Goal: Task Accomplishment & Management: Manage account settings

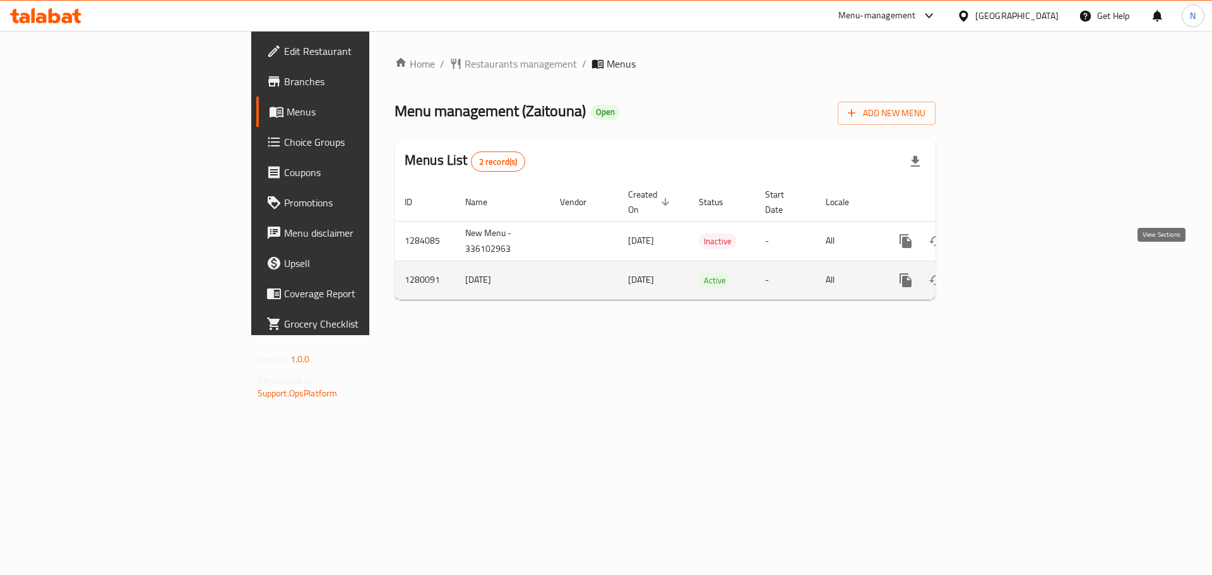
click at [1005, 273] on icon "enhanced table" at bounding box center [996, 280] width 15 height 15
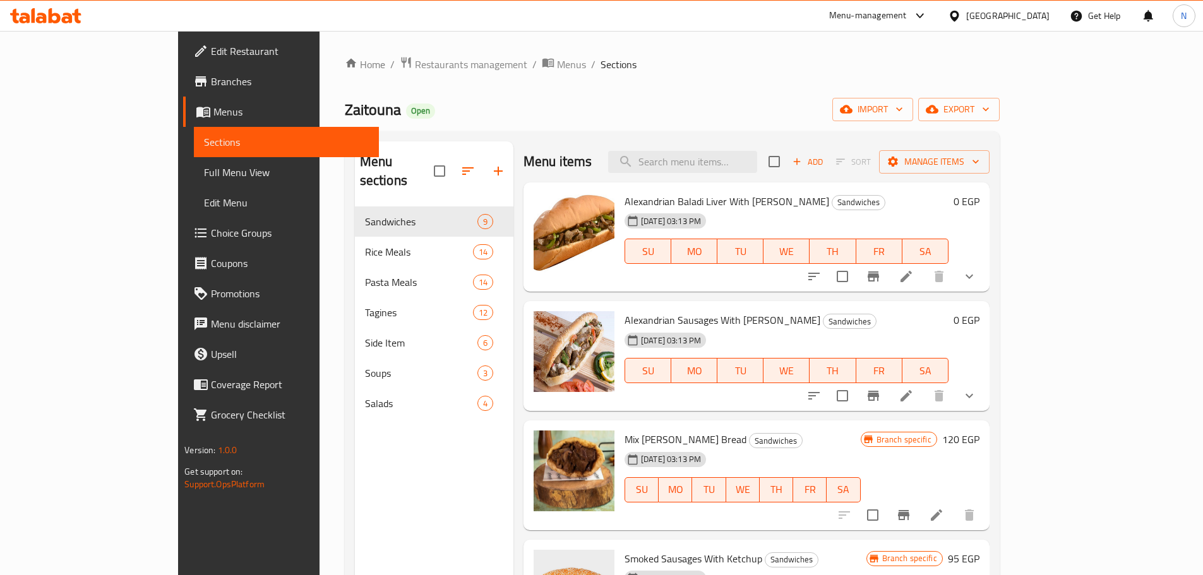
click at [213, 110] on span "Menus" at bounding box center [290, 111] width 155 height 15
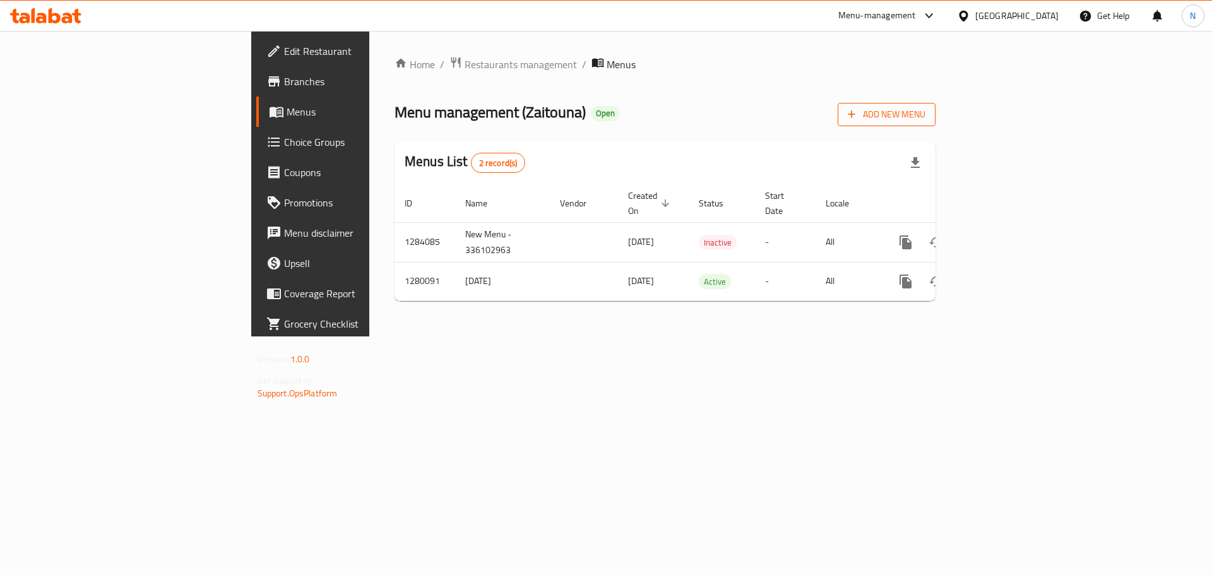
click at [926, 120] on span "Add New Menu" at bounding box center [887, 115] width 78 height 16
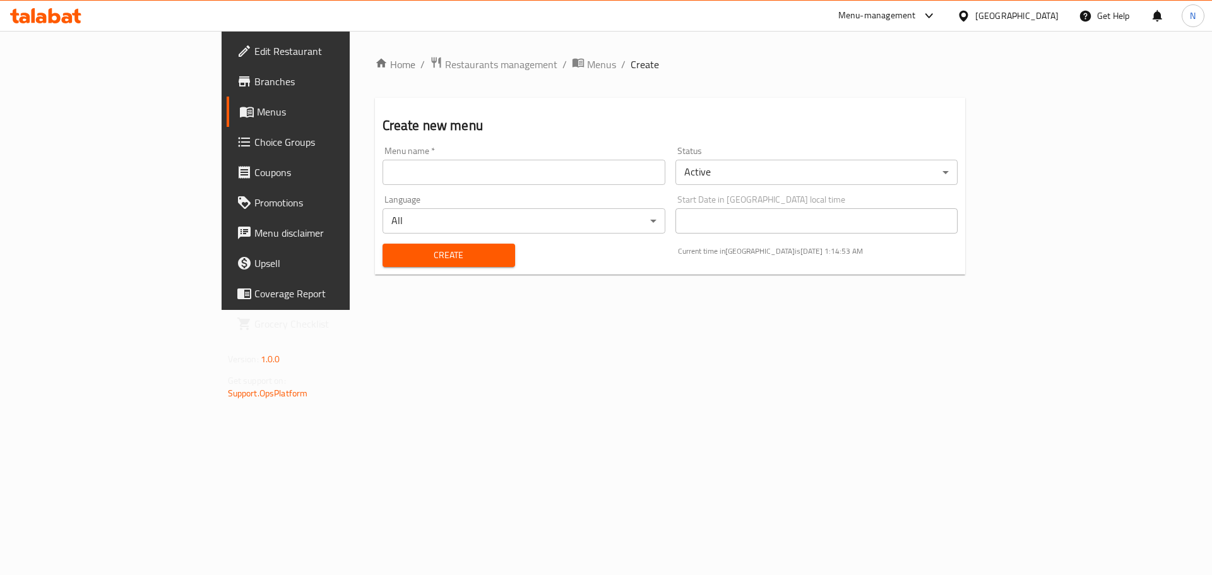
click at [734, 179] on body "​ Menu-management [GEOGRAPHIC_DATA] Get Help N Edit Restaurant Branches Menus C…" at bounding box center [606, 303] width 1212 height 544
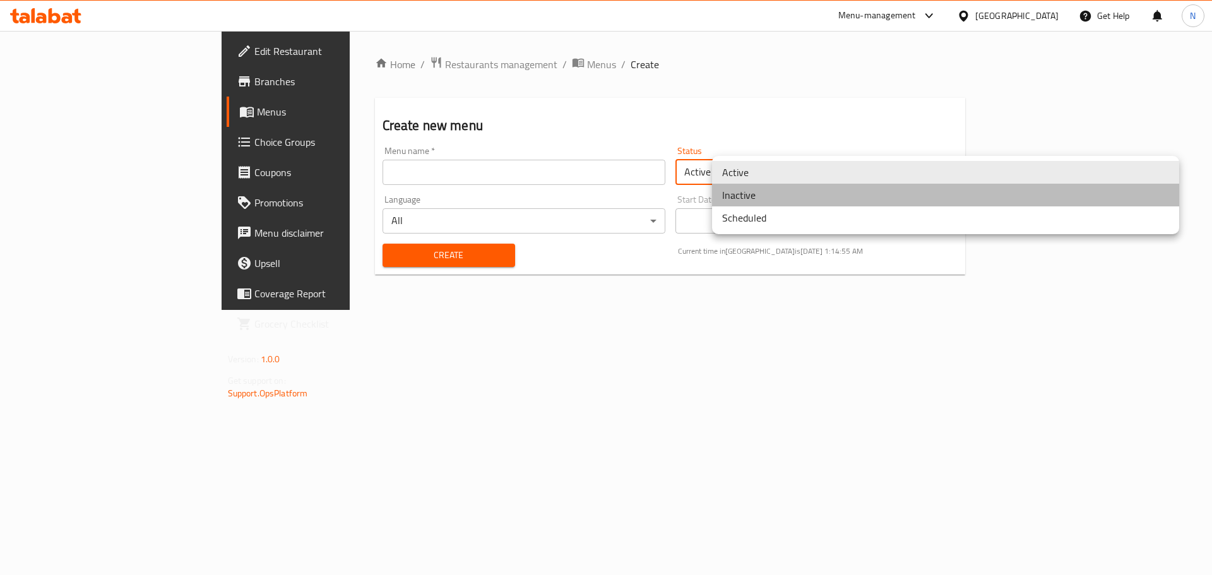
click at [744, 193] on li "Inactive" at bounding box center [945, 195] width 467 height 23
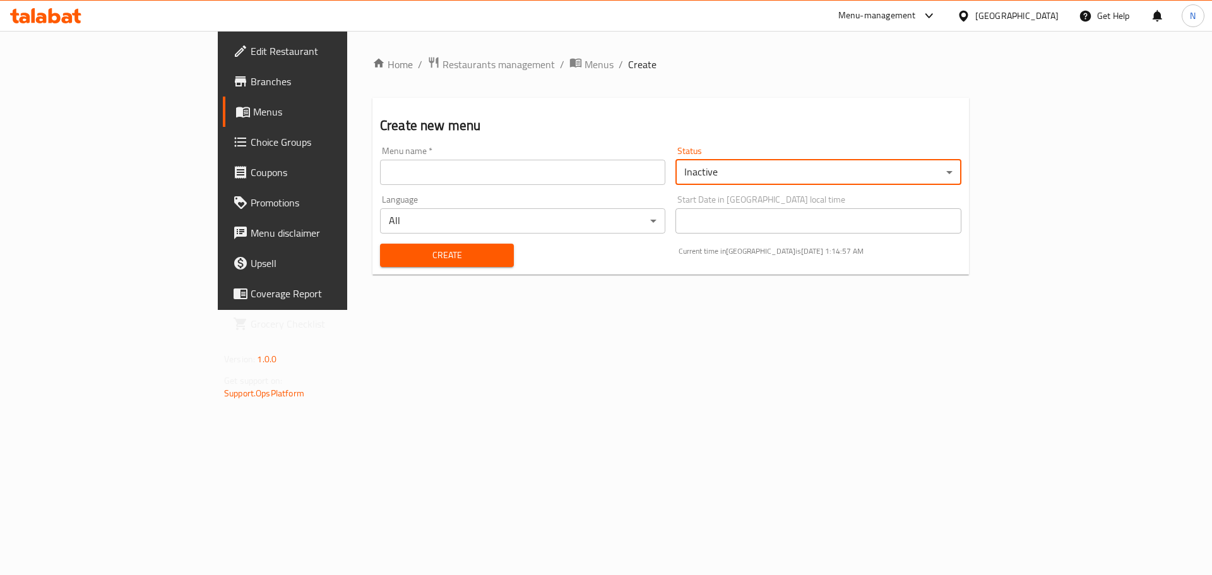
click at [394, 176] on input "text" at bounding box center [522, 172] width 285 height 25
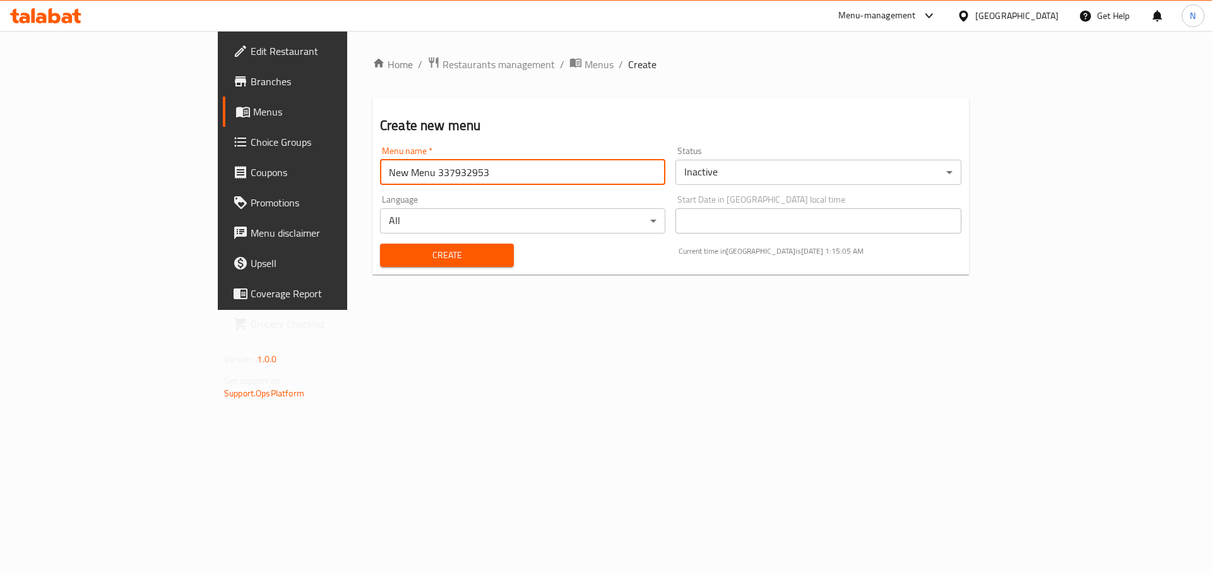
click at [380, 169] on input "New Menu 337932953" at bounding box center [522, 172] width 285 height 25
paste input "42023955"
type input "New Menu 342023955"
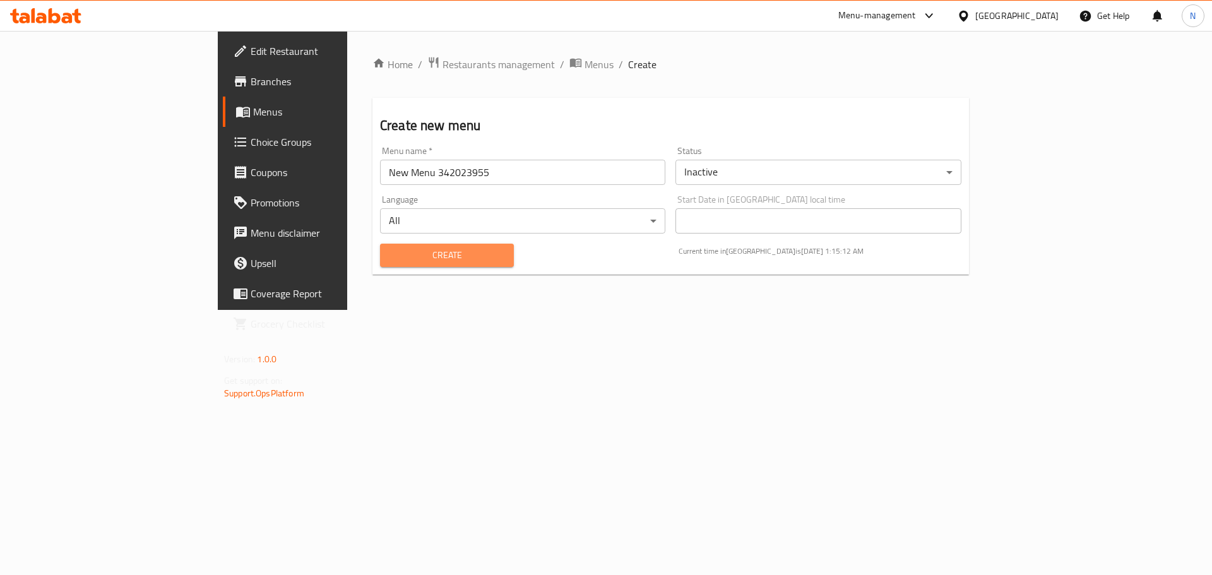
click at [390, 261] on span "Create" at bounding box center [447, 256] width 114 height 16
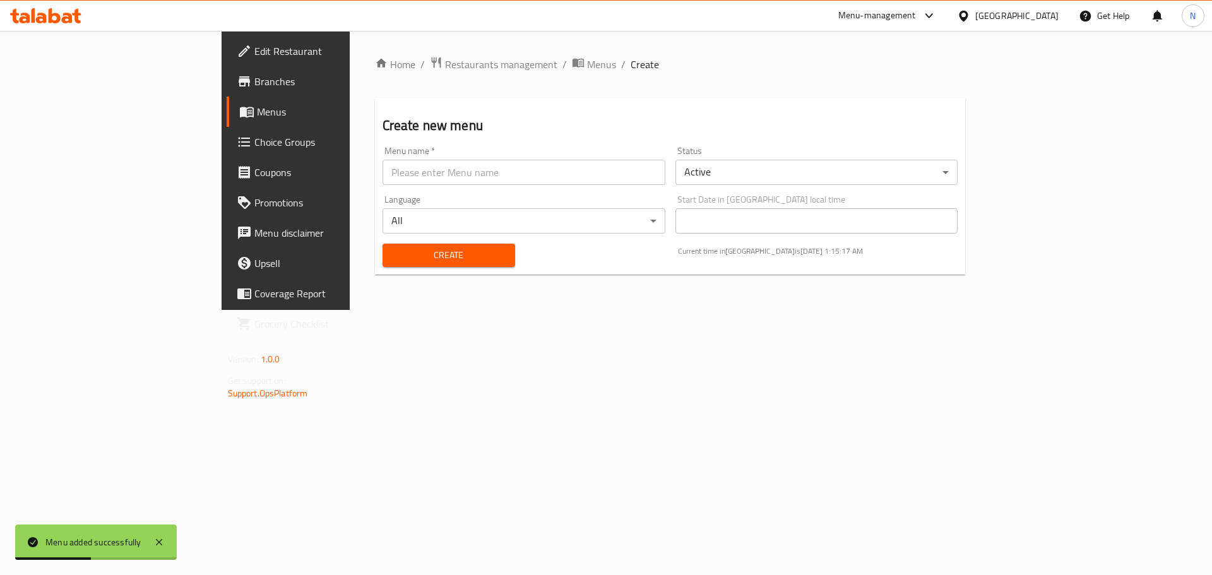
click at [257, 113] on span "Menus" at bounding box center [335, 111] width 157 height 15
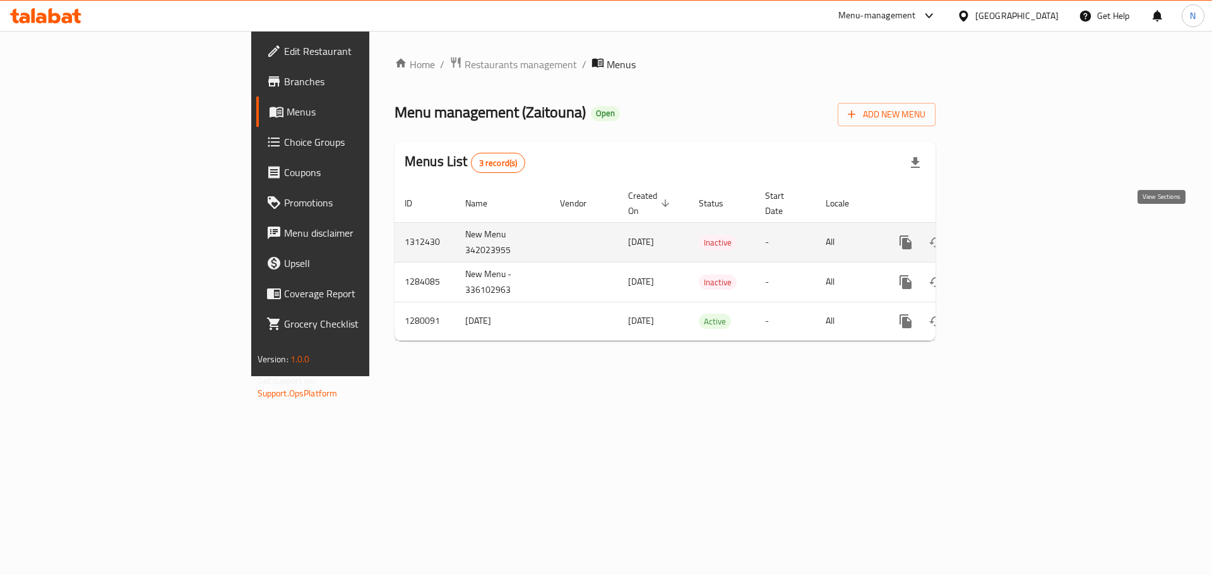
click at [1005, 235] on icon "enhanced table" at bounding box center [996, 242] width 15 height 15
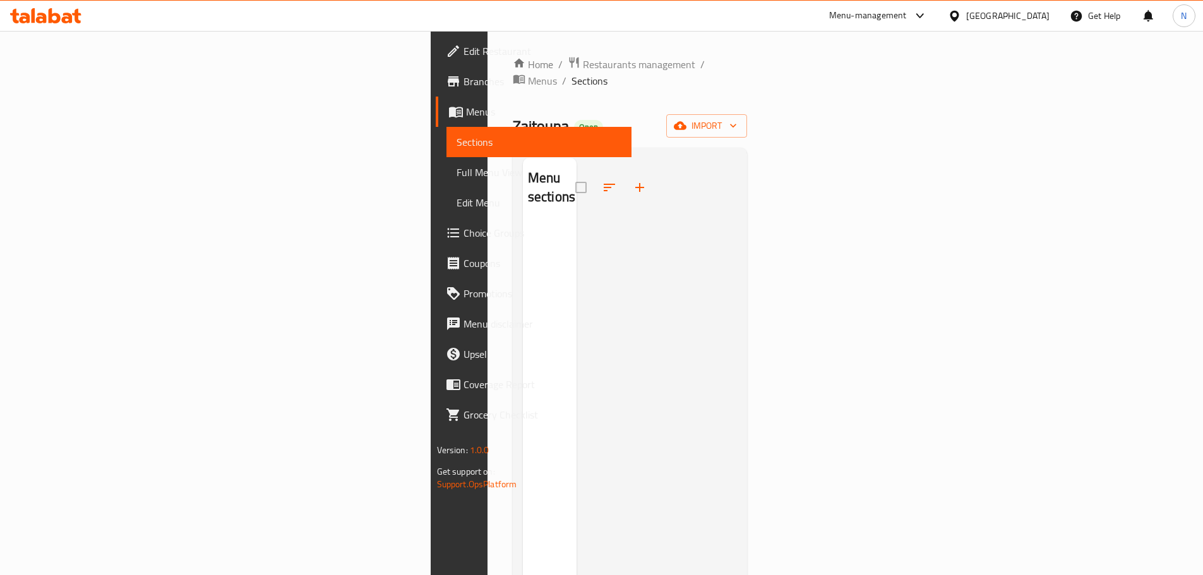
click at [466, 108] on span "Menus" at bounding box center [543, 111] width 155 height 15
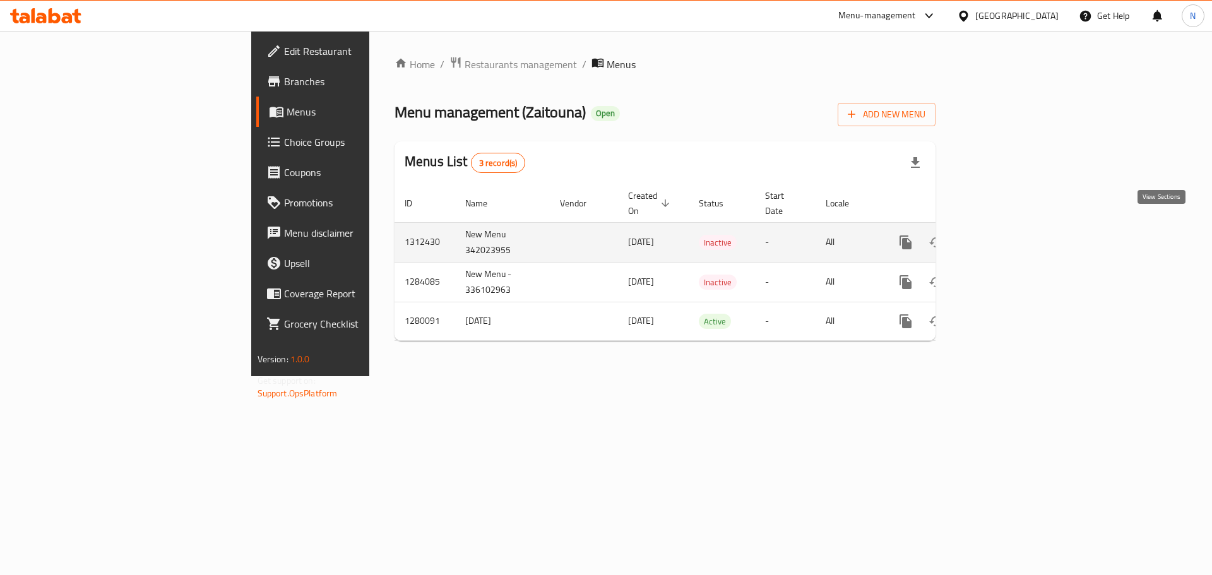
click at [1003, 237] on icon "enhanced table" at bounding box center [996, 242] width 11 height 11
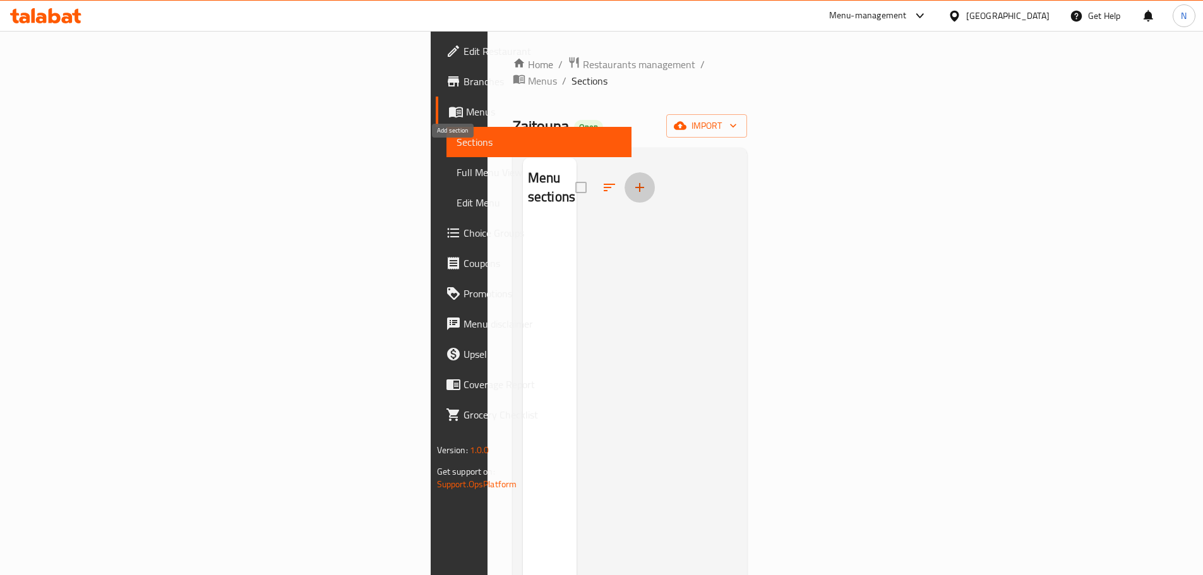
click at [632, 180] on icon "button" at bounding box center [639, 187] width 15 height 15
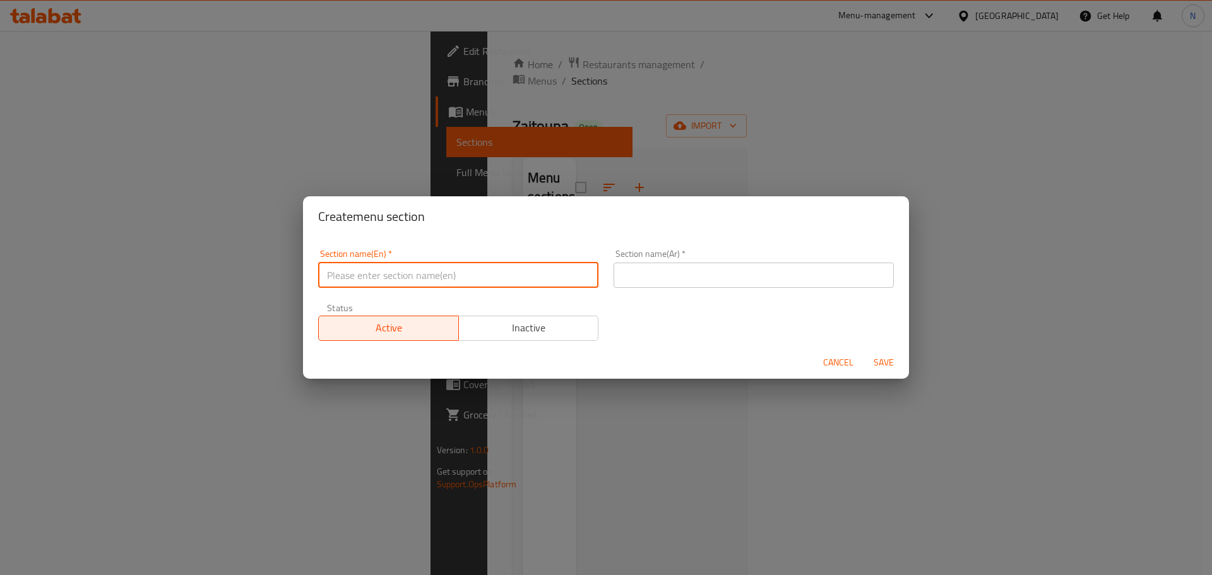
click at [485, 283] on input "text" at bounding box center [458, 275] width 280 height 25
paste input "Sandwiches"
type input "Sandwiches"
click at [636, 269] on input "text" at bounding box center [754, 275] width 280 height 25
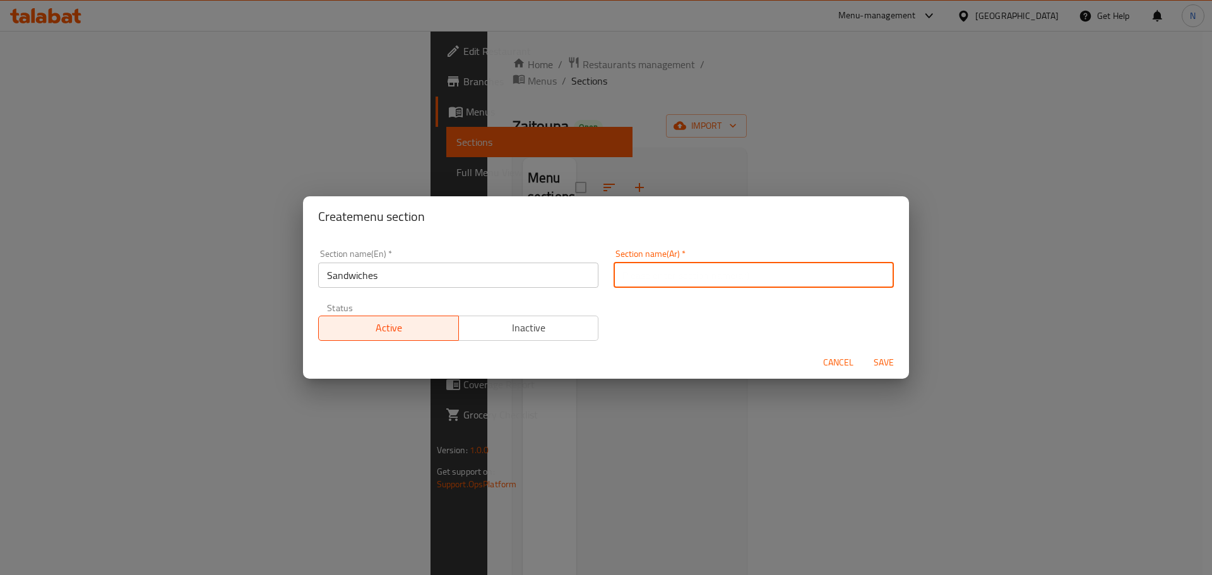
paste input "السندويشات"
type input "السندويشات"
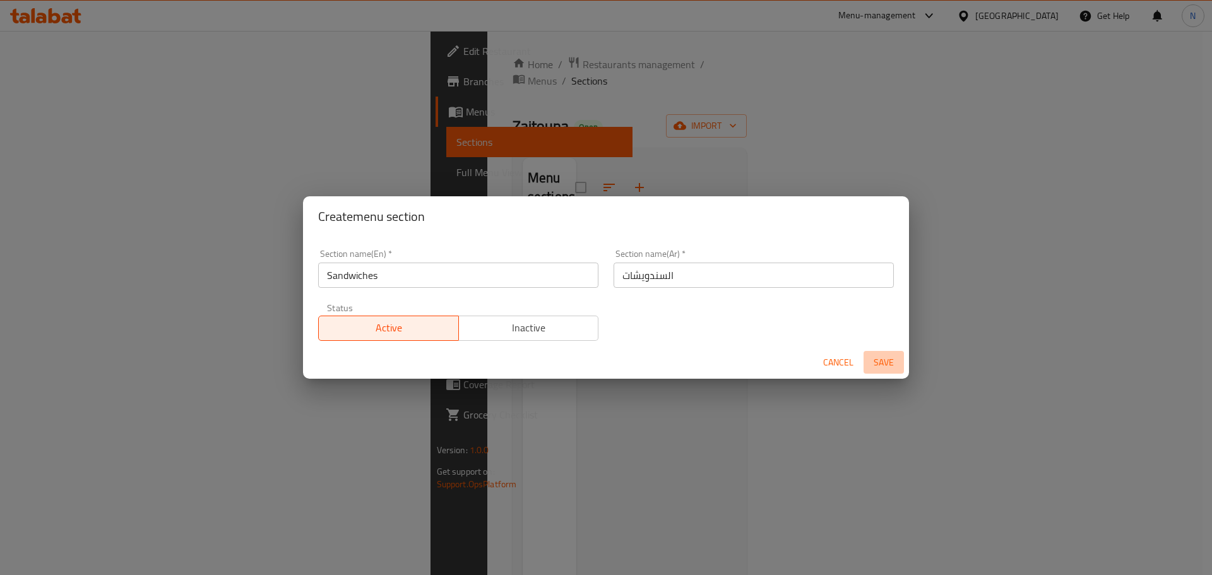
click at [876, 362] on span "Save" at bounding box center [884, 363] width 30 height 16
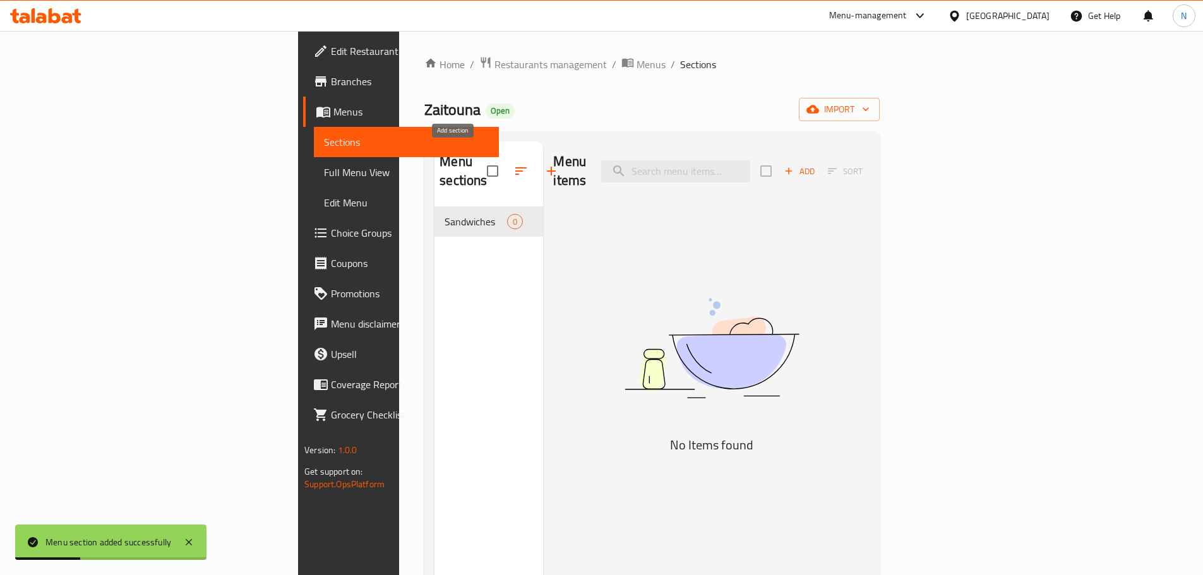
click at [536, 166] on button "button" at bounding box center [551, 171] width 30 height 30
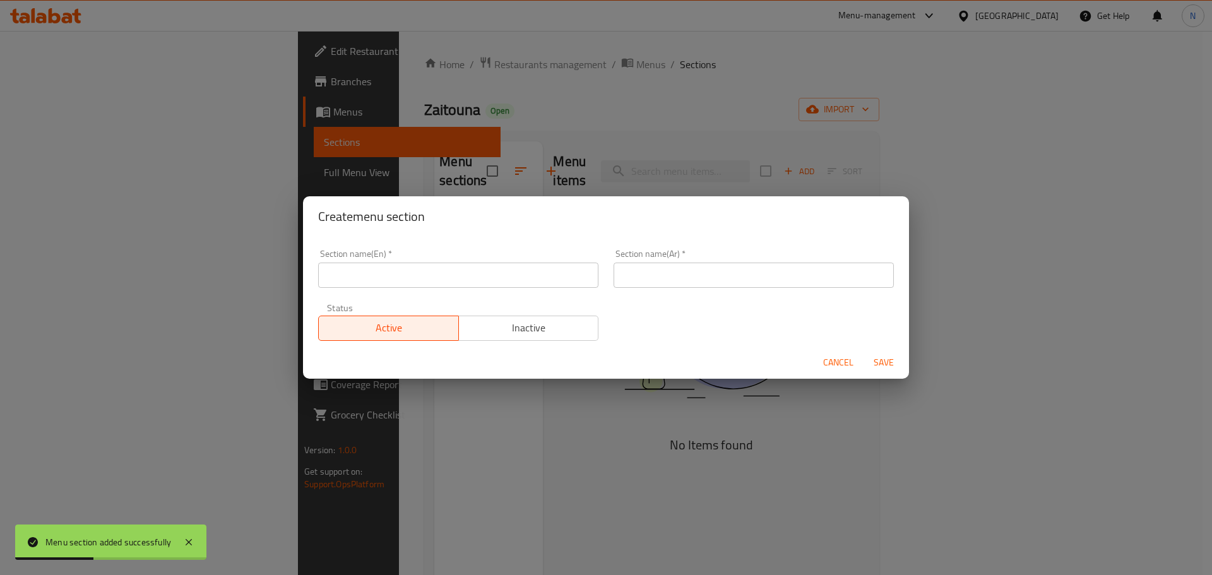
click at [471, 281] on input "text" at bounding box center [458, 275] width 280 height 25
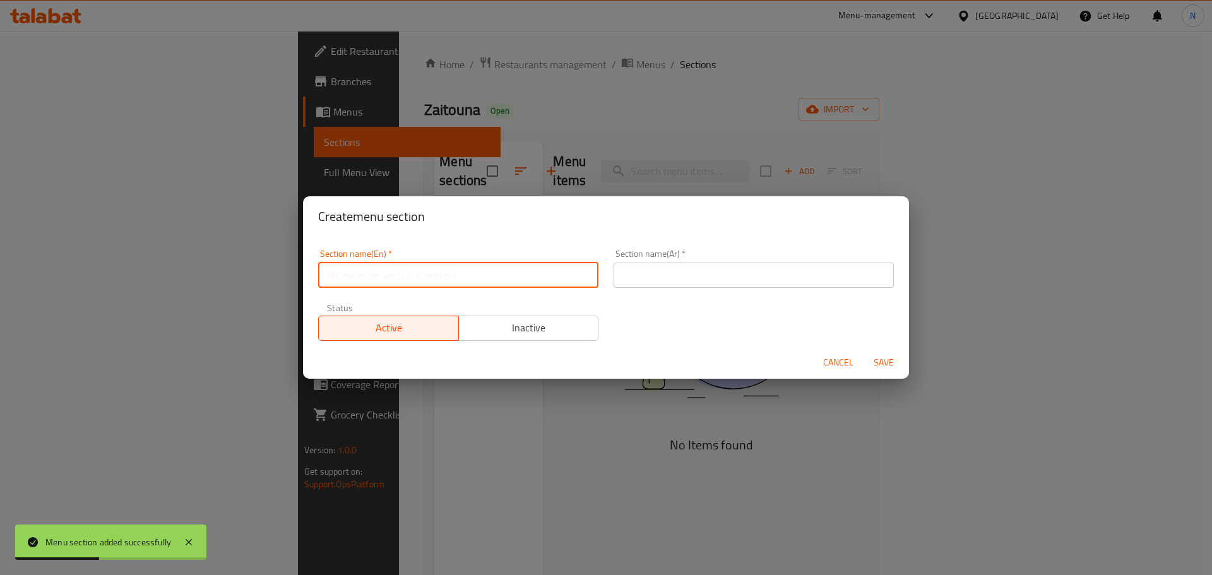
paste input "Rice Meals"
type input "Rice Meals"
click at [683, 281] on input "text" at bounding box center [754, 275] width 280 height 25
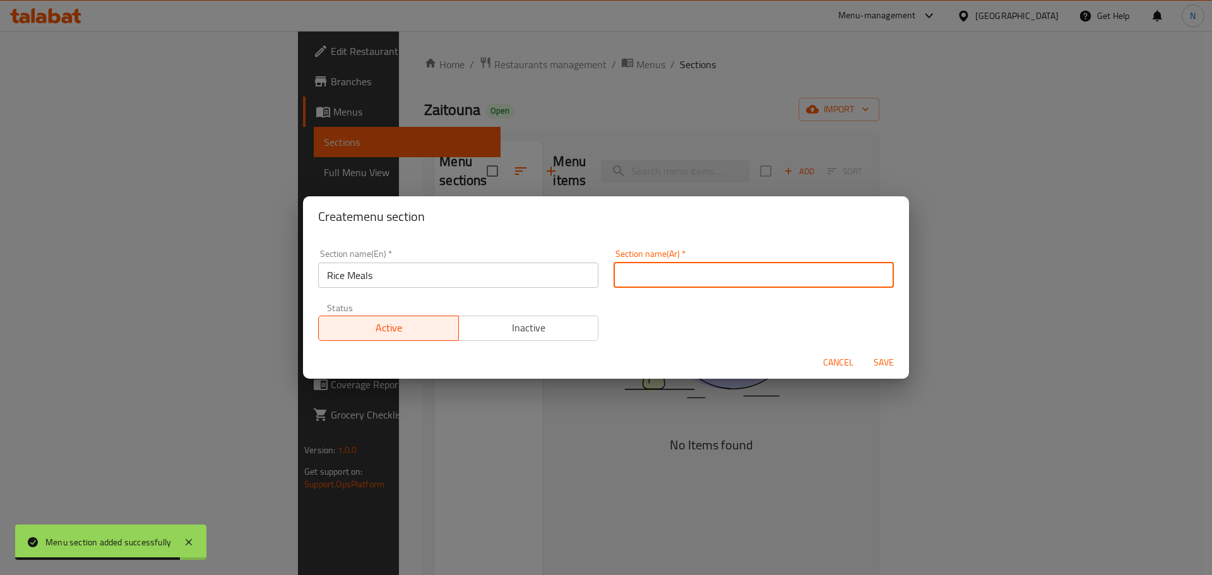
paste input "وجبات الأرز"
type input "وجبات الأرز"
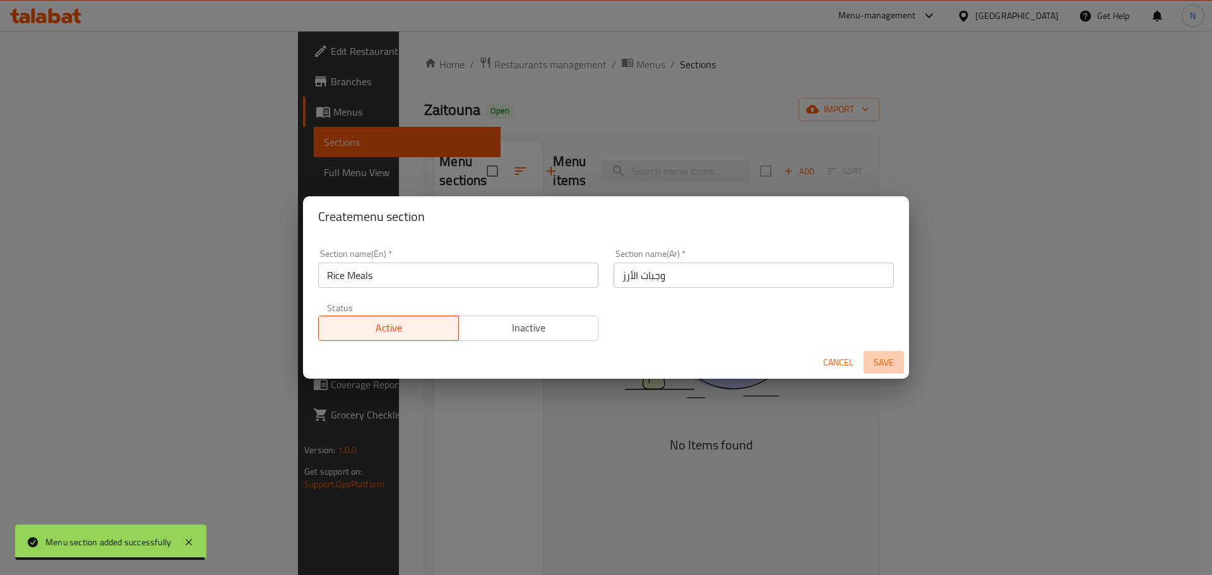
click at [875, 358] on span "Save" at bounding box center [884, 363] width 30 height 16
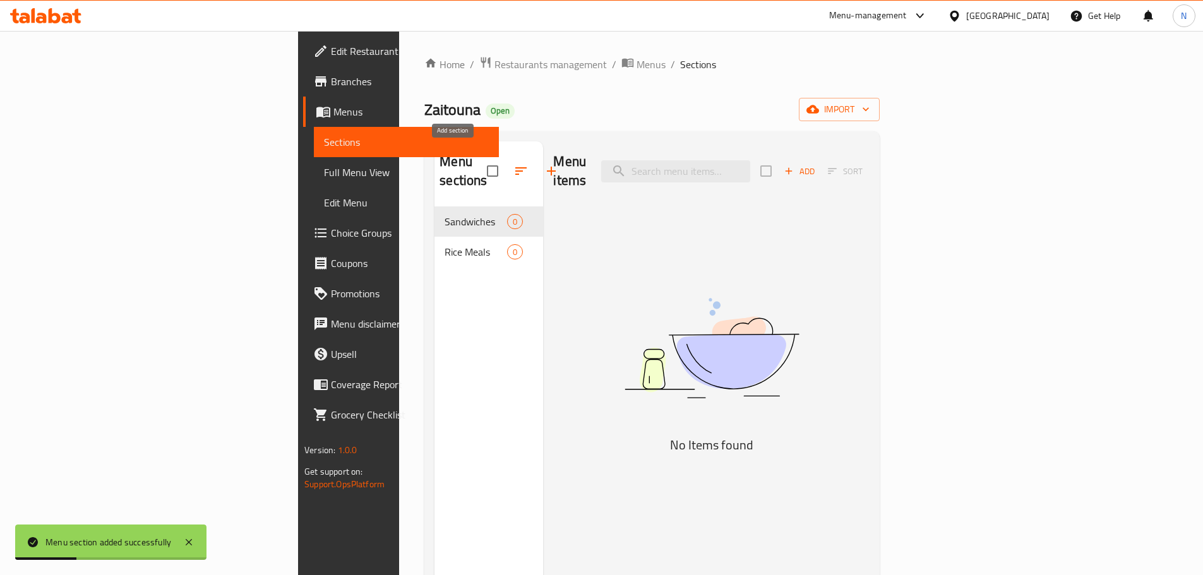
click at [536, 165] on button "button" at bounding box center [551, 171] width 30 height 30
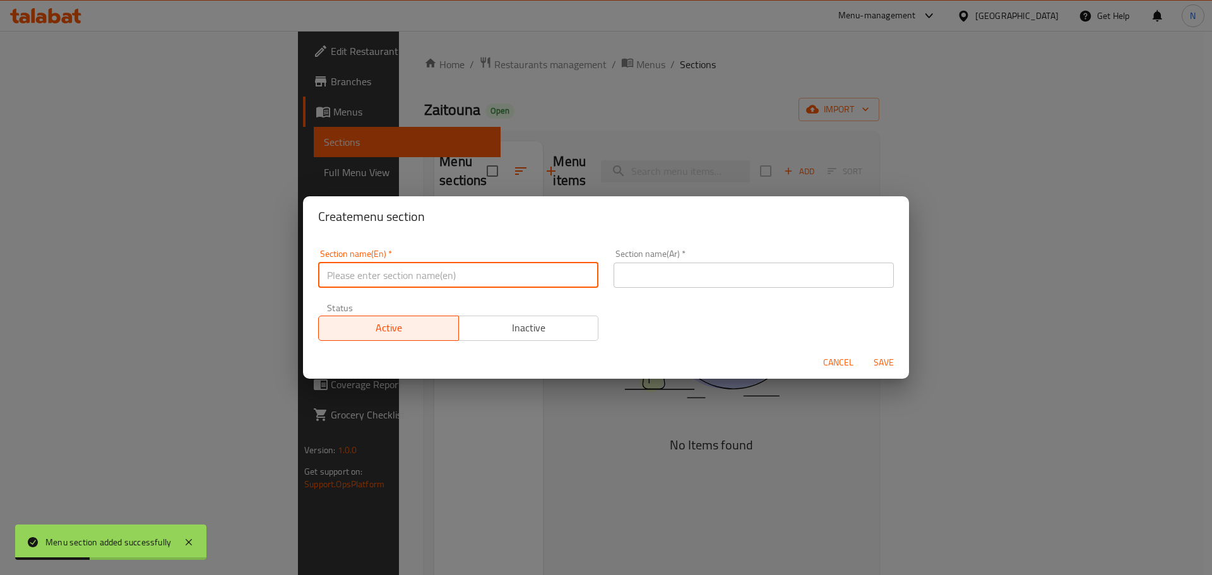
click at [467, 270] on input "text" at bounding box center [458, 275] width 280 height 25
paste input "Pasta Meals"
type input "Pasta Meals"
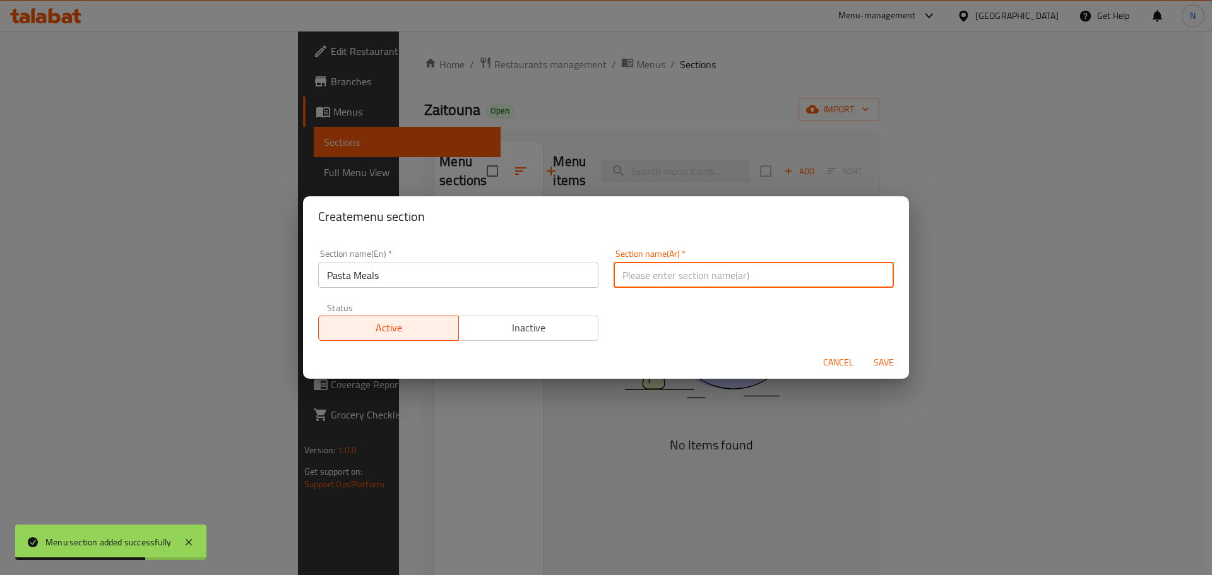
click at [789, 274] on input "text" at bounding box center [754, 275] width 280 height 25
paste input "وجبات المعكرونة"
drag, startPoint x: 655, startPoint y: 278, endPoint x: 620, endPoint y: 281, distance: 35.4
click at [620, 281] on input "وجبات المعكرونة" at bounding box center [754, 275] width 280 height 25
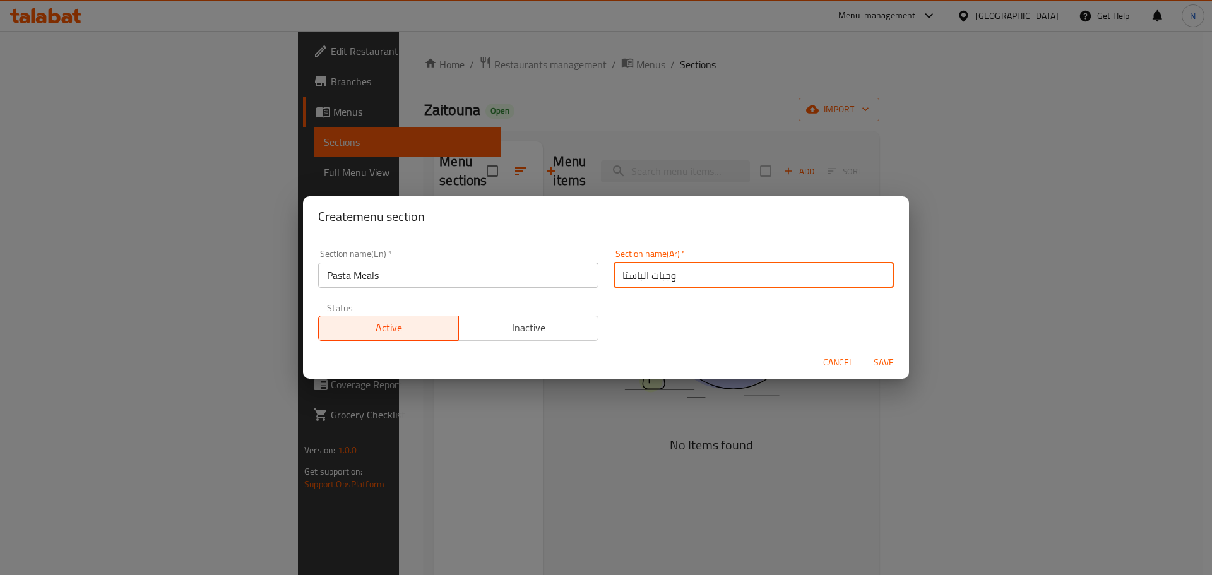
type input "وجبات الباستا"
click at [881, 359] on span "Save" at bounding box center [884, 363] width 30 height 16
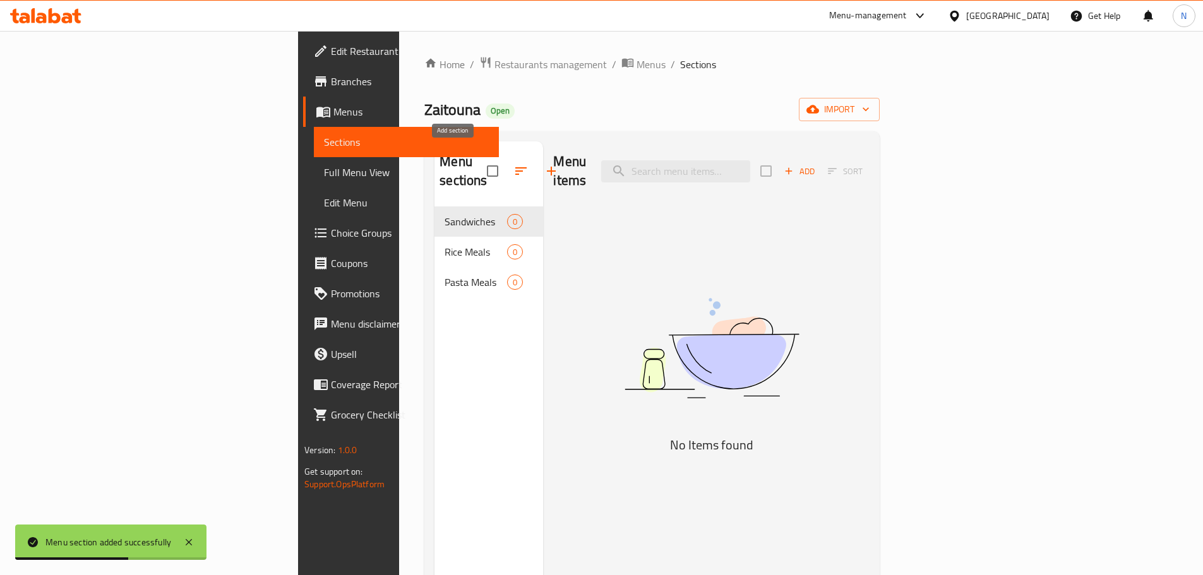
click at [547, 167] on icon "button" at bounding box center [551, 171] width 9 height 9
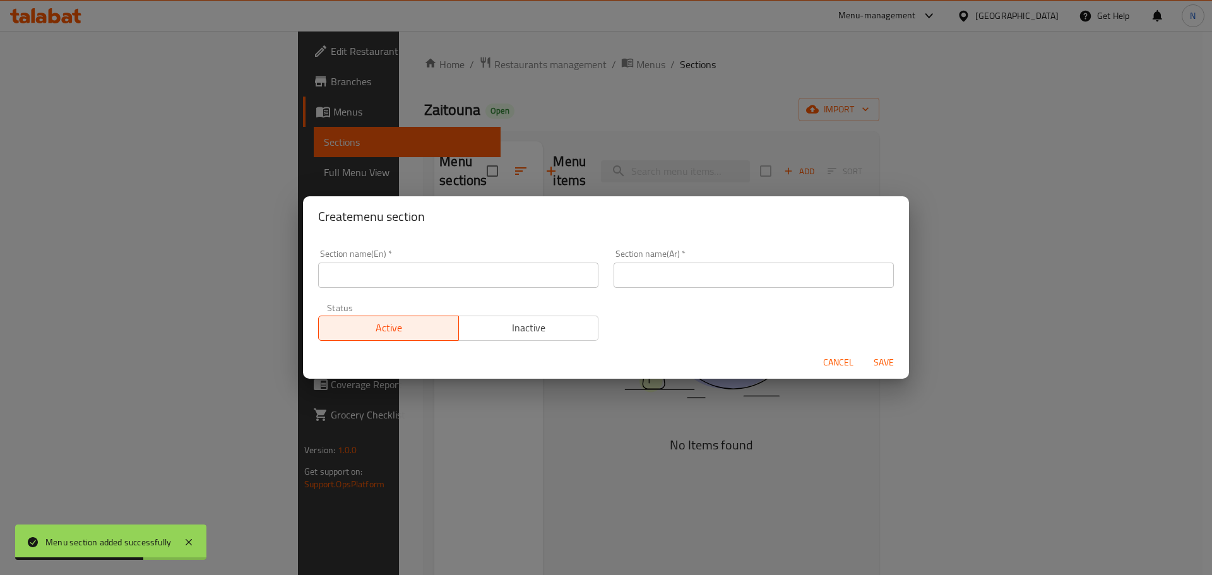
click at [490, 264] on input "text" at bounding box center [458, 275] width 280 height 25
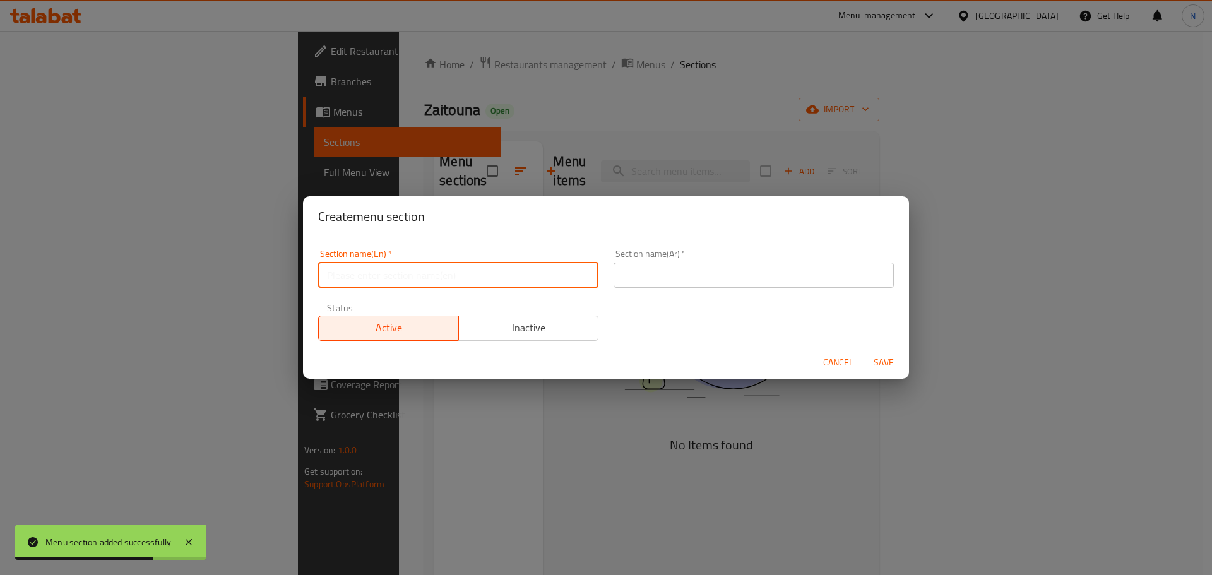
paste input "Tagines (Baladi Meat)"
type input "Tagines (Baladi Meat)"
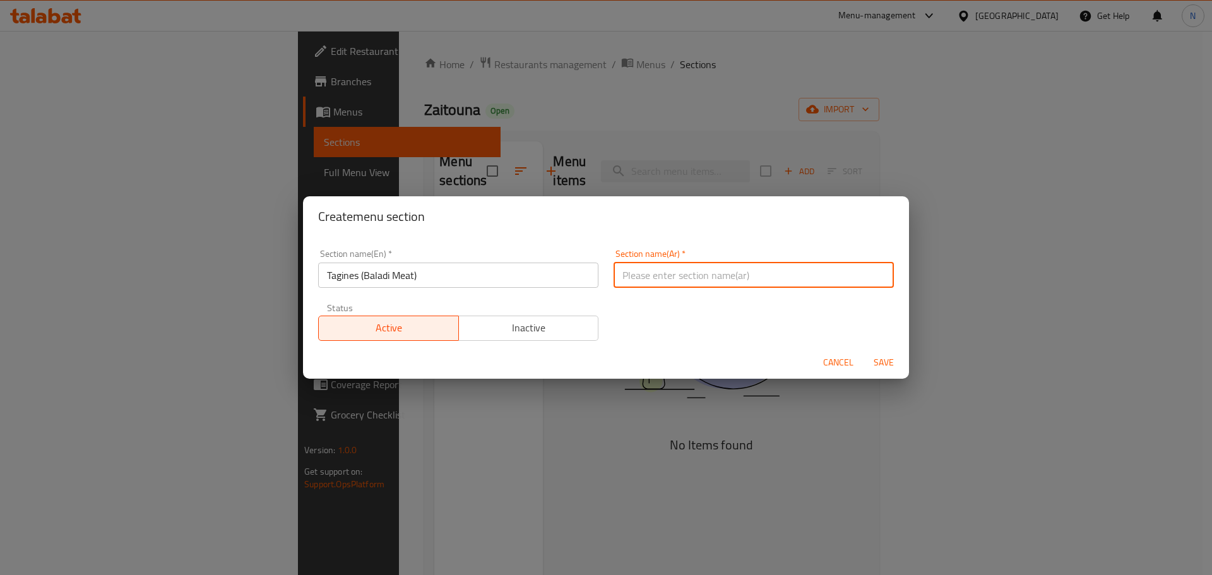
click at [784, 280] on input "text" at bounding box center [754, 275] width 280 height 25
paste input "الطواجن (لحم بلدي)"
type input "الطواجن (لحم بلدي)"
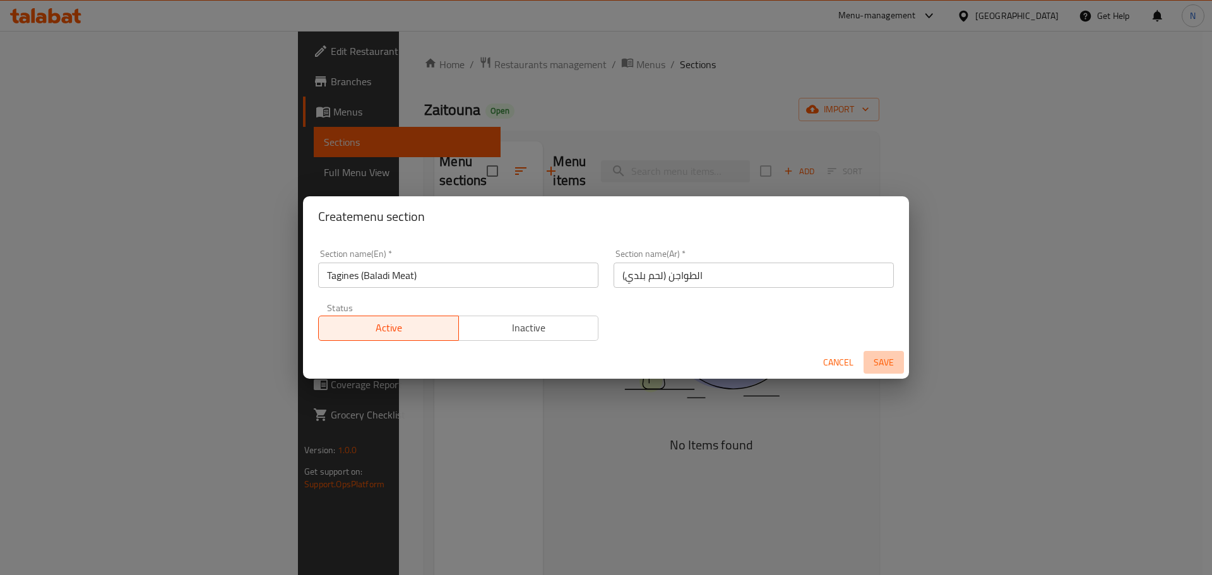
click at [880, 359] on span "Save" at bounding box center [884, 363] width 30 height 16
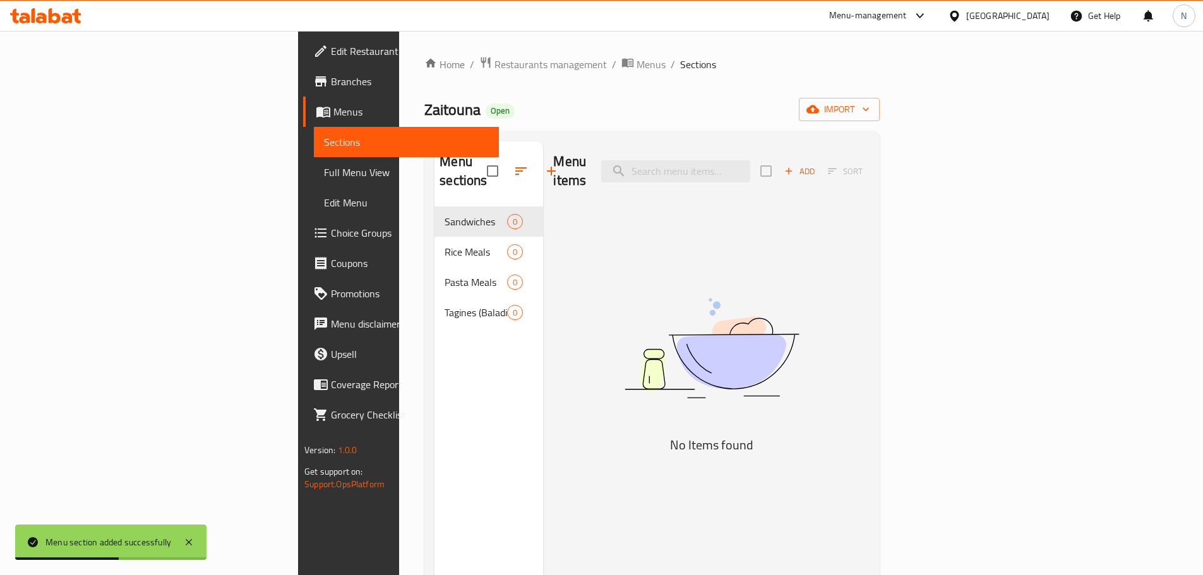
click at [544, 164] on icon "button" at bounding box center [551, 171] width 15 height 15
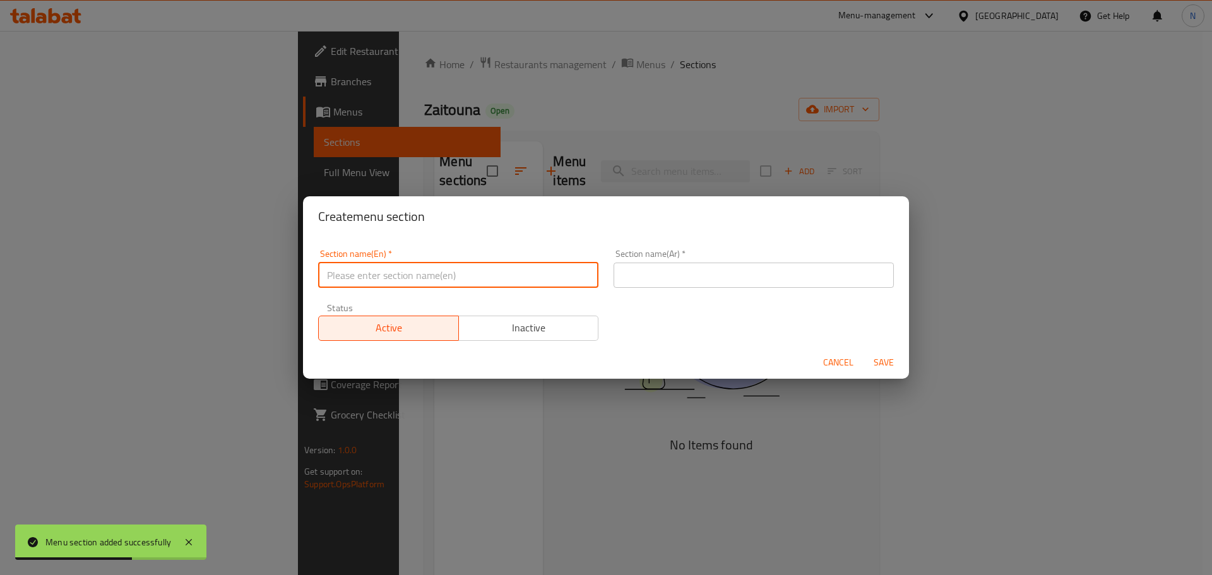
click at [405, 283] on input "text" at bounding box center [458, 275] width 280 height 25
paste input "Side items"
type input "Side items"
click at [644, 277] on input "text" at bounding box center [754, 275] width 280 height 25
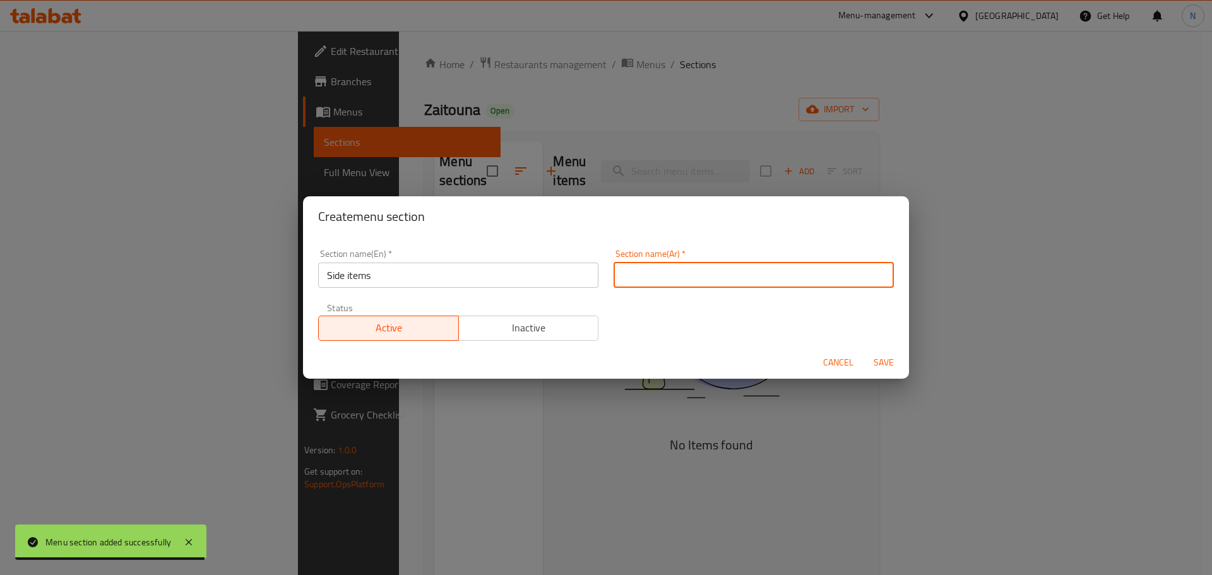
paste input "العناصر الجانبية"
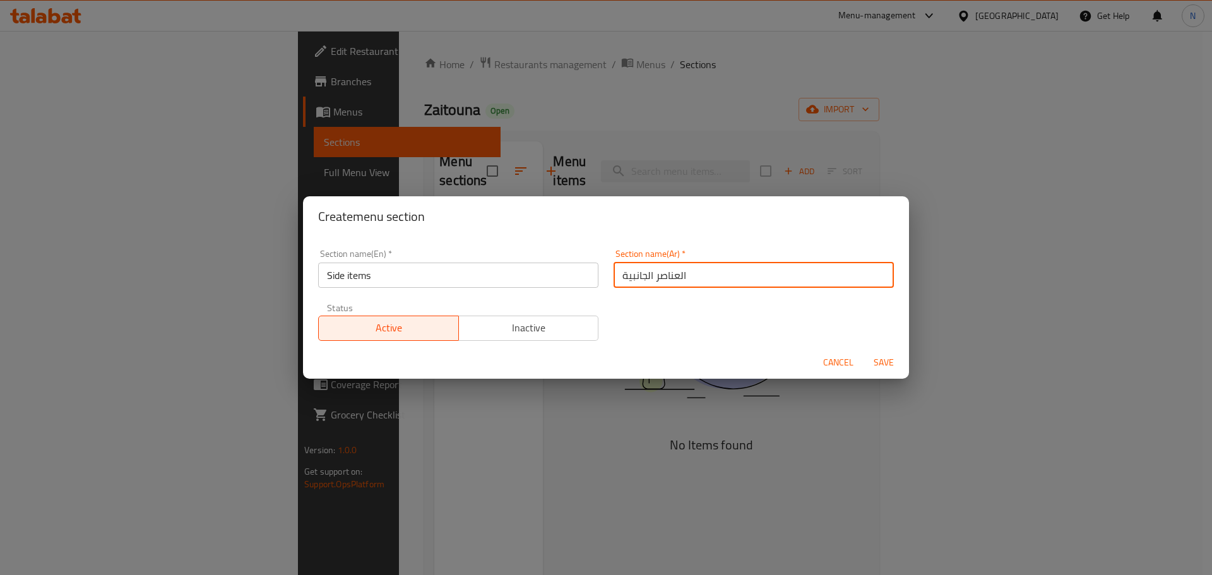
type input "العناصر الجانبية"
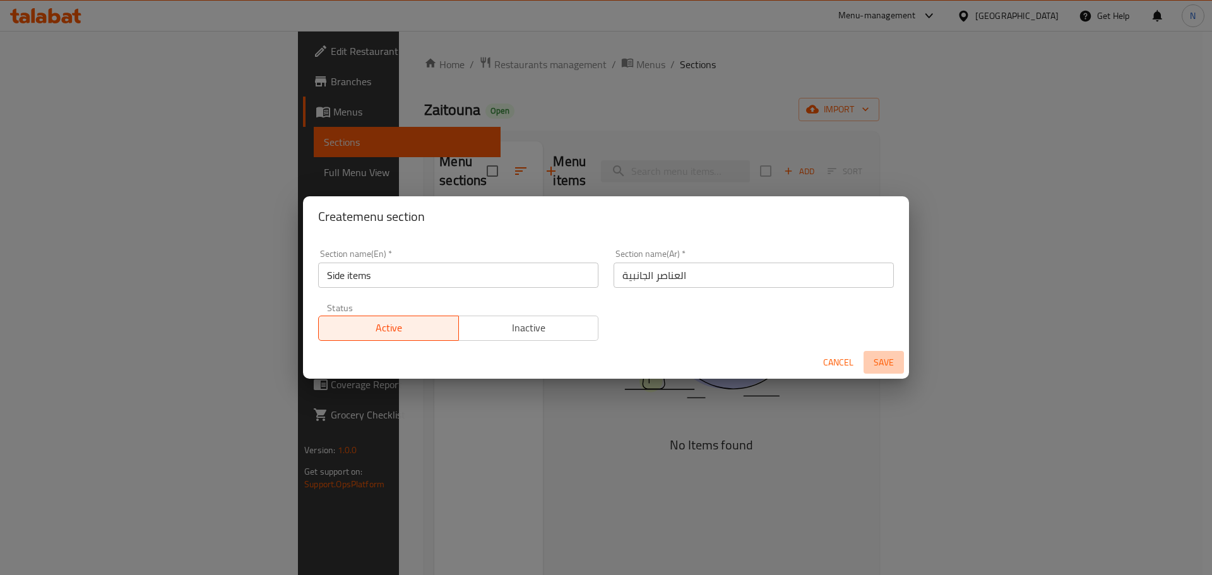
click at [875, 357] on span "Save" at bounding box center [884, 363] width 30 height 16
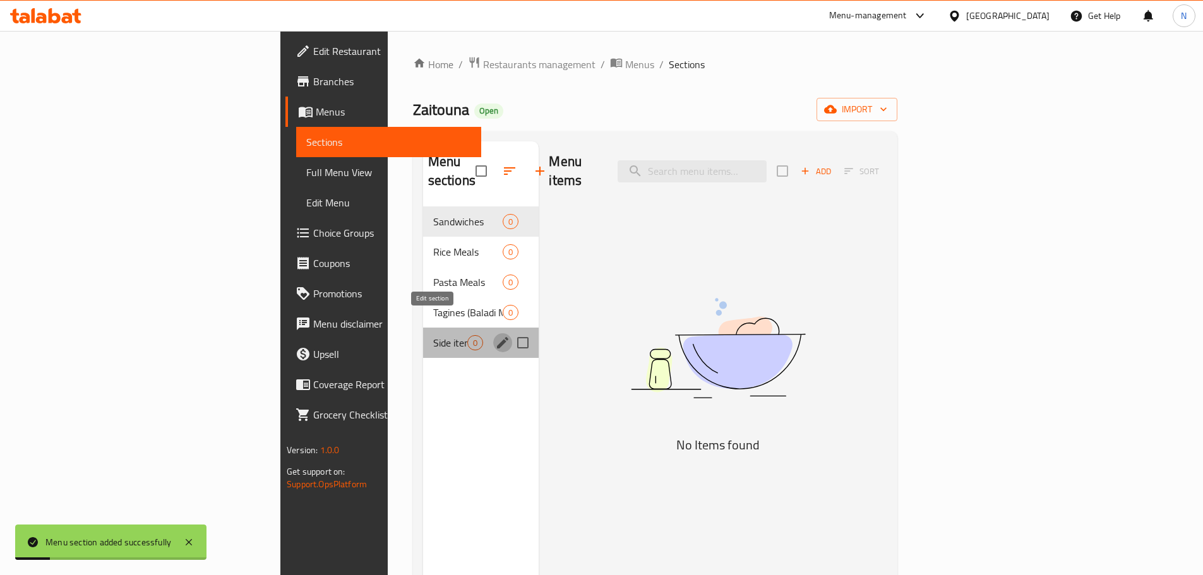
click at [495, 335] on icon "edit" at bounding box center [502, 342] width 15 height 15
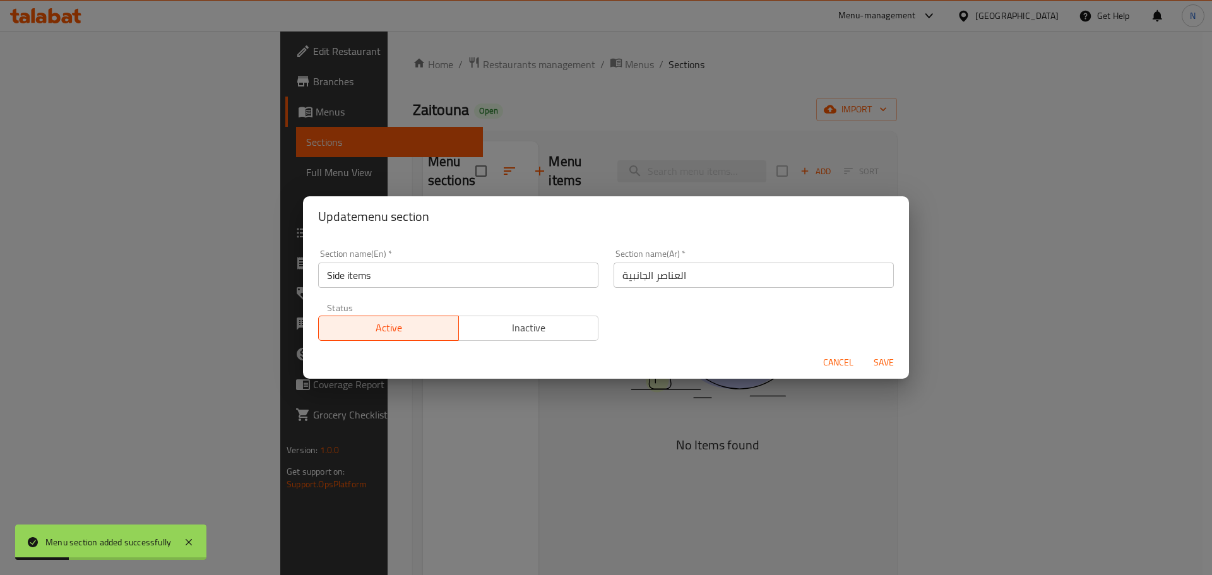
click at [355, 278] on input "Side items" at bounding box center [458, 275] width 280 height 25
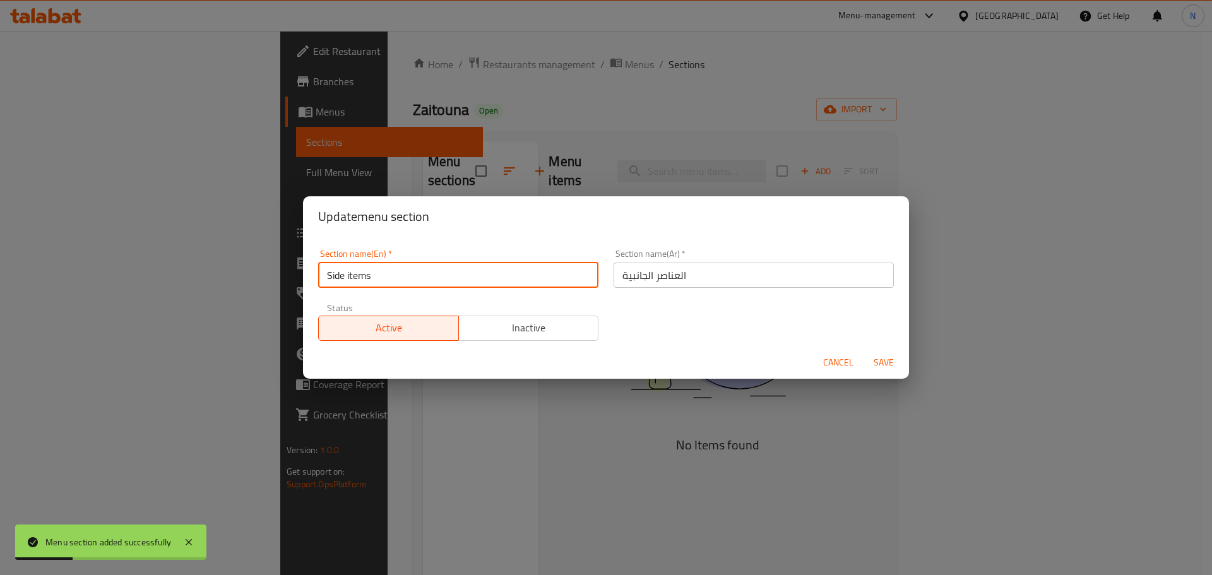
click at [355, 278] on input "Side items" at bounding box center [458, 275] width 280 height 25
type input "Side Items"
click at [886, 359] on span "Save" at bounding box center [884, 363] width 30 height 16
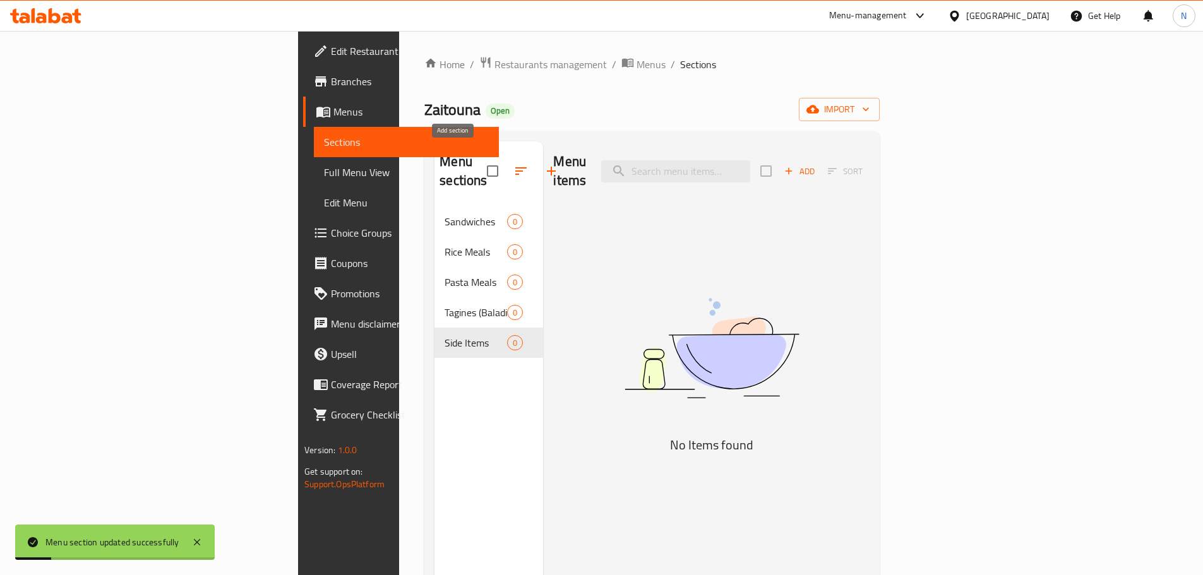
click at [536, 156] on button "button" at bounding box center [551, 171] width 30 height 30
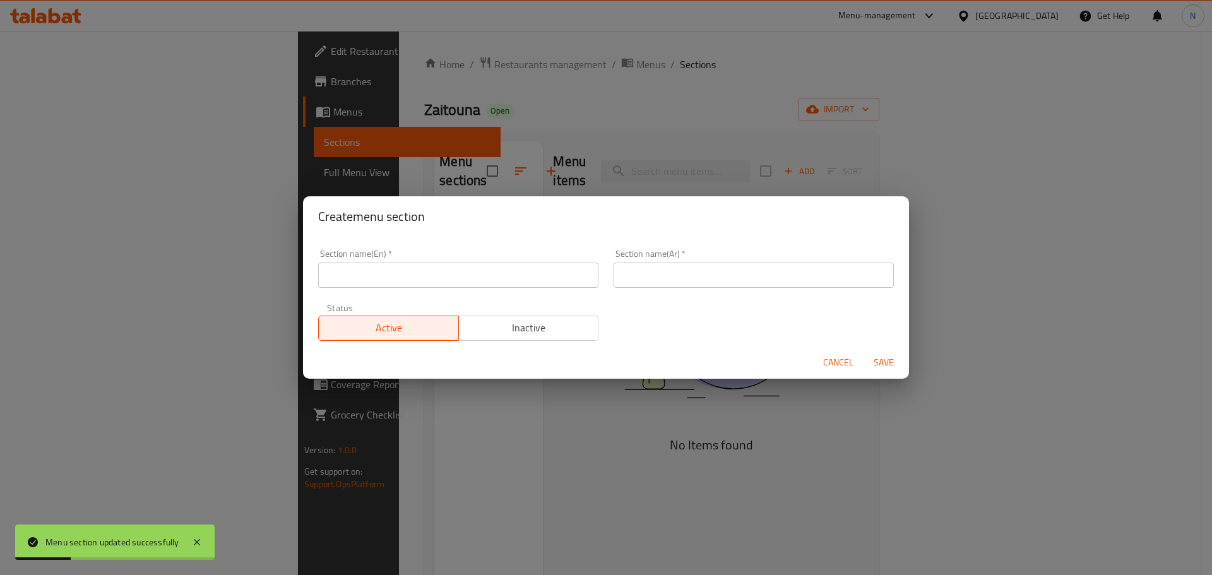
click at [454, 285] on input "text" at bounding box center [458, 275] width 280 height 25
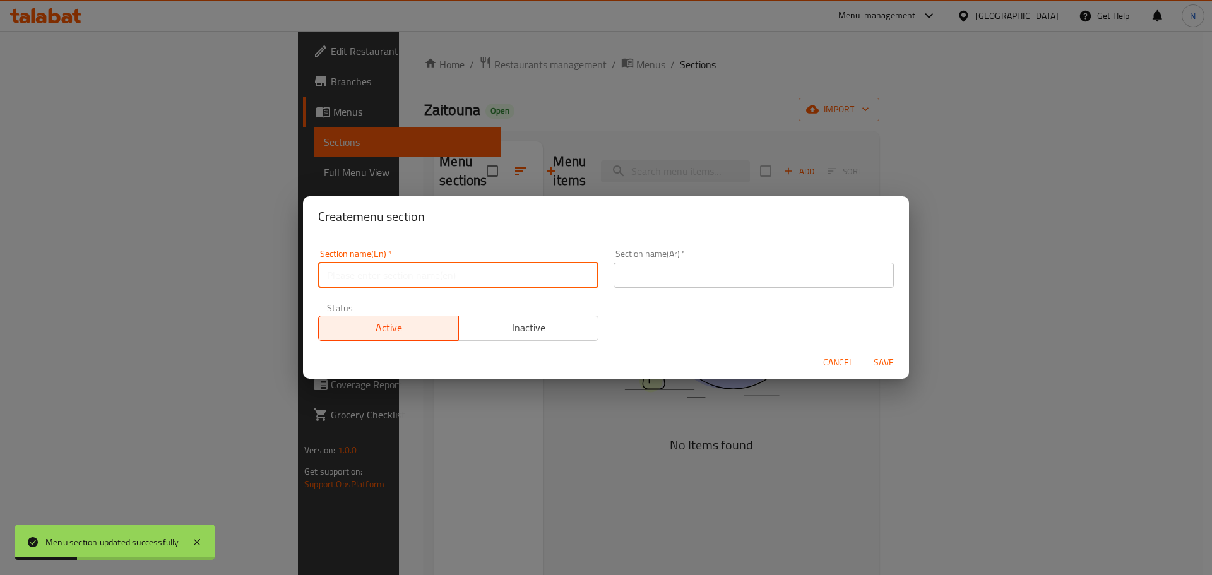
paste input "Soups"
type input "Soups"
click at [684, 271] on input "text" at bounding box center [754, 275] width 280 height 25
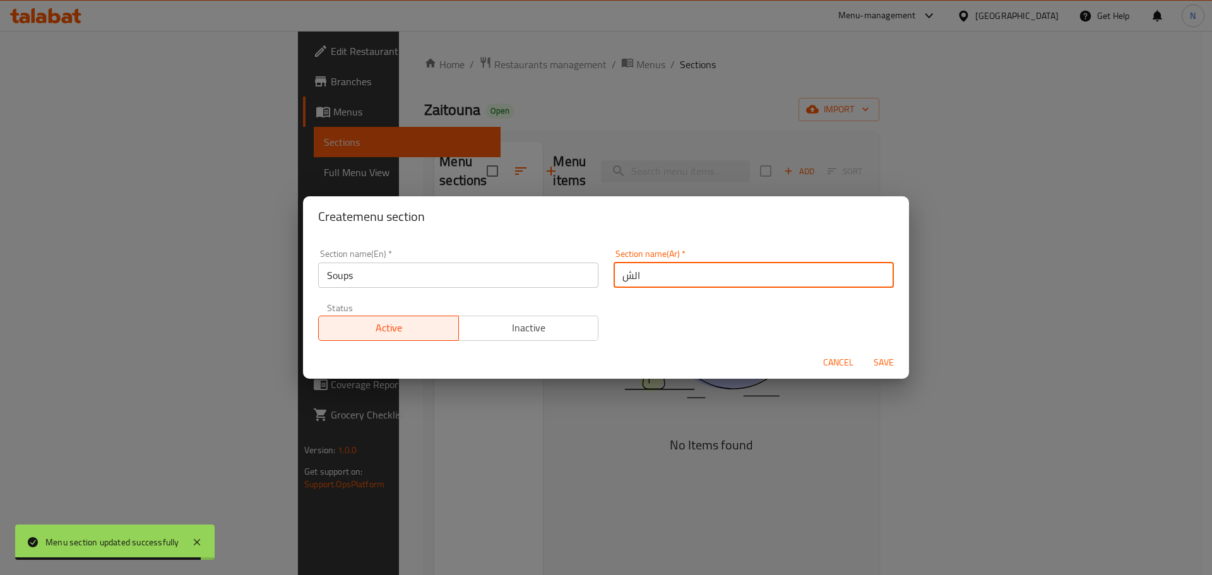
type input "الشوربة"
click at [872, 366] on span "Save" at bounding box center [884, 363] width 30 height 16
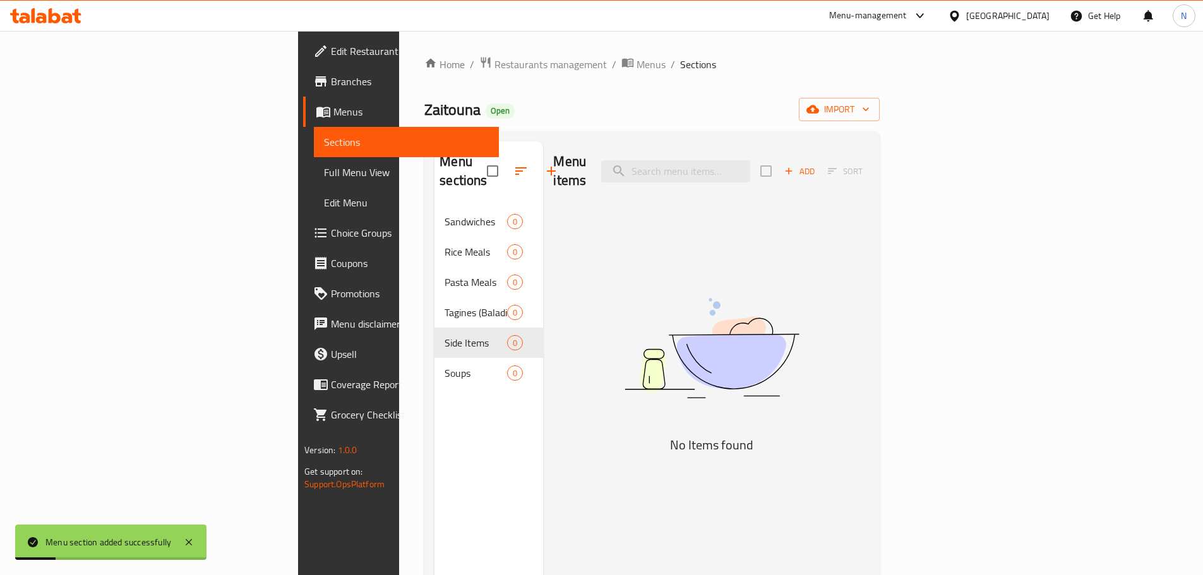
click at [544, 164] on icon "button" at bounding box center [551, 171] width 15 height 15
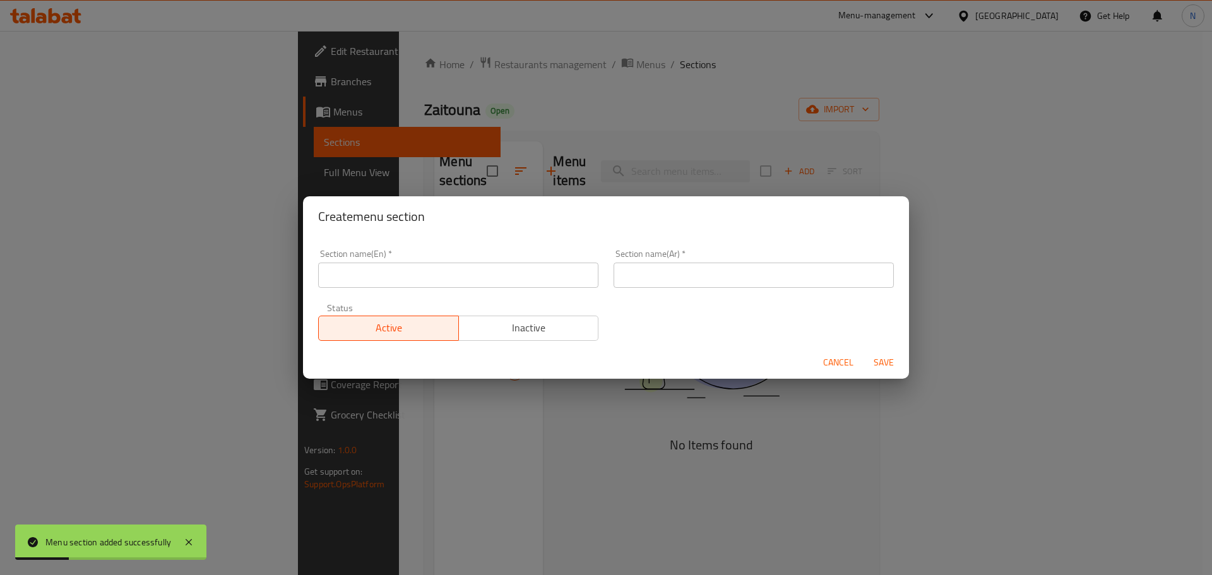
click at [462, 275] on input "text" at bounding box center [458, 275] width 280 height 25
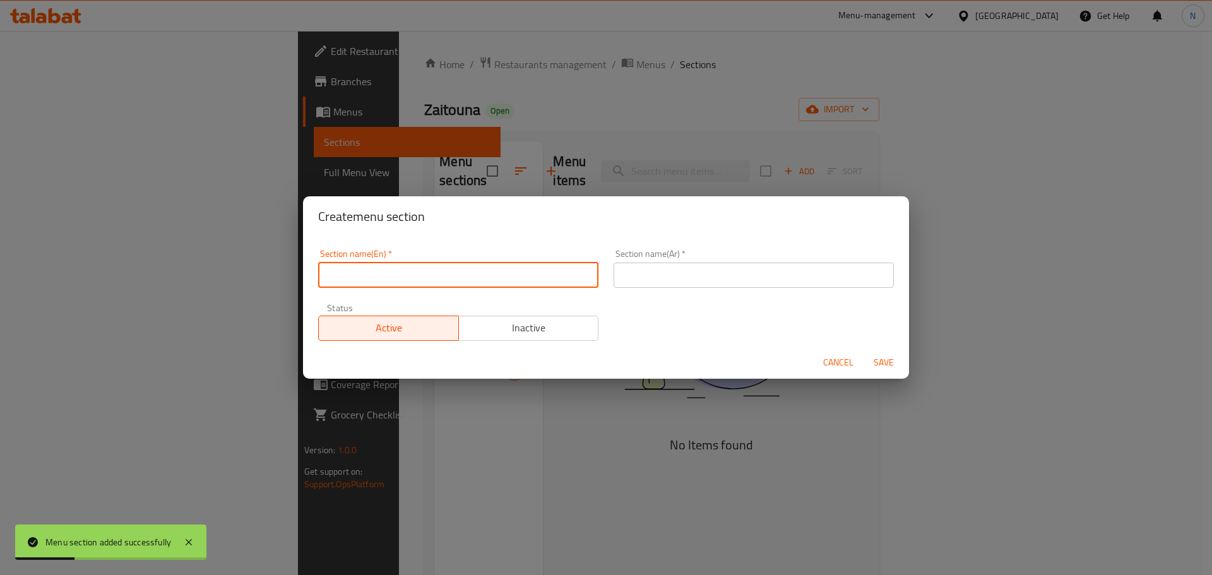
paste input "Salads"
type input "Salads"
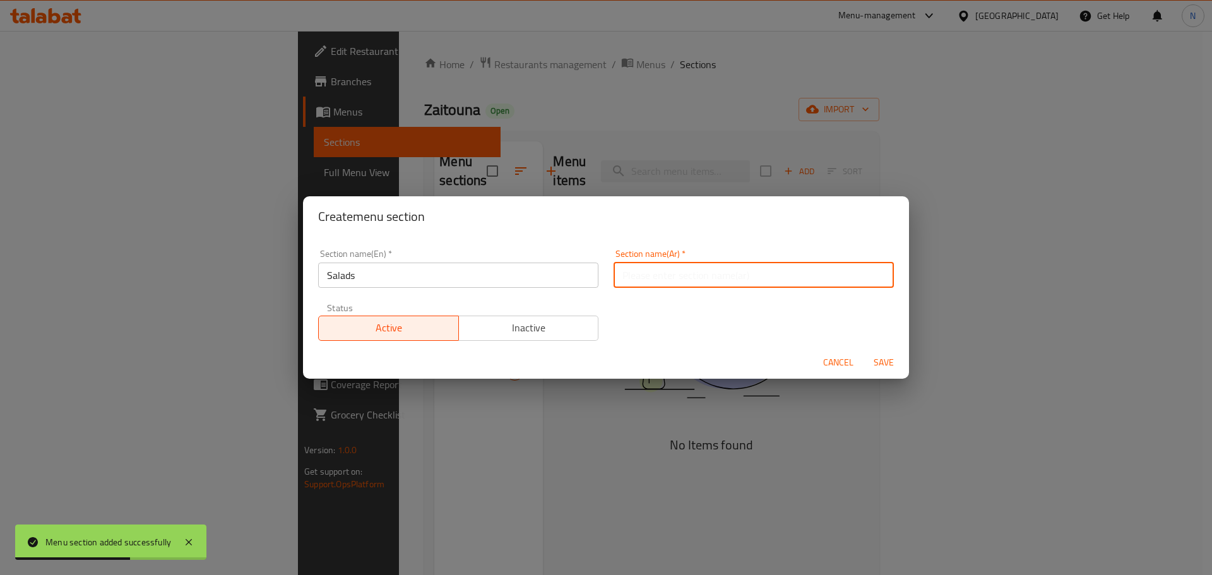
click at [743, 270] on input "text" at bounding box center [754, 275] width 280 height 25
paste input "ا"
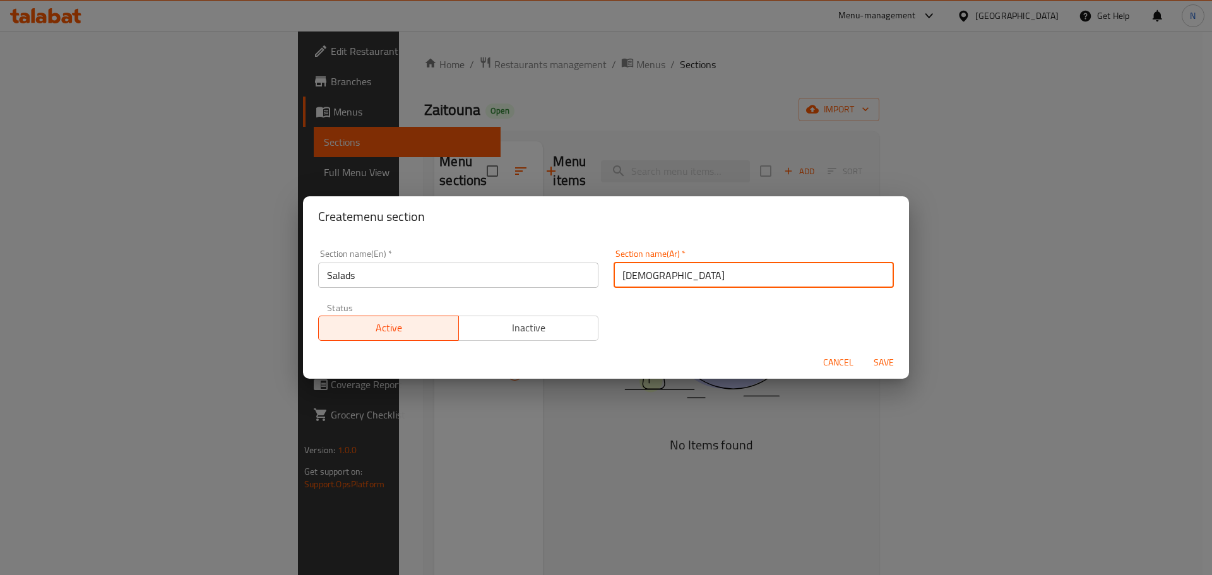
type input "السلطات"
click at [890, 358] on span "Save" at bounding box center [884, 363] width 30 height 16
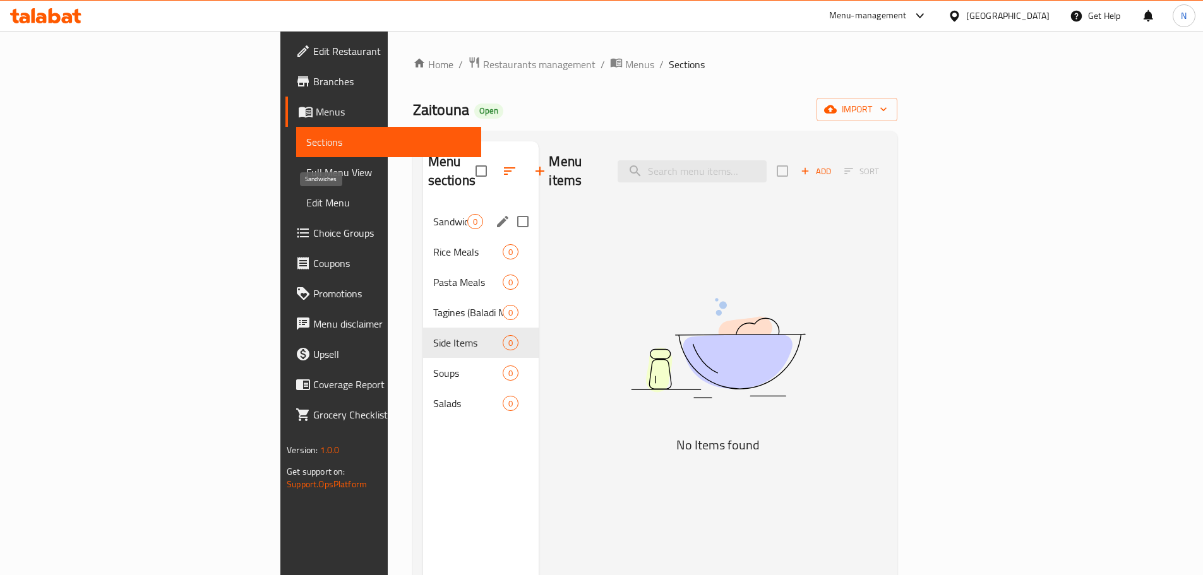
click at [433, 214] on span "Sandwiches" at bounding box center [450, 221] width 35 height 15
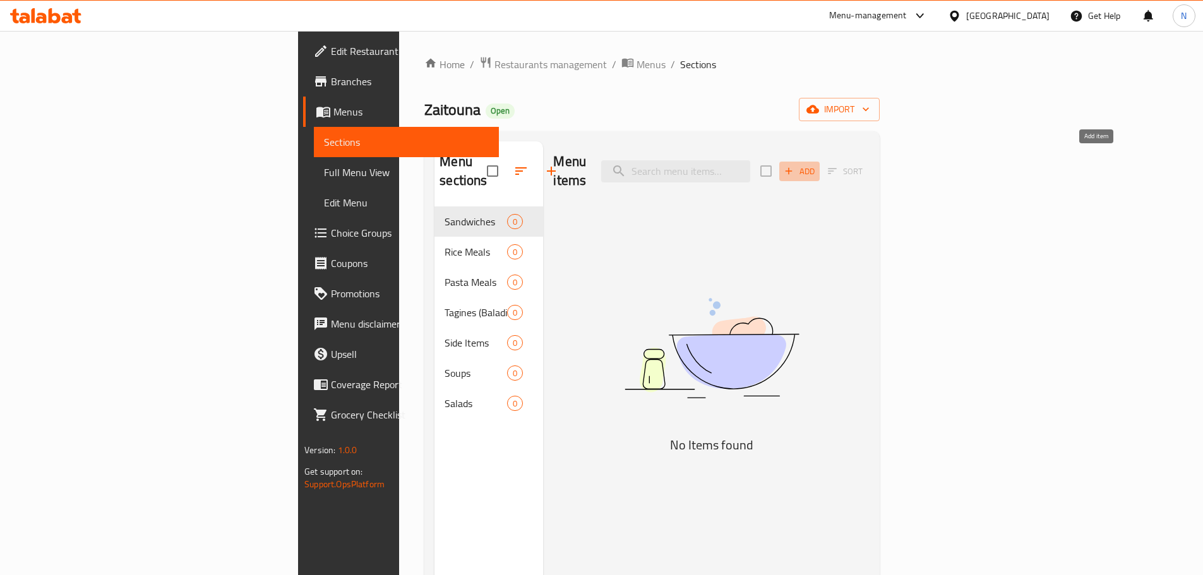
click at [794, 165] on icon "button" at bounding box center [788, 170] width 11 height 11
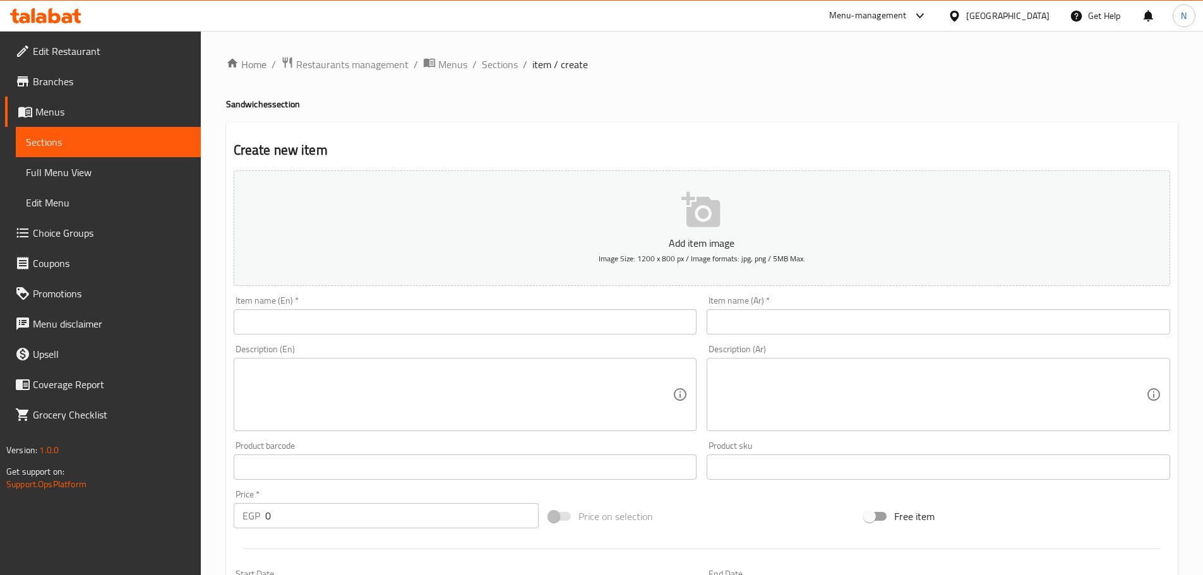
click at [549, 323] on input "text" at bounding box center [465, 321] width 463 height 25
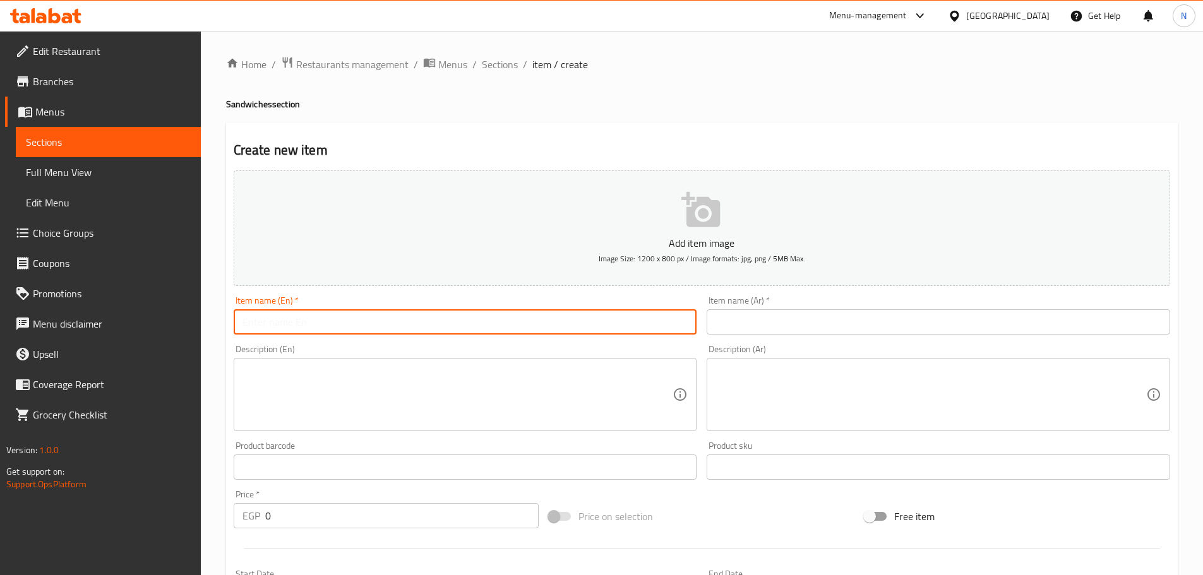
paste input "Alexandrian baladi Liver with [PERSON_NAME]"
click at [355, 321] on input "Alexandrian baladi Liver with [PERSON_NAME]" at bounding box center [465, 321] width 463 height 25
click at [303, 321] on input "Alexandrian baladi Liver With [PERSON_NAME]" at bounding box center [465, 321] width 463 height 25
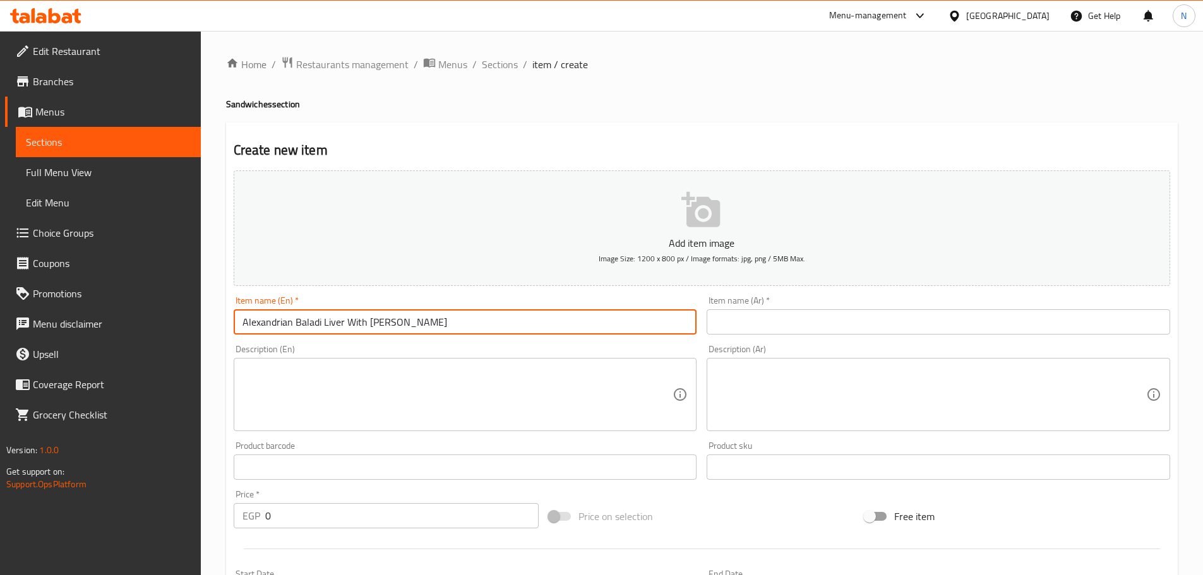
click at [337, 317] on input "Alexandrian Baladi Liver With [PERSON_NAME]" at bounding box center [465, 321] width 463 height 25
type input "Alexandrian Baladi Liver With [PERSON_NAME]"
click at [748, 320] on input "text" at bounding box center [938, 321] width 463 height 25
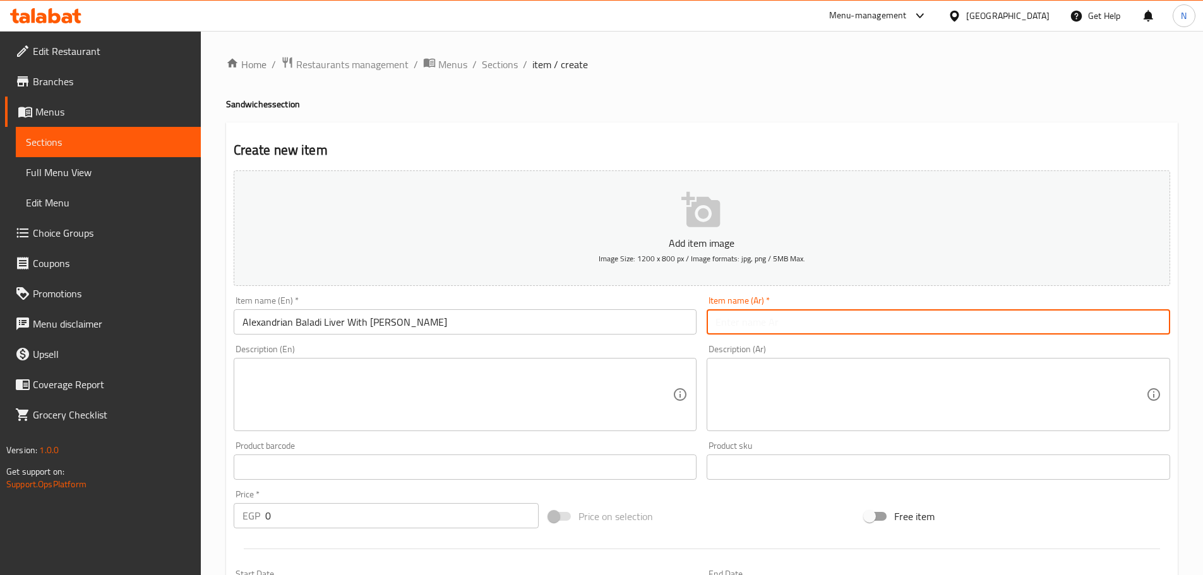
paste input "كبدة بلدي اسكندراني بالطحينة"
type input "كبدة بلدي اسكندراني بالطحينة"
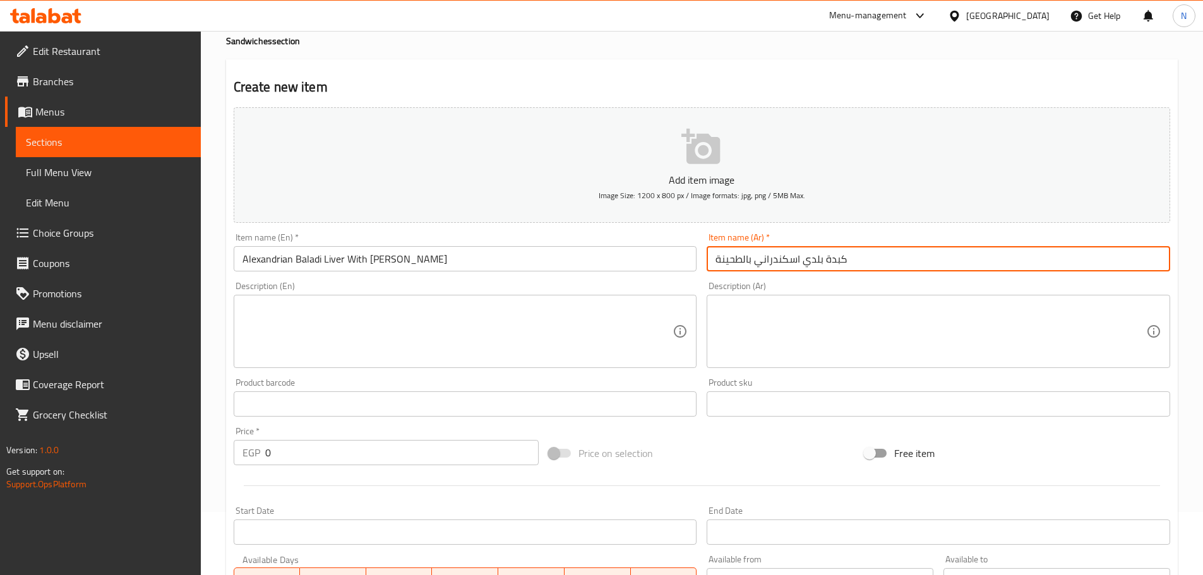
scroll to position [317, 0]
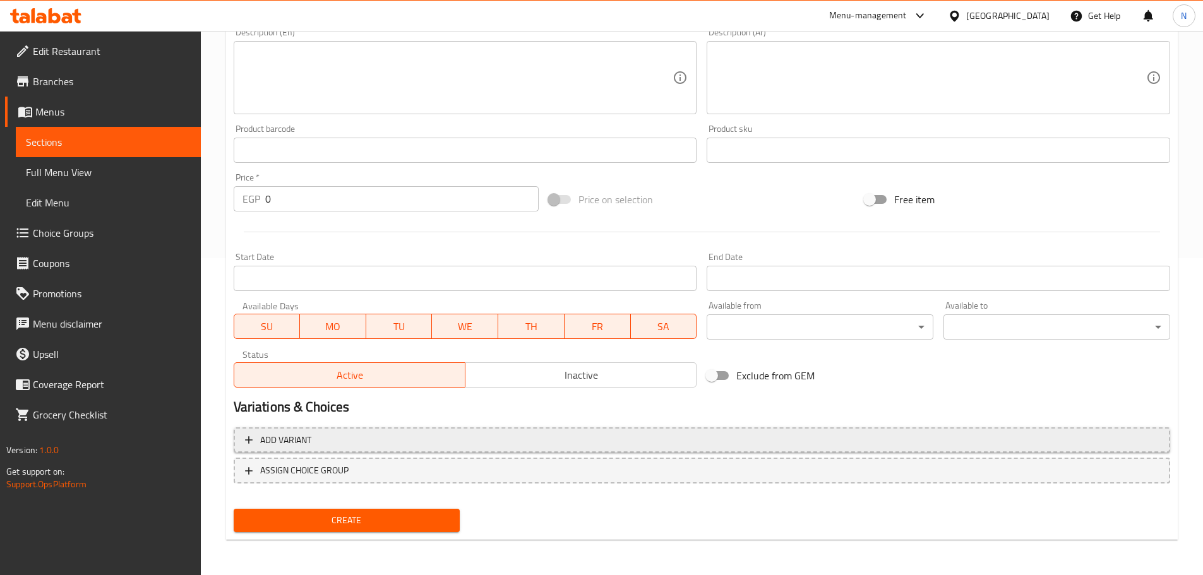
click at [667, 440] on span "Add variant" at bounding box center [702, 441] width 914 height 16
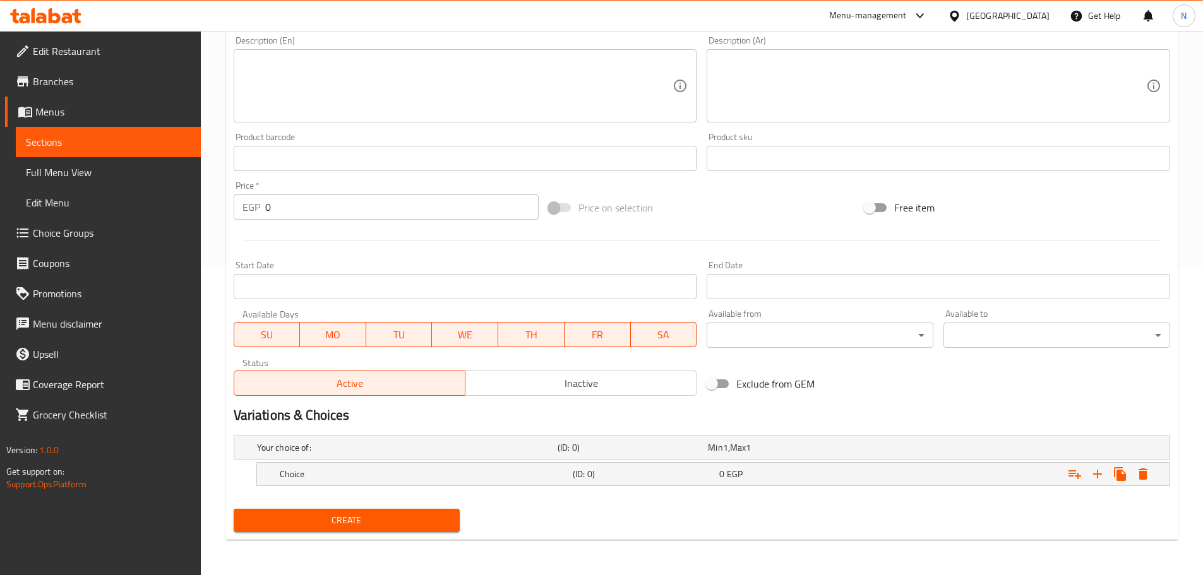
scroll to position [309, 0]
click at [1104, 476] on icon "Expand" at bounding box center [1097, 474] width 15 height 15
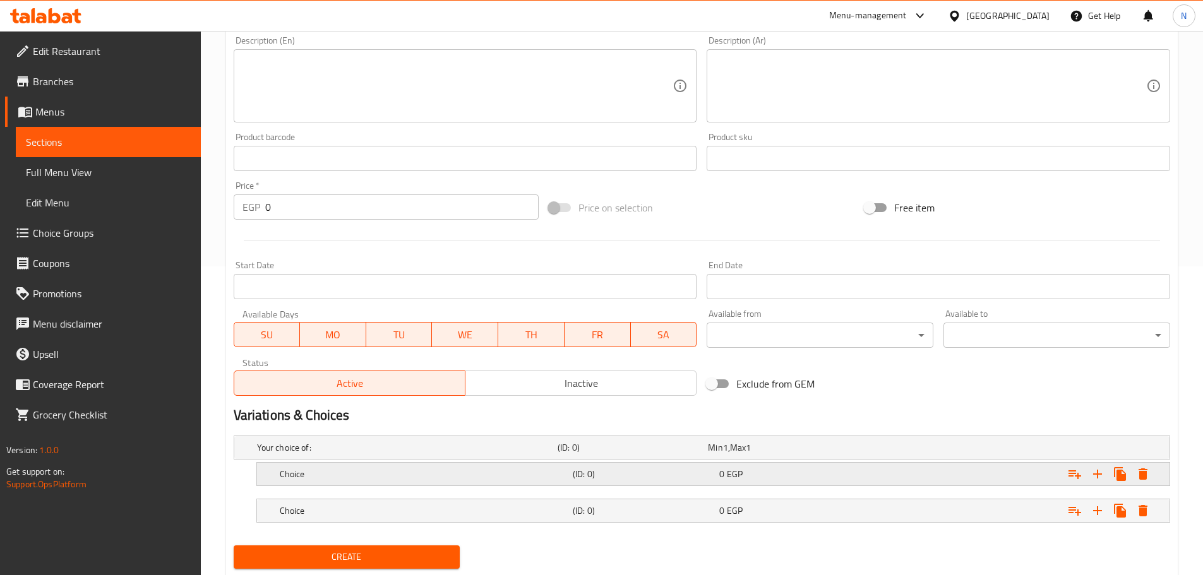
click at [468, 473] on h5 "Choice" at bounding box center [424, 474] width 288 height 13
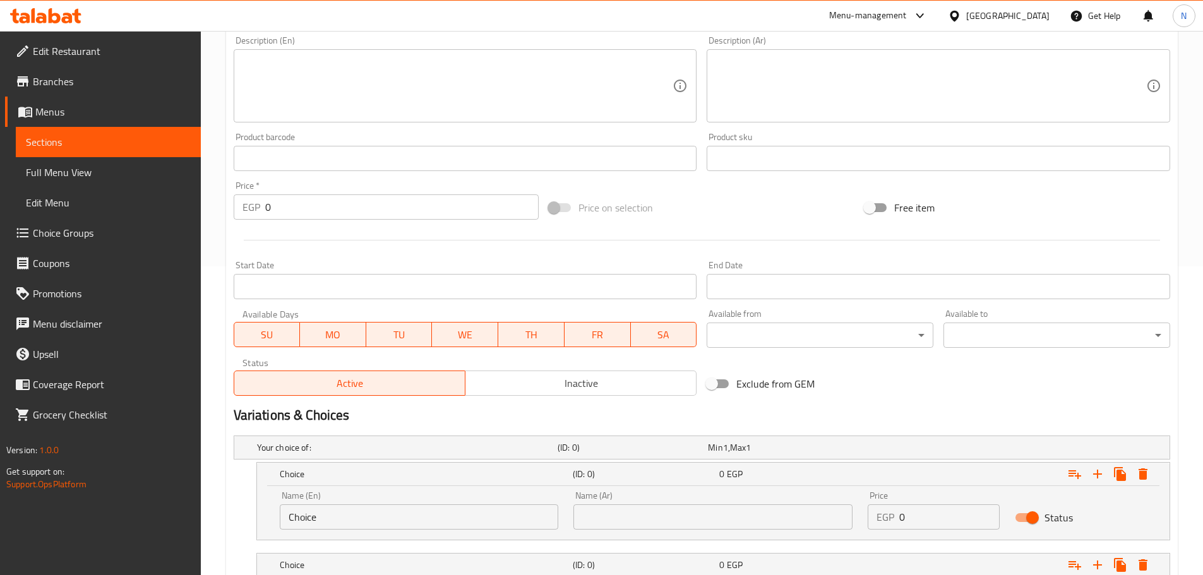
click at [352, 513] on input "Choice" at bounding box center [419, 516] width 279 height 25
paste input "Baladi bread"
click at [318, 520] on input "Baladi bread" at bounding box center [419, 516] width 279 height 25
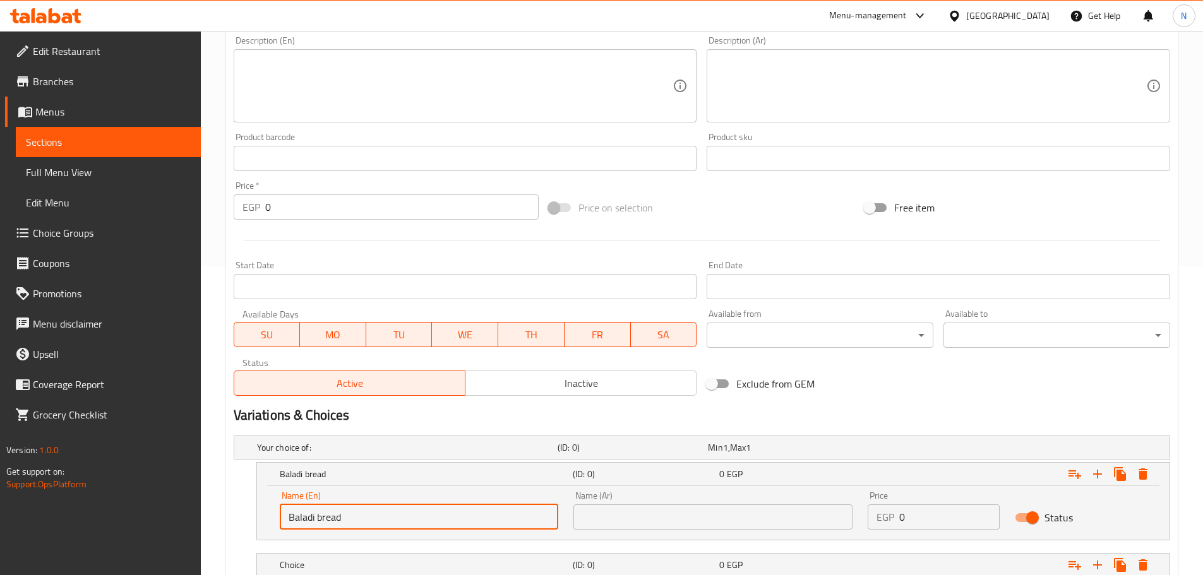
click at [318, 520] on input "Baladi bread" at bounding box center [419, 516] width 279 height 25
click at [401, 520] on input "Baladi bread" at bounding box center [419, 516] width 279 height 25
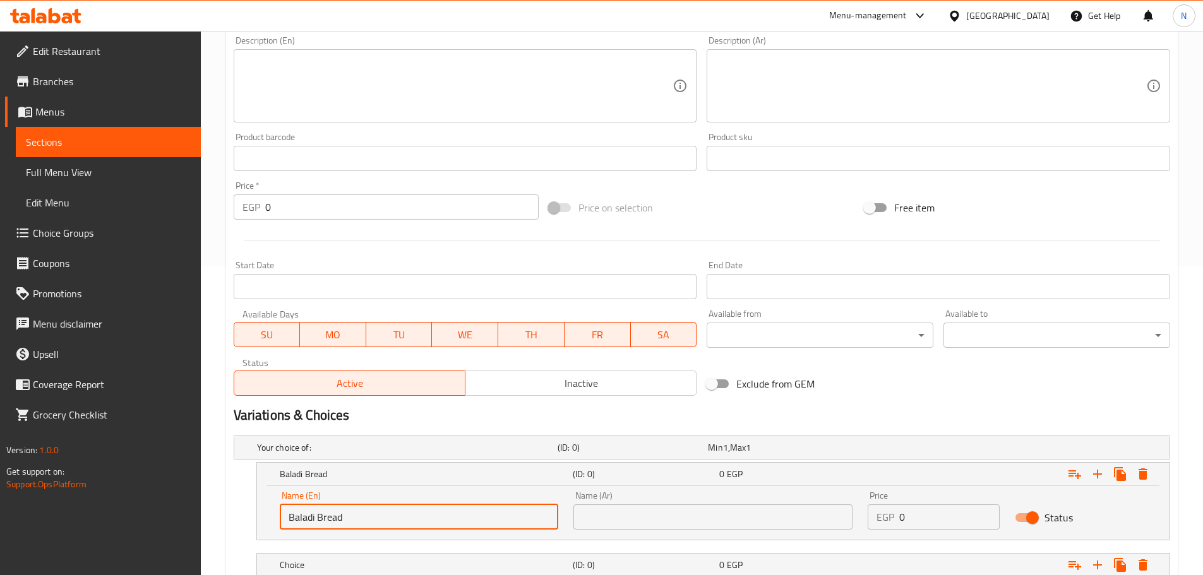
type input "Baladi Bread"
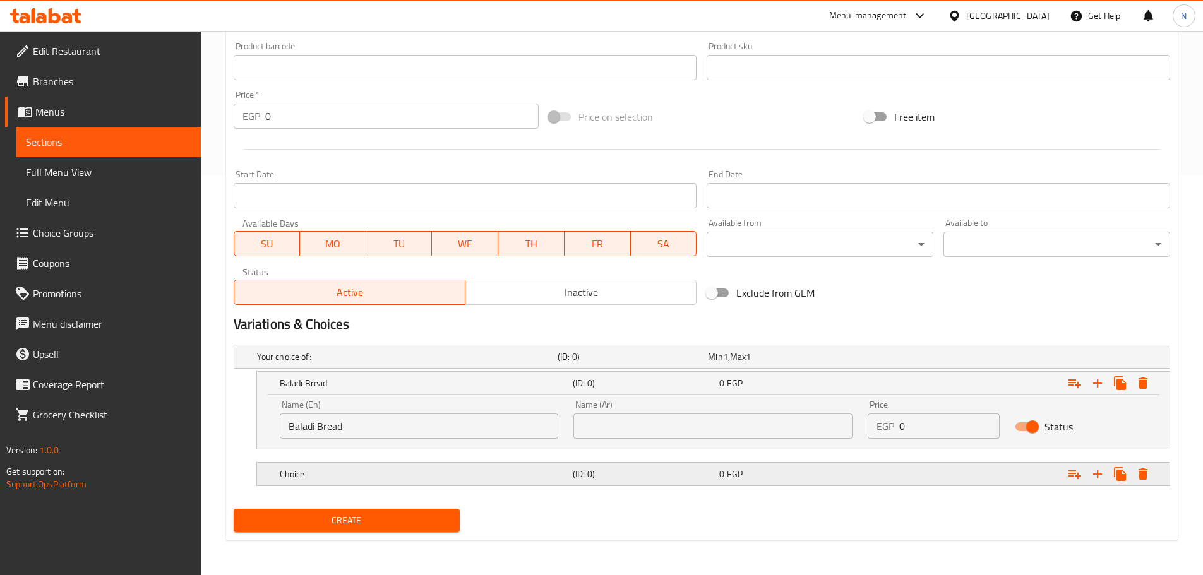
click at [345, 462] on div "Choice (ID: 0) 0 EGP" at bounding box center [717, 474] width 880 height 28
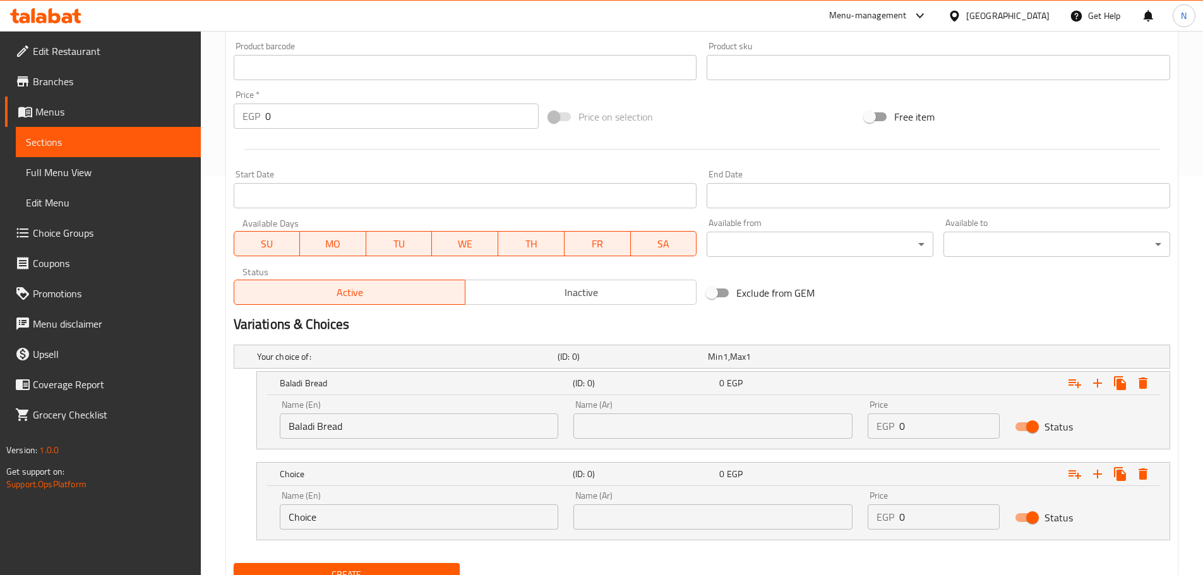
click at [337, 515] on input "Choice" at bounding box center [419, 516] width 279 height 25
paste input "Vienna Bread"
type input "Vienna Bread"
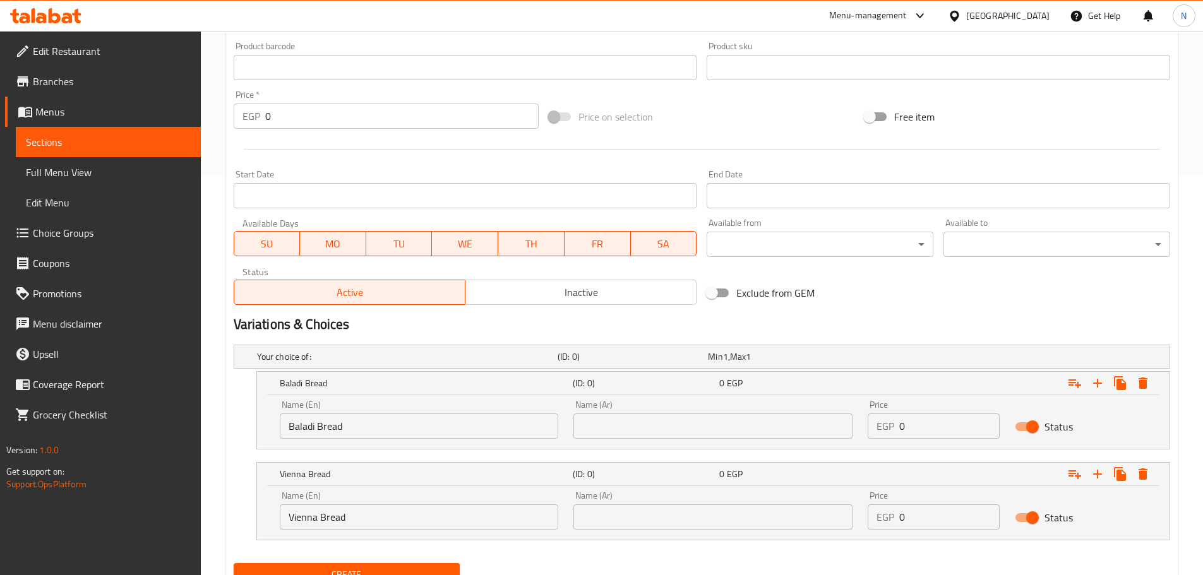
click at [683, 503] on div "Name (Ar) Name (Ar)" at bounding box center [712, 510] width 279 height 39
click at [681, 511] on input "text" at bounding box center [712, 516] width 279 height 25
paste input "خبز فيينا"
type input "خبز فيينا"
click at [325, 421] on input "Baladi Bread" at bounding box center [419, 426] width 279 height 25
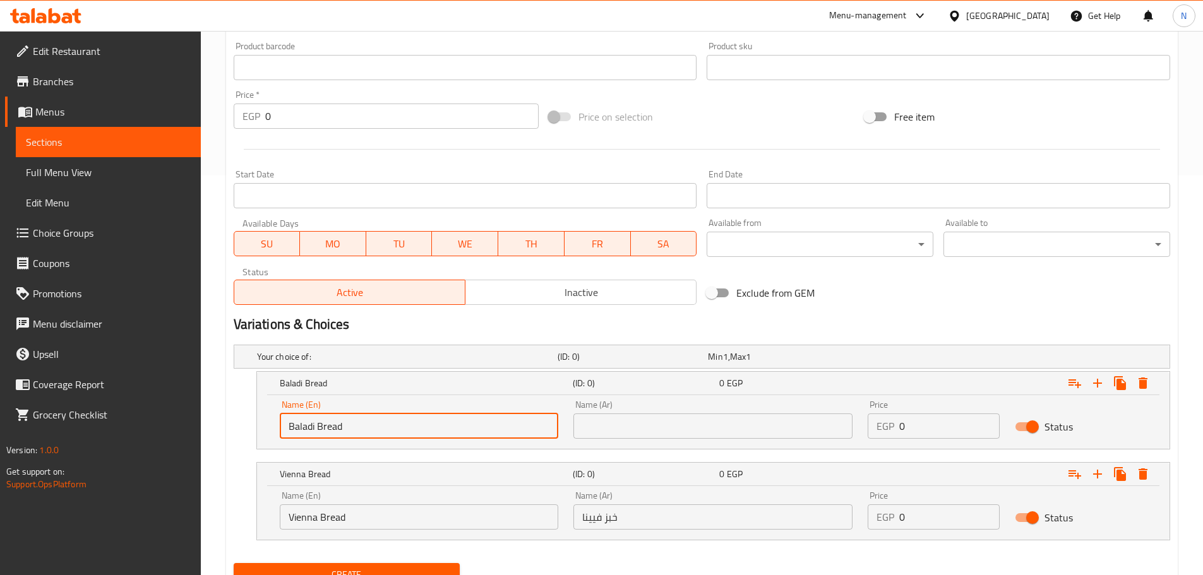
click at [325, 421] on input "Baladi Bread" at bounding box center [419, 426] width 279 height 25
click at [741, 433] on input "text" at bounding box center [712, 426] width 279 height 25
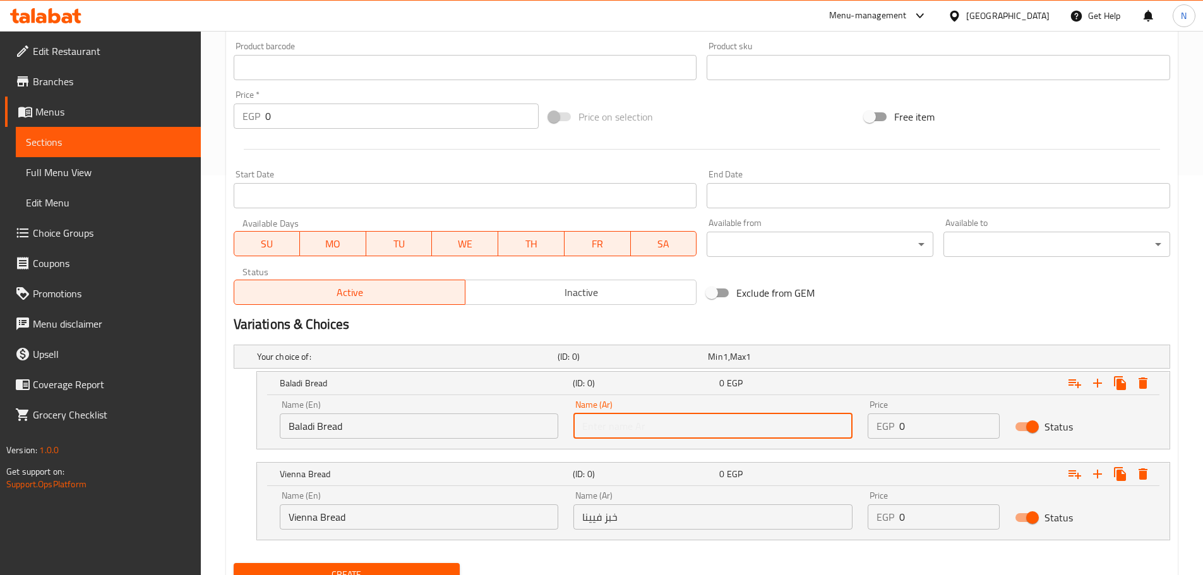
paste input "خبز بلدي"
type input "خبز بلدي"
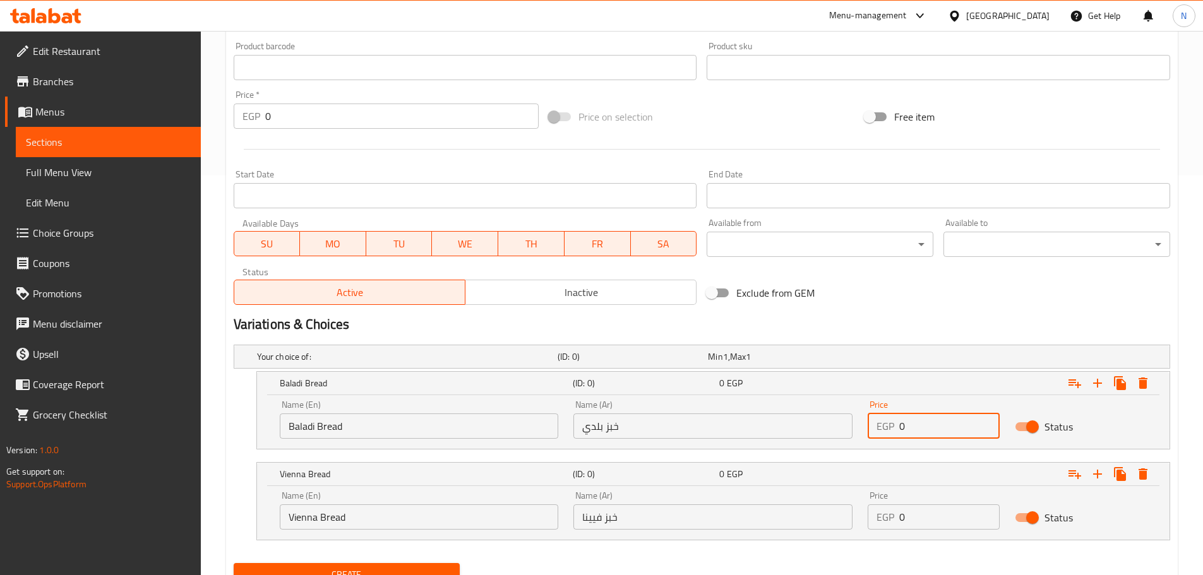
drag, startPoint x: 922, startPoint y: 433, endPoint x: 890, endPoint y: 427, distance: 33.2
click at [890, 427] on div "EGP 0 Price" at bounding box center [934, 426] width 132 height 25
type input "80"
drag, startPoint x: 924, startPoint y: 513, endPoint x: 869, endPoint y: 513, distance: 55.6
click at [869, 513] on div "EGP 0 Price" at bounding box center [934, 516] width 132 height 25
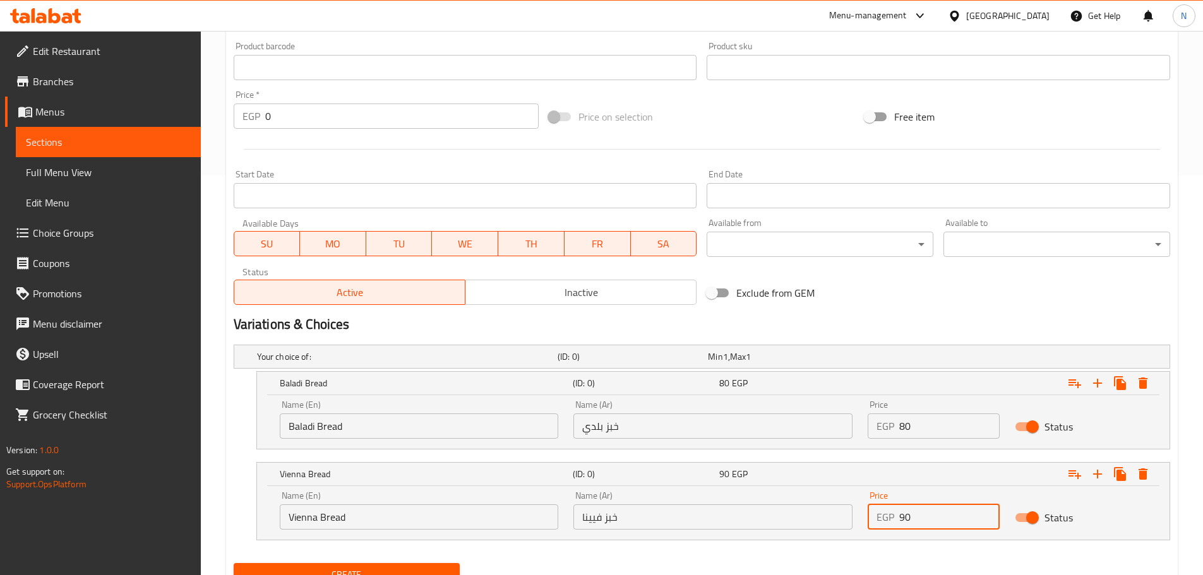
type input "90"
click at [939, 311] on div "Variations & Choices" at bounding box center [702, 324] width 946 height 29
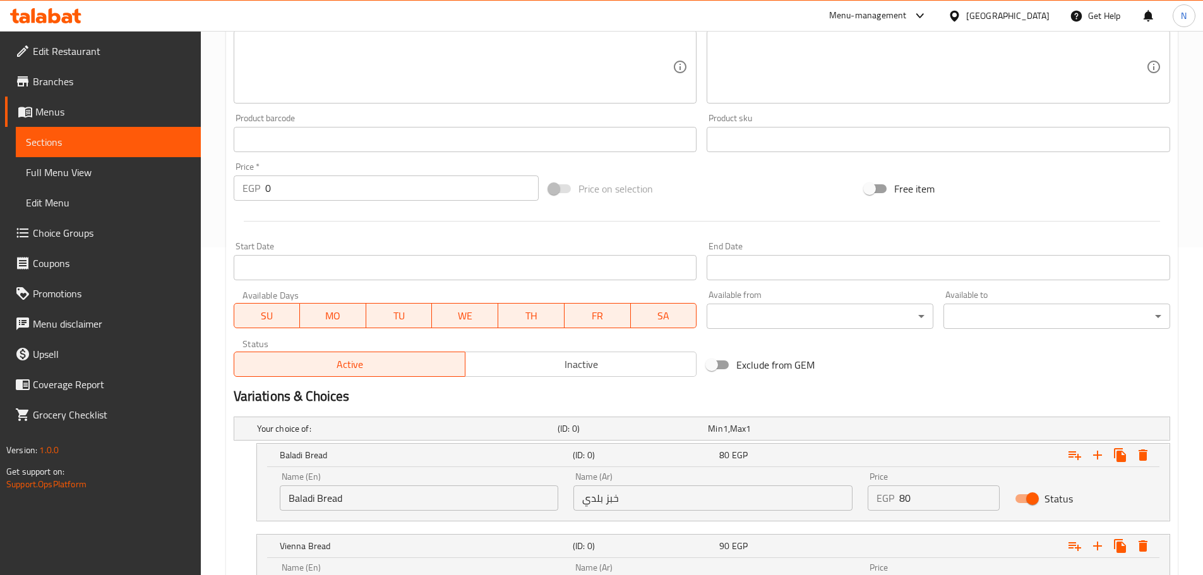
scroll to position [454, 0]
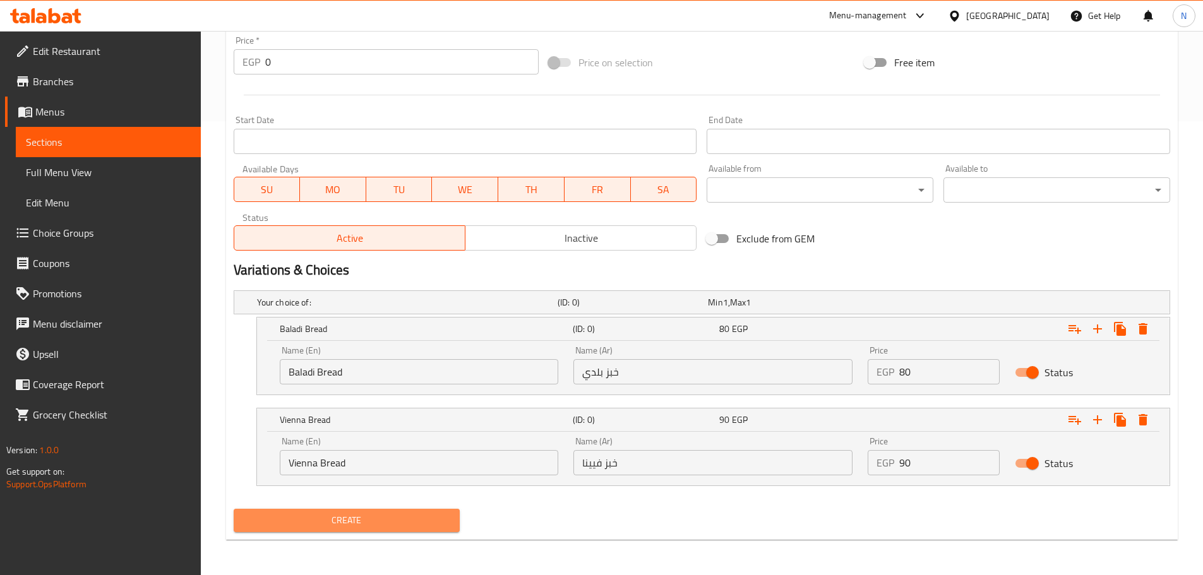
click at [345, 523] on span "Create" at bounding box center [347, 521] width 206 height 16
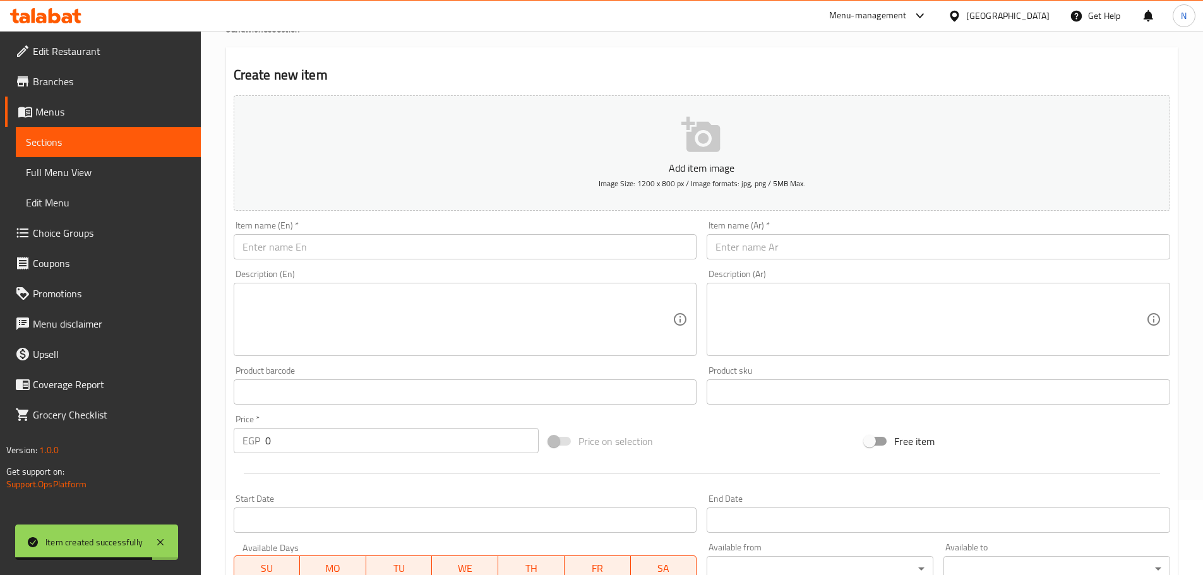
scroll to position [0, 0]
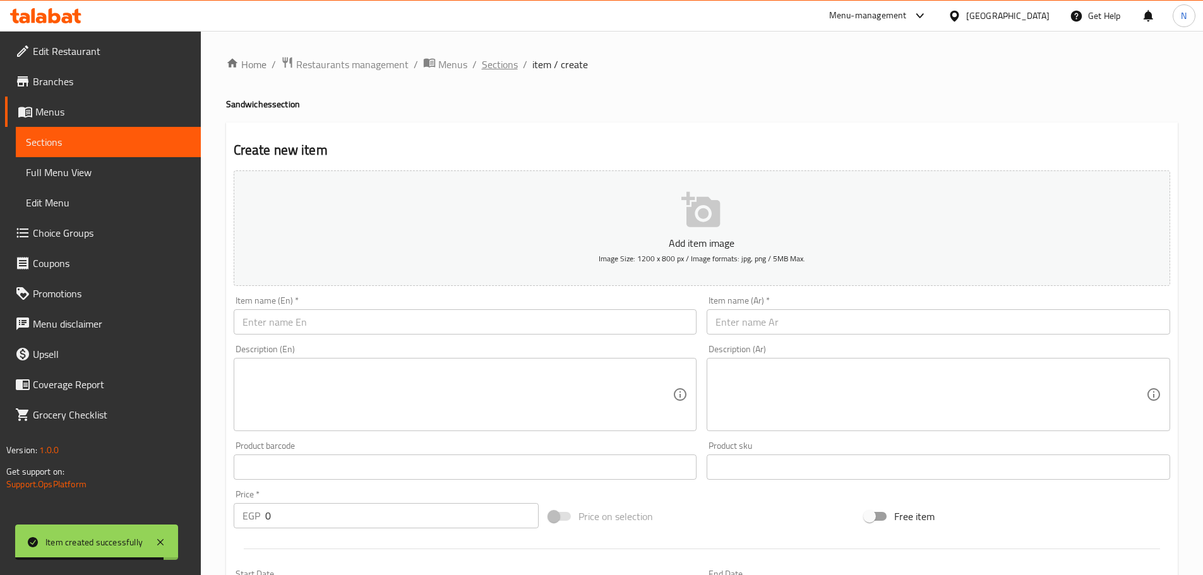
click at [487, 68] on span "Sections" at bounding box center [500, 64] width 36 height 15
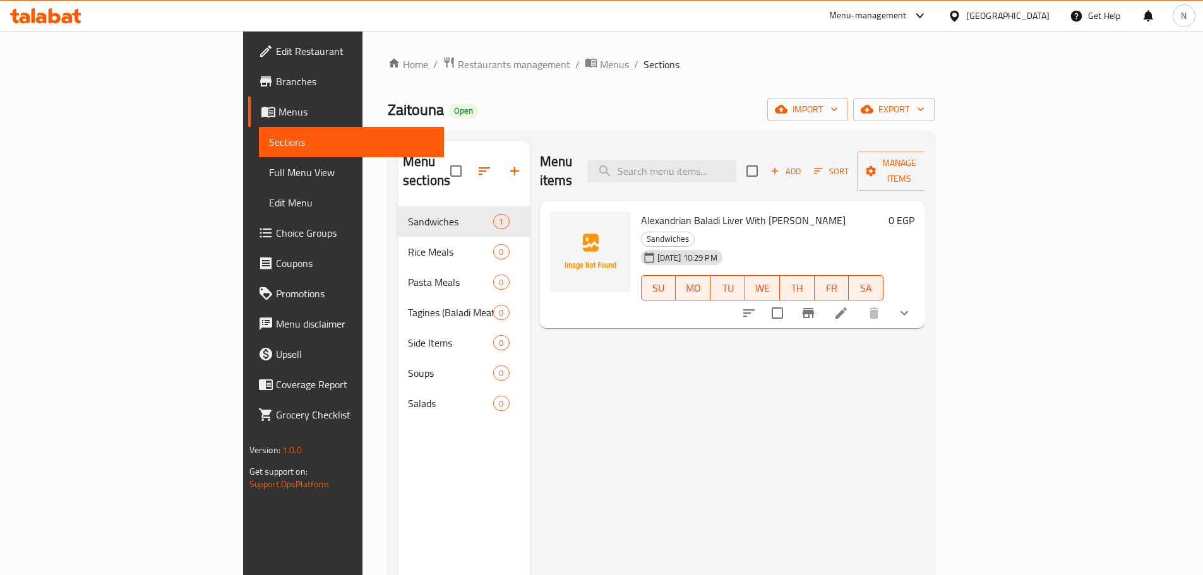
click at [803, 164] on span "Add" at bounding box center [785, 171] width 34 height 15
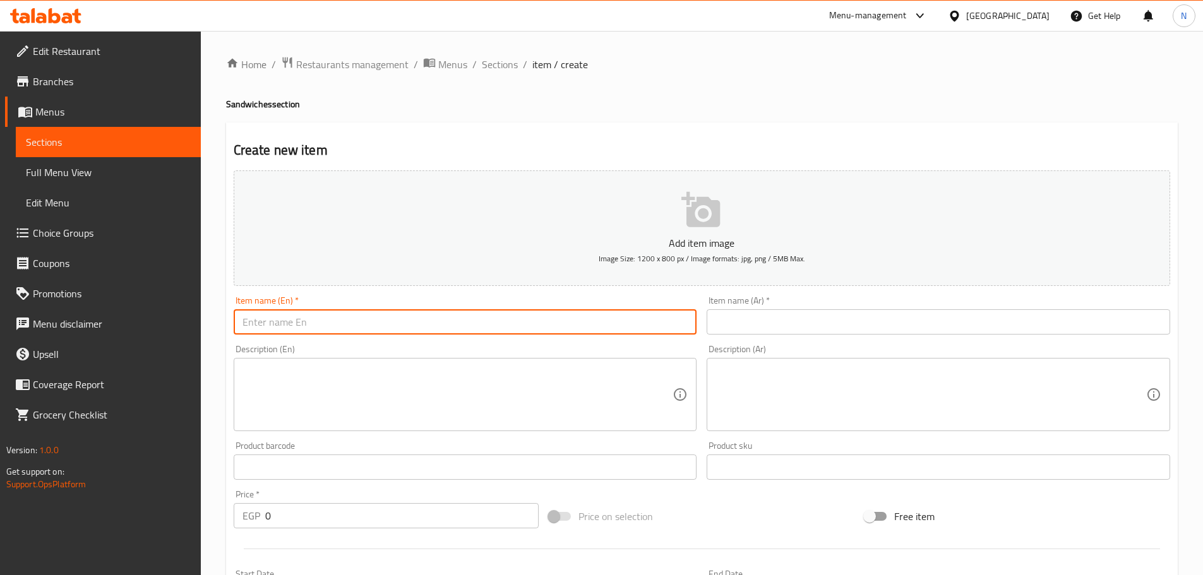
click at [615, 316] on input "text" at bounding box center [465, 321] width 463 height 25
paste input "Alexandrian Sausages with Tahini"
click at [347, 321] on input "Alexandrian Sausages with Tahini" at bounding box center [465, 321] width 463 height 25
click at [366, 325] on input "Alexandrian Sausages With [PERSON_NAME]" at bounding box center [465, 321] width 463 height 25
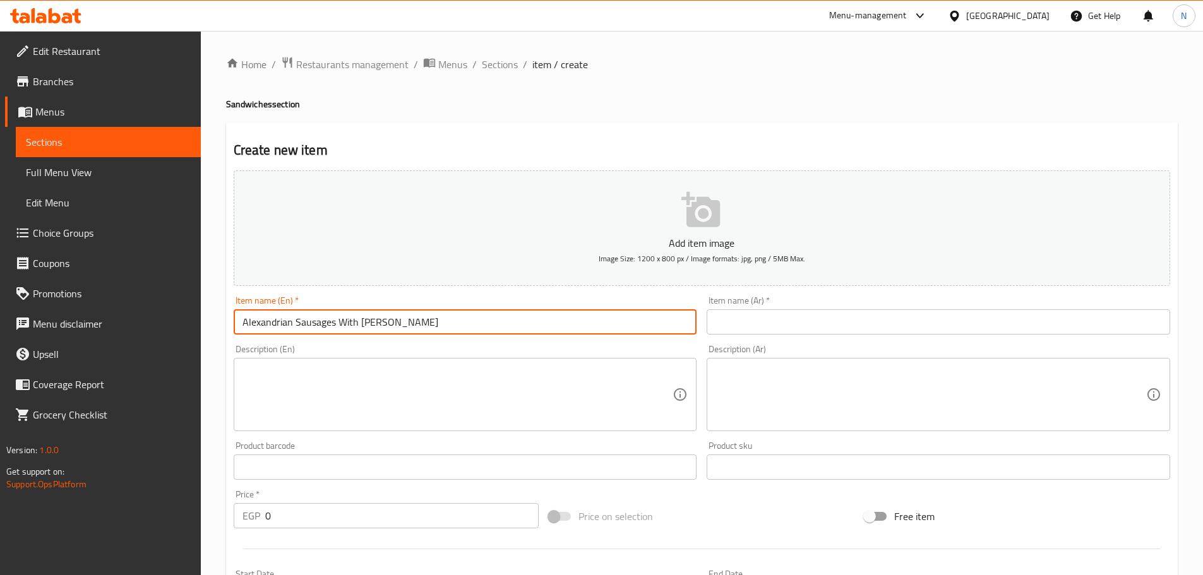
click at [366, 325] on input "Alexandrian Sausages With [PERSON_NAME]" at bounding box center [465, 321] width 463 height 25
type input "Alexandrian Sausages With [PERSON_NAME]"
click at [792, 329] on input "text" at bounding box center [938, 321] width 463 height 25
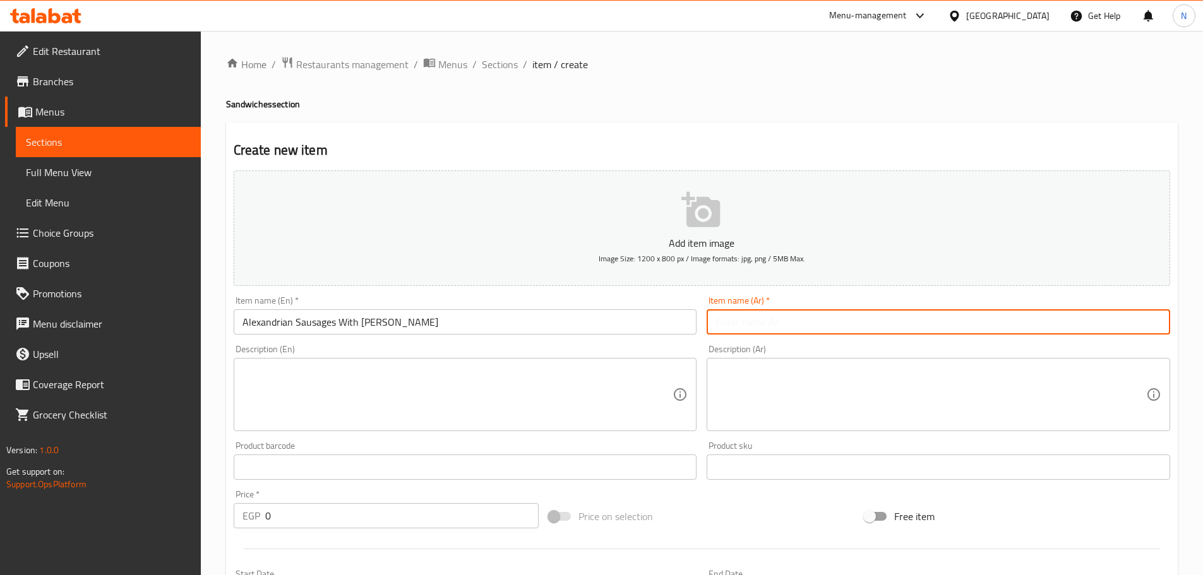
paste input "نقانق اسكندرانية بالطحينة"
click at [811, 325] on input "نقانق اسكندرانية بالطحينة" at bounding box center [938, 321] width 463 height 25
click at [319, 335] on input "Alexandrian Sausages With [PERSON_NAME]" at bounding box center [465, 321] width 463 height 25
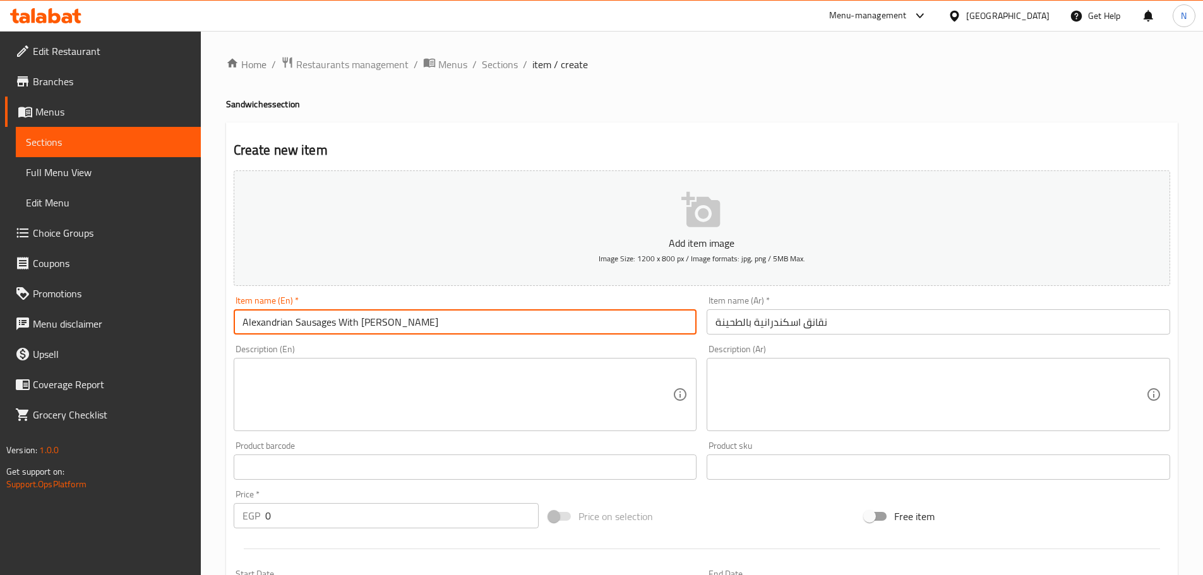
click at [319, 335] on input "Alexandrian Sausages With [PERSON_NAME]" at bounding box center [465, 321] width 463 height 25
click at [324, 330] on input "Alexandrian Sausages With [PERSON_NAME]" at bounding box center [465, 321] width 463 height 25
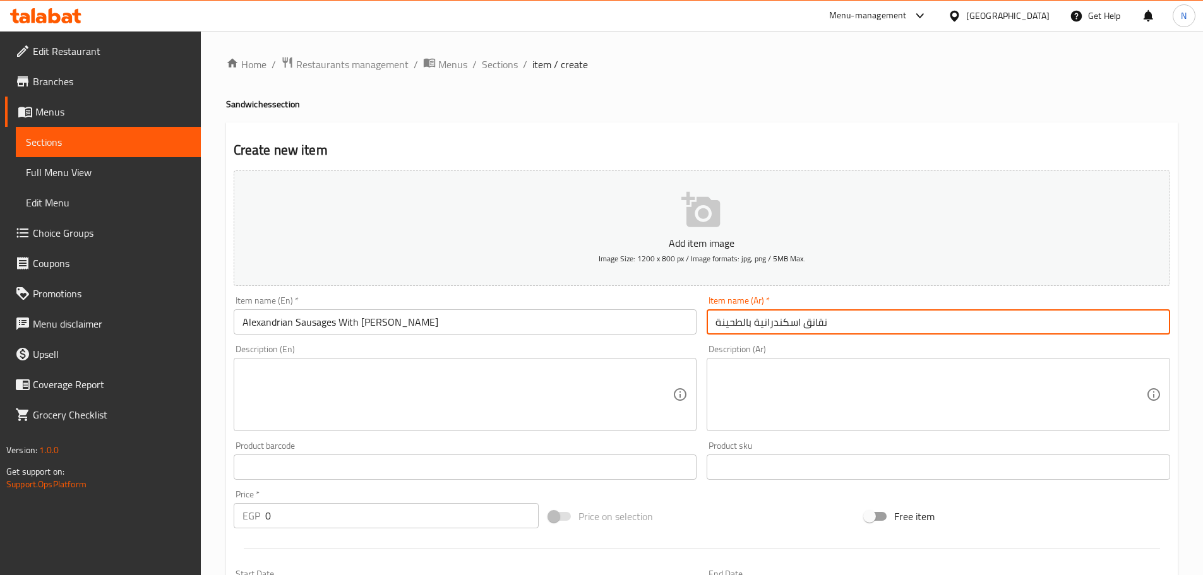
click at [813, 323] on input "نقانق اسكندرانية بالطحينة" at bounding box center [938, 321] width 463 height 25
click at [754, 323] on input "سجق اسكندرانية بالطحينة" at bounding box center [938, 321] width 463 height 25
type input "سجق اسكندراني بالطحينة"
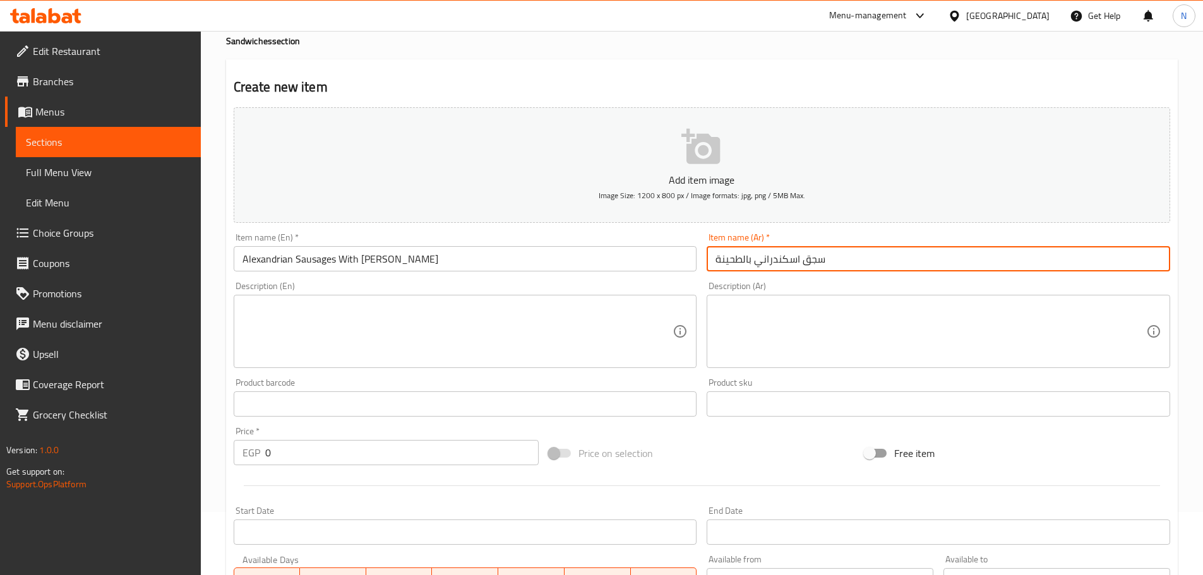
scroll to position [316, 0]
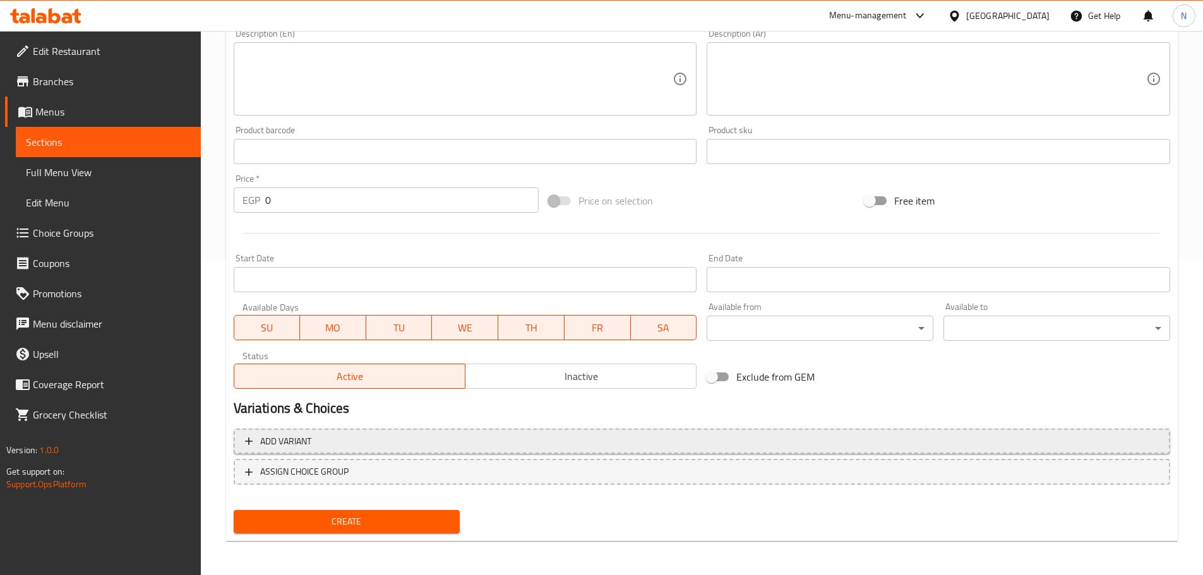
click at [1034, 447] on span "Add variant" at bounding box center [702, 442] width 914 height 16
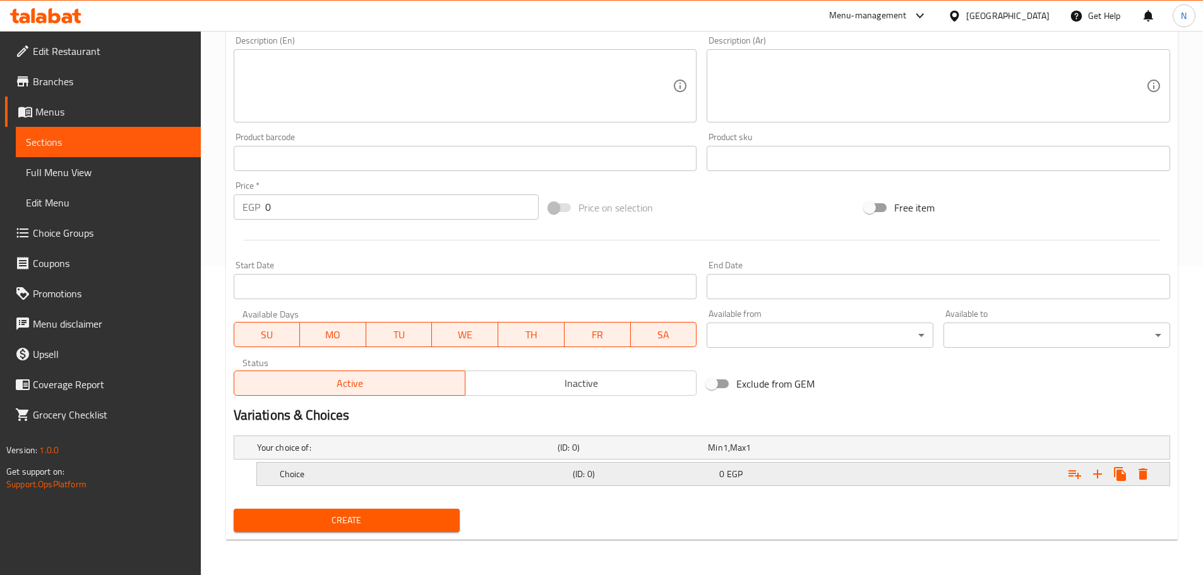
scroll to position [309, 0]
click at [1099, 480] on icon "Expand" at bounding box center [1097, 474] width 15 height 15
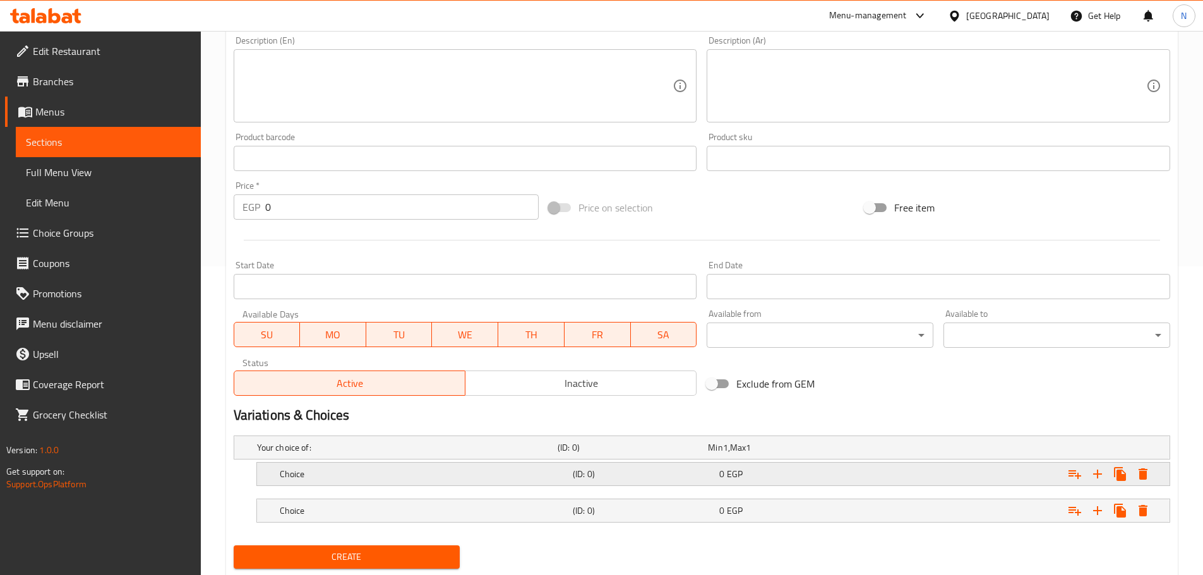
click at [350, 475] on h5 "Choice" at bounding box center [424, 474] width 288 height 13
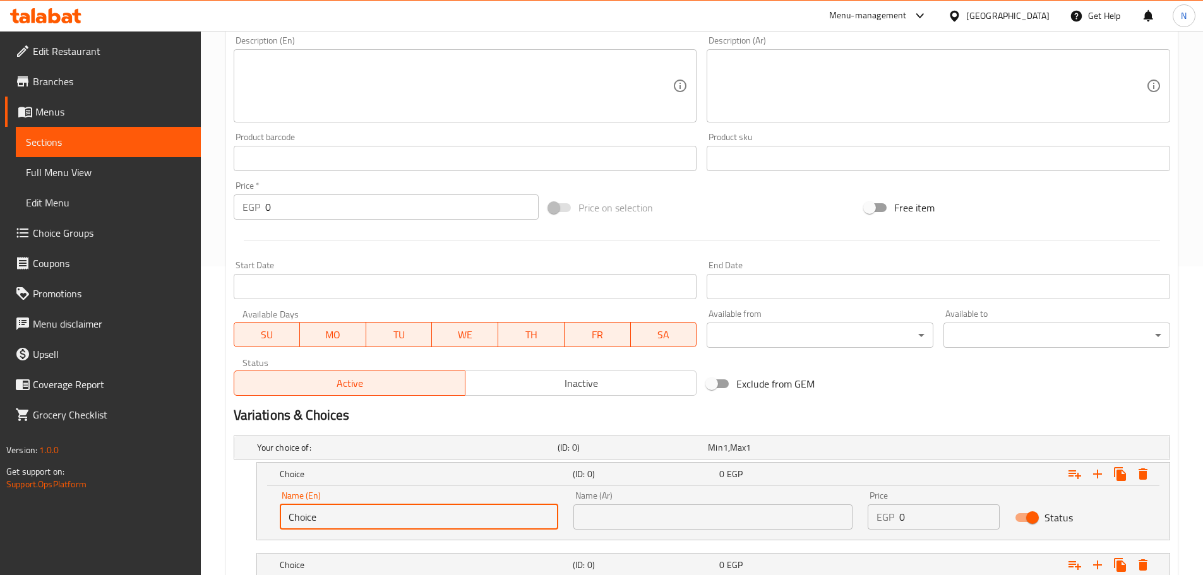
click at [337, 511] on input "Choice" at bounding box center [419, 516] width 279 height 25
click at [337, 513] on input "Choice" at bounding box center [419, 516] width 279 height 25
paste input "Baladi bread"
click at [323, 520] on input "Baladi bread" at bounding box center [419, 516] width 279 height 25
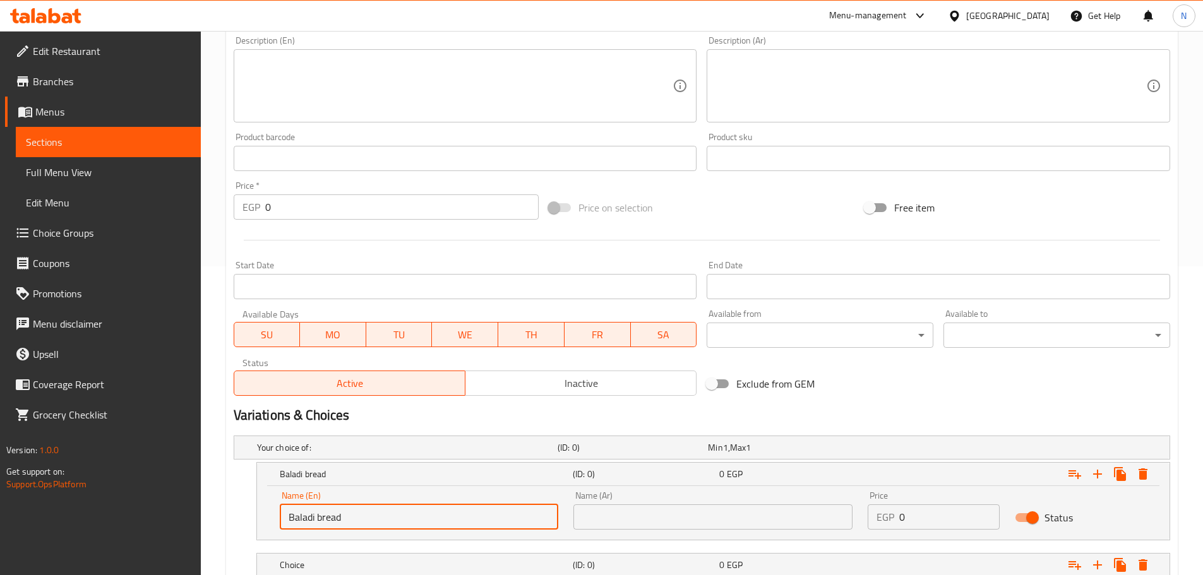
click at [323, 520] on input "Baladi bread" at bounding box center [419, 516] width 279 height 25
click at [319, 522] on input "Baladi bread" at bounding box center [419, 516] width 279 height 25
type input "Baladi Bread"
click at [664, 517] on input "text" at bounding box center [712, 516] width 279 height 25
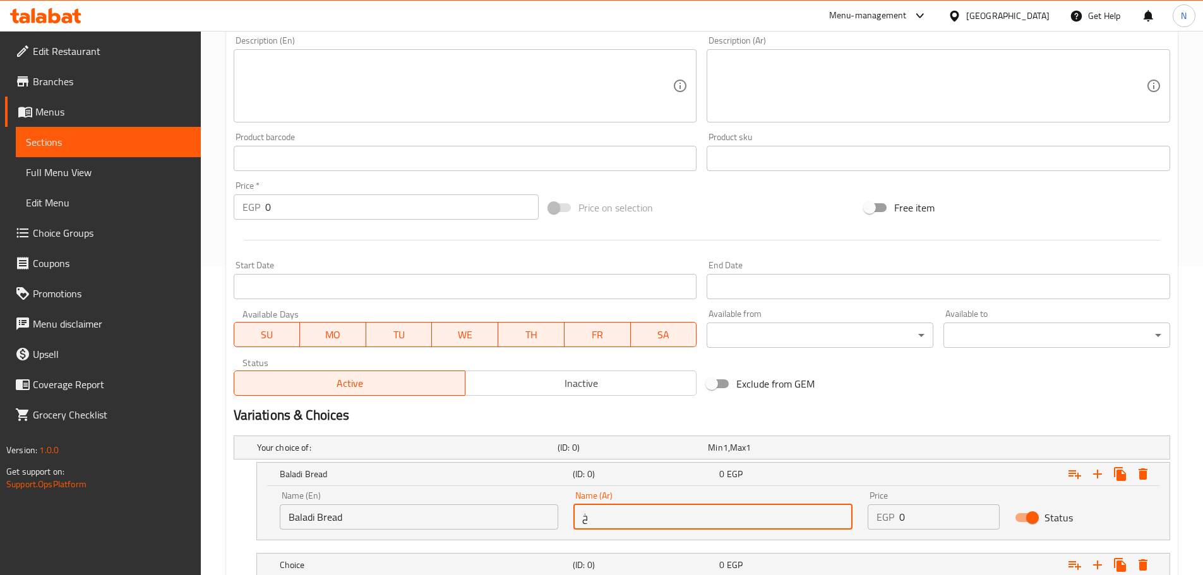
type input "خبز بلدي"
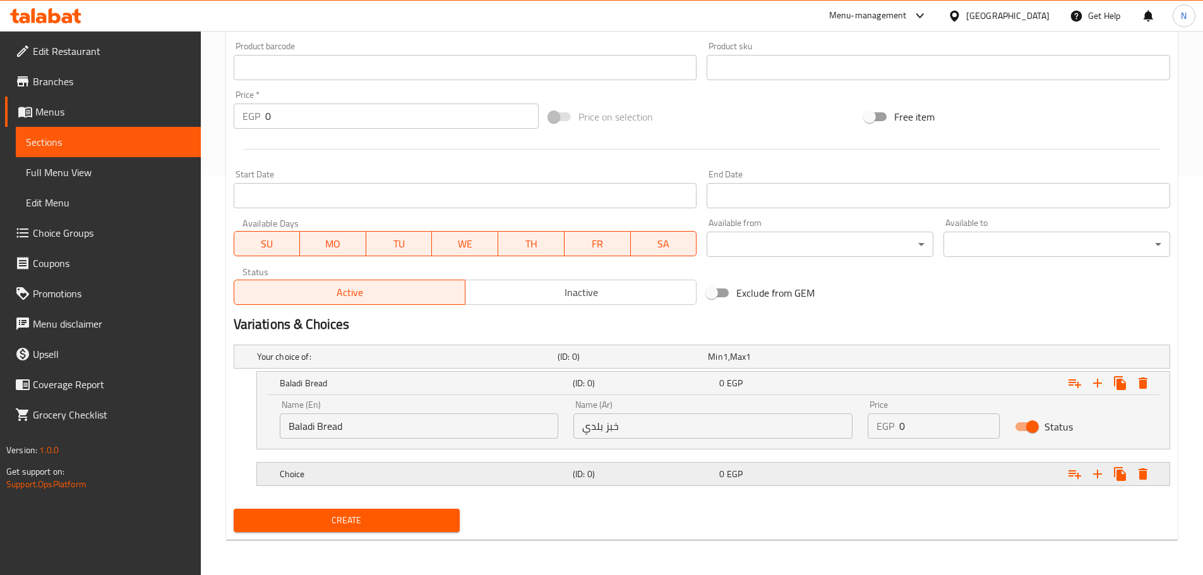
click at [331, 467] on div "Choice" at bounding box center [423, 474] width 293 height 18
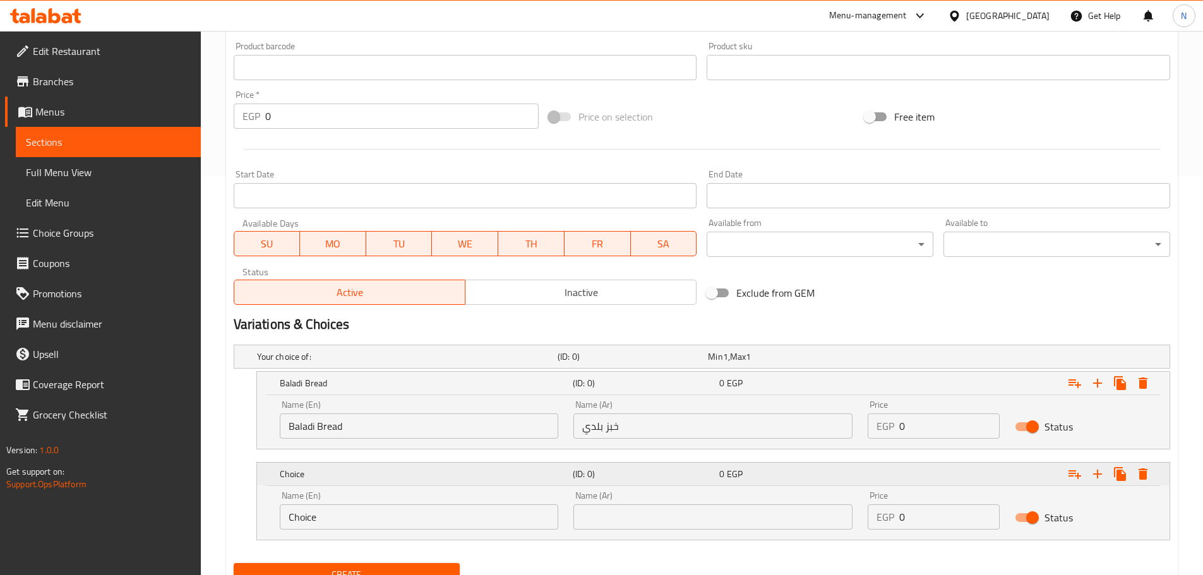
scroll to position [454, 0]
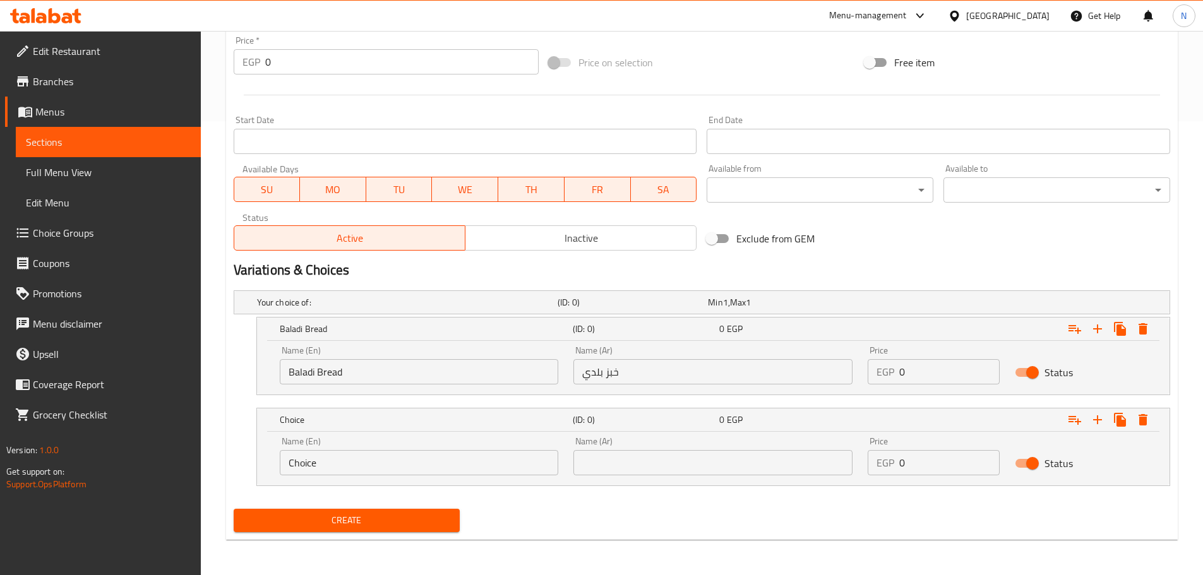
click at [326, 452] on input "Choice" at bounding box center [419, 462] width 279 height 25
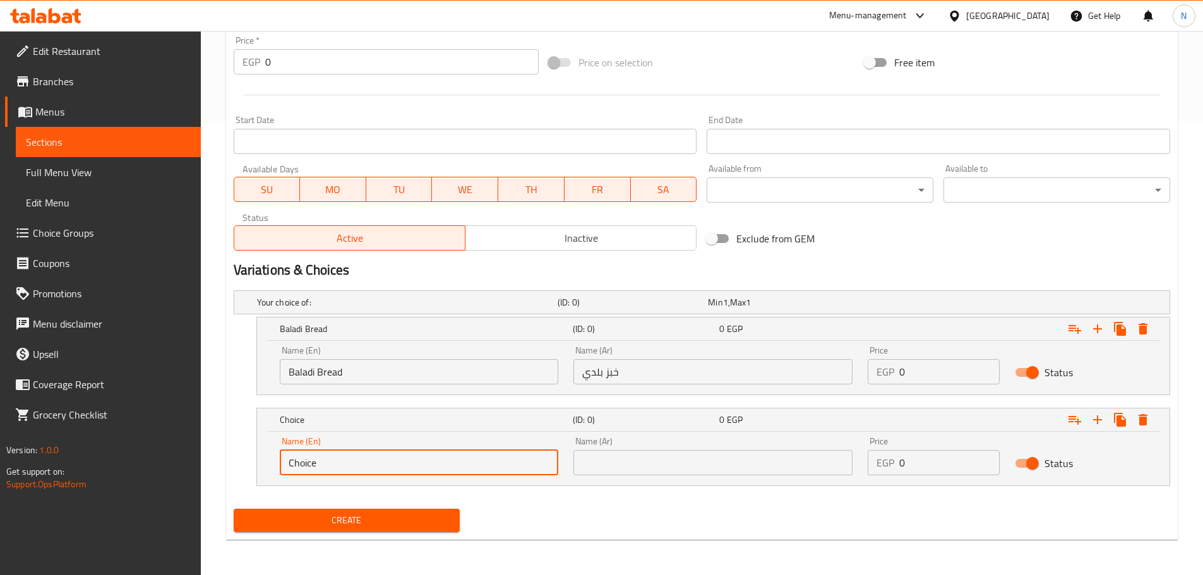
click at [326, 452] on input "Choice" at bounding box center [419, 462] width 279 height 25
click at [322, 462] on input "text" at bounding box center [419, 462] width 279 height 25
type input "ر"
click at [328, 465] on input "text" at bounding box center [419, 462] width 279 height 25
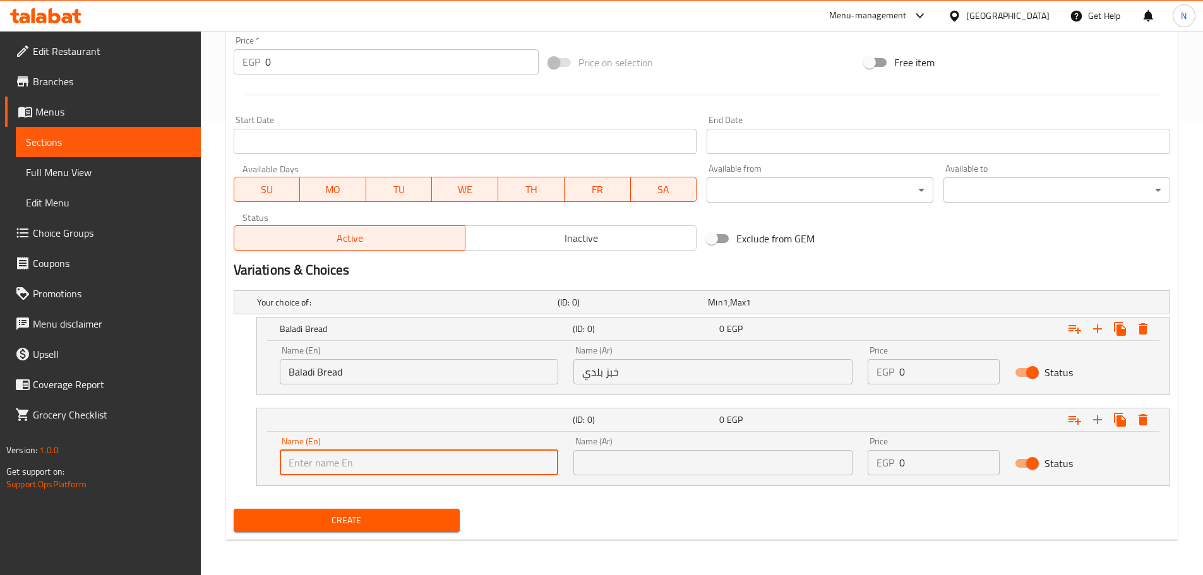
paste input "Vienna Bread"
type input "Vienna Bread"
click at [626, 467] on input "text" at bounding box center [712, 462] width 279 height 25
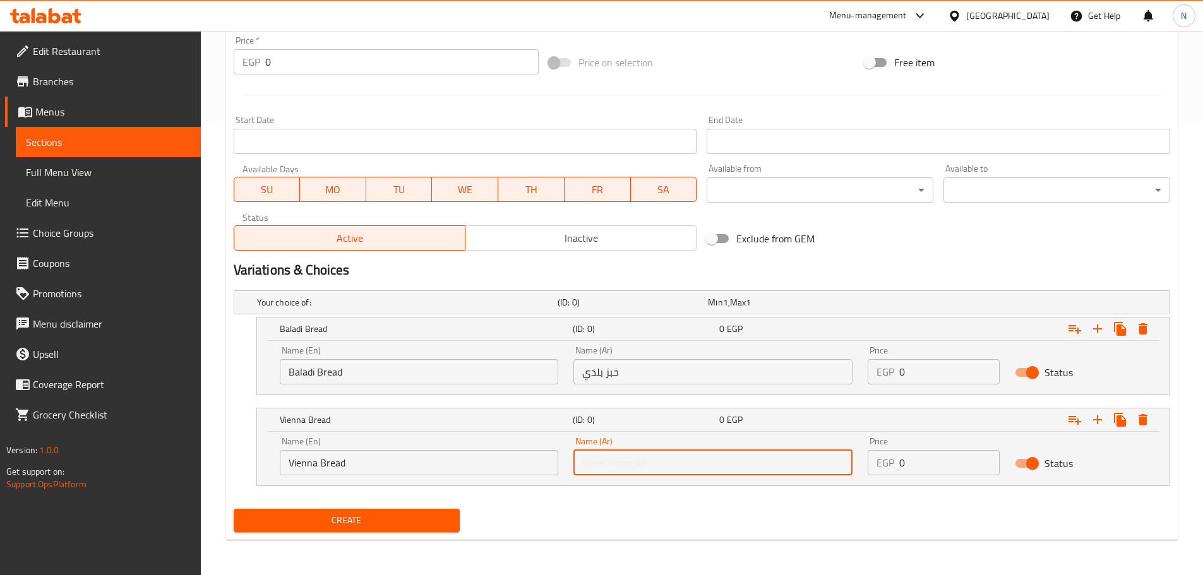
paste input "خبز فيينا"
type input "خبز فيينا"
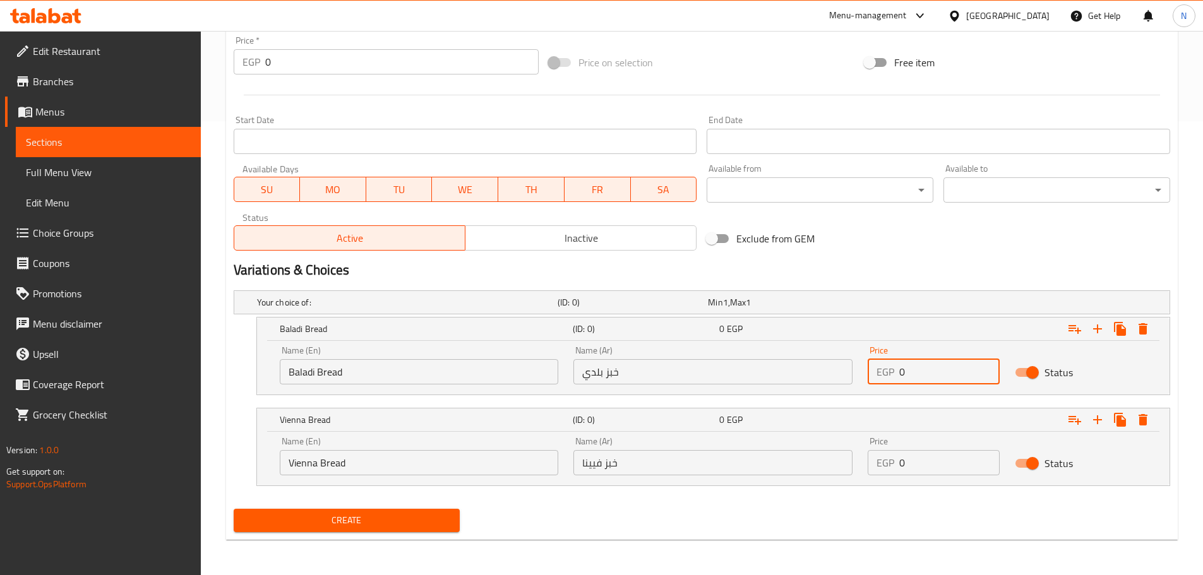
drag, startPoint x: 912, startPoint y: 376, endPoint x: 897, endPoint y: 382, distance: 16.2
click at [897, 382] on div "EGP 0 Price" at bounding box center [934, 371] width 132 height 25
type input "80"
drag, startPoint x: 902, startPoint y: 471, endPoint x: 896, endPoint y: 467, distance: 7.4
click at [896, 467] on div "EGP 0 Price" at bounding box center [934, 462] width 132 height 25
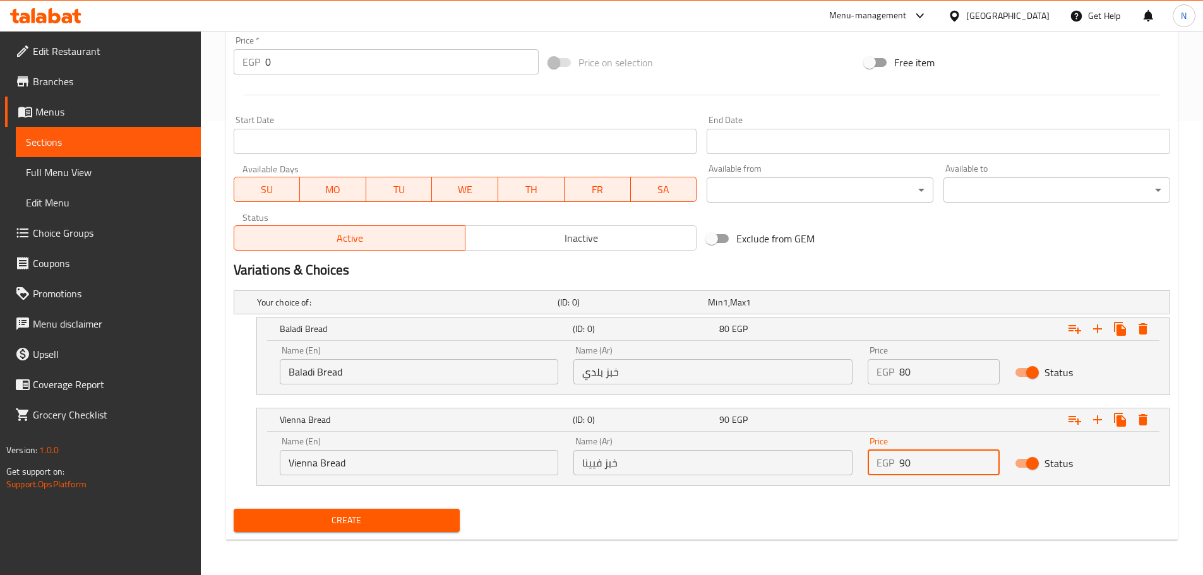
type input "90"
drag, startPoint x: 840, startPoint y: 509, endPoint x: 439, endPoint y: 542, distance: 402.9
click at [839, 509] on div "Create" at bounding box center [702, 520] width 946 height 33
click at [407, 517] on span "Create" at bounding box center [347, 521] width 206 height 16
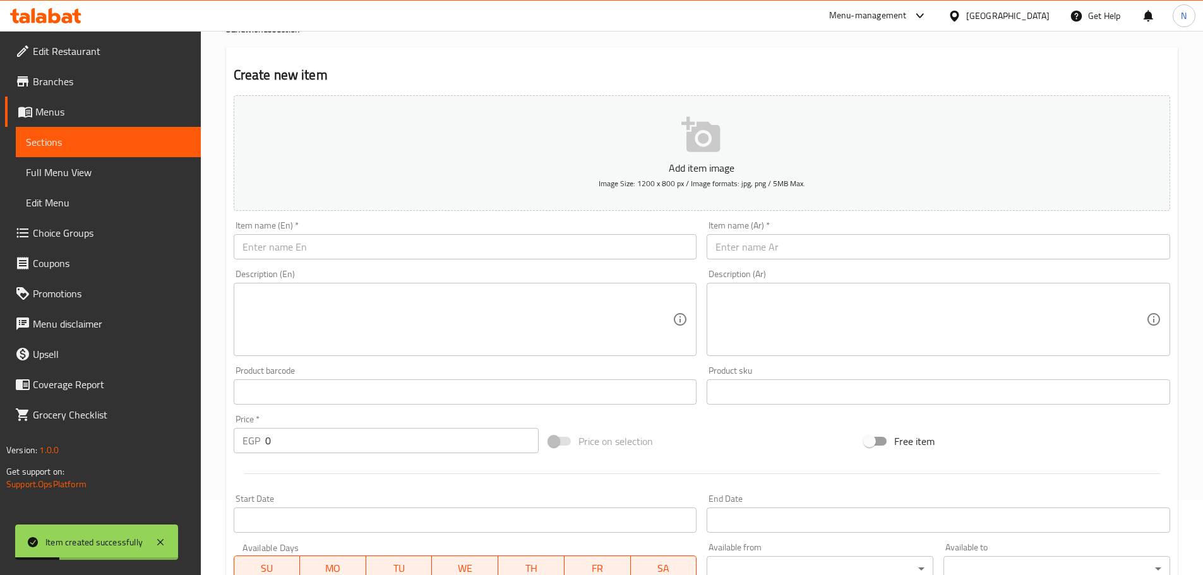
scroll to position [0, 0]
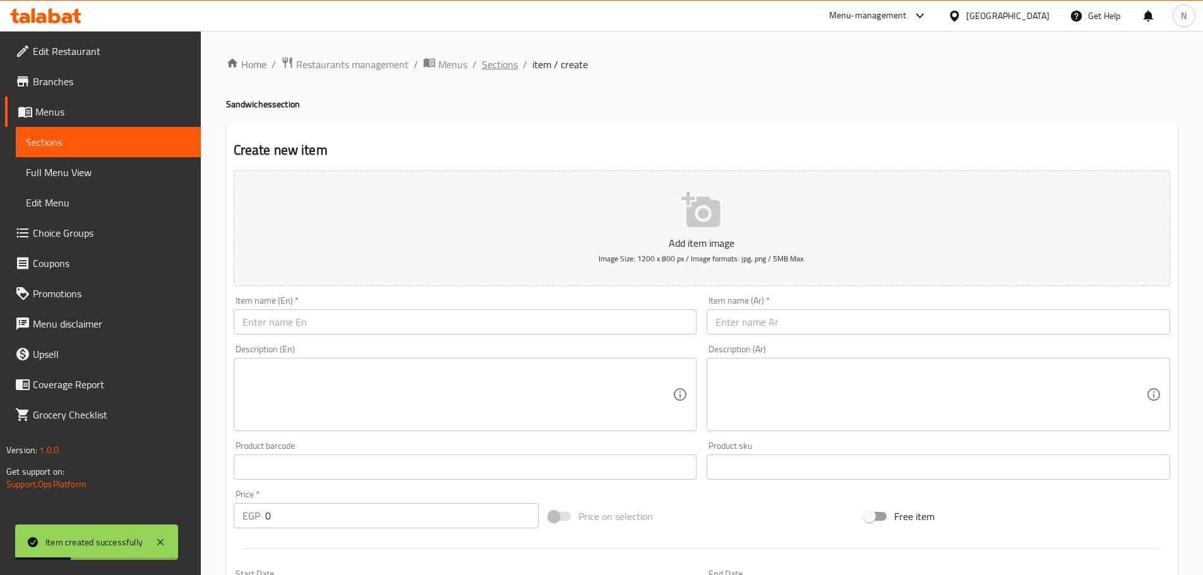
click at [499, 63] on span "Sections" at bounding box center [500, 64] width 36 height 15
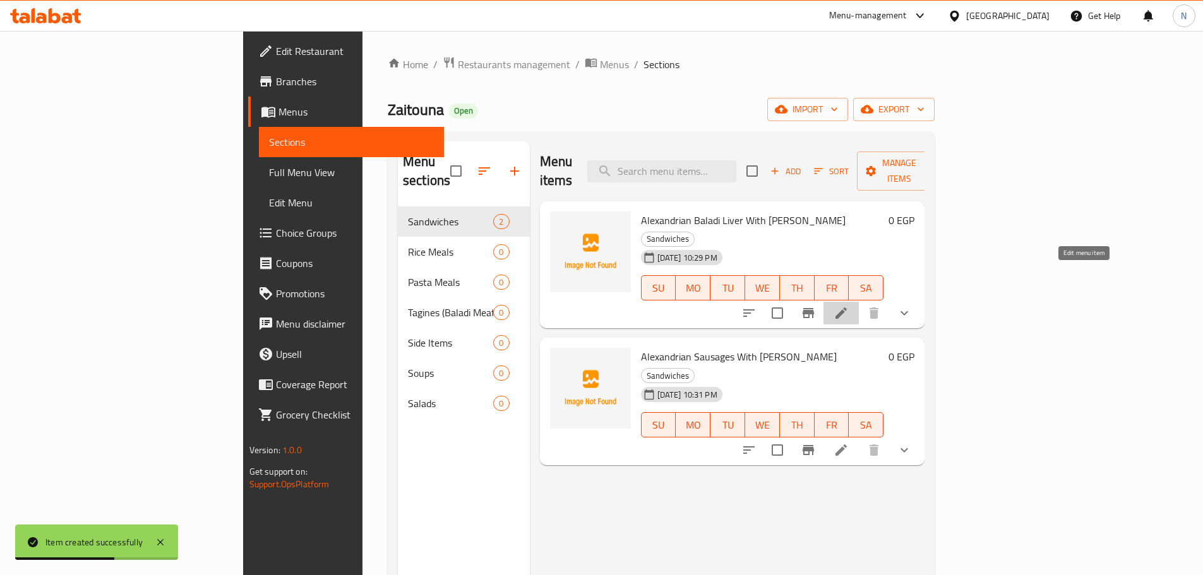
click at [847, 307] on icon at bounding box center [840, 312] width 11 height 11
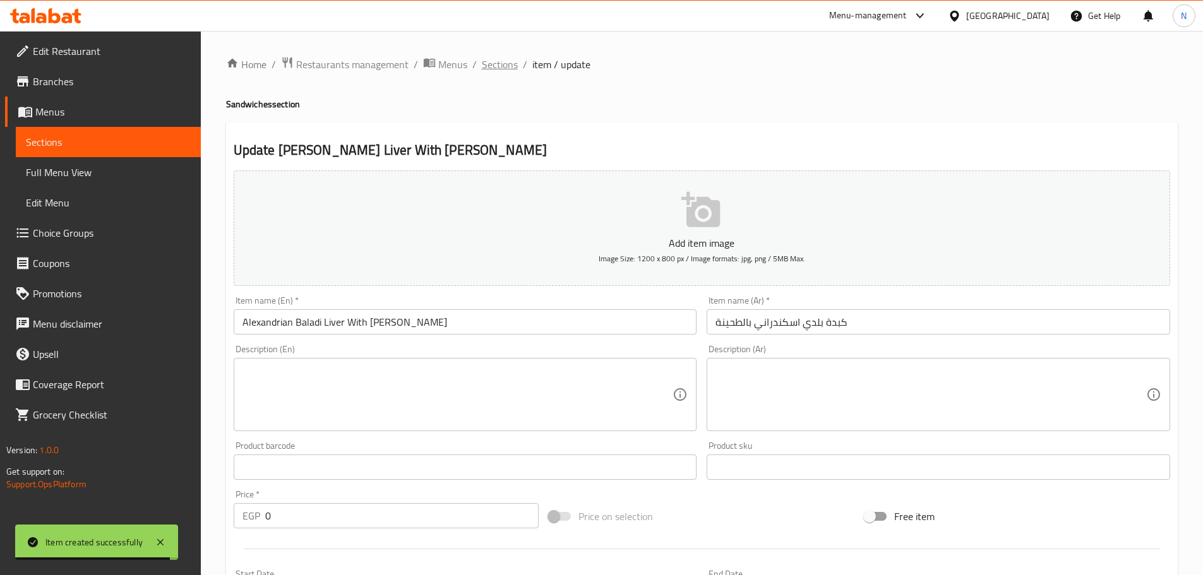
click at [504, 63] on span "Sections" at bounding box center [500, 64] width 36 height 15
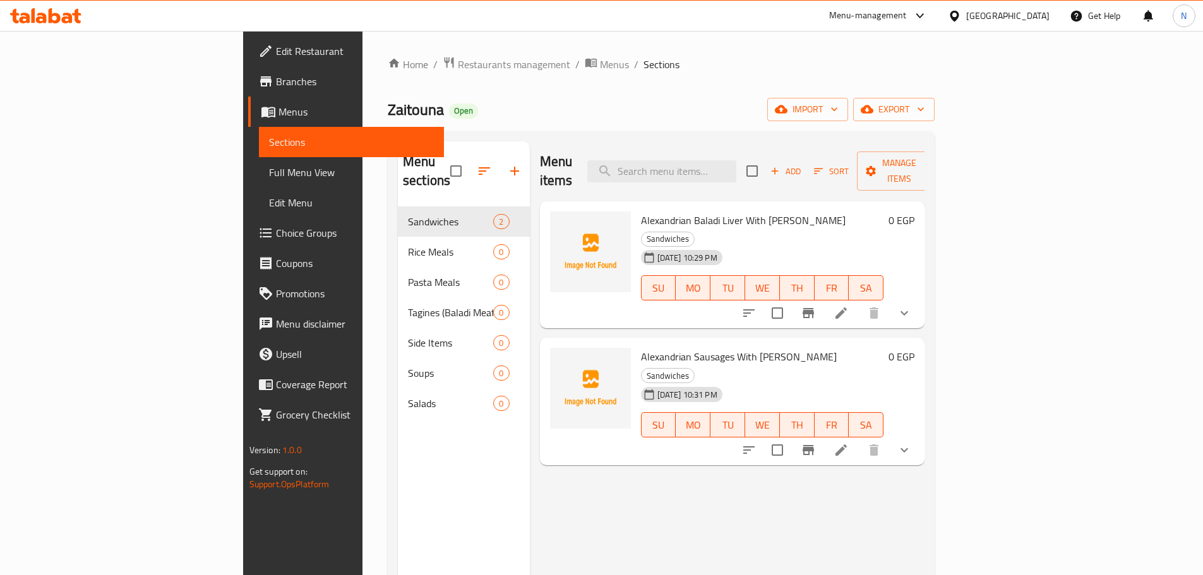
click at [780, 165] on icon "button" at bounding box center [774, 170] width 11 height 11
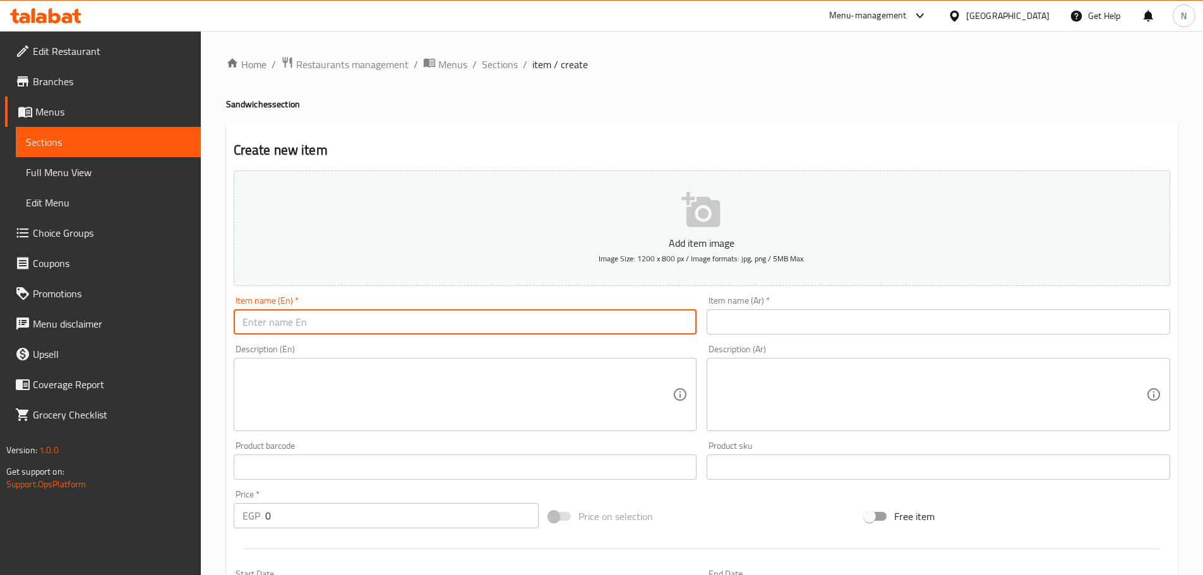
click at [578, 316] on input "text" at bounding box center [465, 321] width 463 height 25
paste input "Smoked sausages with ketchup"
click at [345, 325] on input "Smoked sausages with ketchup" at bounding box center [465, 321] width 463 height 25
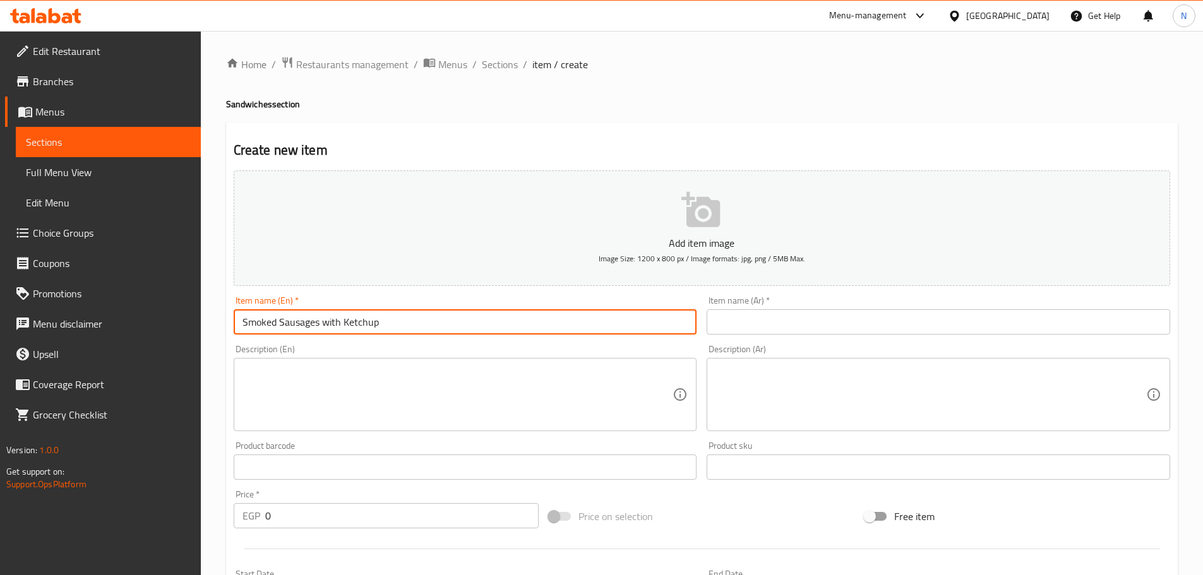
click at [323, 321] on input "Smoked Sausages with Ketchup" at bounding box center [465, 321] width 463 height 25
click at [337, 326] on input "Smoked Sausages With Ketchup" at bounding box center [465, 321] width 463 height 25
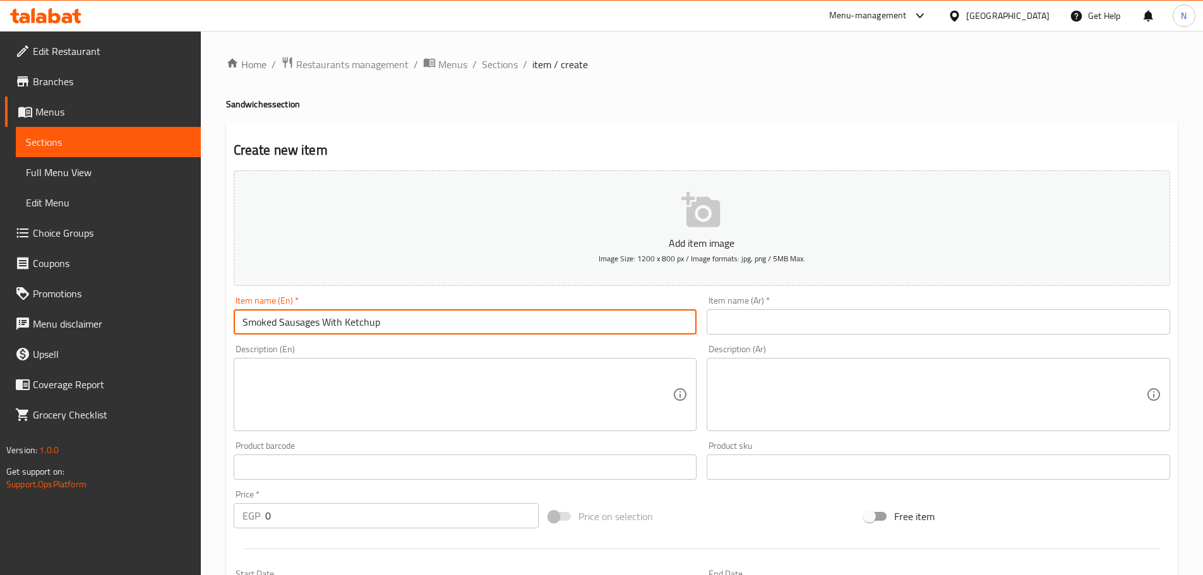
type input "Smoked Sausages With Ketchup"
click at [717, 307] on div "Item name (Ar)   * Item name (Ar) *" at bounding box center [938, 315] width 463 height 39
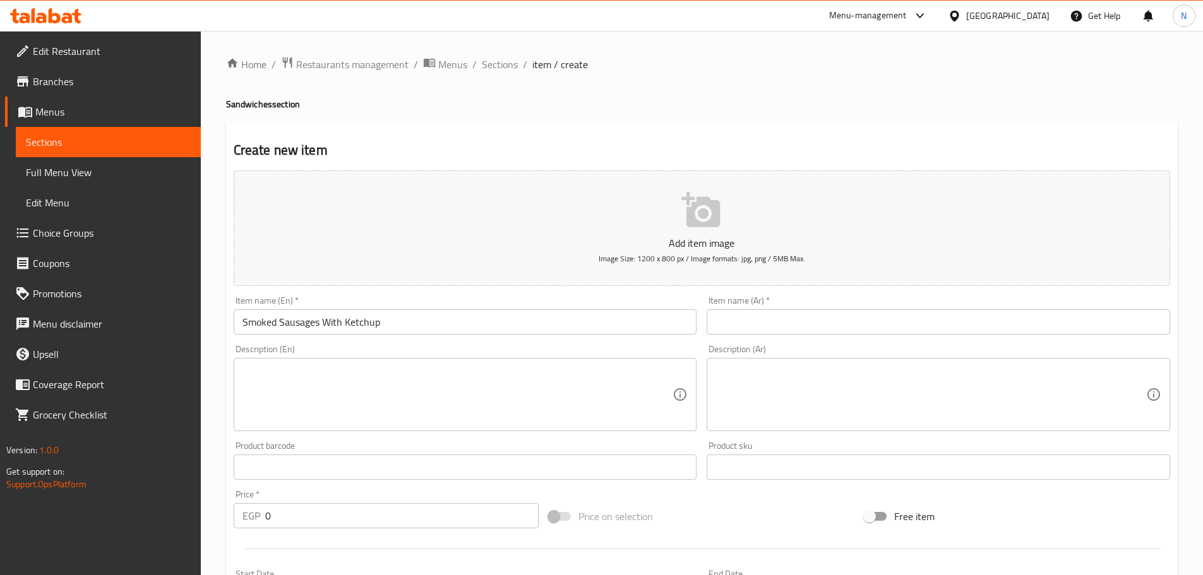
click at [736, 333] on input "text" at bounding box center [938, 321] width 463 height 25
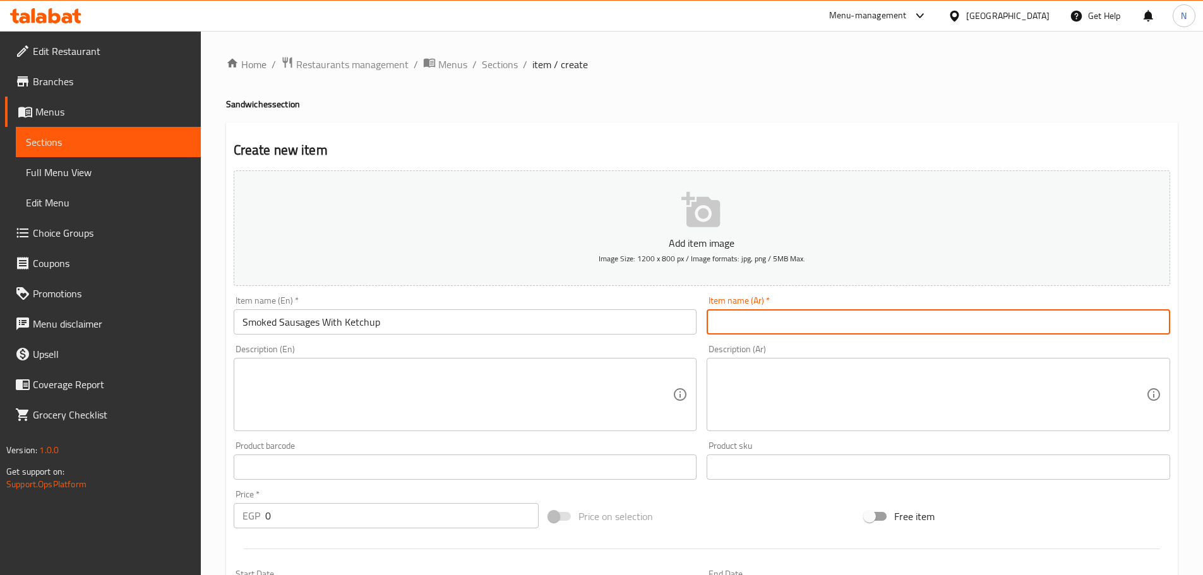
paste input "نقانق مدخنة مع الكاتشب"
click at [811, 323] on input "نقانق مدخنة مع الكاتشب" at bounding box center [938, 321] width 463 height 25
click at [801, 323] on input "نق مدخنة مع الكاتشب" at bounding box center [938, 321] width 463 height 25
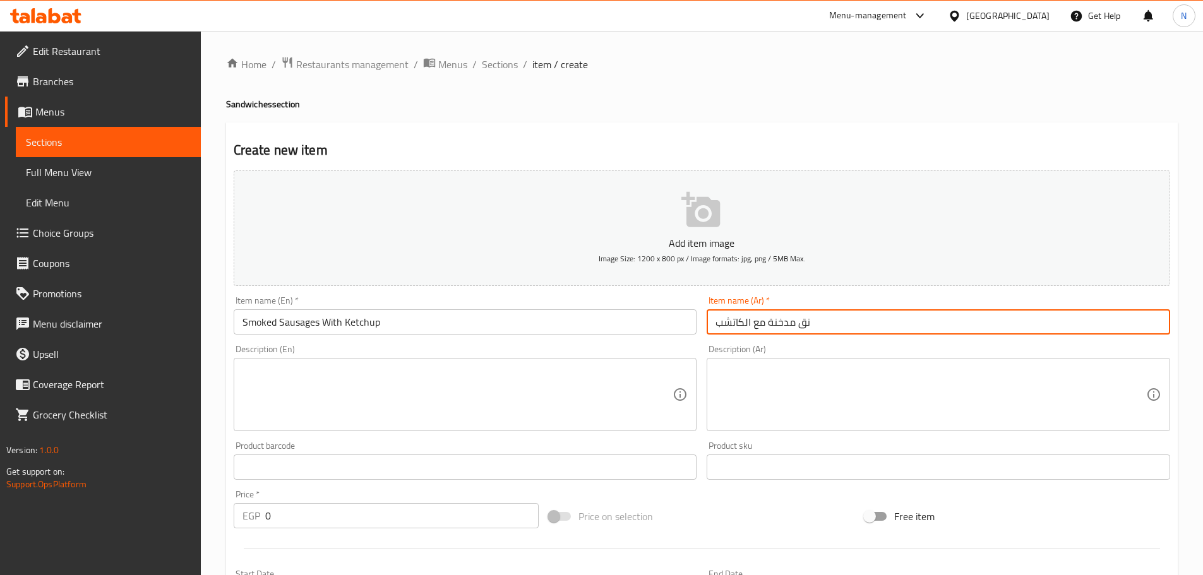
click at [808, 323] on input "نق مدخنة مع الكاتشب" at bounding box center [938, 321] width 463 height 25
click at [803, 318] on input "نق مدخنة مع الكاتشب" at bounding box center [938, 321] width 463 height 25
click at [804, 318] on input "نق مدخنة مع الكاتشب" at bounding box center [938, 321] width 463 height 25
paste input "انق مدخنة مع الكاتشب"
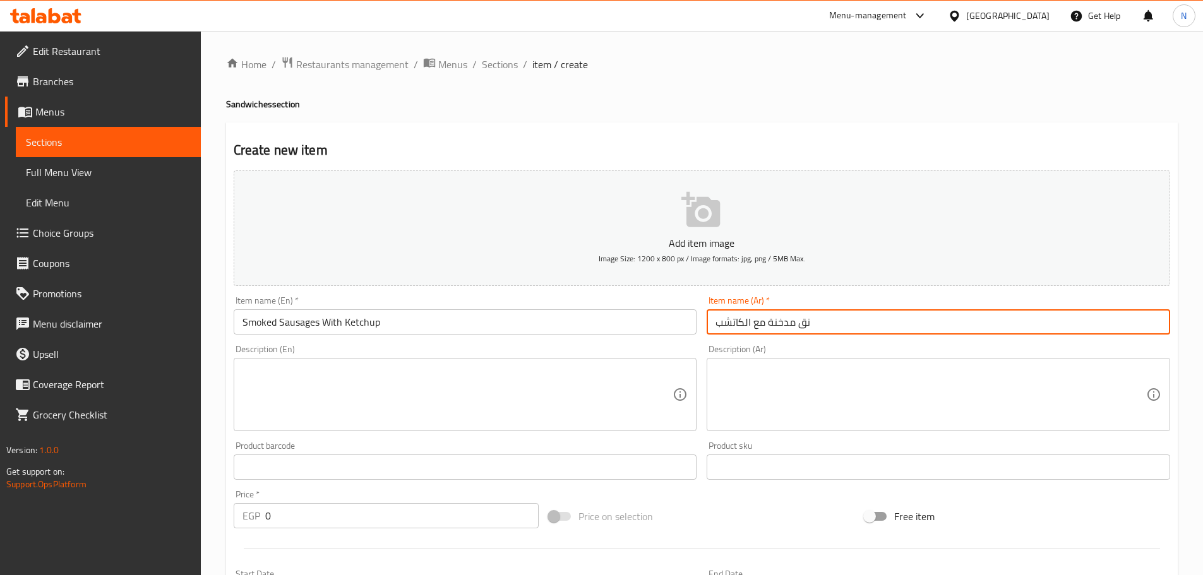
type input "نقانق مدخنة مع الكاتشبمدخنة مع الكاتشب"
click at [808, 330] on input "نقانق مدخنة مع الكاتشبمدخنة مع الكاتشب" at bounding box center [938, 321] width 463 height 25
paste input "نقانق مدخنة مع الكاتشب"
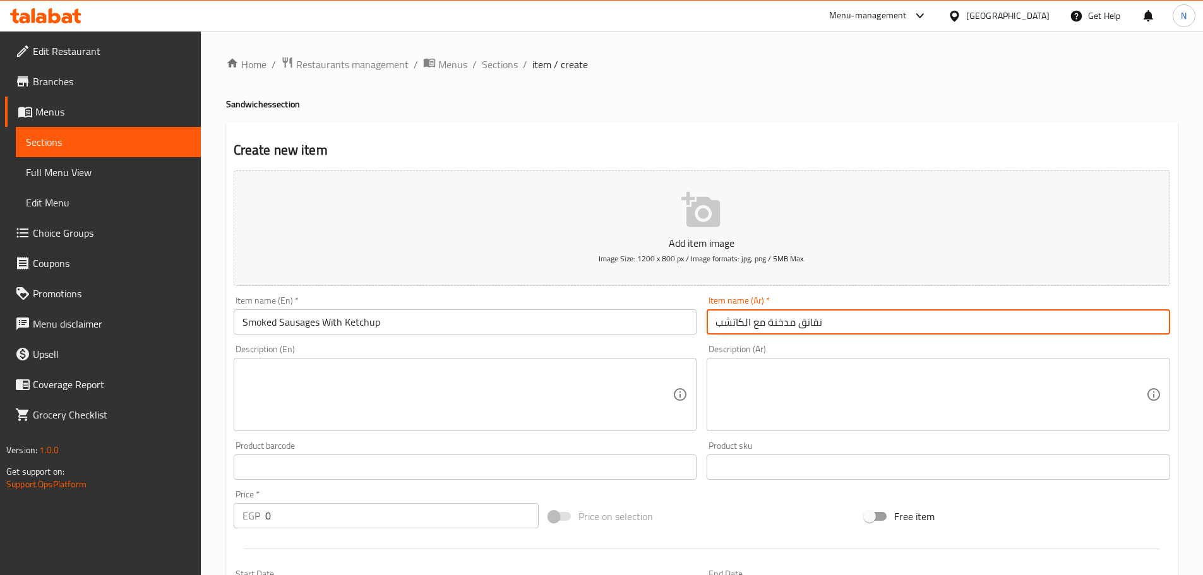
click at [819, 321] on input "نقانق مدخنة مع الكاتشب" at bounding box center [938, 321] width 463 height 25
click at [767, 323] on input "سجق مدخنة مع الكاتشب" at bounding box center [938, 321] width 463 height 25
click at [743, 326] on input "سجق مدخن مع الكاتشب" at bounding box center [938, 321] width 463 height 25
type input "سجق مدخن مع كاتشب"
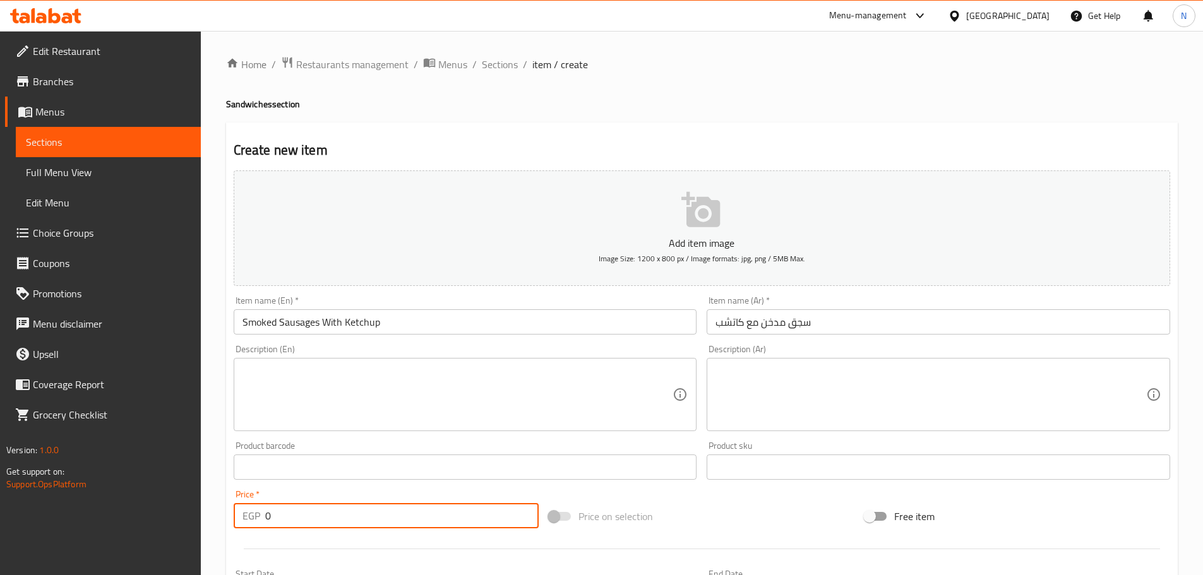
drag, startPoint x: 282, startPoint y: 524, endPoint x: 258, endPoint y: 517, distance: 25.6
click at [258, 517] on div "EGP 0 Price *" at bounding box center [387, 515] width 306 height 25
type input "6"
type input "95"
click at [664, 514] on div "Price on selection" at bounding box center [702, 516] width 316 height 34
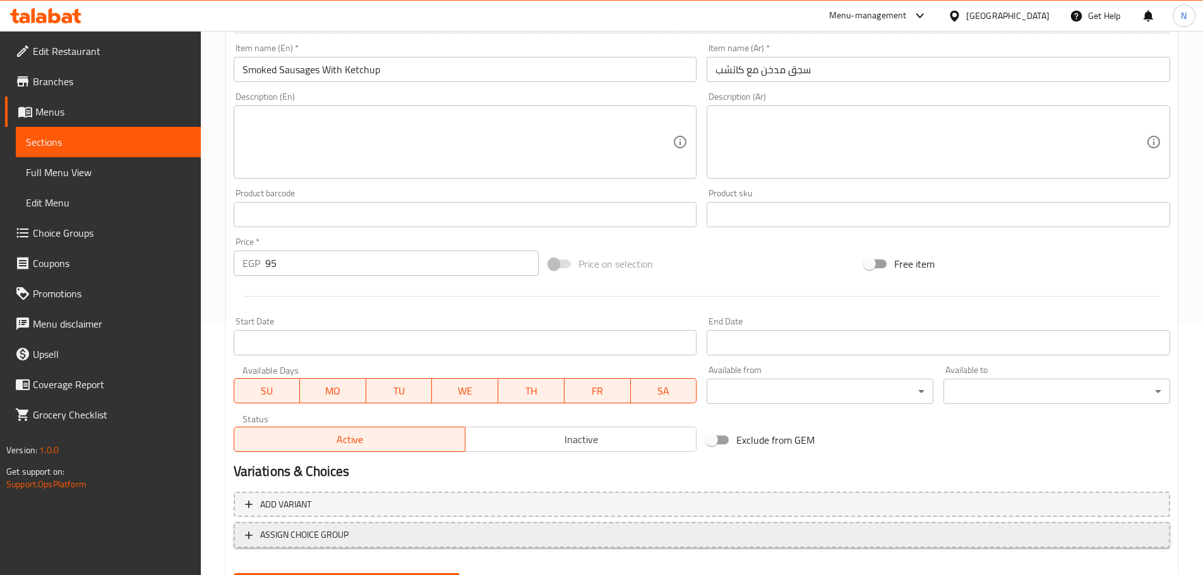
scroll to position [317, 0]
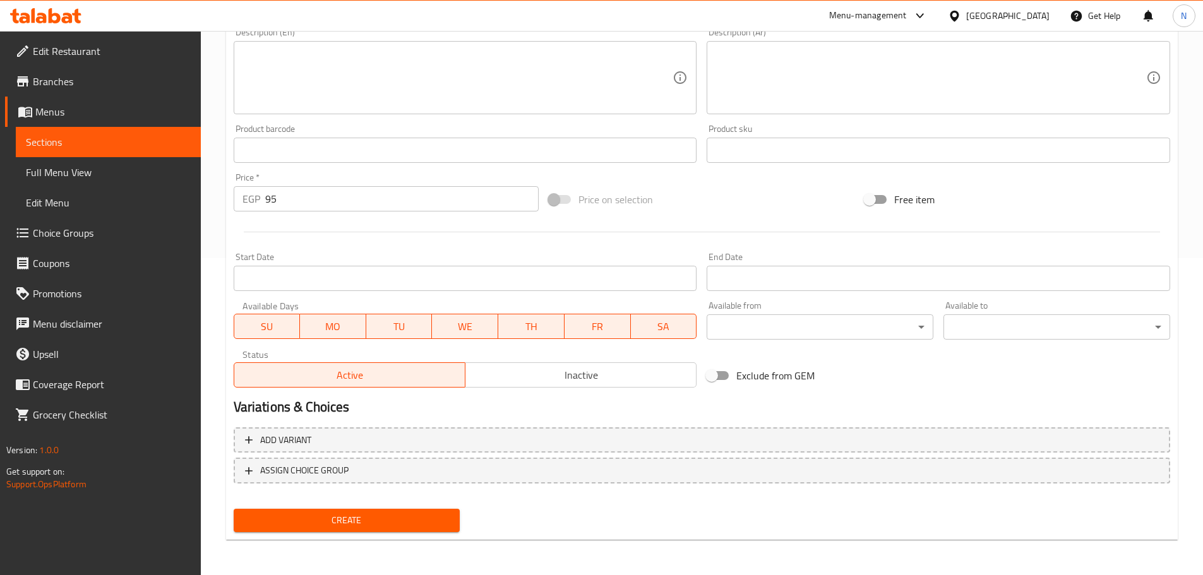
click at [335, 527] on span "Create" at bounding box center [347, 521] width 206 height 16
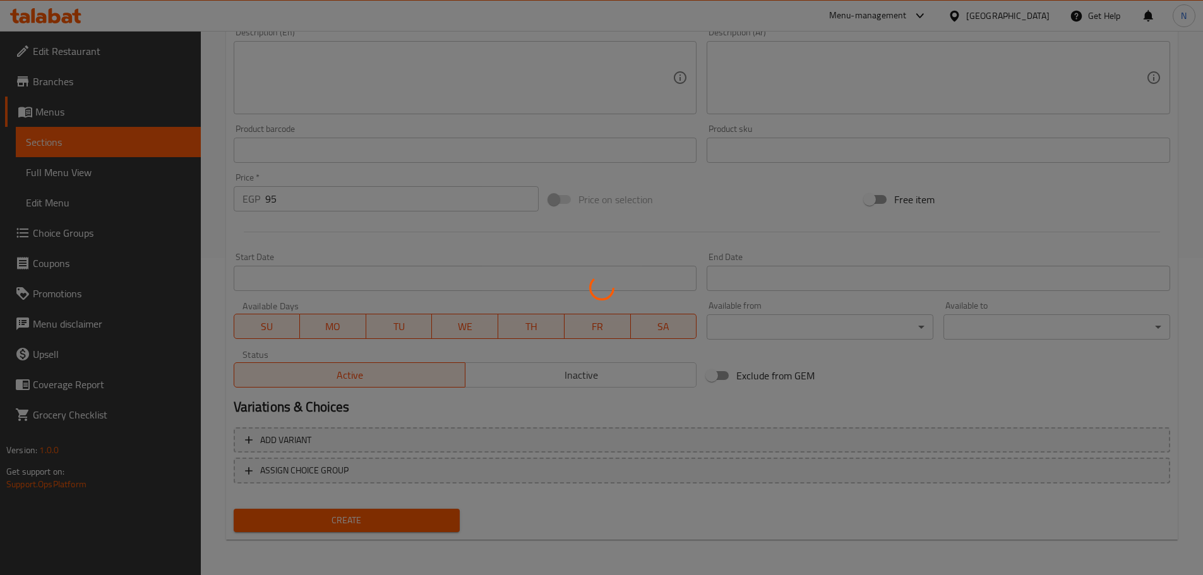
type input "0"
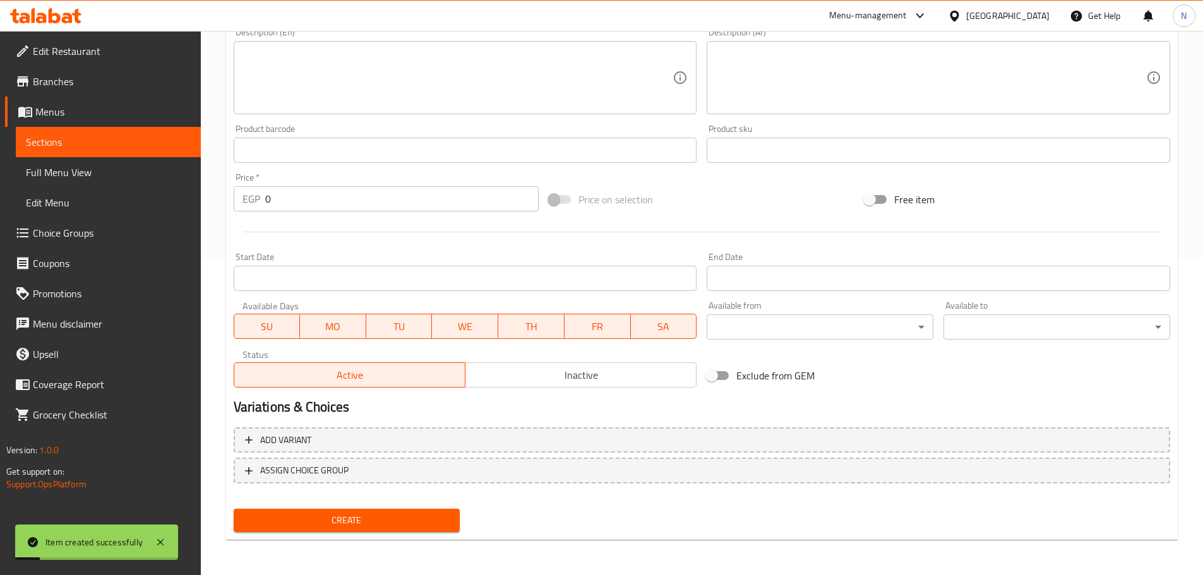
scroll to position [1, 0]
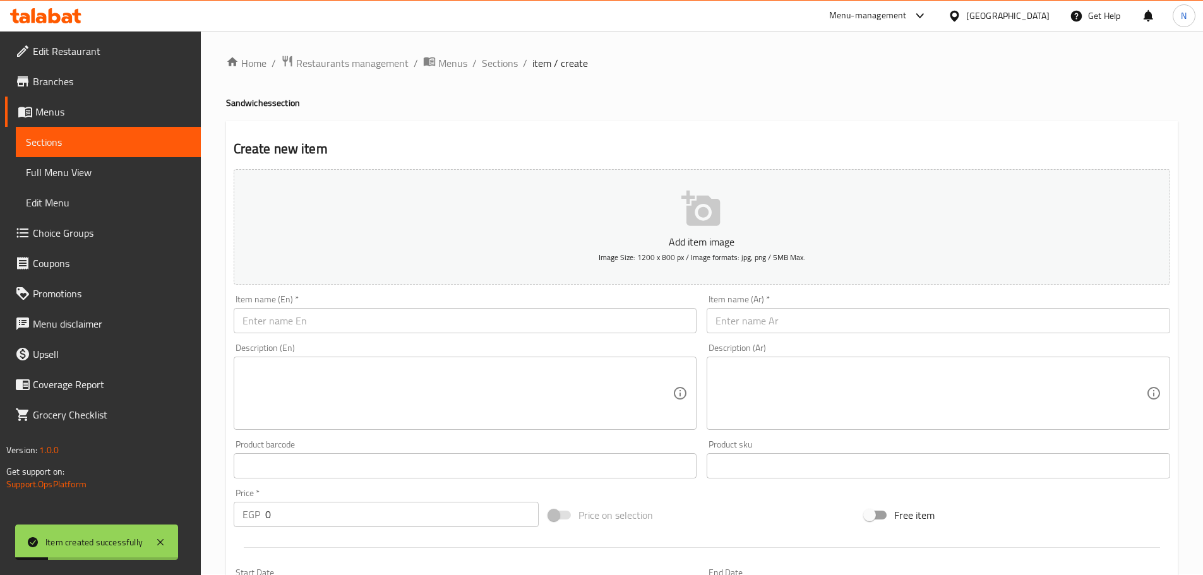
click at [449, 327] on input "text" at bounding box center [465, 320] width 463 height 25
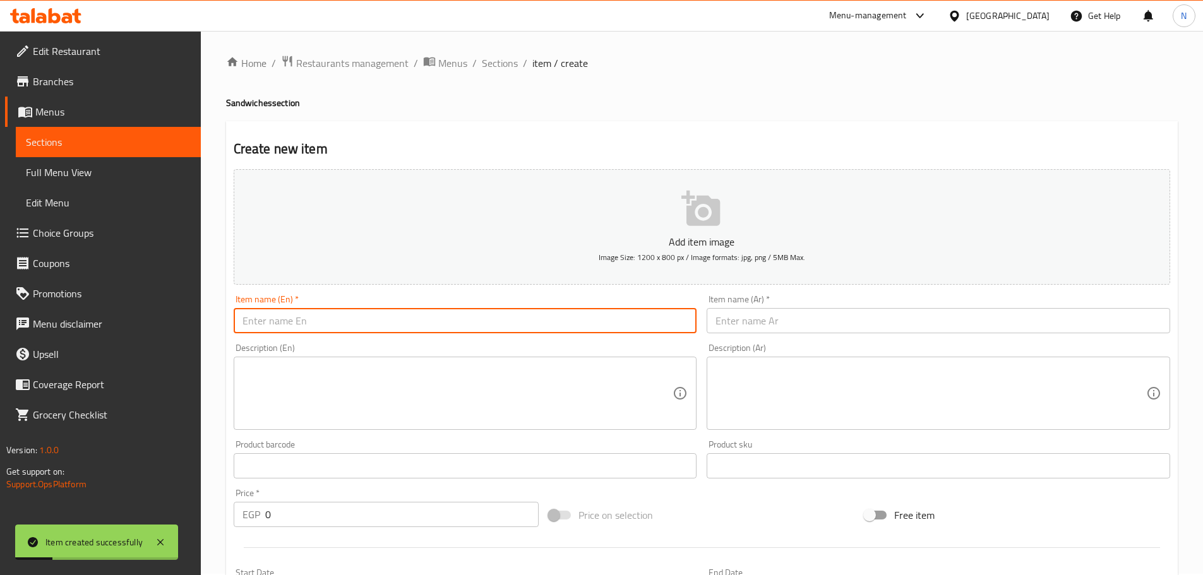
paste input "Grilled Kofta (baladi meat)"
click at [296, 326] on input "Grilled Kofta (baladi meat)" at bounding box center [465, 320] width 463 height 25
click at [305, 319] on input "Grilled Kofta (baladi Meat)" at bounding box center [465, 320] width 463 height 25
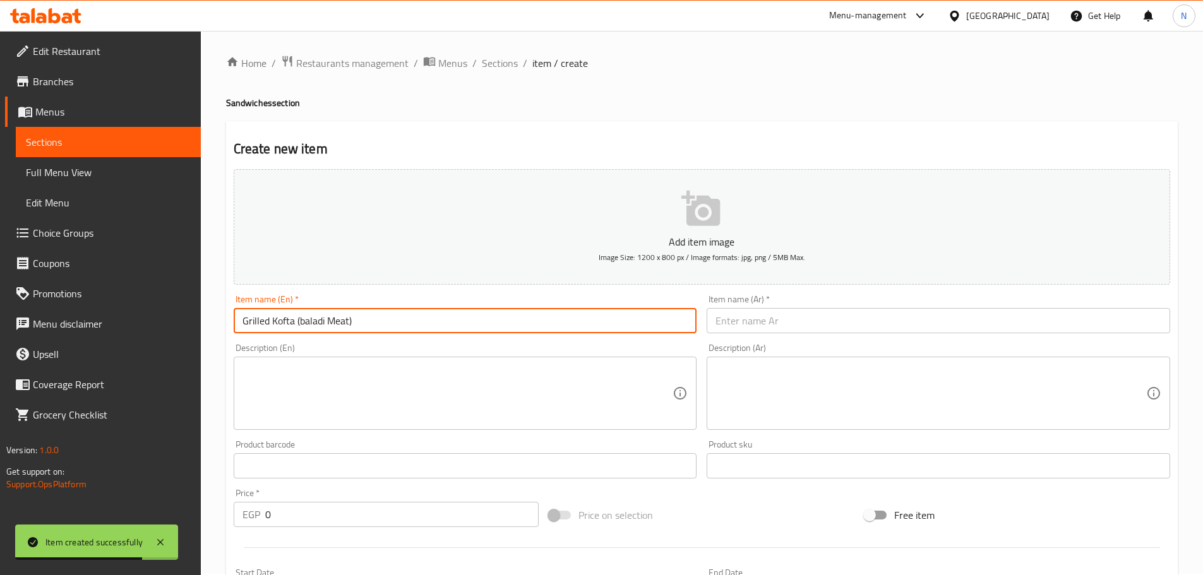
click at [305, 319] on input "Grilled Kofta (baladi Meat)" at bounding box center [465, 320] width 463 height 25
type input "Grilled Kofta (Baladi Meat)"
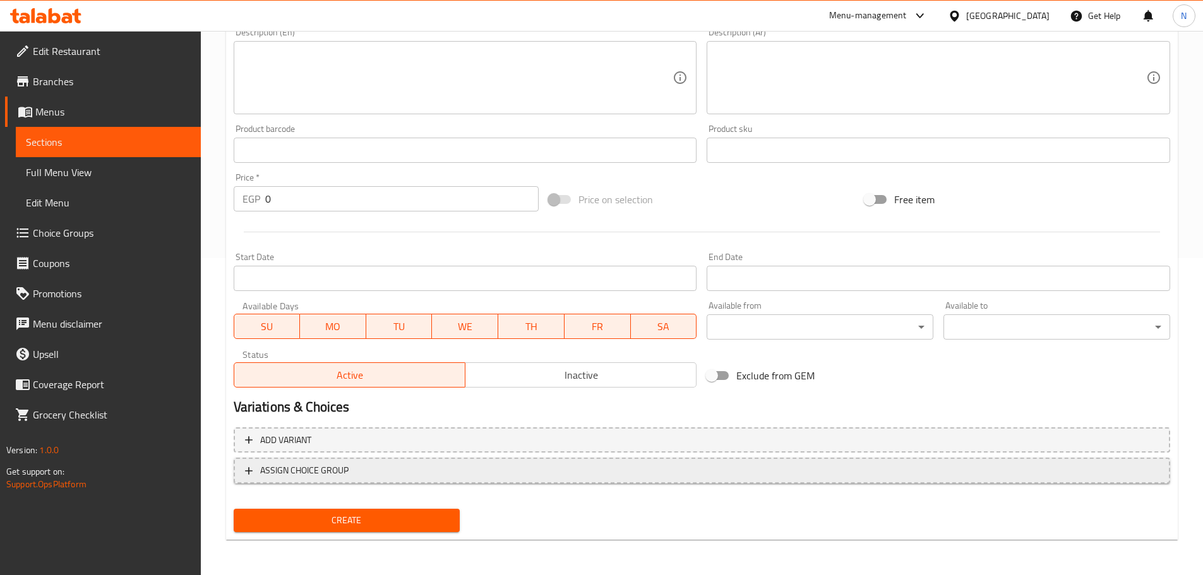
click at [1095, 470] on span "ASSIGN CHOICE GROUP" at bounding box center [702, 471] width 914 height 16
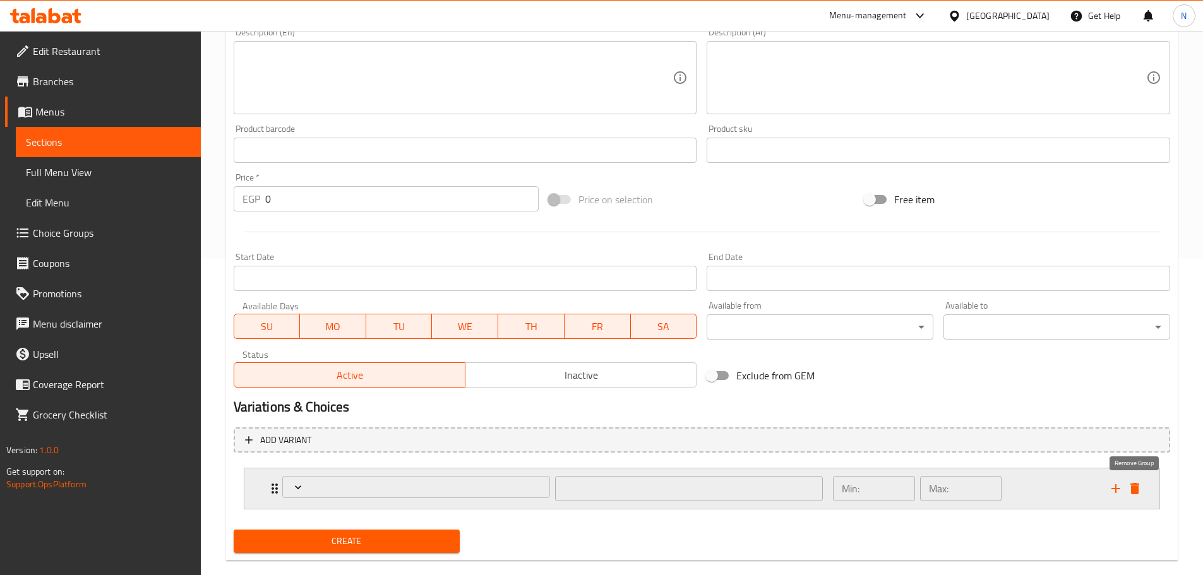
click at [1131, 491] on icon "delete" at bounding box center [1134, 488] width 9 height 11
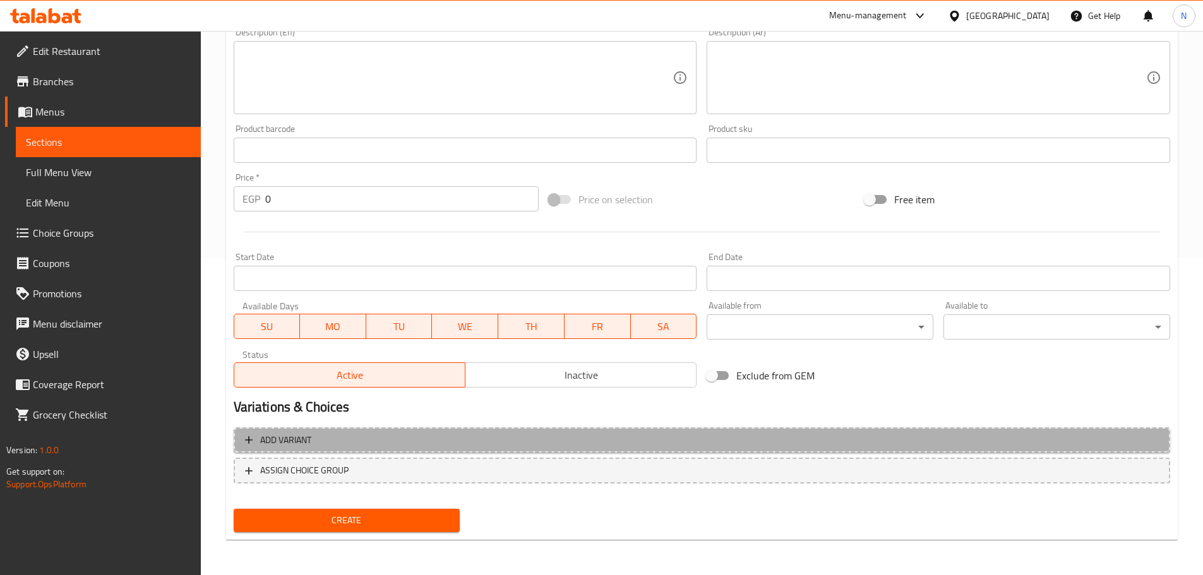
click at [1032, 442] on span "Add variant" at bounding box center [702, 441] width 914 height 16
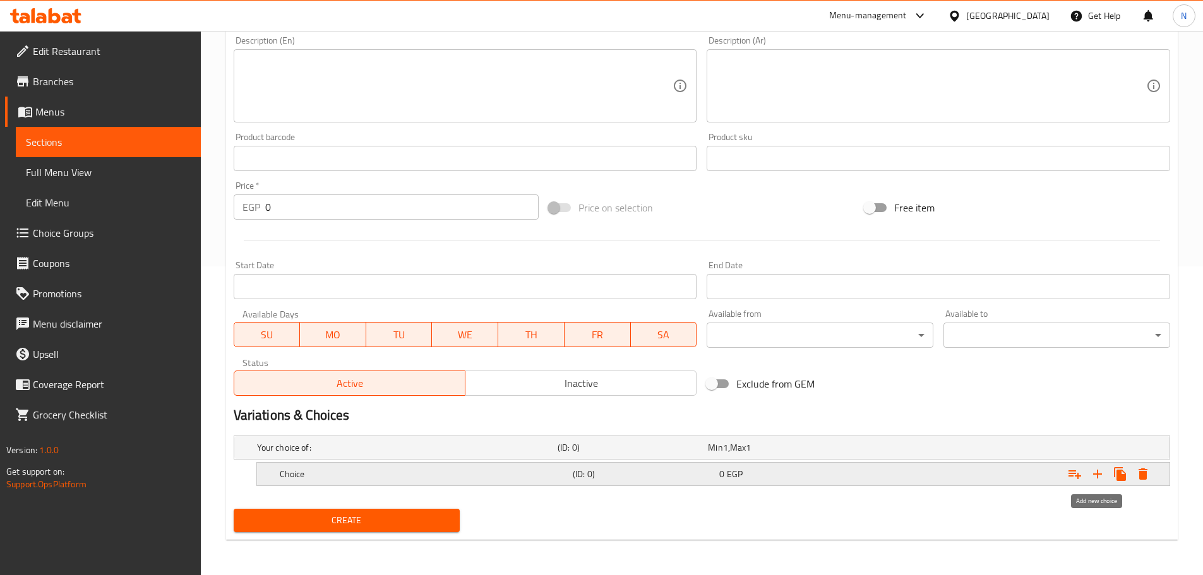
click at [1095, 477] on icon "Expand" at bounding box center [1097, 474] width 15 height 15
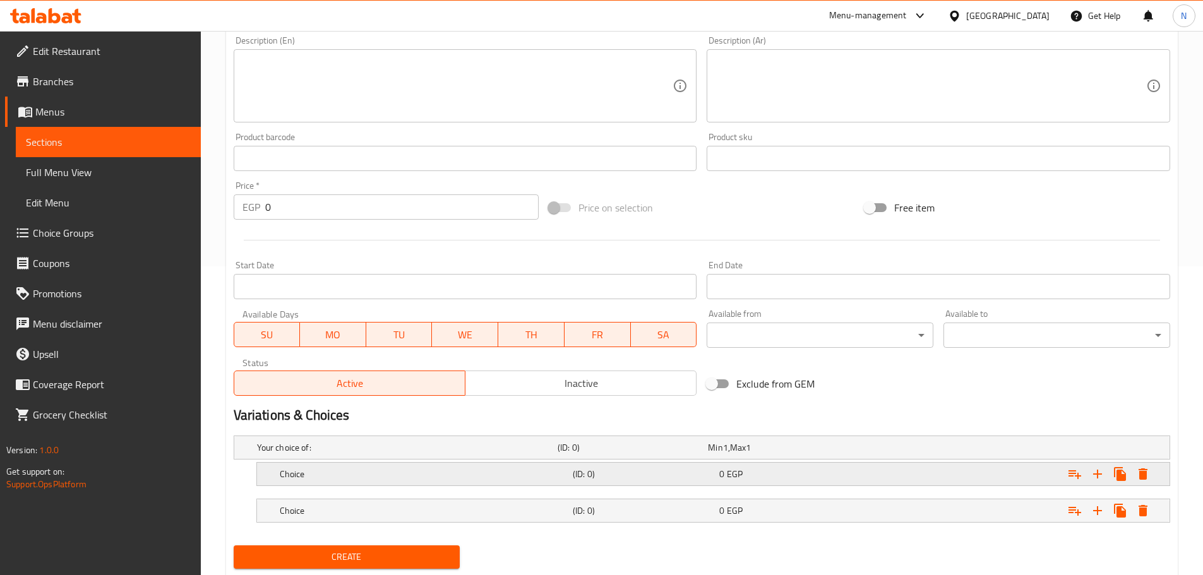
click at [449, 474] on h5 "Choice" at bounding box center [424, 474] width 288 height 13
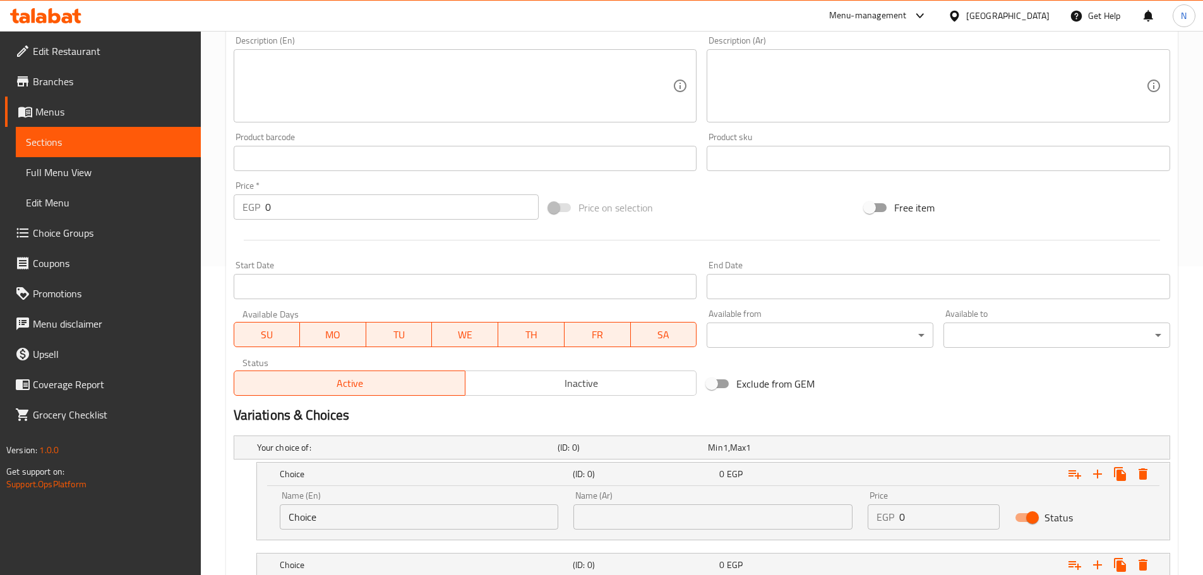
click at [394, 518] on input "Choice" at bounding box center [419, 516] width 279 height 25
paste input "Baladi"
type input "Baladi"
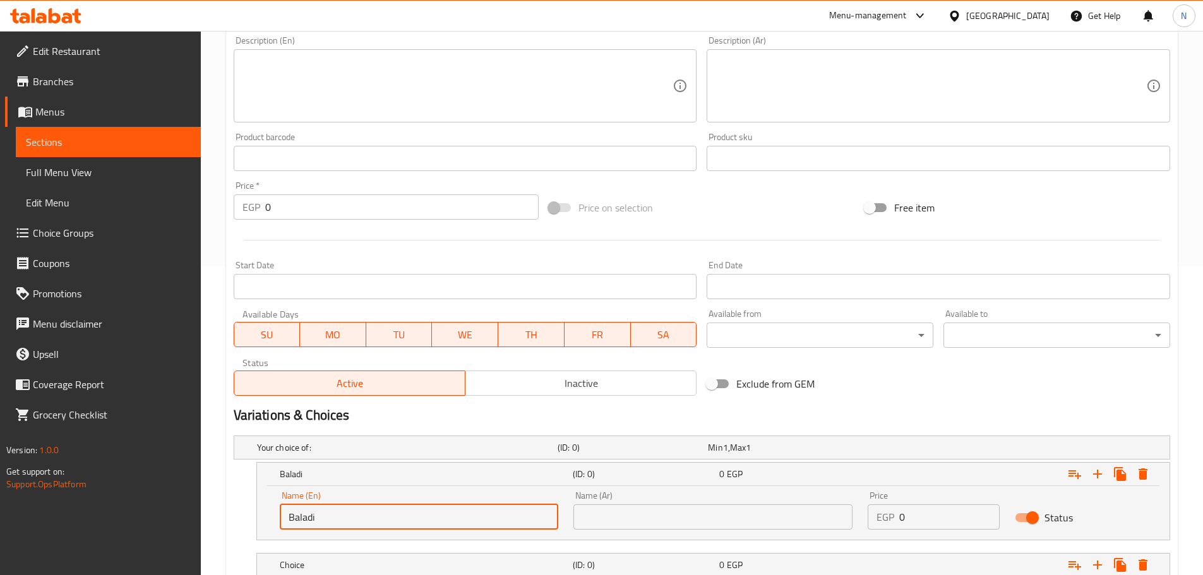
click at [622, 526] on input "text" at bounding box center [712, 516] width 279 height 25
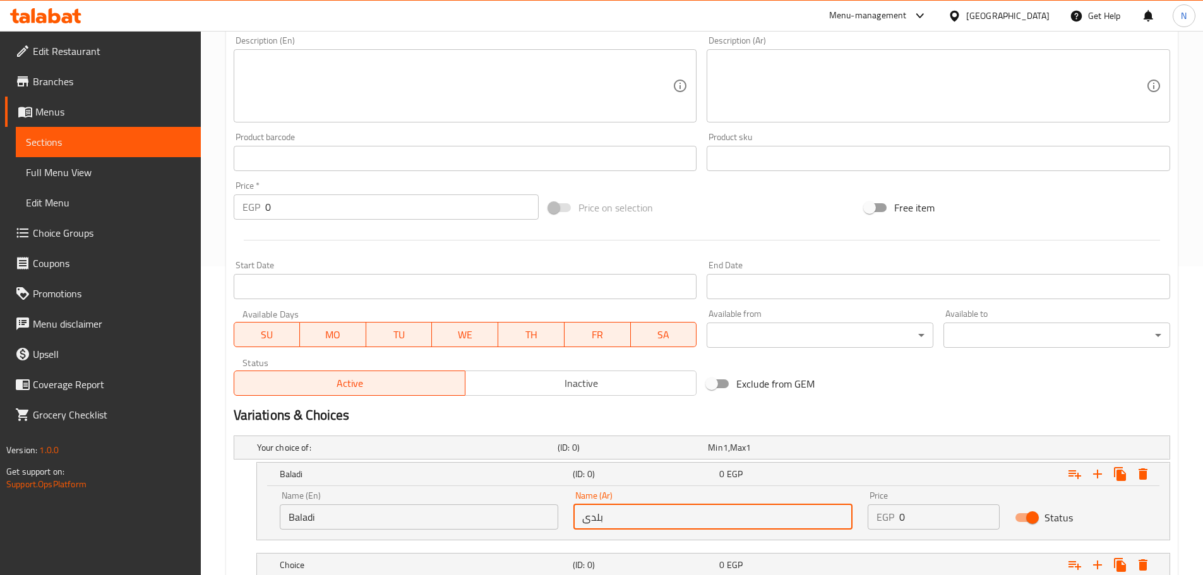
type input "بلدى"
click at [847, 405] on div "Variations & Choices" at bounding box center [702, 415] width 946 height 29
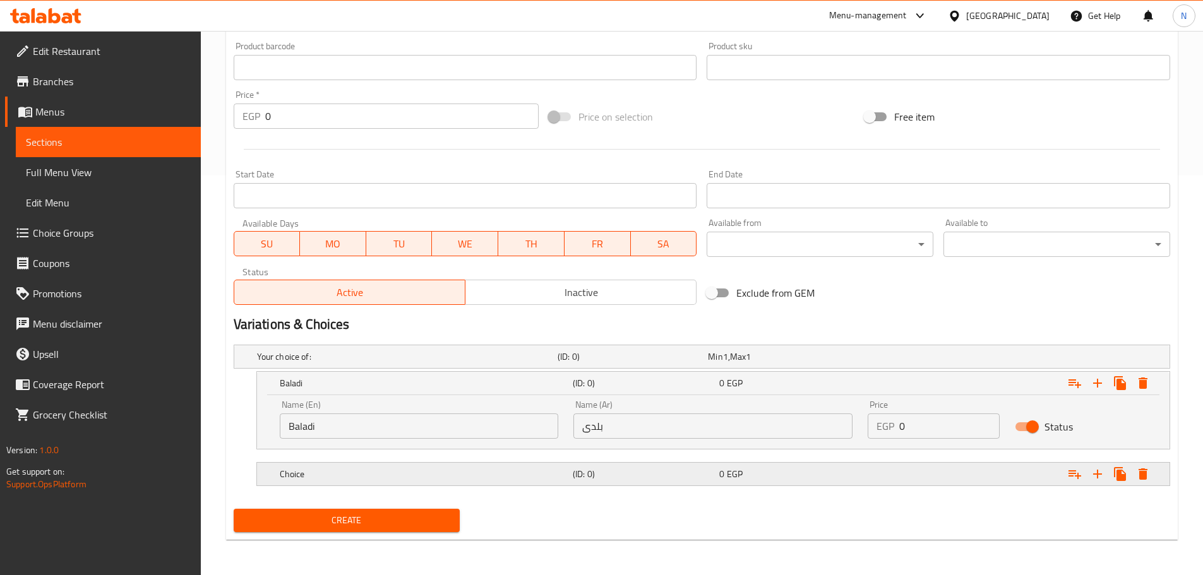
click at [371, 477] on h5 "Choice" at bounding box center [424, 474] width 288 height 13
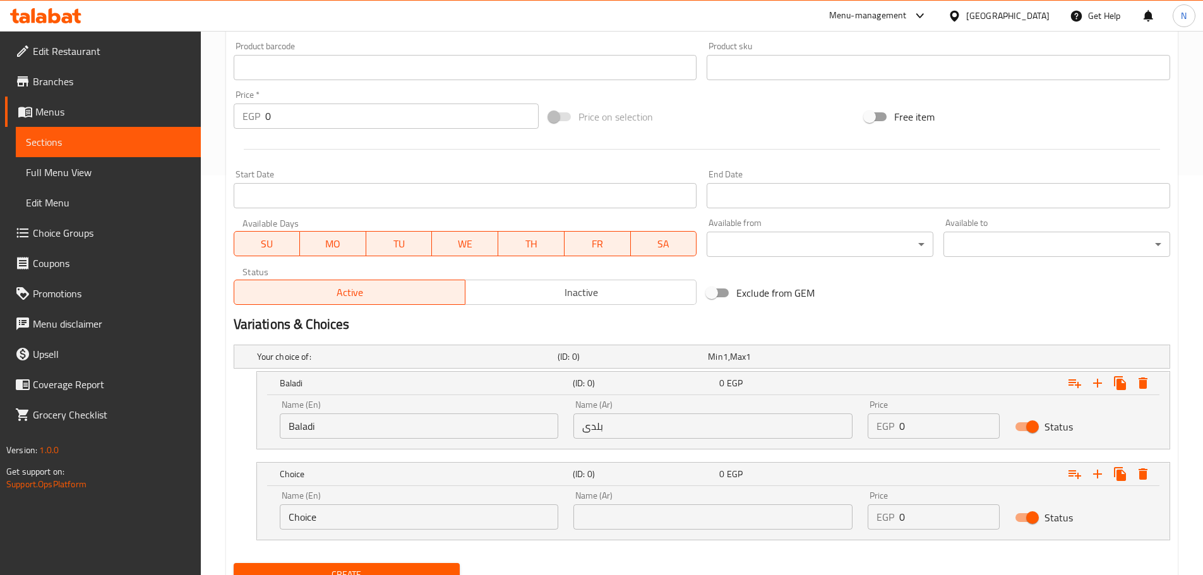
scroll to position [454, 0]
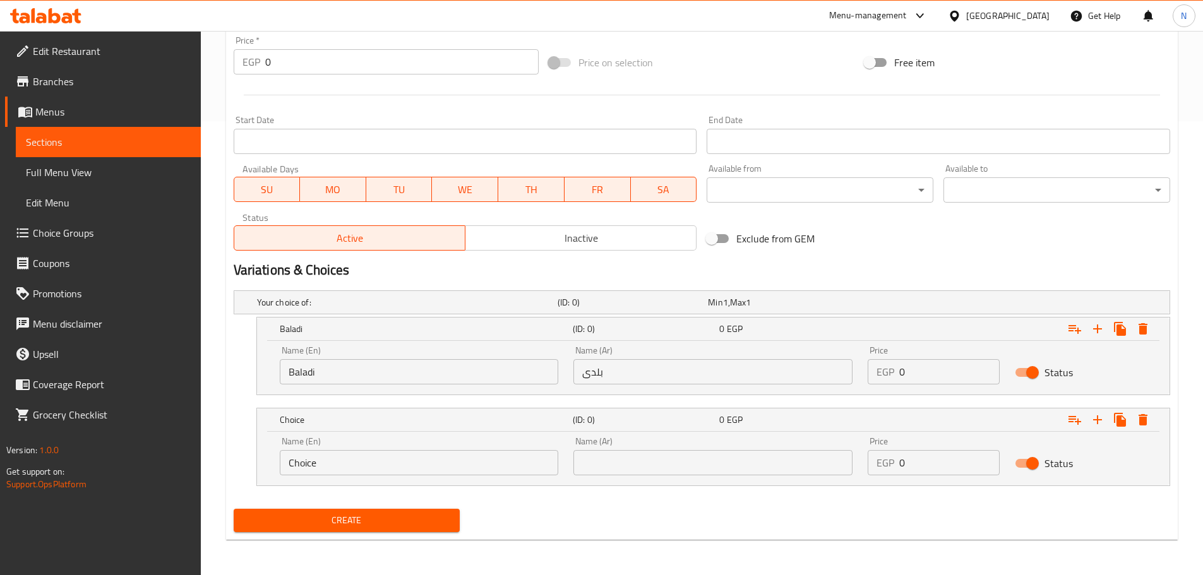
click at [347, 452] on input "Choice" at bounding box center [419, 462] width 279 height 25
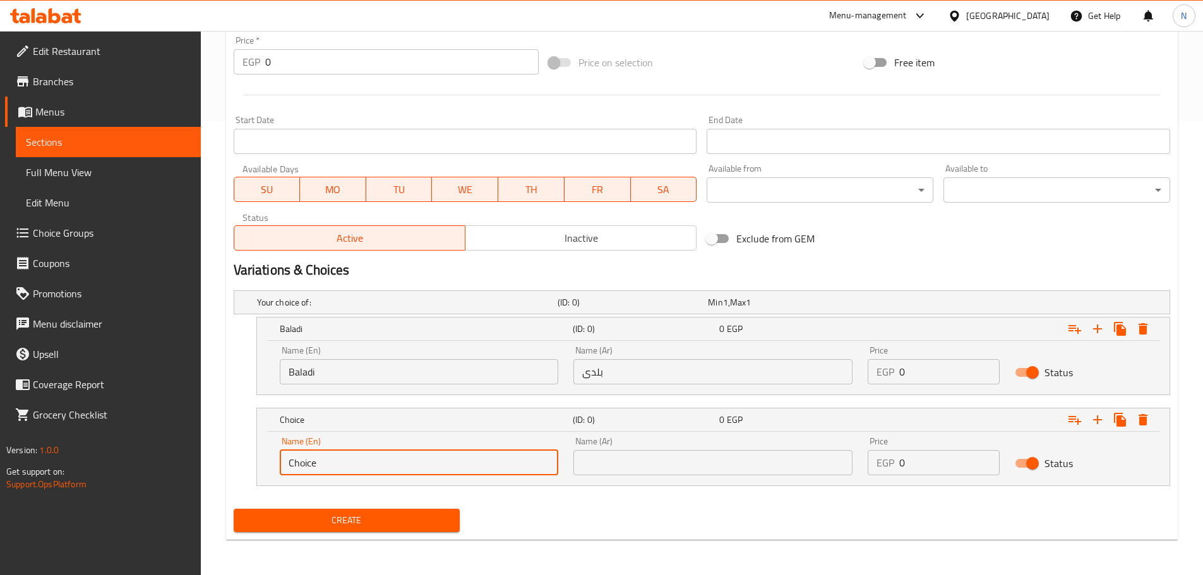
click at [347, 452] on input "Choice" at bounding box center [419, 462] width 279 height 25
paste input "[GEOGRAPHIC_DATA]"
type input "[GEOGRAPHIC_DATA]"
click at [755, 474] on input "text" at bounding box center [712, 462] width 279 height 25
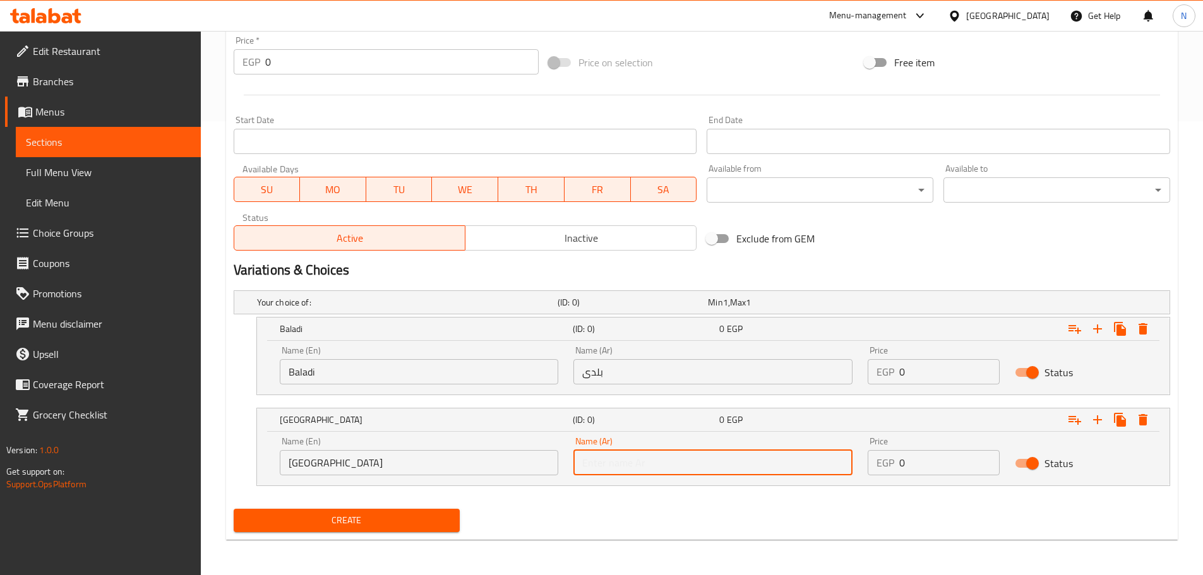
paste input "فيينا"
type input "فيينا"
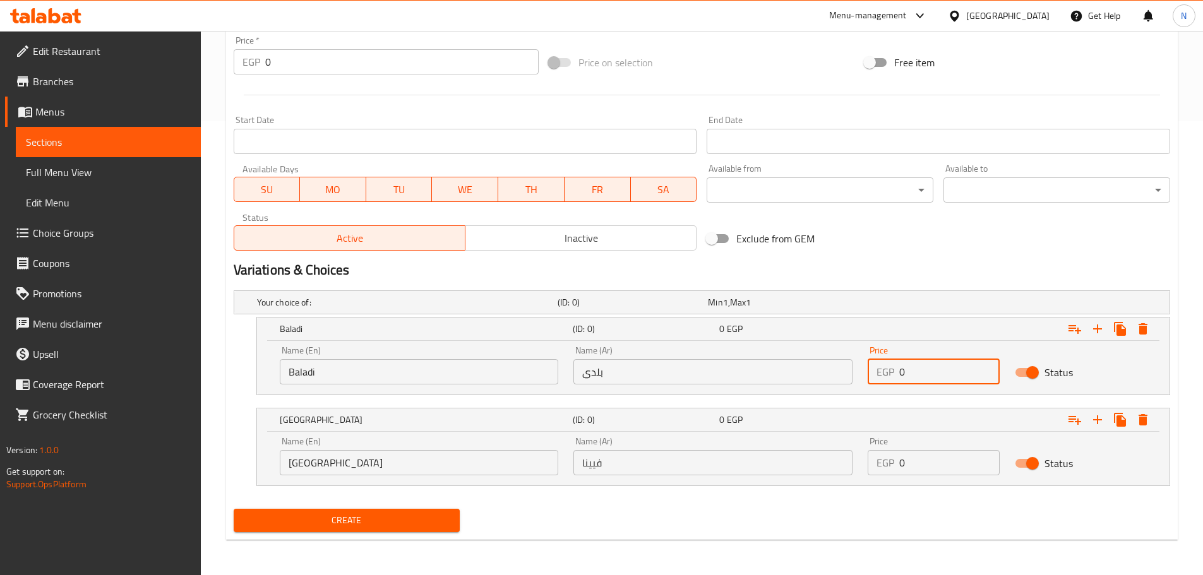
drag, startPoint x: 912, startPoint y: 363, endPoint x: 896, endPoint y: 373, distance: 19.0
click at [896, 373] on div "EGP 0 Price" at bounding box center [934, 371] width 132 height 25
type input "85"
drag, startPoint x: 909, startPoint y: 470, endPoint x: 897, endPoint y: 471, distance: 12.6
click at [897, 471] on div "EGP 0 Price" at bounding box center [934, 462] width 132 height 25
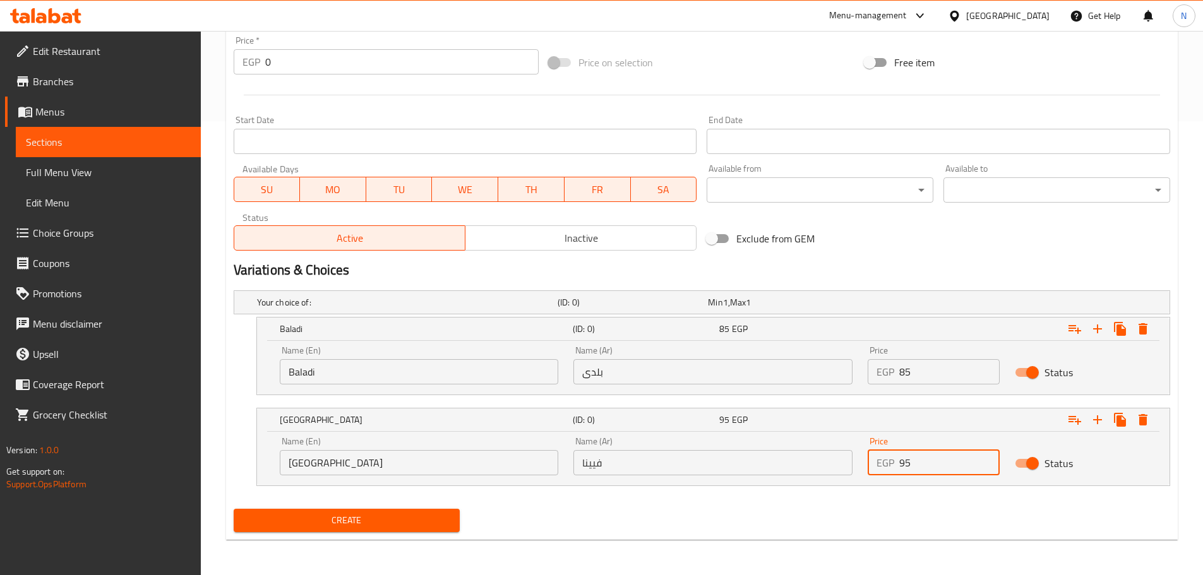
type input "95"
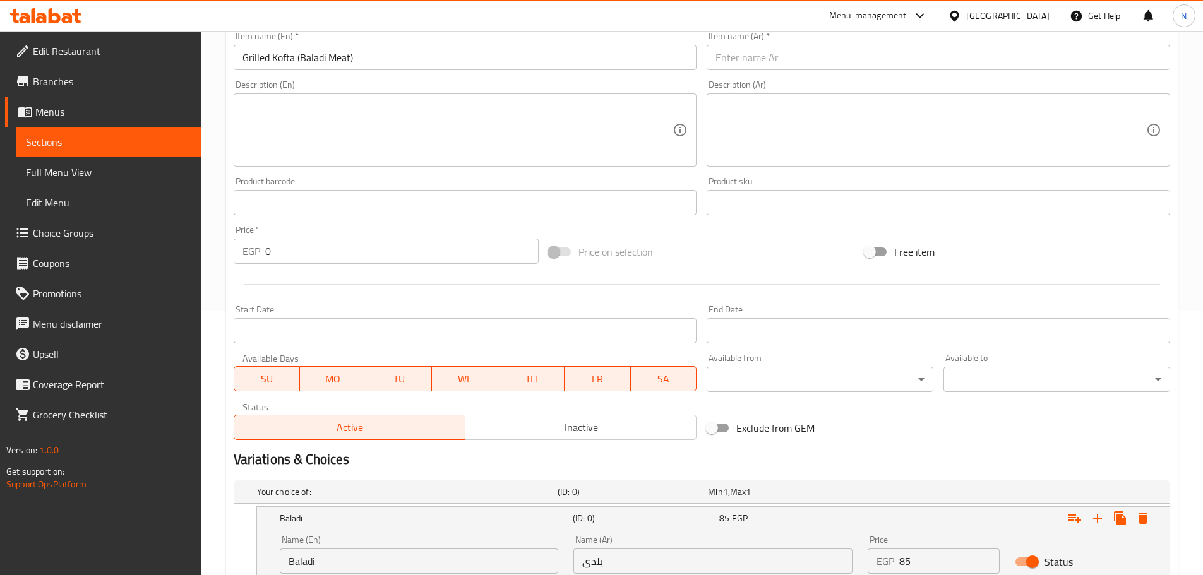
click at [314, 61] on input "Grilled Kofta (Baladi Meat)" at bounding box center [465, 57] width 463 height 25
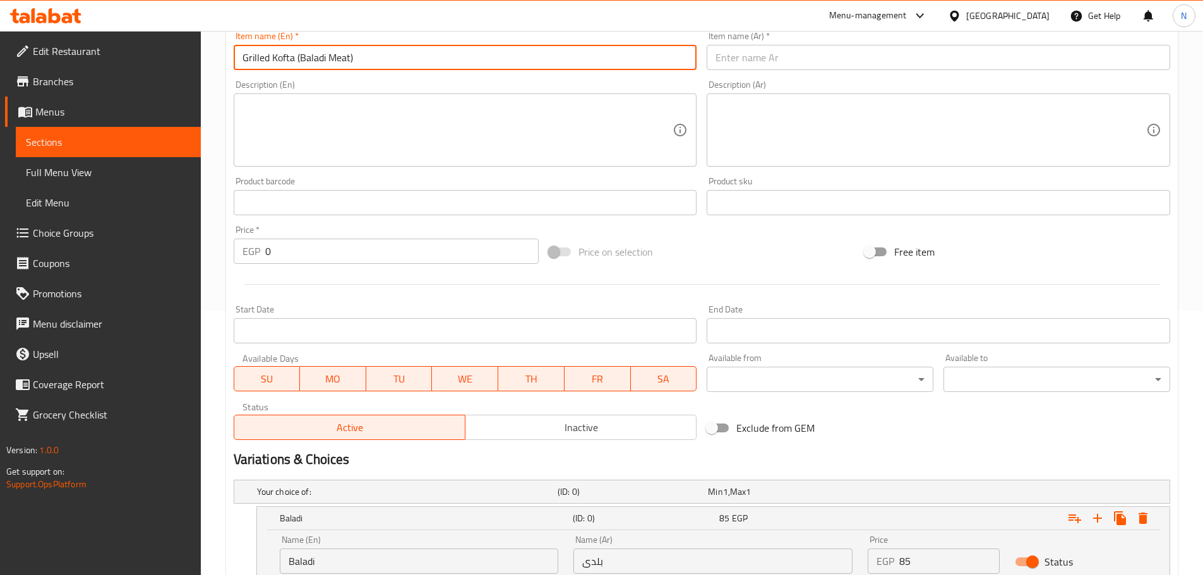
click at [314, 61] on input "Grilled Kofta (Baladi Meat)" at bounding box center [465, 57] width 463 height 25
click at [852, 42] on div "Item name (Ar)   * Item name (Ar) *" at bounding box center [938, 51] width 463 height 39
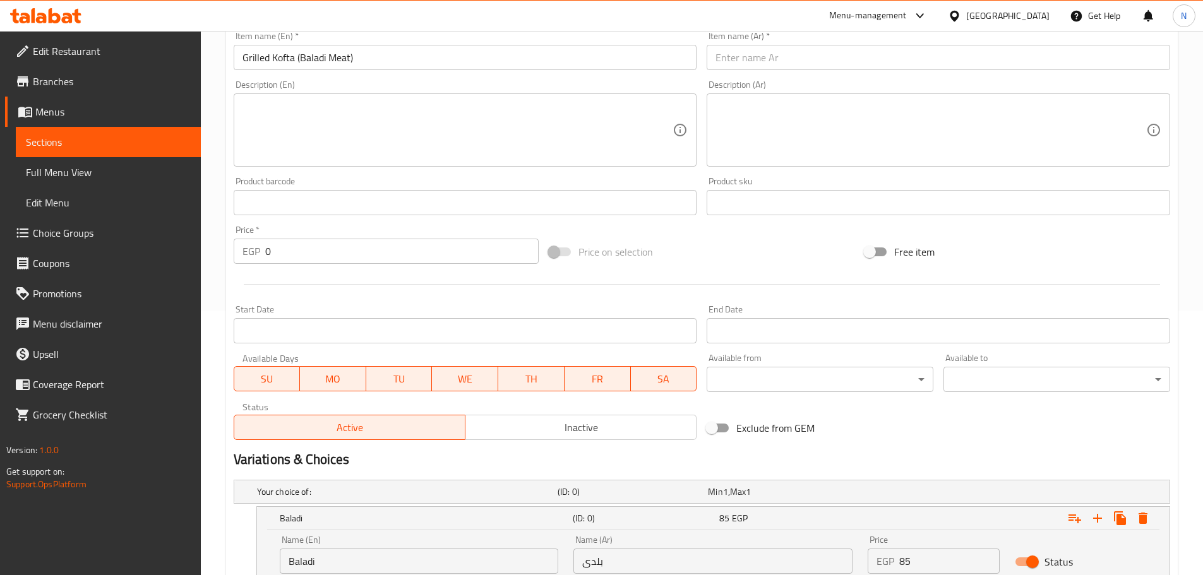
click at [853, 52] on input "text" at bounding box center [938, 57] width 463 height 25
paste input "كفتة مشوية (لحم بلدي)"
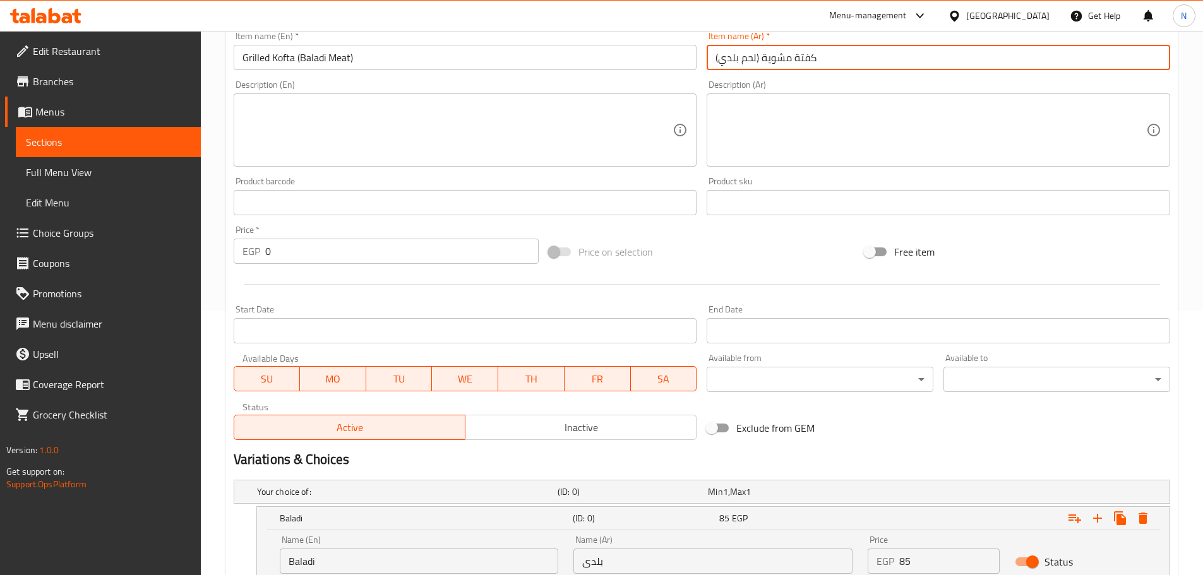
type input "كفتة مشوية (لحم بلدي)"
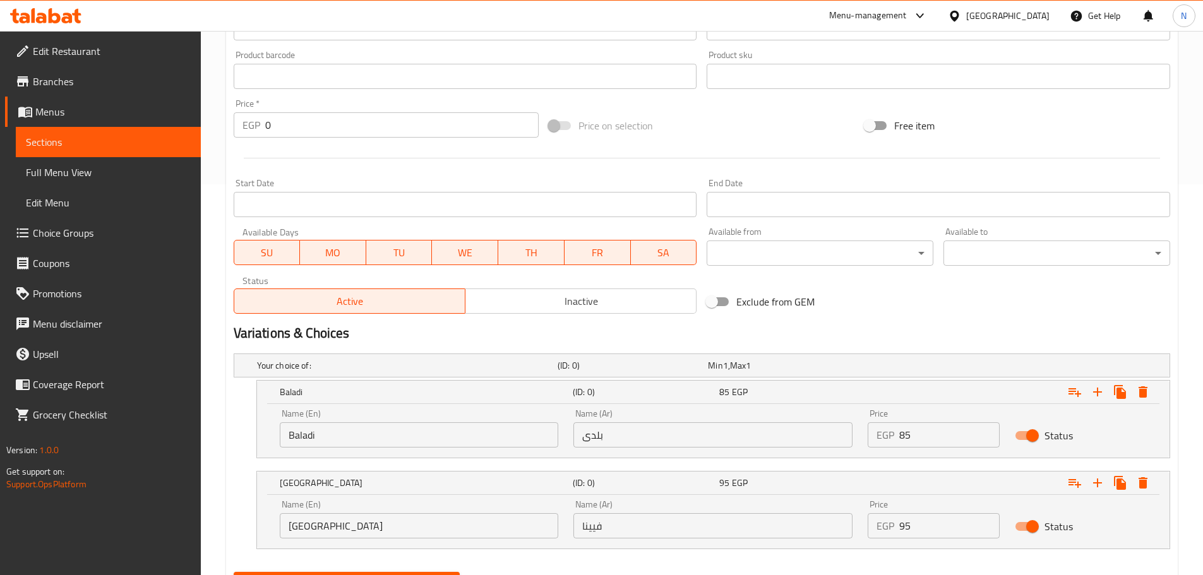
scroll to position [454, 0]
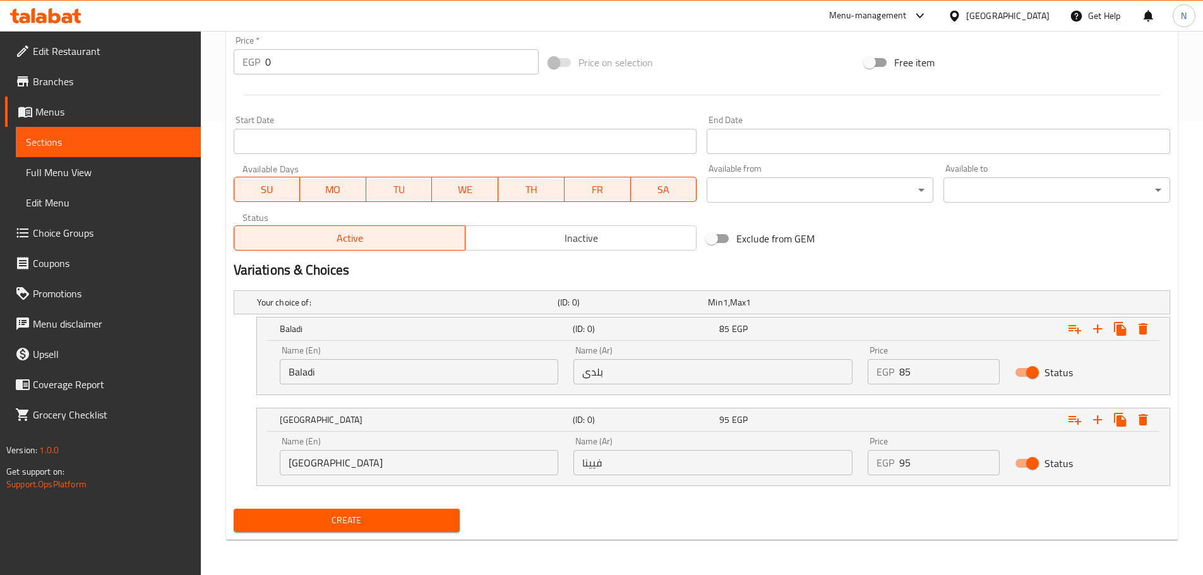
click at [395, 528] on button "Create" at bounding box center [347, 520] width 227 height 23
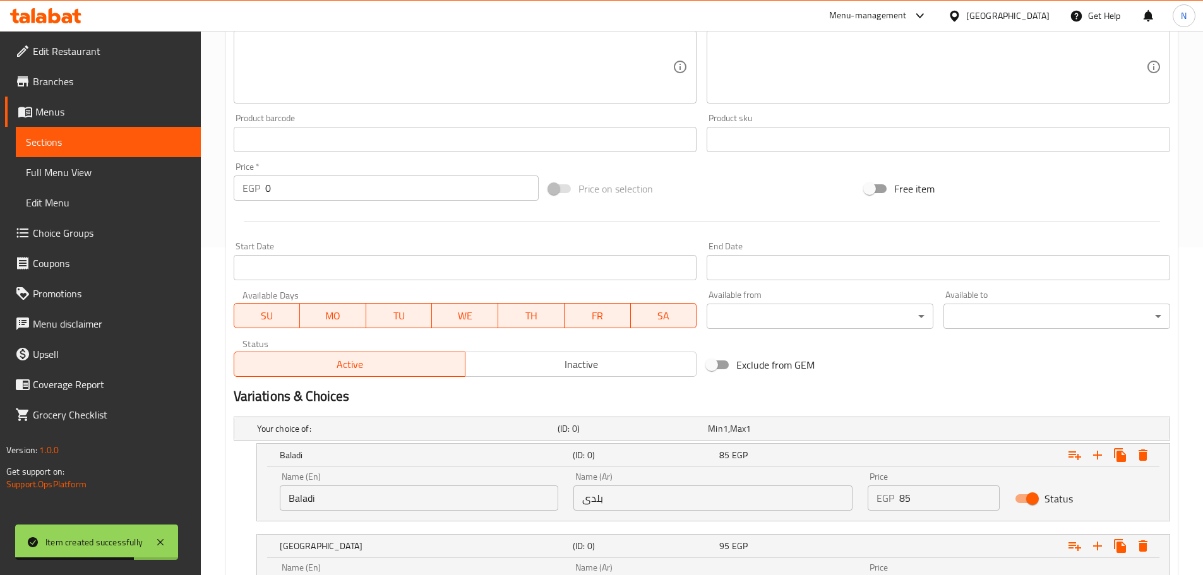
scroll to position [0, 0]
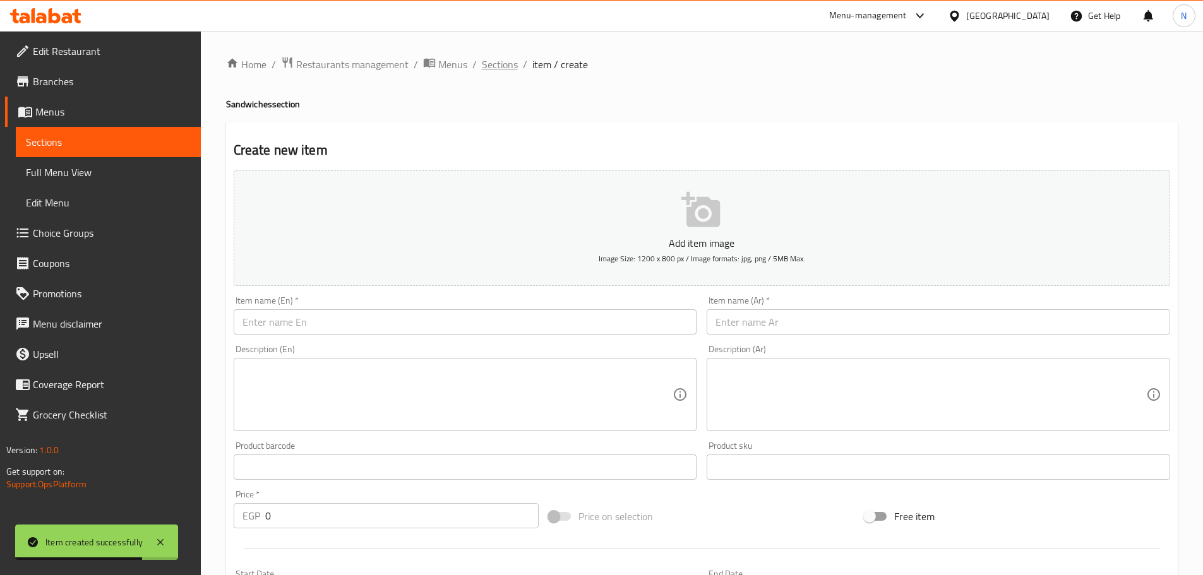
click at [482, 61] on span "Sections" at bounding box center [500, 64] width 36 height 15
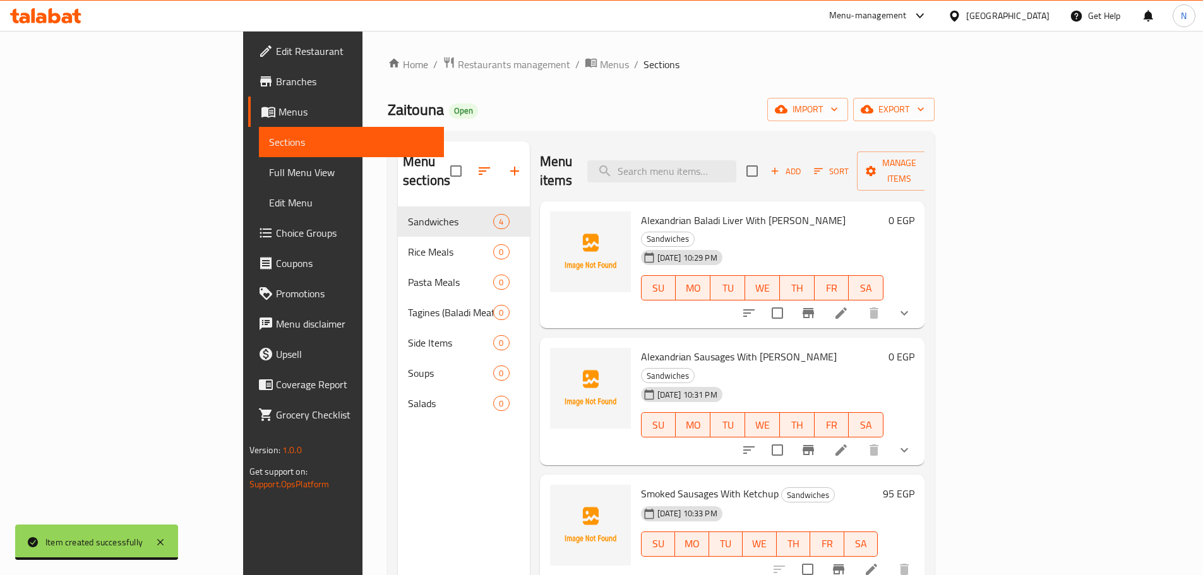
click at [803, 167] on span "Add" at bounding box center [785, 171] width 34 height 15
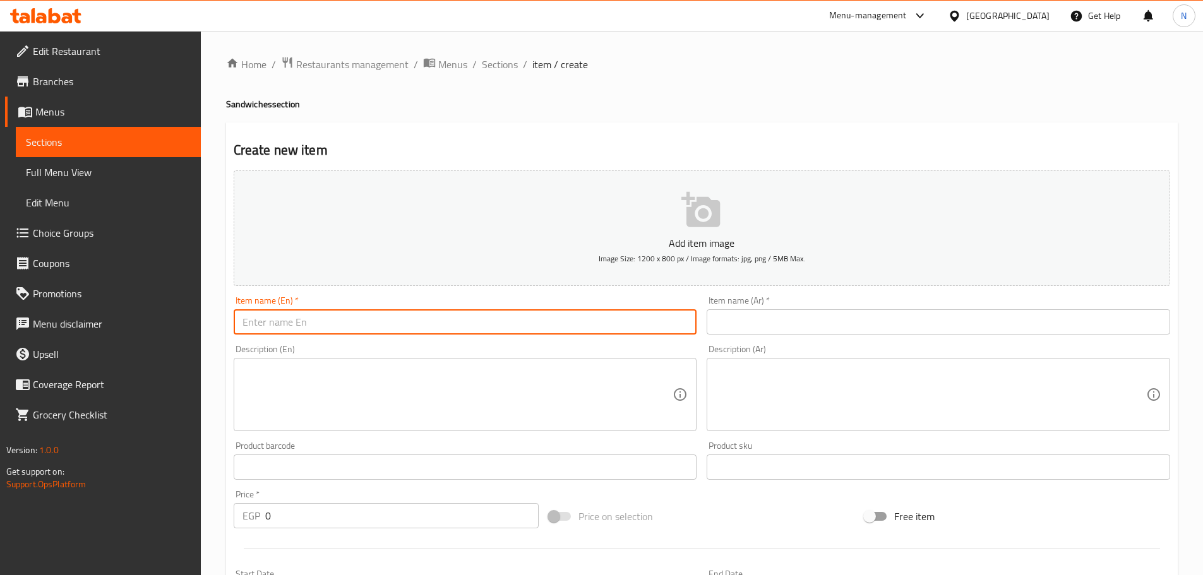
click at [520, 331] on input "text" at bounding box center [465, 321] width 463 height 25
paste input "Mix Semeen Baladi bread"
click at [333, 323] on input "Mix Semeen Baladi bread" at bounding box center [465, 321] width 463 height 25
click at [304, 321] on input "Mix [PERSON_NAME] Bread" at bounding box center [465, 321] width 463 height 25
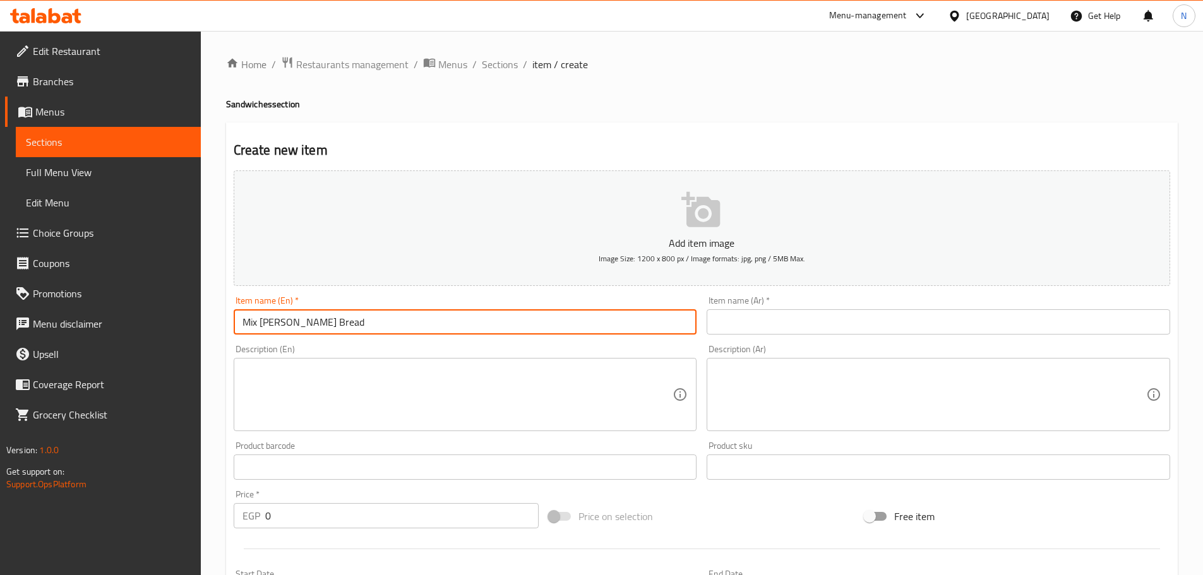
click at [304, 321] on input "Mix [PERSON_NAME] Bread" at bounding box center [465, 321] width 463 height 25
type input "Mix [PERSON_NAME] Bread"
click at [808, 318] on input "text" at bounding box center [938, 321] width 463 height 25
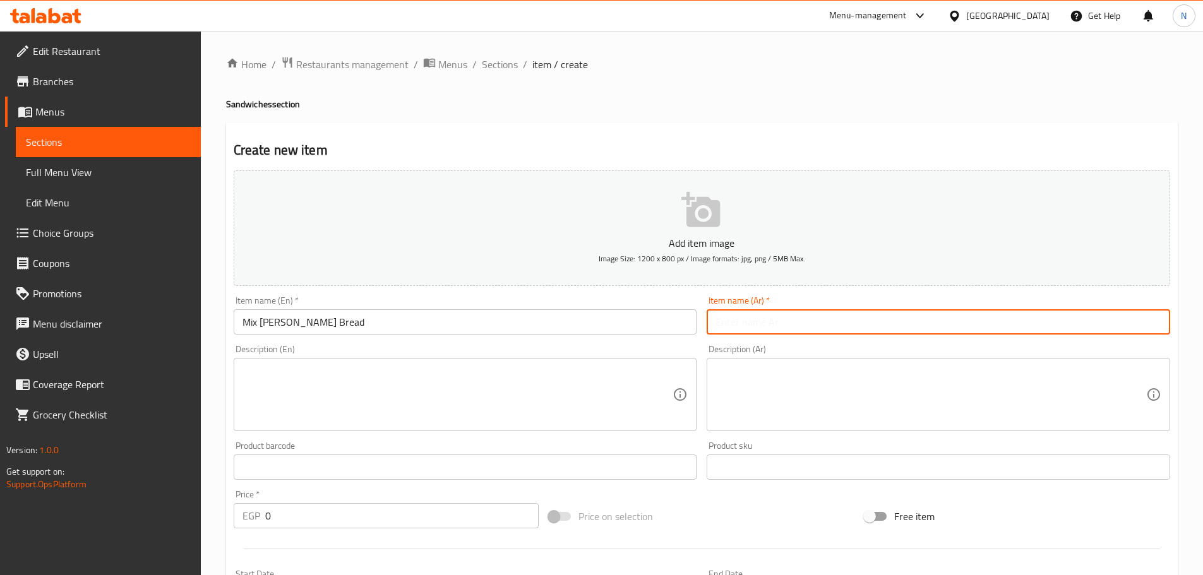
paste input "خبز السمين البلدي المشكل"
click at [808, 321] on input "خبز السمين البلدي المشكل" at bounding box center [938, 321] width 463 height 25
click at [776, 322] on input "خبز سمين البلدي المشكل" at bounding box center [938, 321] width 463 height 25
click at [774, 322] on input "خبز سمين البلدي المشكل" at bounding box center [938, 321] width 463 height 25
click at [744, 321] on input "خبز سمين بلدي المشكل" at bounding box center [938, 321] width 463 height 25
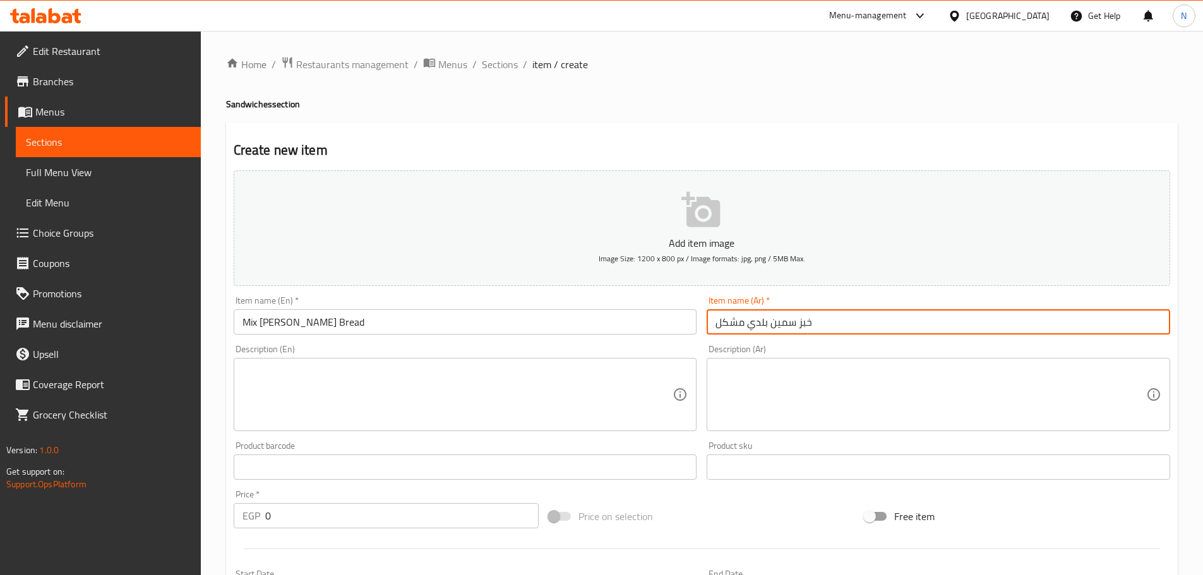
type input "خبز سمين بلدي مشكل"
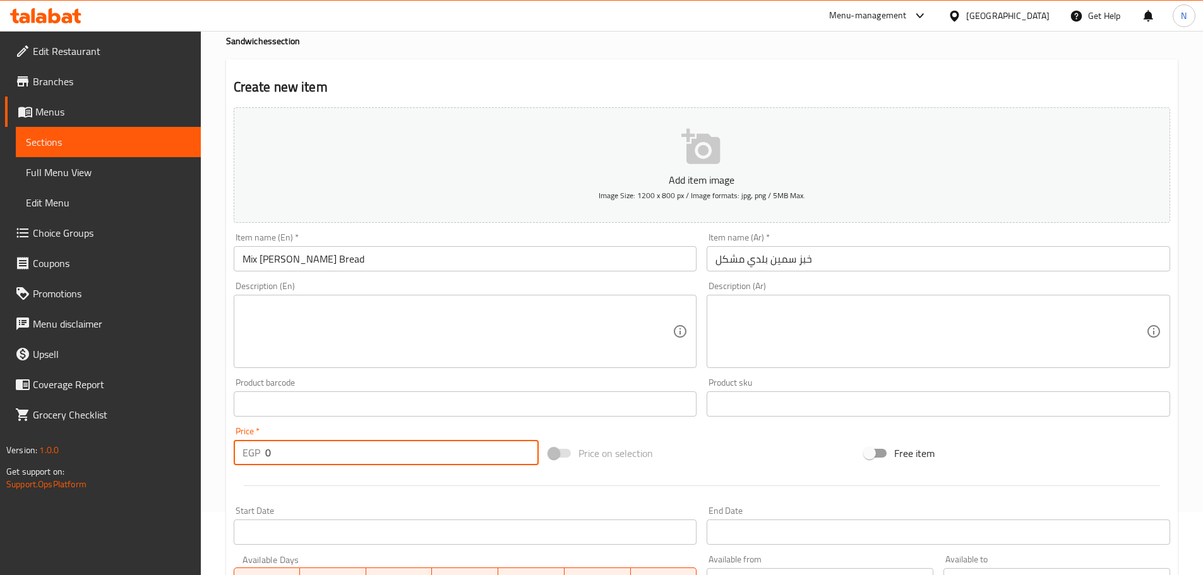
drag, startPoint x: 287, startPoint y: 449, endPoint x: 261, endPoint y: 454, distance: 26.4
click at [261, 454] on div "EGP 0 Price *" at bounding box center [387, 452] width 306 height 25
type input "120"
click at [664, 445] on div "Price on selection" at bounding box center [702, 453] width 316 height 34
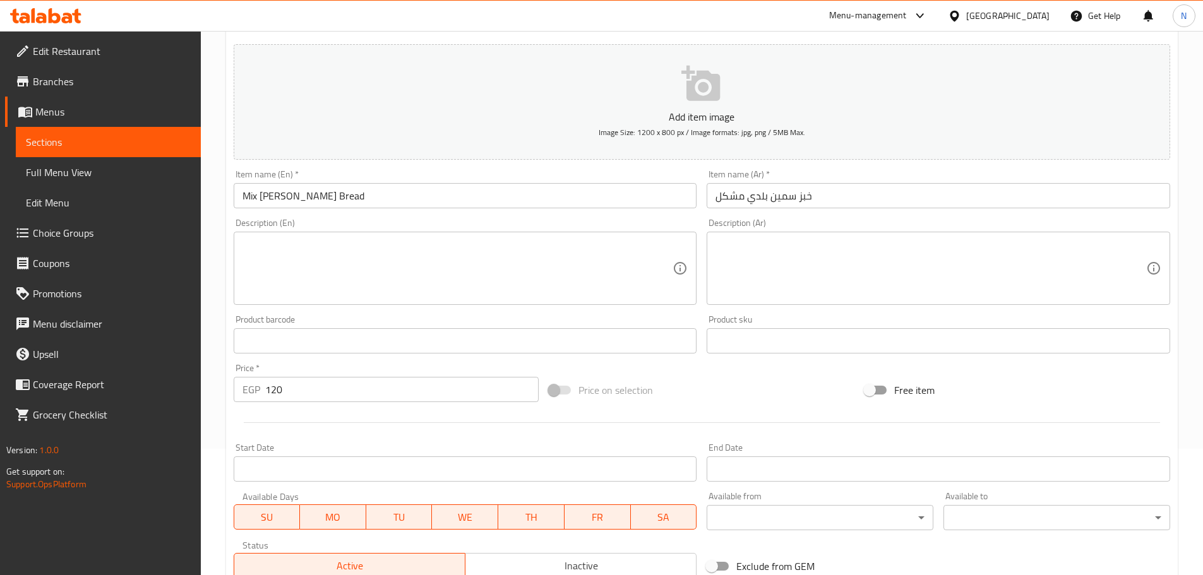
scroll to position [317, 0]
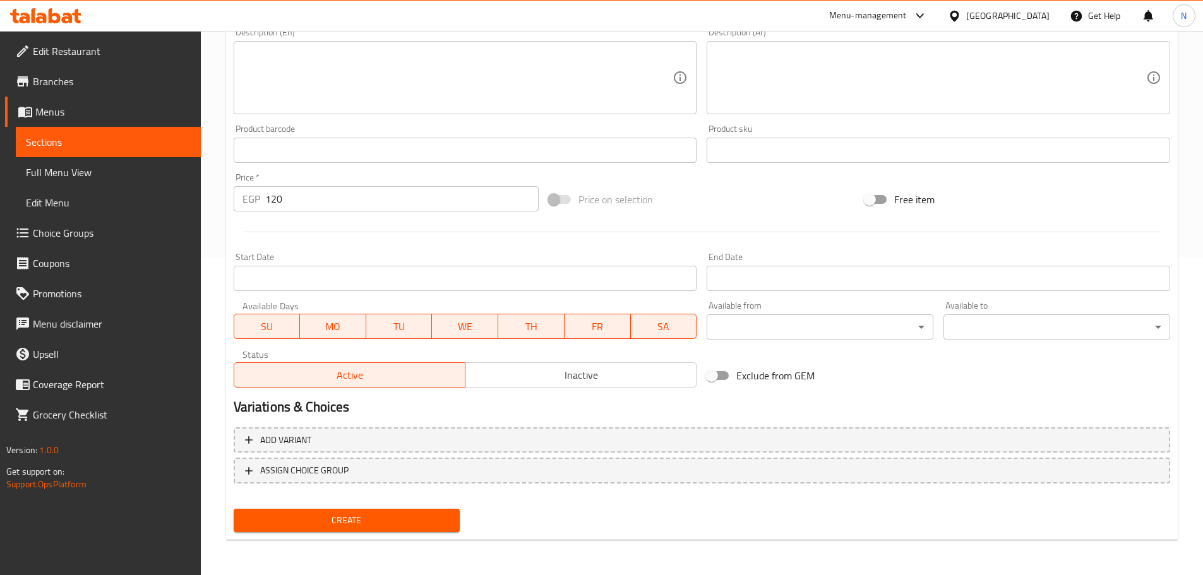
click at [371, 513] on span "Create" at bounding box center [347, 521] width 206 height 16
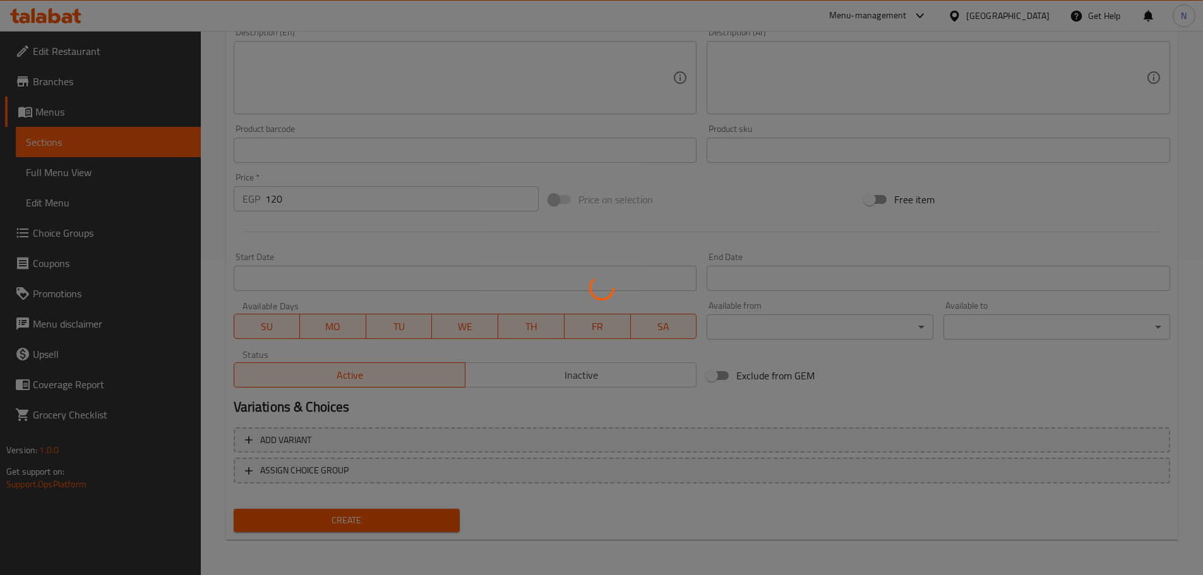
type input "0"
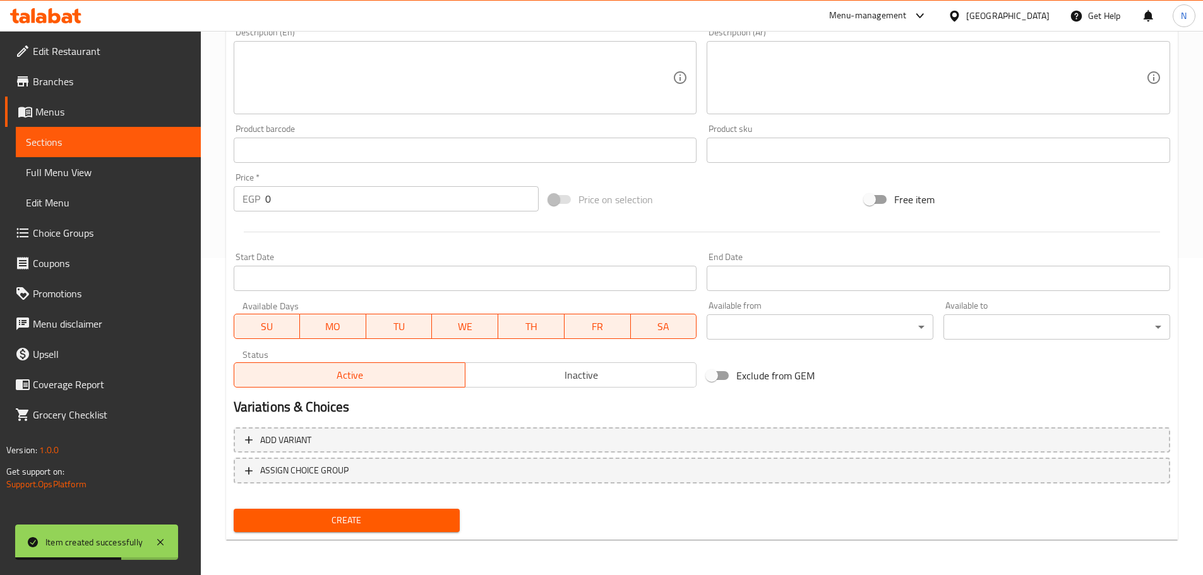
scroll to position [1, 0]
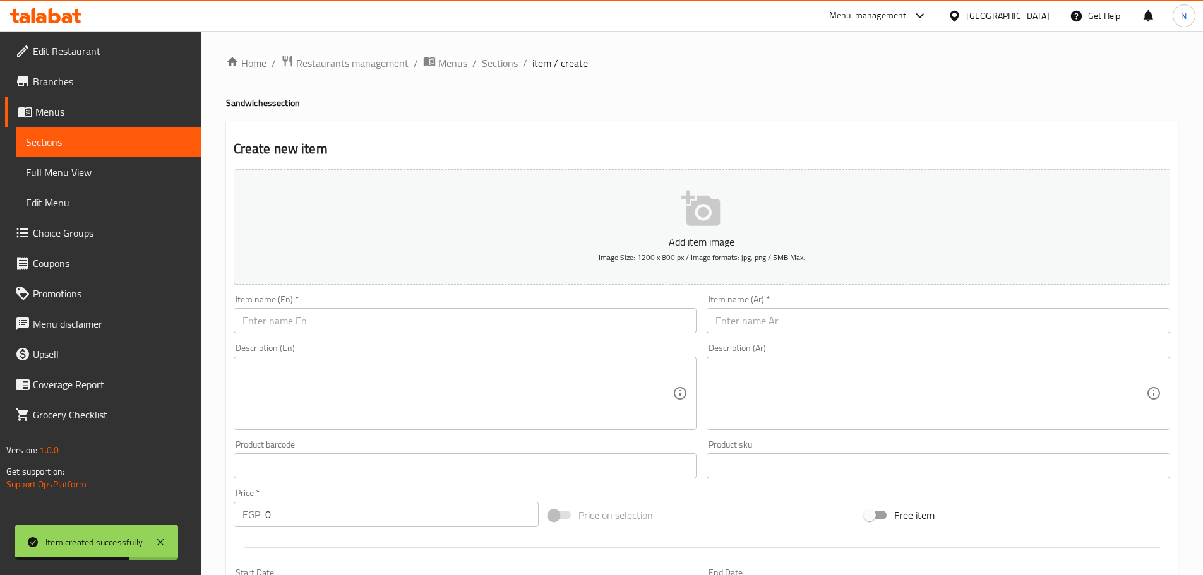
click at [291, 200] on button "Add item image Image Size: 1200 x 800 px / Image formats: jpg, png / 5MB Max." at bounding box center [702, 227] width 936 height 116
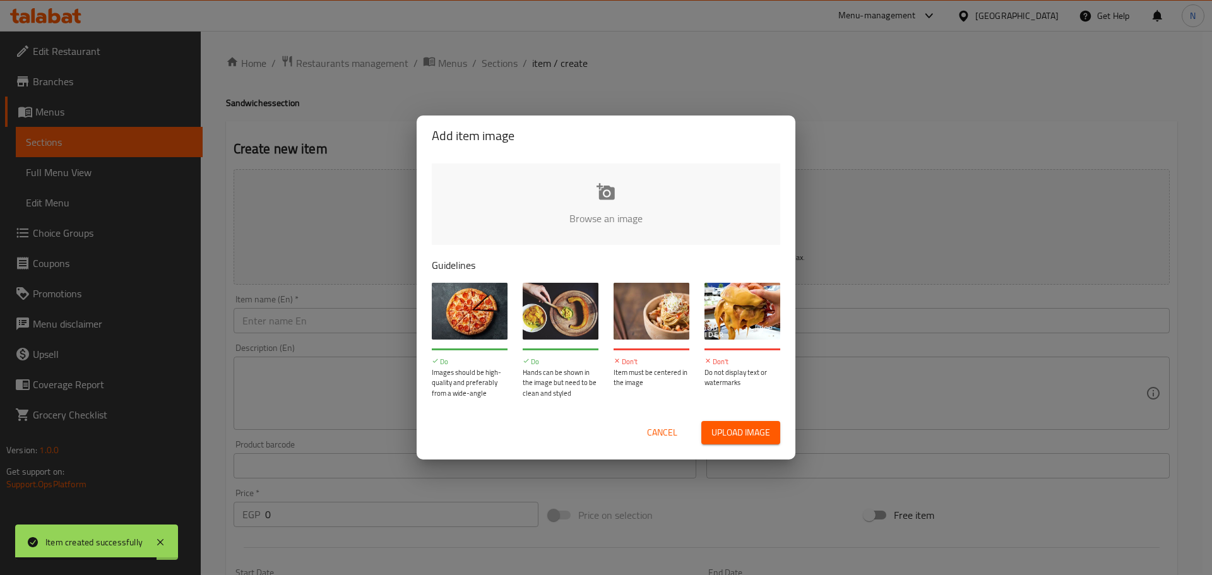
click at [659, 431] on span "Cancel" at bounding box center [662, 433] width 30 height 16
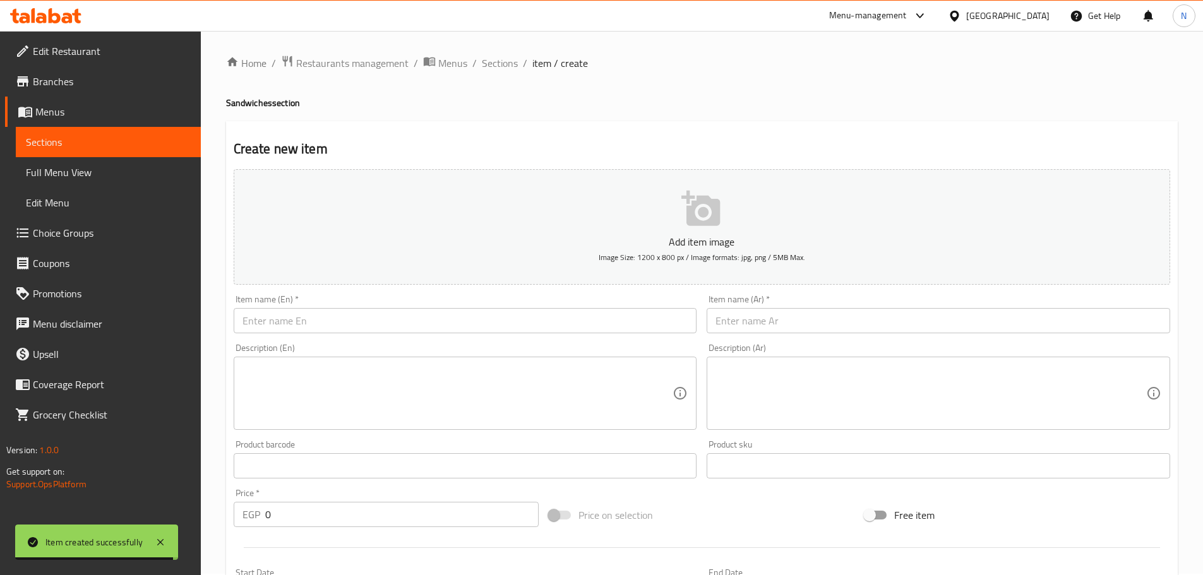
click at [499, 325] on input "text" at bounding box center [465, 320] width 463 height 25
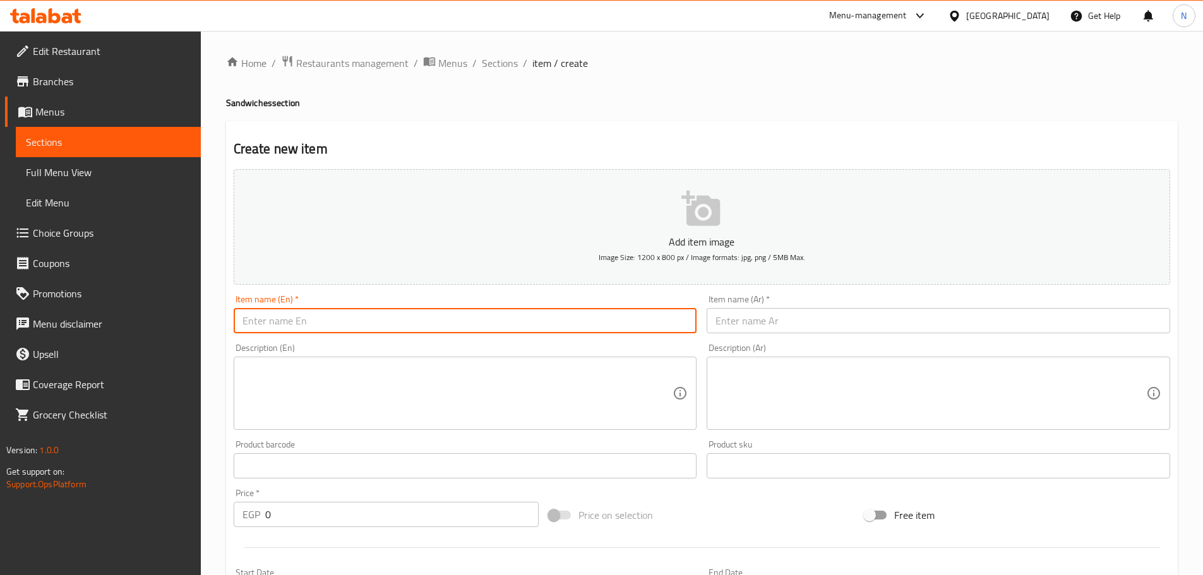
paste input "Chicken pane"
click at [309, 327] on input "Chicken Pane Kids" at bounding box center [465, 320] width 463 height 25
click at [287, 313] on input "Chicken Pane" at bounding box center [465, 320] width 463 height 25
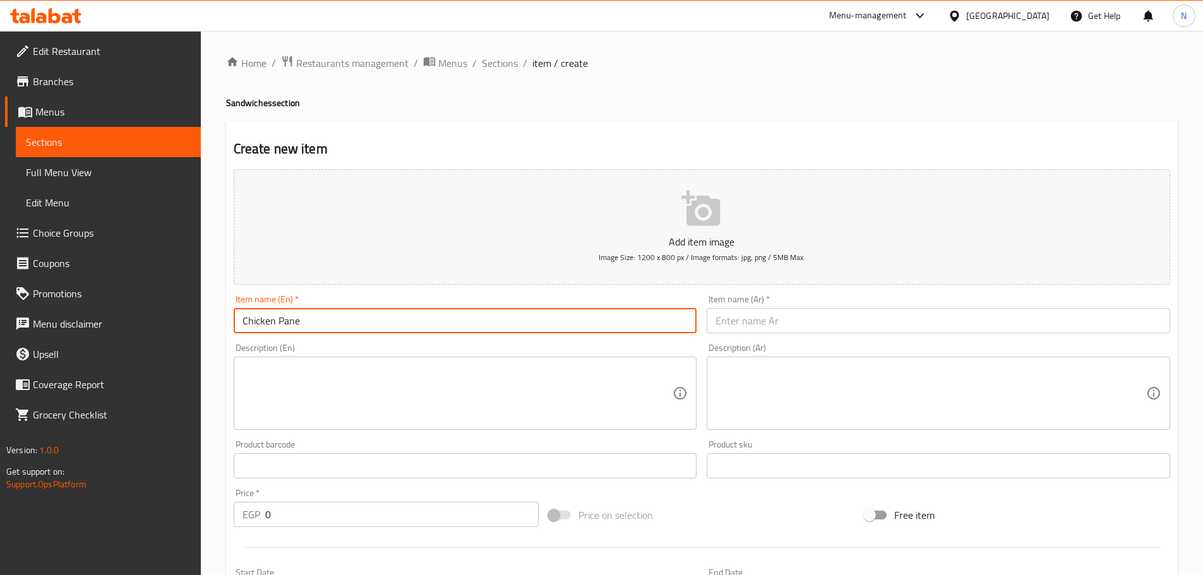
click at [287, 313] on input "Chicken Pane" at bounding box center [465, 320] width 463 height 25
type input "Chicken Pane"
click at [808, 344] on div "Description (Ar) Description (Ar)" at bounding box center [938, 386] width 463 height 87
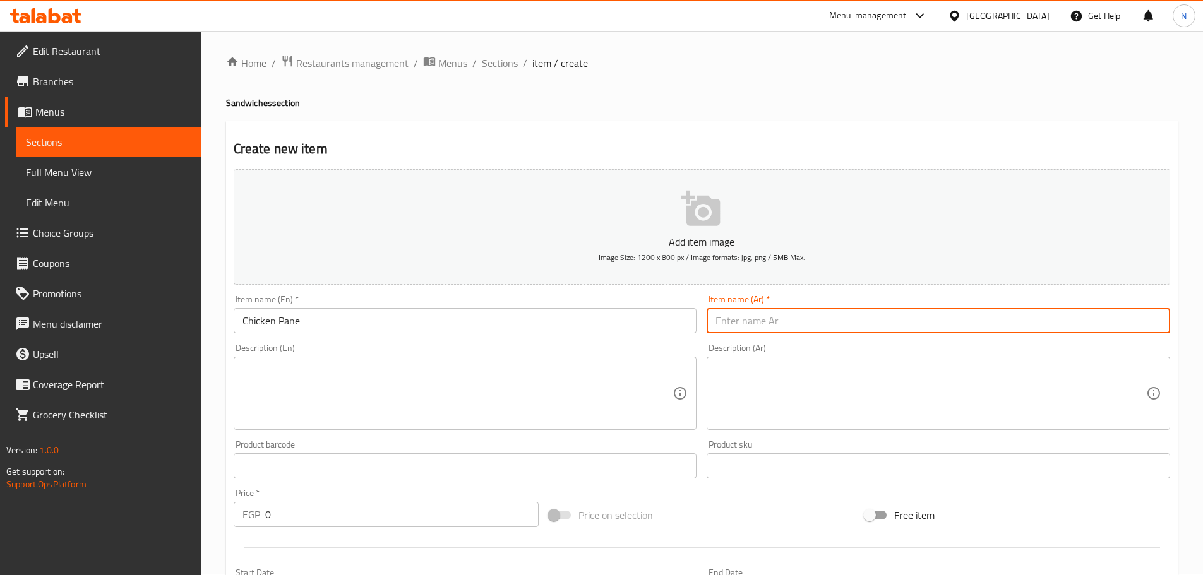
click at [810, 328] on input "text" at bounding box center [938, 320] width 463 height 25
paste input "بانيه الدجاج"
click at [735, 319] on input "بانيه الدجاج" at bounding box center [938, 320] width 463 height 25
type input "بانيه دجاج"
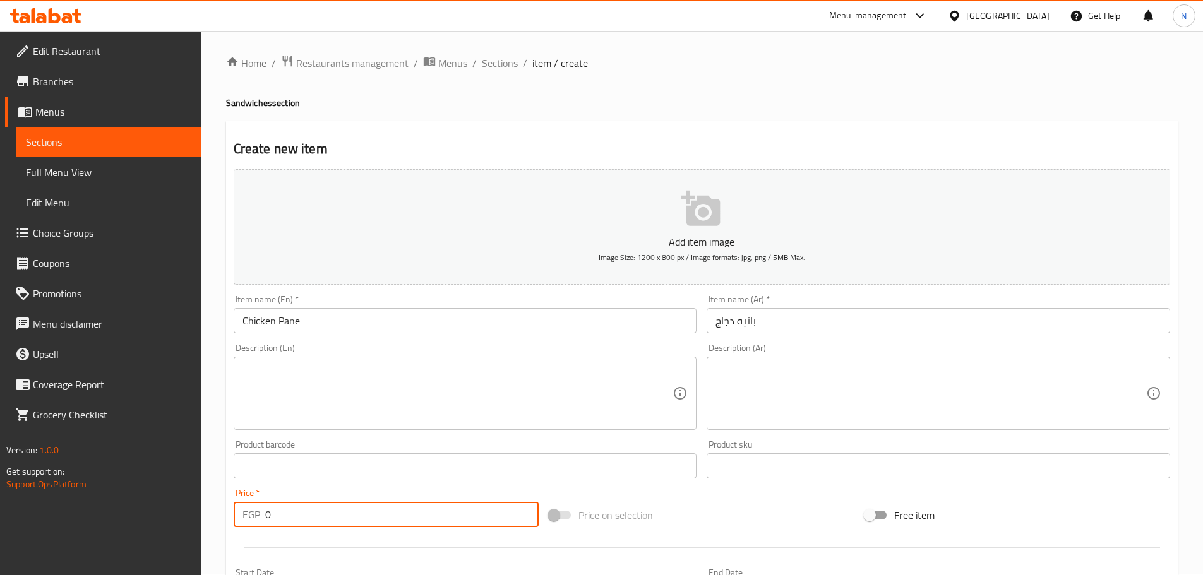
drag, startPoint x: 280, startPoint y: 513, endPoint x: 260, endPoint y: 520, distance: 21.8
click at [260, 520] on div "EGP 0 Price *" at bounding box center [387, 514] width 306 height 25
type input "120"
click at [671, 524] on div "Price on selection" at bounding box center [702, 515] width 316 height 34
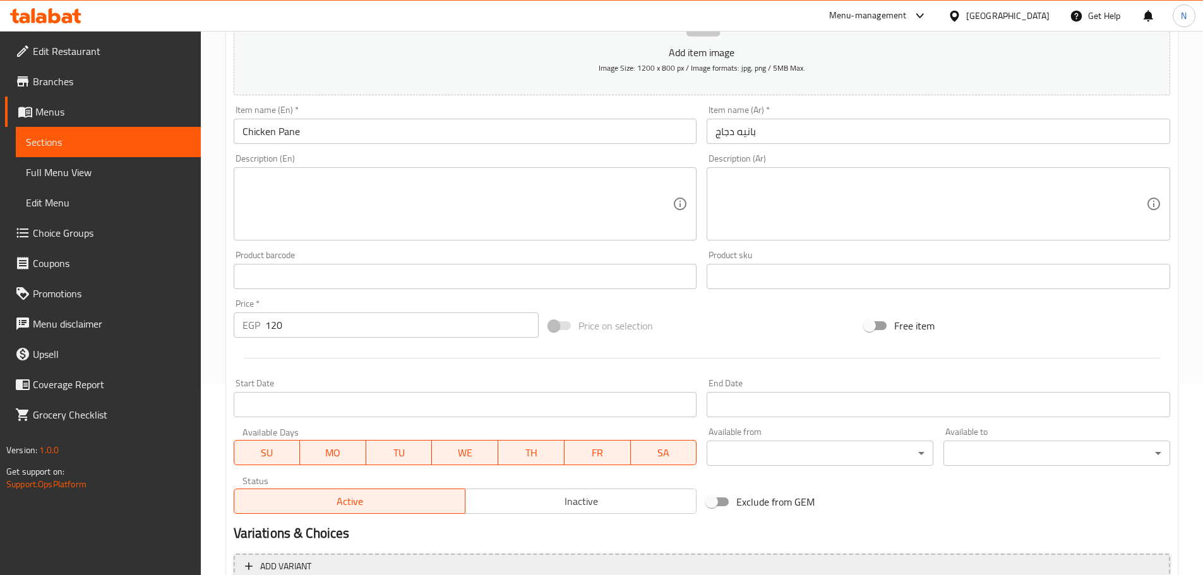
scroll to position [317, 0]
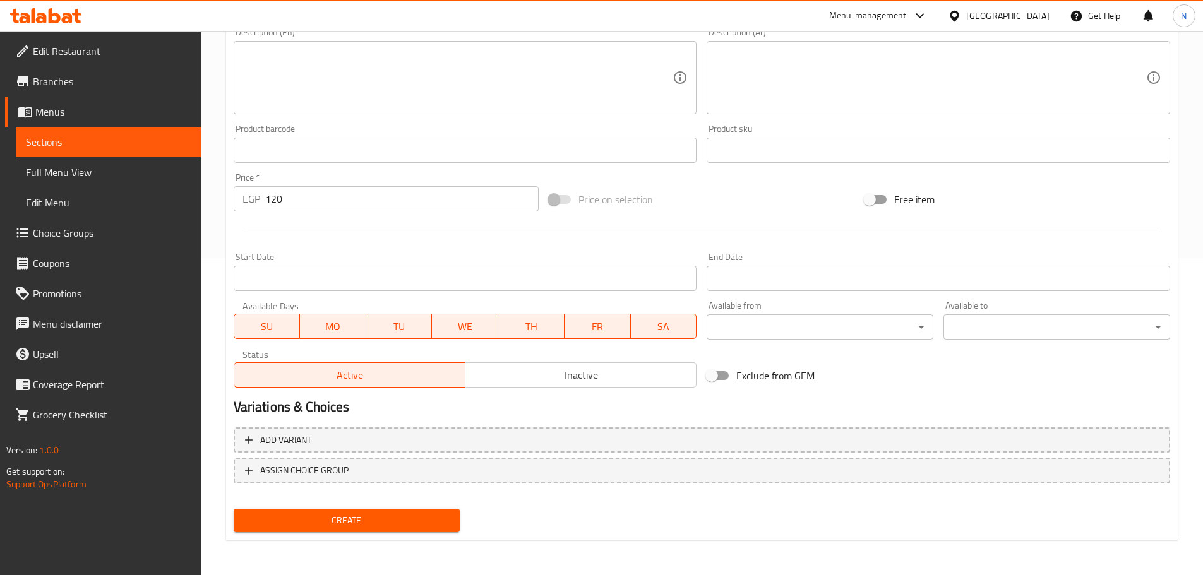
click at [364, 523] on span "Create" at bounding box center [347, 521] width 206 height 16
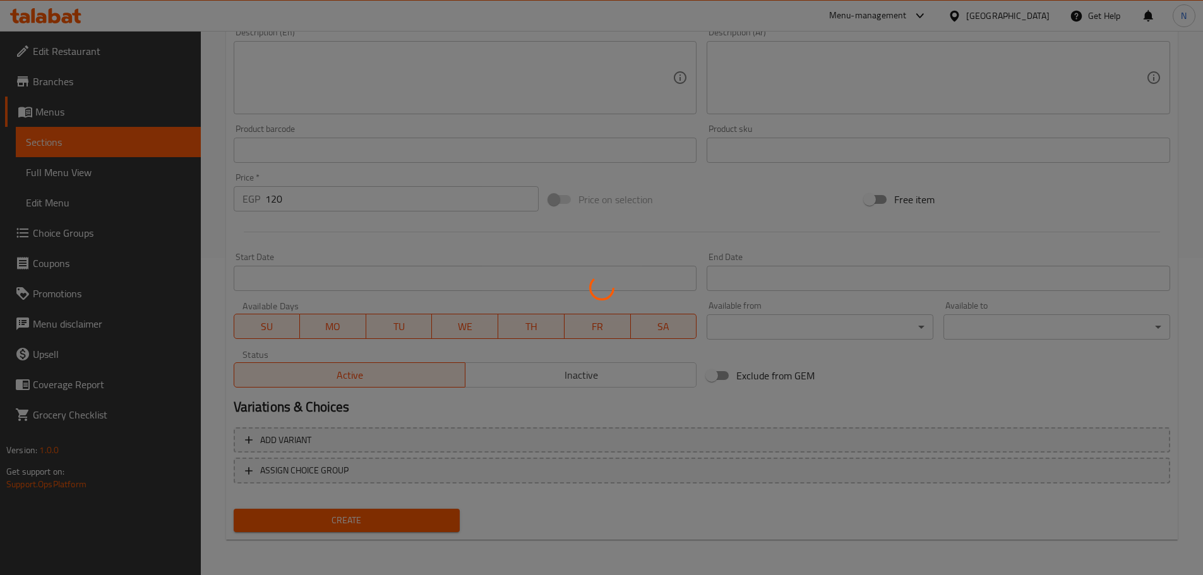
type input "0"
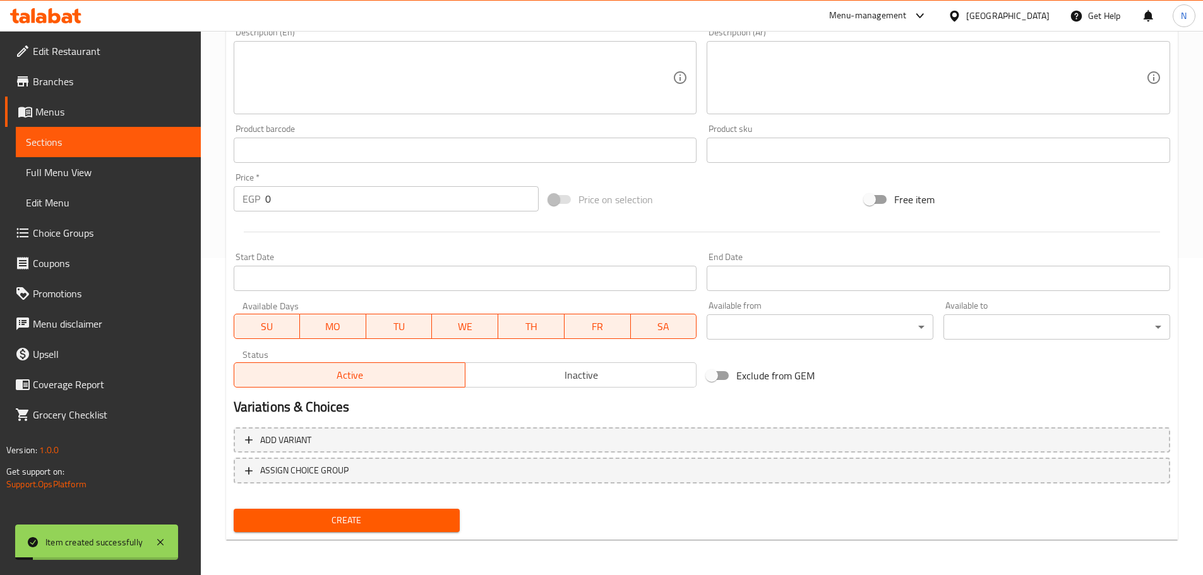
scroll to position [0, 0]
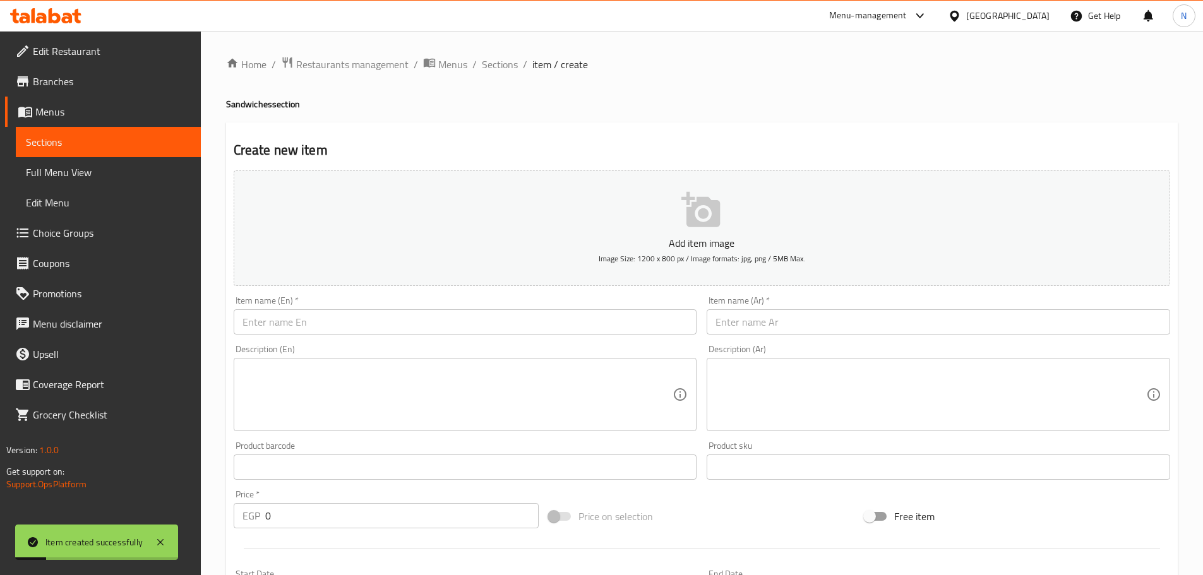
click at [443, 325] on input "text" at bounding box center [465, 321] width 463 height 25
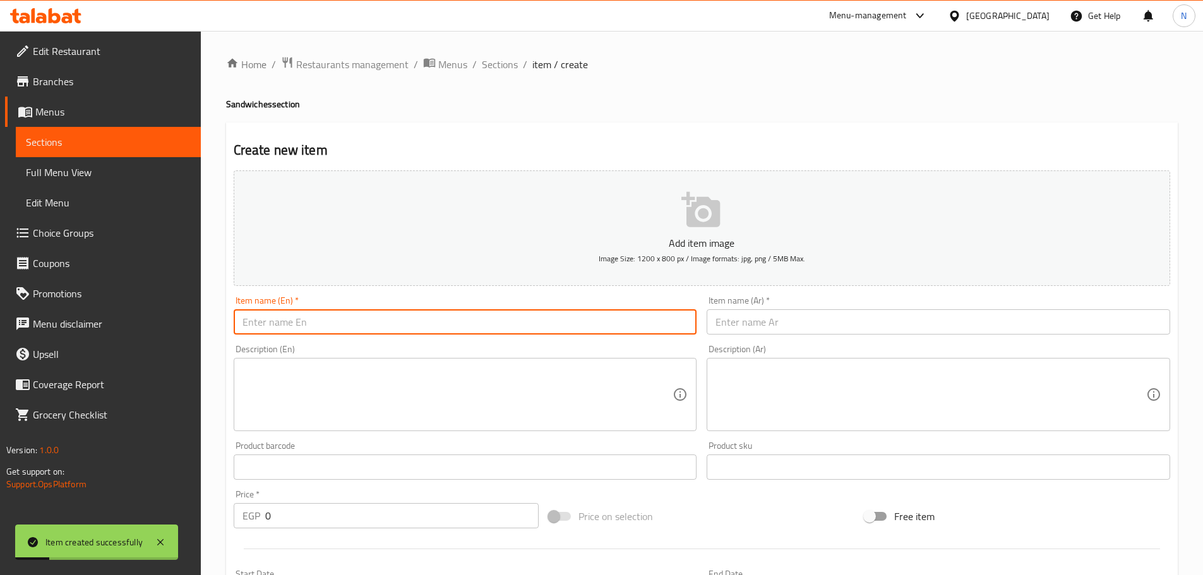
paste input "Grilled Chicken"
type input "Grilled Chicken"
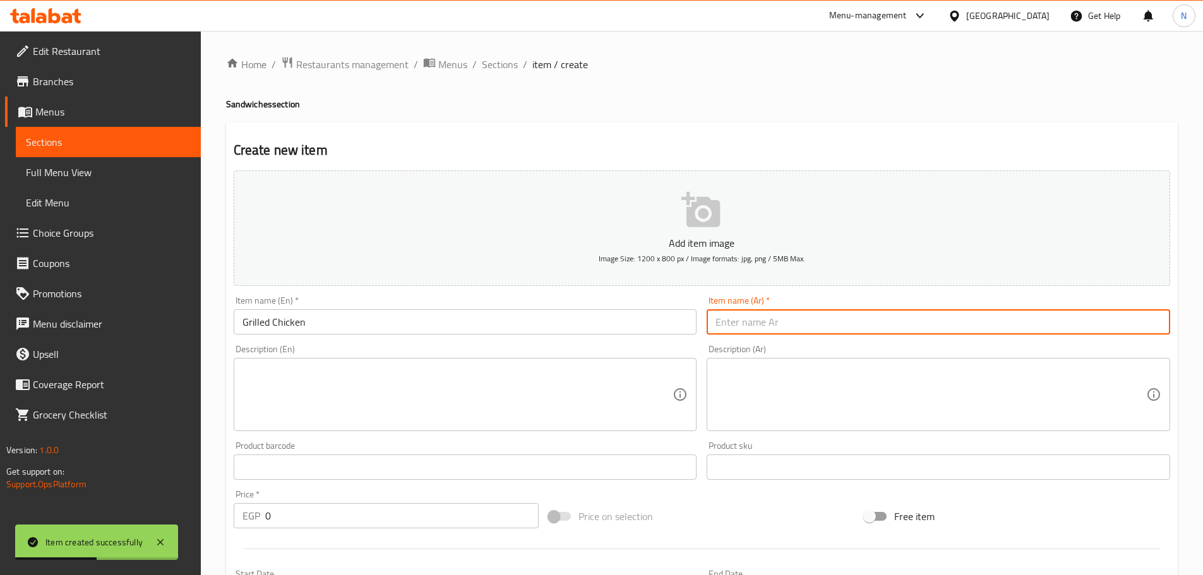
click at [775, 315] on input "text" at bounding box center [938, 321] width 463 height 25
paste input "دجاج مشوي"
type input "دجاج مشوي"
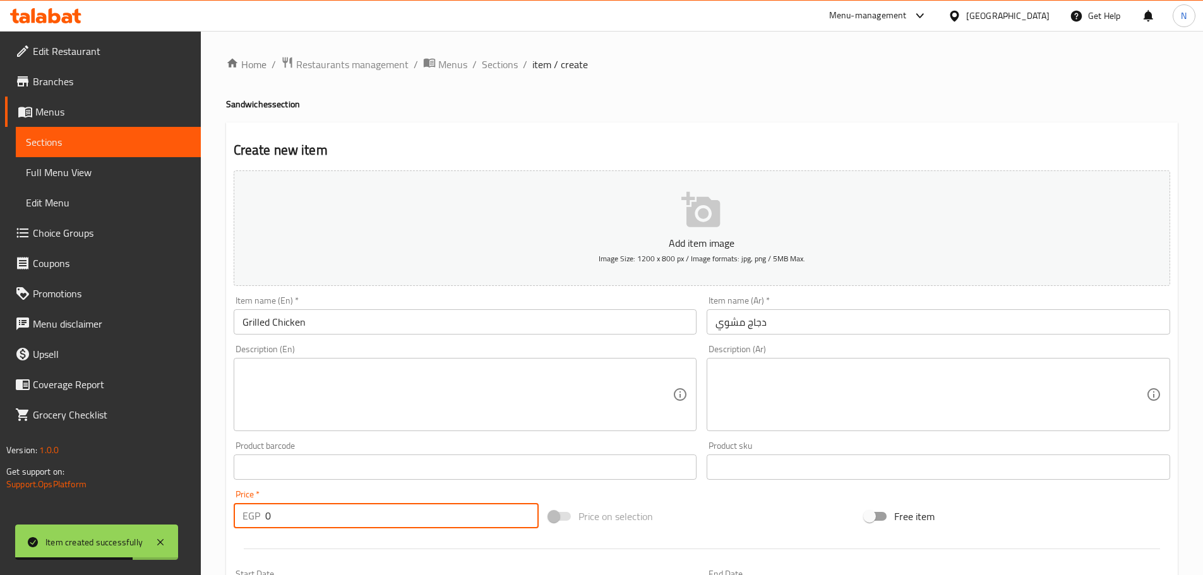
drag, startPoint x: 396, startPoint y: 510, endPoint x: 252, endPoint y: 518, distance: 144.2
click at [252, 518] on div "EGP 0 Price *" at bounding box center [387, 515] width 306 height 25
type input "110"
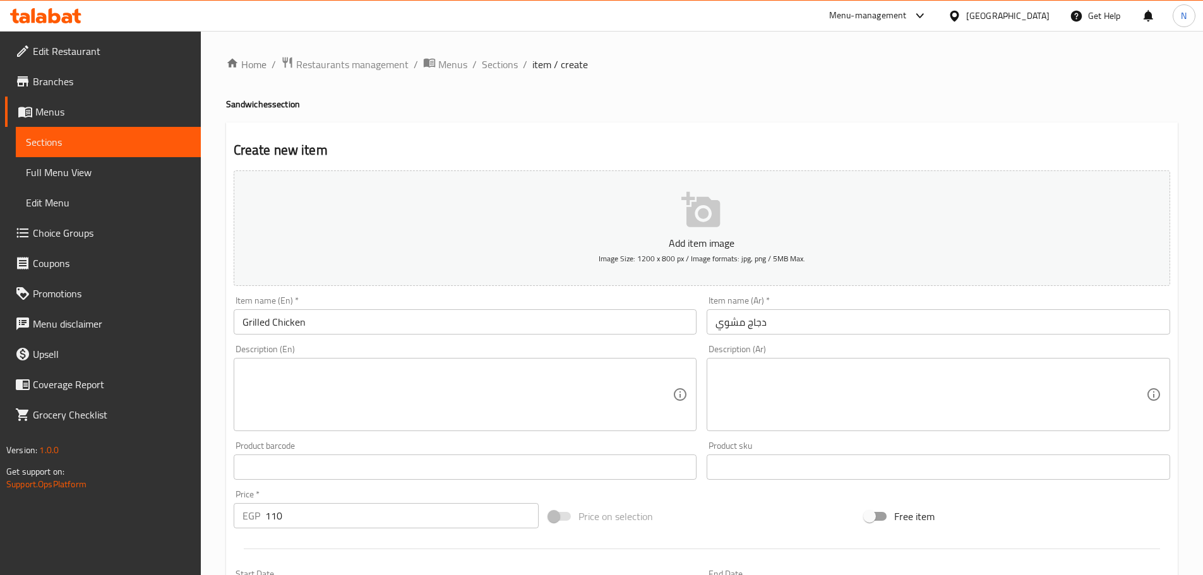
click at [684, 497] on div "Add item image Image Size: 1200 x 800 px / Image formats: jpg, png / 5MB Max. I…" at bounding box center [702, 437] width 946 height 544
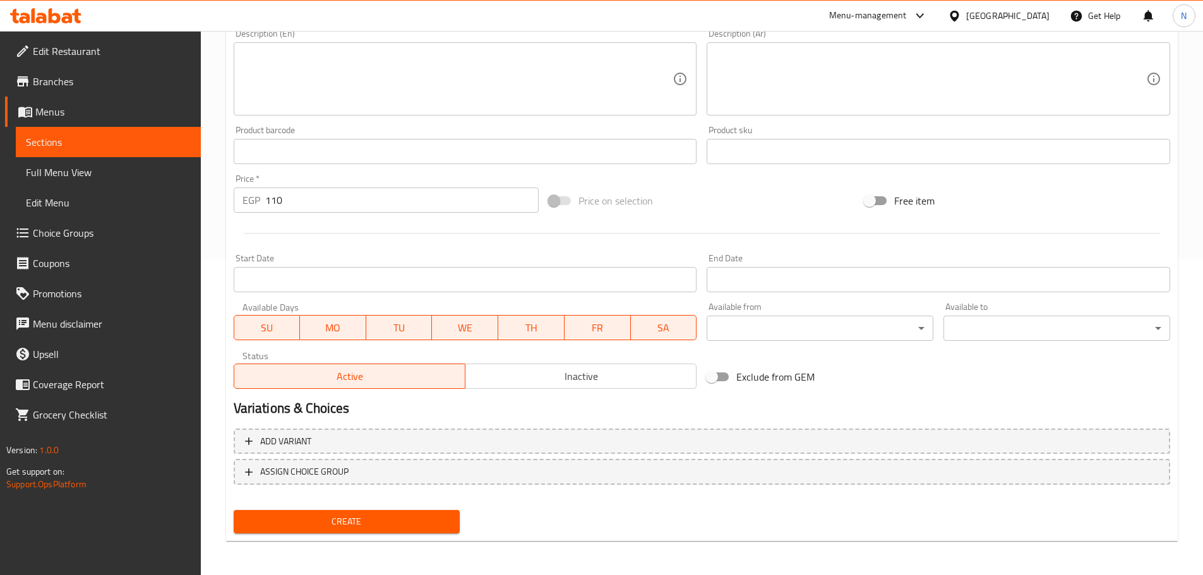
click at [320, 523] on span "Create" at bounding box center [347, 522] width 206 height 16
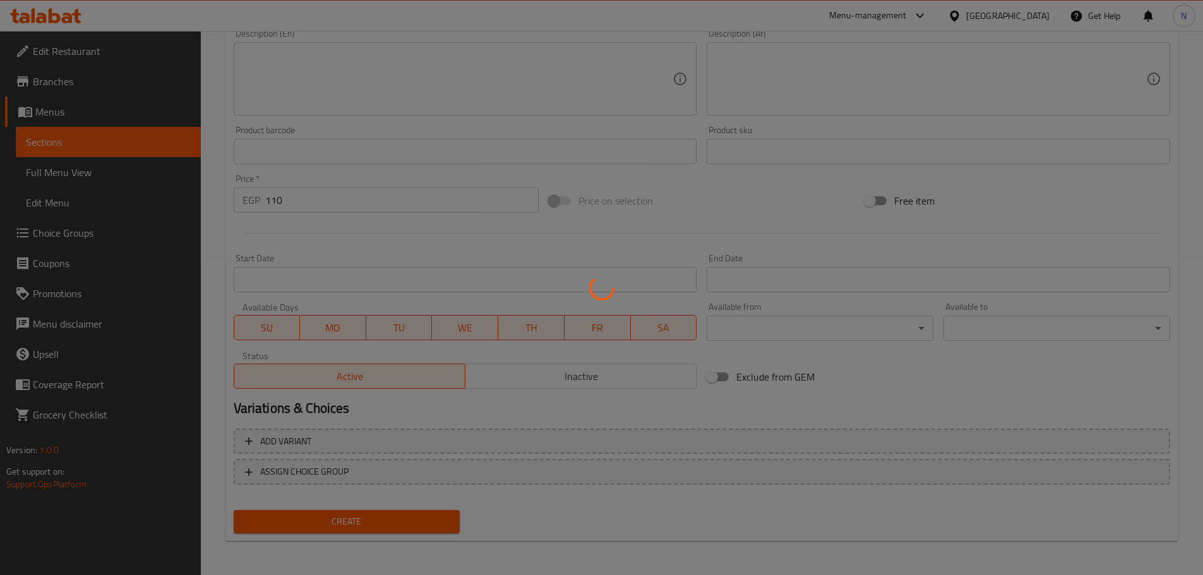
type input "0"
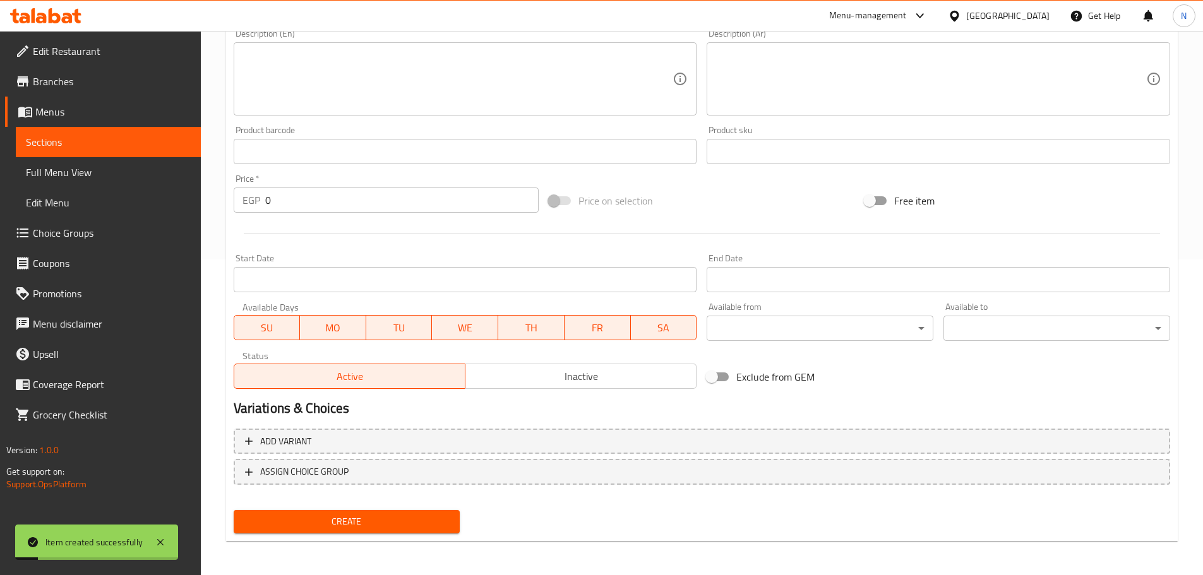
scroll to position [126, 0]
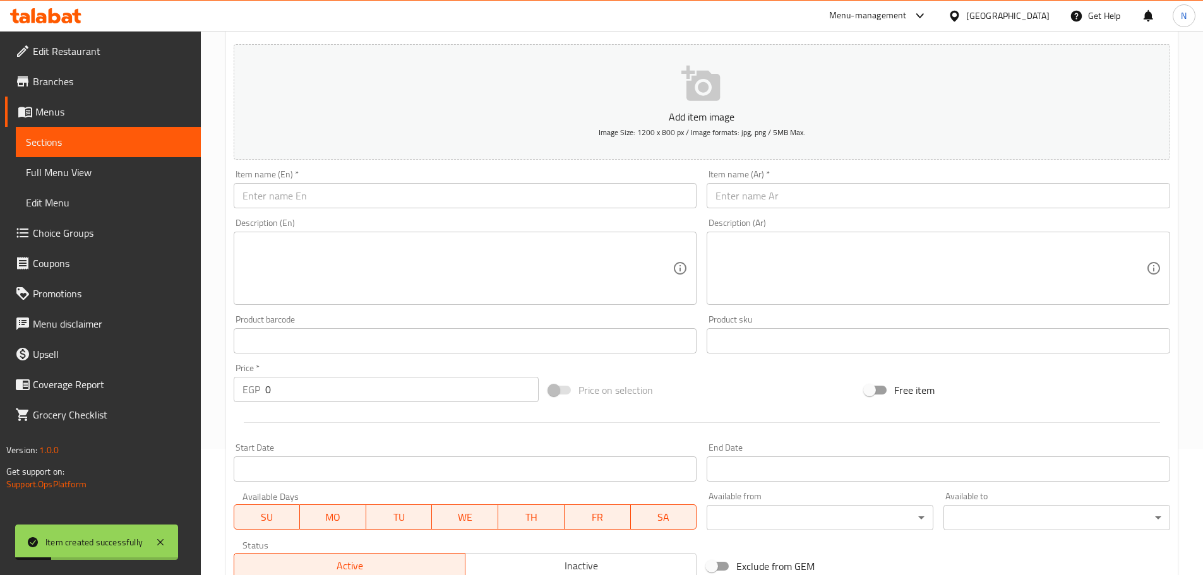
click at [396, 209] on div "Item name (En)   * Item name (En) *" at bounding box center [466, 189] width 474 height 49
click at [394, 198] on input "text" at bounding box center [465, 195] width 463 height 25
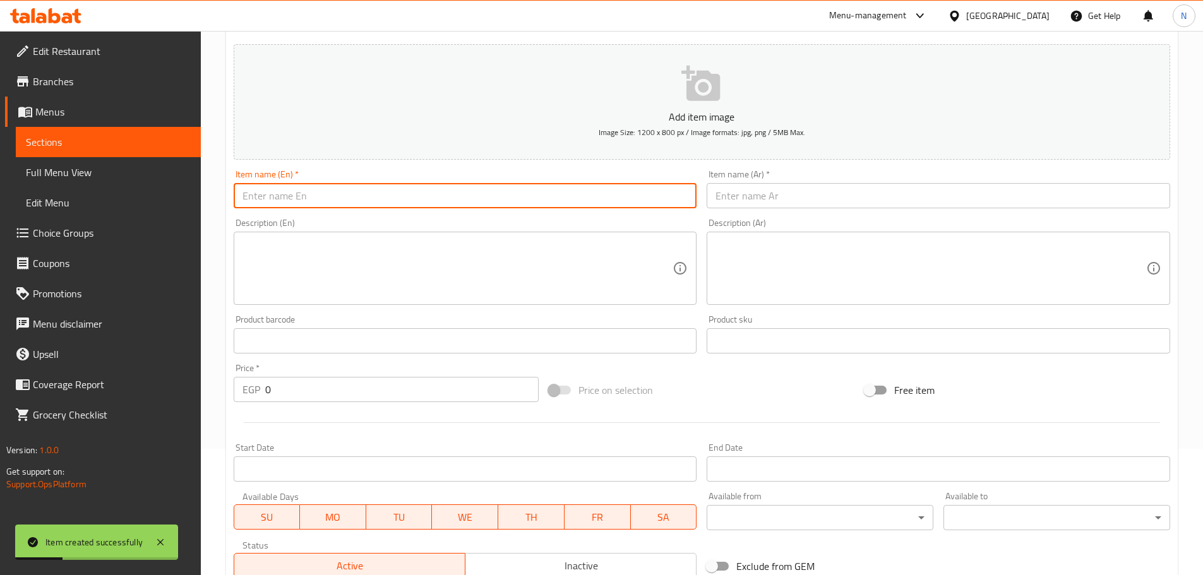
paste input "Fahita Chicken"
type input "Fahita Chicken"
click at [758, 194] on input "text" at bounding box center [938, 195] width 463 height 25
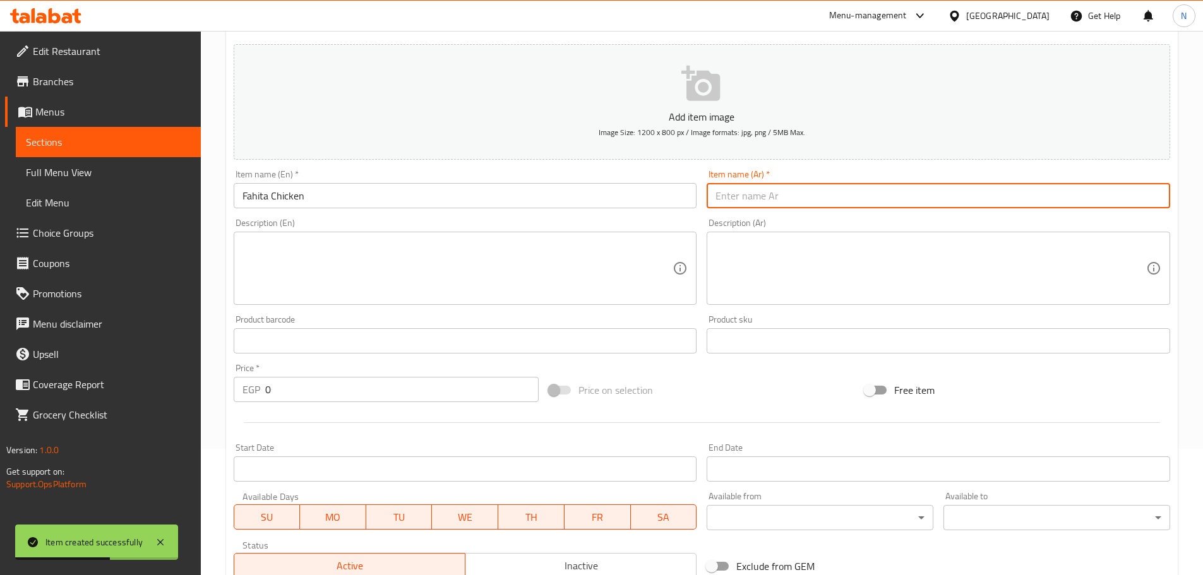
paste input "دجاج فاهيتا"
type input "دجاج فاهيتا"
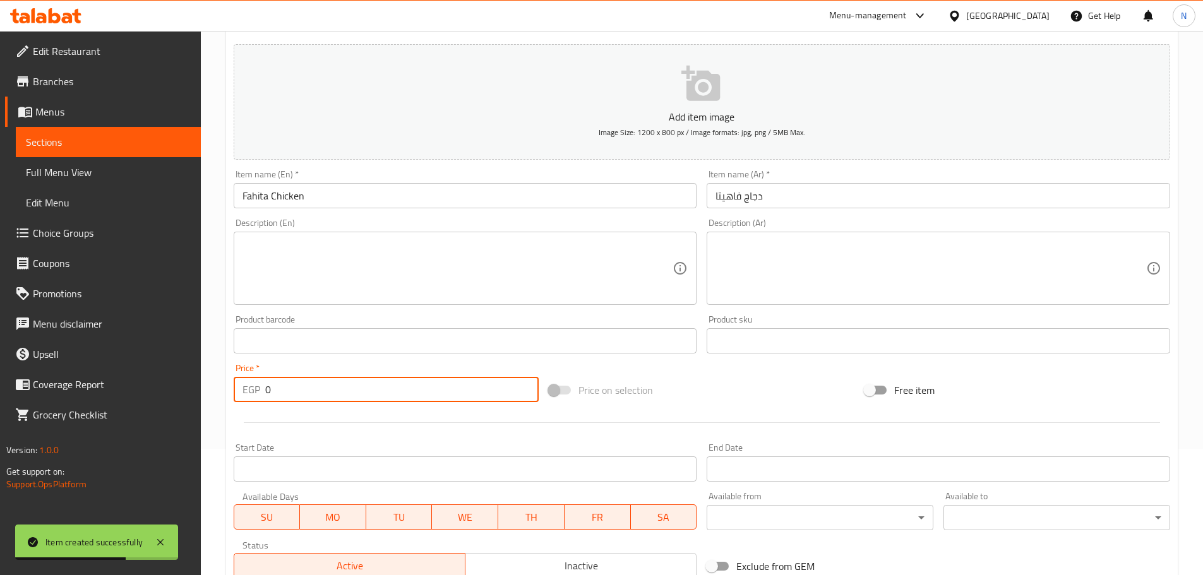
drag, startPoint x: 297, startPoint y: 388, endPoint x: 261, endPoint y: 393, distance: 37.1
click at [261, 393] on div "EGP 0 Price *" at bounding box center [387, 389] width 306 height 25
type input "105"
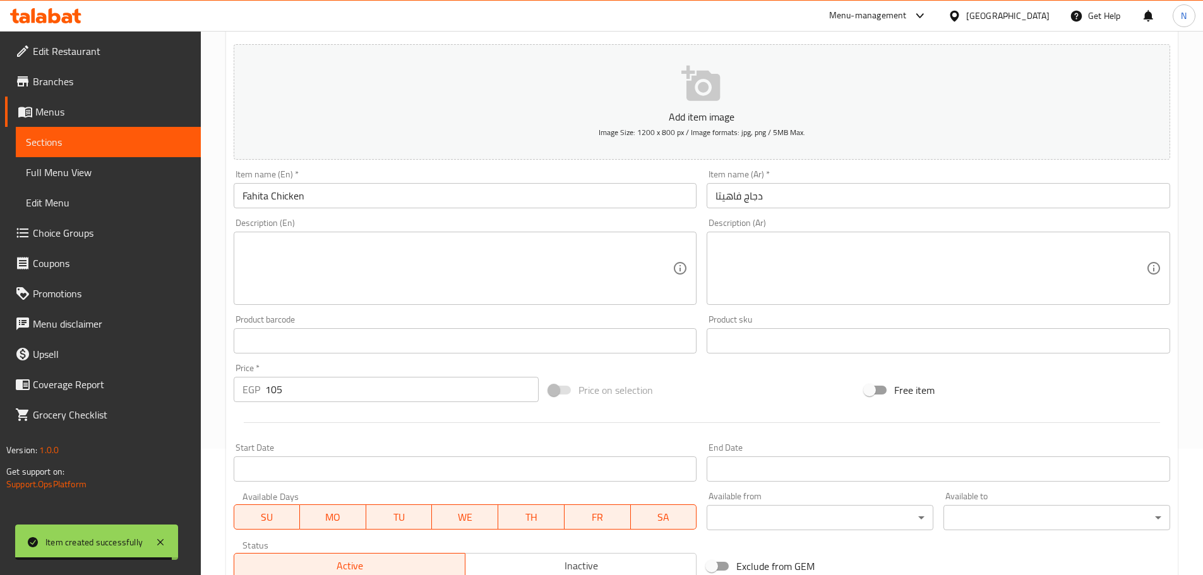
click at [677, 388] on div "Price on selection" at bounding box center [702, 390] width 316 height 34
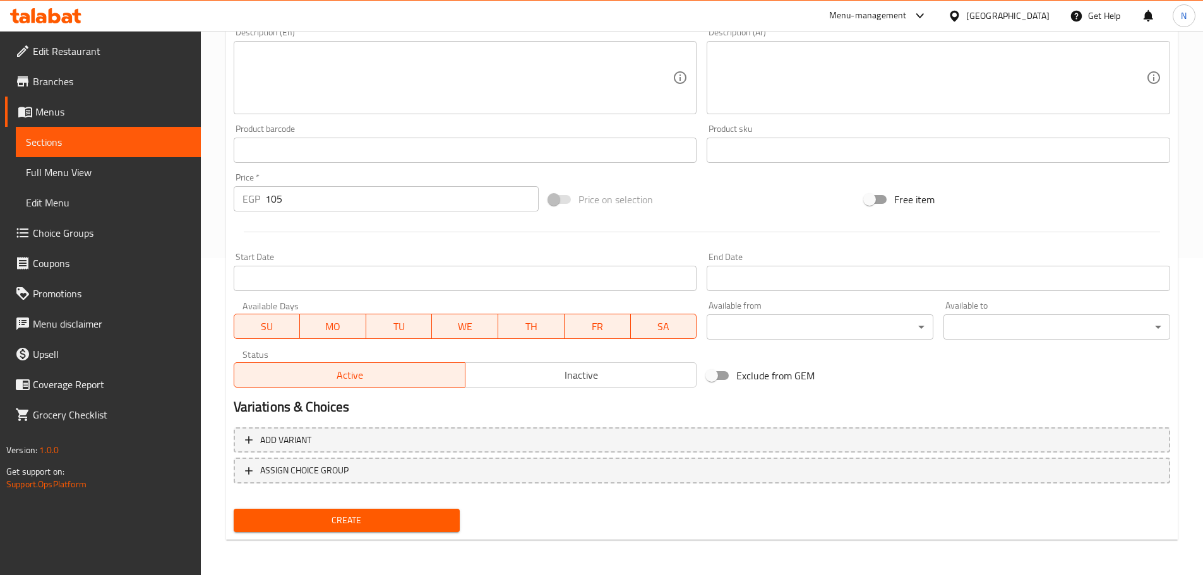
click at [367, 509] on button "Create" at bounding box center [347, 520] width 227 height 23
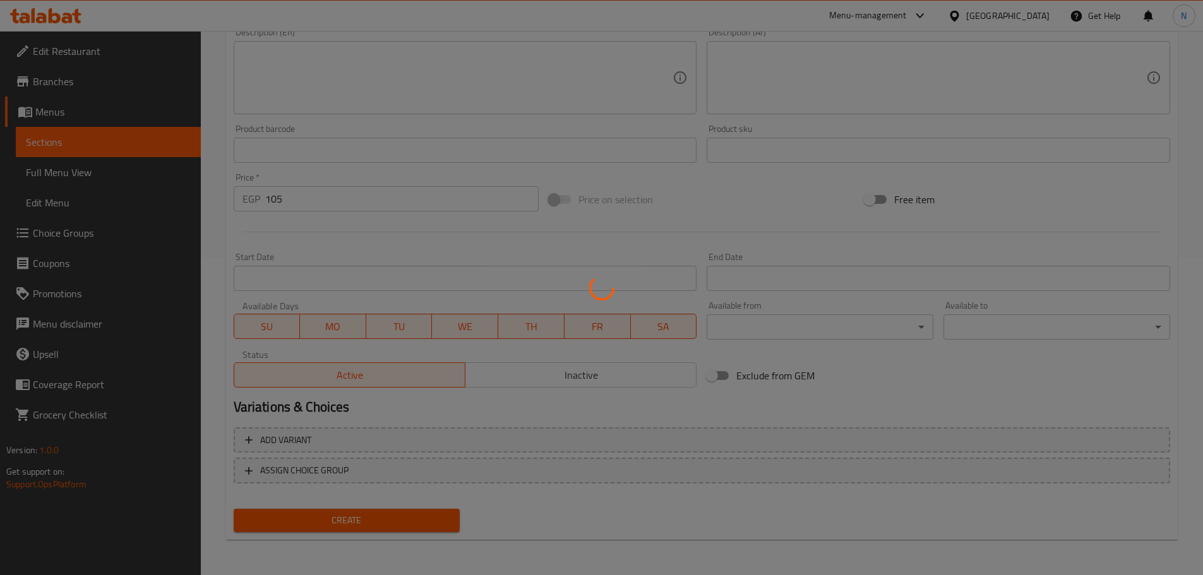
type input "0"
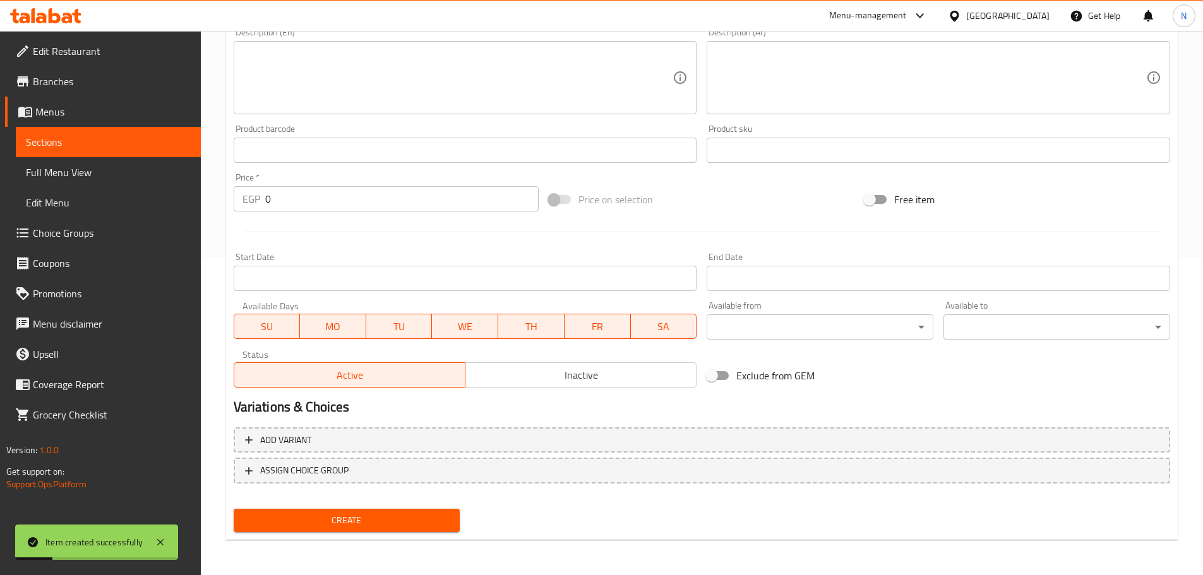
scroll to position [128, 0]
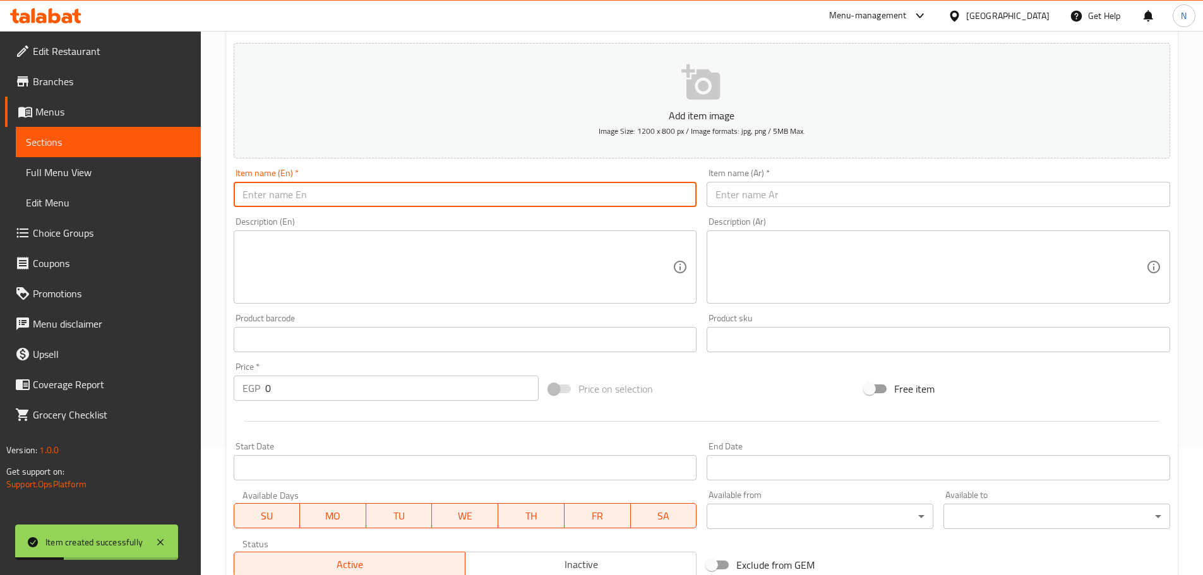
click at [392, 195] on input "text" at bounding box center [465, 194] width 463 height 25
paste input "[DEMOGRAPHIC_DATA] tawook"
type input "[DEMOGRAPHIC_DATA] tawook"
click at [778, 194] on input "text" at bounding box center [938, 194] width 463 height 25
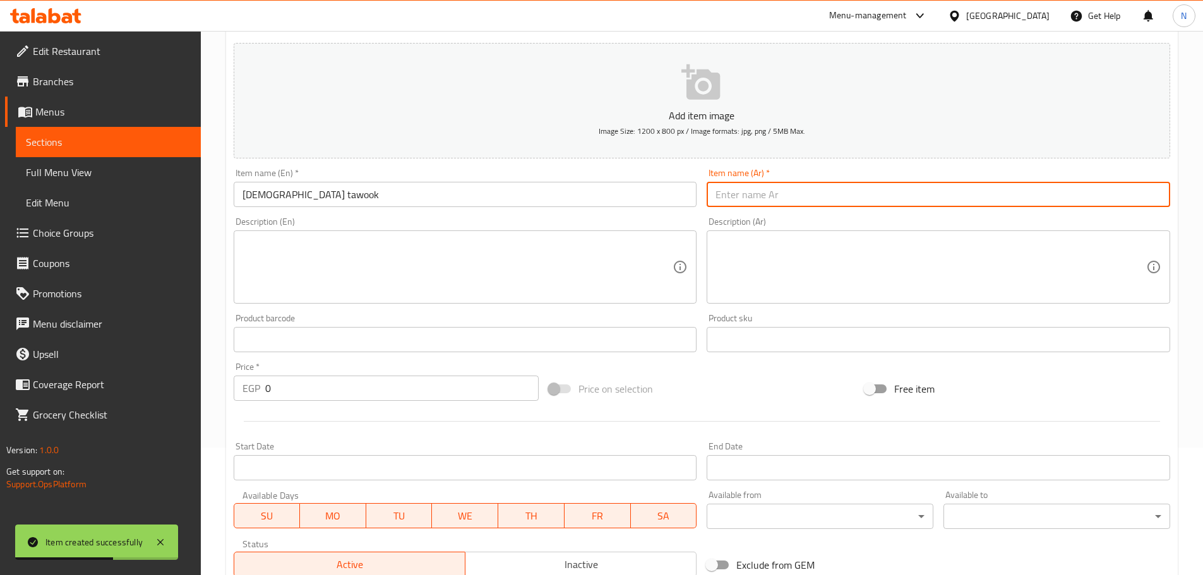
paste input "شيش طاووق"
type input "شيش طاووق"
click at [280, 193] on input "[DEMOGRAPHIC_DATA] tawook" at bounding box center [465, 194] width 463 height 25
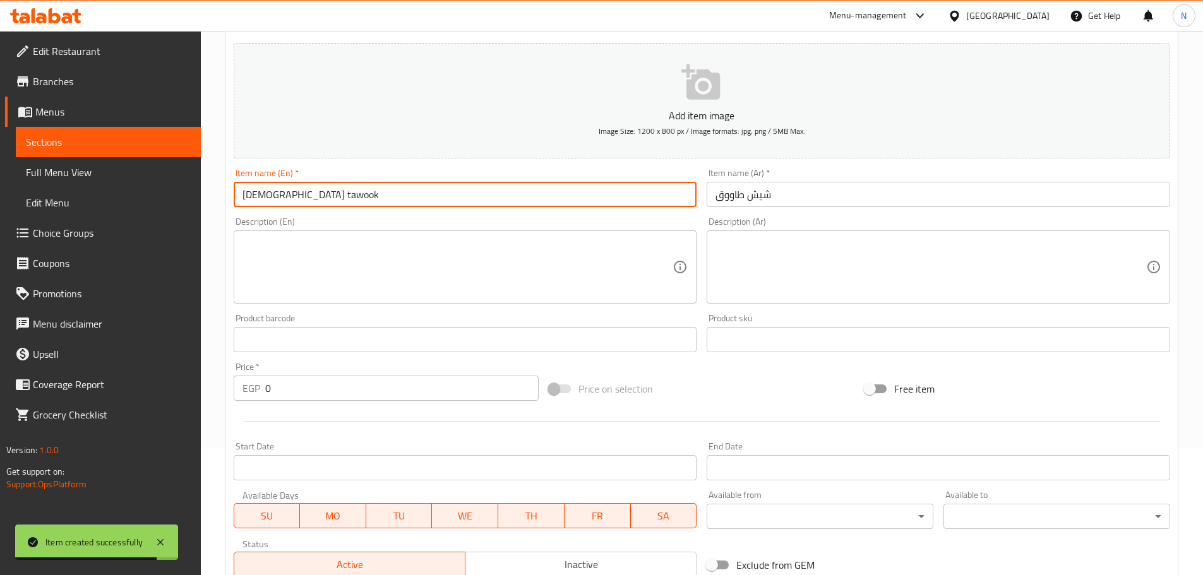
type input "[PERSON_NAME]"
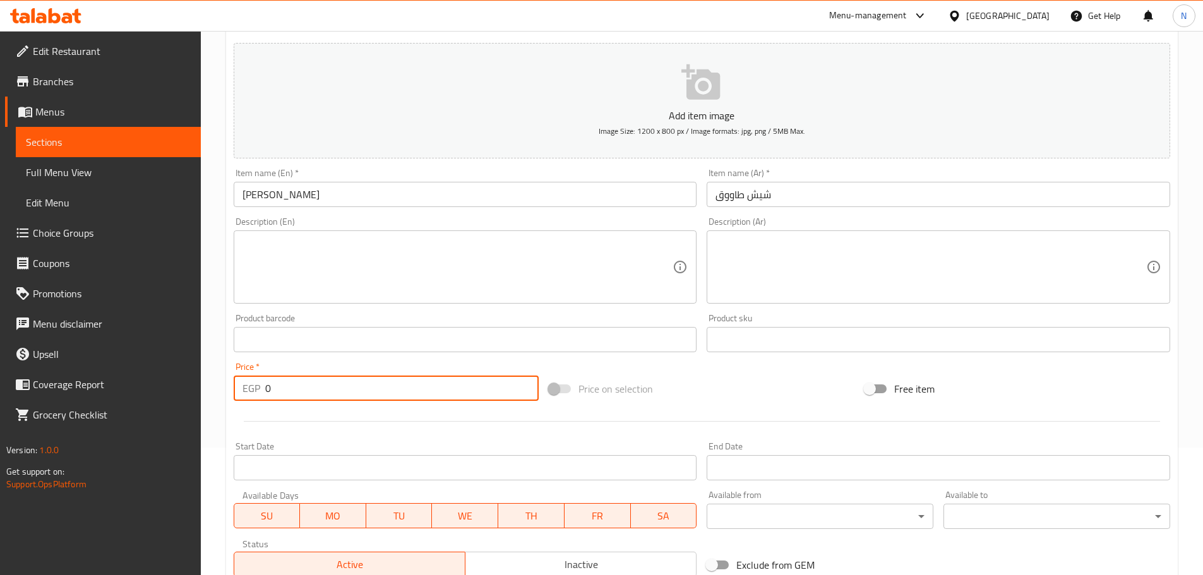
drag, startPoint x: 283, startPoint y: 388, endPoint x: 266, endPoint y: 388, distance: 16.4
click at [266, 388] on input "0" at bounding box center [402, 388] width 274 height 25
type input "100"
click at [722, 398] on div "Price on selection" at bounding box center [702, 389] width 316 height 34
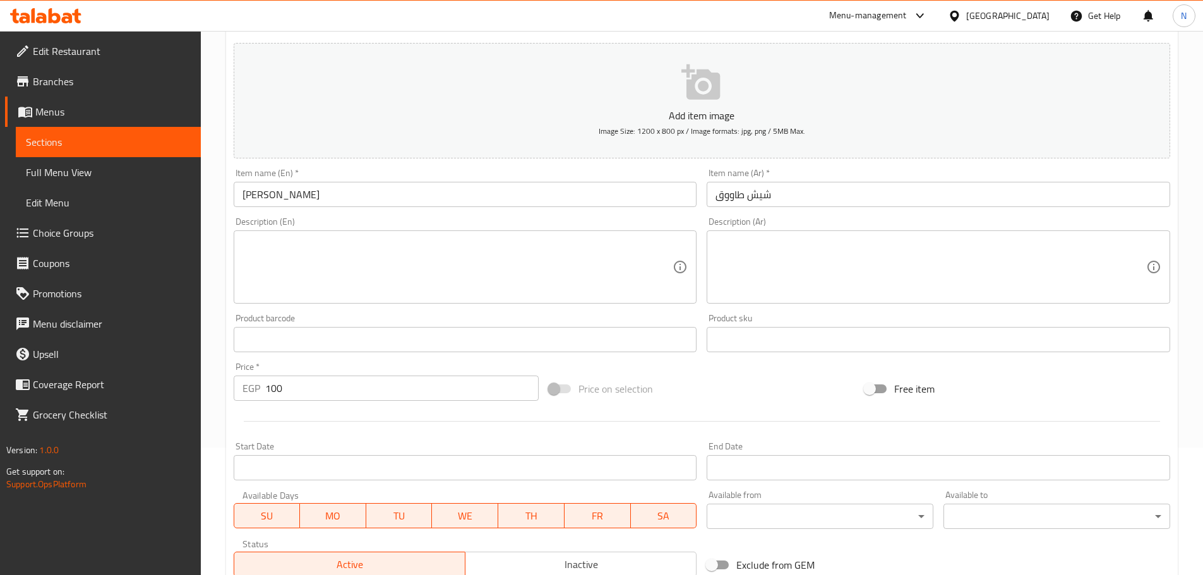
scroll to position [317, 0]
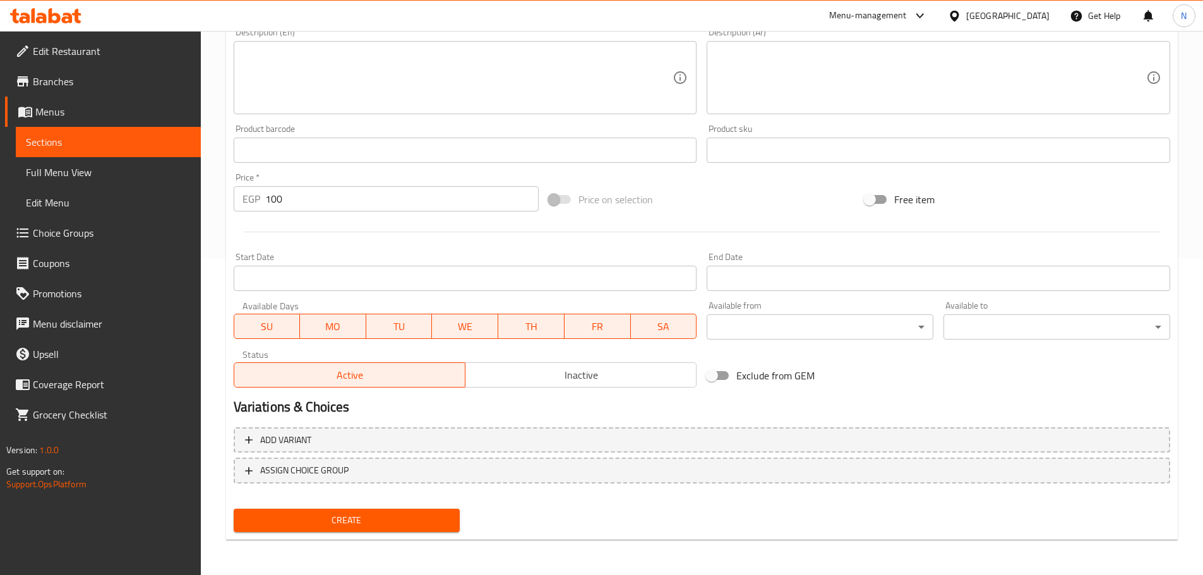
click at [410, 530] on button "Create" at bounding box center [347, 520] width 227 height 23
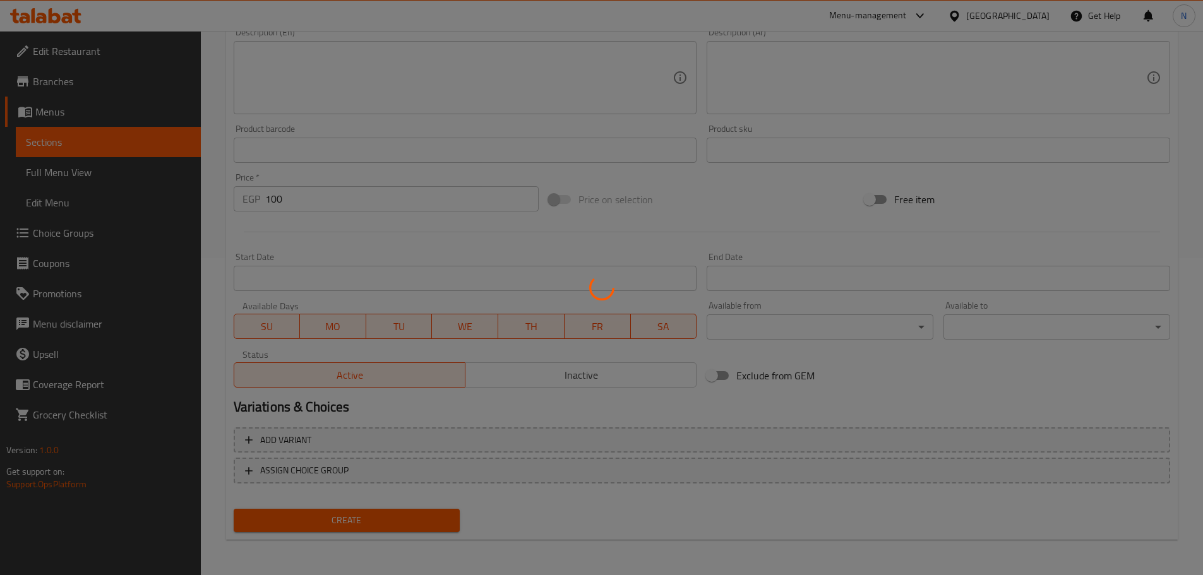
type input "0"
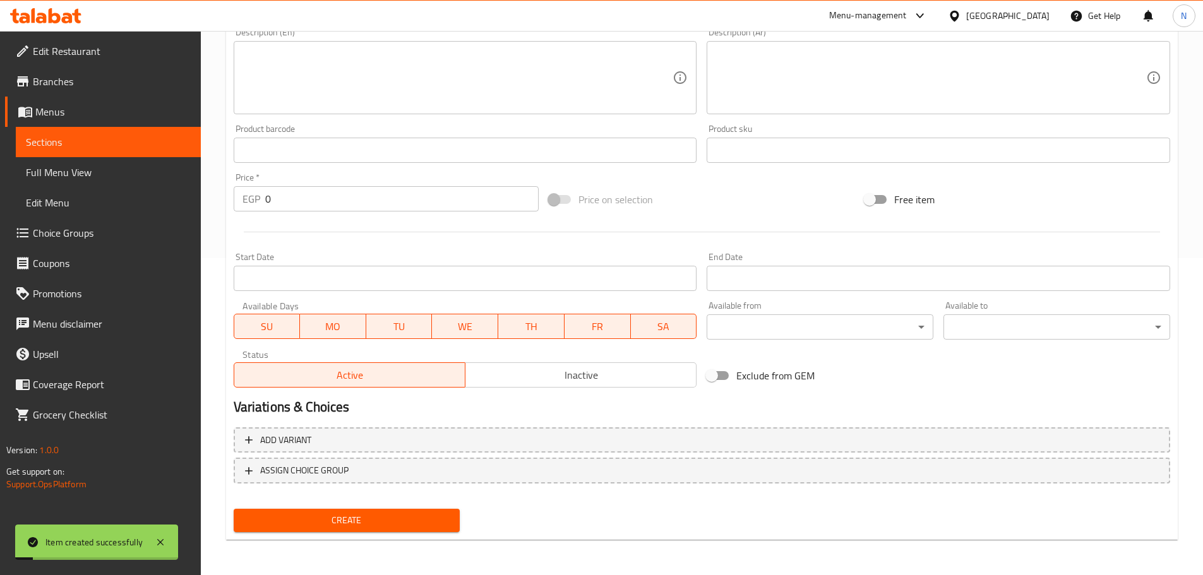
scroll to position [0, 0]
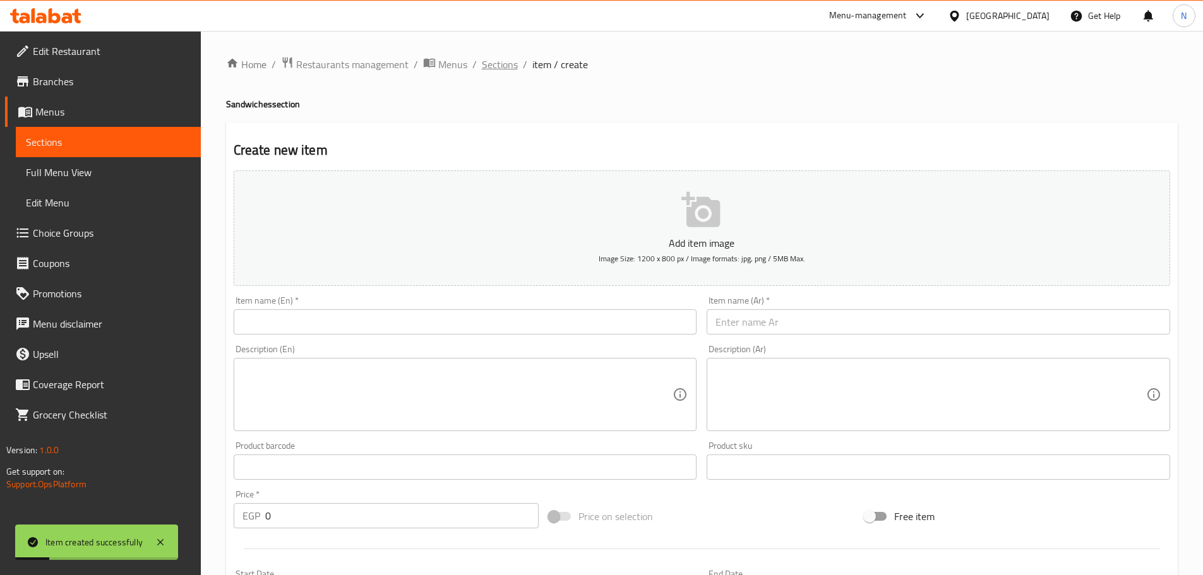
click at [487, 57] on span "Sections" at bounding box center [500, 64] width 36 height 15
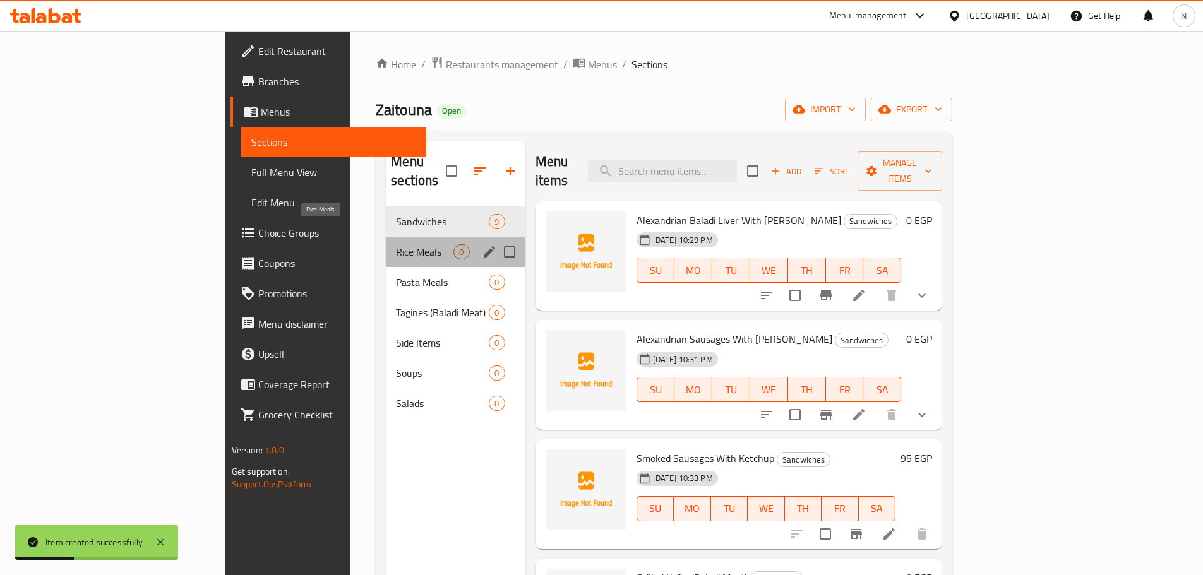
click at [396, 244] on span "Rice Meals" at bounding box center [424, 251] width 57 height 15
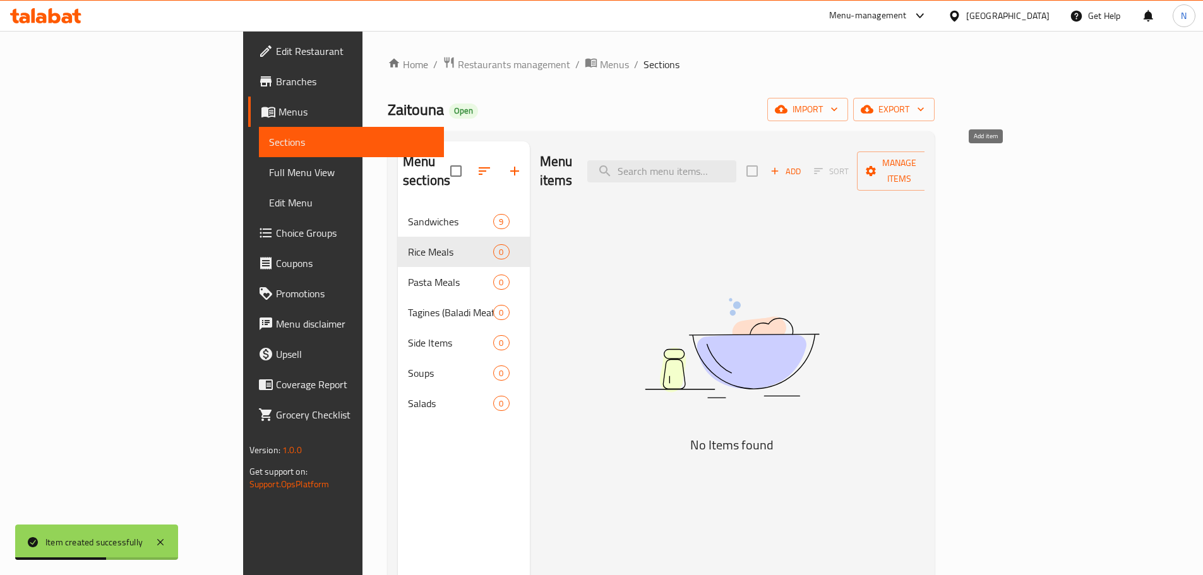
click at [780, 165] on icon "button" at bounding box center [774, 170] width 11 height 11
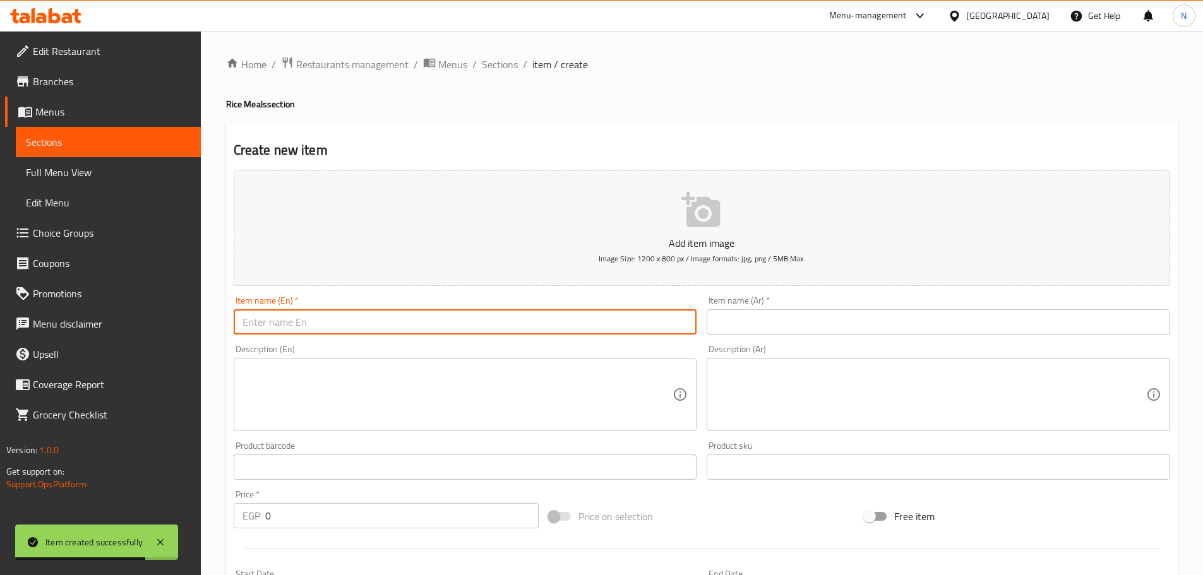
click at [421, 311] on input "text" at bounding box center [465, 321] width 463 height 25
paste input "¼ chicken, rice and potatoes"
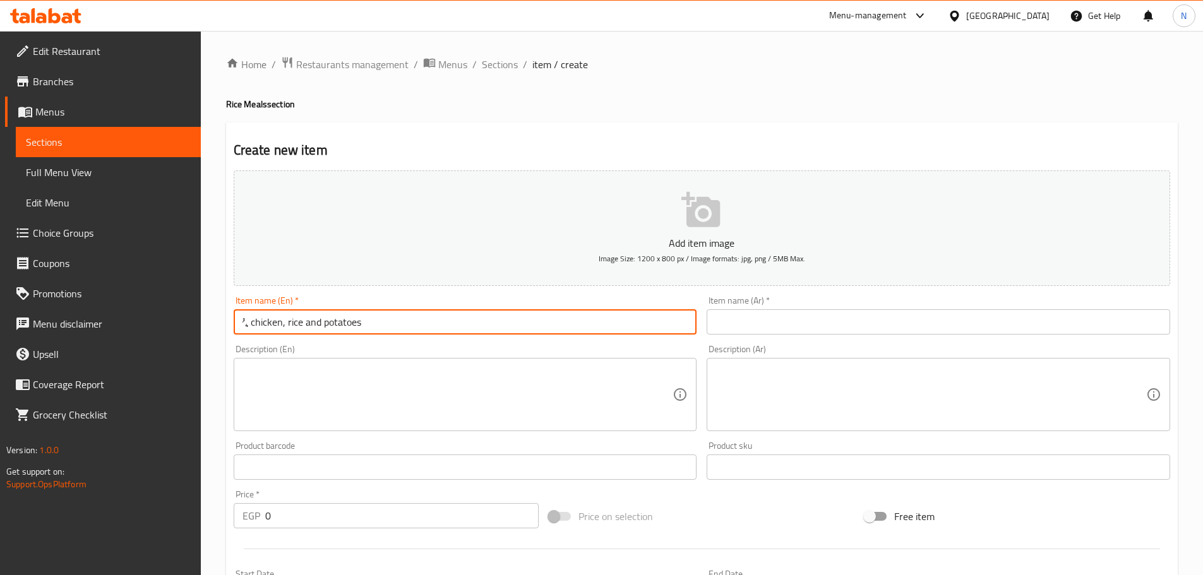
drag, startPoint x: 249, startPoint y: 323, endPoint x: 241, endPoint y: 325, distance: 8.4
click at [241, 325] on input "¼ chicken, rice and potatoes" at bounding box center [465, 321] width 463 height 25
click at [296, 323] on input "1/4 chicken, rice and potatoes" at bounding box center [465, 321] width 463 height 25
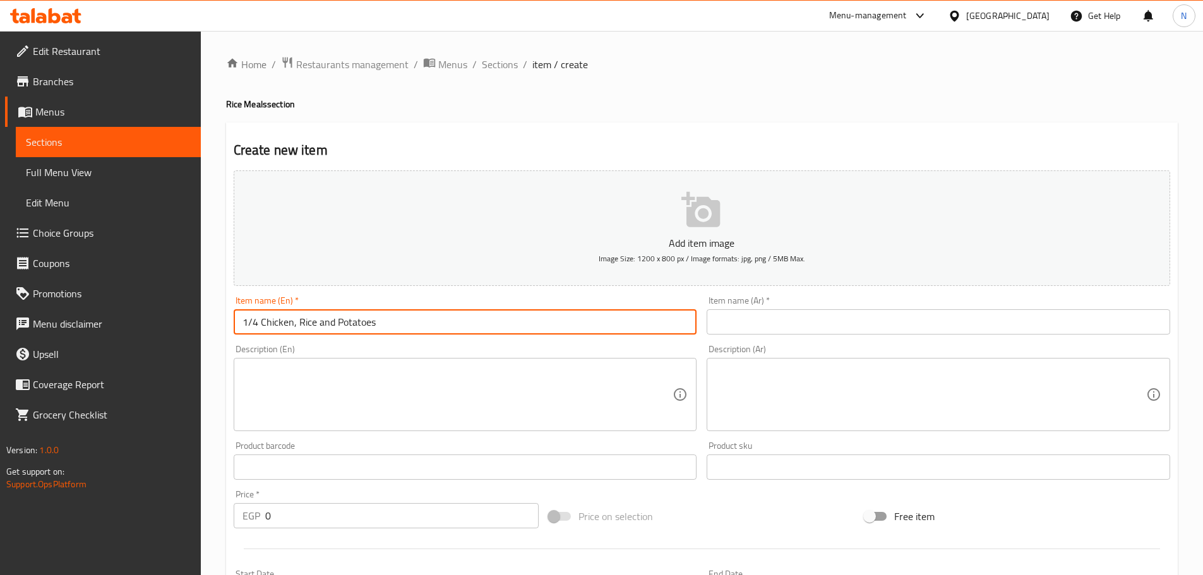
click at [326, 323] on input "1/4 Chicken, Rice and Potatoes" at bounding box center [465, 321] width 463 height 25
click at [305, 327] on input "1/4 Chicken, Rice And Potatoes" at bounding box center [465, 321] width 463 height 25
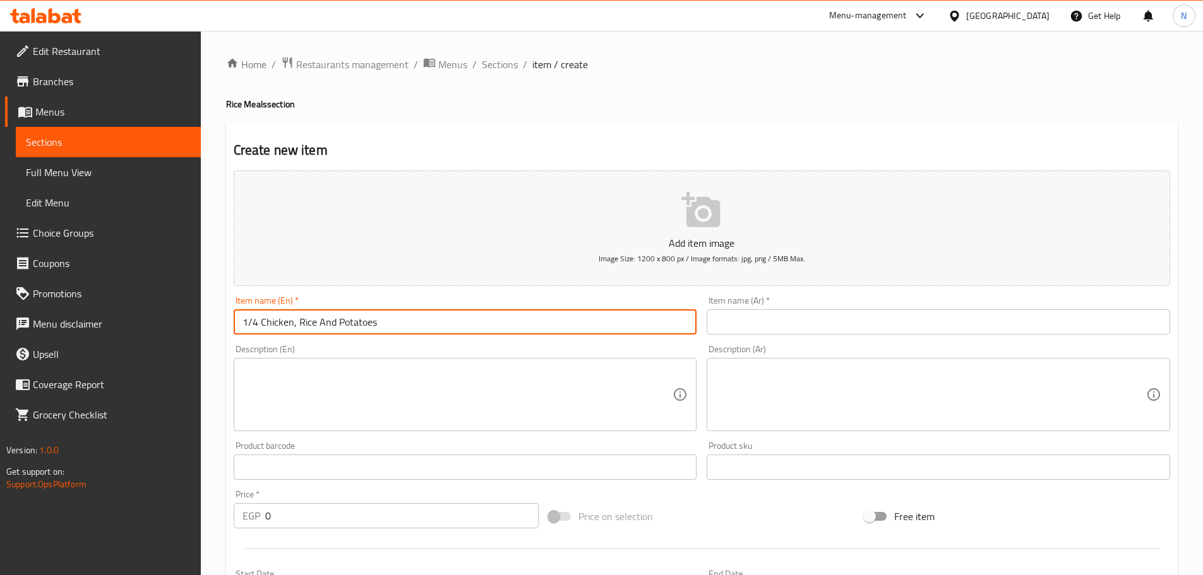
type input "1/4 Chicken, Rice And Potatoes"
click at [768, 309] on input "text" at bounding box center [938, 321] width 463 height 25
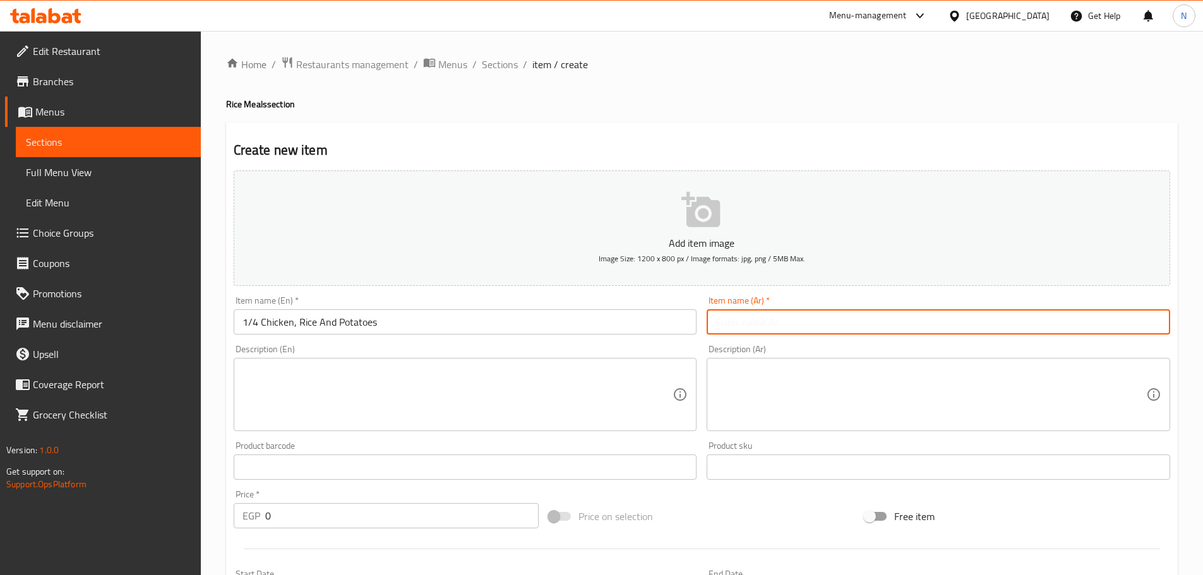
paste input "ربع دجاجة وأرز وبطاطس"
drag, startPoint x: 811, startPoint y: 318, endPoint x: 802, endPoint y: 321, distance: 9.4
click at [802, 321] on input "ربع دجاجة وأرز وبطاطس" at bounding box center [938, 321] width 463 height 25
click at [794, 319] on input "1/4 دجاجة وأرز وبطاطس" at bounding box center [938, 321] width 463 height 25
click at [787, 323] on input "1/4 دجاجة وأرز وبطاطس" at bounding box center [938, 321] width 463 height 25
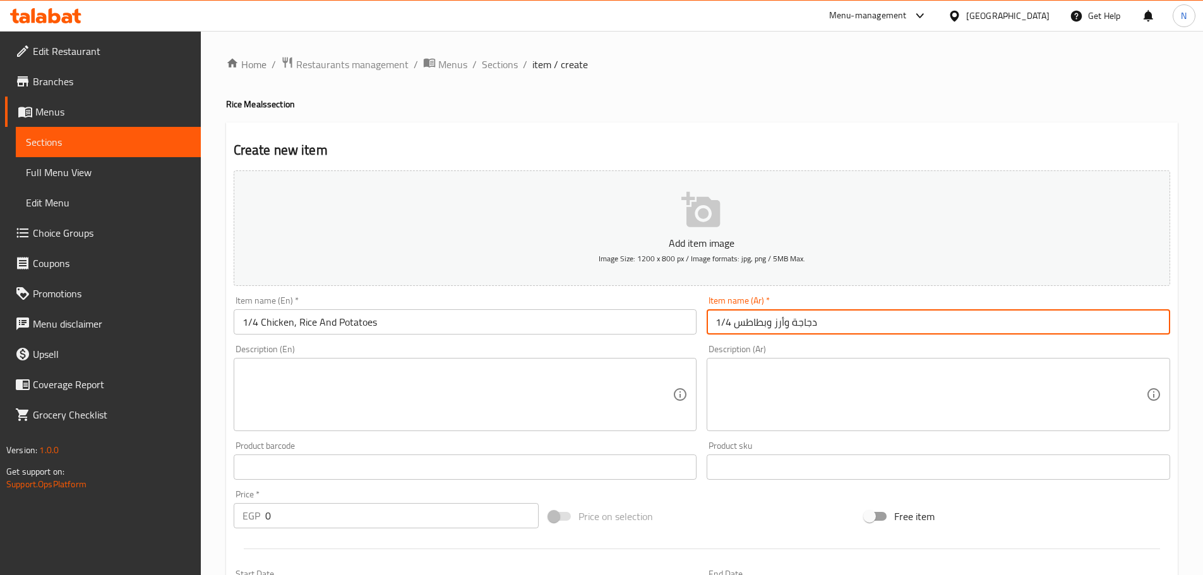
click at [793, 326] on input "1/4 دجاجة وأرز وبطاطس" at bounding box center [938, 321] width 463 height 25
click at [791, 323] on input "1/4 دجاج وأرز وبطاطس" at bounding box center [938, 321] width 463 height 25
type input "1/4 دجاج، أرز وبطاطس"
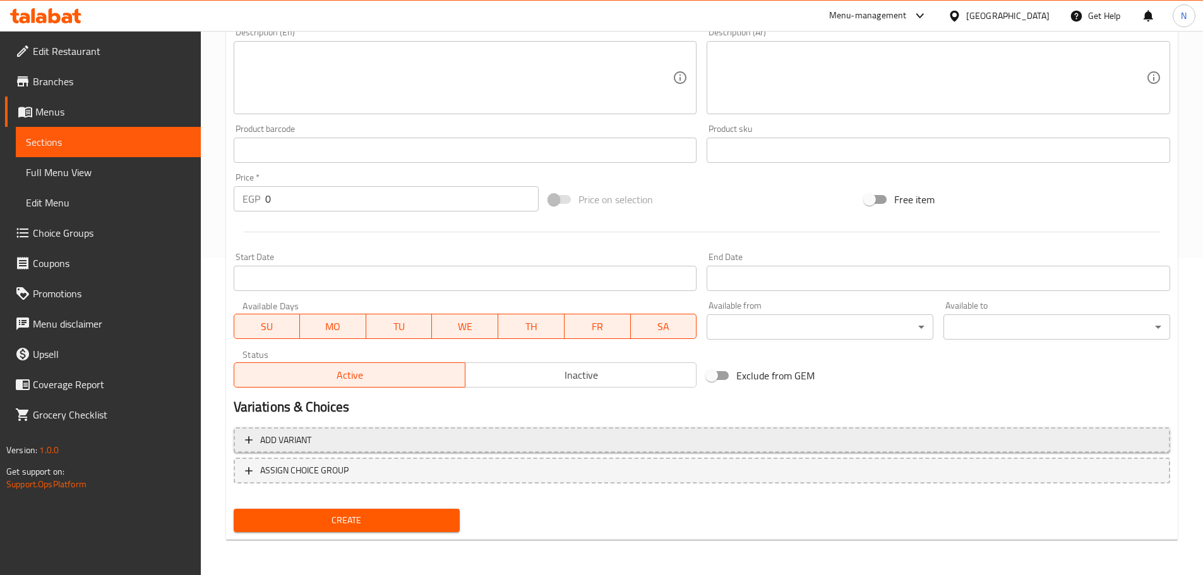
click at [1065, 440] on span "Add variant" at bounding box center [702, 441] width 914 height 16
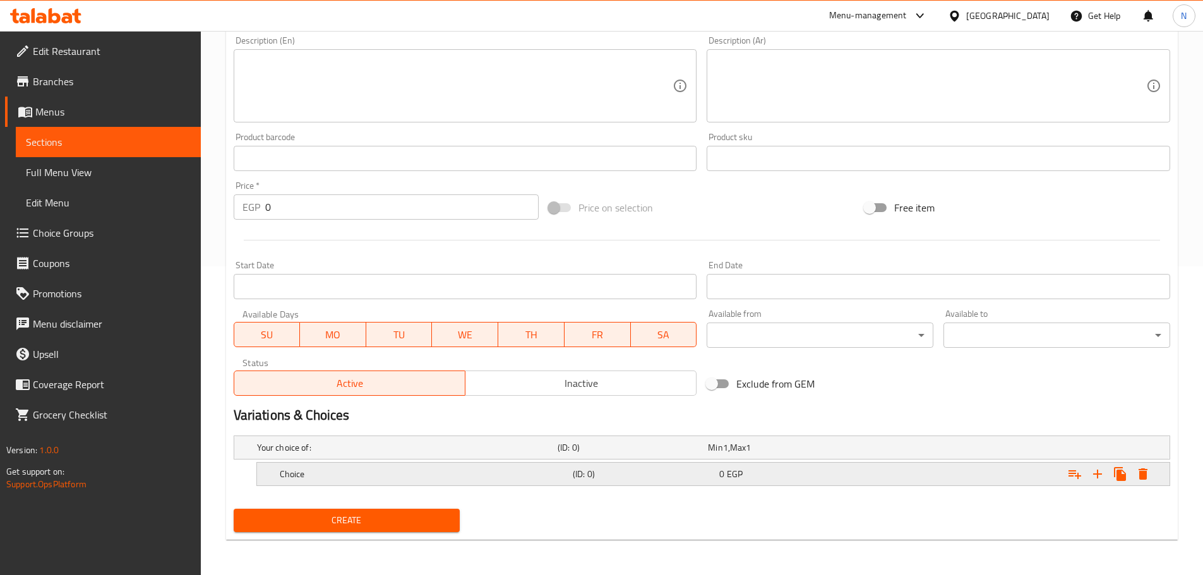
scroll to position [309, 0]
click at [1099, 477] on icon "Expand" at bounding box center [1097, 474] width 15 height 15
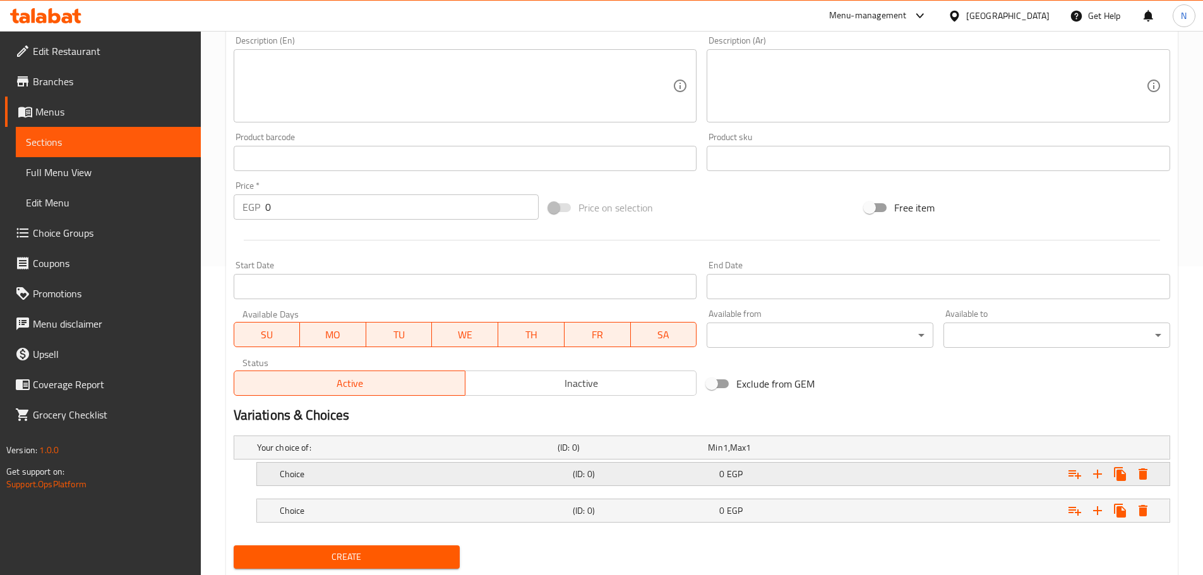
click at [588, 468] on h5 "(ID: 0)" at bounding box center [643, 474] width 141 height 13
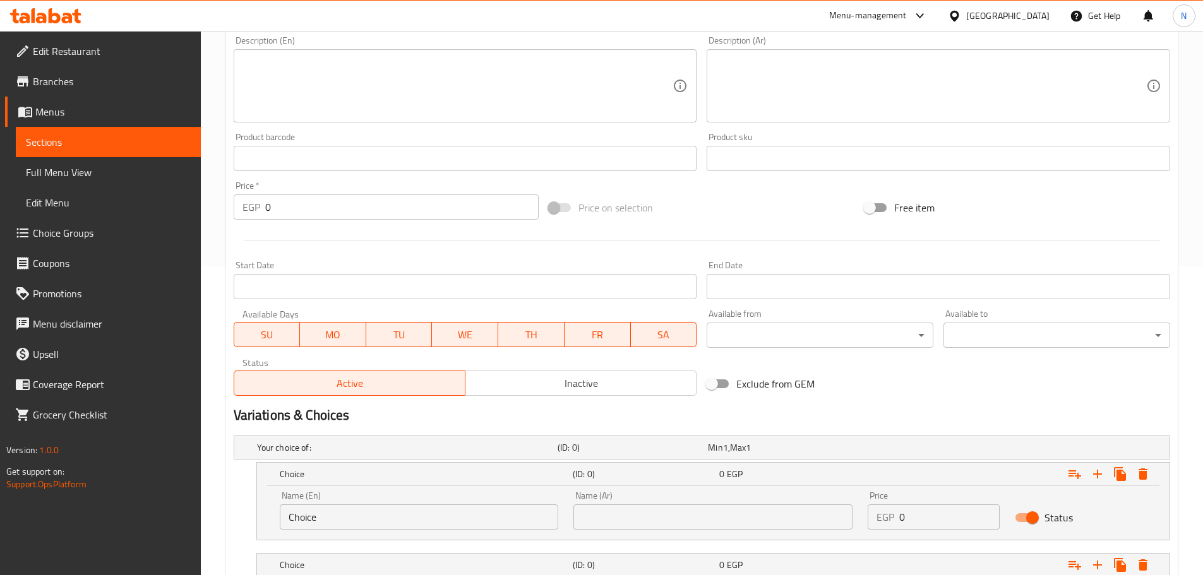
drag, startPoint x: 433, startPoint y: 502, endPoint x: 433, endPoint y: 509, distance: 6.9
click at [433, 506] on div "Name (En) Choice Name (En)" at bounding box center [419, 510] width 279 height 39
click at [432, 514] on input "Choice" at bounding box center [419, 516] width 279 height 25
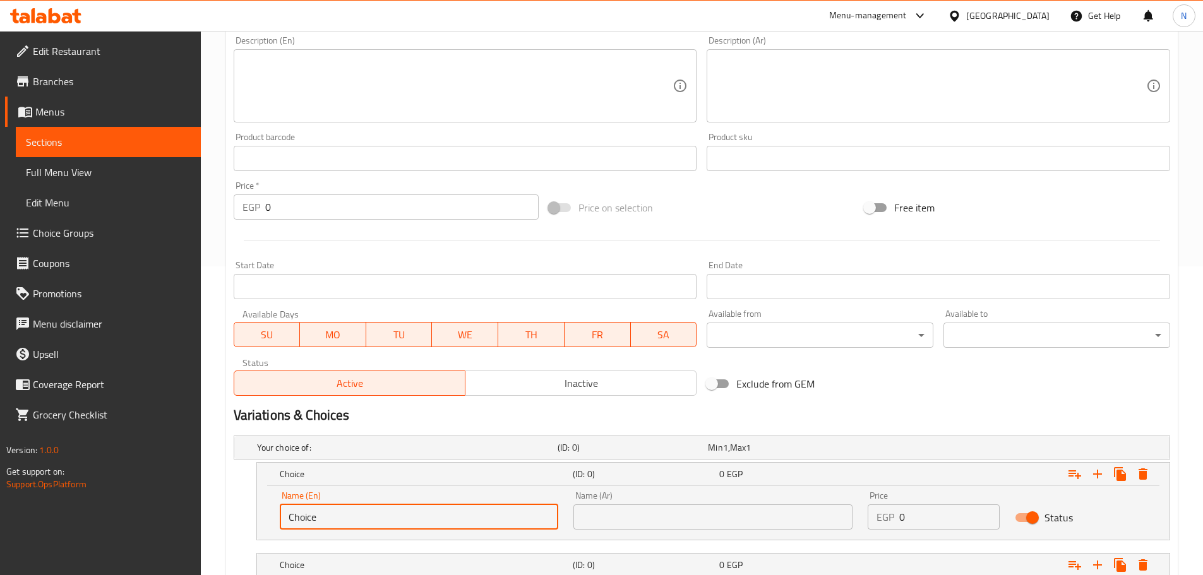
paste input "Thigh"
type input "Thigh"
click at [667, 510] on input "text" at bounding box center [712, 516] width 279 height 25
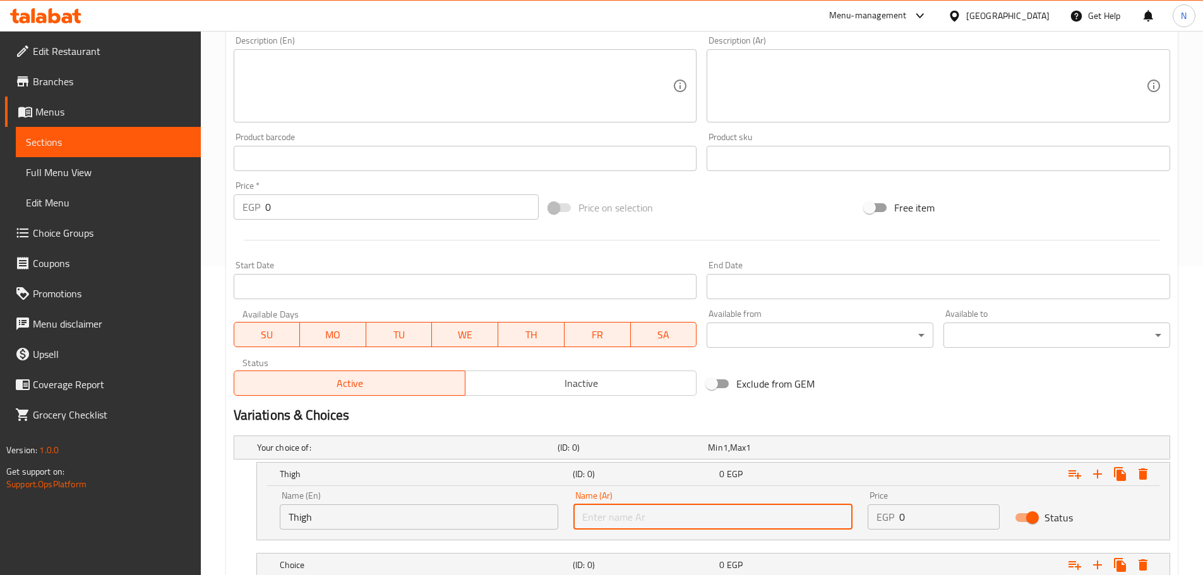
paste input "فخذ"
type input "فخذ"
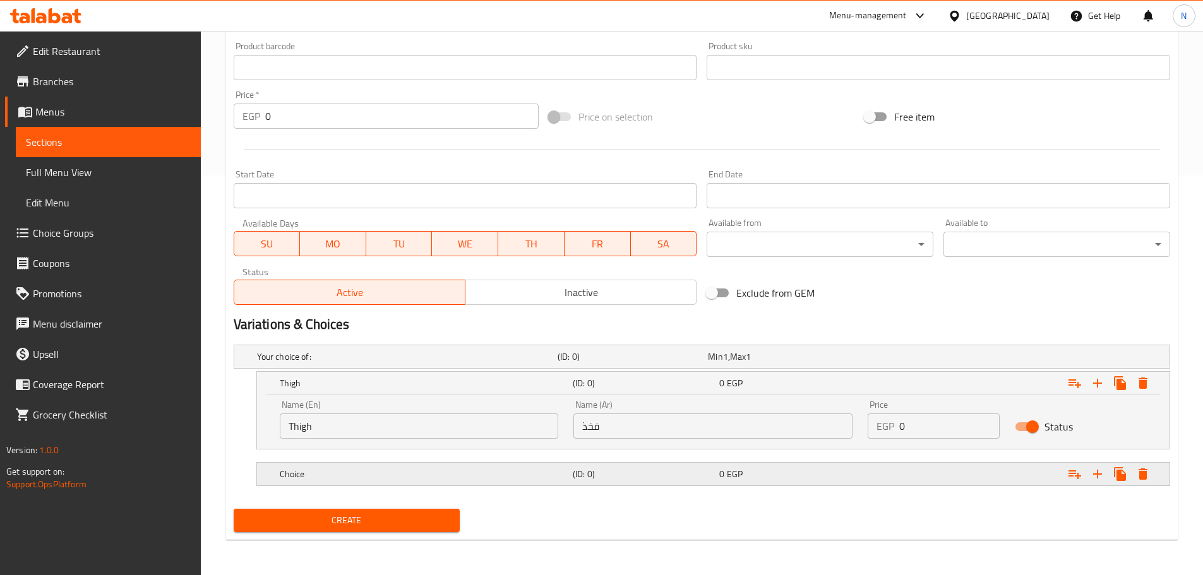
click at [341, 468] on h5 "Choice" at bounding box center [424, 474] width 288 height 13
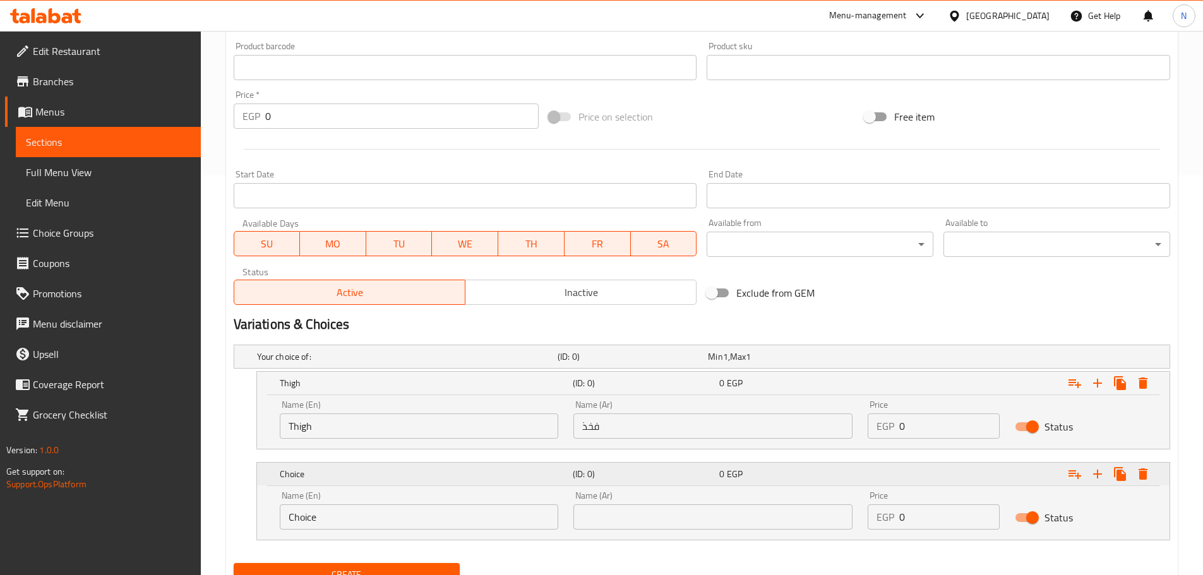
scroll to position [454, 0]
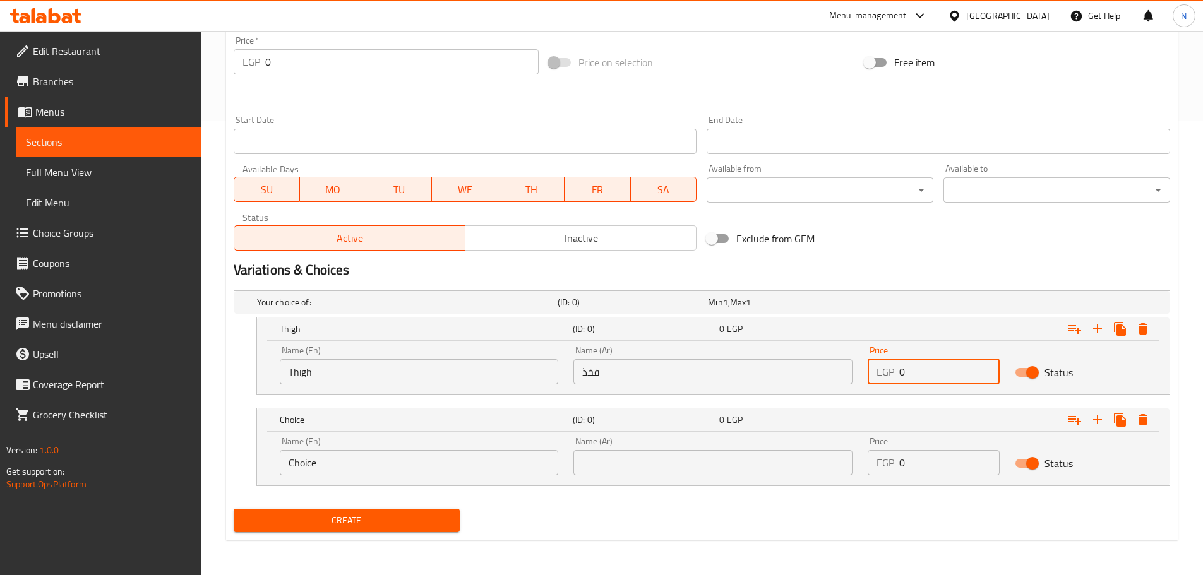
drag, startPoint x: 917, startPoint y: 379, endPoint x: 890, endPoint y: 377, distance: 26.6
click at [890, 377] on div "EGP 0 Price" at bounding box center [934, 371] width 132 height 25
type input "180"
drag, startPoint x: 908, startPoint y: 471, endPoint x: 897, endPoint y: 470, distance: 10.8
click at [897, 470] on div "EGP 0 Price" at bounding box center [934, 462] width 132 height 25
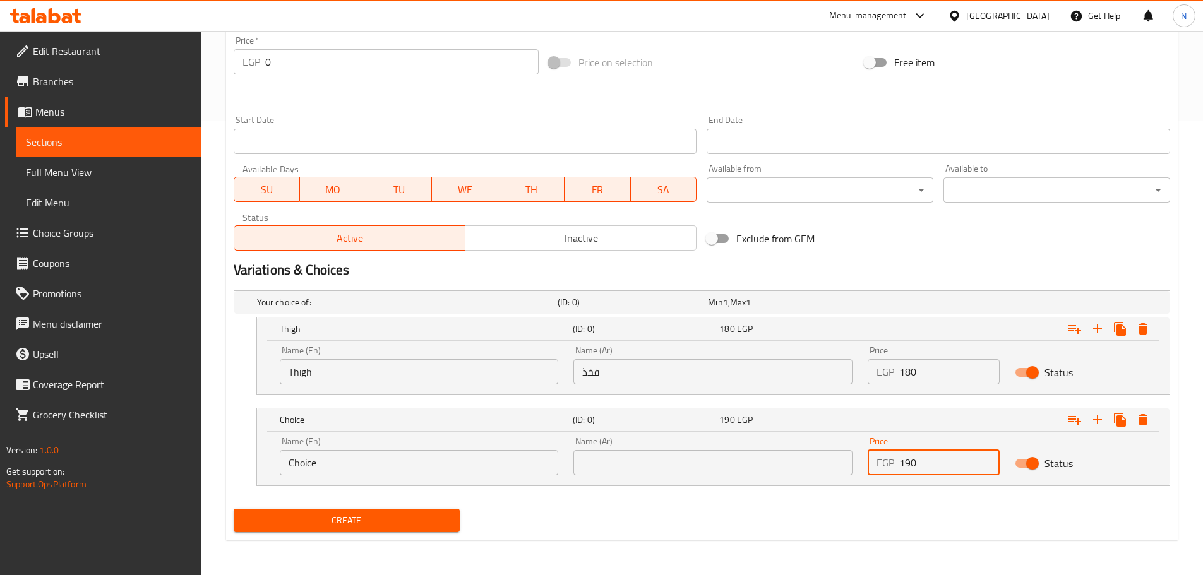
type input "190"
click at [379, 458] on input "Choice" at bounding box center [419, 462] width 279 height 25
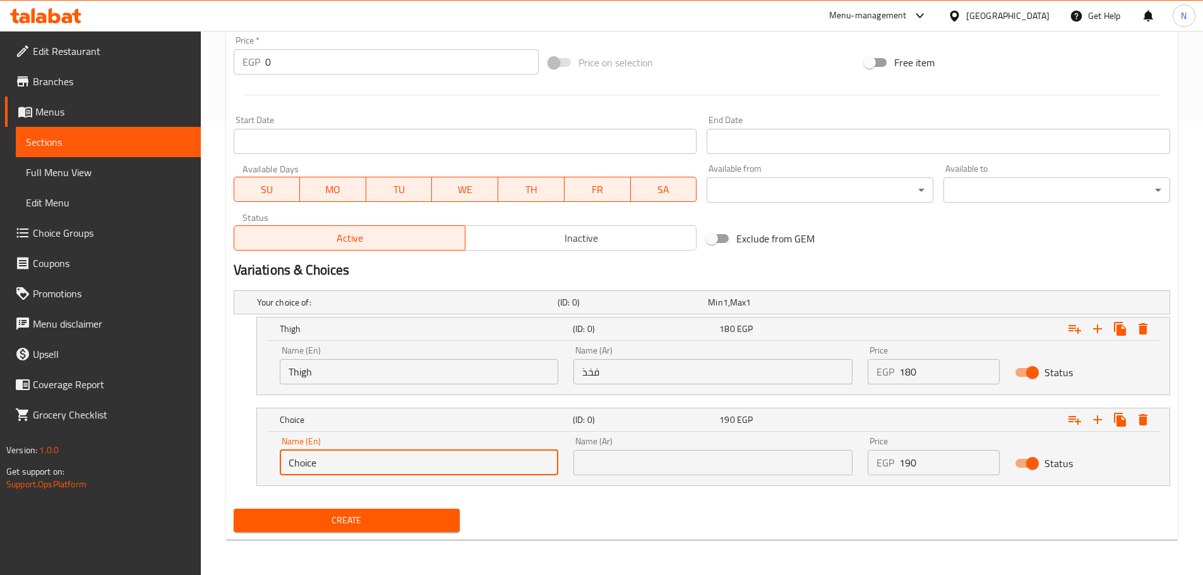
click at [379, 458] on input "Choice" at bounding box center [419, 462] width 279 height 25
paste input "Breast"
type input "Breast"
click at [738, 484] on div "Name (En) Breast Name (En) Name (Ar) Name (Ar) Price EGP 190 Price Status" at bounding box center [713, 459] width 912 height 54
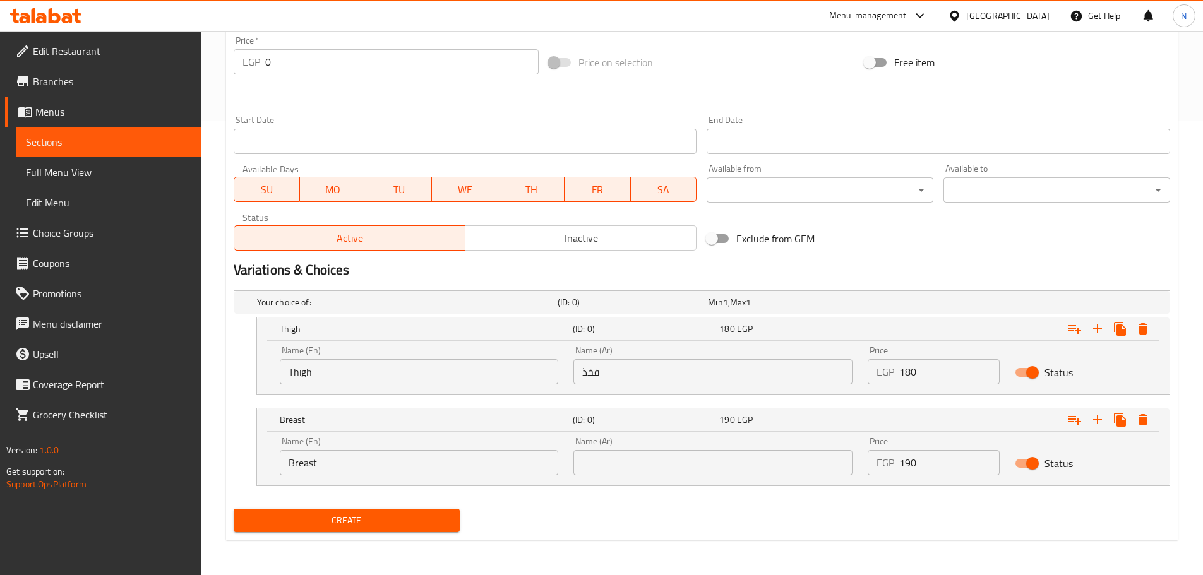
click at [737, 475] on input "text" at bounding box center [712, 462] width 279 height 25
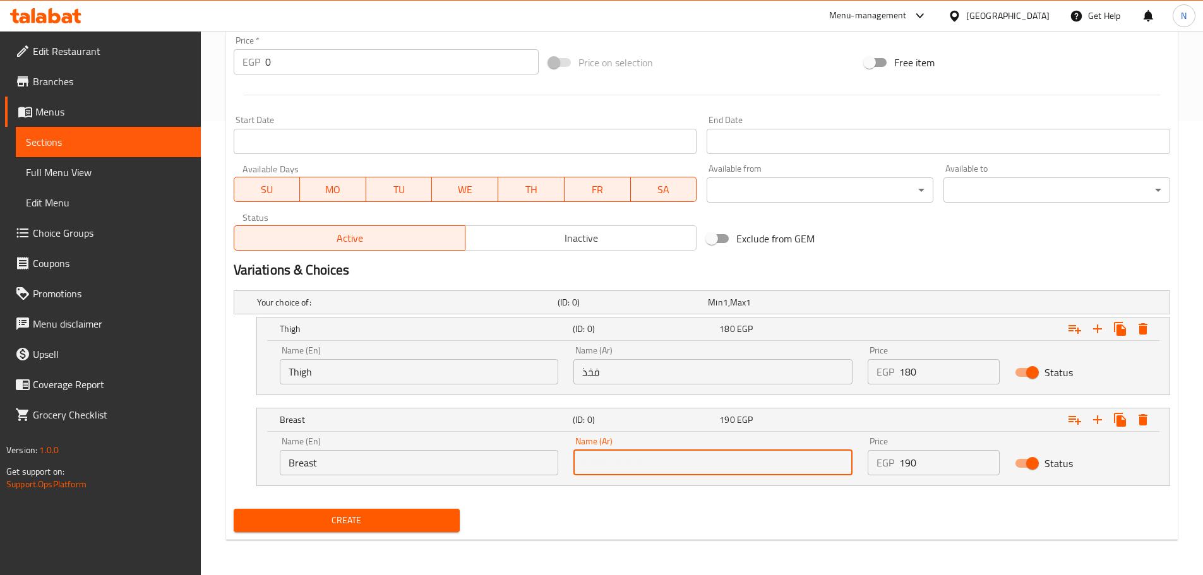
paste input "صدر"
type input "صدر"
click at [691, 513] on div "Create" at bounding box center [702, 520] width 946 height 33
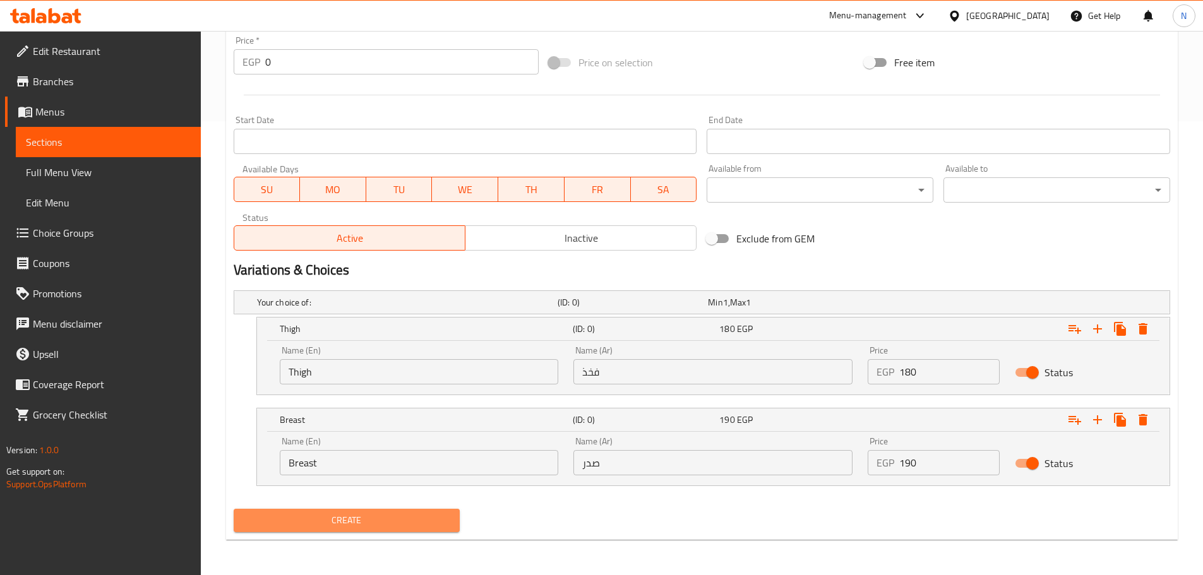
click at [357, 517] on span "Create" at bounding box center [347, 521] width 206 height 16
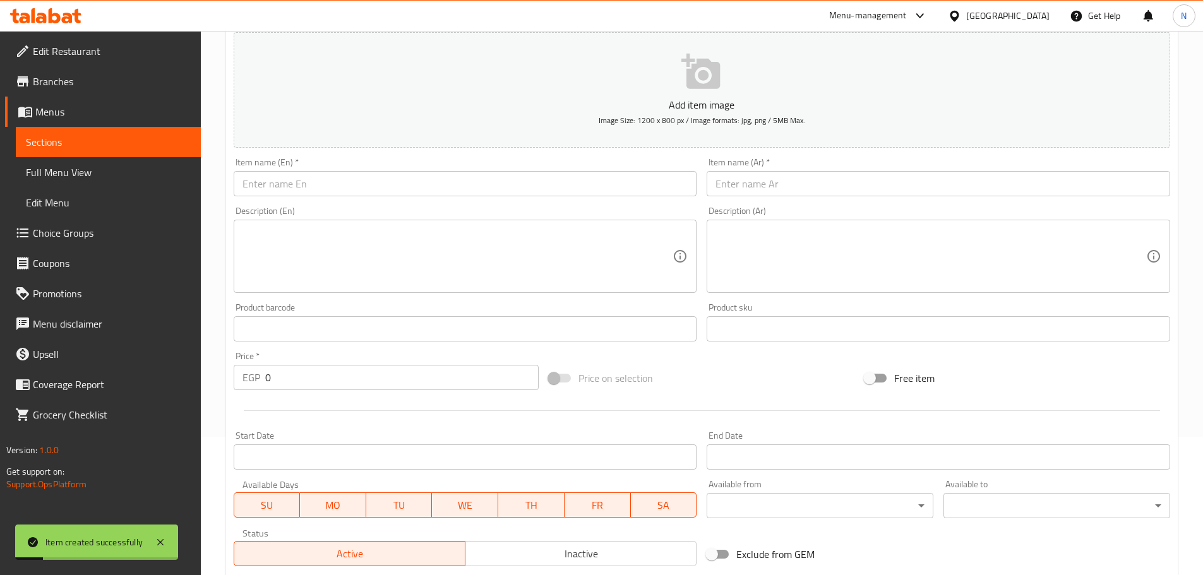
scroll to position [0, 0]
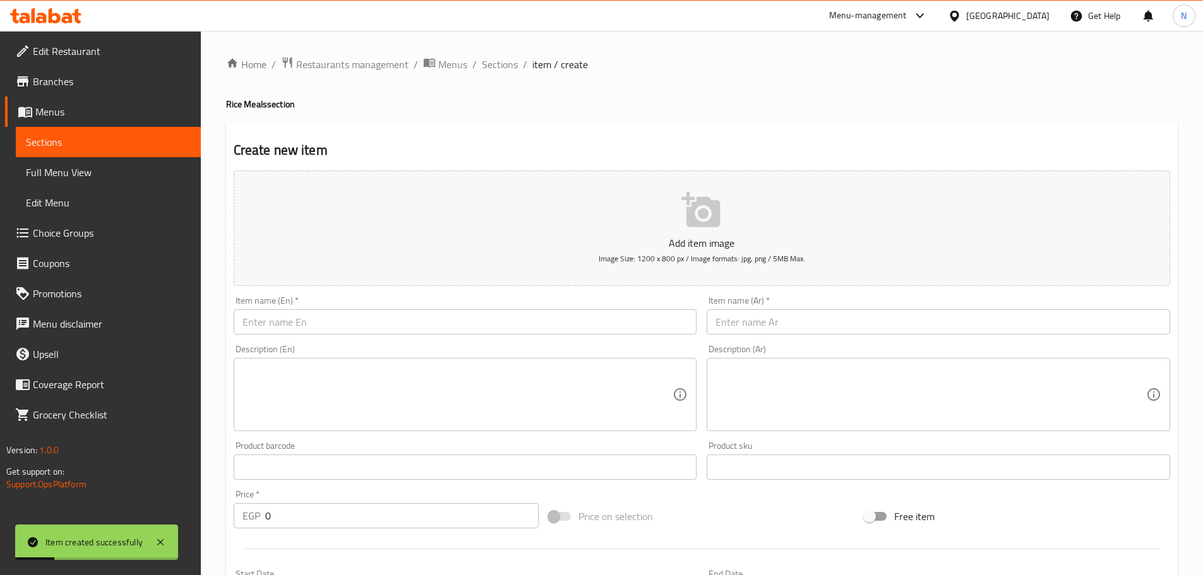
drag, startPoint x: 501, startPoint y: 65, endPoint x: 511, endPoint y: 80, distance: 17.7
click at [501, 65] on span "Sections" at bounding box center [500, 64] width 36 height 15
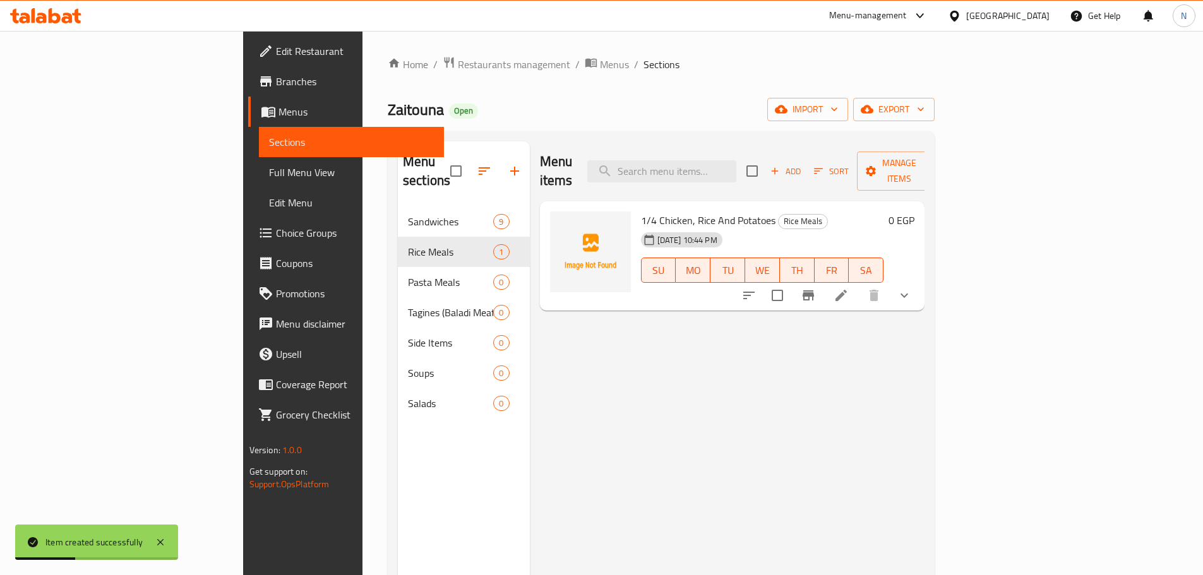
click at [803, 164] on span "Add" at bounding box center [785, 171] width 34 height 15
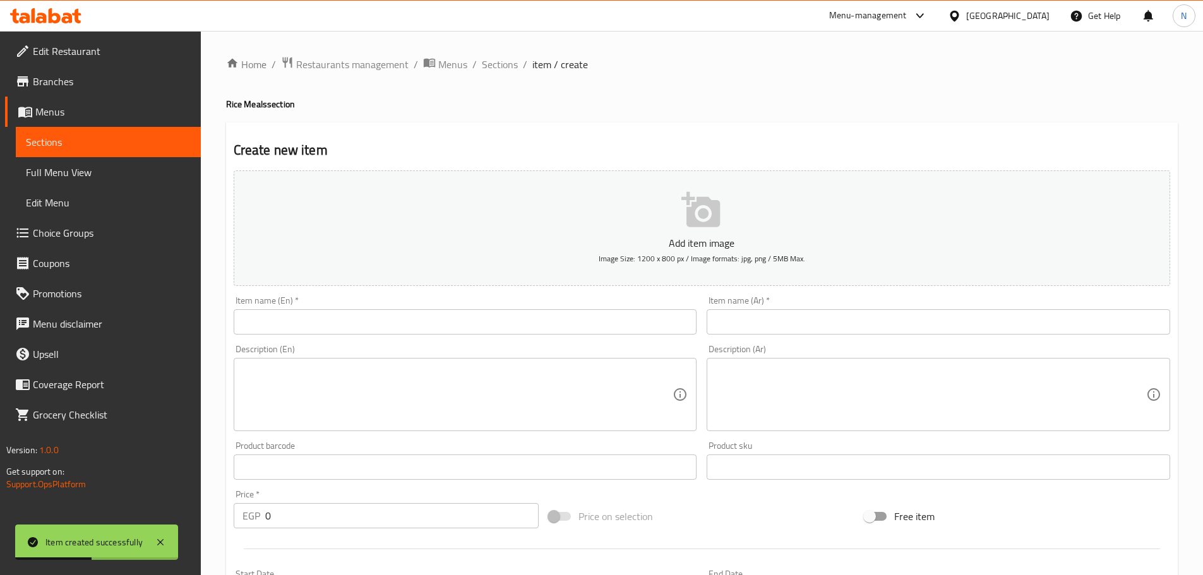
click at [619, 324] on input "text" at bounding box center [465, 321] width 463 height 25
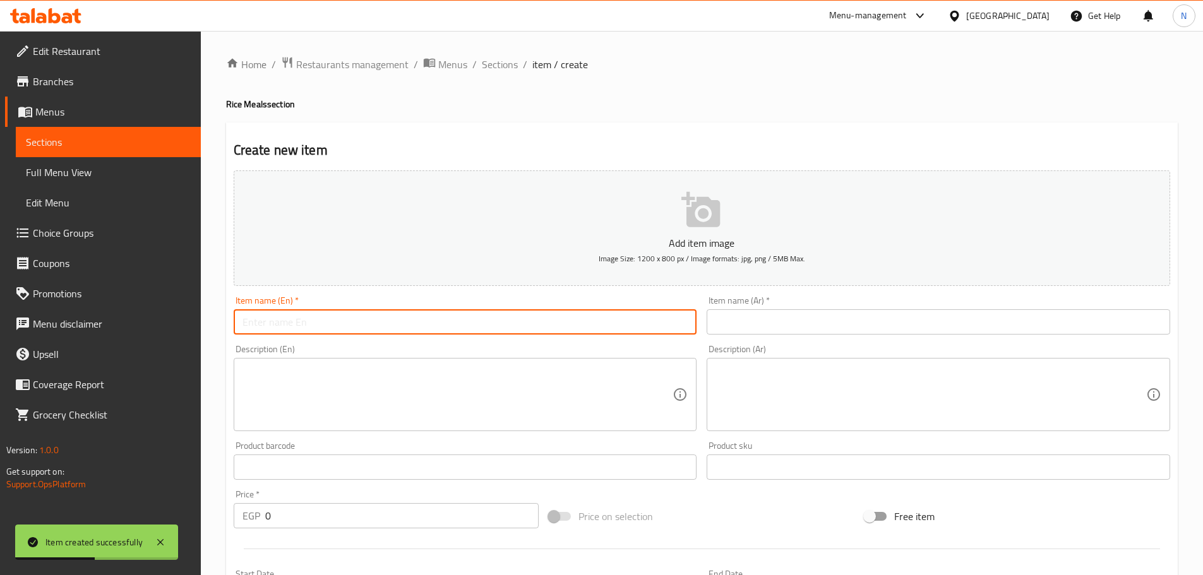
paste input "Sausage and rice"
click at [265, 320] on input "Sausage and rice" at bounding box center [465, 321] width 463 height 25
click at [291, 319] on input "Sausage and Rice" at bounding box center [465, 321] width 463 height 25
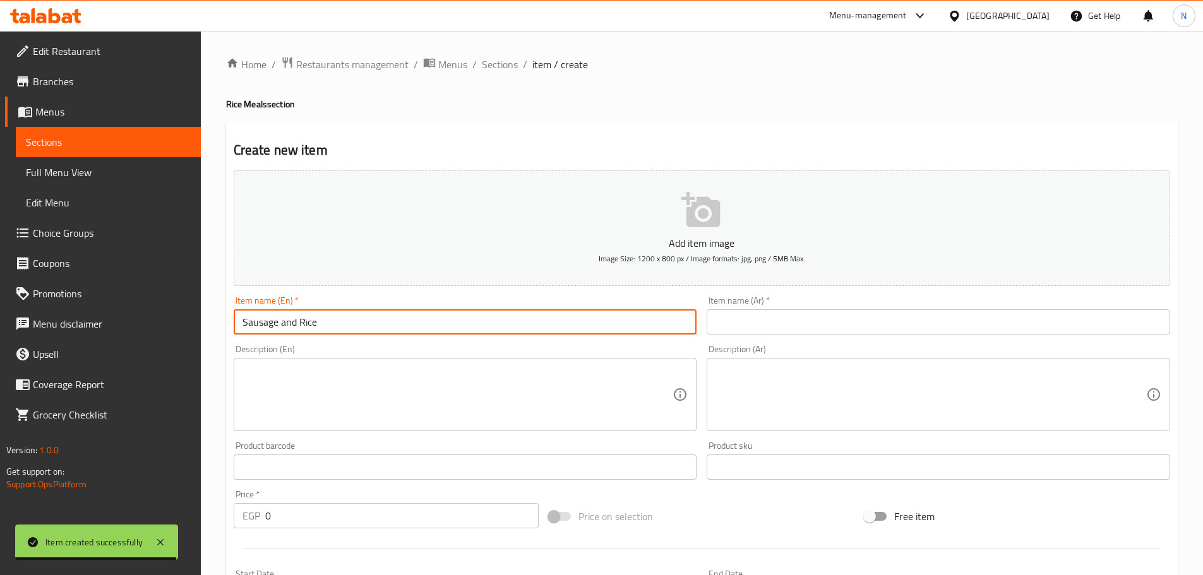
click at [291, 319] on input "Sausage and Rice" at bounding box center [465, 321] width 463 height 25
click at [279, 316] on input "Sausage And Rice" at bounding box center [465, 321] width 463 height 25
type input "Sausage And Rice"
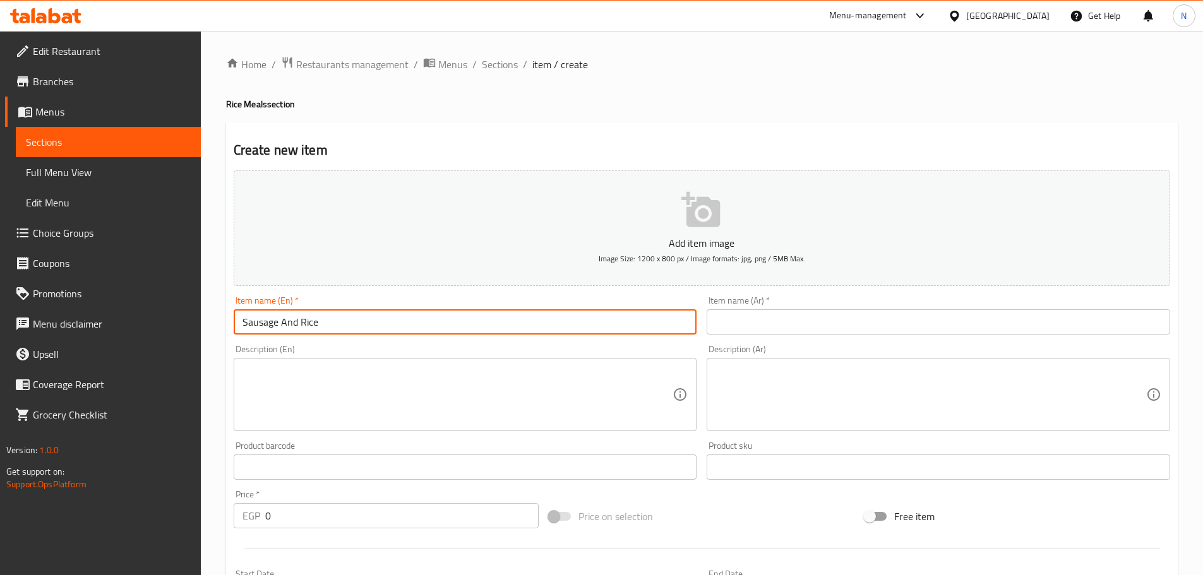
click at [763, 322] on input "text" at bounding box center [938, 321] width 463 height 25
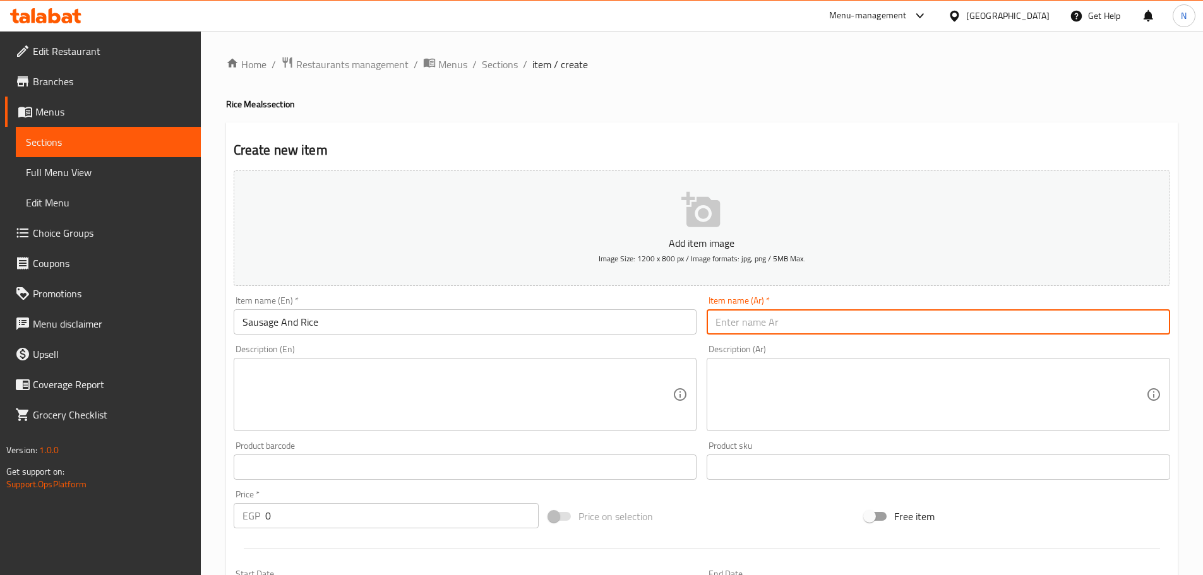
paste input "نقانق وأرز"
click at [753, 326] on input "نقانق وأرز" at bounding box center [938, 321] width 463 height 25
click at [725, 325] on input "سجق وأرز" at bounding box center [938, 321] width 463 height 25
type input "سجق وأرز"
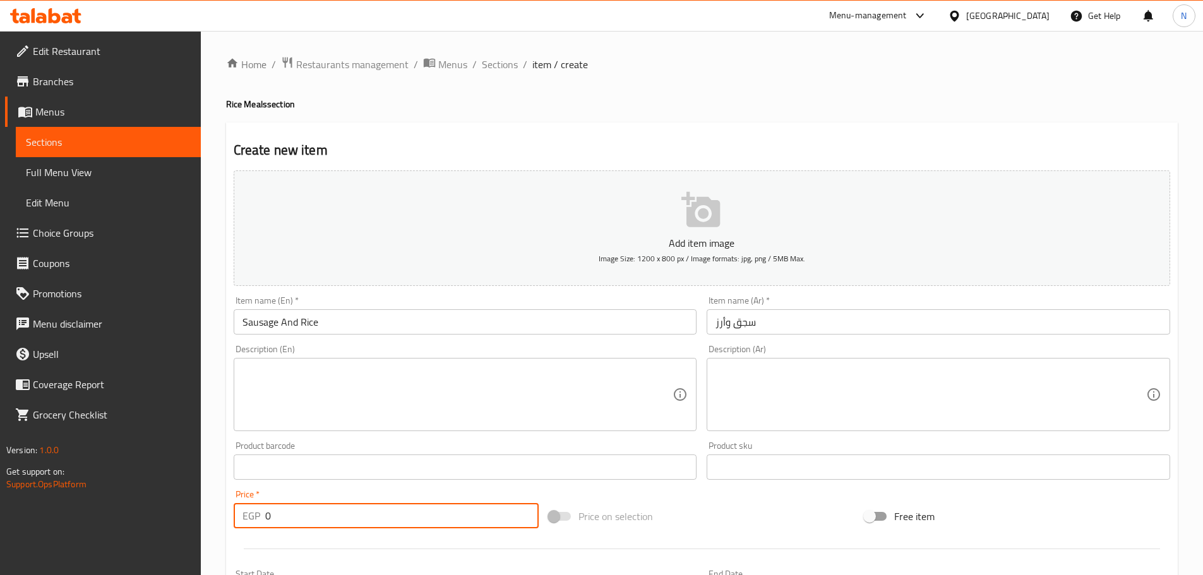
drag, startPoint x: 285, startPoint y: 522, endPoint x: 262, endPoint y: 523, distance: 22.8
click at [262, 523] on div "EGP 0 Price *" at bounding box center [387, 515] width 306 height 25
type input "190"
click at [707, 513] on div "Price on selection" at bounding box center [702, 516] width 316 height 34
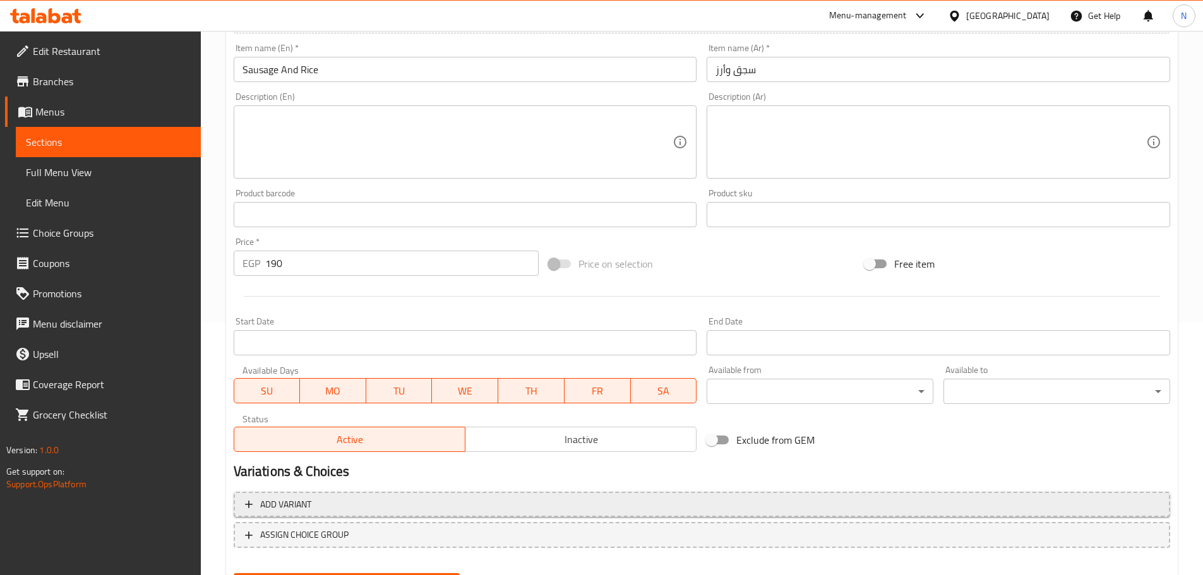
scroll to position [317, 0]
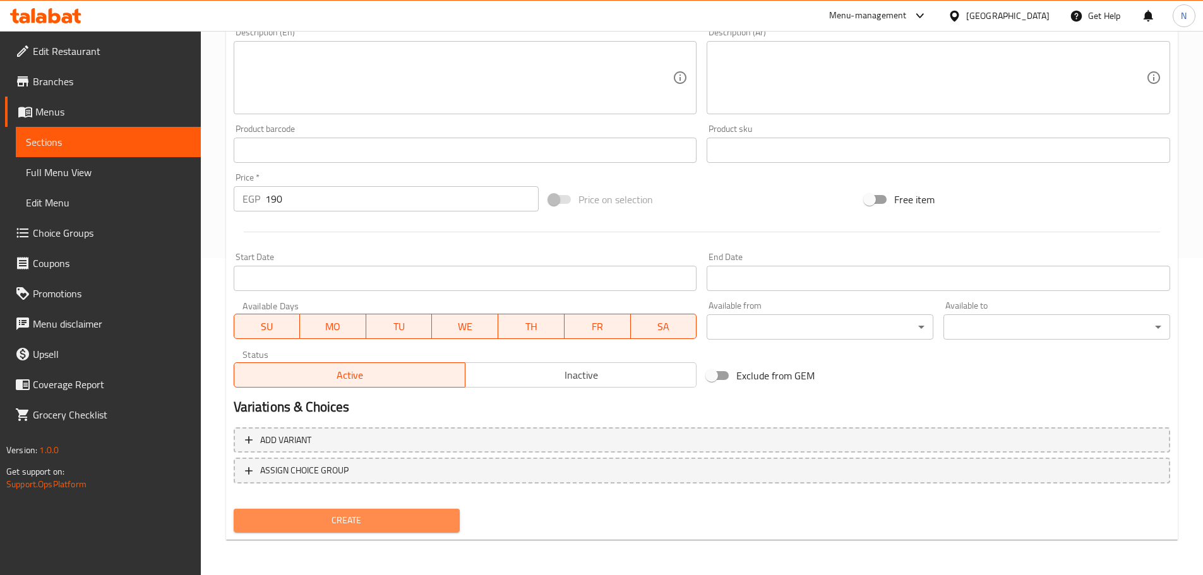
click at [319, 513] on span "Create" at bounding box center [347, 521] width 206 height 16
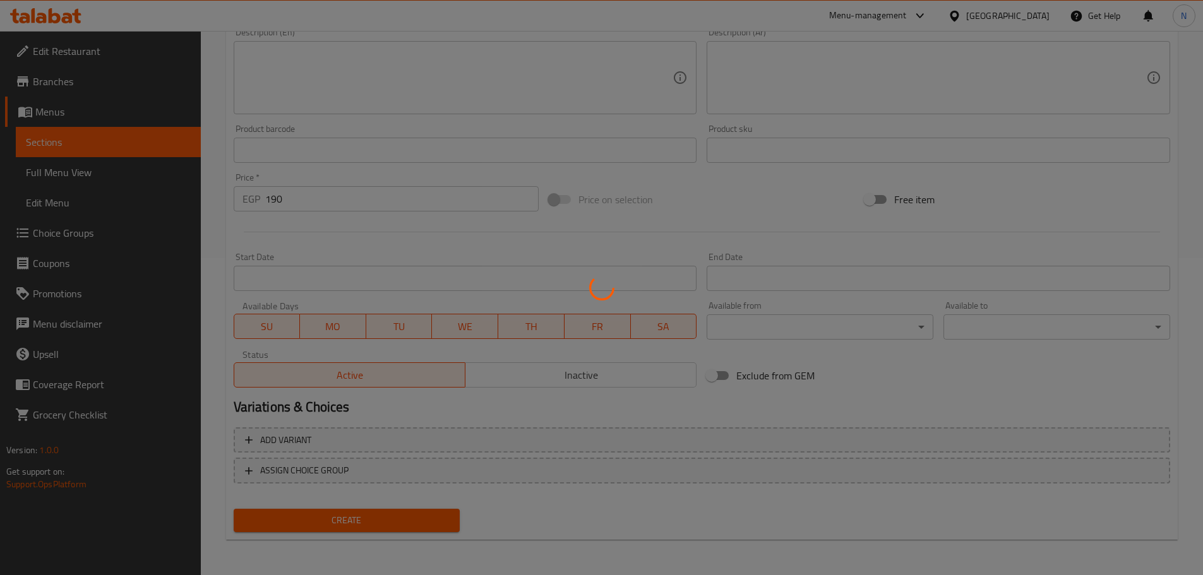
type input "0"
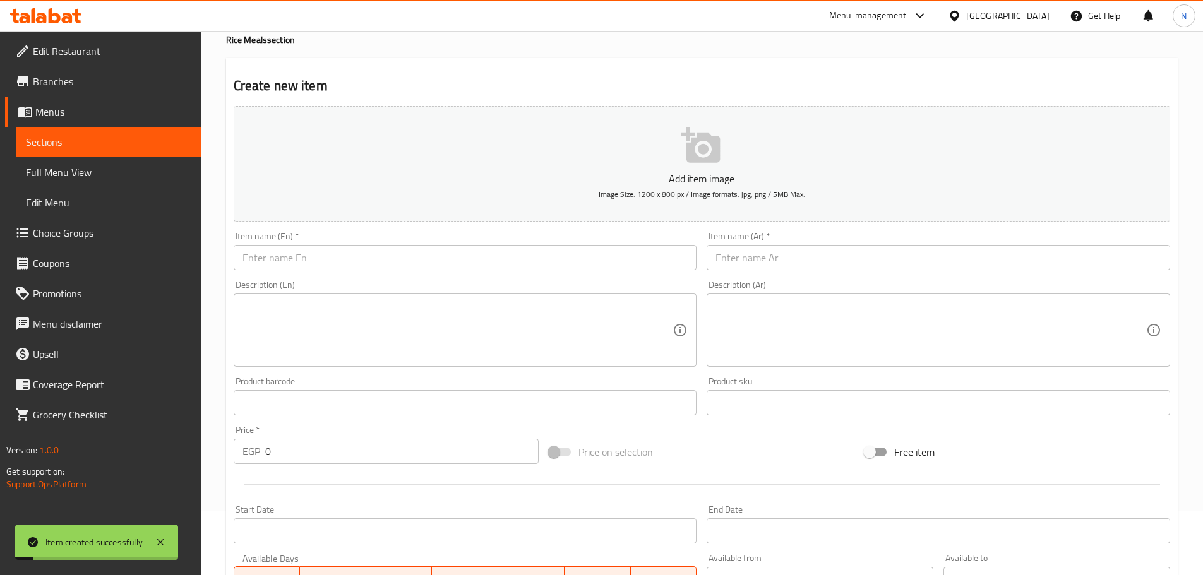
scroll to position [1, 0]
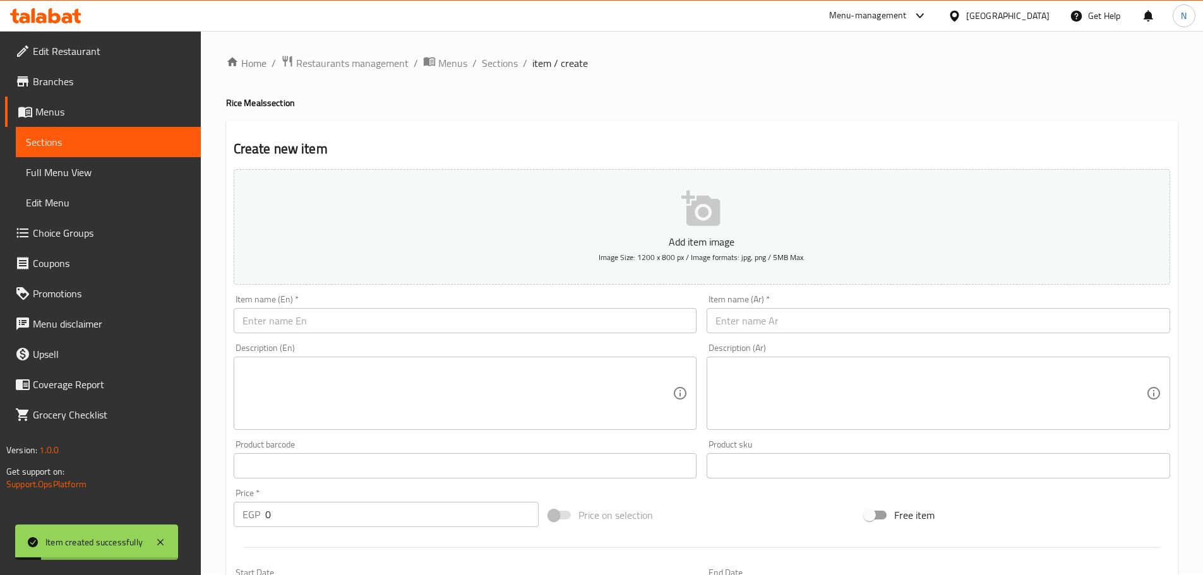
click at [376, 311] on input "text" at bounding box center [465, 320] width 463 height 25
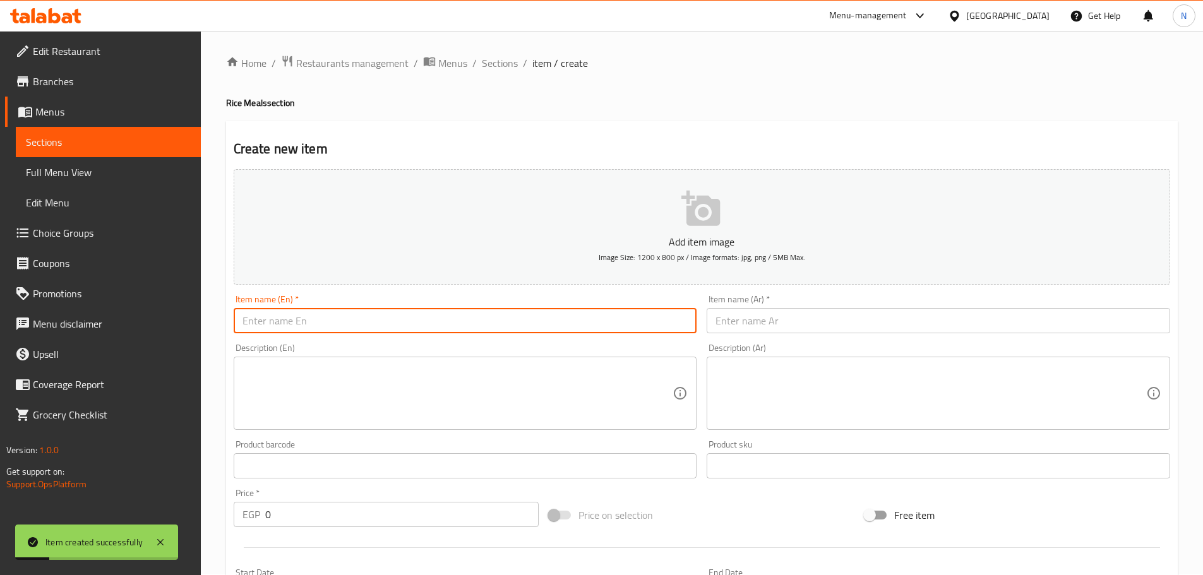
paste input "Smoked sausages and rice"
click at [325, 322] on input "Smoked sausages and rice" at bounding box center [465, 320] width 463 height 25
click at [333, 316] on input "Smoked Sausages and Rice" at bounding box center [465, 320] width 463 height 25
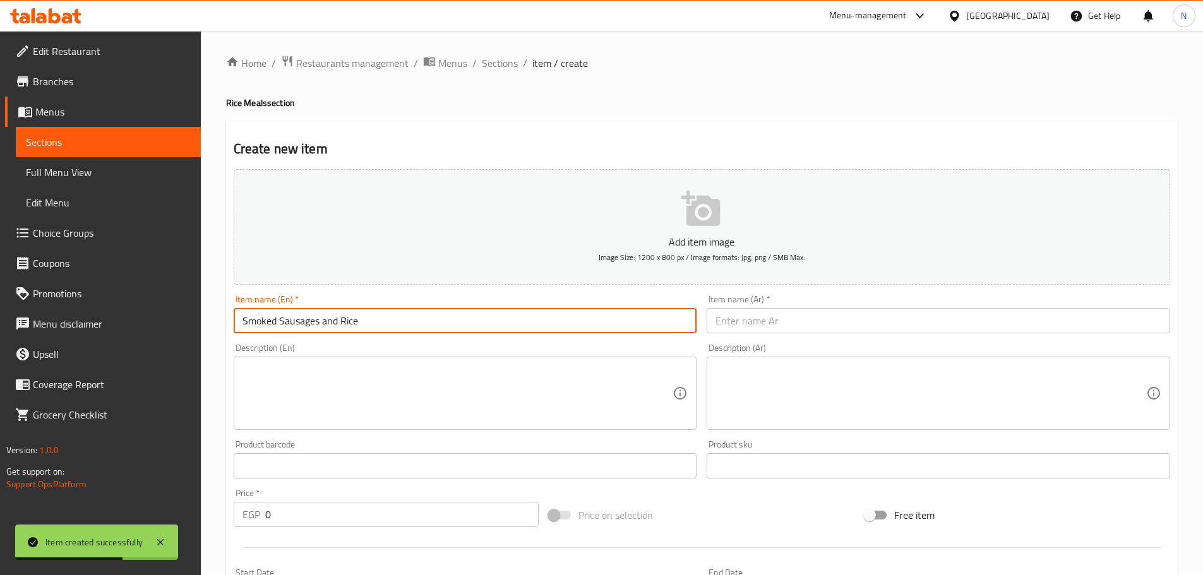
click at [333, 316] on input "Smoked Sausages and Rice" at bounding box center [465, 320] width 463 height 25
click at [333, 329] on input "Smoked Sausages And Rice" at bounding box center [465, 320] width 463 height 25
type input "Smoked Sausages And Rice"
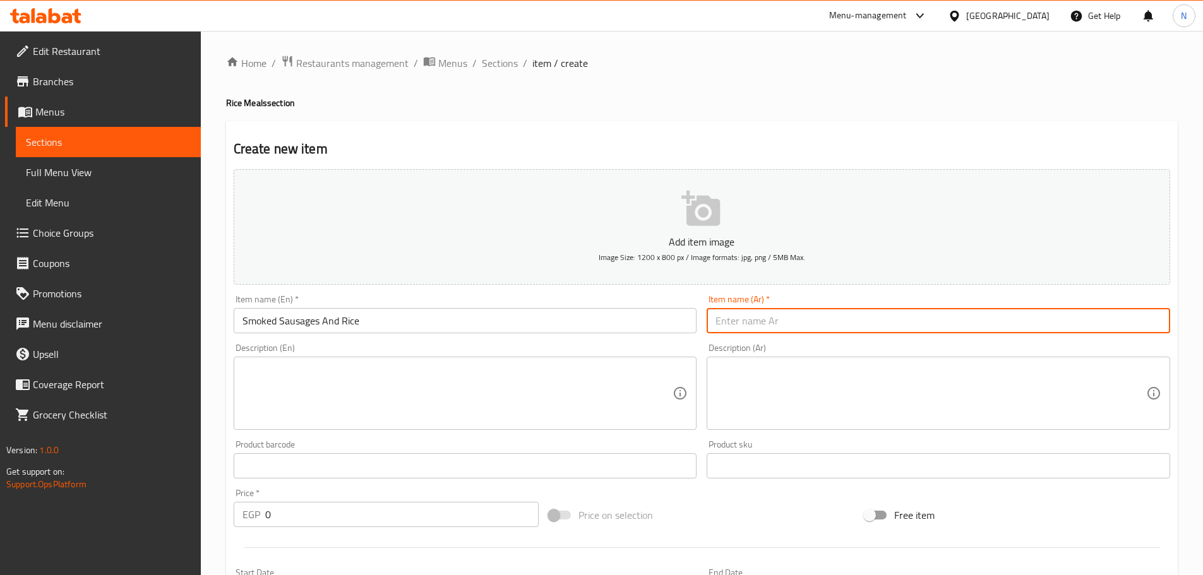
click at [754, 312] on input "text" at bounding box center [938, 320] width 463 height 25
paste input "نقانق مدخنة مع أرز"
click at [787, 323] on input "نقانق مدخنة مع أرز" at bounding box center [938, 320] width 463 height 25
click at [743, 322] on input "سجق مدخنة مع أرز" at bounding box center [938, 320] width 463 height 25
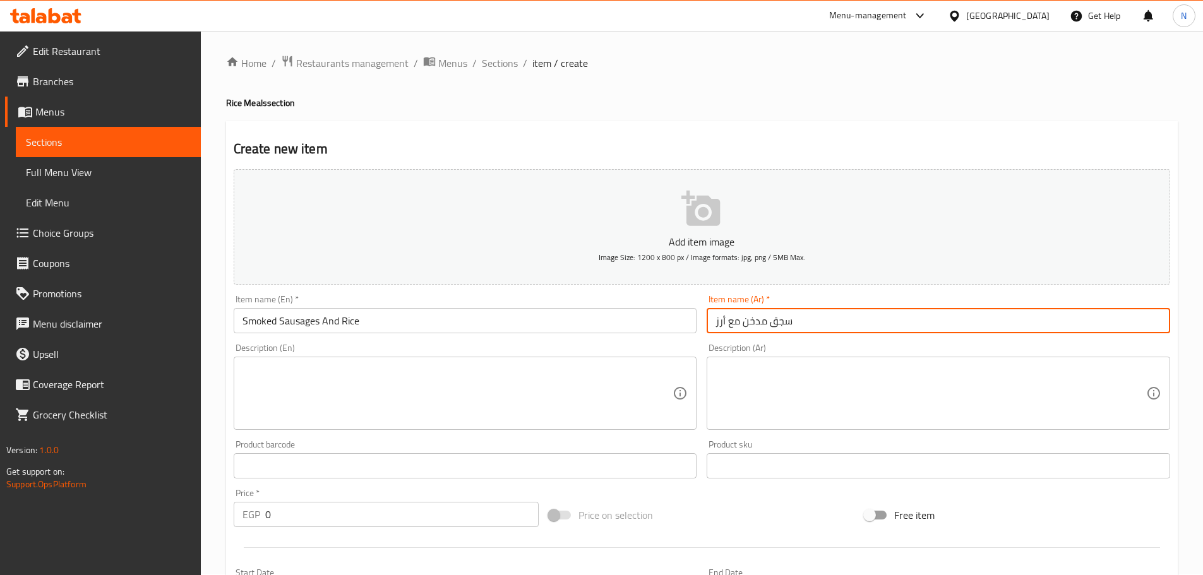
type input "سجق مدخن مع أرز"
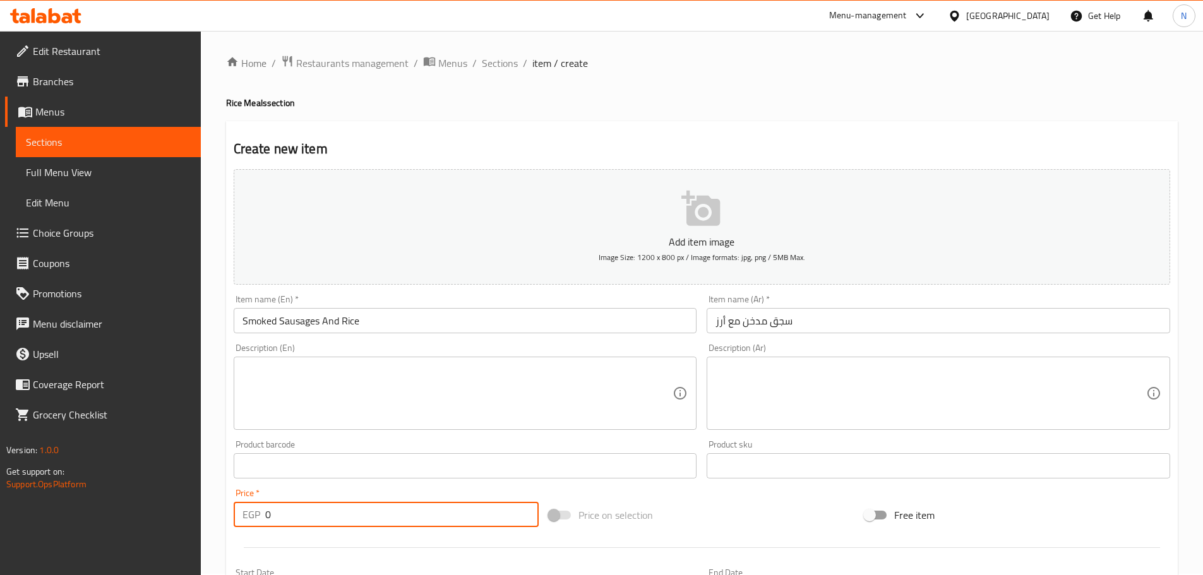
drag, startPoint x: 281, startPoint y: 518, endPoint x: 261, endPoint y: 518, distance: 19.6
click at [261, 518] on div "EGP 0 Price *" at bounding box center [387, 514] width 306 height 25
type input "170"
click at [635, 513] on span "Price on selection" at bounding box center [615, 515] width 75 height 15
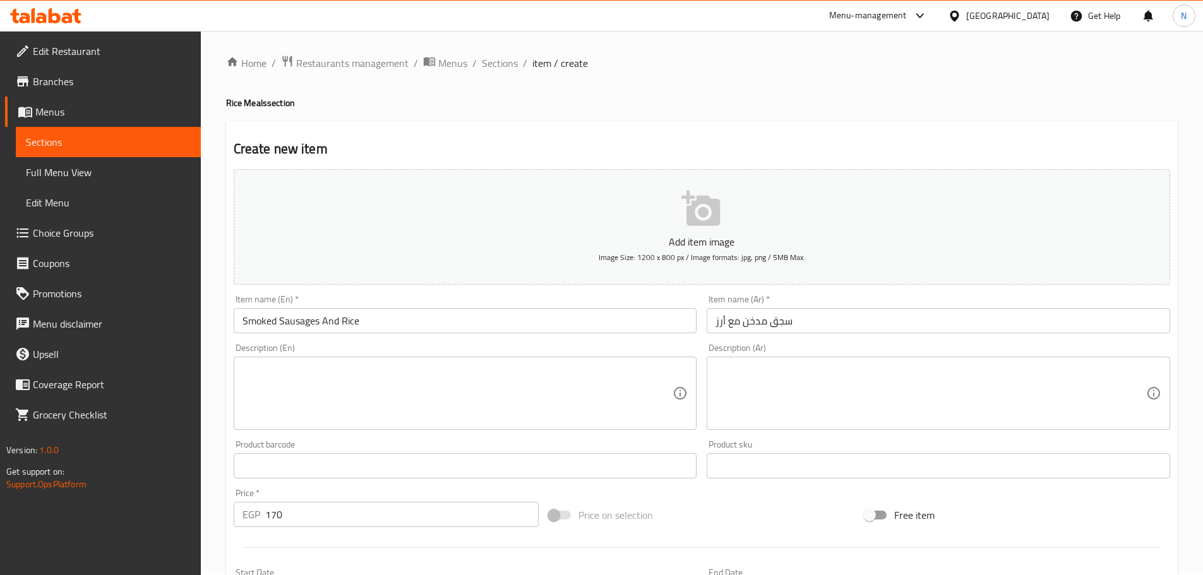
scroll to position [317, 0]
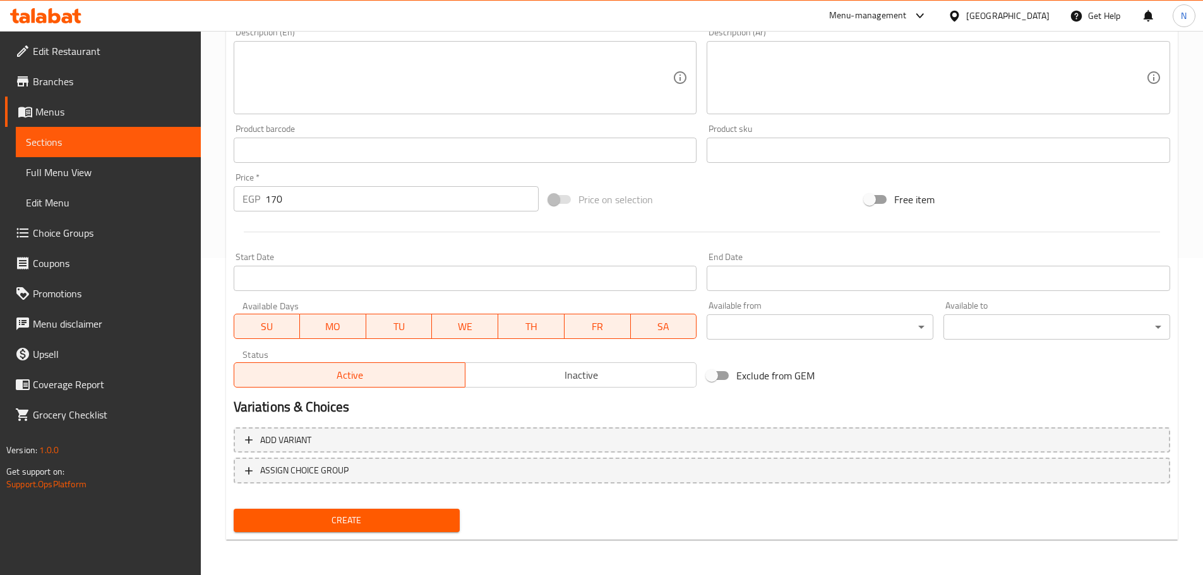
click at [340, 515] on span "Create" at bounding box center [347, 521] width 206 height 16
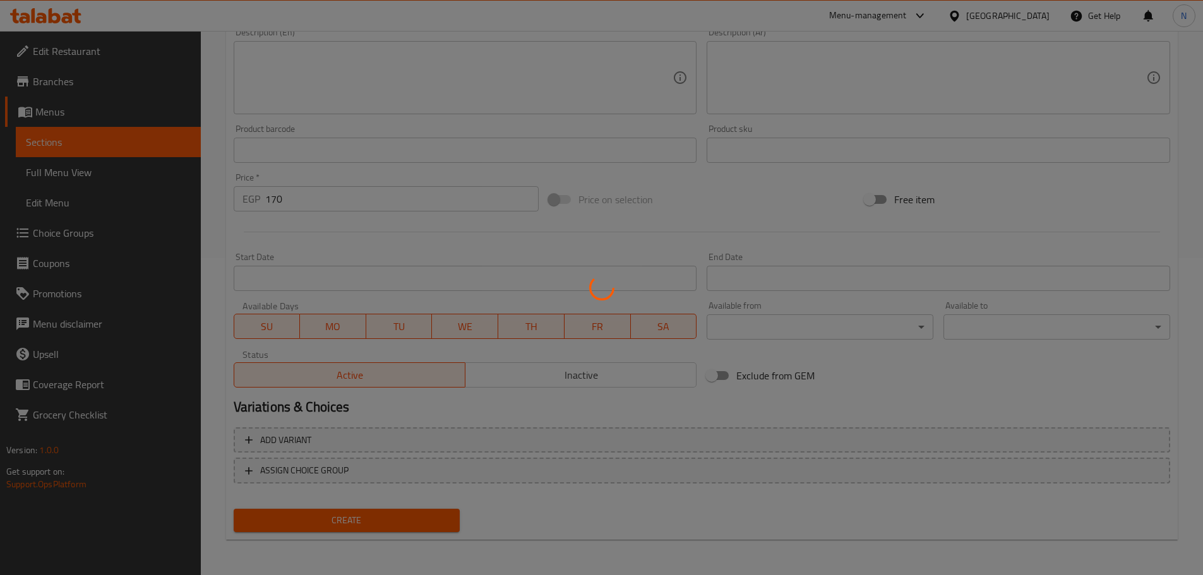
type input "0"
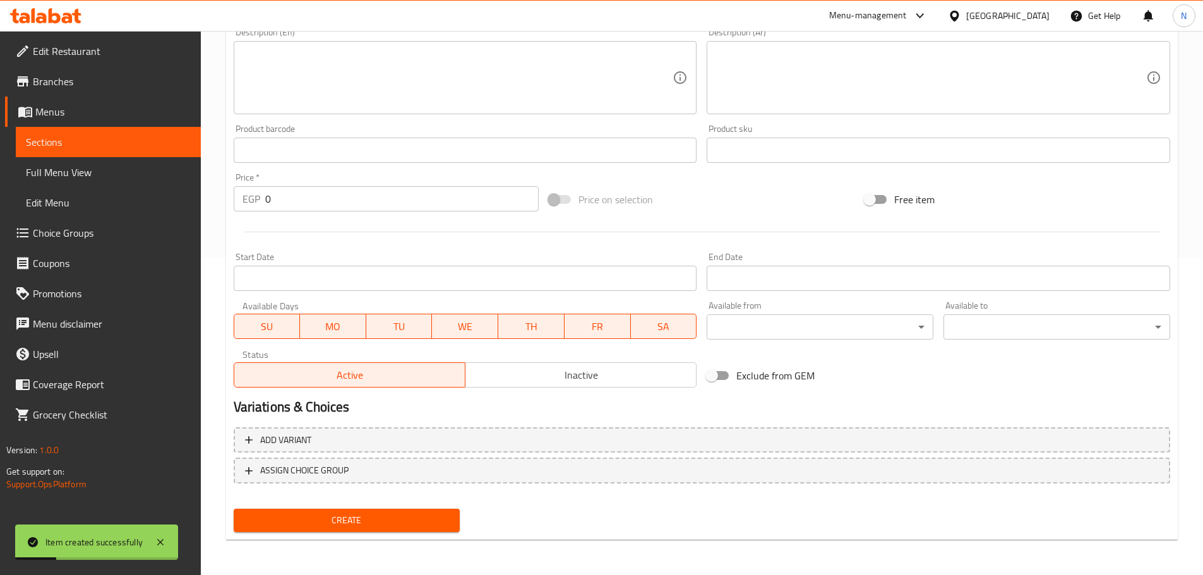
scroll to position [1, 0]
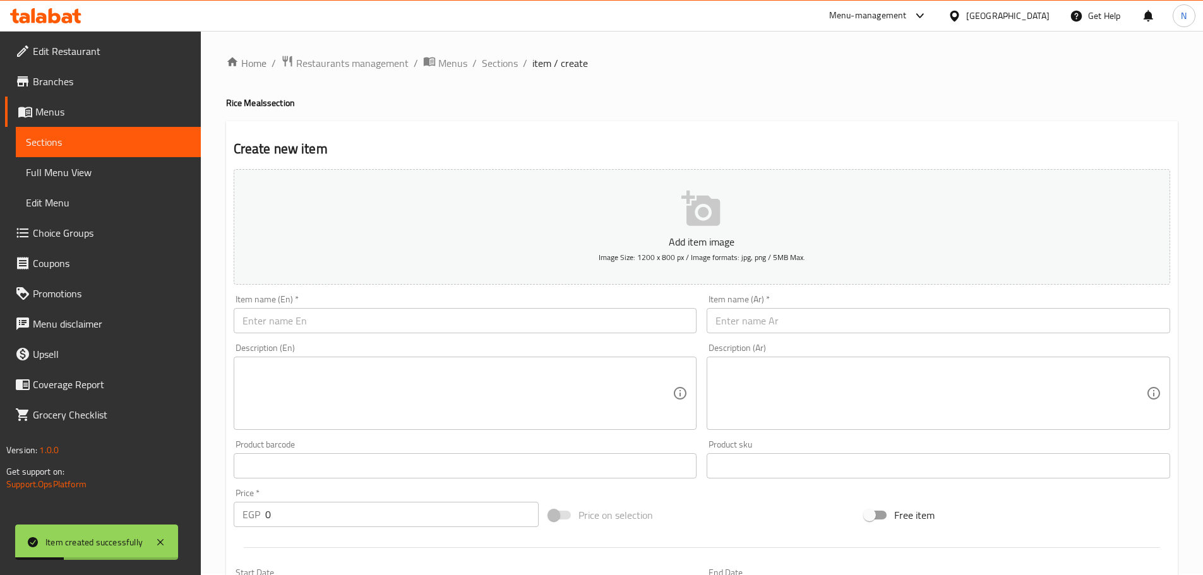
click at [428, 323] on input "text" at bounding box center [465, 320] width 463 height 25
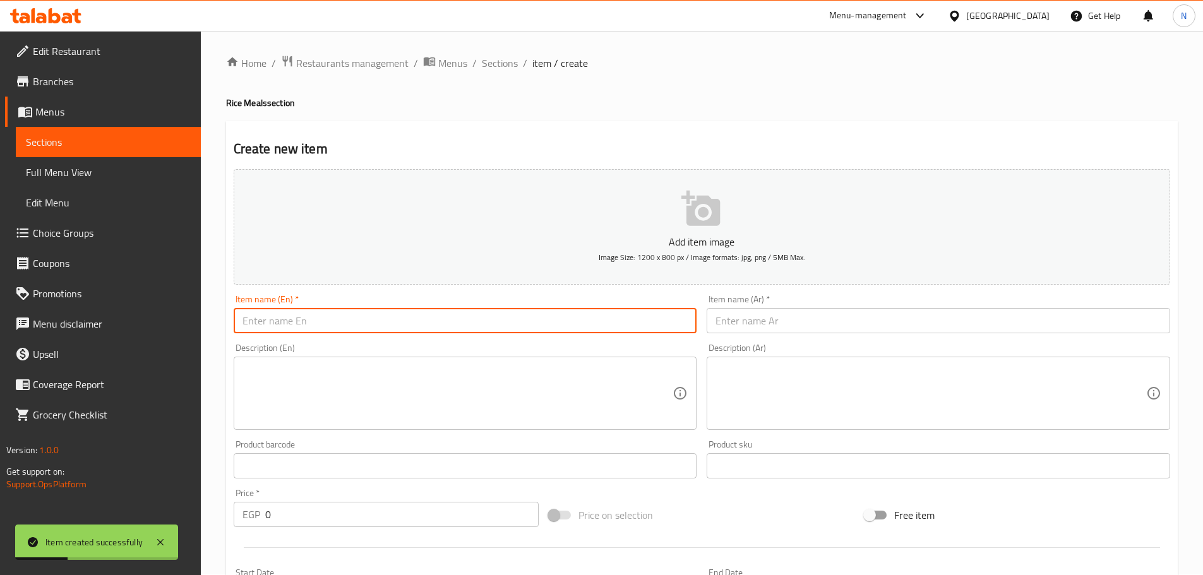
paste input "Baladi Meat with onions and rice"
click at [352, 326] on input "Baladi Meat with onions and rice" at bounding box center [465, 320] width 463 height 25
click at [353, 326] on input "Baladi Meat with Onions and Rice" at bounding box center [465, 320] width 463 height 25
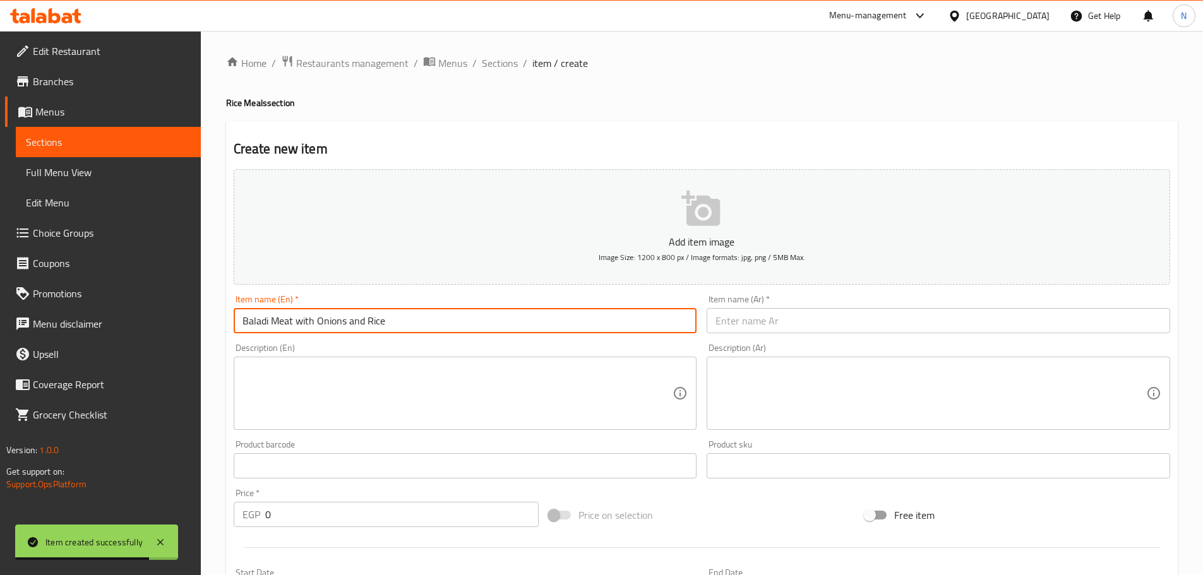
click at [353, 326] on input "Baladi Meat with Onions and Rice" at bounding box center [465, 320] width 463 height 25
click at [299, 325] on input "Baladi Meat with Onions And Rice" at bounding box center [465, 320] width 463 height 25
click at [279, 328] on input "Baladi Meat With Onions And Rice" at bounding box center [465, 320] width 463 height 25
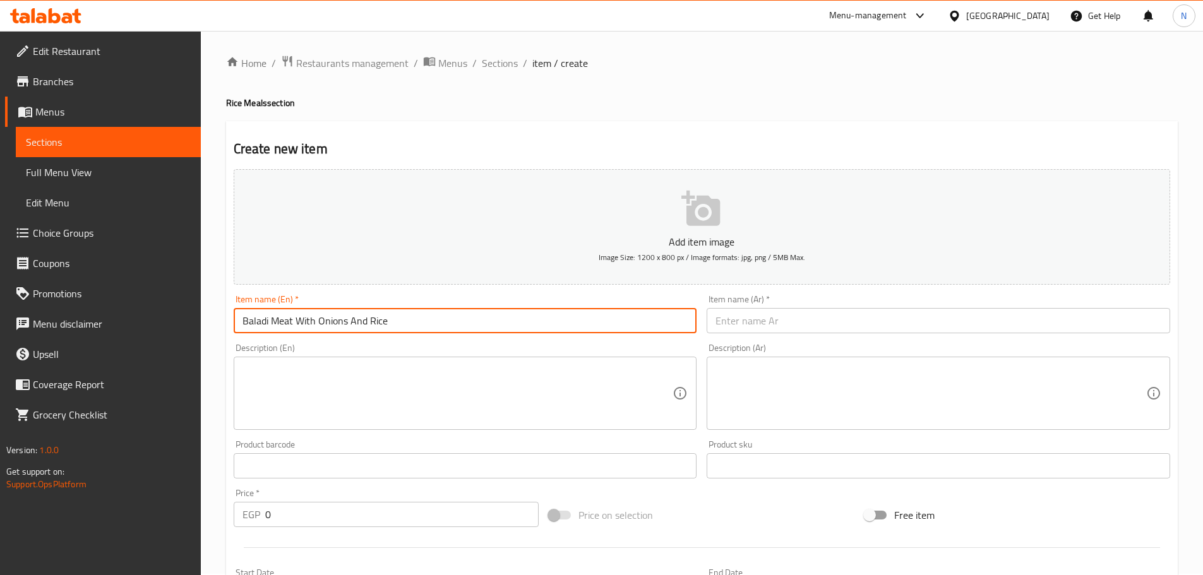
click at [279, 328] on input "Baladi Meat With Onions And Rice" at bounding box center [465, 320] width 463 height 25
type input "Baladi Meat With Onions And Rice"
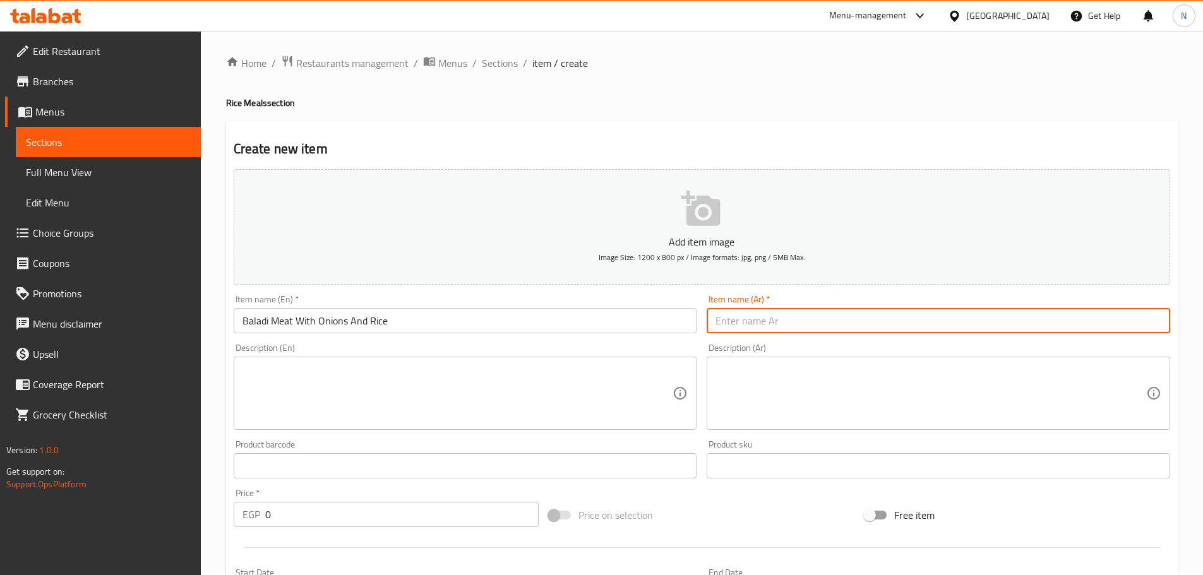
click at [805, 319] on input "text" at bounding box center [938, 320] width 463 height 25
paste input "لحم بلدي مع البصل والأرز"
click at [758, 319] on input "لحم بلدي مع البصل والأرز" at bounding box center [938, 320] width 463 height 25
click at [728, 320] on input "لحم بلدي مع بصل والأرز" at bounding box center [938, 320] width 463 height 25
click at [727, 322] on input "لحم بلدي مع بصل والأرز" at bounding box center [938, 320] width 463 height 25
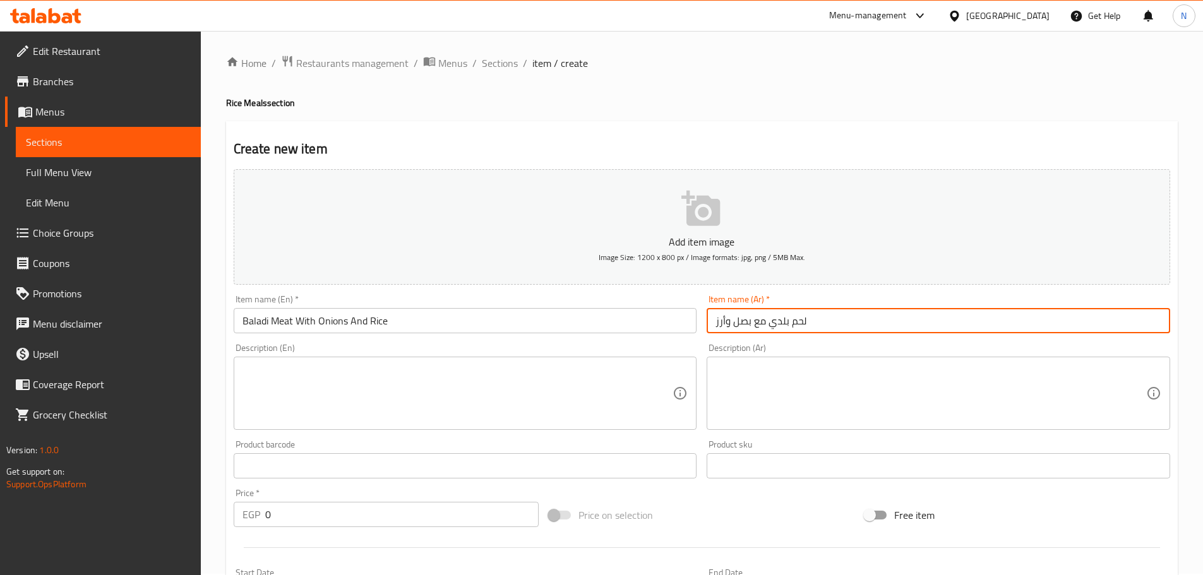
type input "لحم بلدي مع بصل وأرز"
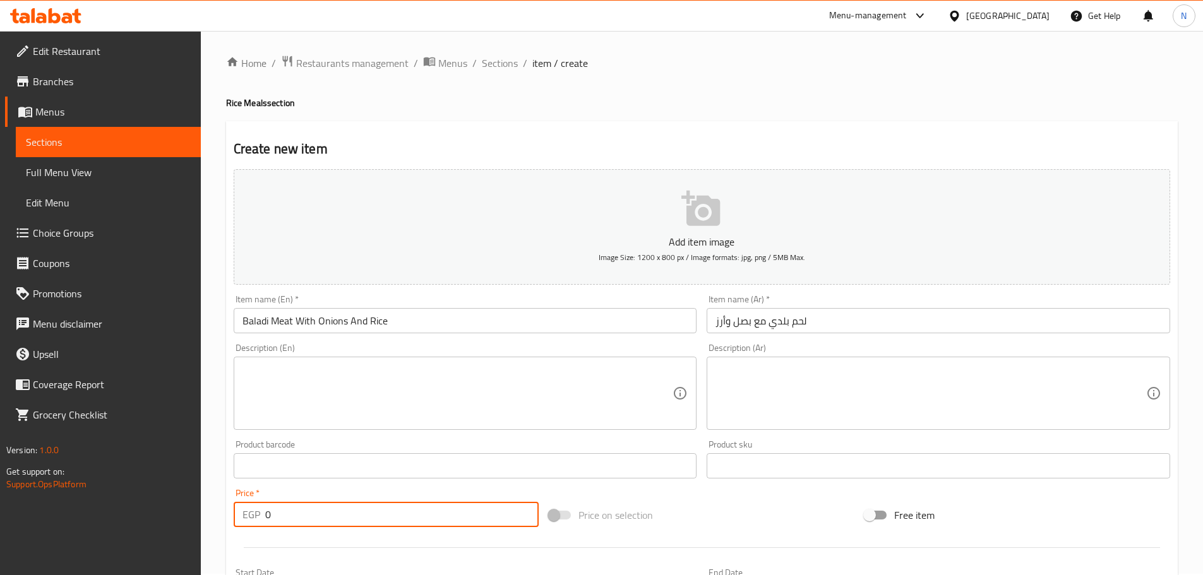
drag, startPoint x: 300, startPoint y: 518, endPoint x: 249, endPoint y: 507, distance: 52.3
click at [249, 507] on div "EGP 0 Price *" at bounding box center [387, 514] width 306 height 25
type input "255"
click at [701, 505] on div "Price on selection" at bounding box center [702, 515] width 316 height 34
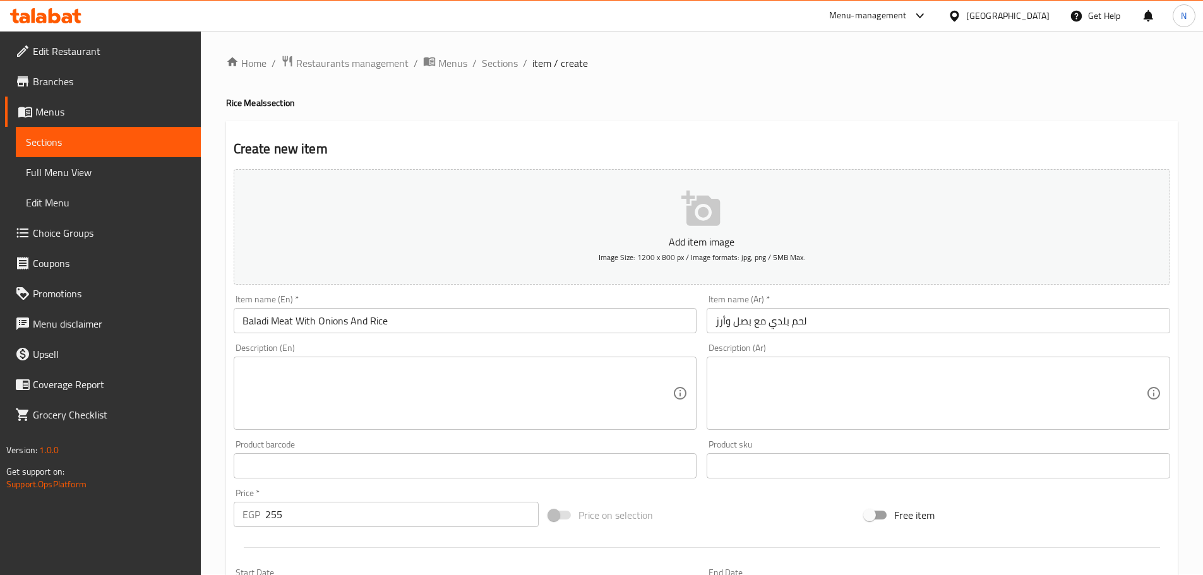
scroll to position [317, 0]
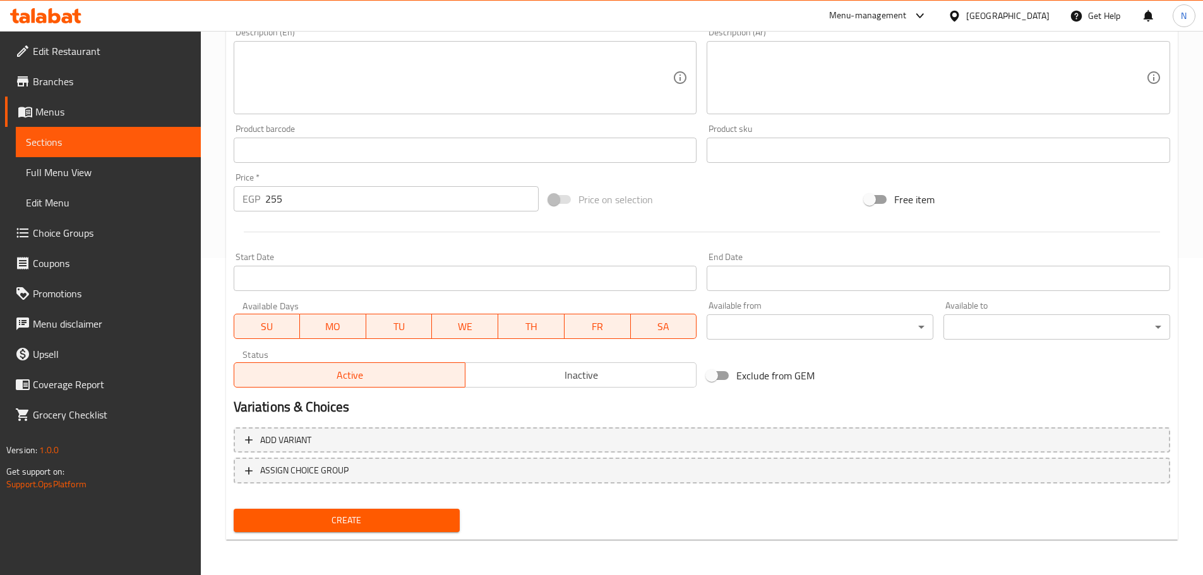
click at [355, 523] on span "Create" at bounding box center [347, 521] width 206 height 16
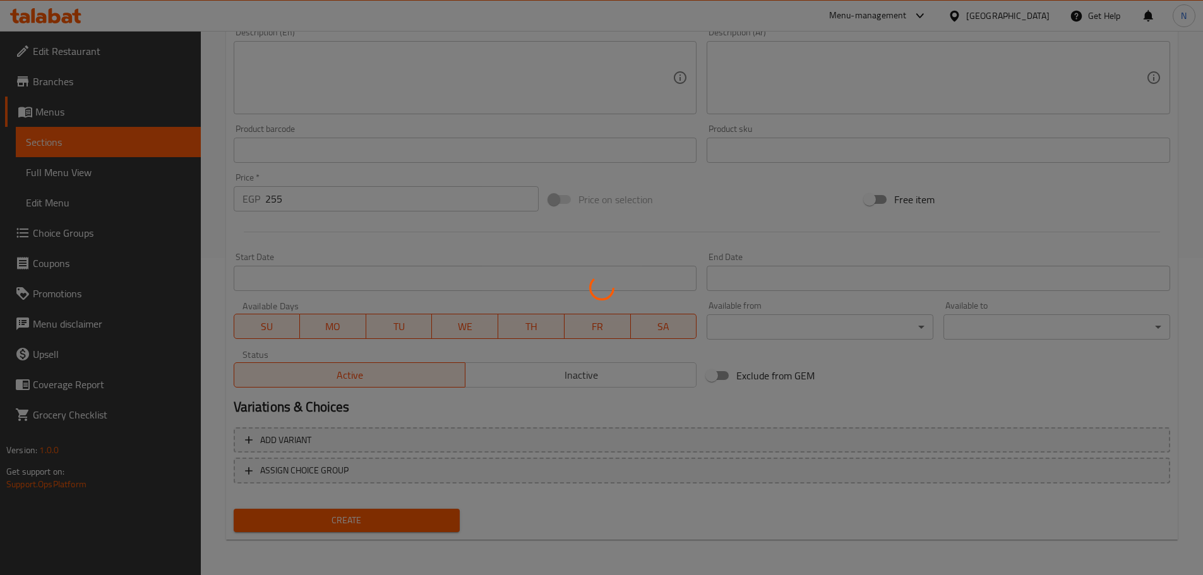
type input "0"
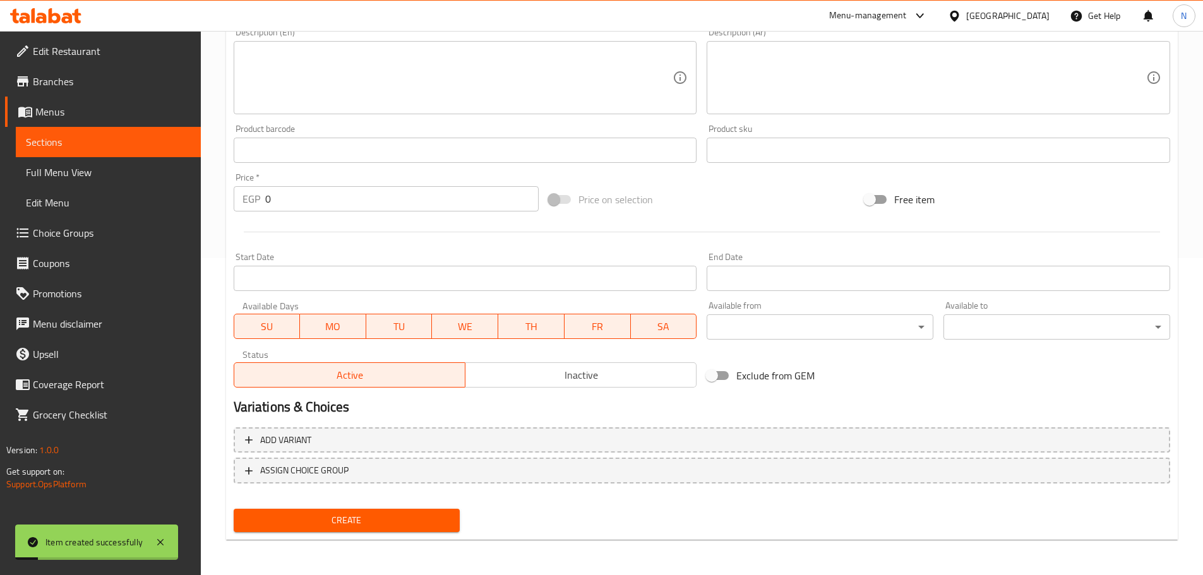
scroll to position [128, 0]
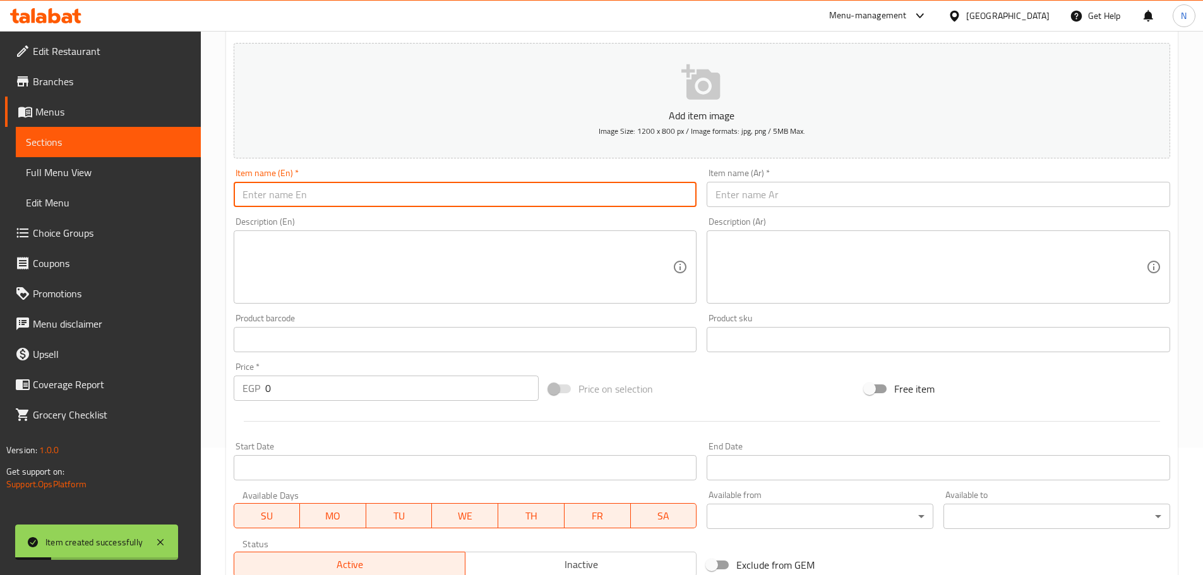
click at [445, 196] on input "text" at bounding box center [465, 194] width 463 height 25
paste input "Baladi Meat ,onions, potatoes and rice"
click at [393, 197] on input "Baladi Meat ,onions, potatoes and rice" at bounding box center [465, 194] width 463 height 25
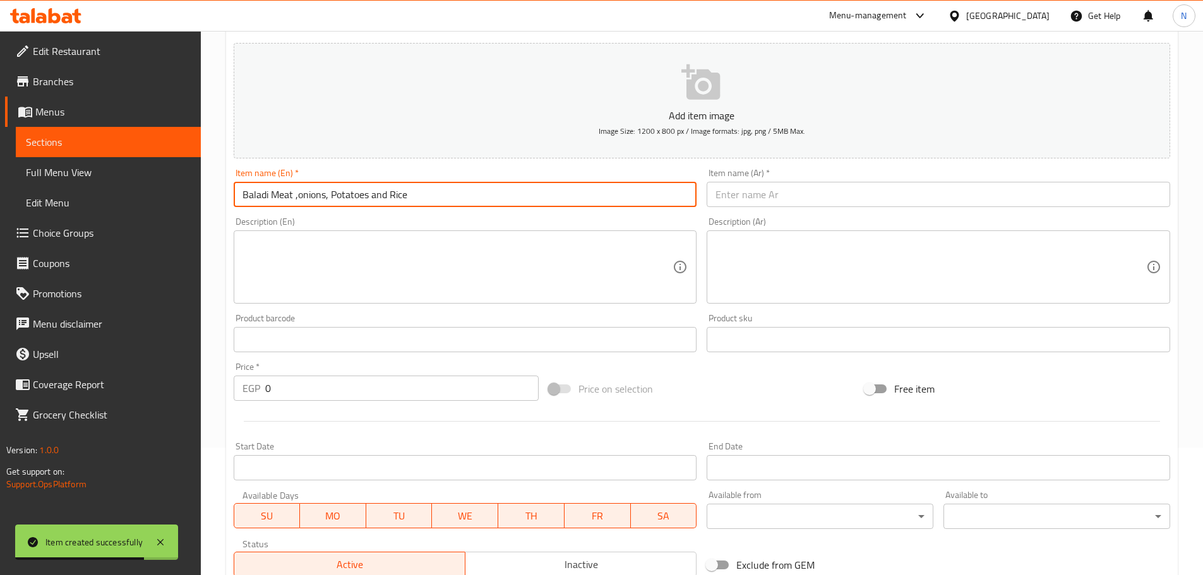
click at [378, 191] on input "Baladi Meat ,onions, Potatoes and Rice" at bounding box center [465, 194] width 463 height 25
click at [309, 190] on input "Baladi Meat ,onions, Potatoes And Rice" at bounding box center [465, 194] width 463 height 25
click at [335, 196] on input "Baladi Meat ,Onions, Potatoes And Rice" at bounding box center [465, 194] width 463 height 25
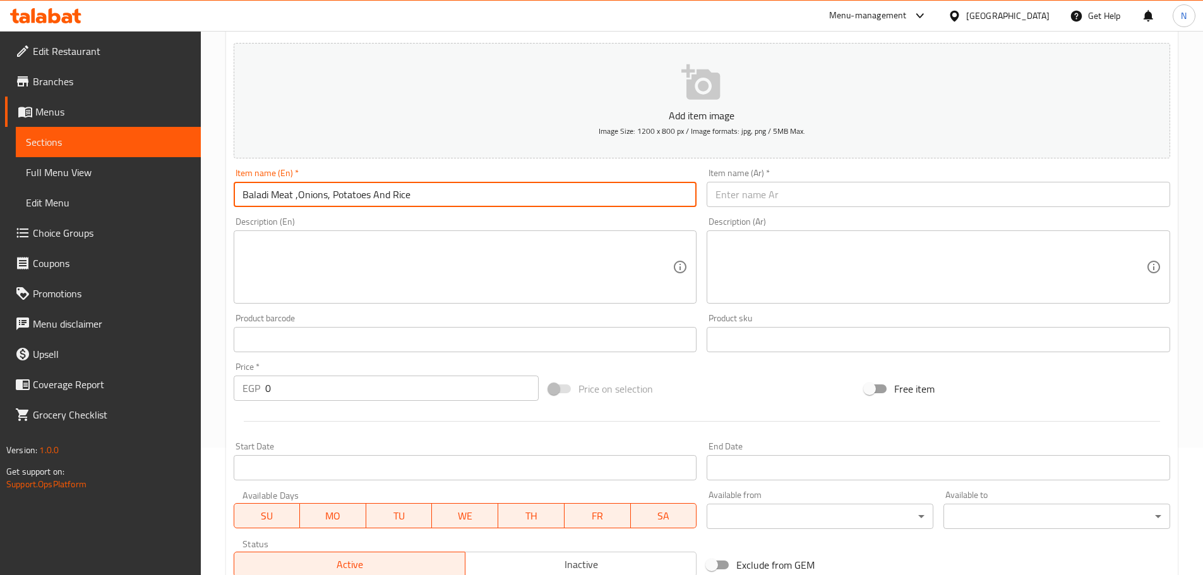
click at [335, 196] on input "Baladi Meat ,Onions, Potatoes And Rice" at bounding box center [465, 194] width 463 height 25
type input "Baladi Meat ,Onions, Potatoes And Rice"
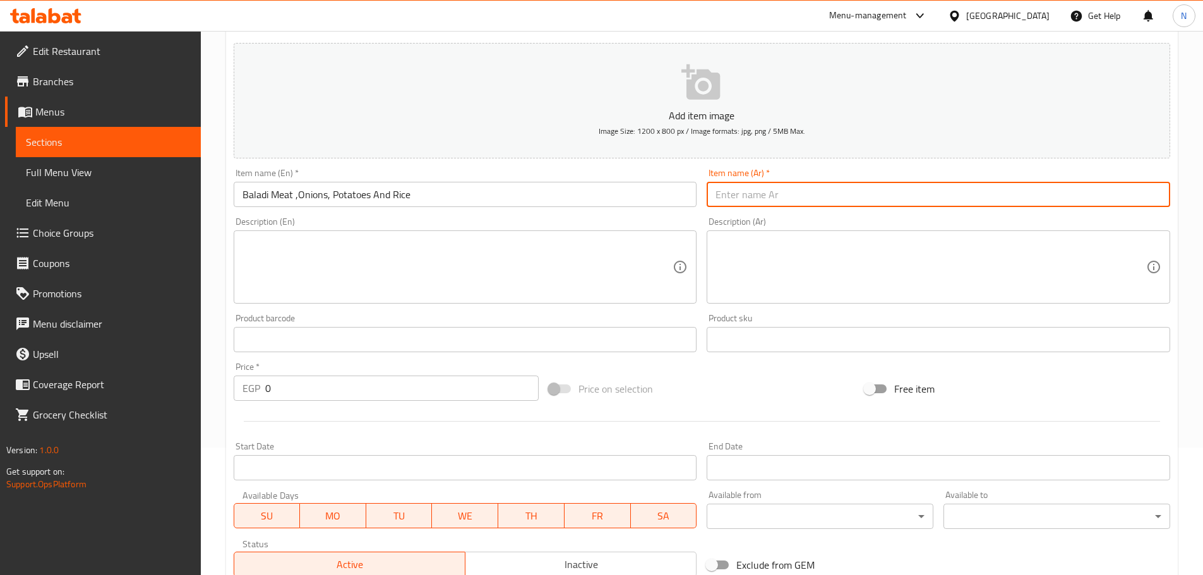
click at [742, 203] on input "text" at bounding box center [938, 194] width 463 height 25
paste input "لحم بلدي، بصل، بطاطس وأرز"
type input "لحم بلدي، بصل، بطاطس وأرز"
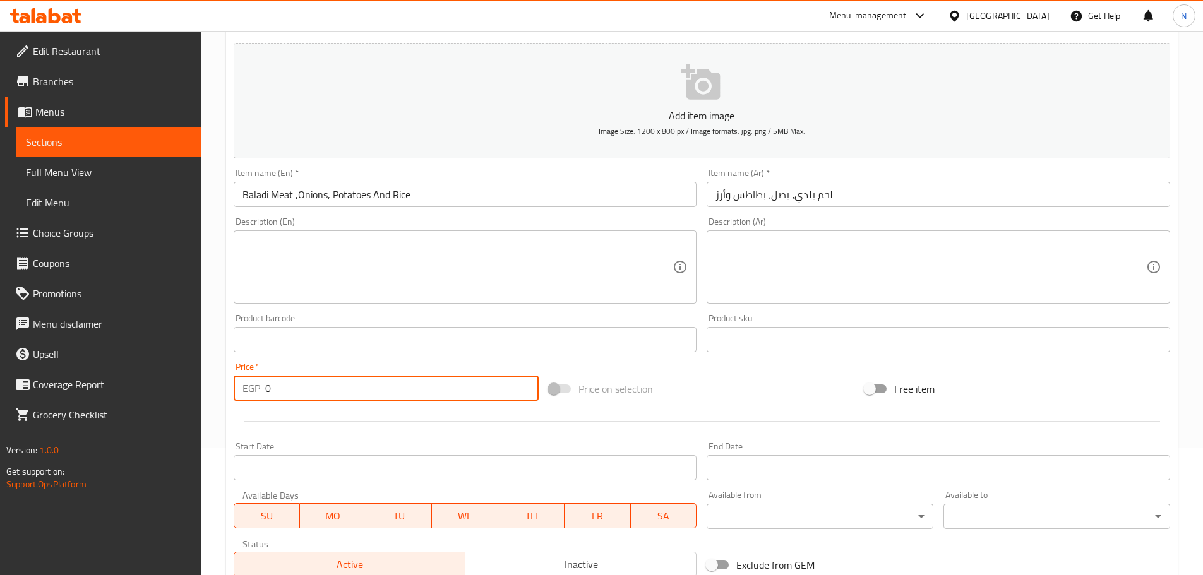
drag, startPoint x: 280, startPoint y: 388, endPoint x: 262, endPoint y: 391, distance: 18.0
click at [262, 391] on div "EGP 0 Price *" at bounding box center [387, 388] width 306 height 25
type input "270"
click at [720, 395] on div "Price on selection" at bounding box center [702, 389] width 316 height 34
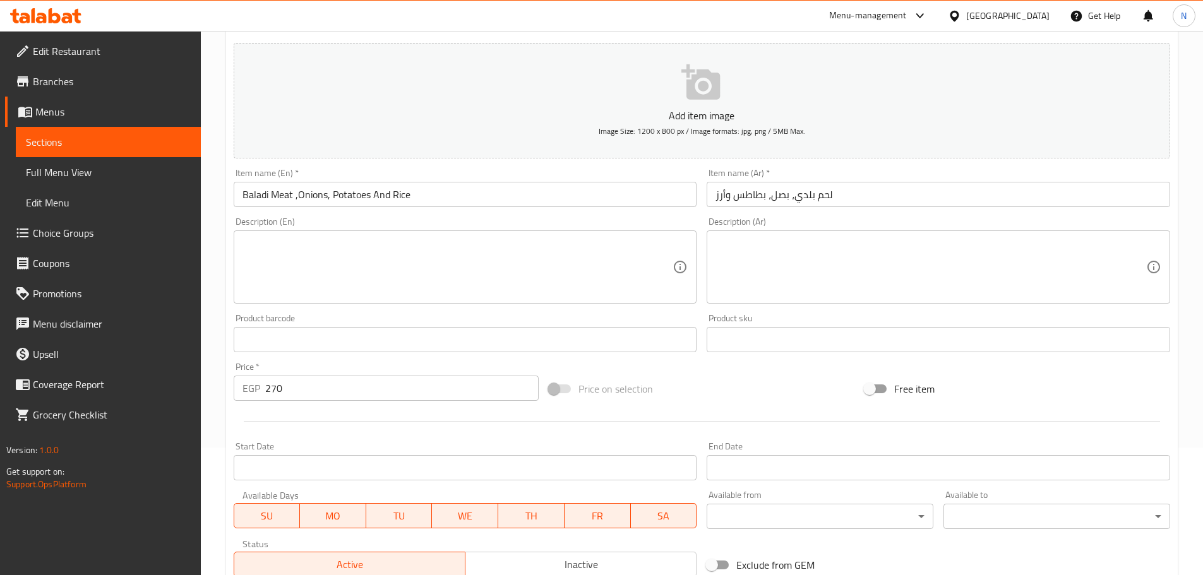
scroll to position [317, 0]
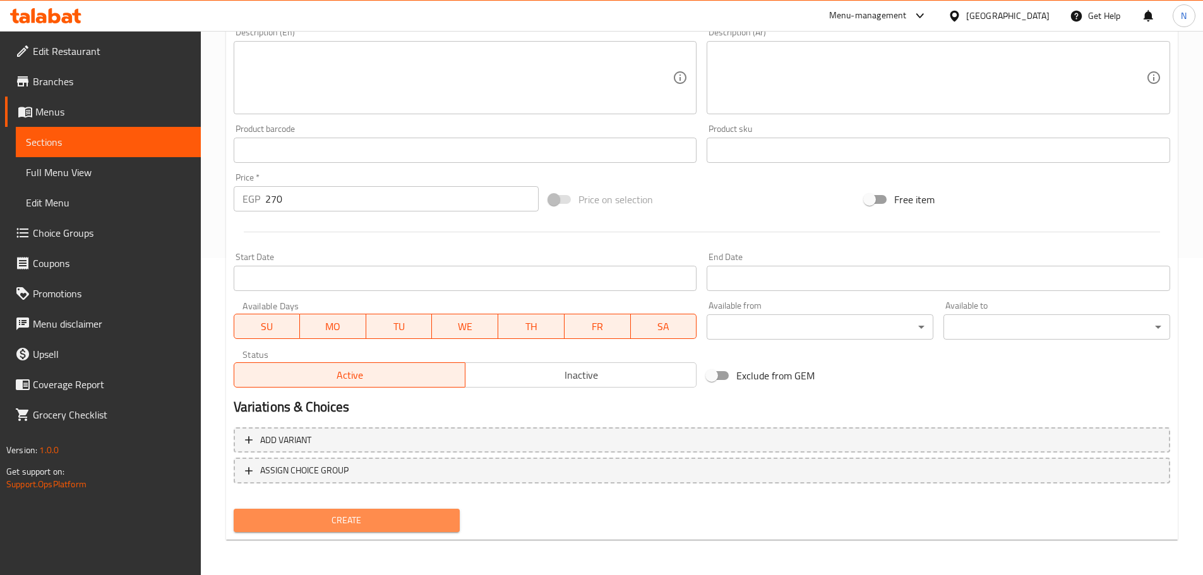
click at [362, 514] on span "Create" at bounding box center [347, 521] width 206 height 16
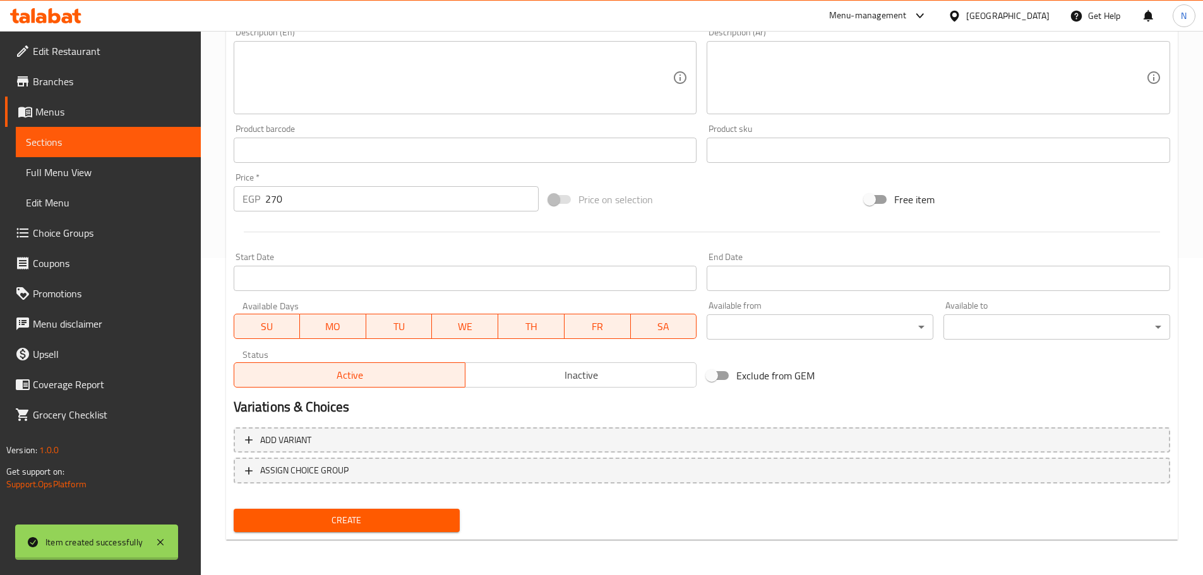
type input "0"
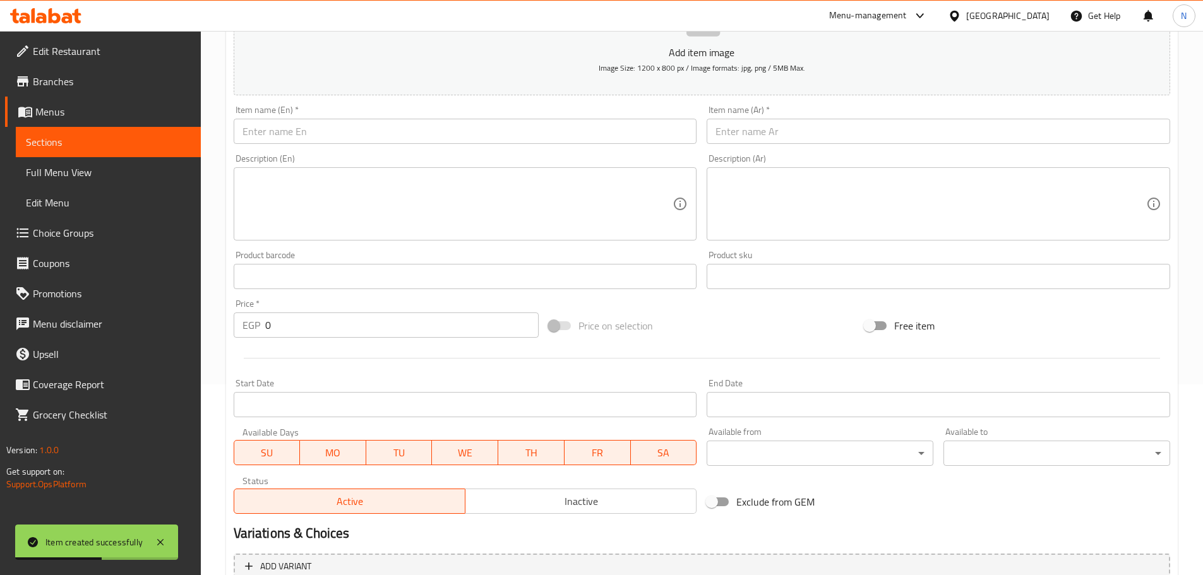
click at [383, 145] on div "Item name (En)   * Item name (En) *" at bounding box center [466, 124] width 474 height 49
click at [383, 140] on input "text" at bounding box center [465, 131] width 463 height 25
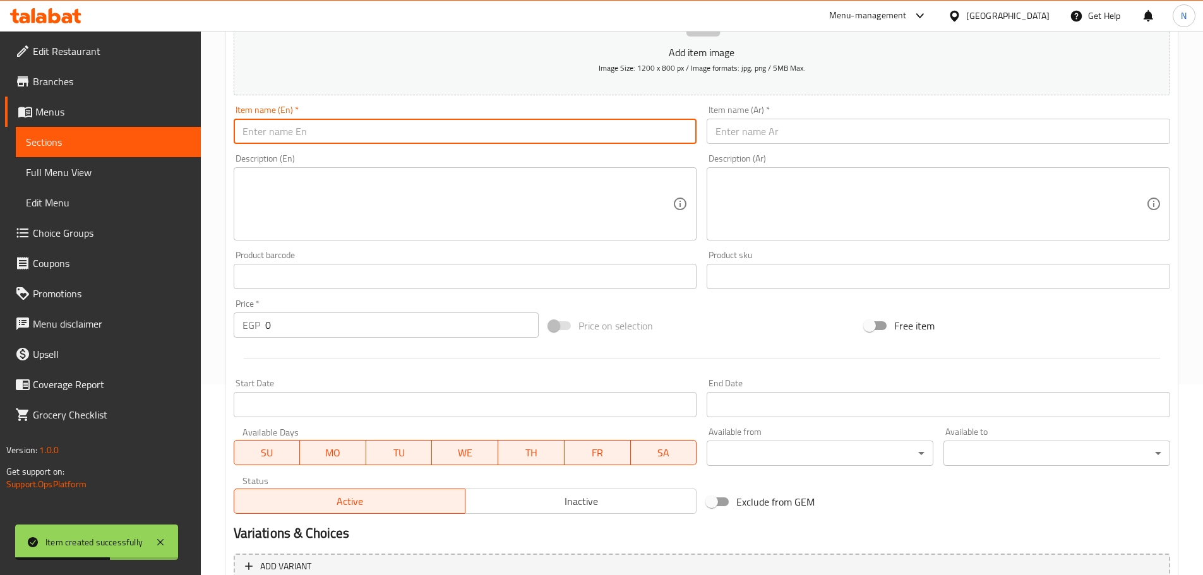
paste input "Grilled kofta baladi and rice"
click at [339, 133] on input "Grilled kofta baladi and rice" at bounding box center [465, 131] width 463 height 25
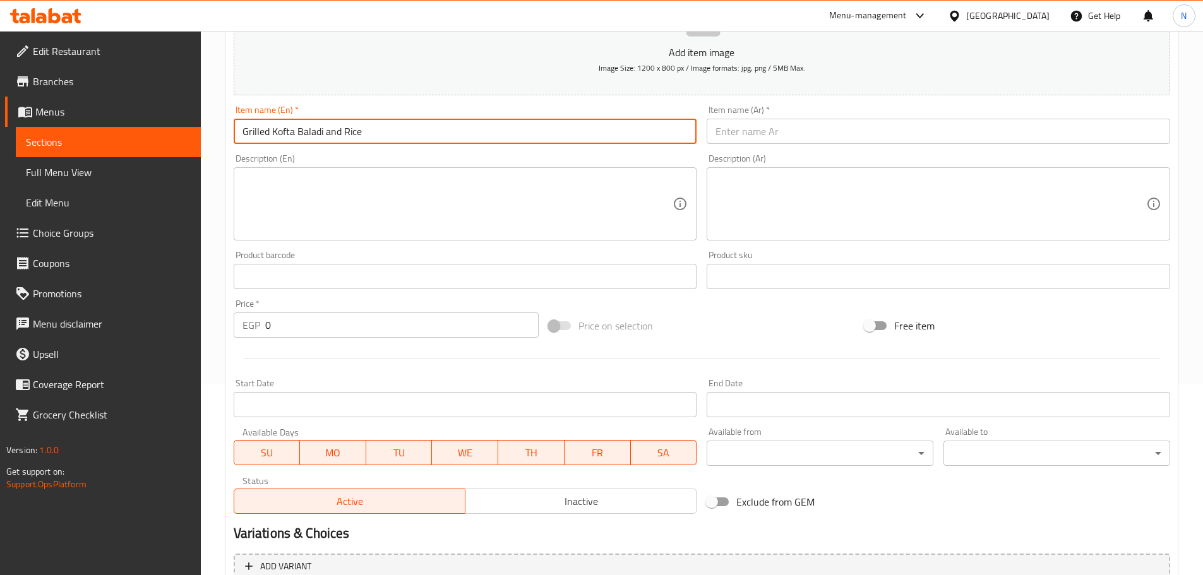
click at [322, 121] on input "Grilled Kofta Baladi and Rice" at bounding box center [465, 131] width 463 height 25
click at [331, 131] on input "Grilled Kofta Baladi and Rice" at bounding box center [465, 131] width 463 height 25
click at [289, 134] on input "Grilled Kofta Baladi And Rice" at bounding box center [465, 131] width 463 height 25
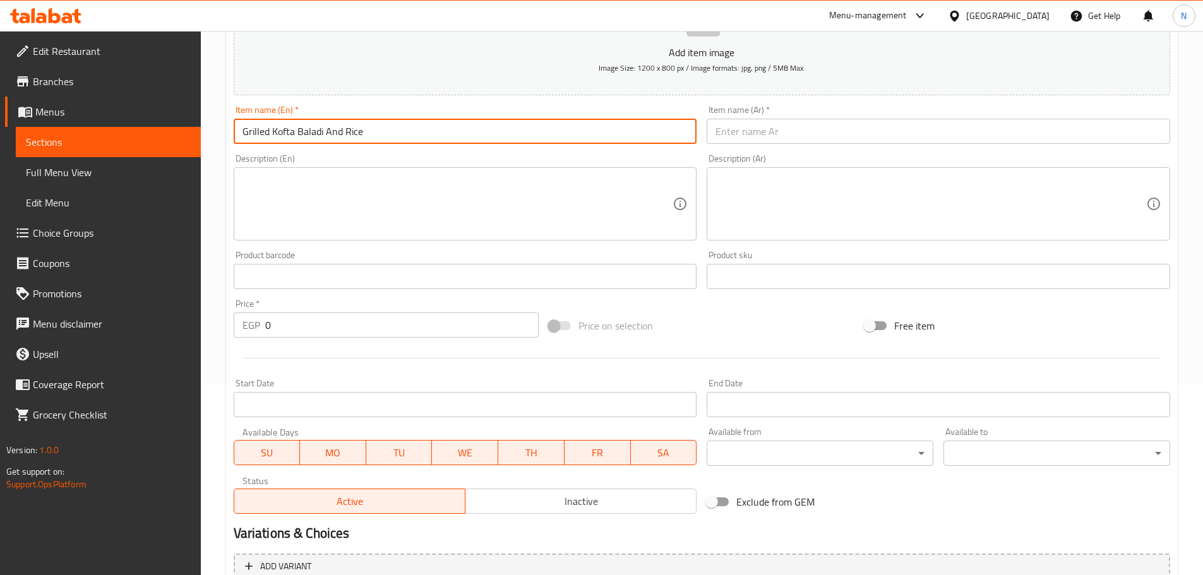
click at [289, 134] on input "Grilled Kofta Baladi And Rice" at bounding box center [465, 131] width 463 height 25
type input "Grilled Kofta Baladi And Rice"
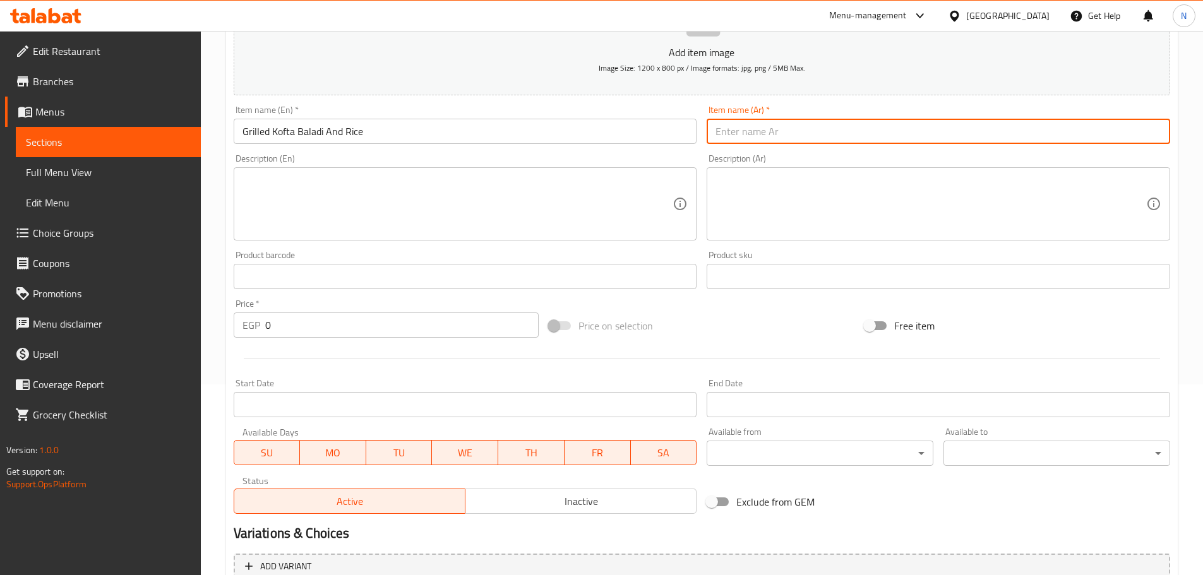
click at [809, 130] on input "text" at bounding box center [938, 131] width 463 height 25
paste input "كفتة مشوية بلدي مع أرز"
type input "كفتة مشوية بلدي مع أرز"
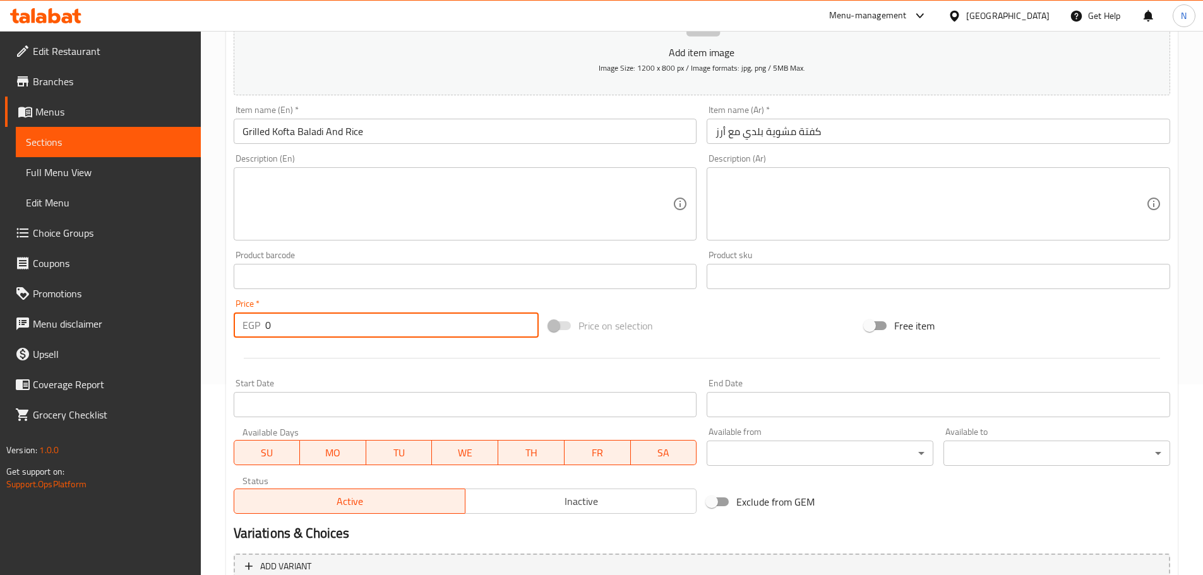
click at [260, 328] on div "EGP 0 Price *" at bounding box center [387, 325] width 306 height 25
type input "210"
click at [716, 333] on div "Price on selection" at bounding box center [702, 326] width 316 height 34
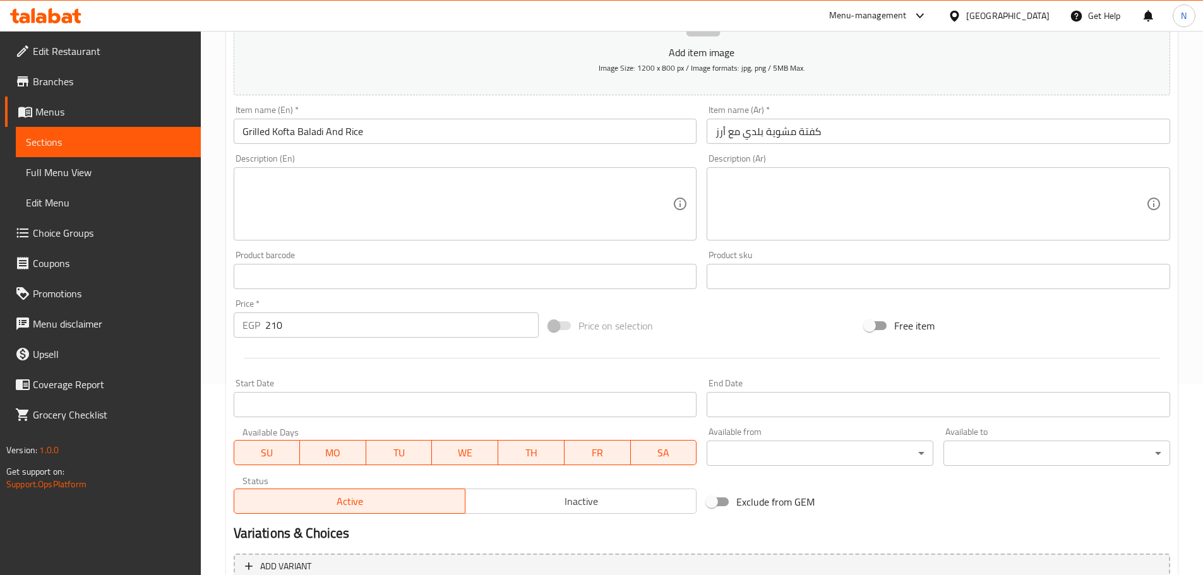
scroll to position [317, 0]
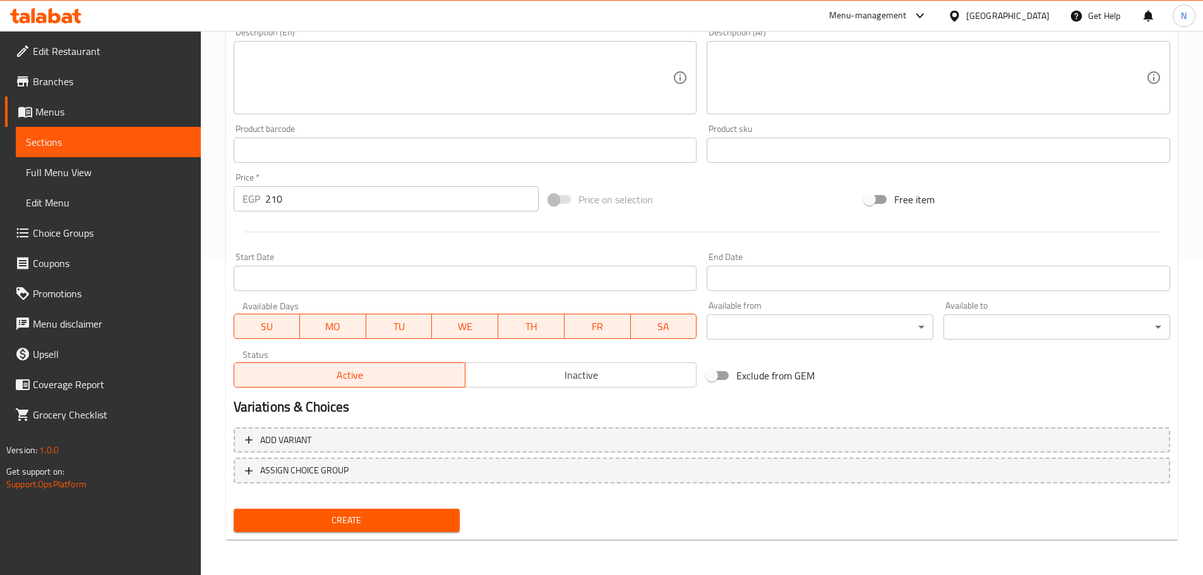
click at [368, 506] on div "Create" at bounding box center [347, 520] width 237 height 33
click at [367, 516] on span "Create" at bounding box center [347, 521] width 206 height 16
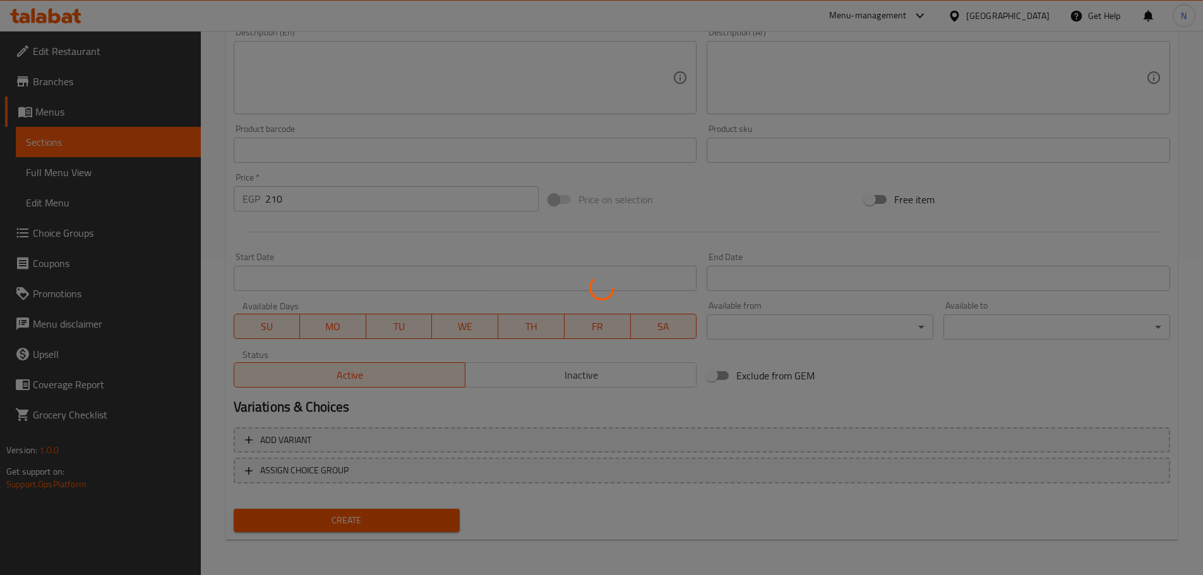
type input "0"
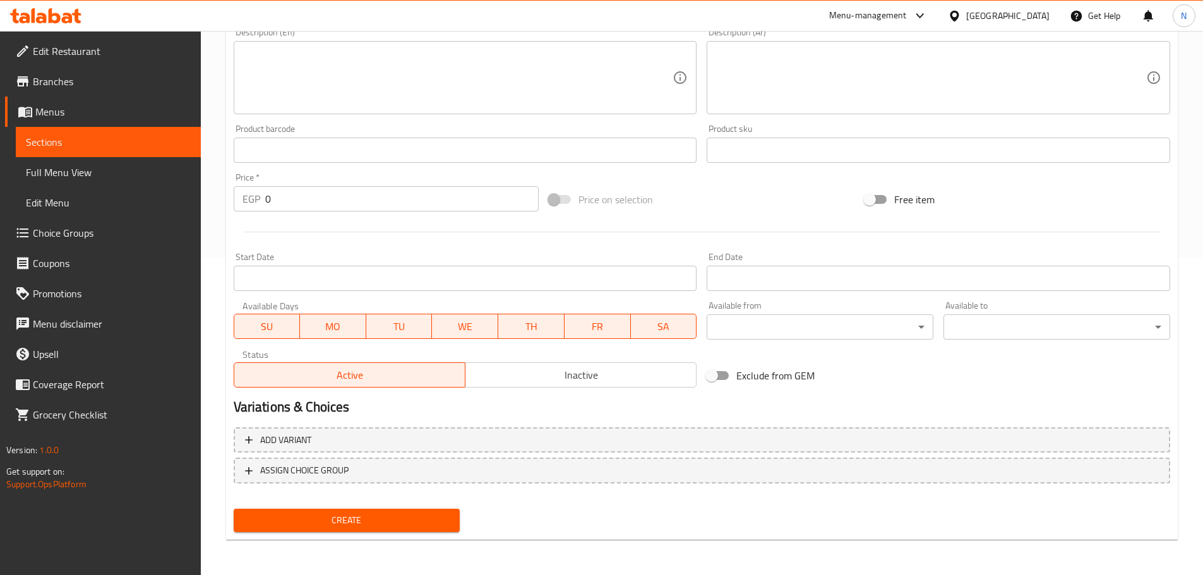
scroll to position [0, 0]
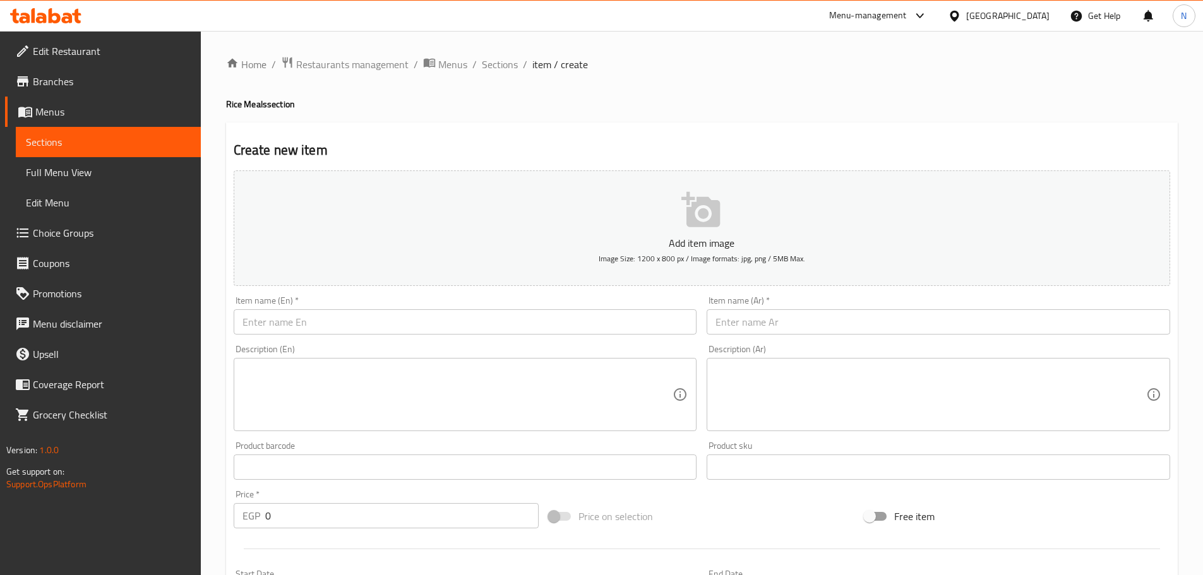
click at [486, 326] on input "text" at bounding box center [465, 321] width 463 height 25
paste input "[PERSON_NAME] and [PERSON_NAME]"
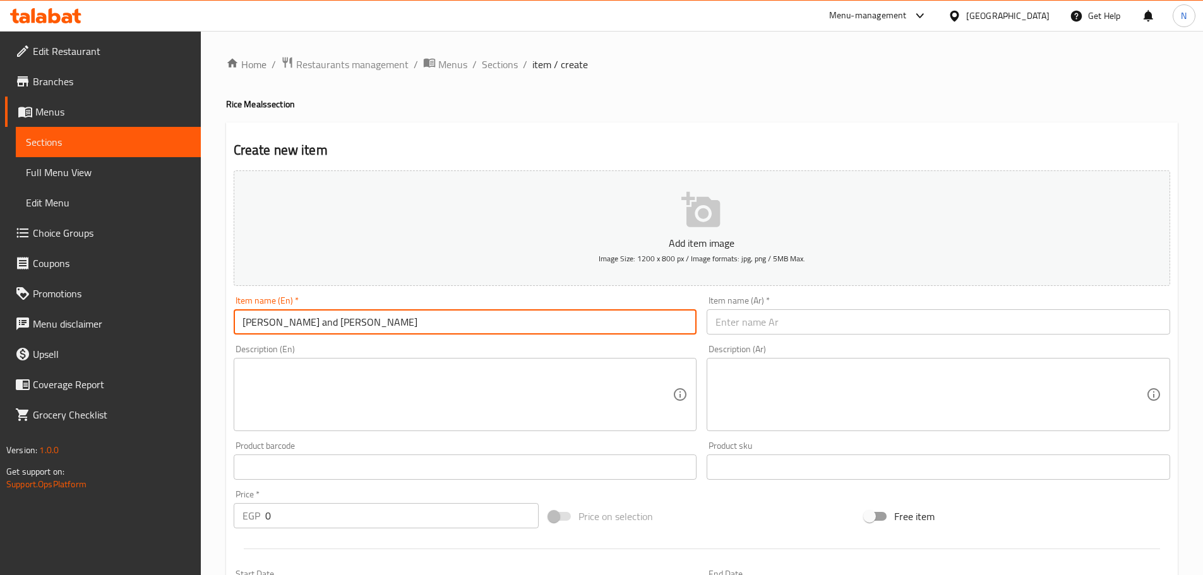
click at [336, 332] on input "[PERSON_NAME] and [PERSON_NAME]" at bounding box center [465, 321] width 463 height 25
click at [337, 324] on input "[PERSON_NAME] and [PERSON_NAME]" at bounding box center [465, 321] width 463 height 25
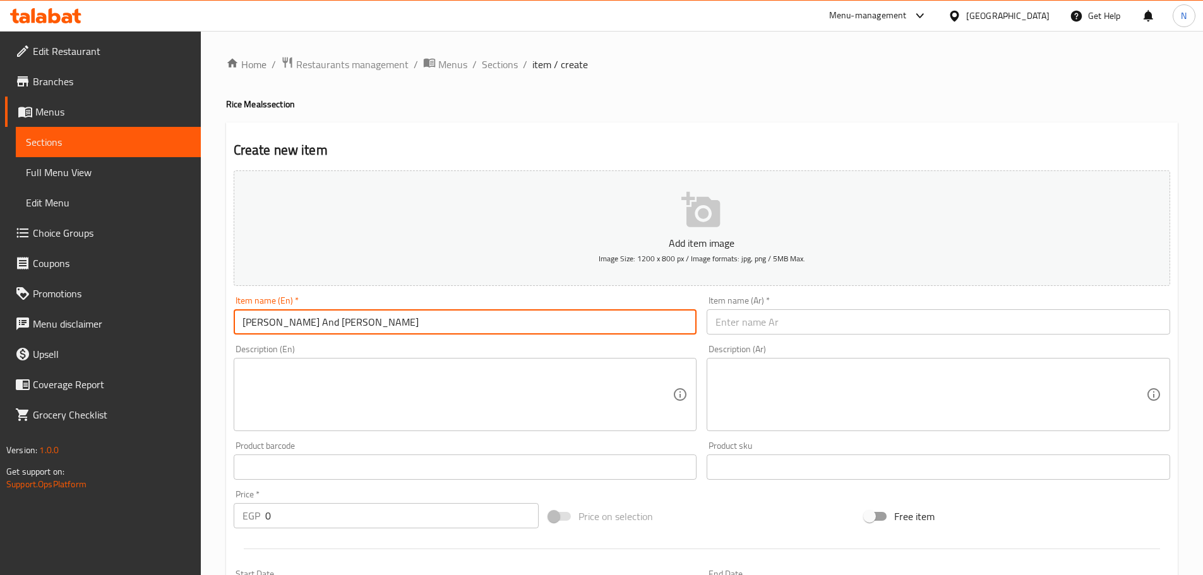
click at [290, 316] on input "[PERSON_NAME] And [PERSON_NAME]" at bounding box center [465, 321] width 463 height 25
type input "[PERSON_NAME] And [PERSON_NAME]"
click at [732, 339] on div "Item name (Ar)   * Item name (Ar) *" at bounding box center [938, 315] width 474 height 49
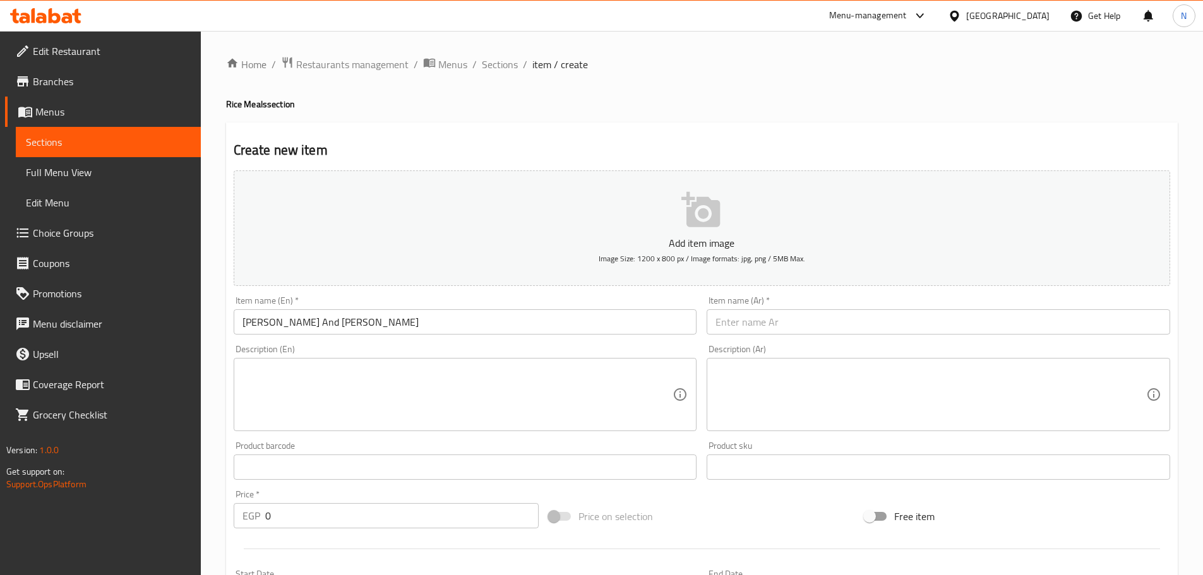
click at [734, 320] on input "text" at bounding box center [938, 321] width 463 height 25
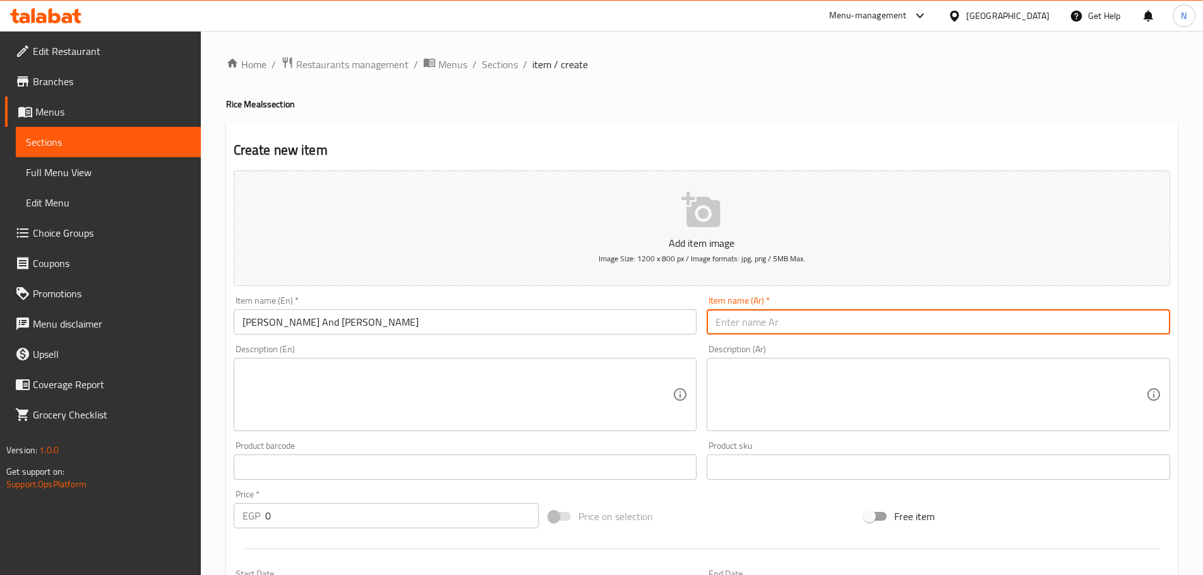
paste input "كفتة [PERSON_NAME] مع الأرز"
type input "كفتة [PERSON_NAME] مع الأرز"
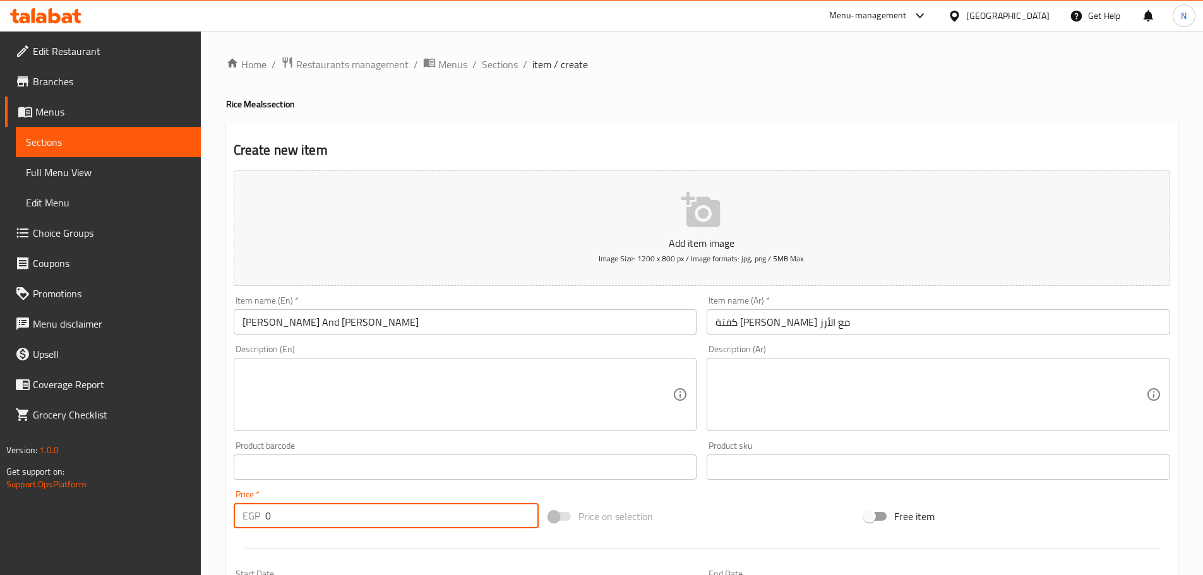
click at [259, 522] on div "EGP 0 Price *" at bounding box center [387, 515] width 306 height 25
type input "195"
click at [677, 499] on div "Price on selection" at bounding box center [702, 516] width 316 height 34
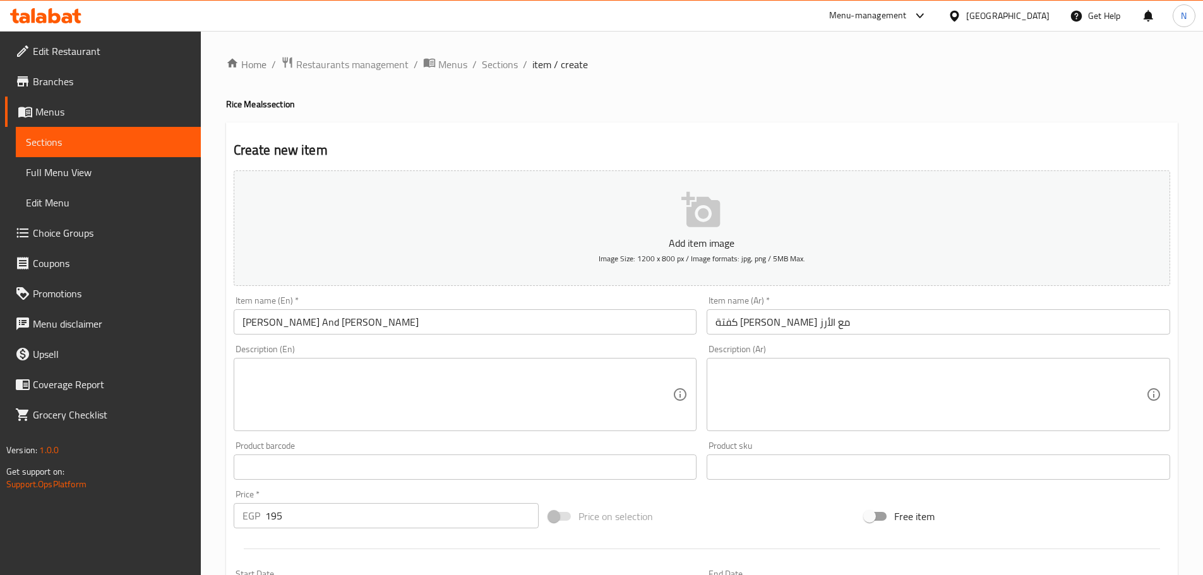
scroll to position [316, 0]
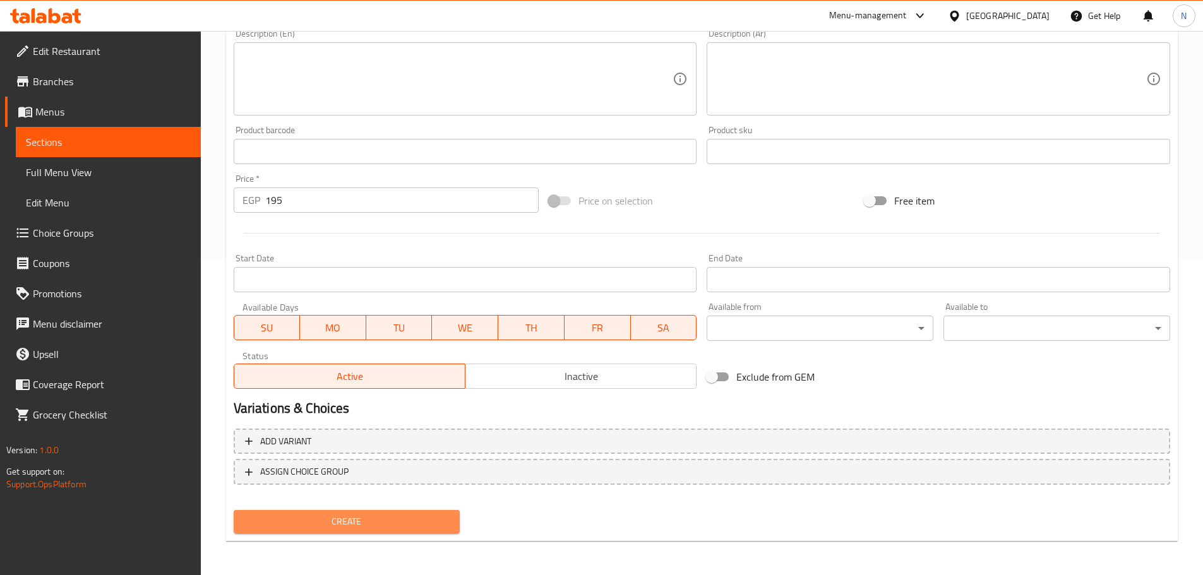
drag, startPoint x: 385, startPoint y: 520, endPoint x: 378, endPoint y: 477, distance: 44.0
click at [383, 520] on span "Create" at bounding box center [347, 522] width 206 height 16
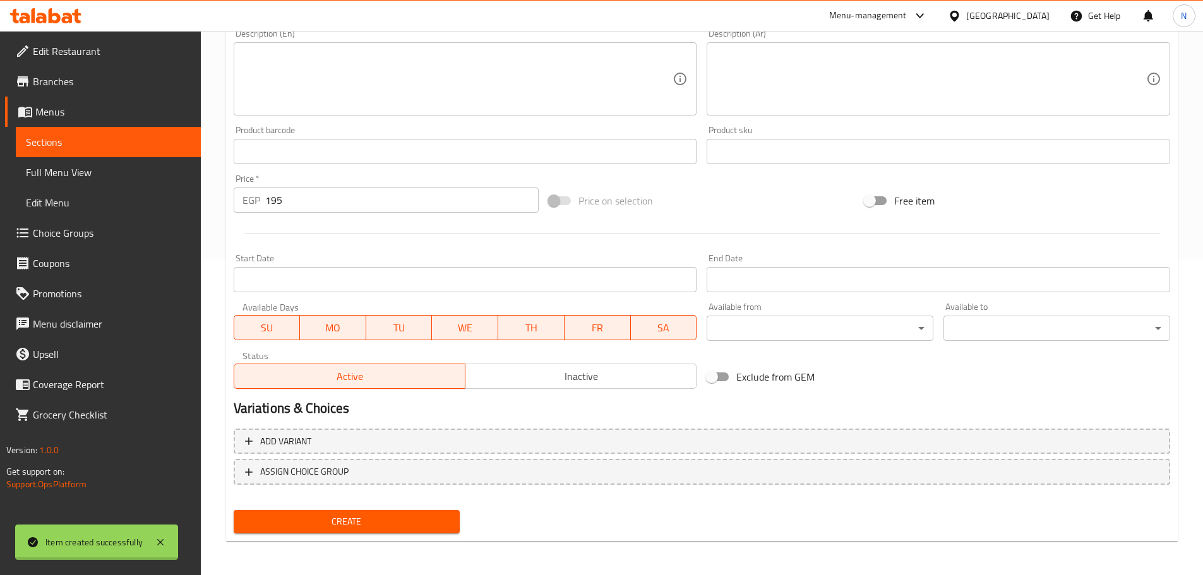
type input "0"
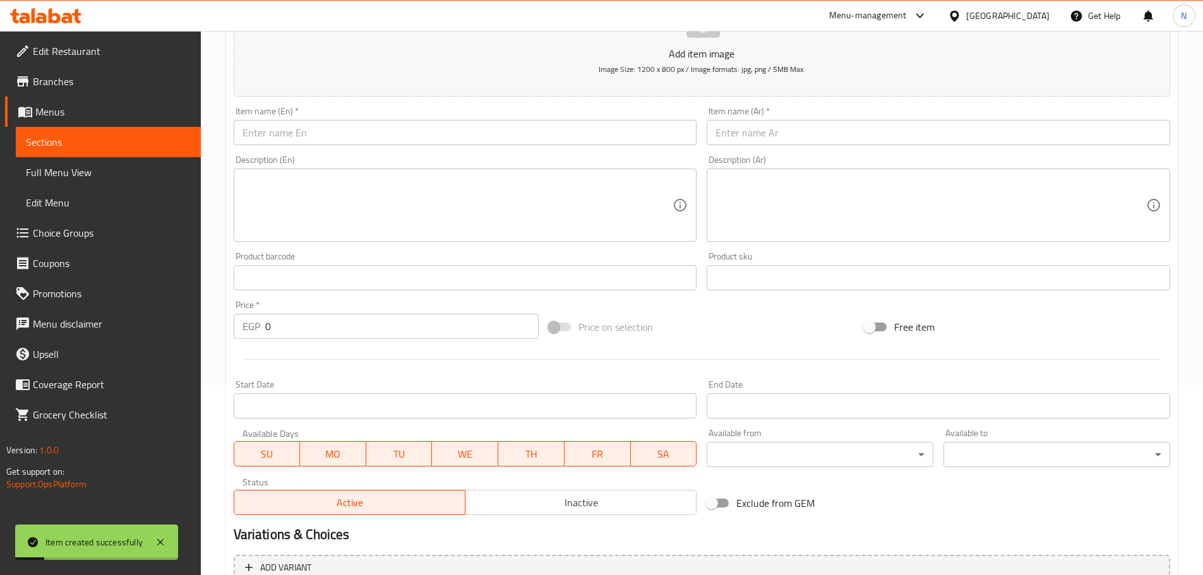
click at [410, 141] on input "text" at bounding box center [465, 132] width 463 height 25
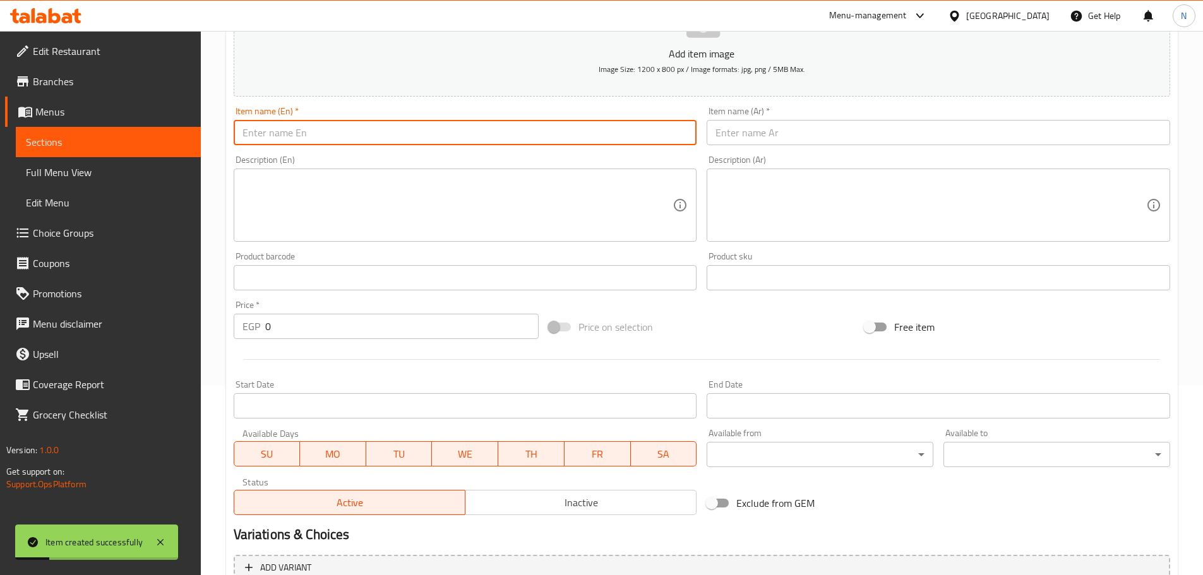
paste input "Kofta Daoud Basha, potatoes and rice"
click at [384, 140] on input "Kofta Daoud Basha, potatoes and rice" at bounding box center [465, 132] width 463 height 25
click at [379, 133] on input "[PERSON_NAME], Potatoes and [PERSON_NAME]" at bounding box center [465, 132] width 463 height 25
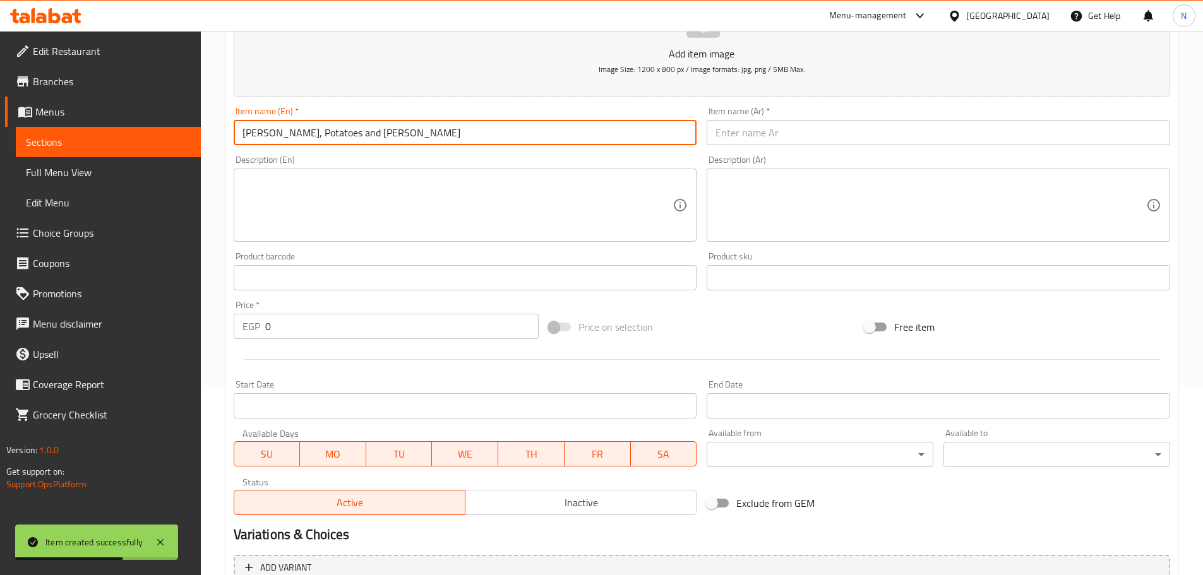
click at [379, 133] on input "[PERSON_NAME], Potatoes and [PERSON_NAME]" at bounding box center [465, 132] width 463 height 25
click at [345, 123] on input "[PERSON_NAME], Potatoes And Rice" at bounding box center [465, 132] width 463 height 25
type input "[PERSON_NAME], Potatoes And Rice"
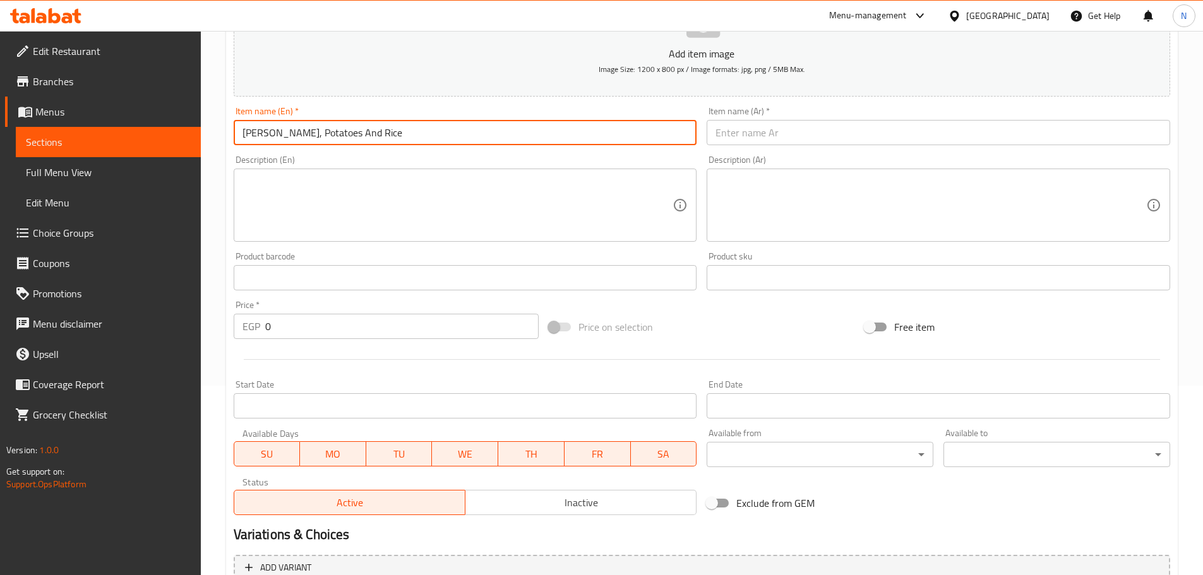
click at [743, 140] on input "text" at bounding box center [938, 132] width 463 height 25
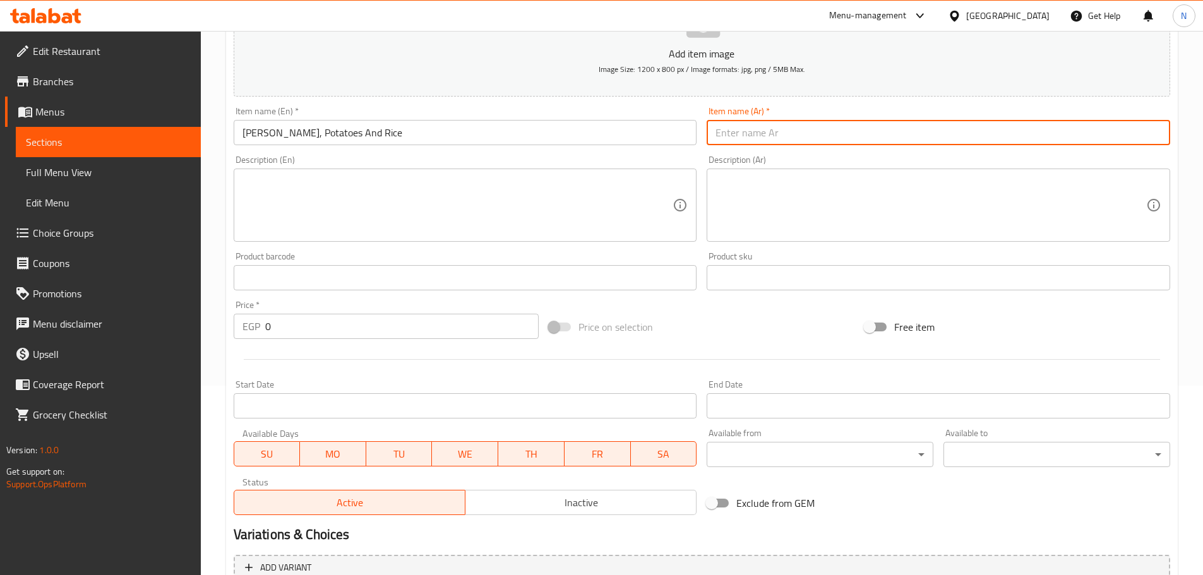
paste input "كفتة [PERSON_NAME]، بطاطس و أرز"
click at [725, 133] on input "كفتة [PERSON_NAME]، بطاطس و أرز" at bounding box center [938, 132] width 463 height 25
type input "كفتة [PERSON_NAME]، بطاطس وأرز"
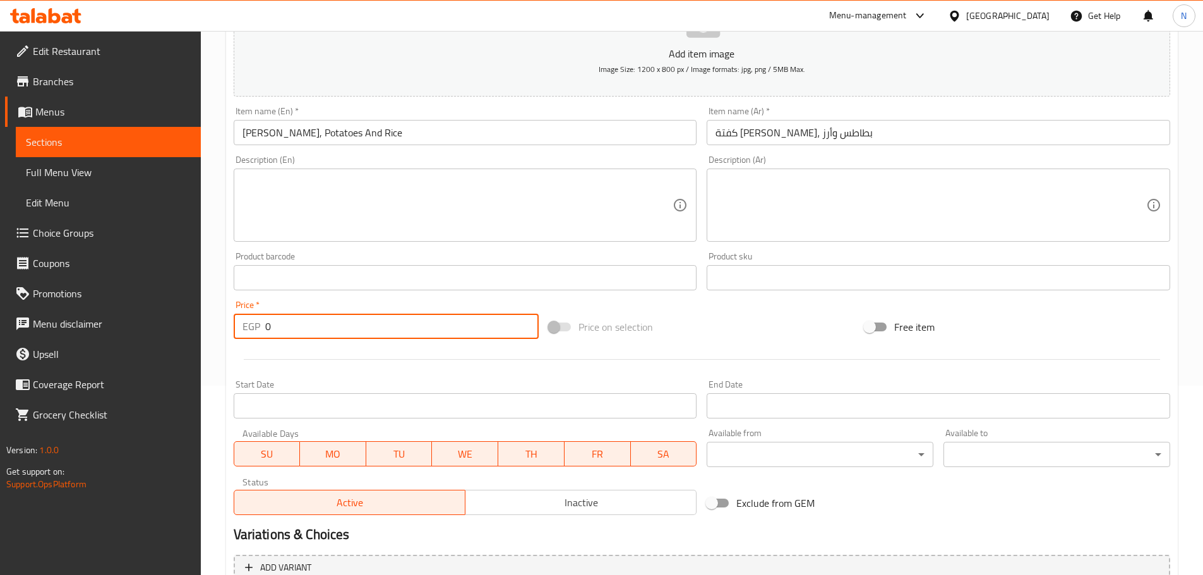
drag, startPoint x: 284, startPoint y: 323, endPoint x: 253, endPoint y: 325, distance: 31.0
click at [253, 325] on div "EGP 0 Price *" at bounding box center [387, 326] width 306 height 25
type input "200"
click at [788, 352] on div at bounding box center [702, 359] width 946 height 31
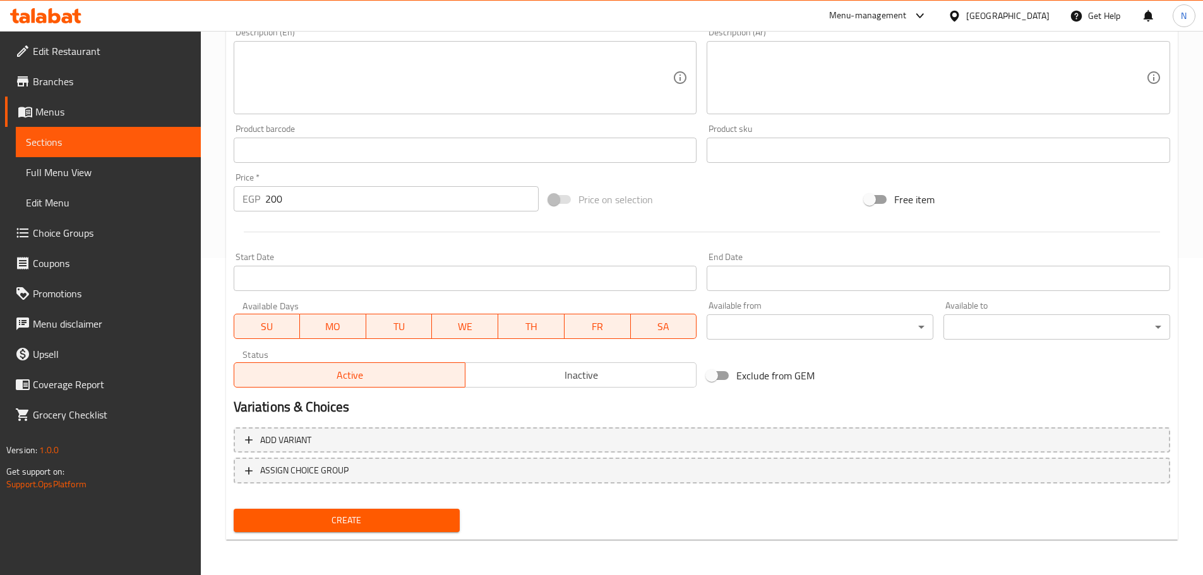
click at [357, 515] on span "Create" at bounding box center [347, 521] width 206 height 16
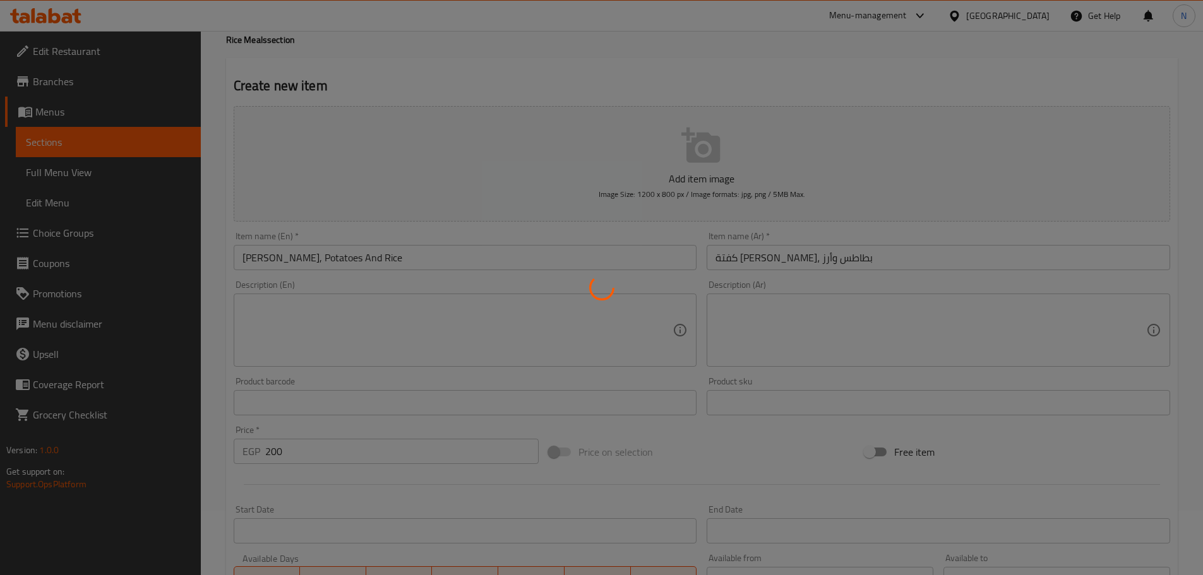
type input "0"
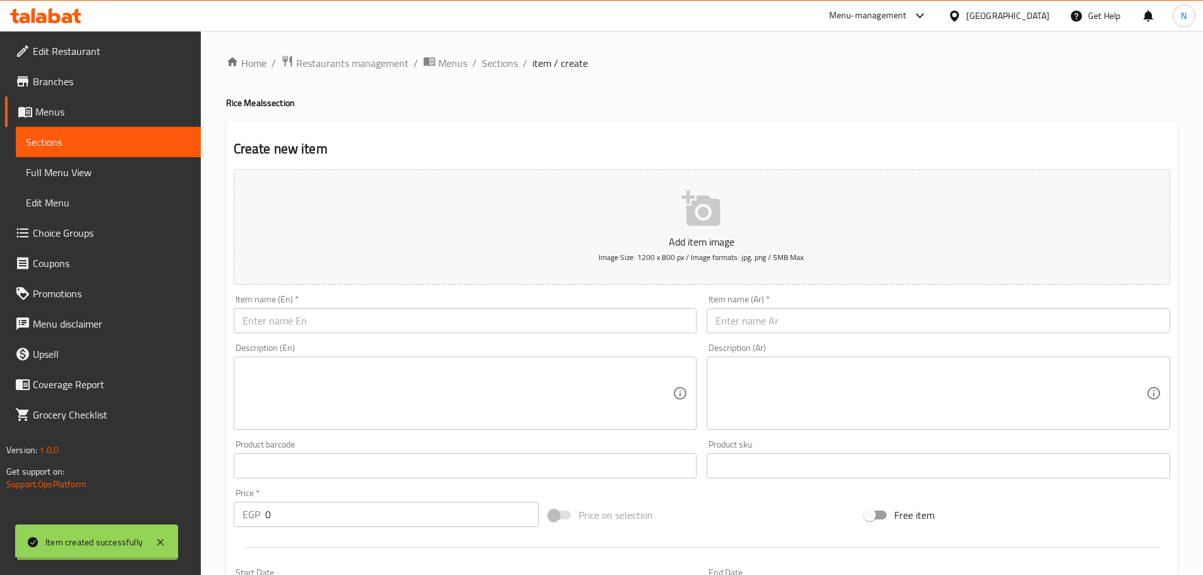
scroll to position [0, 0]
click at [508, 63] on span "Sections" at bounding box center [500, 64] width 36 height 15
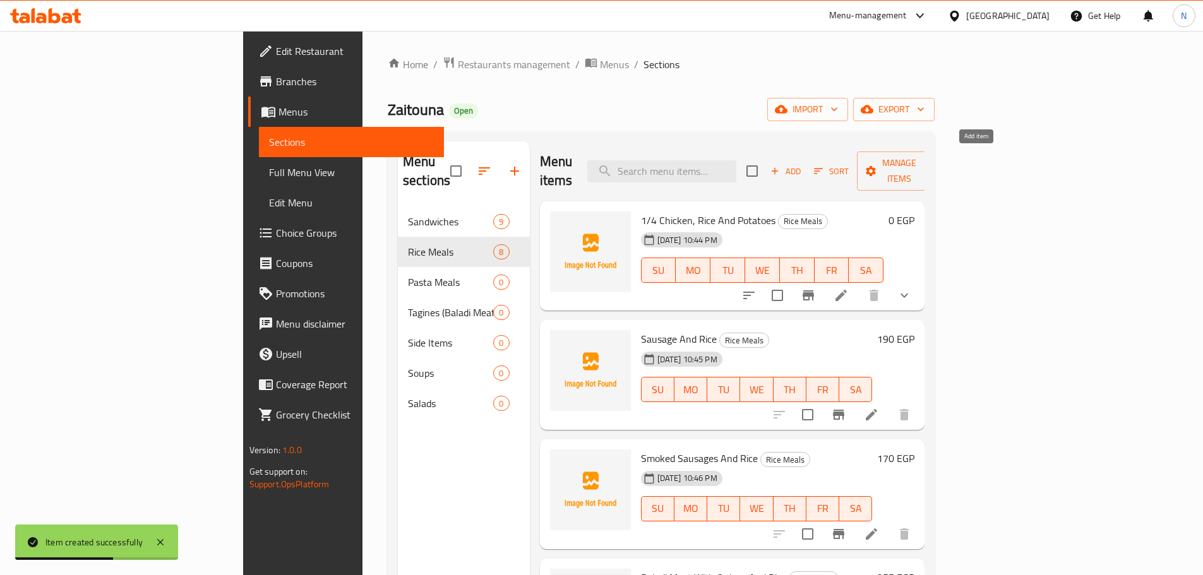
click at [803, 164] on span "Add" at bounding box center [785, 171] width 34 height 15
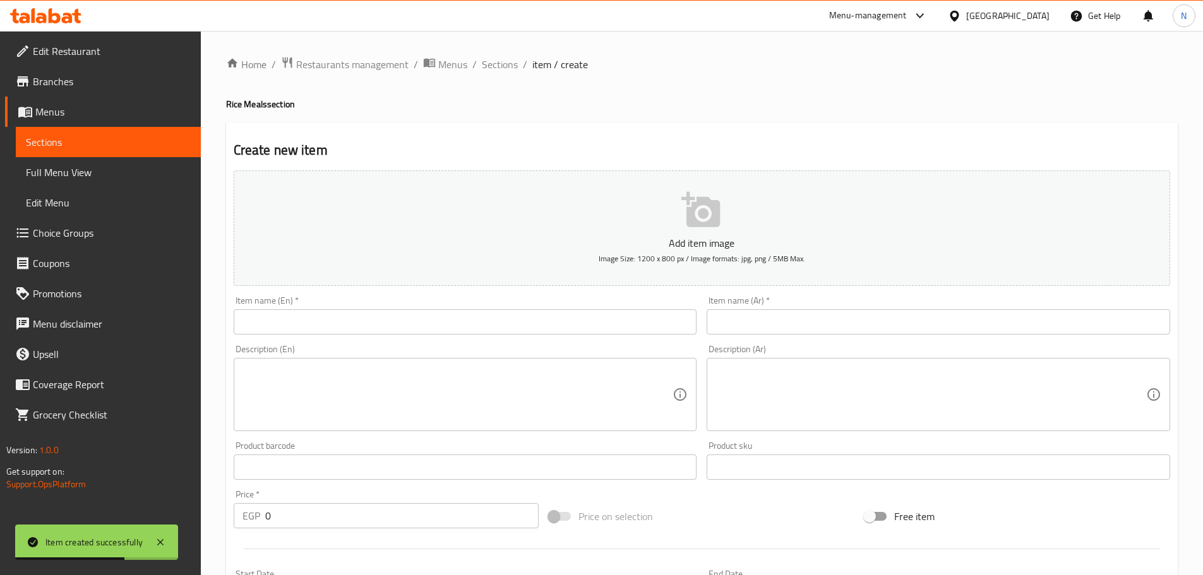
click at [624, 321] on input "text" at bounding box center [465, 321] width 463 height 25
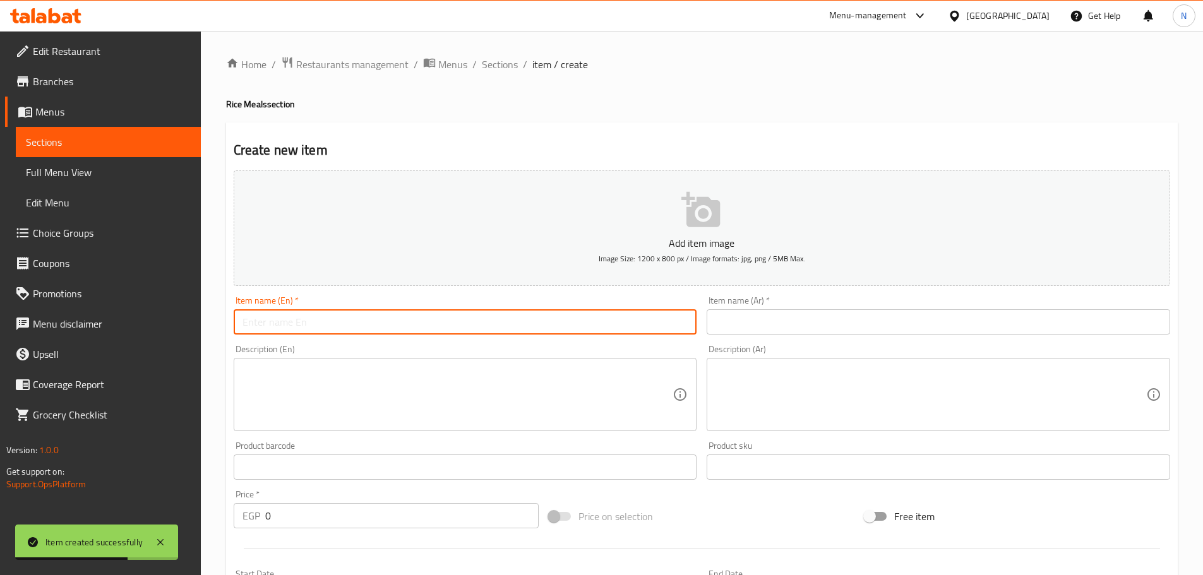
paste input "Grilled Chicken and rice"
click at [319, 314] on input "Grilled Chicken and rice" at bounding box center [465, 321] width 463 height 25
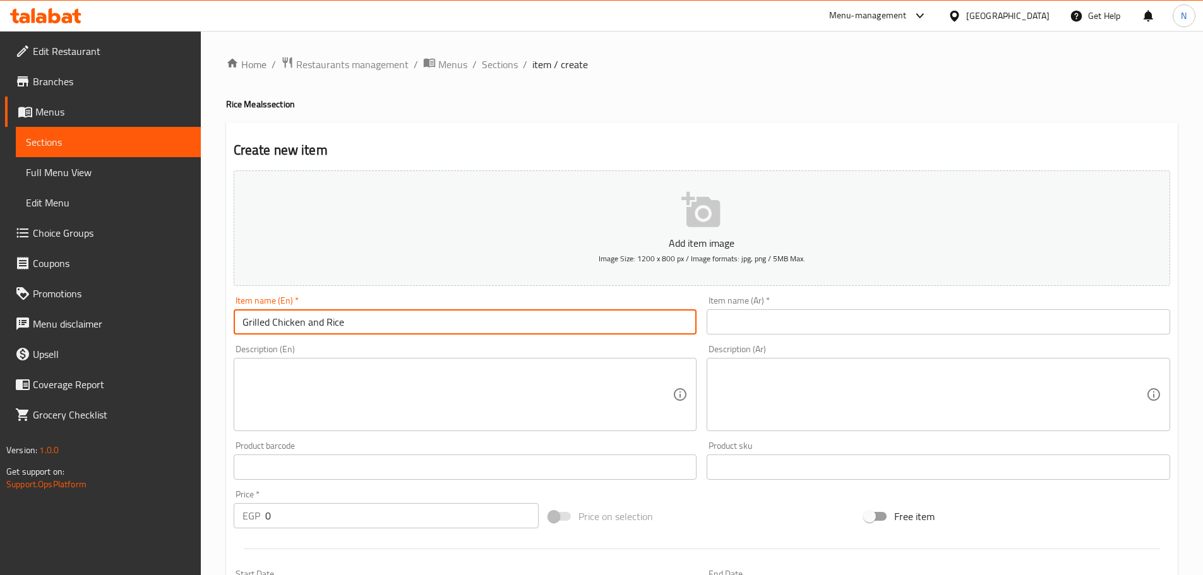
type input "Grilled Chicken and Rice"
click at [741, 312] on div "Item name (Ar)   * Item name (Ar) *" at bounding box center [938, 315] width 463 height 39
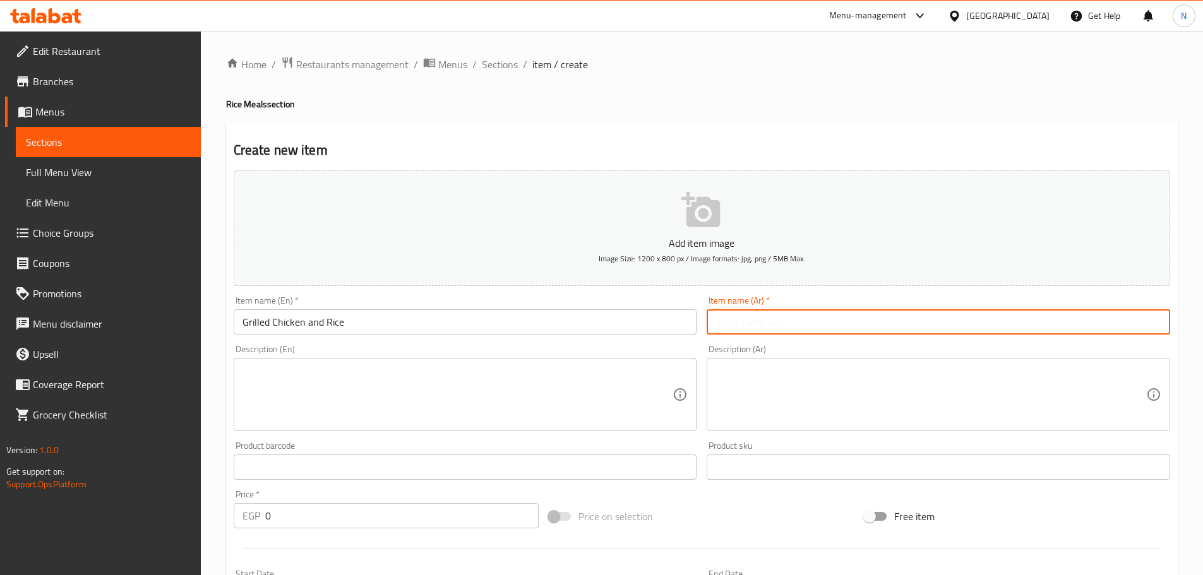
click at [743, 316] on input "text" at bounding box center [938, 321] width 463 height 25
click at [777, 323] on input "text" at bounding box center [938, 321] width 463 height 25
paste input "دجاج مشوي مع أرز"
type input "دجاج مشوي مع أرز"
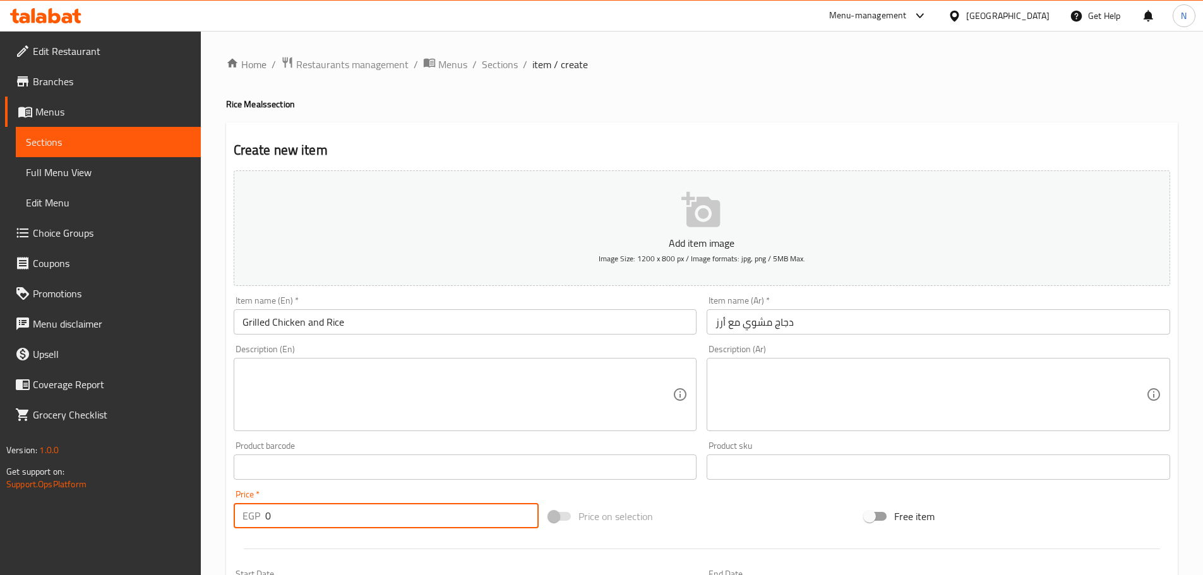
drag, startPoint x: 270, startPoint y: 514, endPoint x: 260, endPoint y: 518, distance: 11.6
click at [260, 518] on div "EGP 0 Price *" at bounding box center [387, 515] width 306 height 25
type input "195"
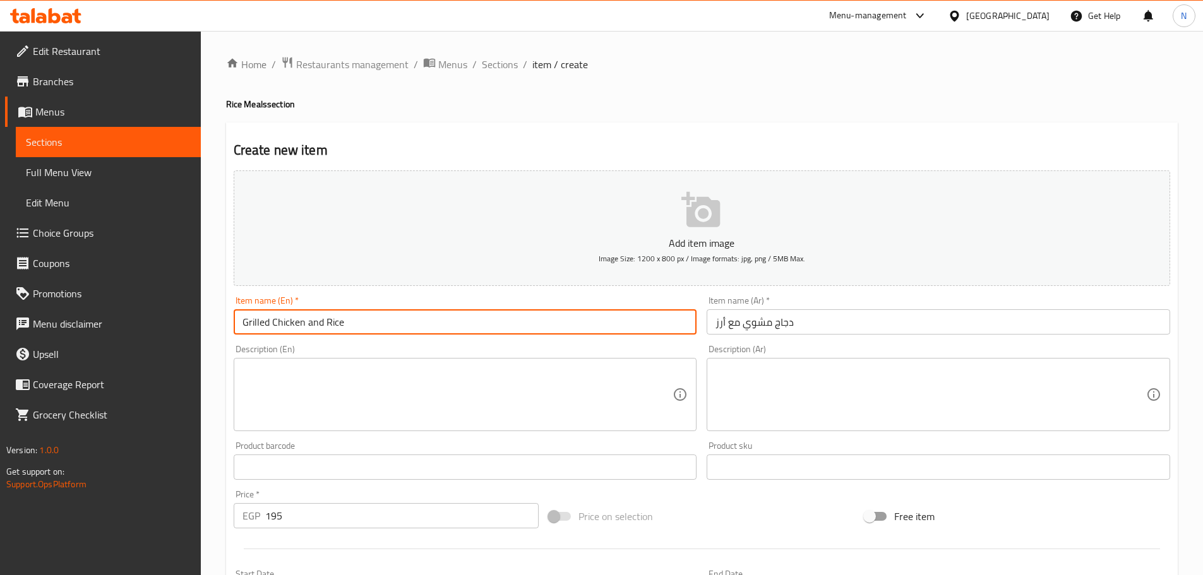
click at [317, 319] on input "Grilled Chicken and Rice" at bounding box center [465, 321] width 463 height 25
type input "Grilled Chicken And Rice"
click at [665, 527] on div "Price on selection" at bounding box center [702, 516] width 316 height 34
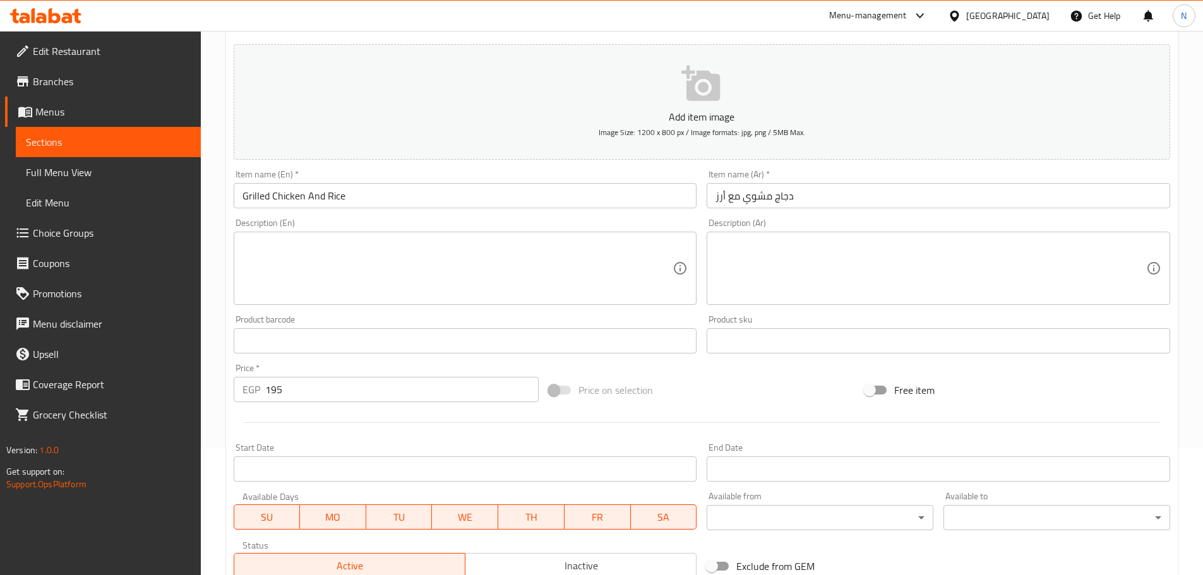
scroll to position [317, 0]
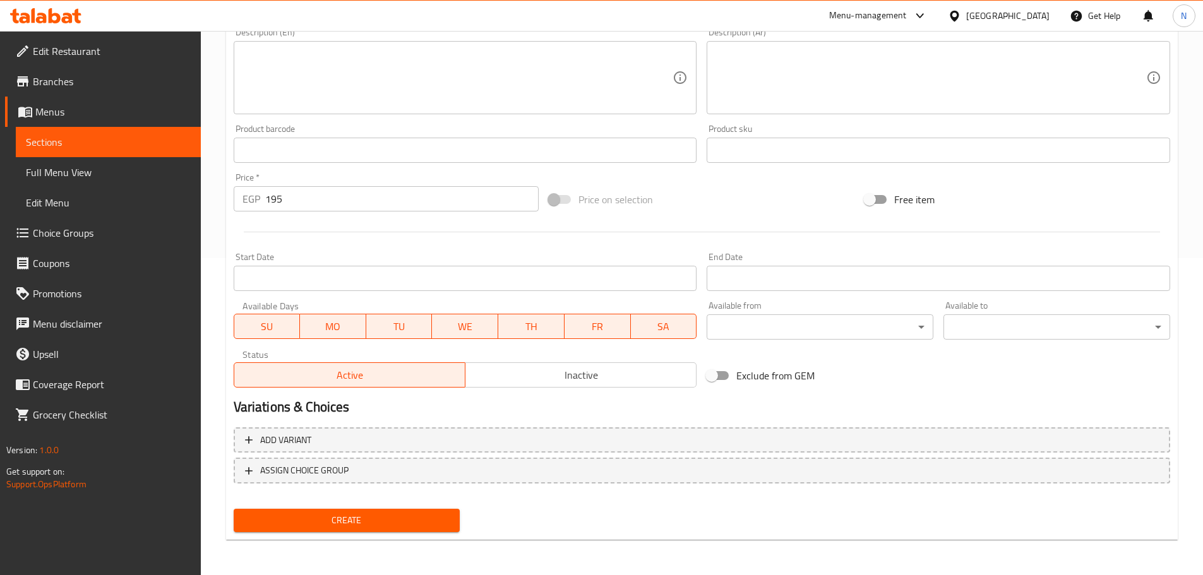
click at [324, 518] on span "Create" at bounding box center [347, 521] width 206 height 16
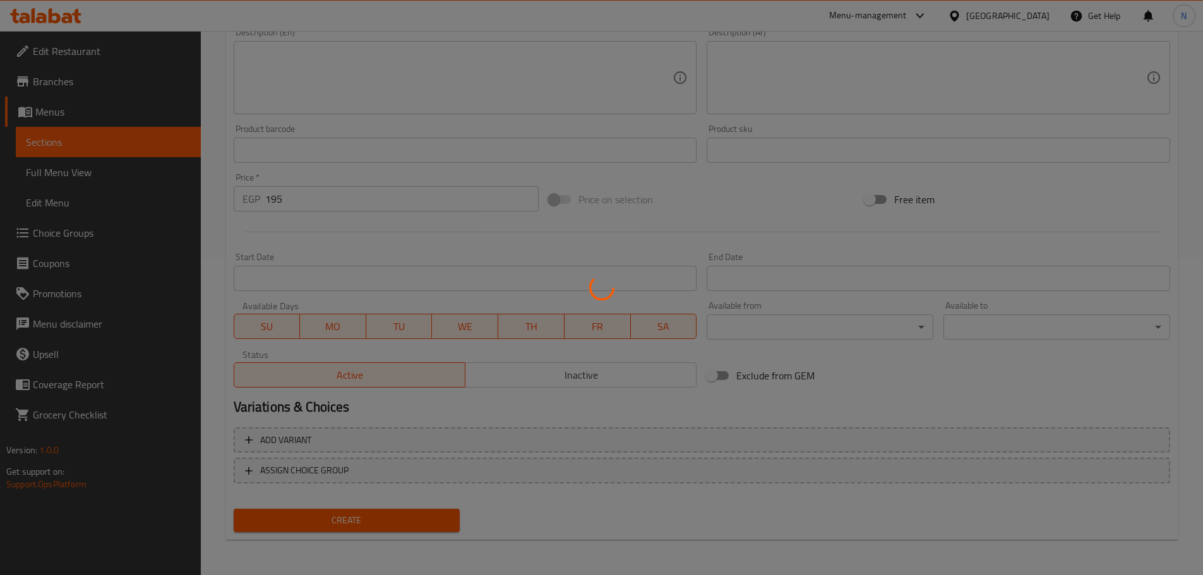
type input "0"
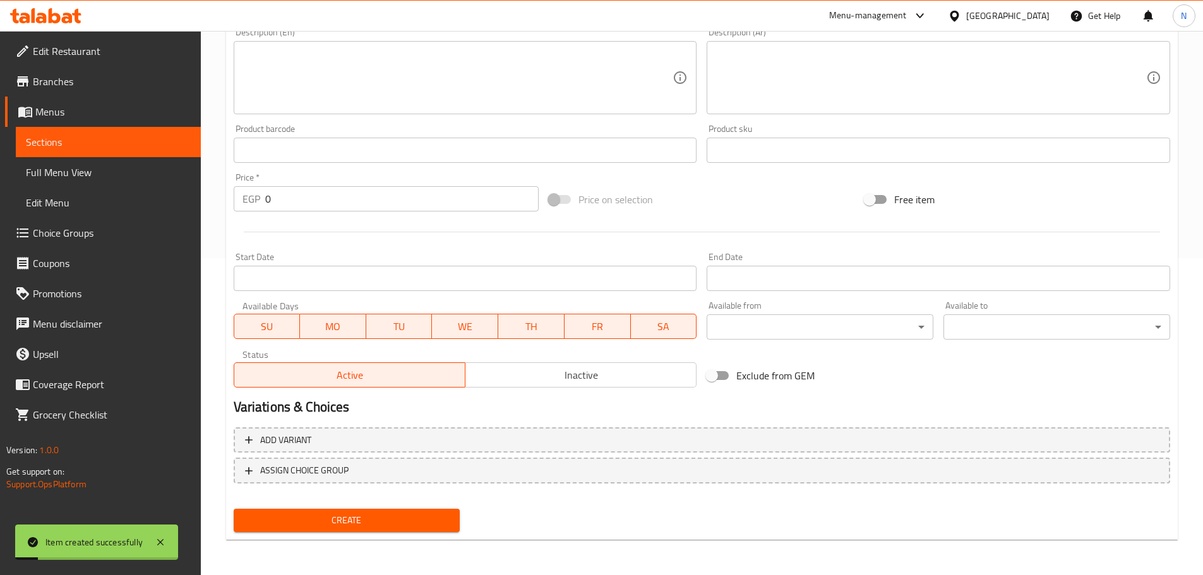
scroll to position [128, 0]
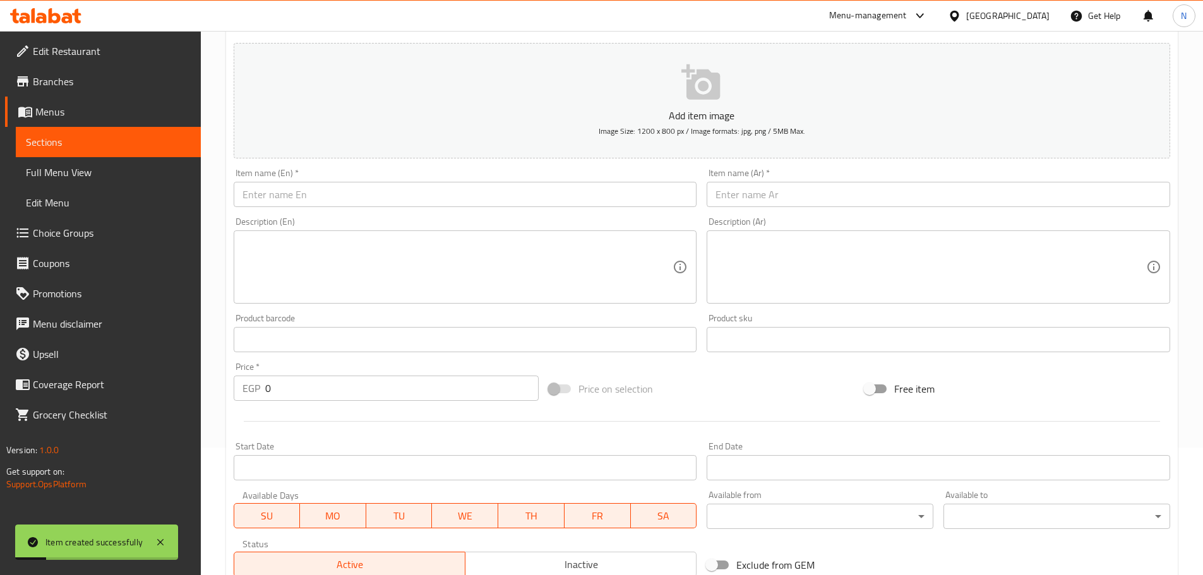
click at [377, 189] on input "text" at bounding box center [465, 194] width 463 height 25
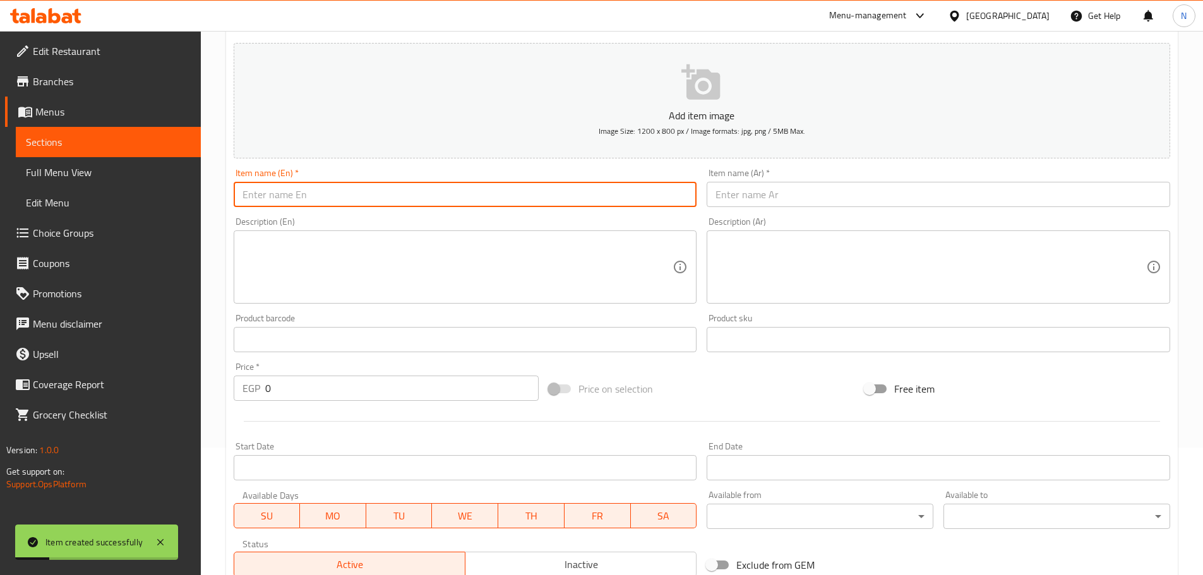
paste input "Chicken Fahita and rice"
click at [314, 196] on input "Chicken Fahita and rice" at bounding box center [465, 194] width 463 height 25
click at [318, 198] on input "Chicken Fahita and Rice" at bounding box center [465, 194] width 463 height 25
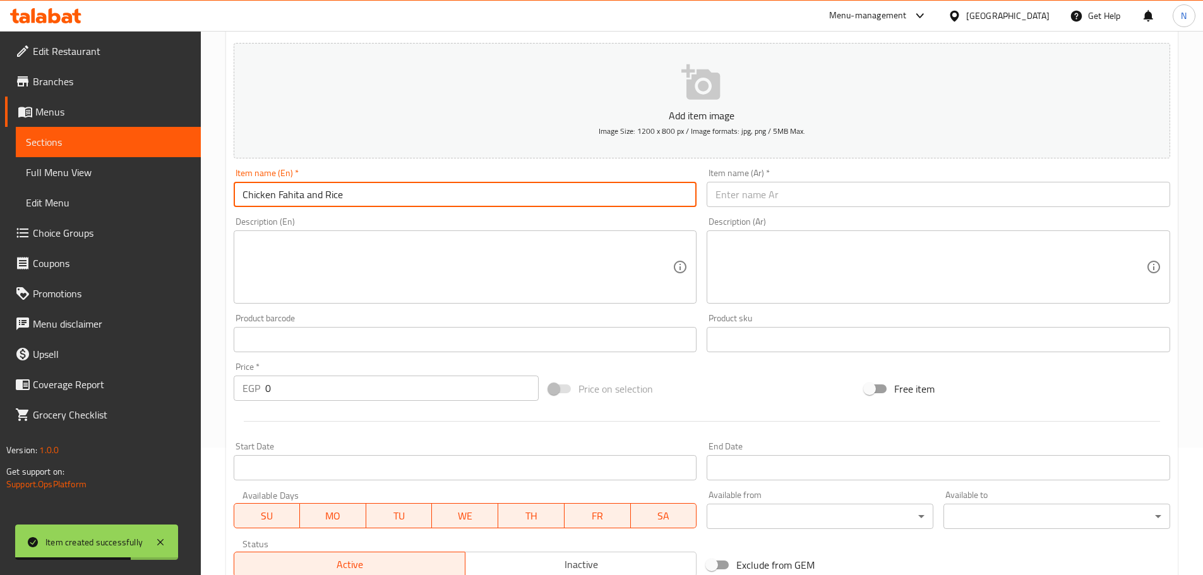
click at [318, 198] on input "Chicken Fahita and Rice" at bounding box center [465, 194] width 463 height 25
click at [313, 199] on input "Chicken Fahita And Rice" at bounding box center [465, 194] width 463 height 25
type input "Chicken Fahita And Rice"
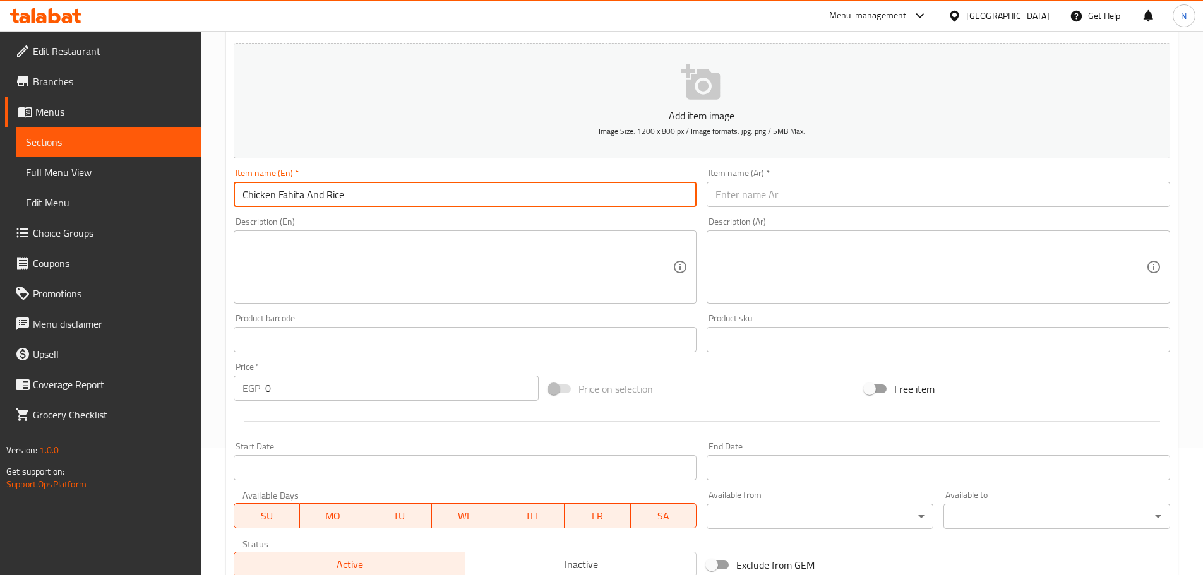
click at [774, 206] on input "text" at bounding box center [938, 194] width 463 height 25
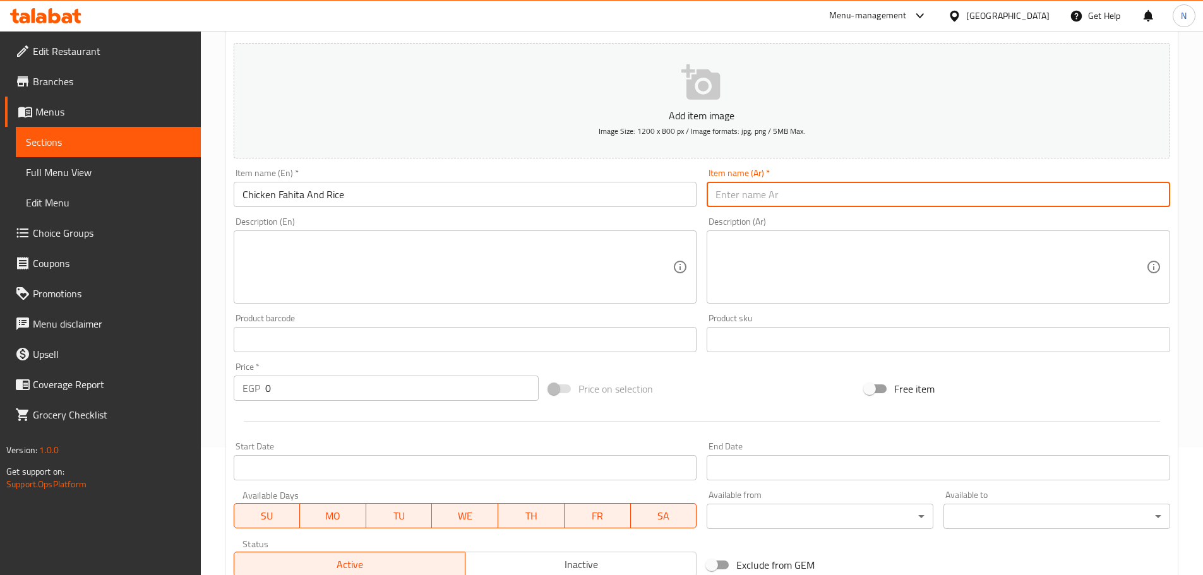
paste input "فاهيتا دجاج مع أرز"
type input "فاهيتا دجاج مع أرز"
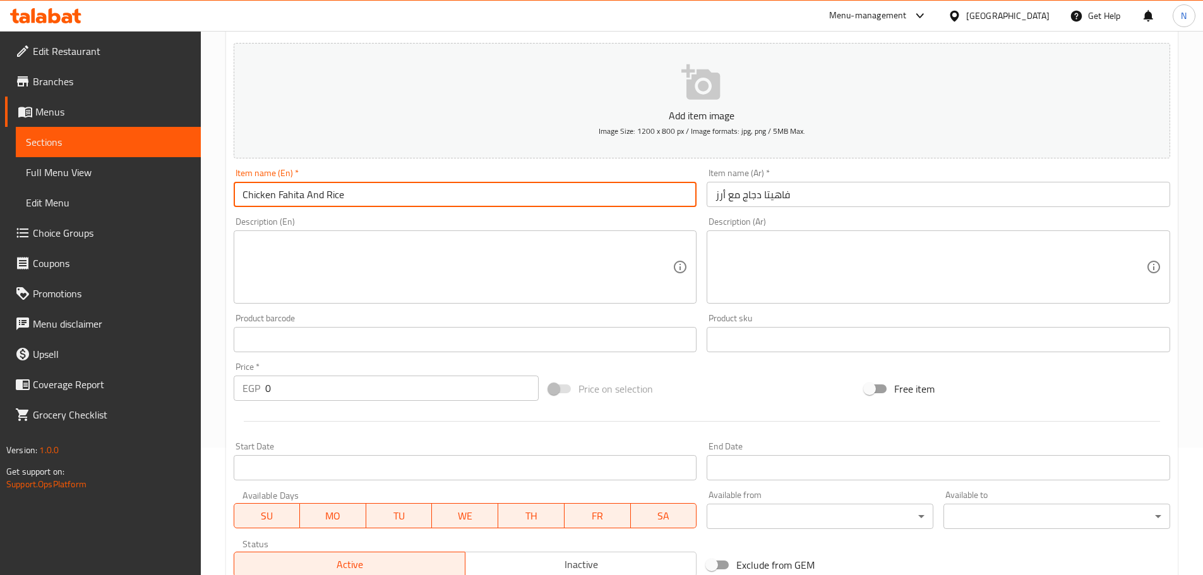
click at [295, 191] on input "Chicken Fahita And Rice" at bounding box center [465, 194] width 463 height 25
paste input "j"
type input "Chicken Fajita And Rice"
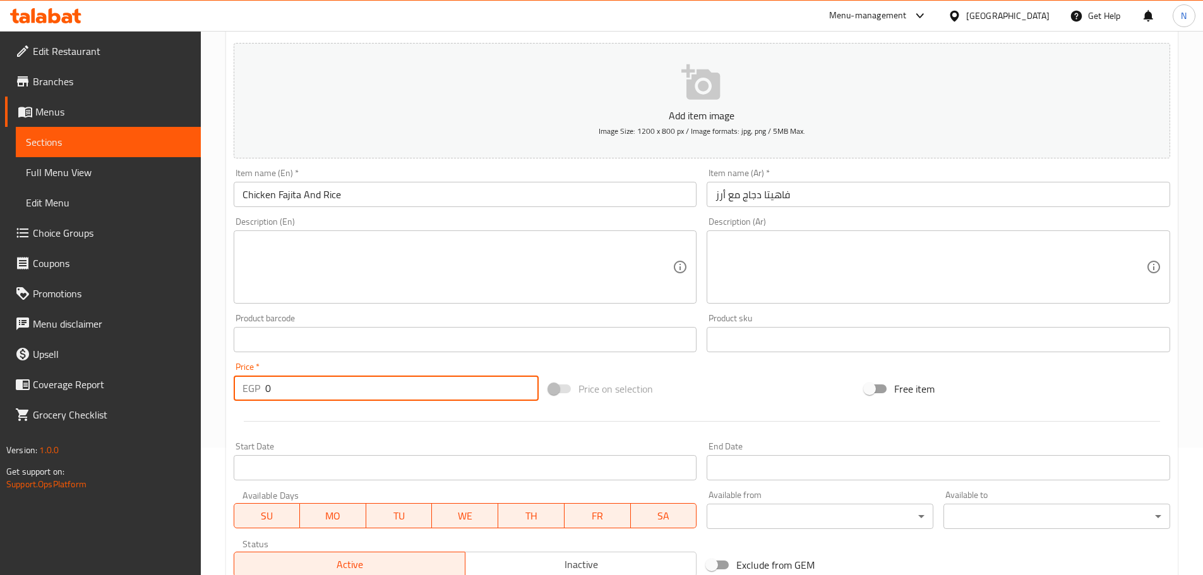
drag, startPoint x: 293, startPoint y: 384, endPoint x: 250, endPoint y: 387, distance: 43.1
click at [250, 387] on div "EGP 0 Price *" at bounding box center [387, 388] width 306 height 25
type input "195"
click at [676, 395] on div "Price on selection" at bounding box center [702, 389] width 316 height 34
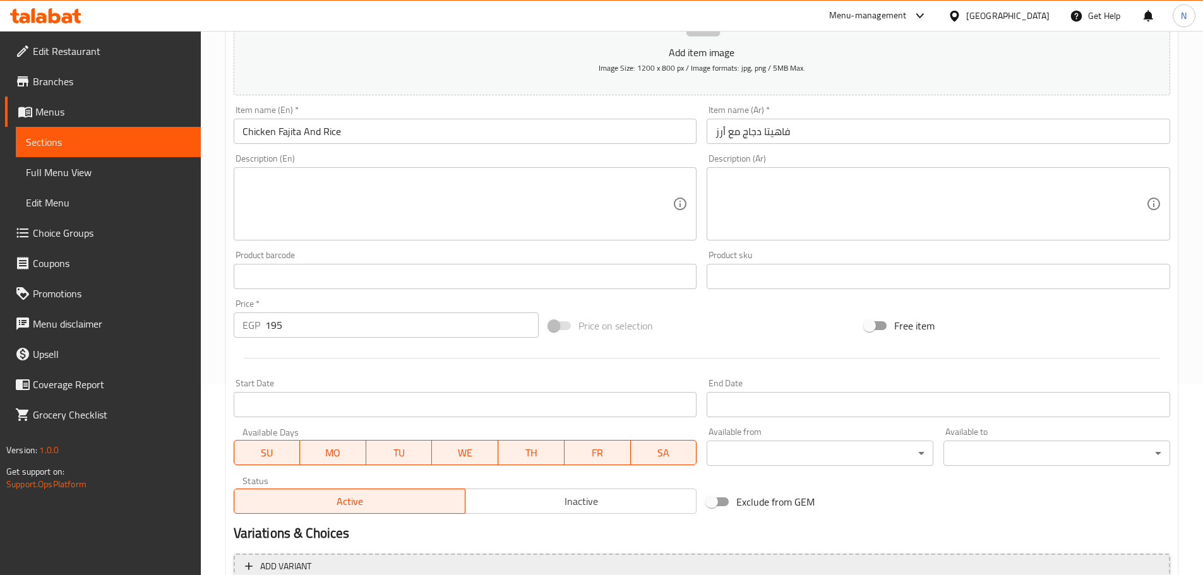
scroll to position [317, 0]
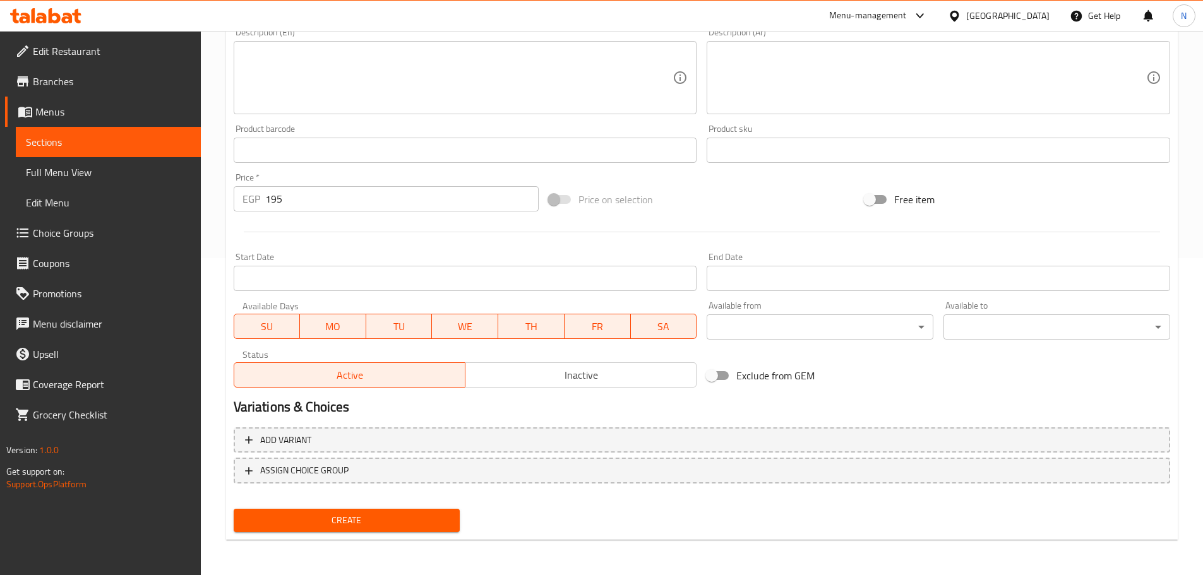
click at [394, 519] on span "Create" at bounding box center [347, 521] width 206 height 16
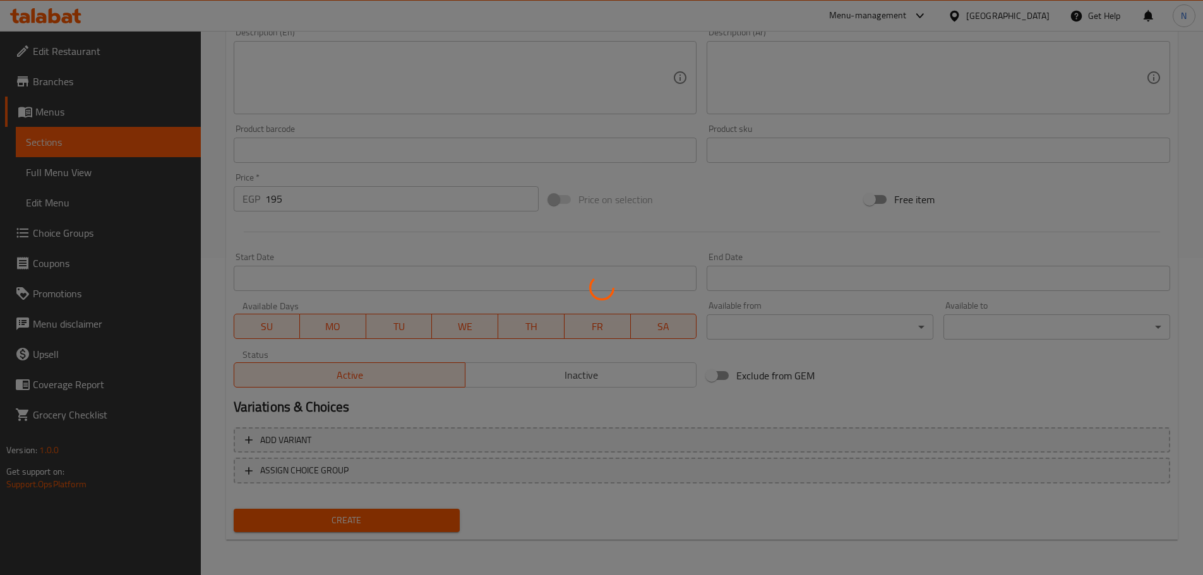
type input "0"
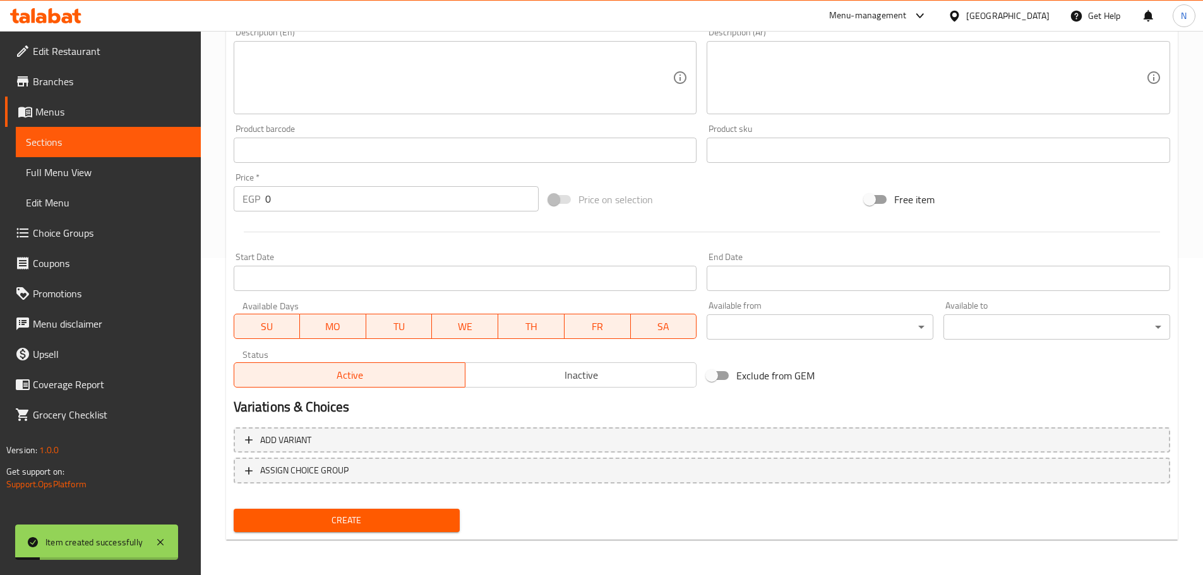
scroll to position [128, 0]
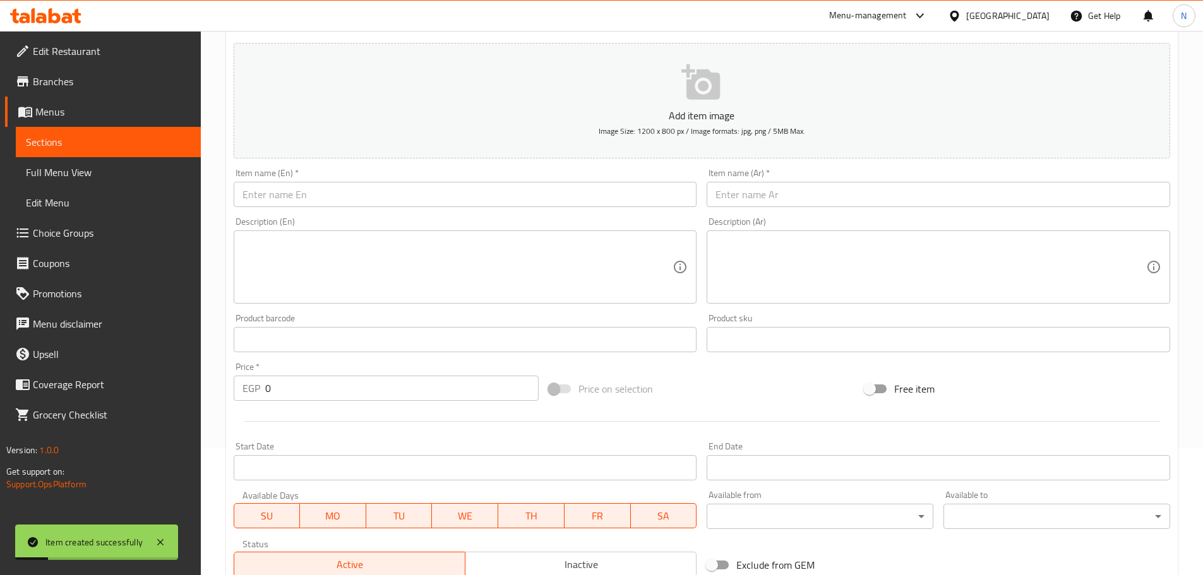
click at [401, 201] on input "text" at bounding box center [465, 194] width 463 height 25
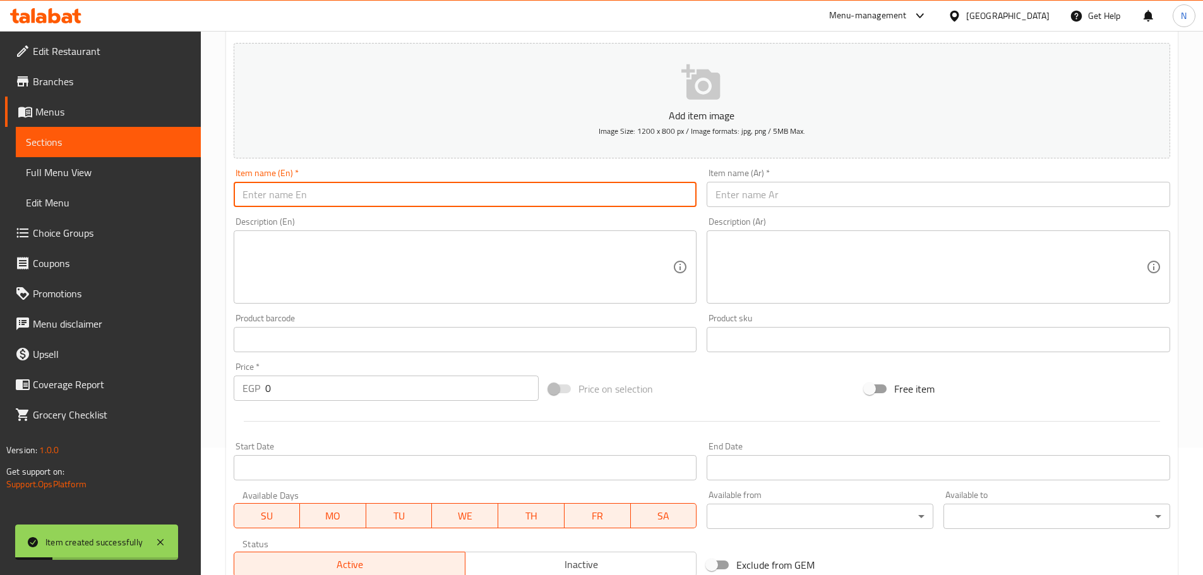
paste input "Baladi Liver and rice"
click at [315, 191] on input "Baladi Liver and rice" at bounding box center [465, 194] width 463 height 25
type input "Baladi Liver and Rice"
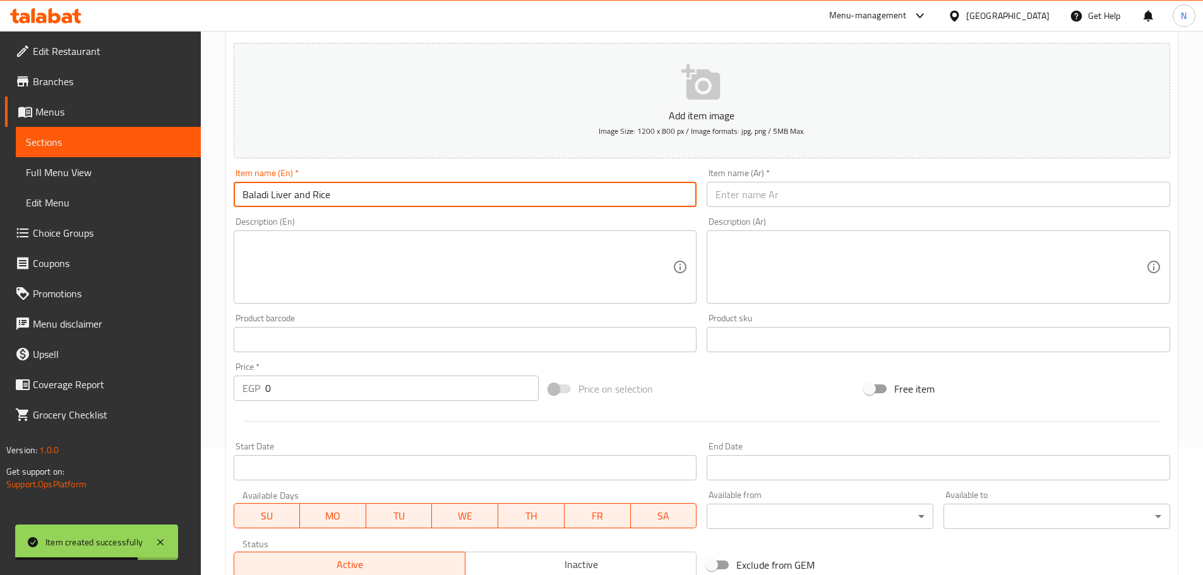
click at [816, 206] on input "text" at bounding box center [938, 194] width 463 height 25
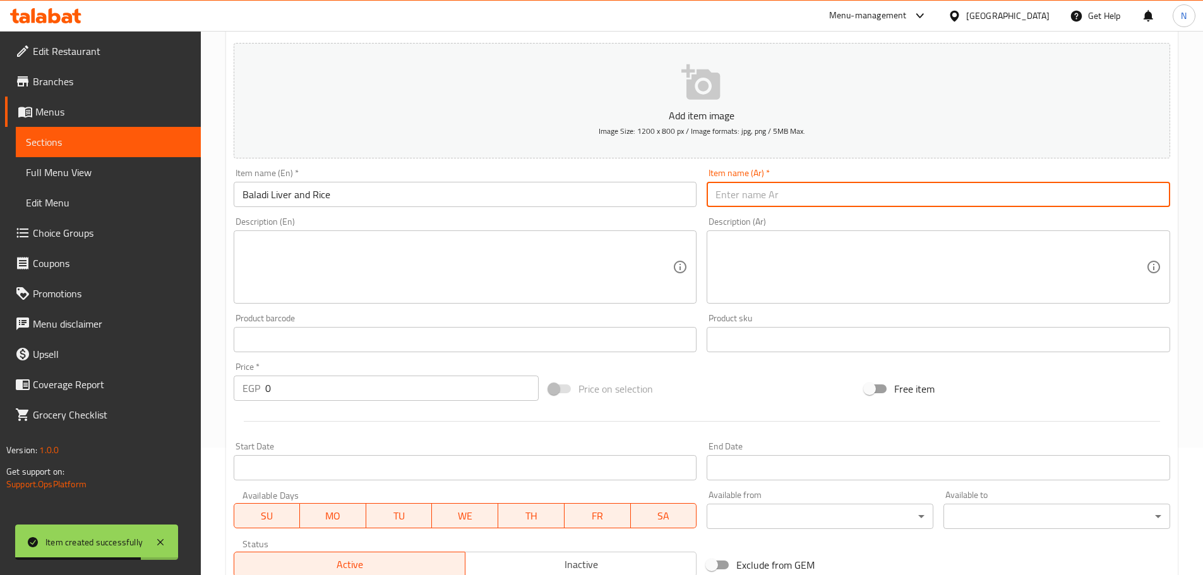
paste input "كبدة بلدي مع أرز"
type input "كبدة بلدي مع أرز"
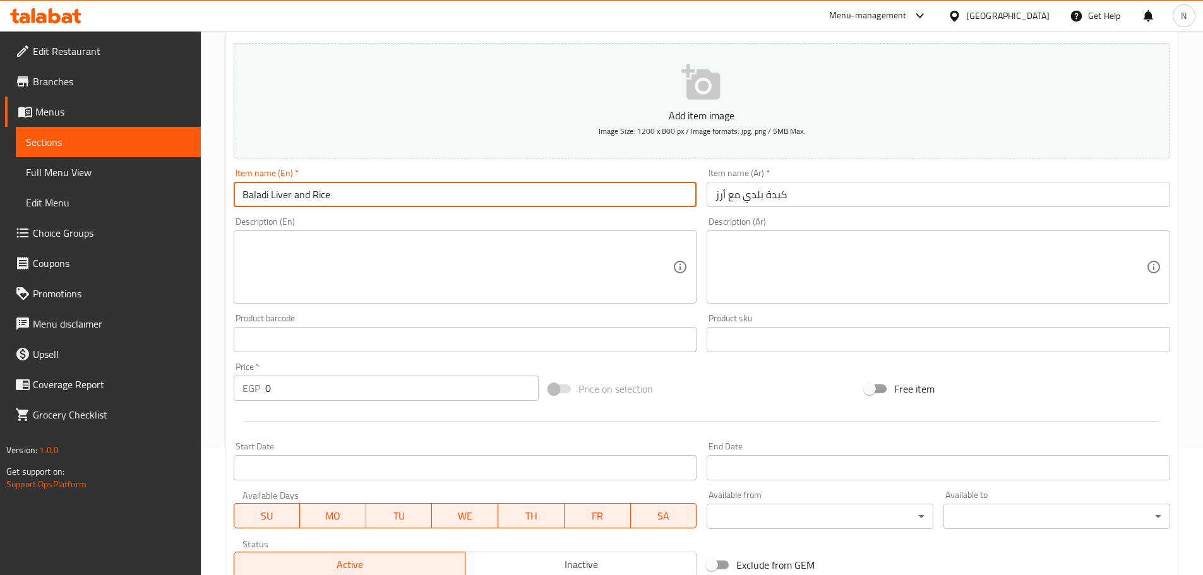
click at [299, 193] on input "Baladi Liver and Rice" at bounding box center [465, 194] width 463 height 25
drag, startPoint x: 299, startPoint y: 193, endPoint x: 265, endPoint y: 347, distance: 157.7
click at [265, 347] on input "text" at bounding box center [465, 339] width 463 height 25
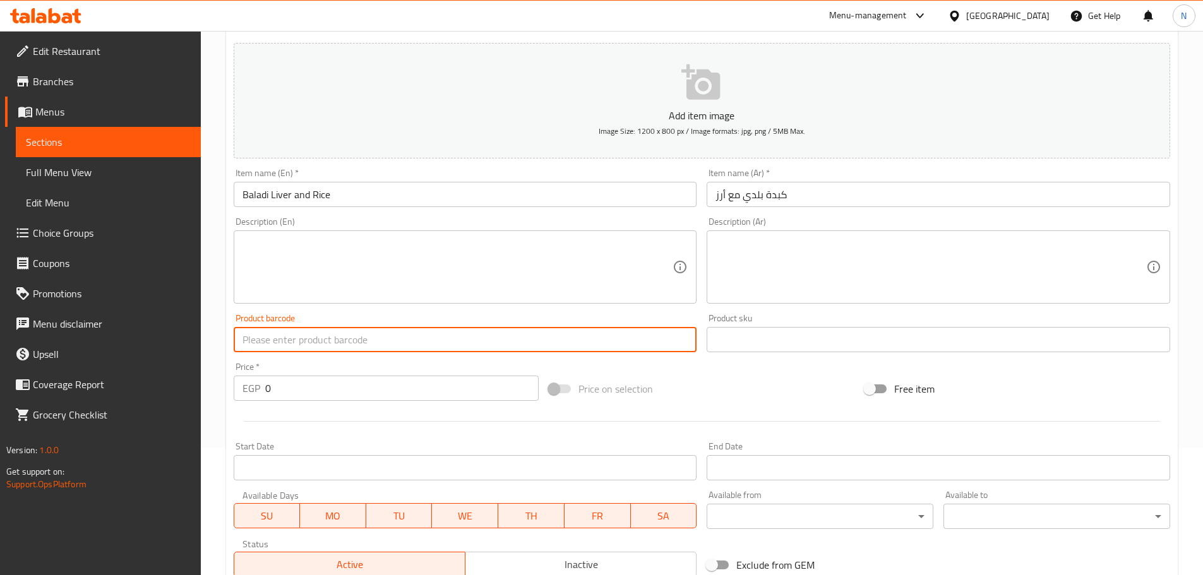
click at [302, 189] on input "Baladi Liver and Rice" at bounding box center [465, 194] width 463 height 25
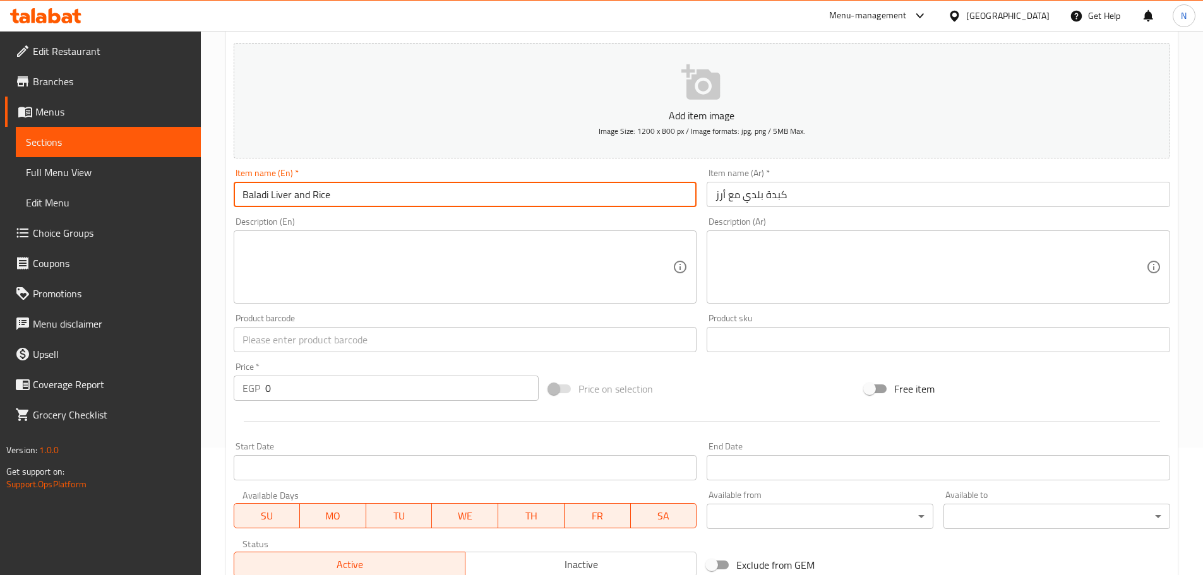
click at [302, 189] on input "Baladi Liver and Rice" at bounding box center [465, 194] width 463 height 25
type input "Baladi Liver And Rice"
click at [333, 263] on textarea at bounding box center [457, 267] width 431 height 60
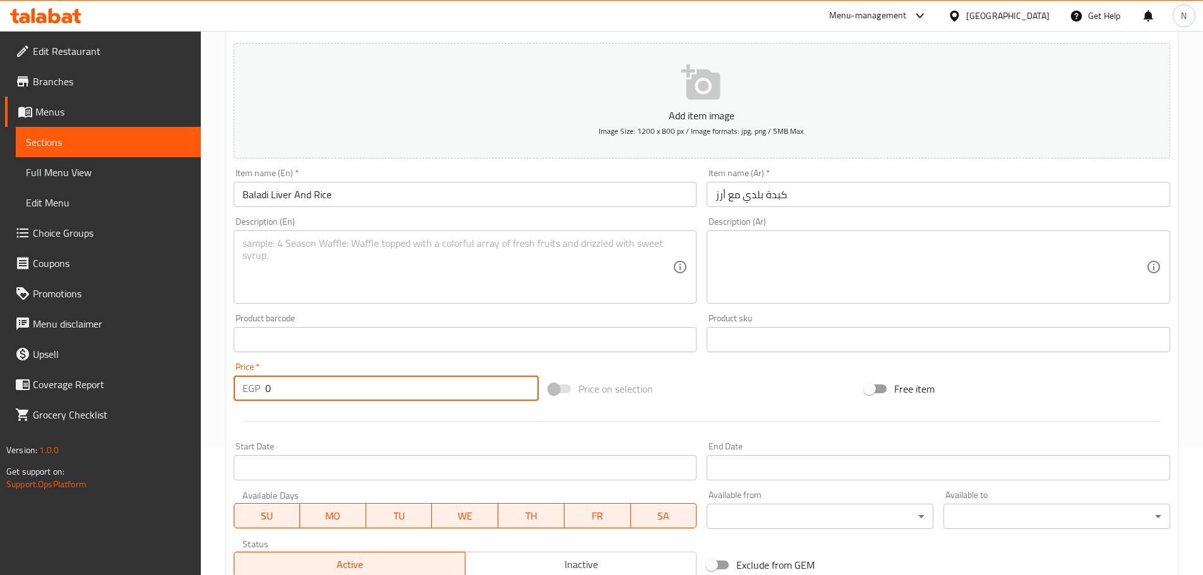
drag, startPoint x: 287, startPoint y: 393, endPoint x: 250, endPoint y: 393, distance: 37.3
click at [250, 393] on div "EGP 0 Price *" at bounding box center [387, 388] width 306 height 25
type input "195"
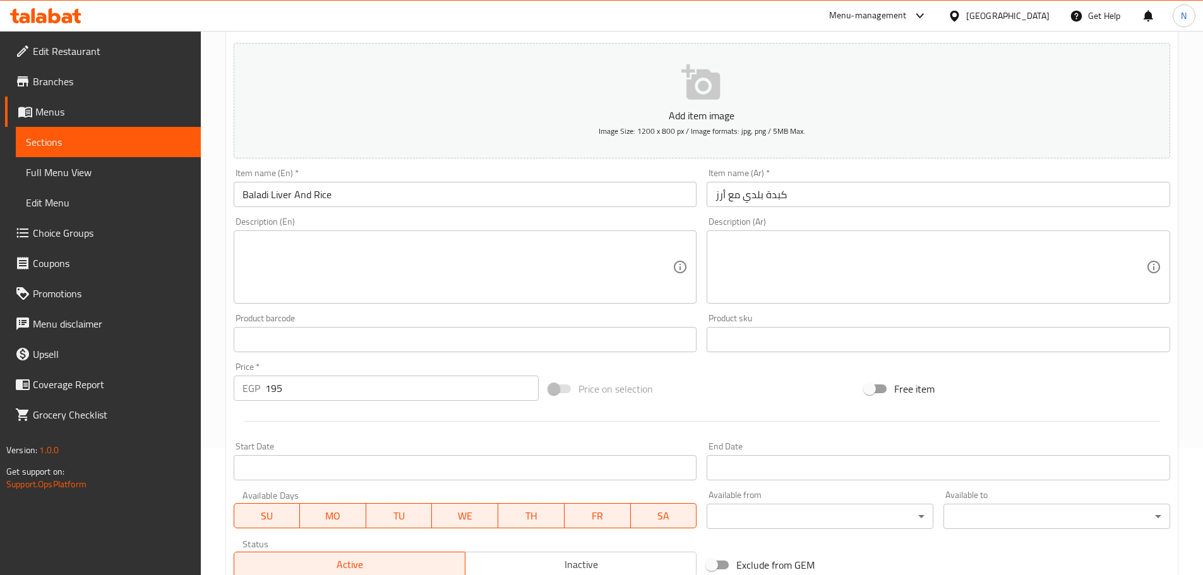
click at [765, 404] on div "Price on selection" at bounding box center [702, 389] width 316 height 34
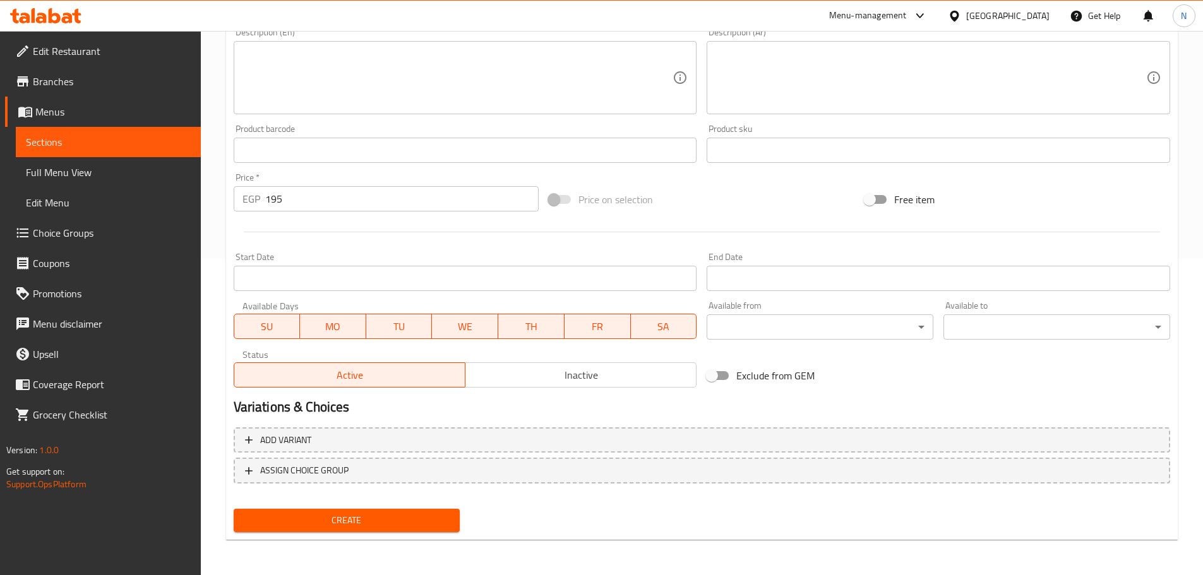
click at [331, 523] on span "Create" at bounding box center [347, 521] width 206 height 16
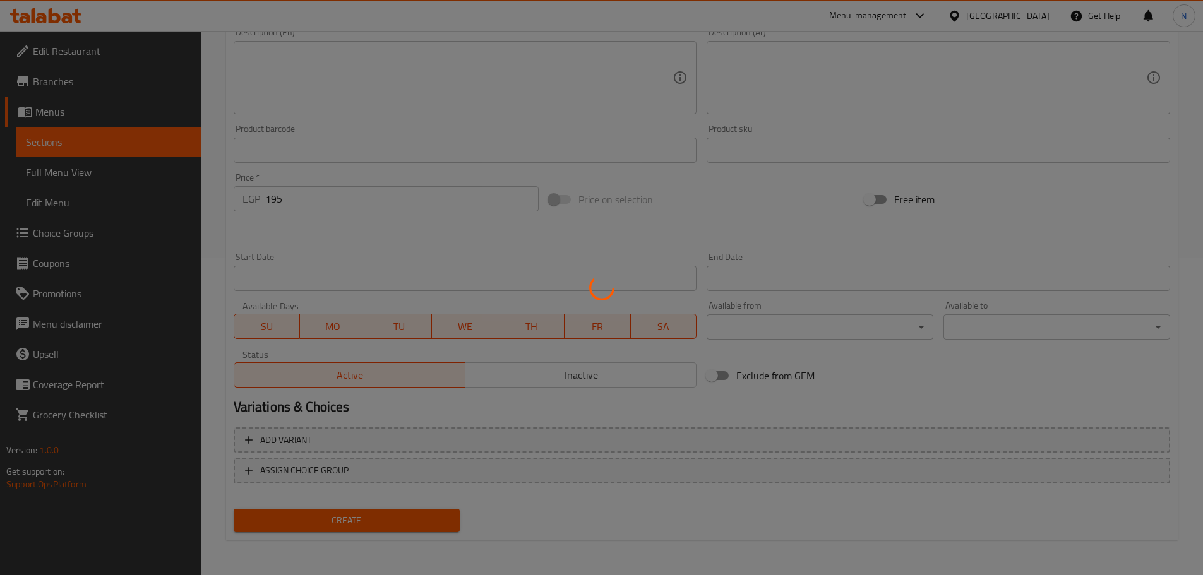
type input "0"
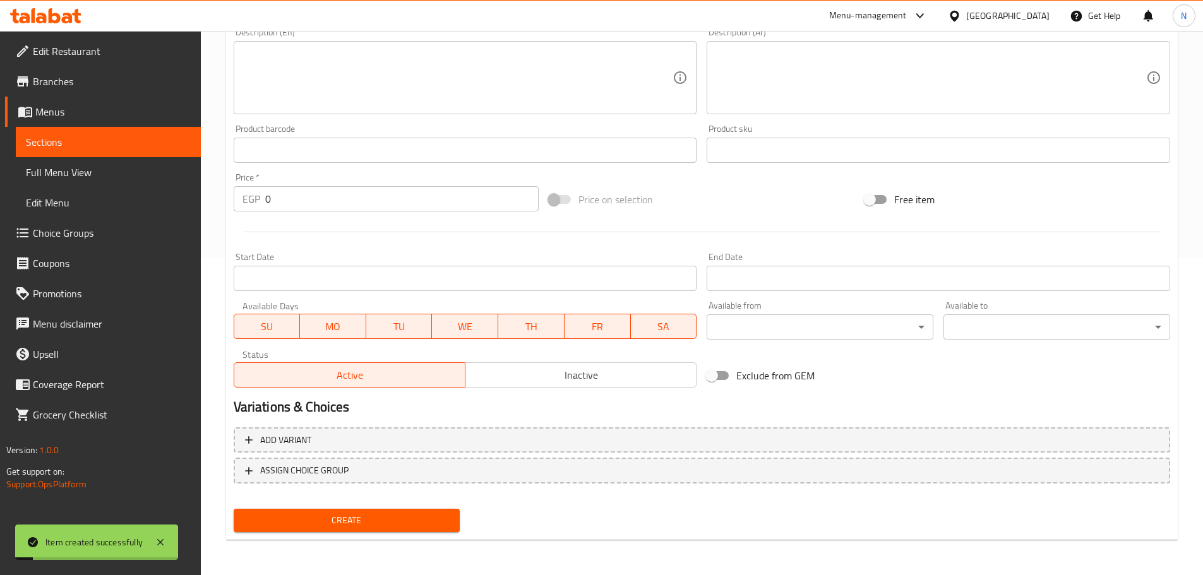
scroll to position [1, 0]
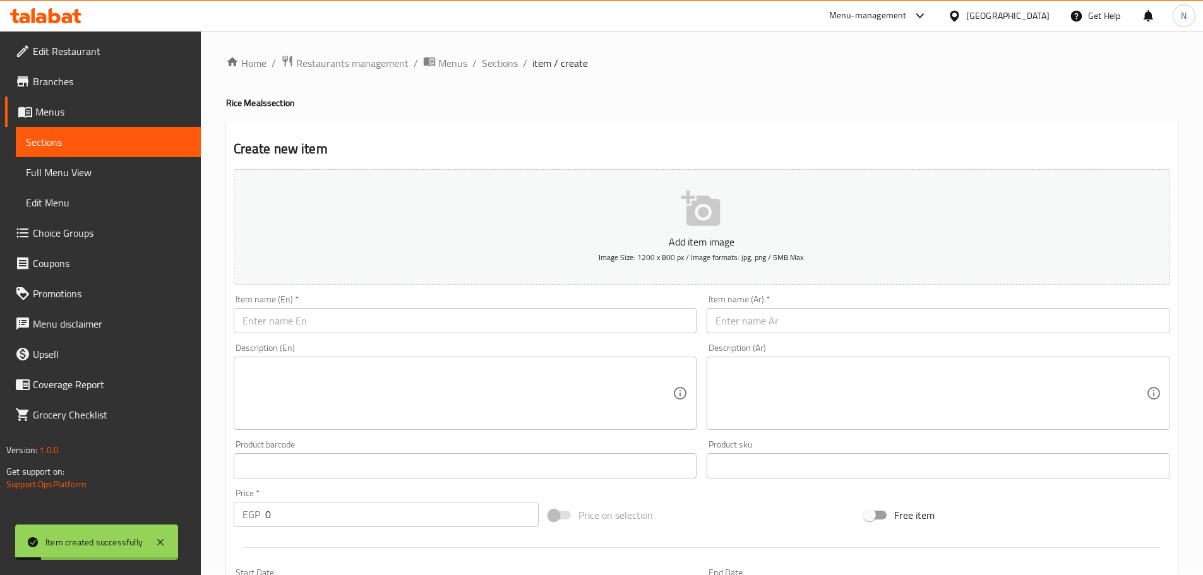
click at [383, 337] on div "Item name (En)   * Item name (En) *" at bounding box center [466, 314] width 474 height 49
click at [386, 326] on input "text" at bounding box center [465, 320] width 463 height 25
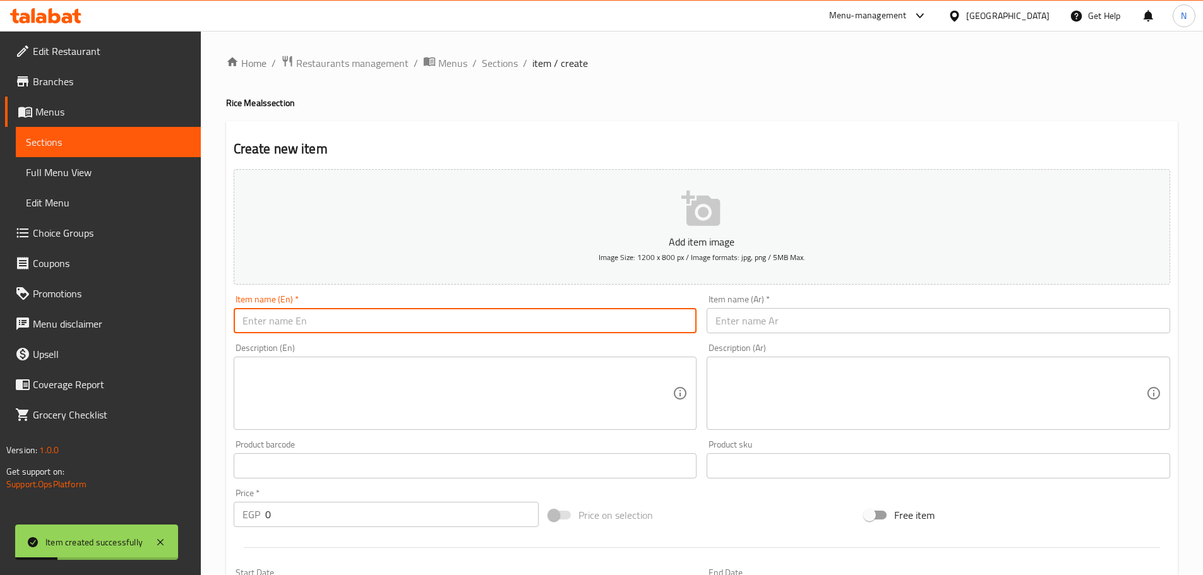
paste input "Shsih tawook and rice"
click at [319, 330] on input "Shsih tawook and rice" at bounding box center [465, 320] width 463 height 25
click at [307, 322] on input "Shsih Tawook and Rice" at bounding box center [465, 320] width 463 height 25
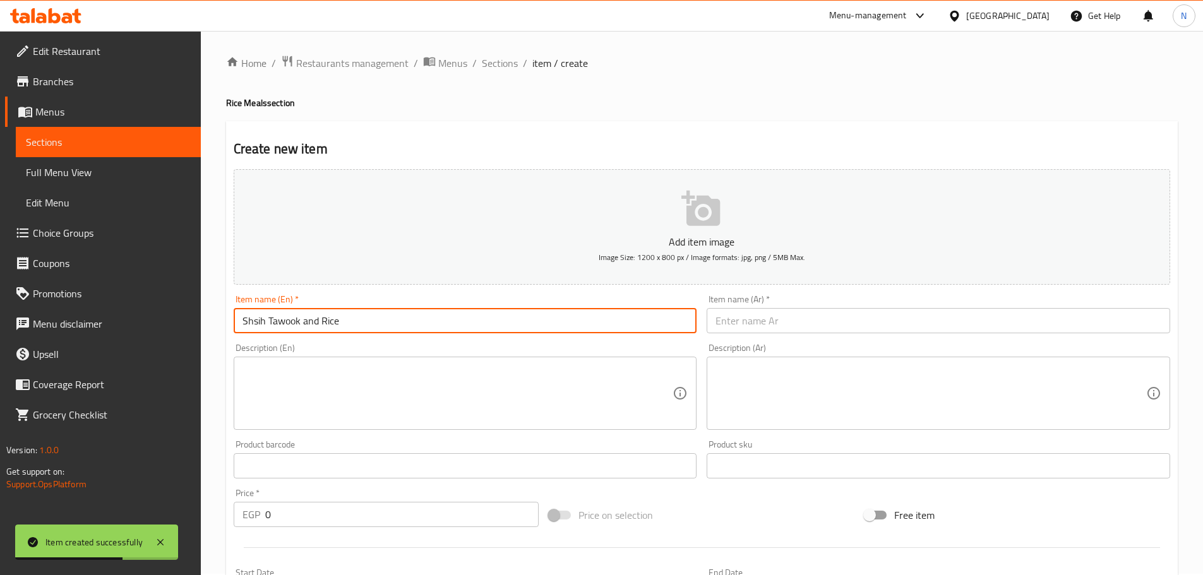
click at [307, 322] on input "Shsih Tawook and Rice" at bounding box center [465, 320] width 463 height 25
click at [283, 322] on input "Shsih Tawook And Rice" at bounding box center [465, 320] width 463 height 25
type input "Shsih Tawook And Rice"
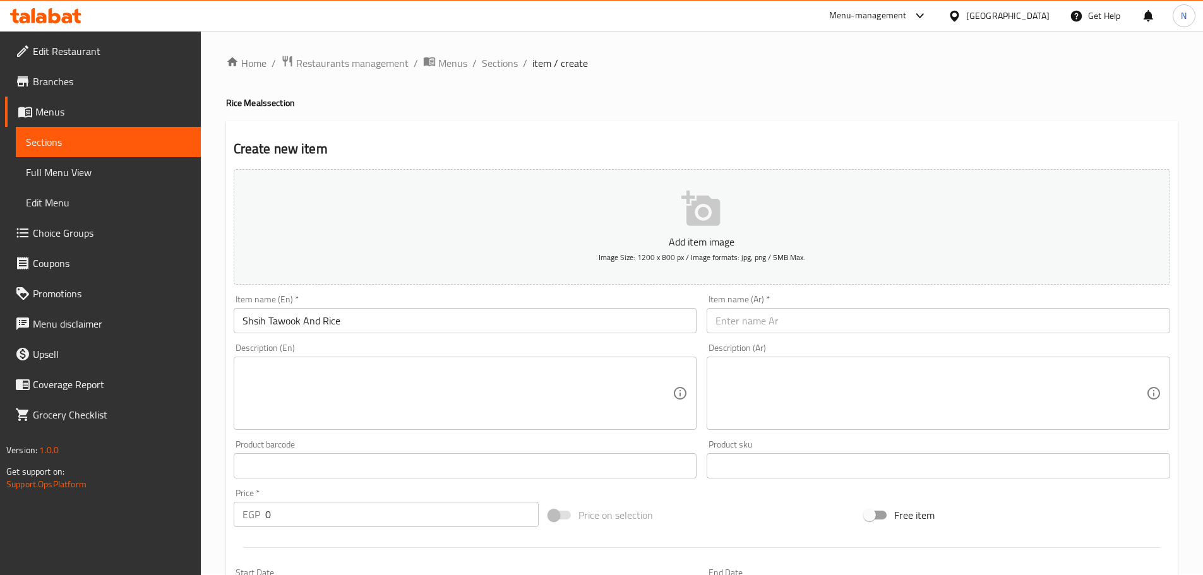
click at [782, 308] on div "Item name (Ar)   * Item name (Ar) *" at bounding box center [938, 314] width 463 height 39
click at [775, 320] on input "text" at bounding box center [938, 320] width 463 height 25
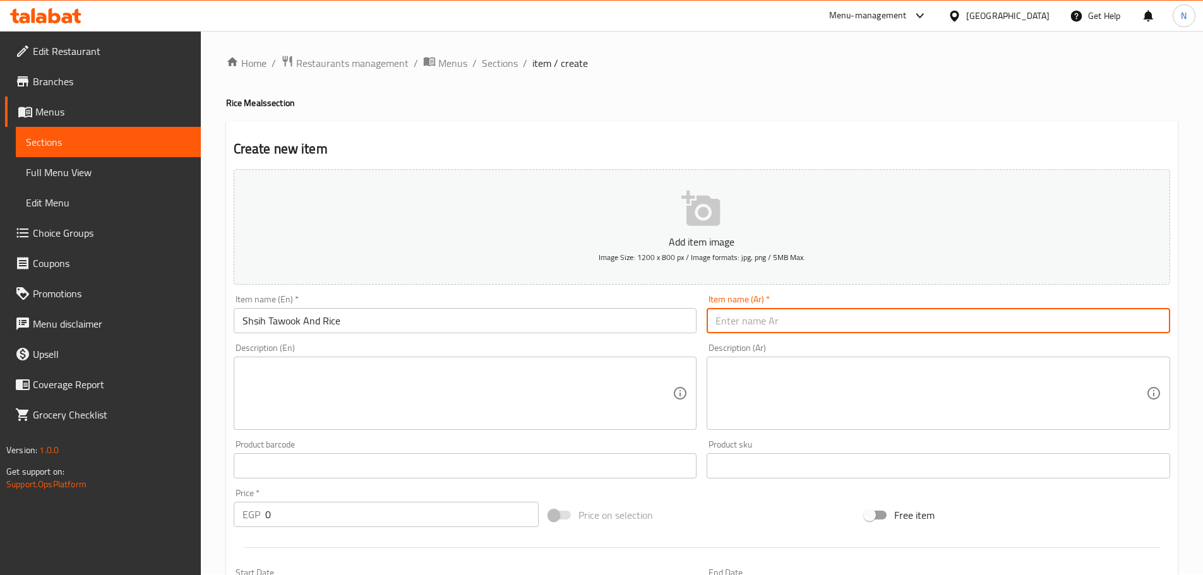
paste input "[PERSON_NAME] مع أرز"
type input "[PERSON_NAME] مع أرز"
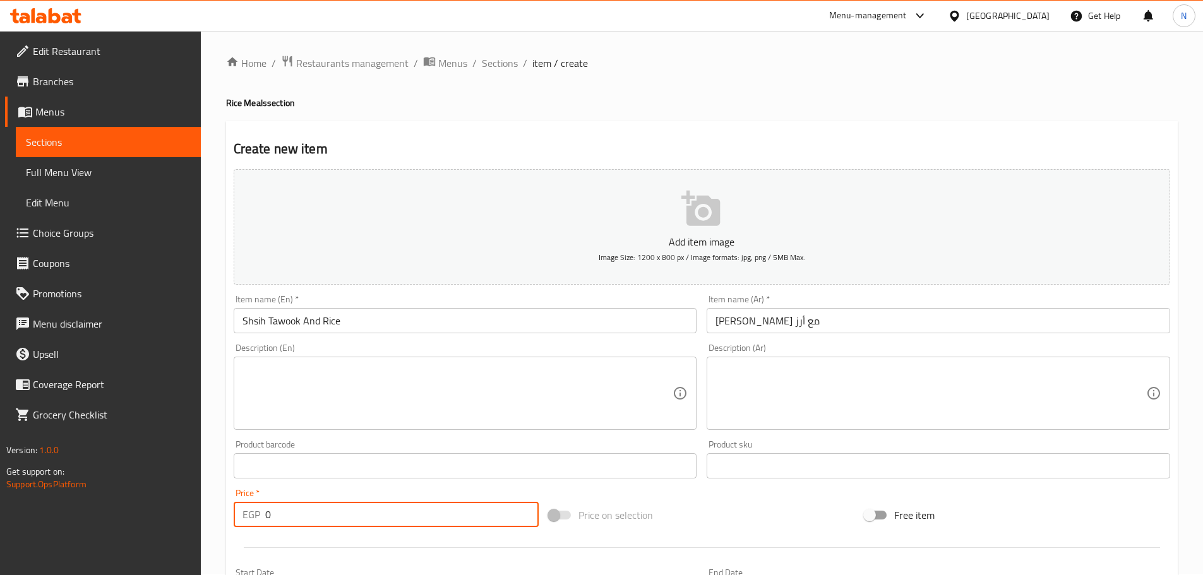
drag, startPoint x: 302, startPoint y: 507, endPoint x: 263, endPoint y: 516, distance: 40.9
click at [263, 516] on div "EGP 0 Price *" at bounding box center [387, 514] width 306 height 25
type input "190"
click at [818, 496] on div "Add item image Image Size: 1200 x 800 px / Image formats: jpg, png / 5MB Max. I…" at bounding box center [702, 436] width 946 height 544
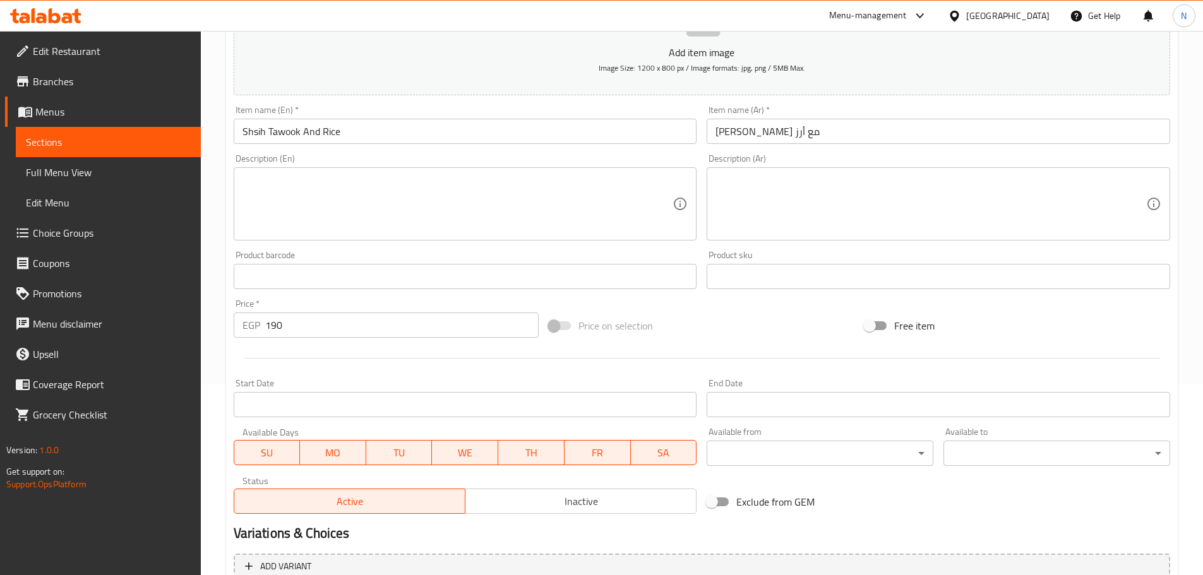
scroll to position [317, 0]
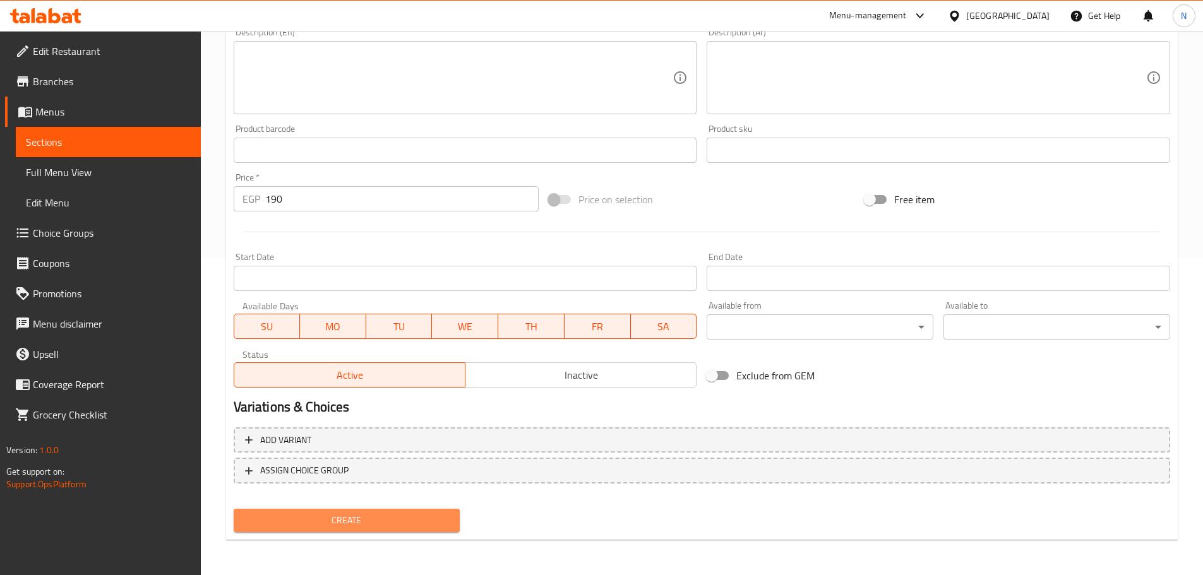
click at [403, 513] on button "Create" at bounding box center [347, 520] width 227 height 23
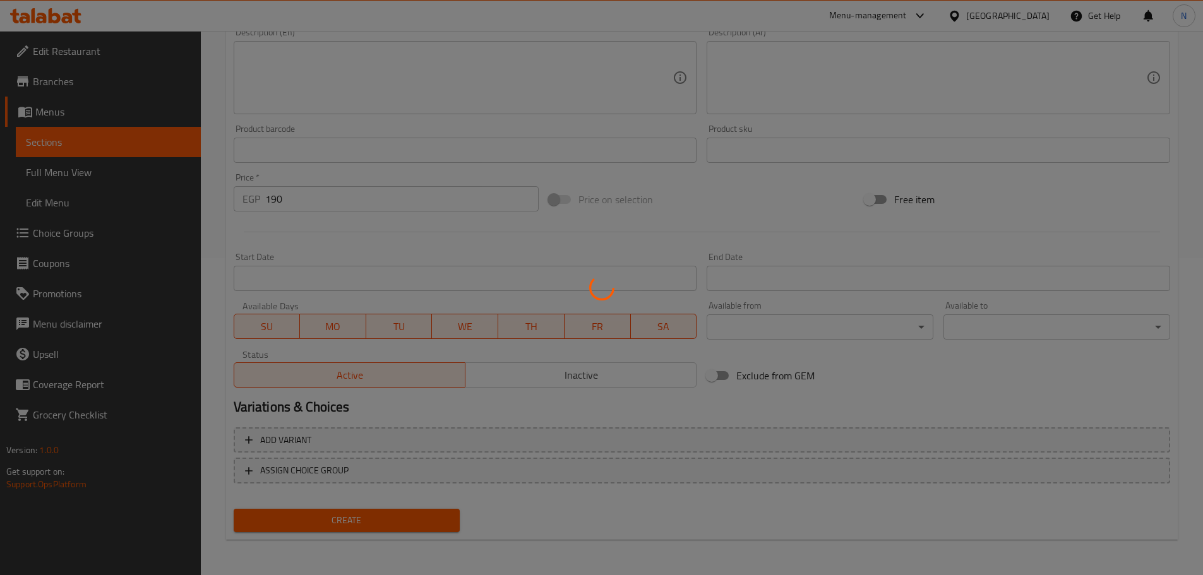
type input "0"
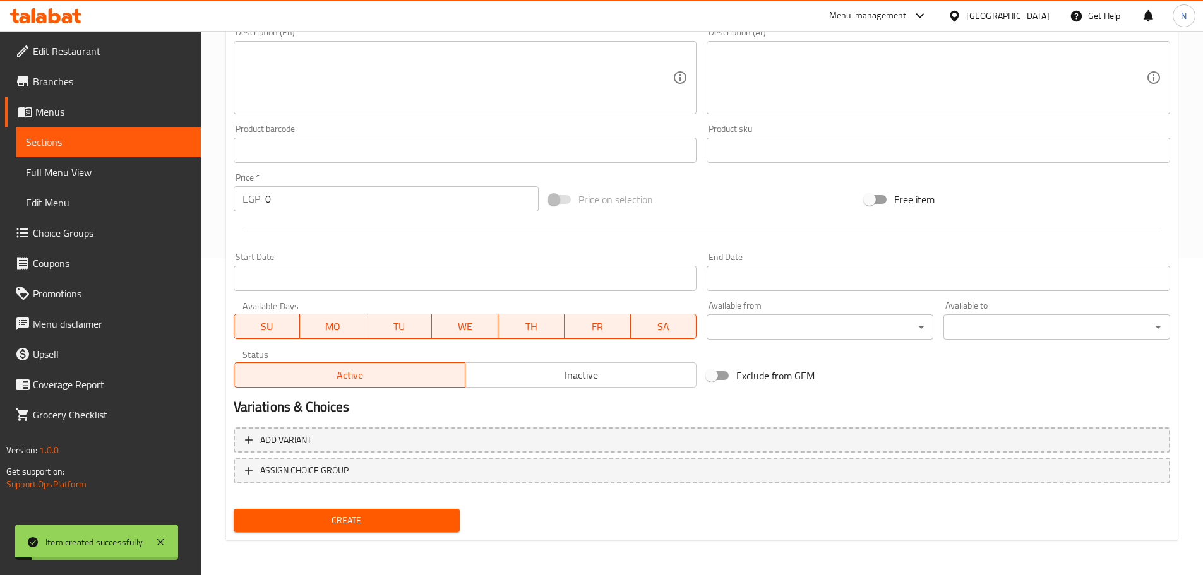
scroll to position [1, 0]
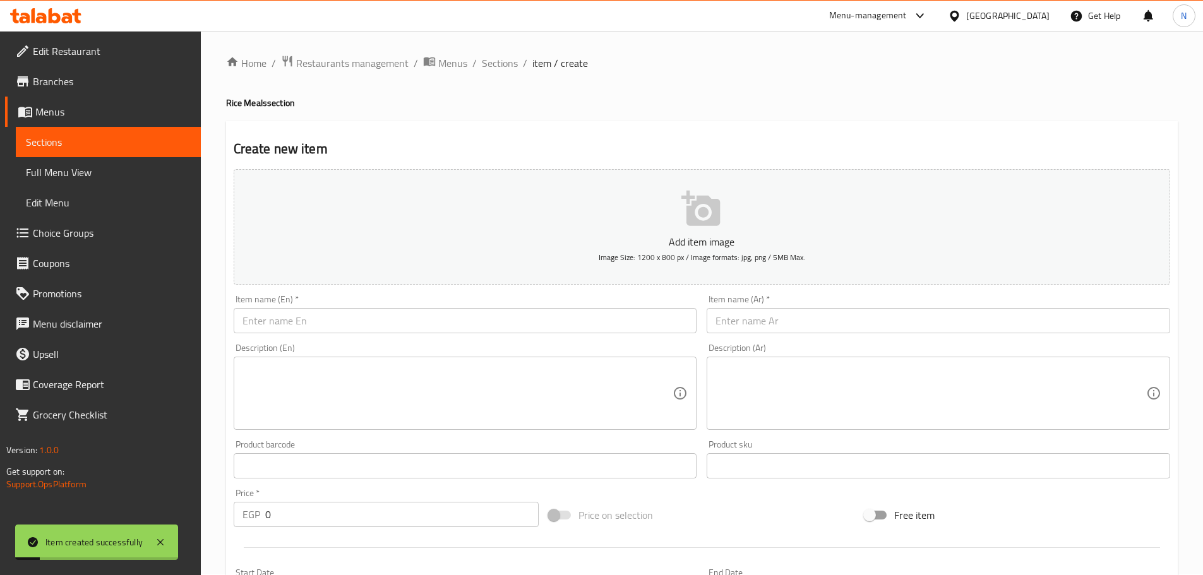
click at [441, 304] on div "Item name (En)   * Item name (En) *" at bounding box center [465, 314] width 463 height 39
click at [440, 311] on input "text" at bounding box center [465, 320] width 463 height 25
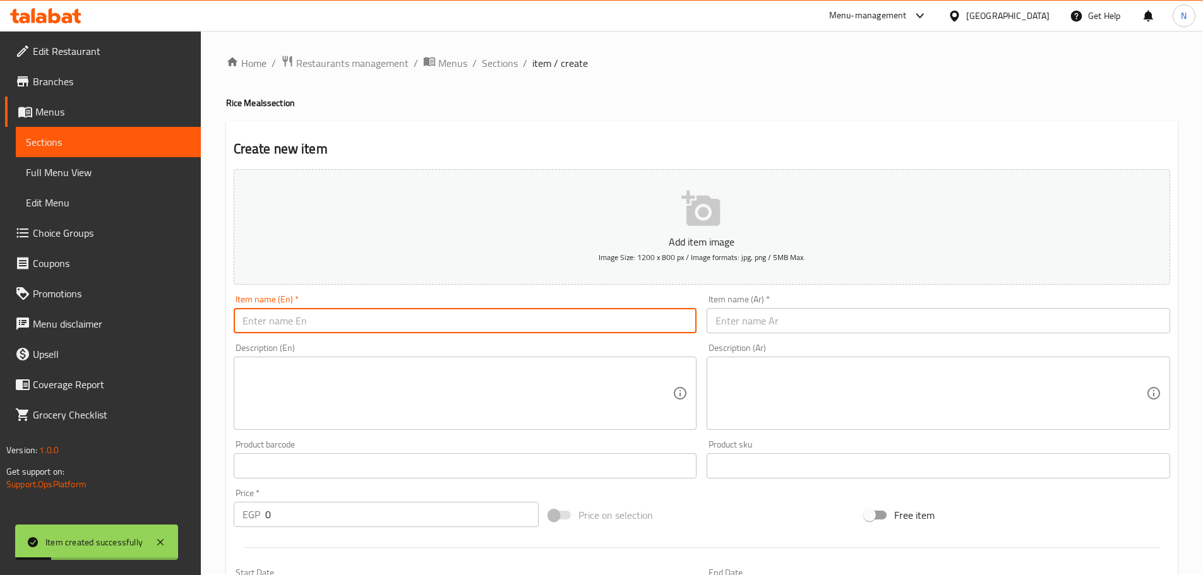
paste input "1/4 chicken, 2kofta baladi meat, rice and potatoes"
click at [269, 316] on input "1/4 chicken, 2kofta baladi meat, rice and potatoes" at bounding box center [465, 320] width 463 height 25
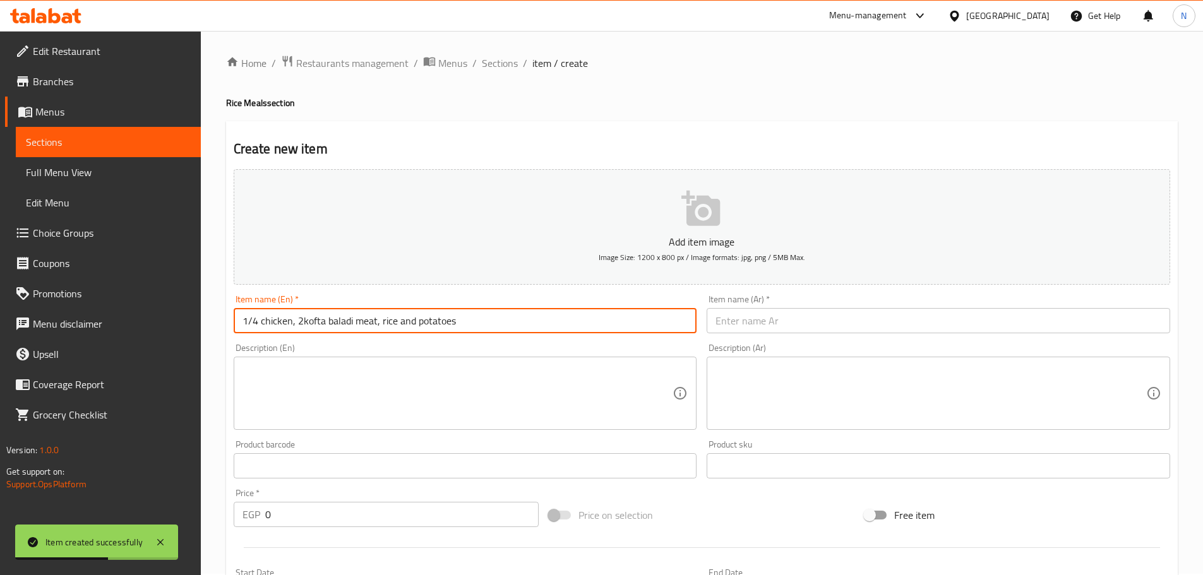
click at [269, 316] on input "1/4 chicken, 2kofta baladi meat, rice and potatoes" at bounding box center [465, 320] width 463 height 25
click at [303, 322] on input "1/4 Chicken, 2kofta Baladi Meat, Rice and Potatoes" at bounding box center [465, 320] width 463 height 25
click at [304, 327] on input "1/4 Chicken, 2 kofta Baladi Meat, Rice and Potatoes" at bounding box center [465, 320] width 463 height 25
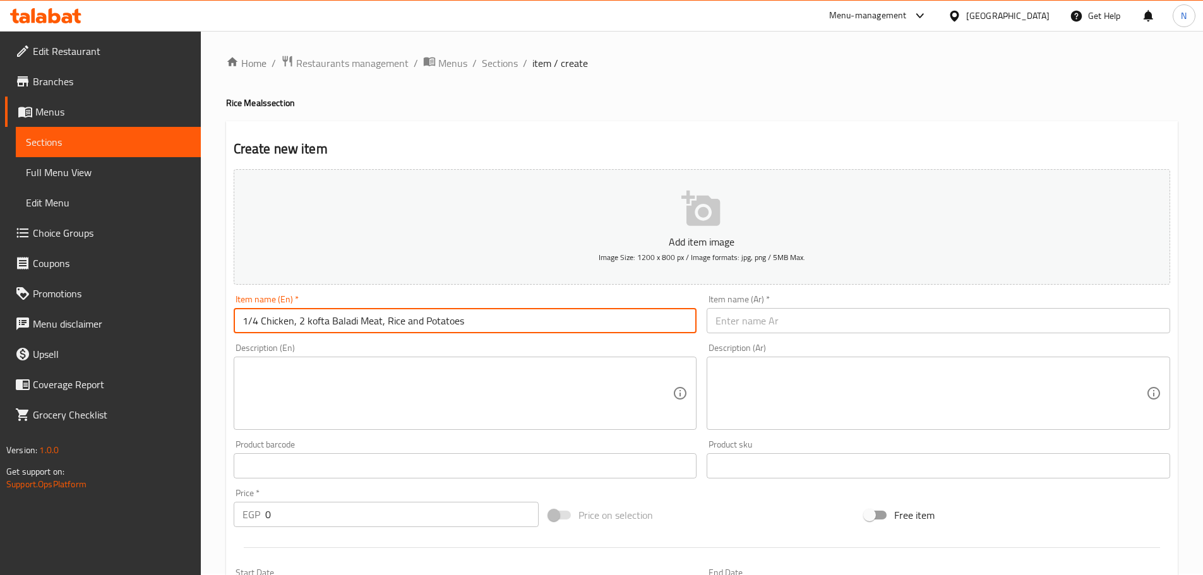
click at [304, 327] on input "1/4 Chicken, 2 kofta Baladi Meat, Rice and Potatoes" at bounding box center [465, 320] width 463 height 25
type input "1/4 Chicken, 2 kofta Baladi Meat, Rice and Potatoes"
click at [729, 304] on div "Item name (Ar)   * Item name (Ar) *" at bounding box center [938, 314] width 463 height 39
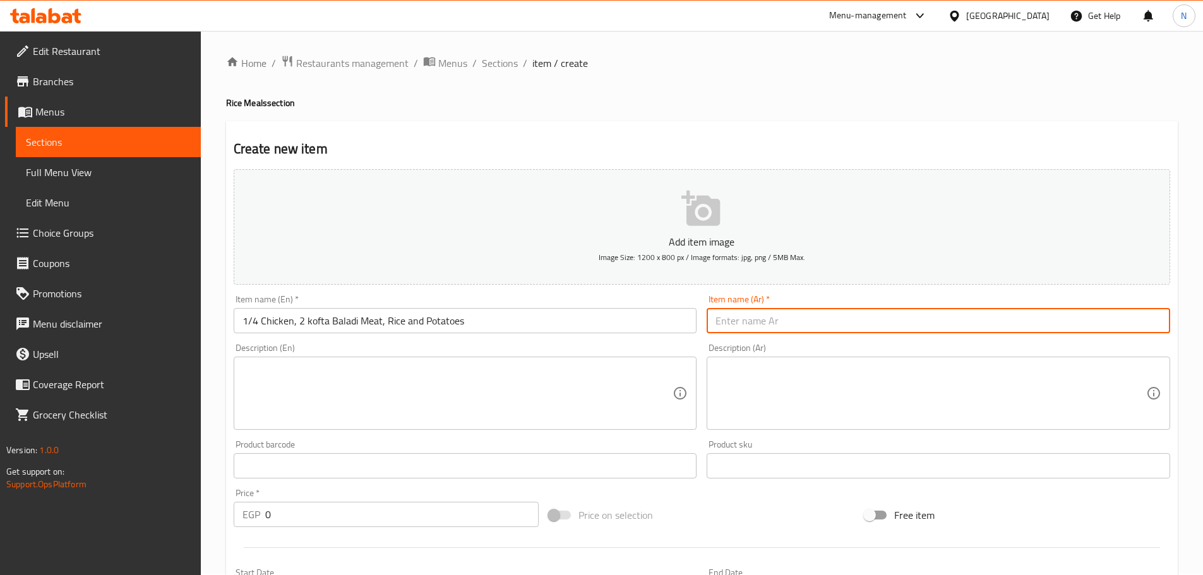
click at [731, 315] on input "text" at bounding box center [938, 320] width 463 height 25
paste input "ربع دجاجة، 2 كفتة لحم بلدي، أرز وبطاطس"
click at [874, 321] on input "ربع دجاجة، 2 كفتة لحم بلدي، أرز وبطاطس" at bounding box center [938, 320] width 463 height 25
click at [880, 321] on input "ربع دجاجة، 2 كفتة لحم بلدي، أرز وبطاطس" at bounding box center [938, 320] width 463 height 25
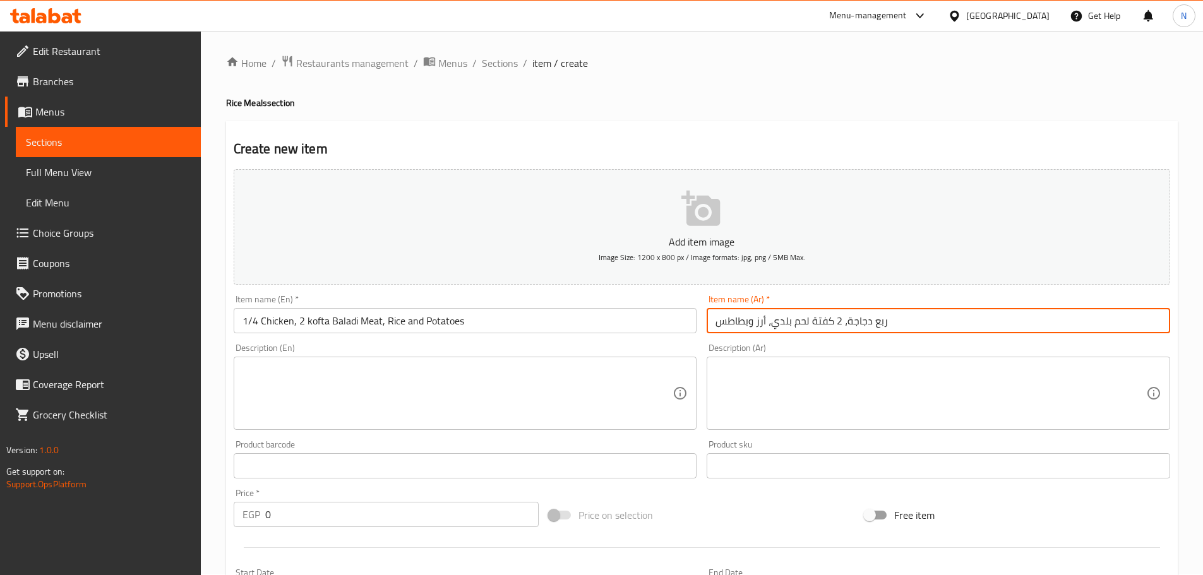
click at [880, 321] on input "ربع دجاجة، 2 كفتة لحم بلدي، أرز وبطاطس" at bounding box center [938, 320] width 463 height 25
type input "1/4 دجاجة، 2 كفتة لحم بلدي، أرز وبطاطس"
click at [411, 318] on input "1/4 Chicken, 2 kofta Baladi Meat, Rice and Potatoes" at bounding box center [465, 320] width 463 height 25
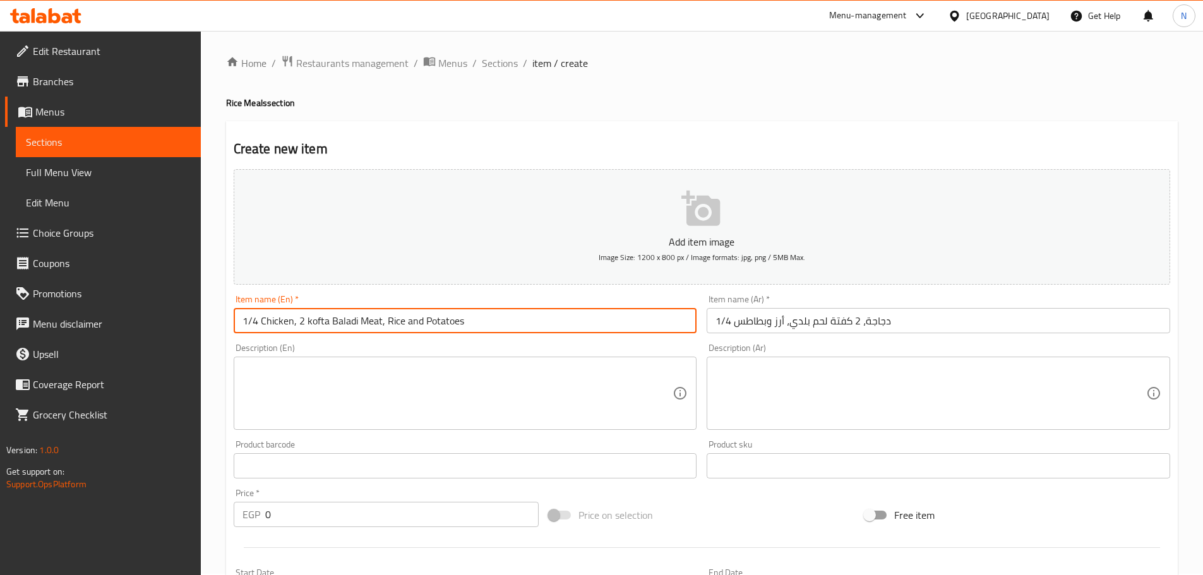
click at [411, 318] on input "1/4 Chicken, 2 kofta Baladi Meat, Rice and Potatoes" at bounding box center [465, 320] width 463 height 25
click at [311, 324] on input "1/4 Chicken, 2 kofta Baladi Meat, Rice And Potatoes" at bounding box center [465, 320] width 463 height 25
type input "1/4 Chicken, 2 Kofta Baladi Meat, Rice And Potatoes"
click at [392, 414] on textarea at bounding box center [457, 394] width 431 height 60
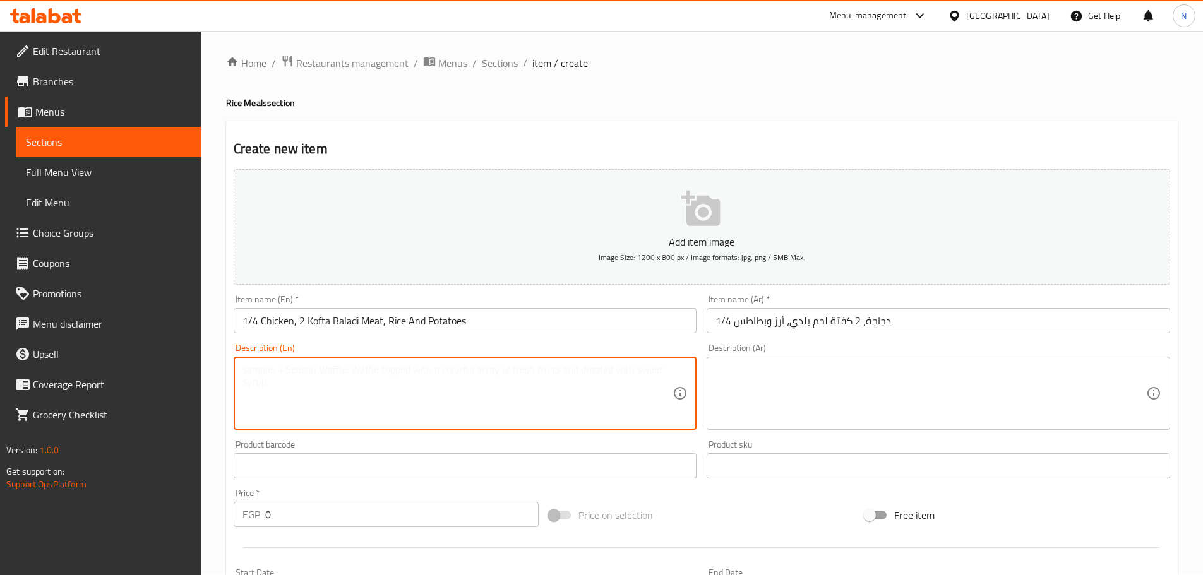
scroll to position [317, 0]
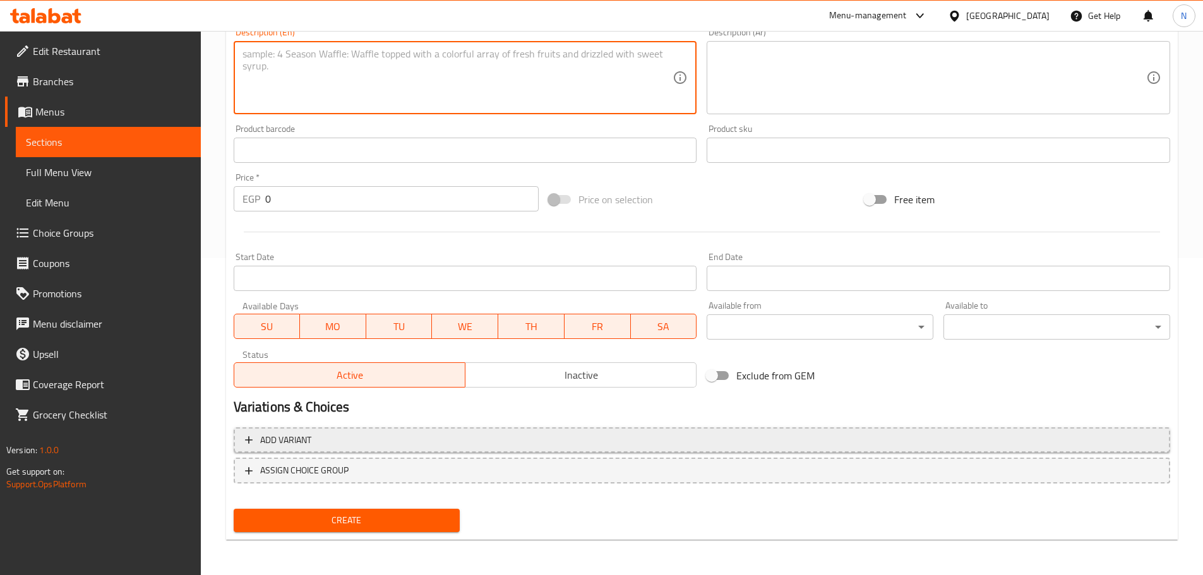
click at [1130, 437] on span "Add variant" at bounding box center [702, 441] width 914 height 16
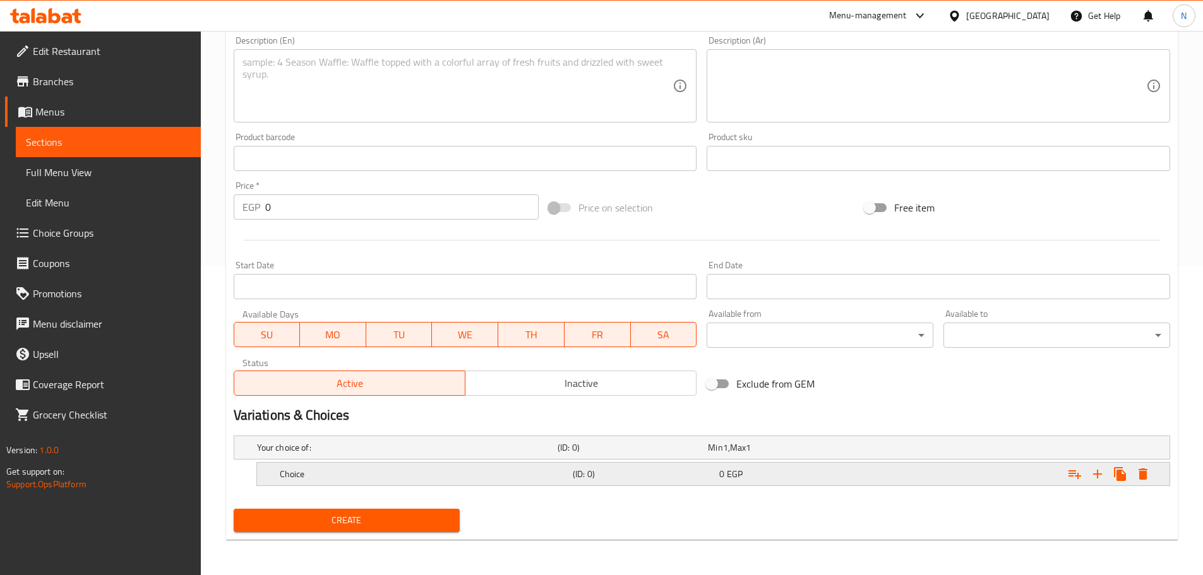
scroll to position [309, 0]
click at [1097, 481] on button "Expand" at bounding box center [1097, 474] width 23 height 23
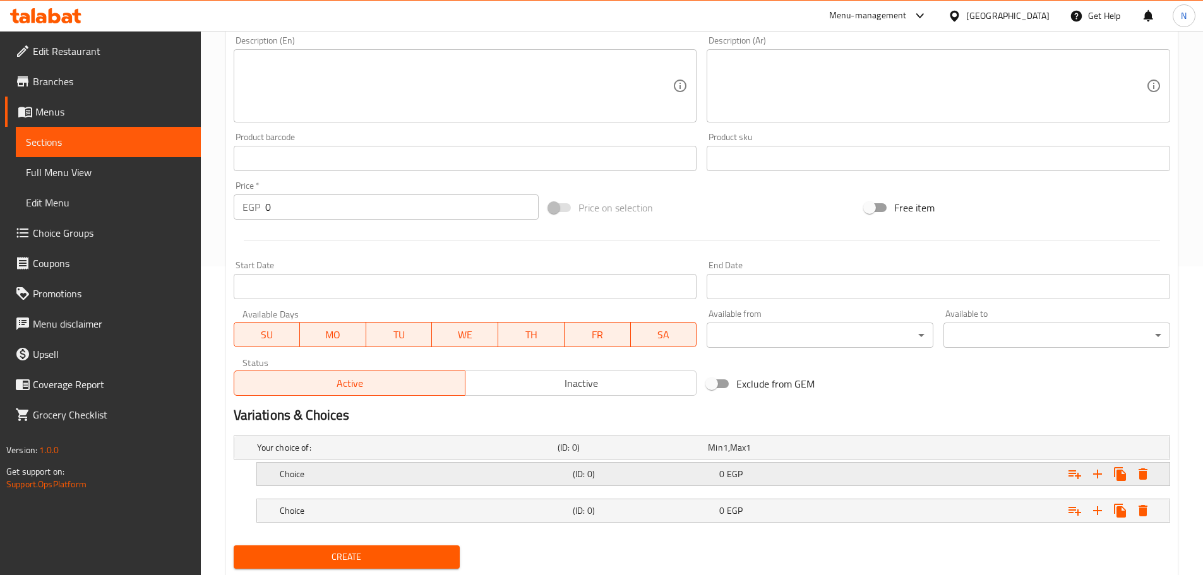
click at [343, 474] on h5 "Choice" at bounding box center [424, 474] width 288 height 13
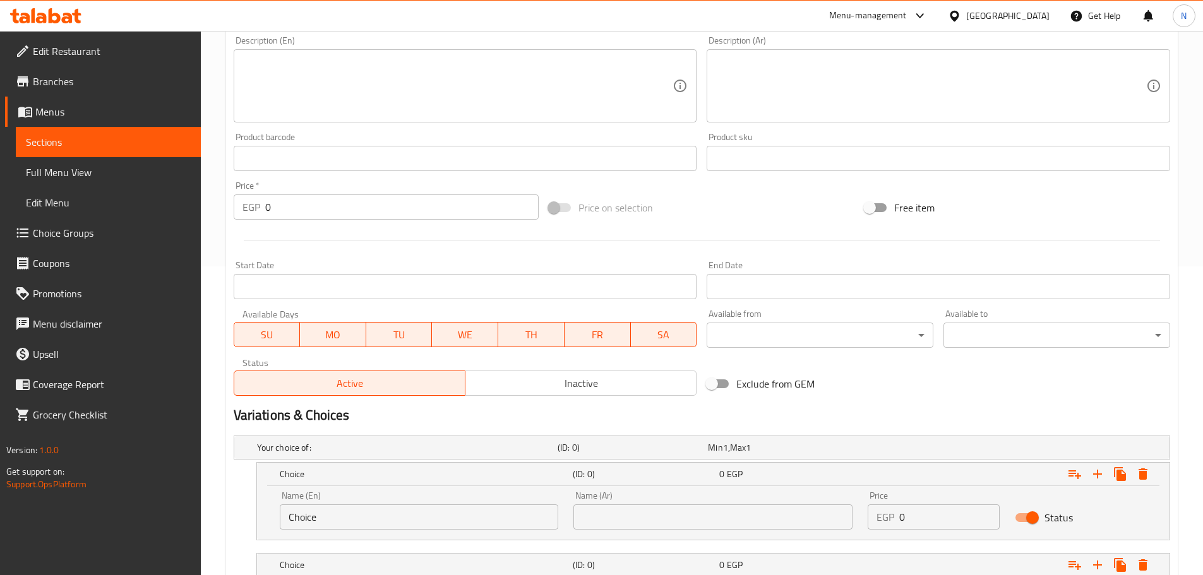
click at [338, 515] on input "Choice" at bounding box center [419, 516] width 279 height 25
paste input "Thigh"
type input "Thigh"
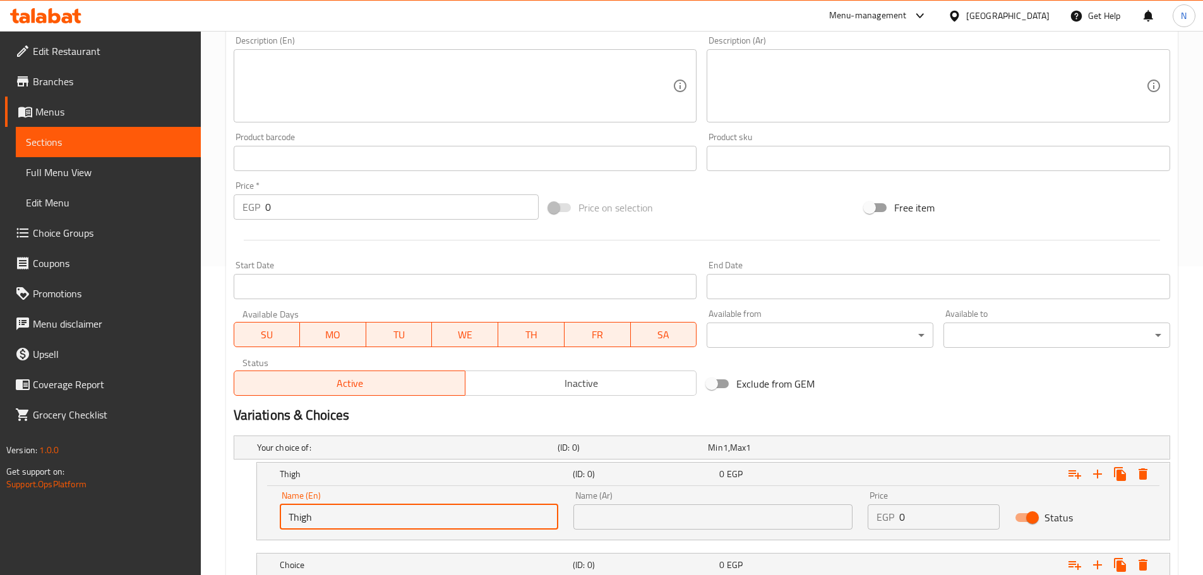
click at [789, 514] on input "text" at bounding box center [712, 516] width 279 height 25
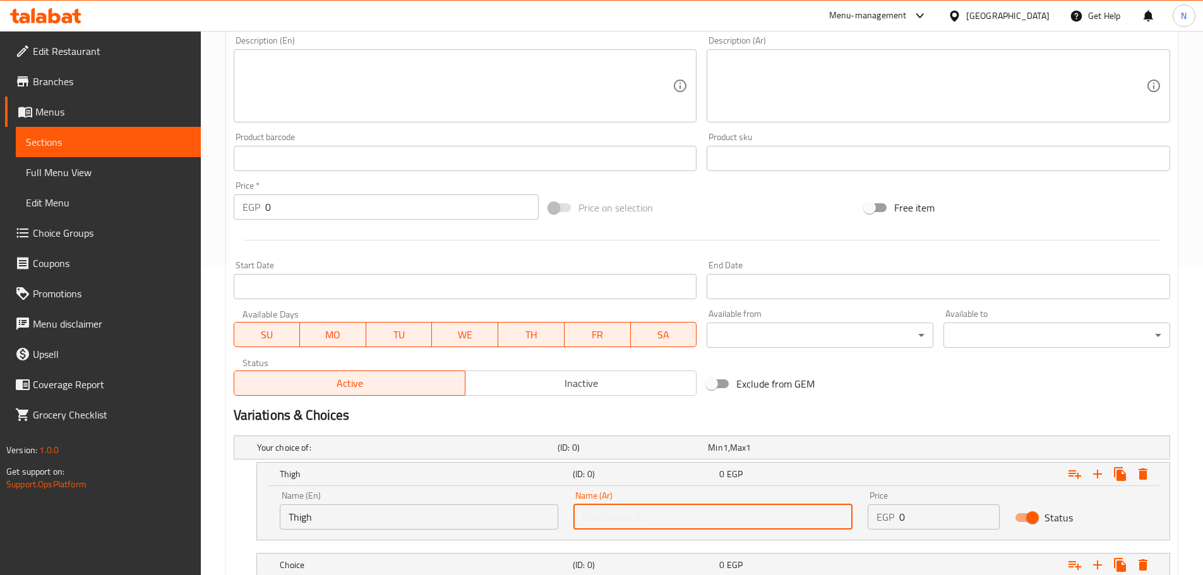
paste input "فخذ"
type input "فخذ"
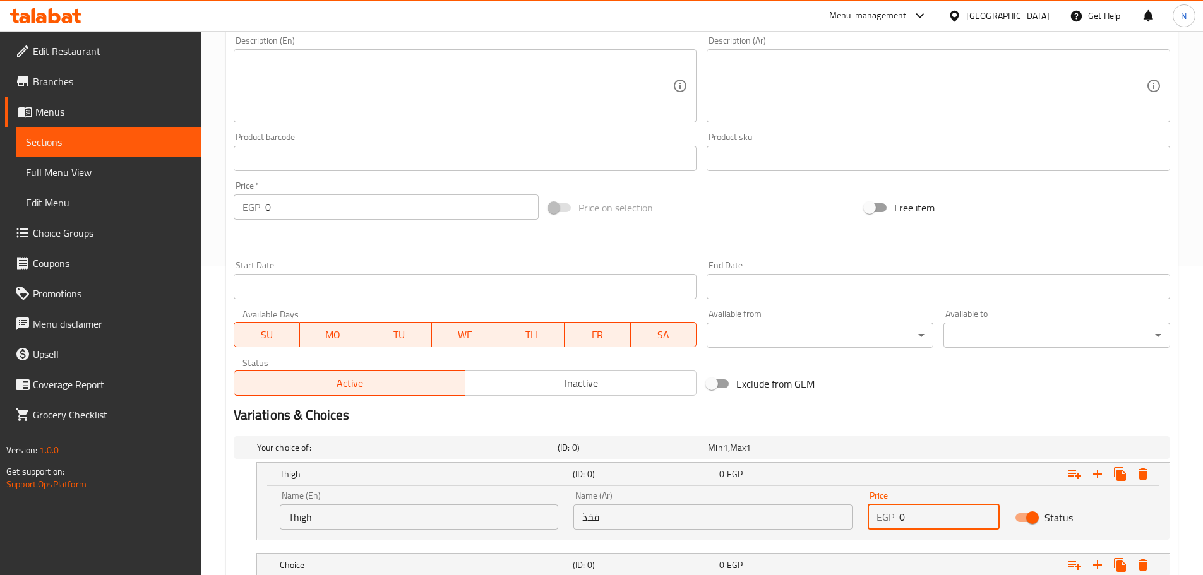
drag, startPoint x: 916, startPoint y: 516, endPoint x: 892, endPoint y: 523, distance: 24.6
click at [897, 525] on div "EGP 0 Price" at bounding box center [934, 516] width 132 height 25
type input "210"
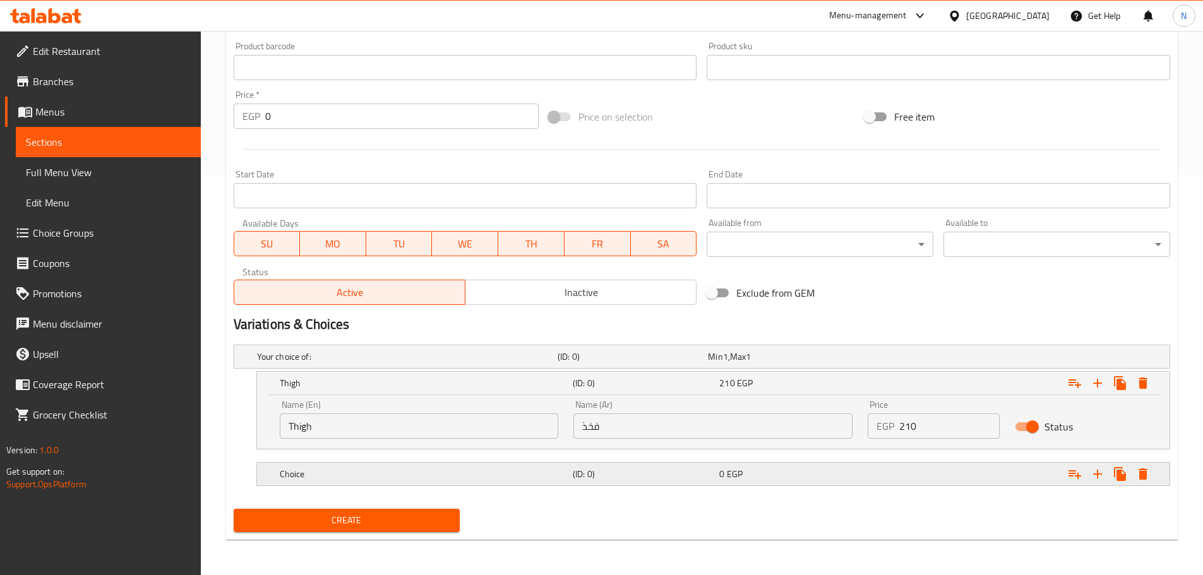
click at [385, 474] on h5 "Choice" at bounding box center [424, 474] width 288 height 13
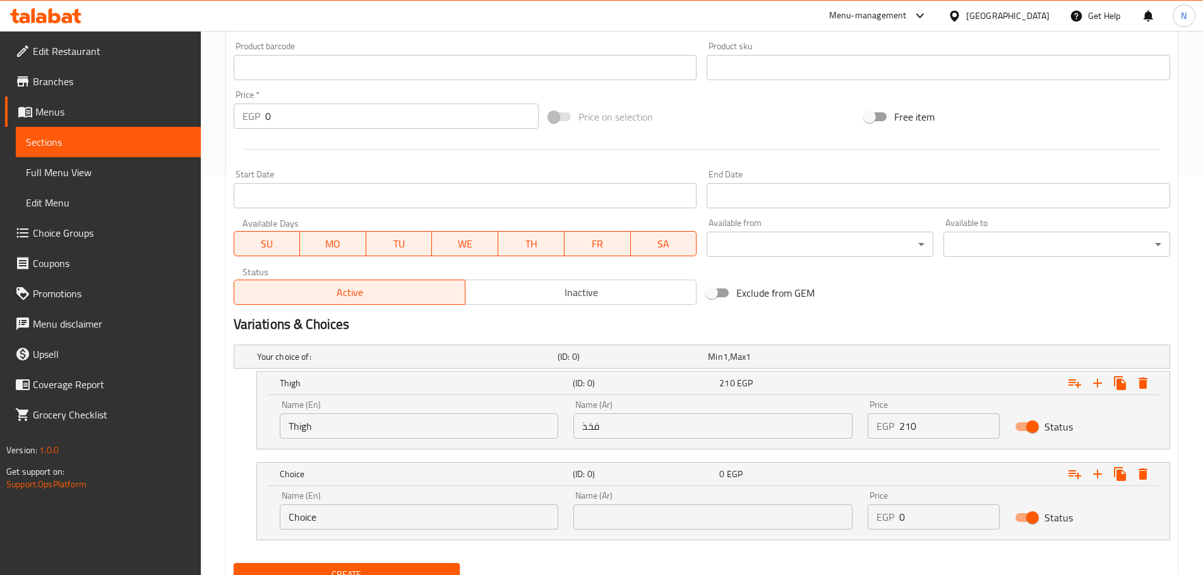
click at [367, 524] on input "Choice" at bounding box center [419, 516] width 279 height 25
paste input "Breast"
type input "Breast"
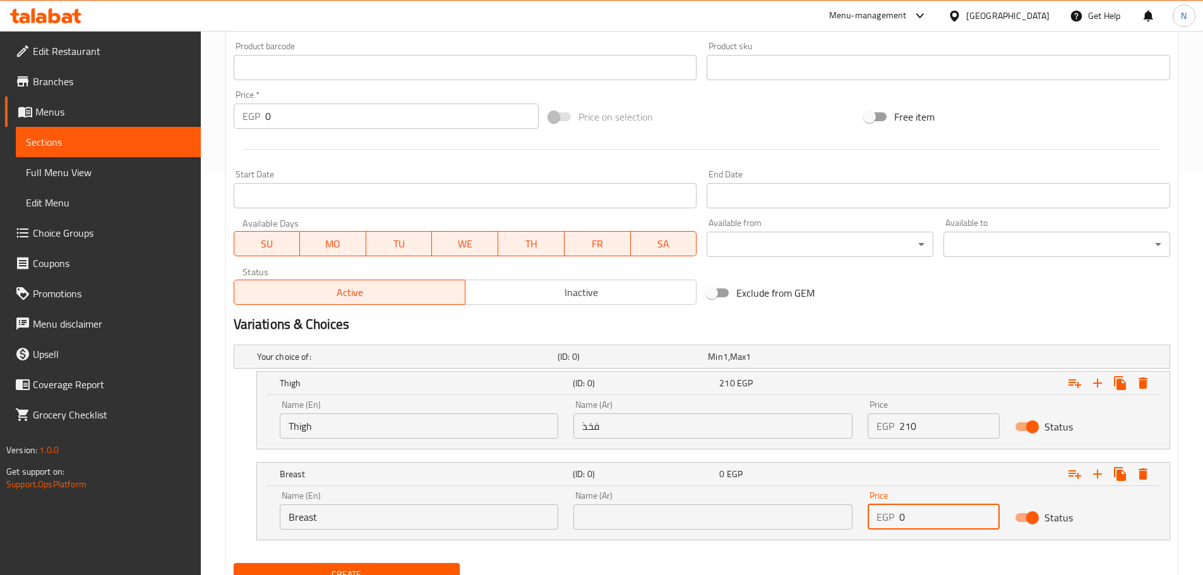
drag, startPoint x: 920, startPoint y: 522, endPoint x: 894, endPoint y: 522, distance: 25.9
click at [894, 522] on div "EGP 0 Price" at bounding box center [934, 516] width 132 height 25
type input "220"
click at [597, 522] on input "text" at bounding box center [712, 516] width 279 height 25
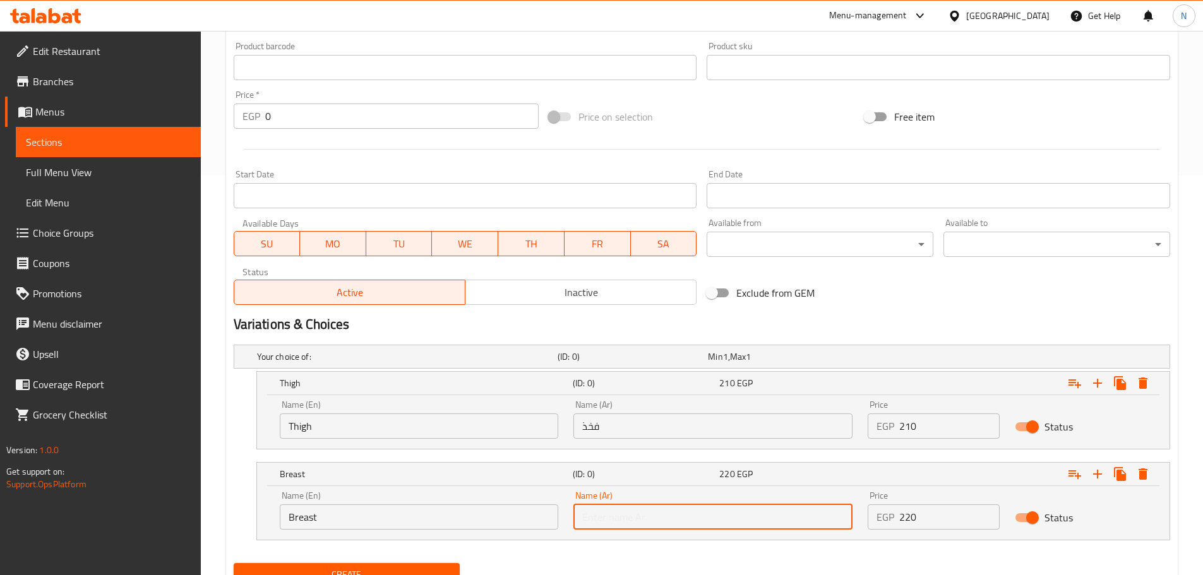
paste input "صدر"
type input "صدر"
click at [884, 289] on div "Exclude from GEM" at bounding box center [859, 293] width 316 height 34
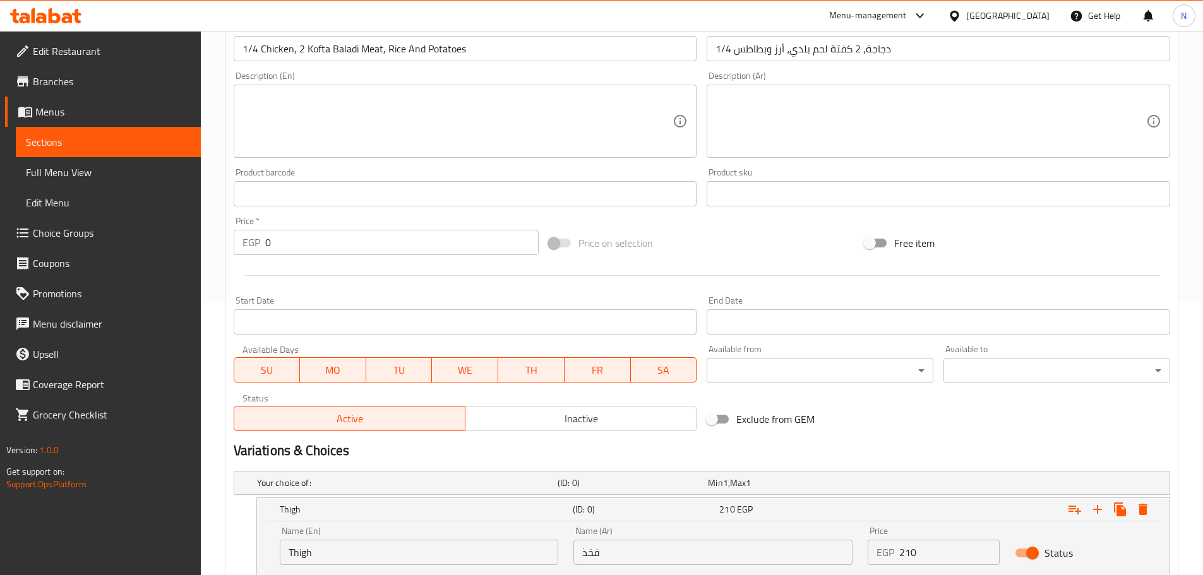
scroll to position [454, 0]
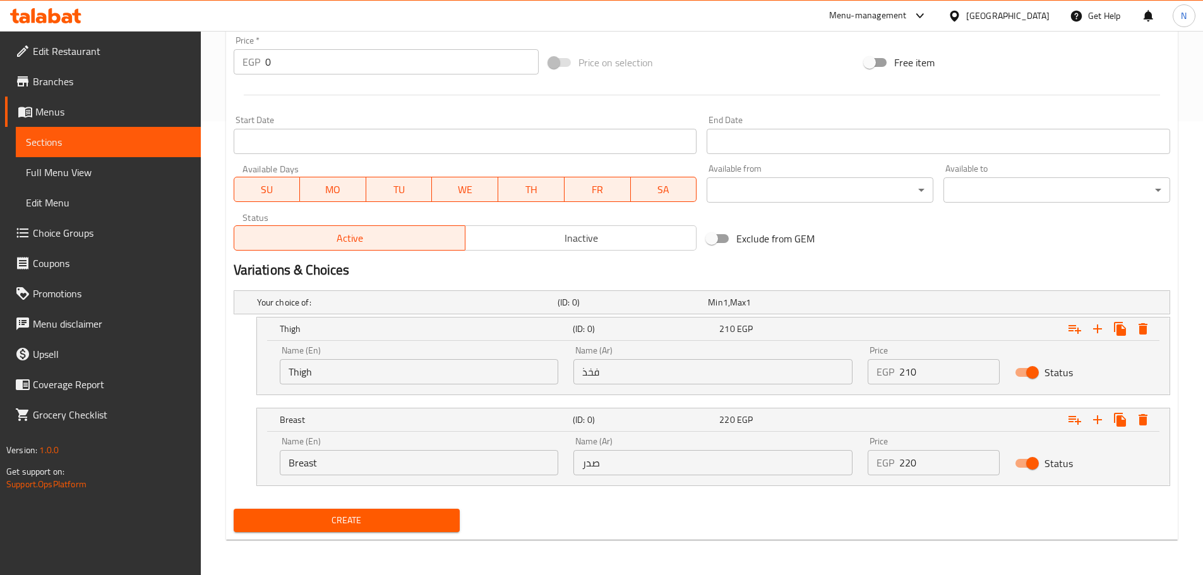
click at [360, 522] on span "Create" at bounding box center [347, 521] width 206 height 16
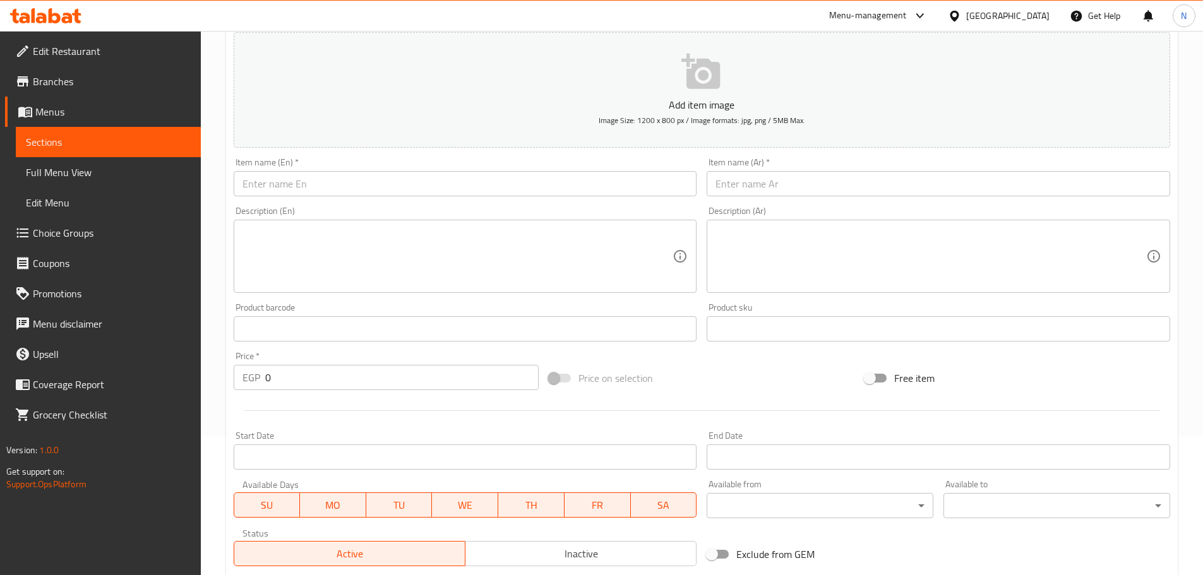
scroll to position [0, 0]
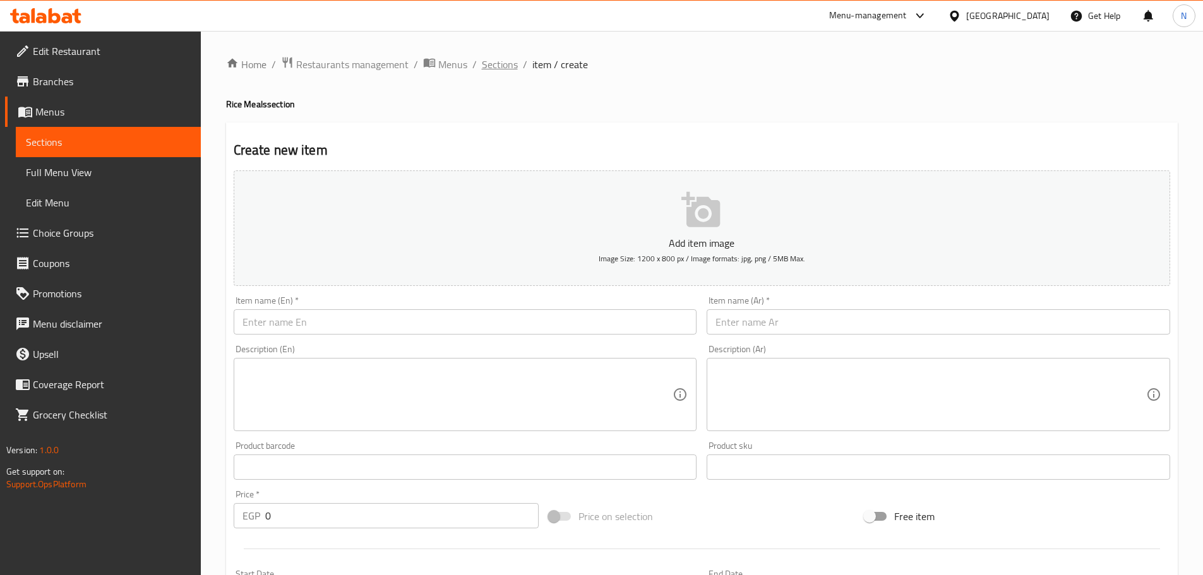
click at [487, 67] on span "Sections" at bounding box center [500, 64] width 36 height 15
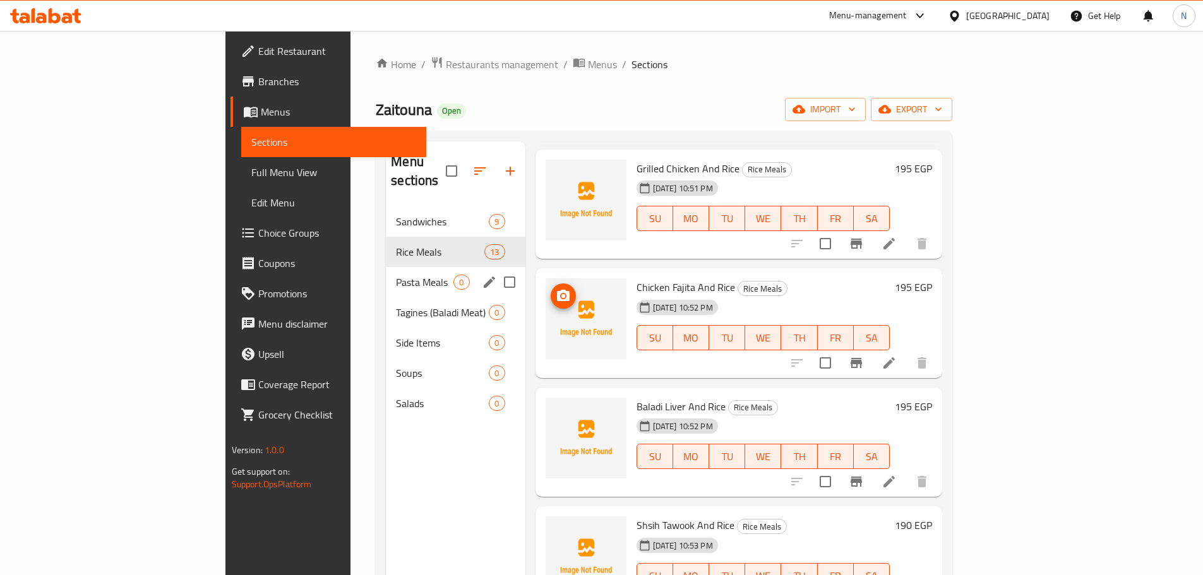
click at [386, 273] on div "Pasta Meals 0" at bounding box center [455, 282] width 139 height 30
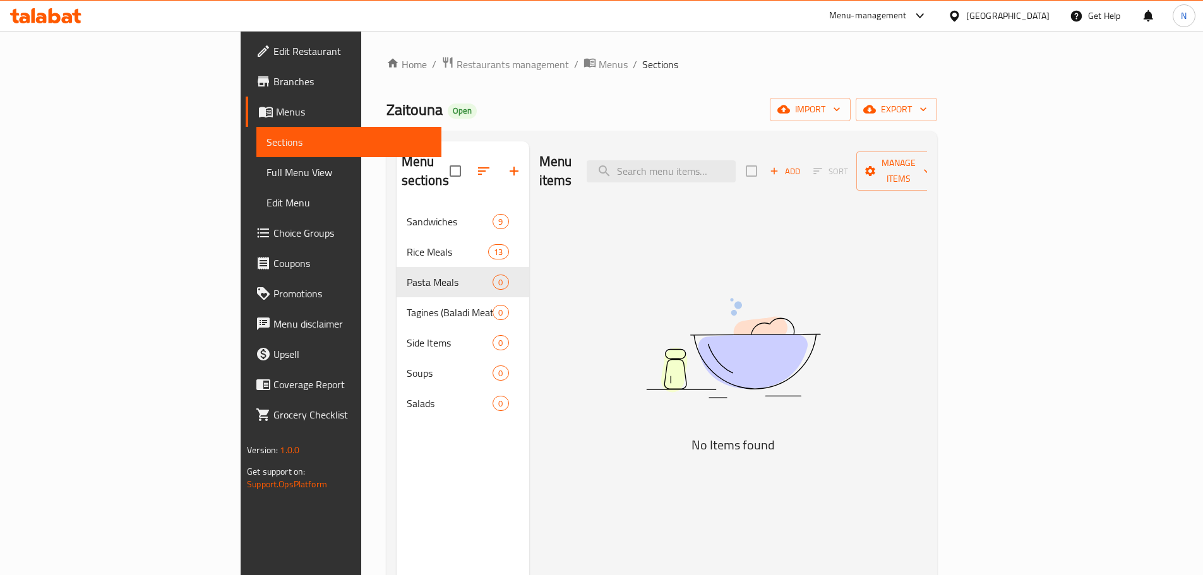
click at [941, 172] on div "Add Sort Manage items" at bounding box center [843, 171] width 195 height 39
click at [780, 165] on icon "button" at bounding box center [773, 170] width 11 height 11
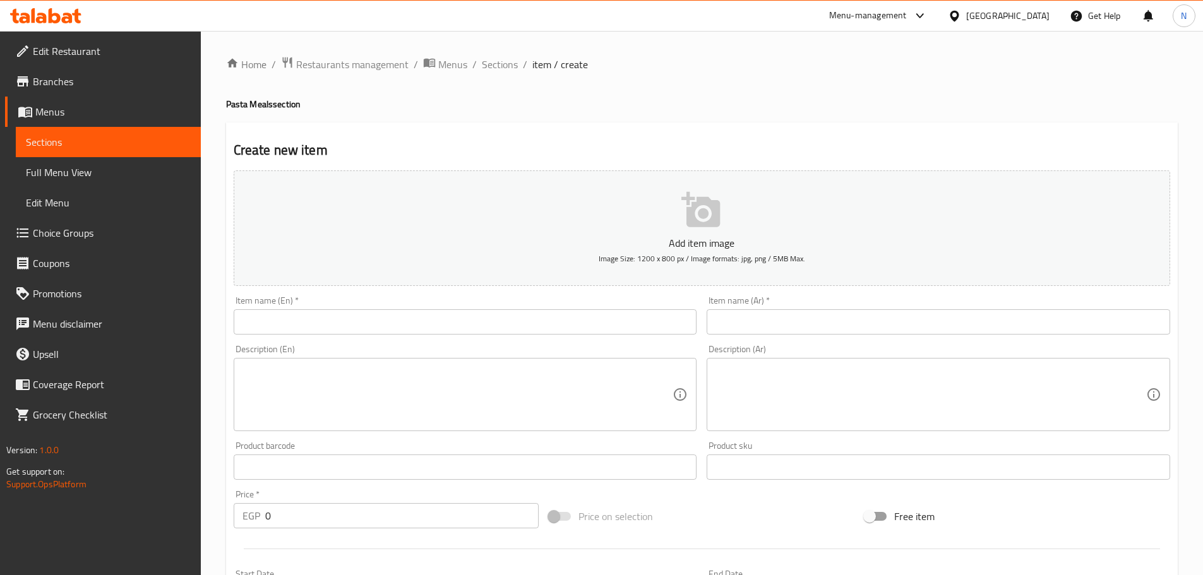
click at [900, 303] on div "Item name (Ar)   * Item name (Ar) *" at bounding box center [938, 315] width 463 height 39
click at [900, 311] on input "text" at bounding box center [938, 321] width 463 height 25
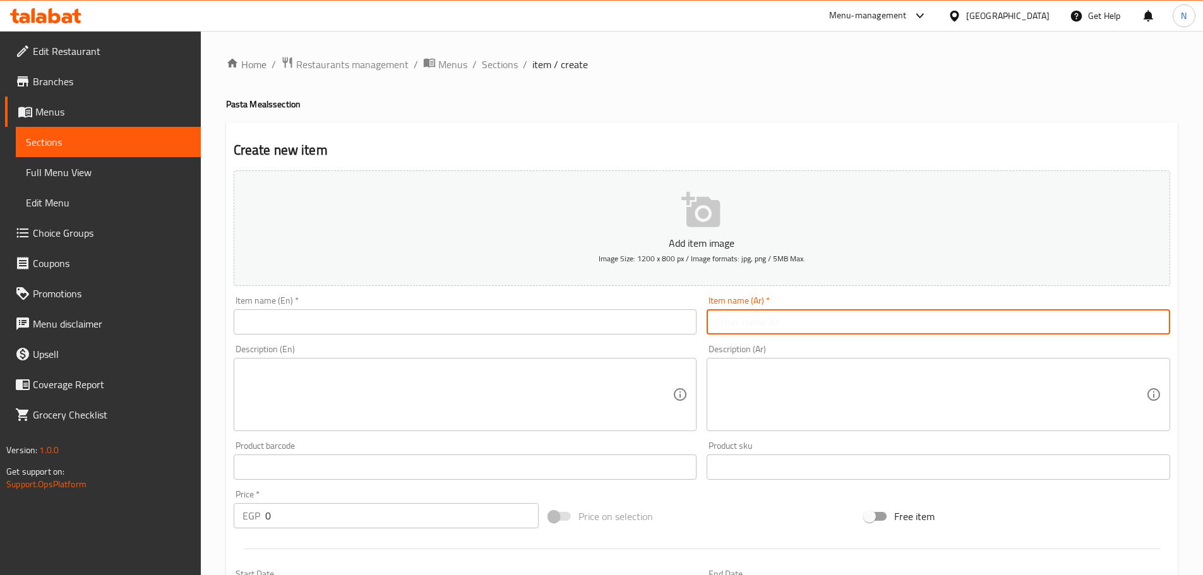
paste input "¼ chicken and pasta"
type input "¼ chicken and pasta"
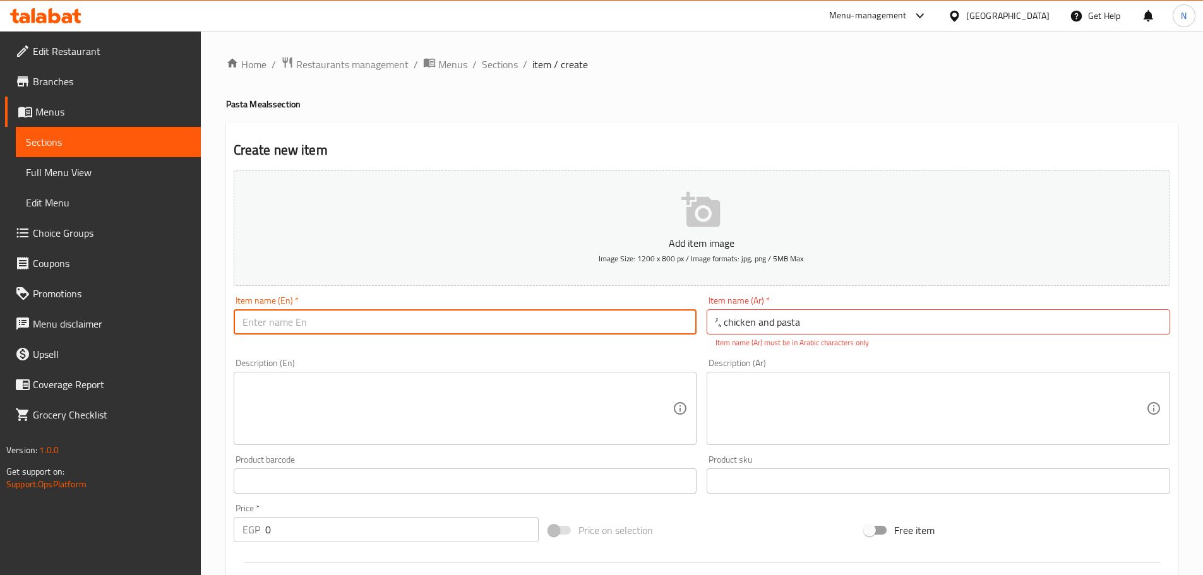
click at [420, 321] on input "text" at bounding box center [465, 321] width 463 height 25
paste input "¼ chicken and pasta"
drag, startPoint x: 248, startPoint y: 321, endPoint x: 241, endPoint y: 323, distance: 7.1
click at [241, 323] on input "¼ chicken and pasta" at bounding box center [465, 321] width 463 height 25
click at [267, 325] on input "1/4 chicken and pasta" at bounding box center [465, 321] width 463 height 25
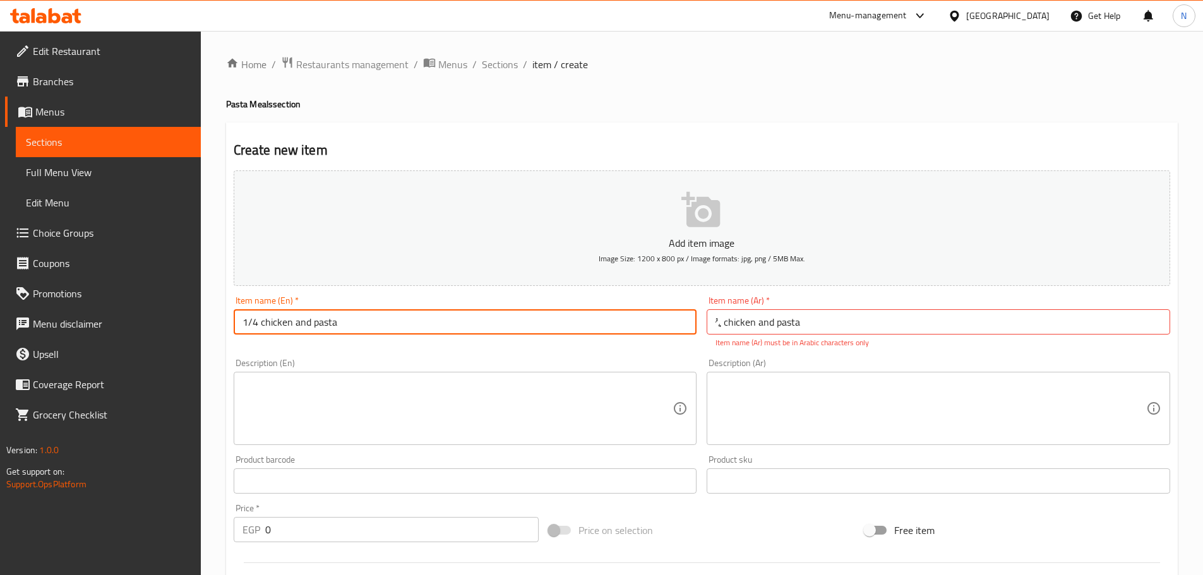
click at [267, 325] on input "1/4 chicken and pasta" at bounding box center [465, 321] width 463 height 25
drag, startPoint x: 267, startPoint y: 325, endPoint x: 284, endPoint y: 325, distance: 17.1
click at [284, 325] on input "1/4 chicken and pasta" at bounding box center [465, 321] width 463 height 25
click at [307, 326] on input "1/4 Chicken and Pasta" at bounding box center [465, 321] width 463 height 25
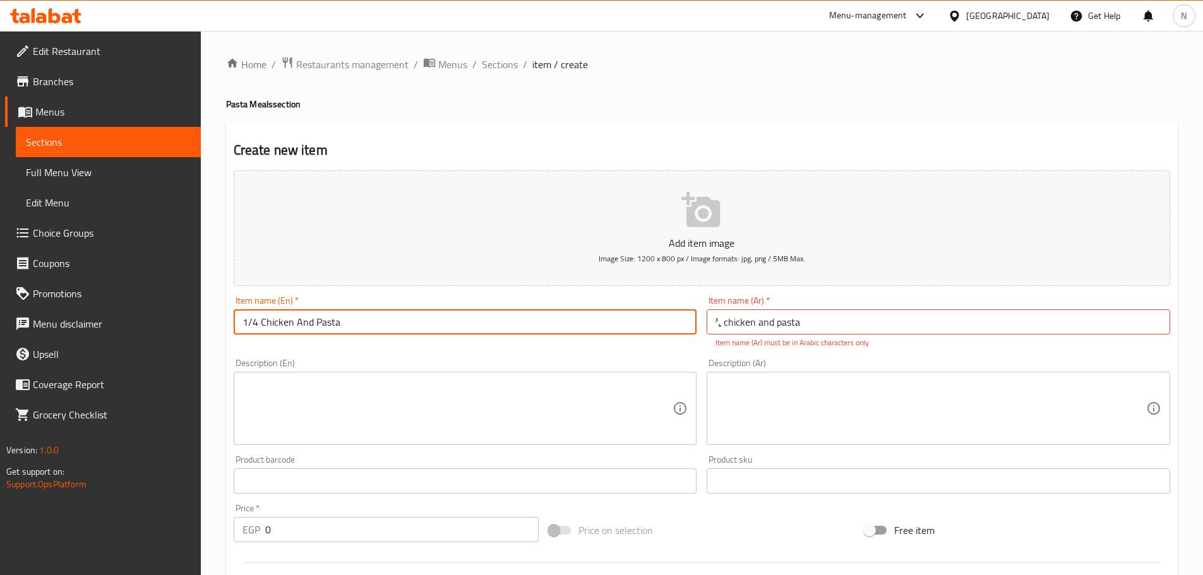
click at [284, 318] on input "1/4 Chicken And Pasta" at bounding box center [465, 321] width 463 height 25
type input "1/4 Chicken And Pasta"
click at [734, 319] on input "¼ chicken and pasta" at bounding box center [938, 321] width 463 height 25
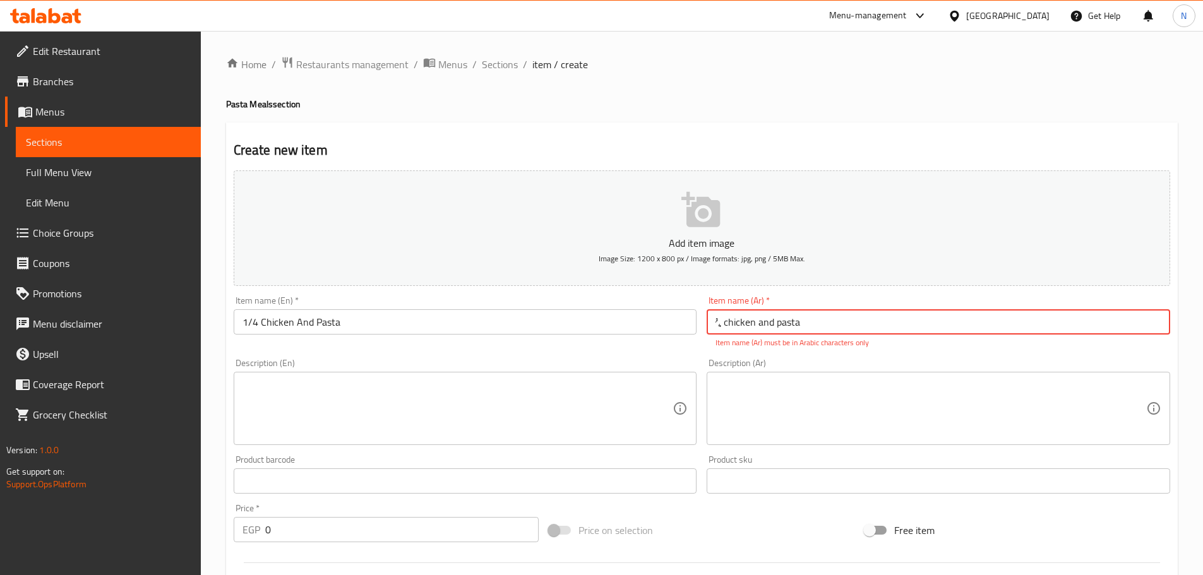
click at [734, 319] on input "¼ chicken and pasta" at bounding box center [938, 321] width 463 height 25
paste input "ربع دجاجة مع معكرونة"
click at [799, 323] on input "ربع دجاجة مع معكرونة" at bounding box center [938, 321] width 463 height 25
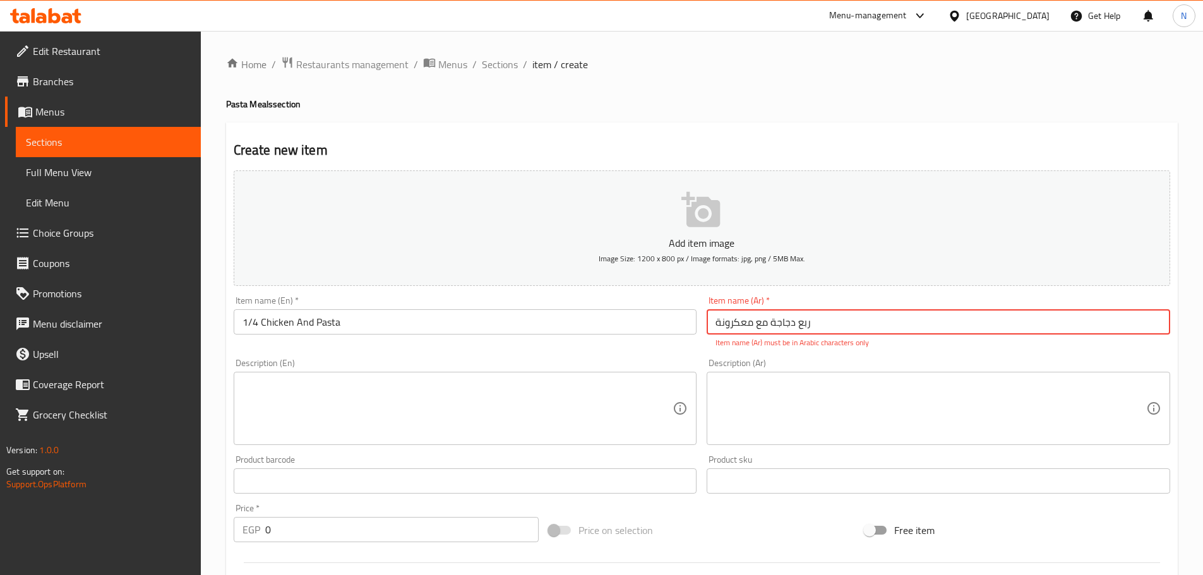
click at [804, 321] on input "ربع دجاجة مع معكرونة" at bounding box center [938, 321] width 463 height 25
click at [791, 326] on input "1/4 دجاجة مع معكرونة" at bounding box center [938, 321] width 463 height 25
click at [756, 322] on input "1/4 دجاجة مع معكرونة" at bounding box center [938, 321] width 463 height 25
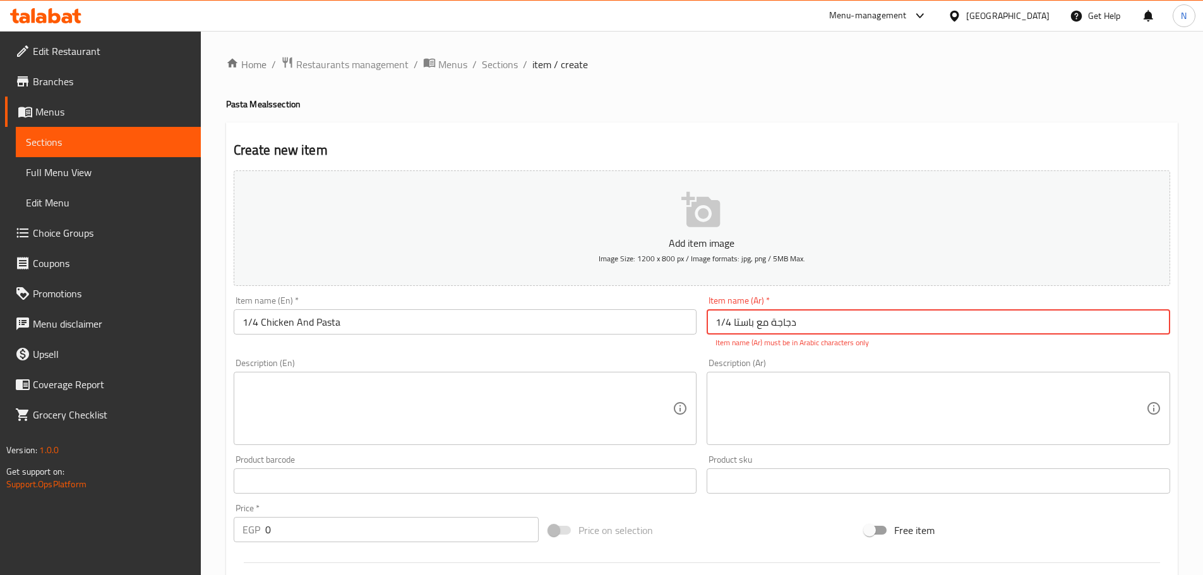
type input "1/4 دجاجة مع باستا"
click at [357, 402] on textarea at bounding box center [457, 409] width 431 height 60
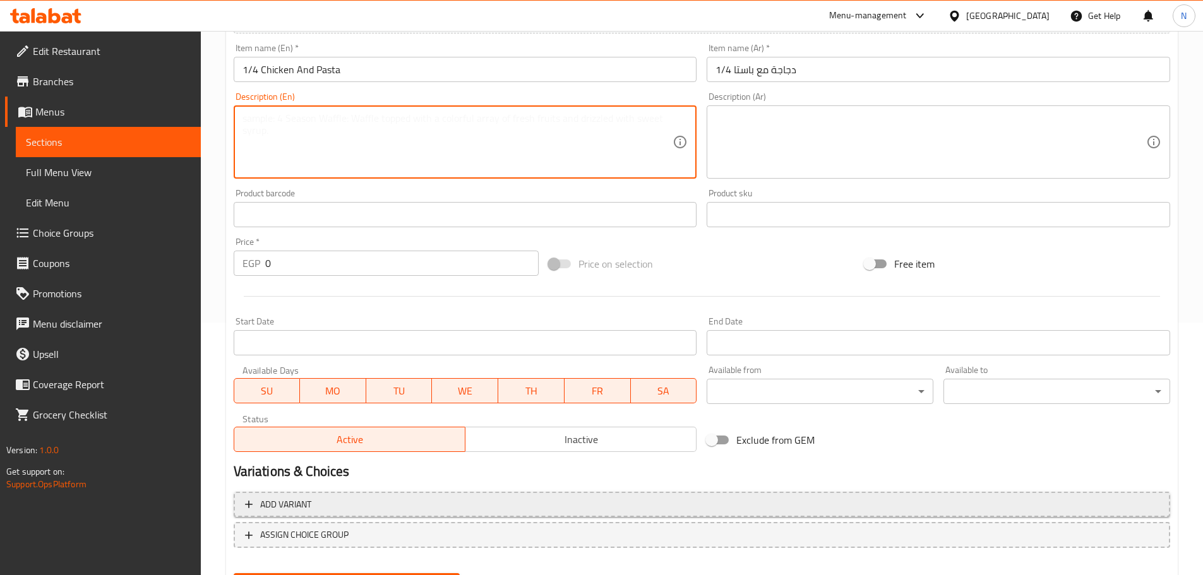
scroll to position [316, 0]
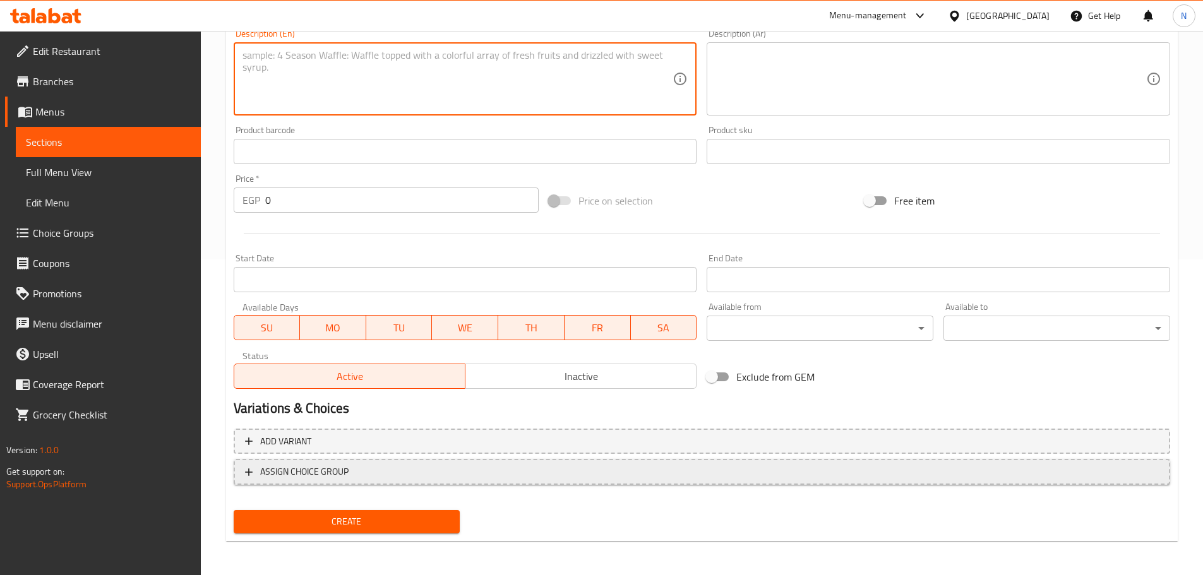
click at [1063, 475] on span "ASSIGN CHOICE GROUP" at bounding box center [702, 472] width 914 height 16
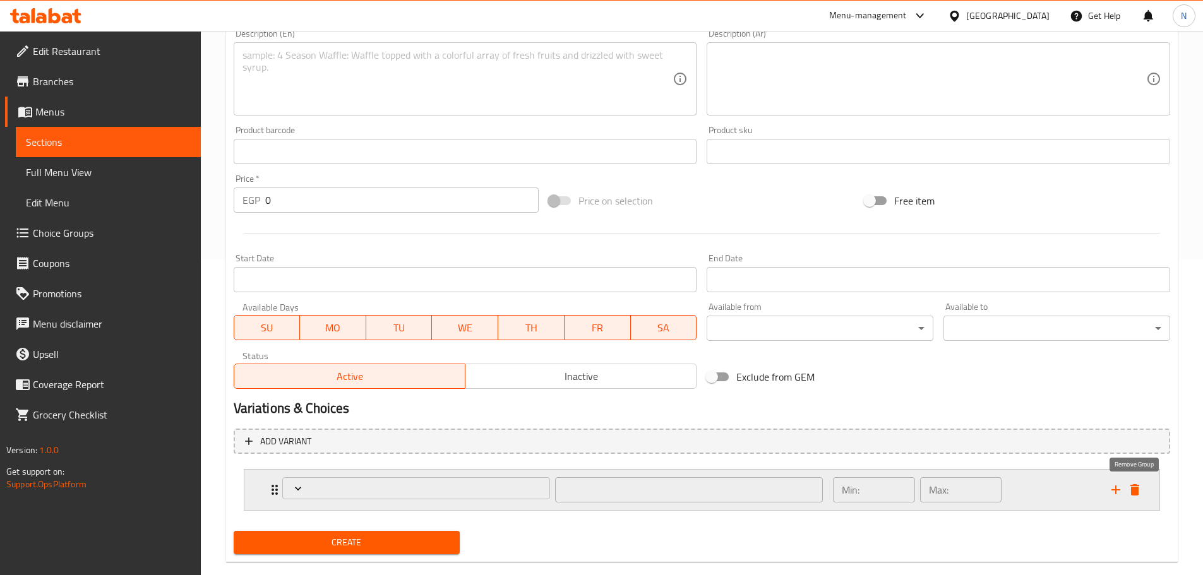
click at [1139, 483] on icon "delete" at bounding box center [1134, 489] width 15 height 15
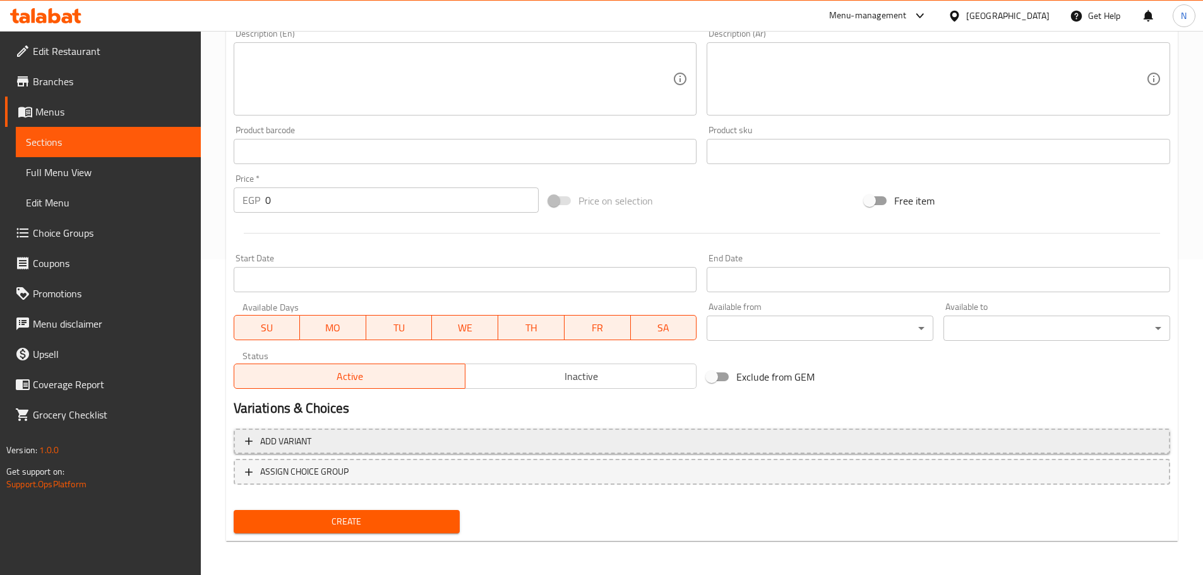
click at [1111, 439] on span "Add variant" at bounding box center [702, 442] width 914 height 16
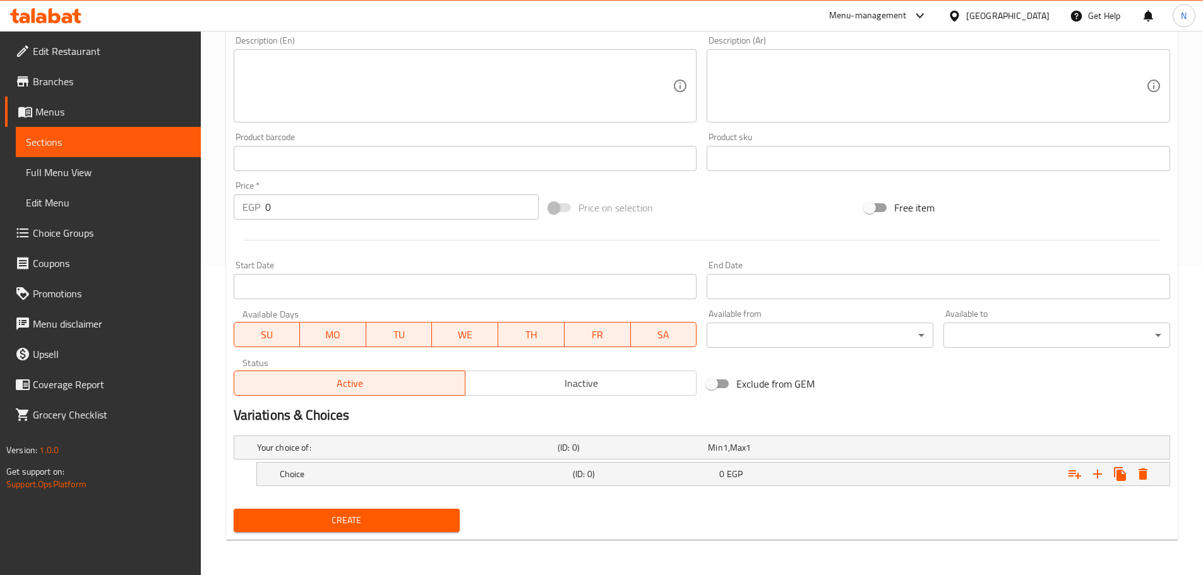
scroll to position [309, 0]
click at [1099, 476] on icon "Expand" at bounding box center [1097, 474] width 15 height 15
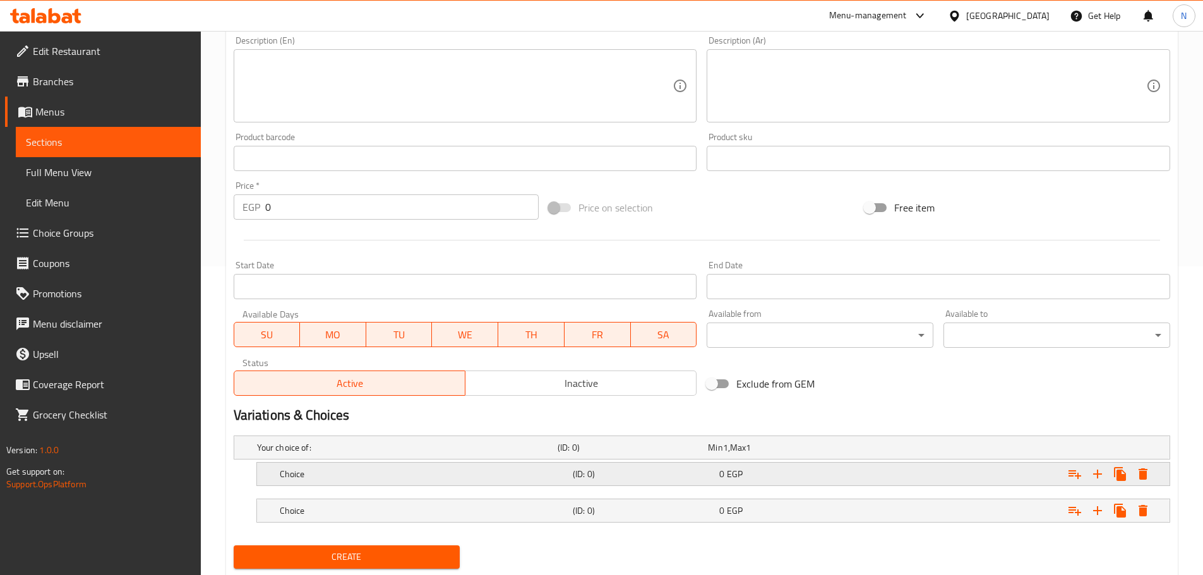
click at [355, 467] on div "Choice" at bounding box center [423, 474] width 293 height 18
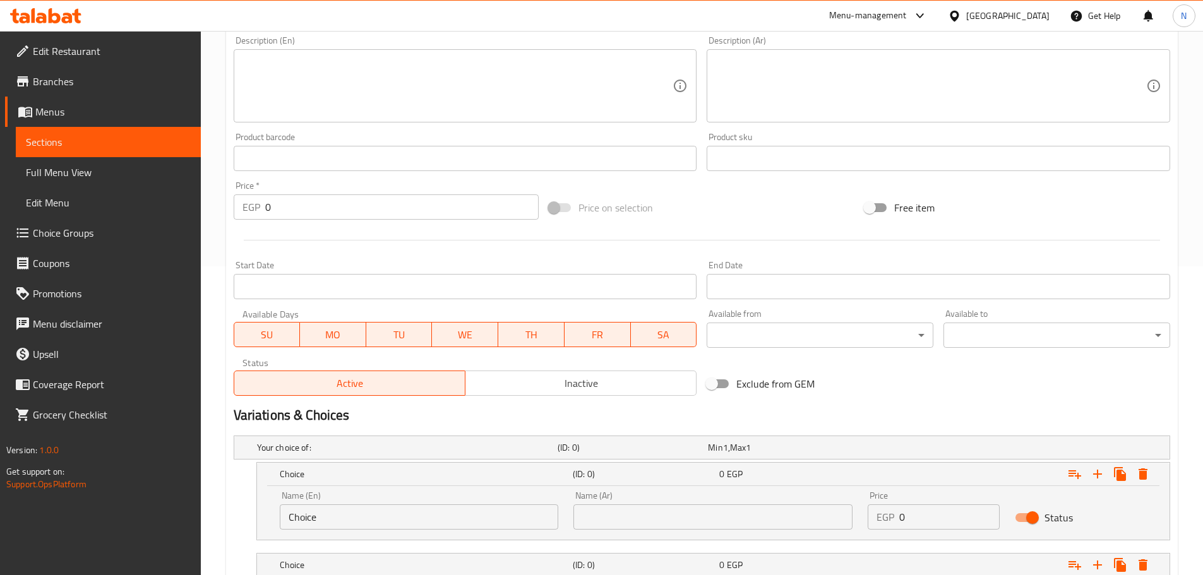
click at [338, 510] on input "Choice" at bounding box center [419, 516] width 279 height 25
paste input "Thigh"
type input "Thigh"
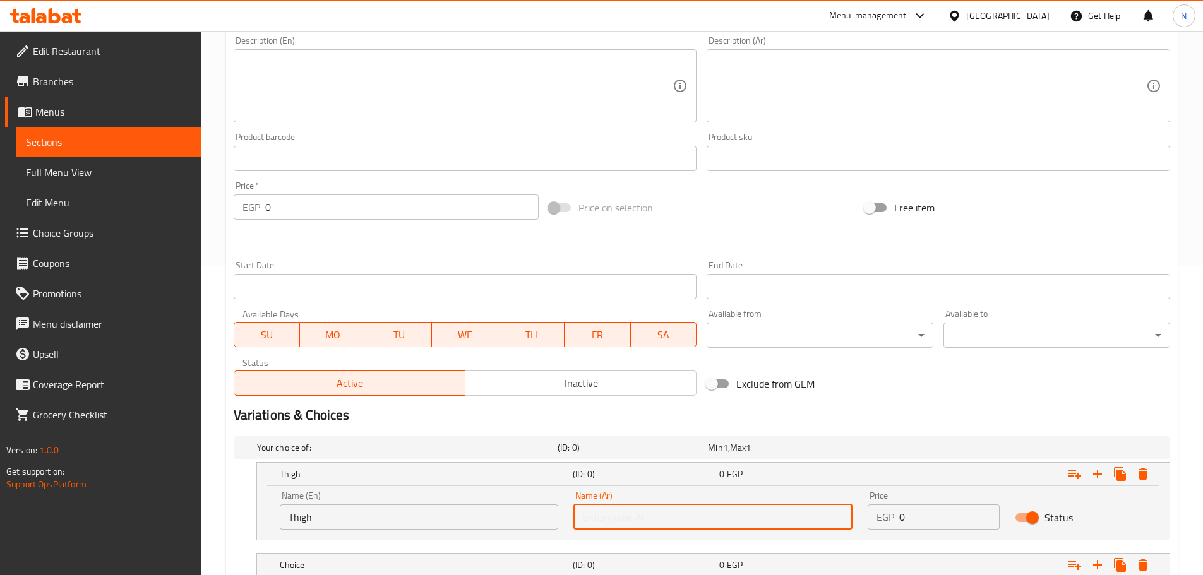
click at [631, 522] on input "text" at bounding box center [712, 516] width 279 height 25
paste input "فخذ"
type input "فخذ"
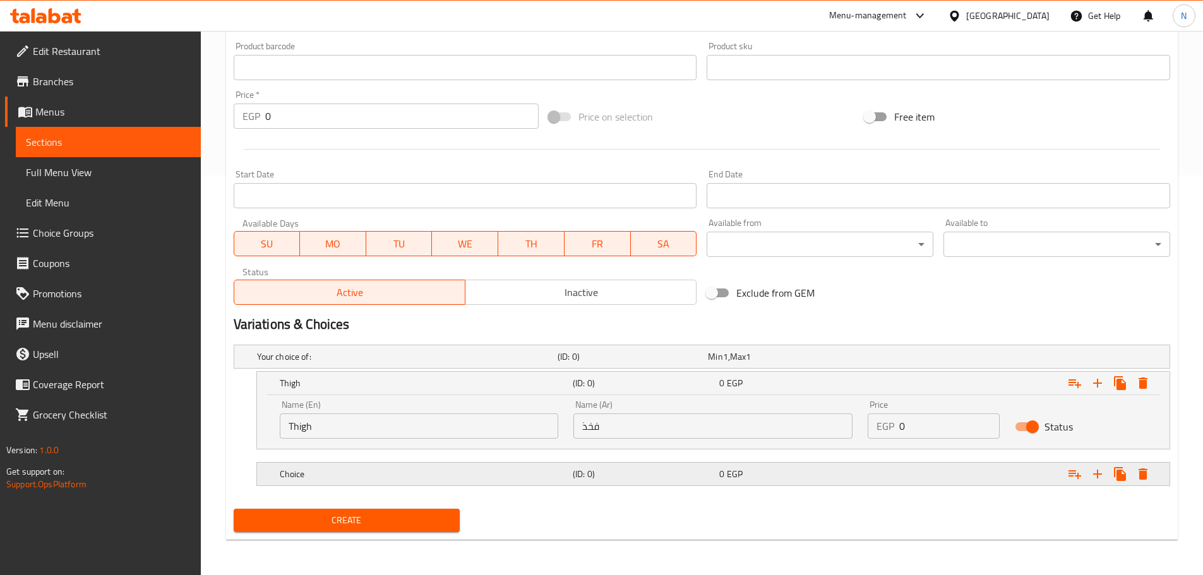
click at [354, 480] on h5 "Choice" at bounding box center [424, 474] width 288 height 13
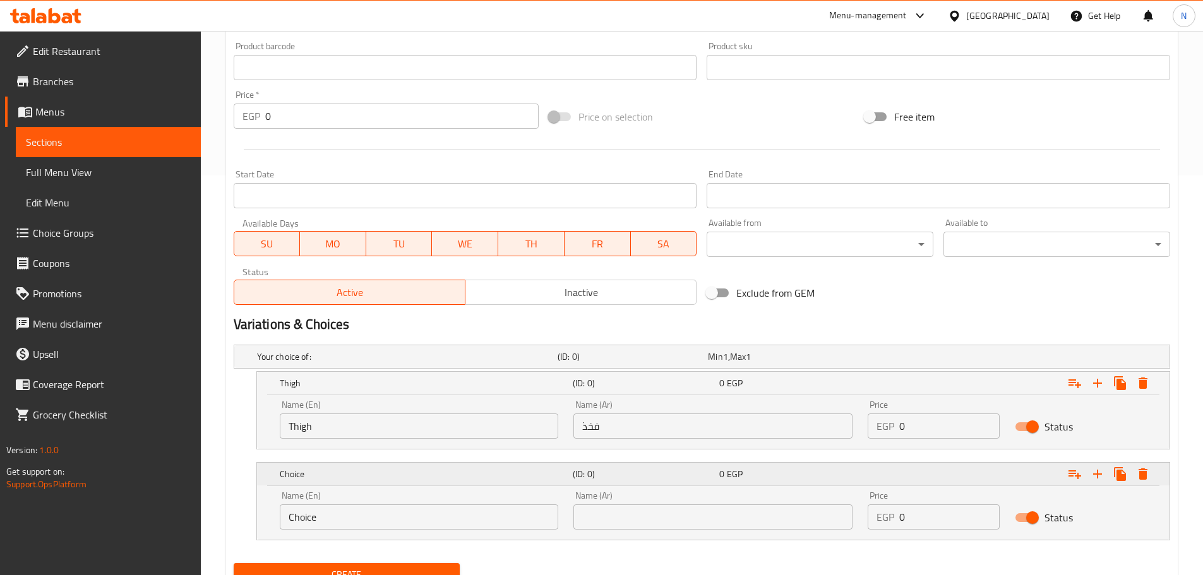
scroll to position [454, 0]
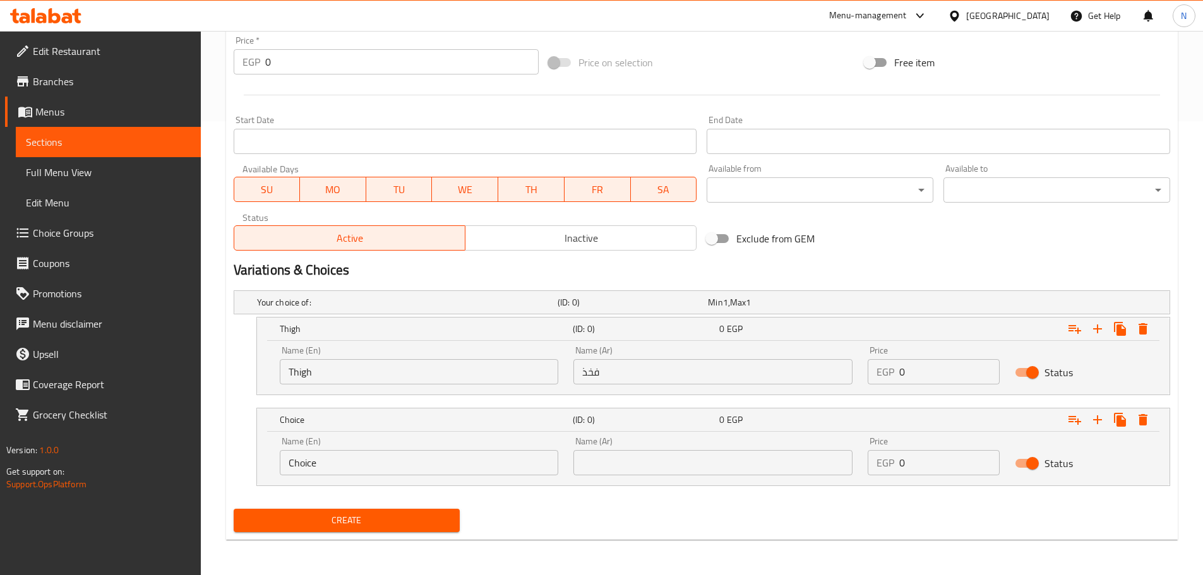
click at [355, 446] on div "Name (En) Choice Name (En)" at bounding box center [419, 456] width 279 height 39
click at [359, 462] on input "Choice" at bounding box center [419, 462] width 279 height 25
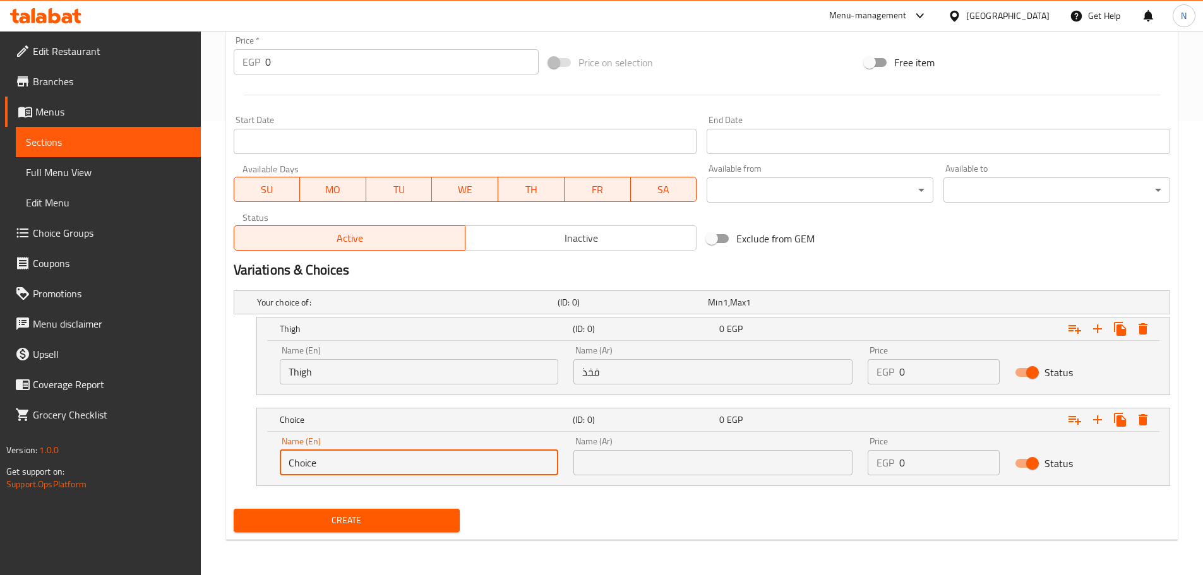
click at [359, 462] on input "Choice" at bounding box center [419, 462] width 279 height 25
paste input "Breast"
type input "Breast"
click at [628, 477] on div "Name (Ar) Name (Ar)" at bounding box center [713, 456] width 294 height 54
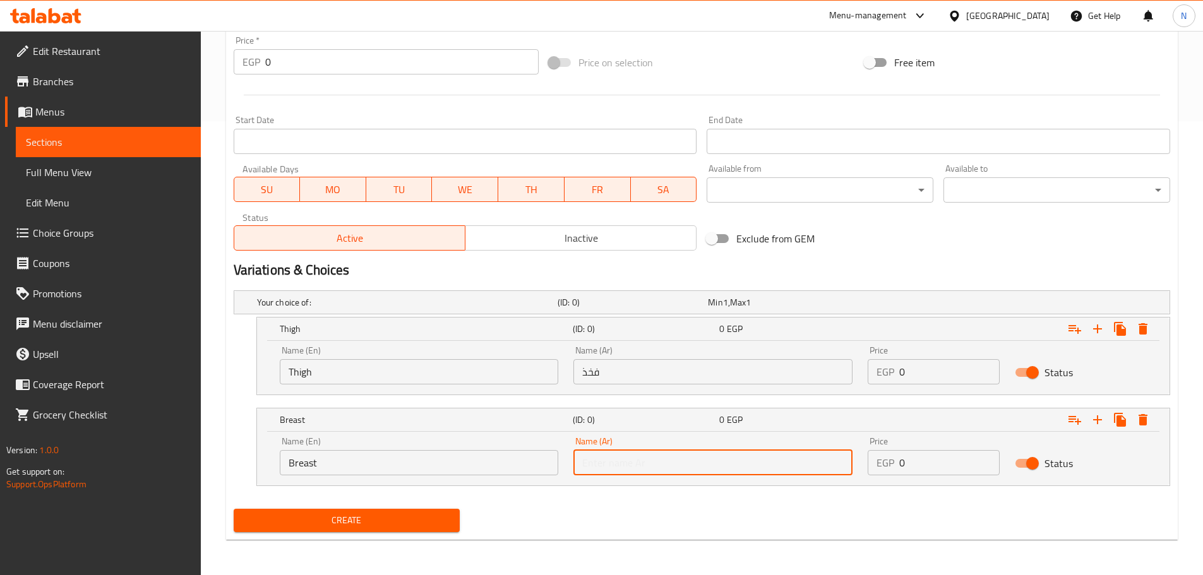
click at [629, 472] on input "text" at bounding box center [712, 462] width 279 height 25
paste input "صدر"
type input "صدر"
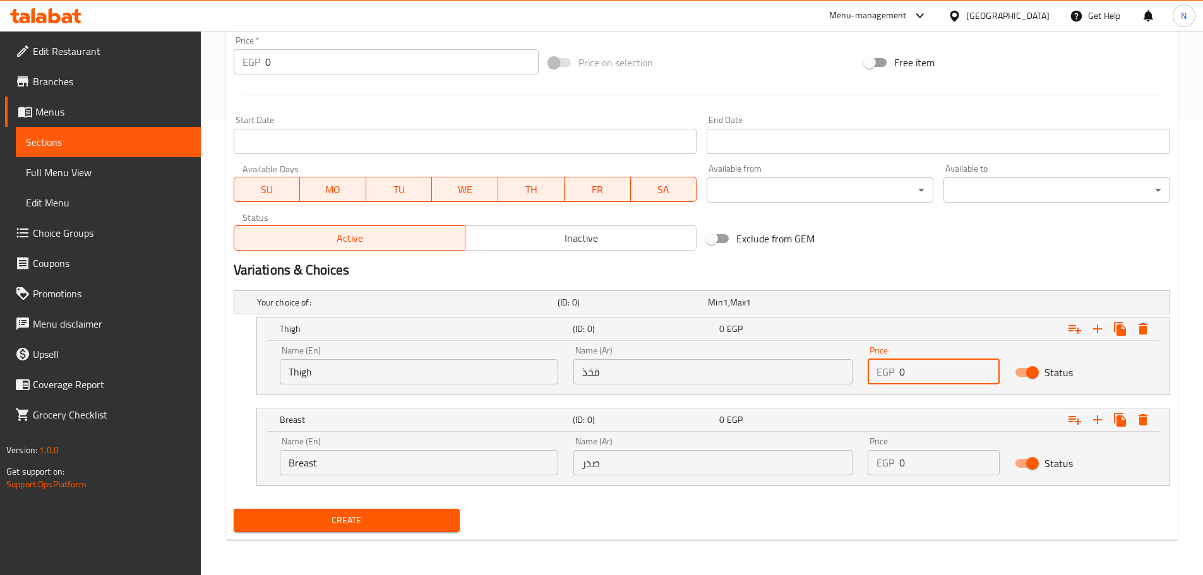
drag, startPoint x: 914, startPoint y: 371, endPoint x: 892, endPoint y: 374, distance: 22.3
click at [892, 374] on div "EGP 0 Price" at bounding box center [934, 371] width 132 height 25
type input "170"
drag, startPoint x: 929, startPoint y: 460, endPoint x: 897, endPoint y: 462, distance: 32.9
click at [897, 462] on div "EGP 0 Price" at bounding box center [934, 462] width 132 height 25
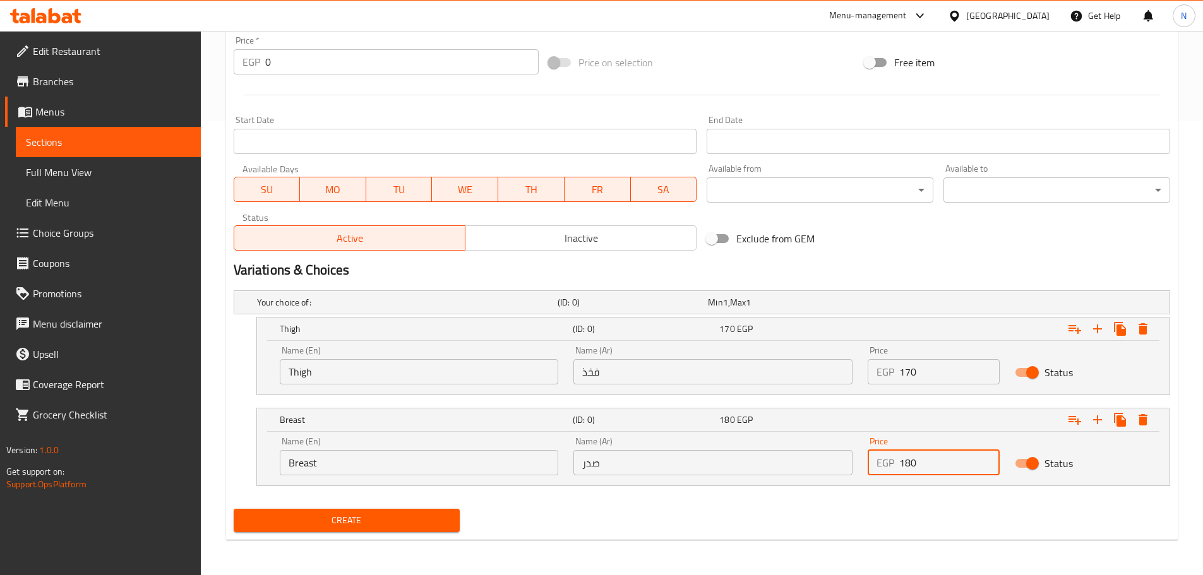
type input "180"
click at [928, 273] on h2 "Variations & Choices" at bounding box center [702, 270] width 936 height 19
click at [371, 515] on span "Create" at bounding box center [347, 521] width 206 height 16
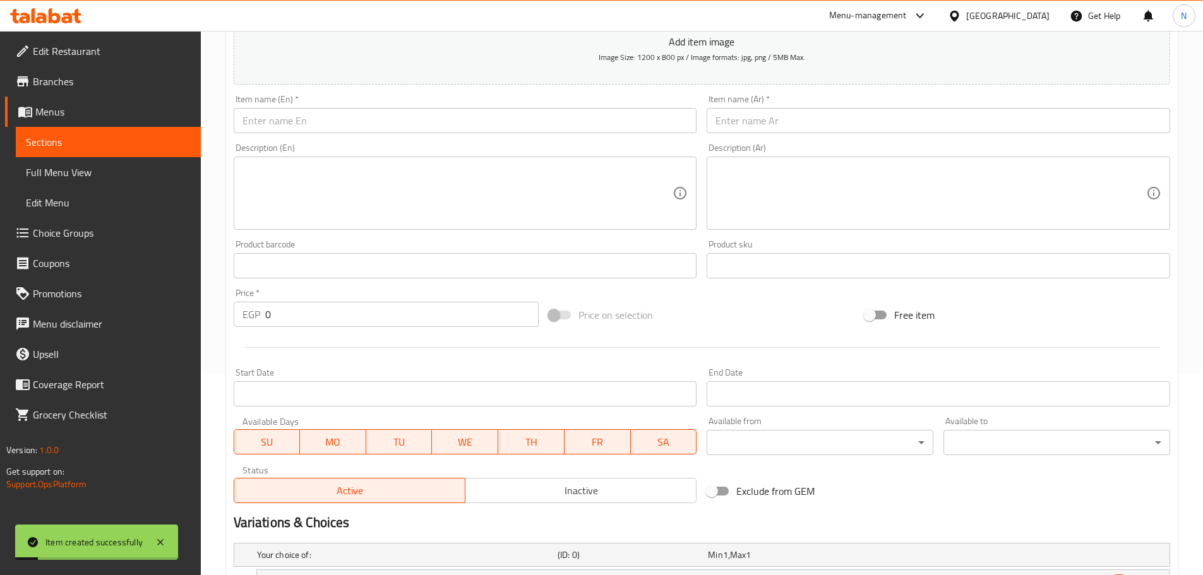
scroll to position [138, 0]
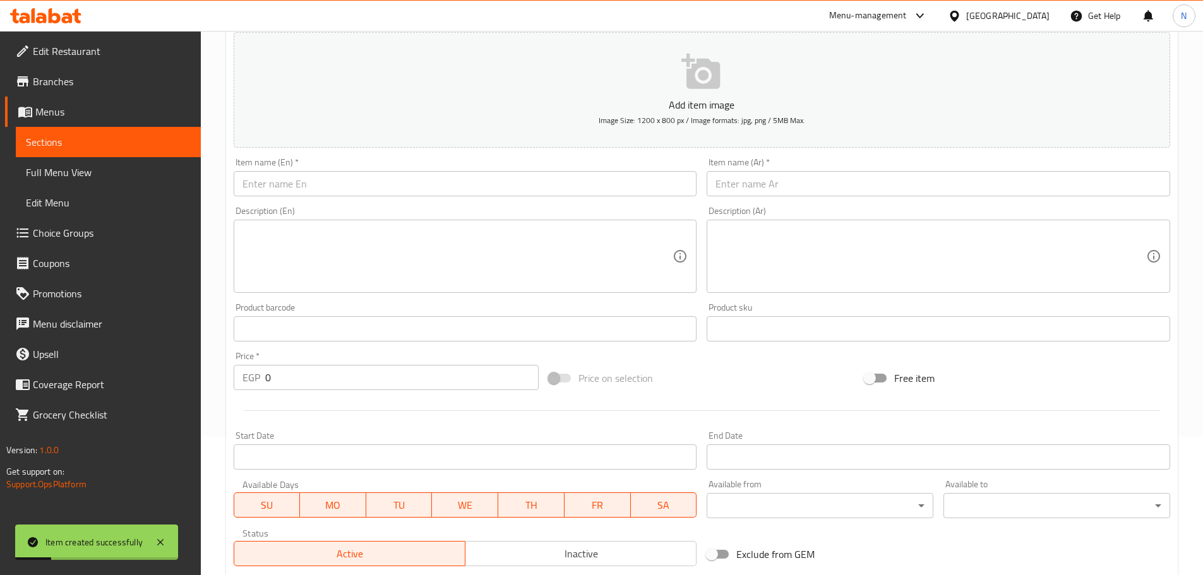
click at [374, 191] on input "text" at bounding box center [465, 183] width 463 height 25
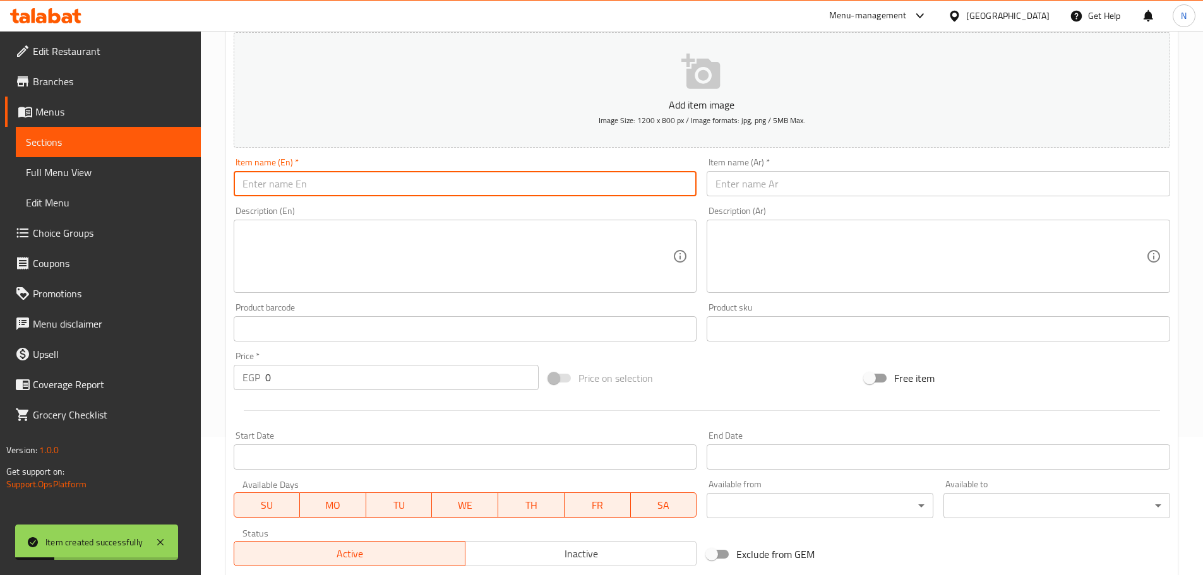
paste input "-1/4 chicken, 2 kofta baladi meat and pasta"
click at [249, 183] on input "-1/4 chicken, 2 kofta baladi meat and pasta" at bounding box center [465, 183] width 463 height 25
click at [249, 182] on input "-1/4 chicken, 2 kofta baladi meat and pasta" at bounding box center [465, 183] width 463 height 25
click at [269, 192] on input "1/4 chicken, 2 kofta baladi meat and pasta" at bounding box center [465, 183] width 463 height 25
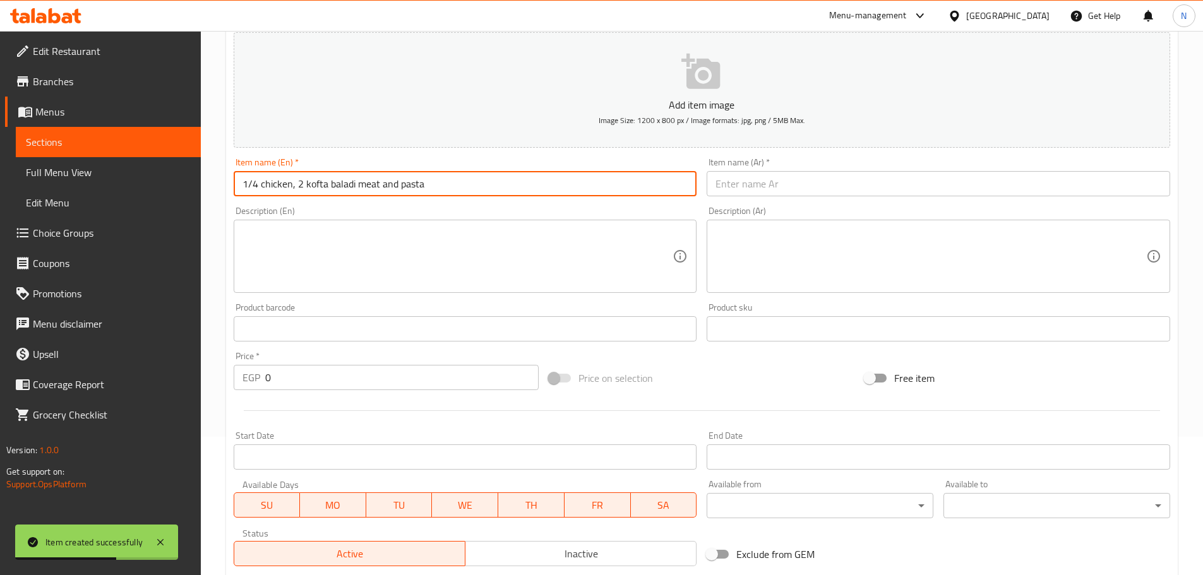
click at [269, 192] on input "1/4 chicken, 2 kofta baladi meat and pasta" at bounding box center [465, 183] width 463 height 25
click at [391, 186] on input "1/4 Chicken, 2 Kofta Baladi Meat and Pasta" at bounding box center [465, 183] width 463 height 25
click at [332, 177] on input "1/4 Chicken, 2 Kofta Baladi Meat And Pasta" at bounding box center [465, 183] width 463 height 25
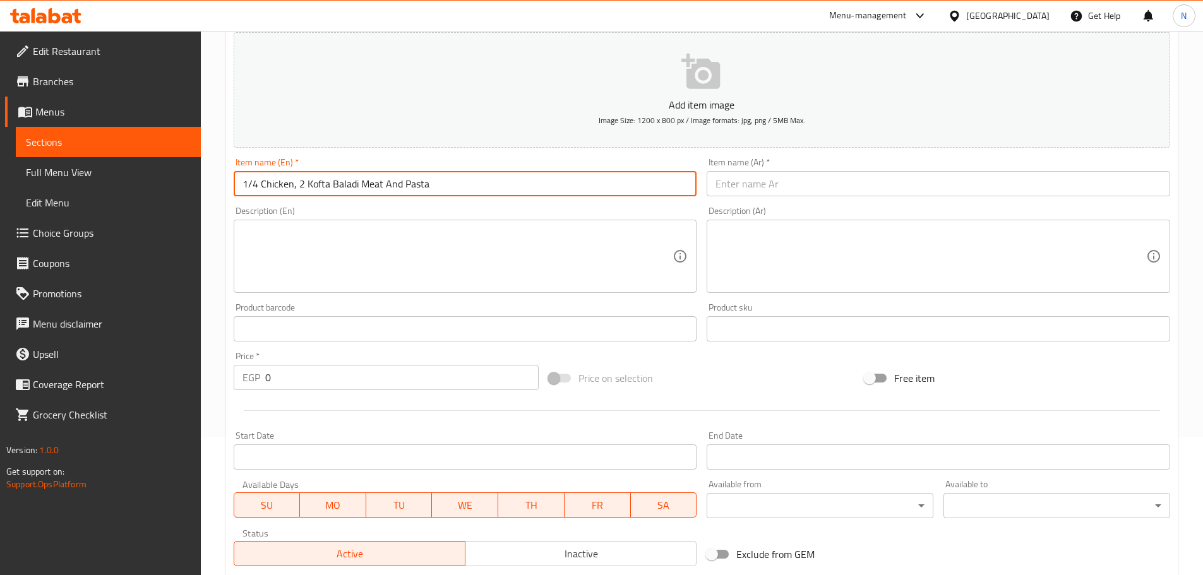
click at [332, 177] on input "1/4 Chicken, 2 Kofta Baladi Meat And Pasta" at bounding box center [465, 183] width 463 height 25
type input "1/4 Chicken, 2 Kofta Baladi Meat And Pasta"
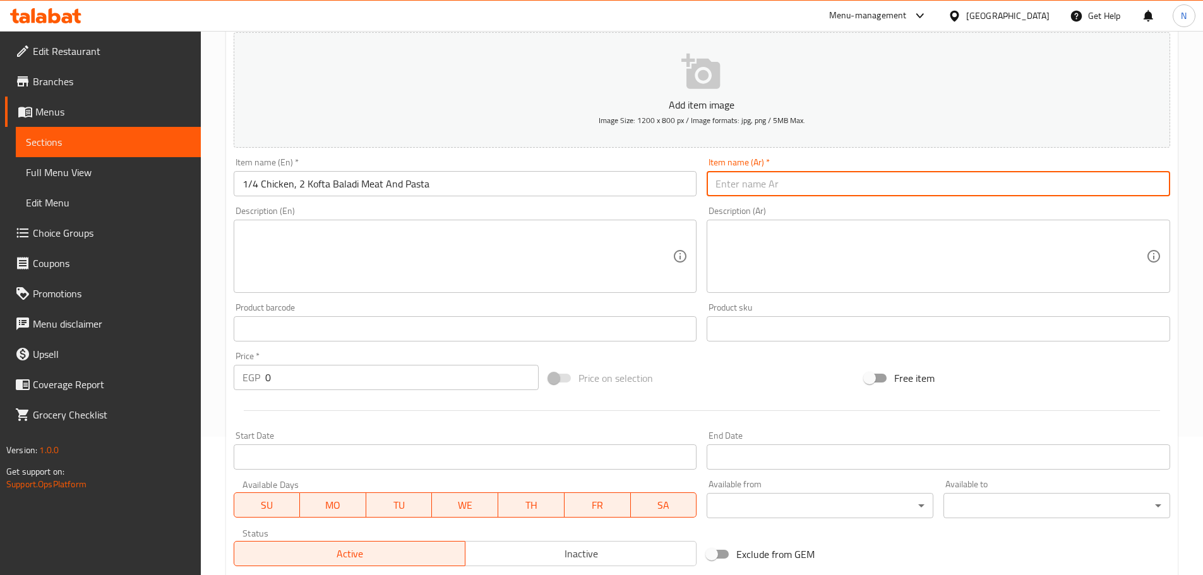
click at [787, 188] on input "text" at bounding box center [938, 183] width 463 height 25
paste input "1/4 دجاجة، 2 كفتة لحم بلدي و مكرونة"
drag, startPoint x: 768, startPoint y: 184, endPoint x: 734, endPoint y: 188, distance: 34.4
click at [734, 188] on input "1/4 دجاجة، 2 كفتة لحم بلدي و مكرونة" at bounding box center [938, 183] width 463 height 25
type input "1/4 دجاجة، 2 كفتة لحم بلدي وباستا"
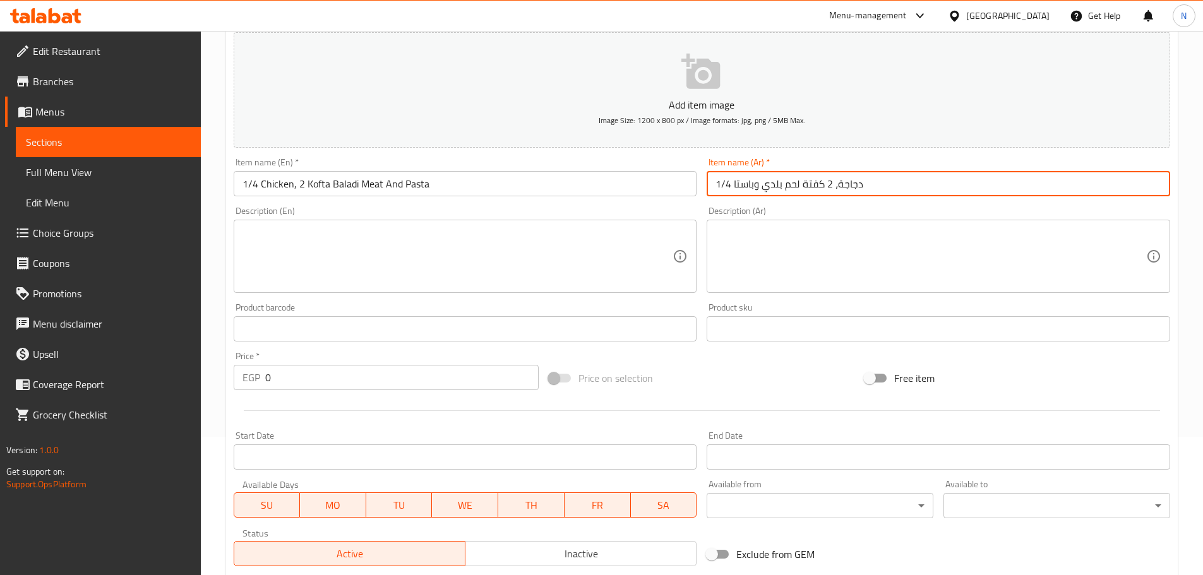
scroll to position [454, 0]
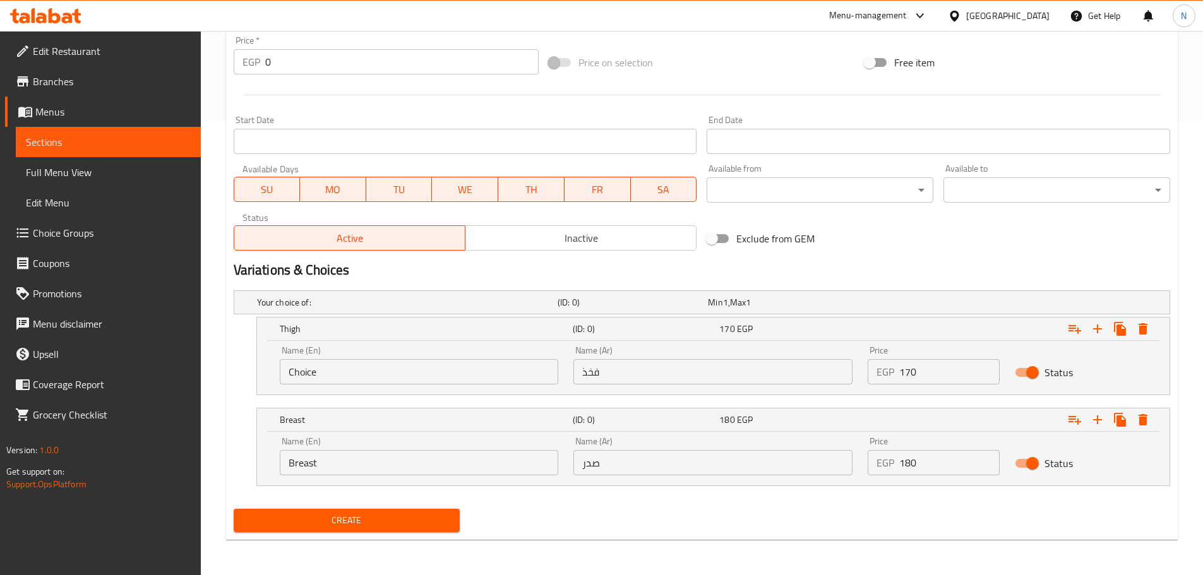
click at [376, 382] on input "Choice" at bounding box center [419, 371] width 279 height 25
paste input "Thigh"
type input "Thigh"
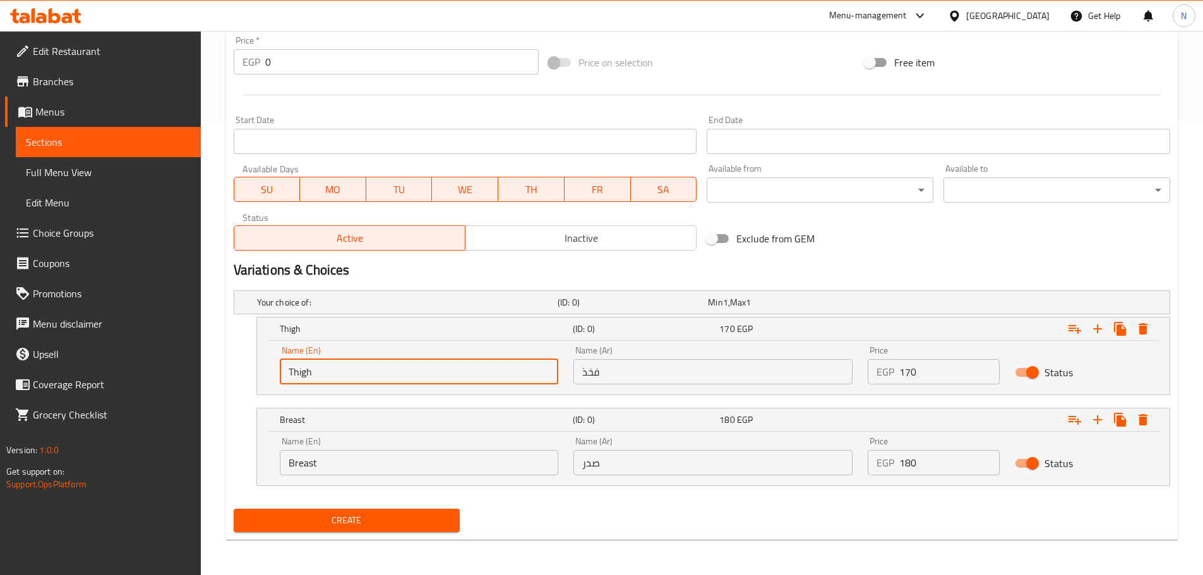
click at [358, 463] on input "Breast" at bounding box center [419, 462] width 279 height 25
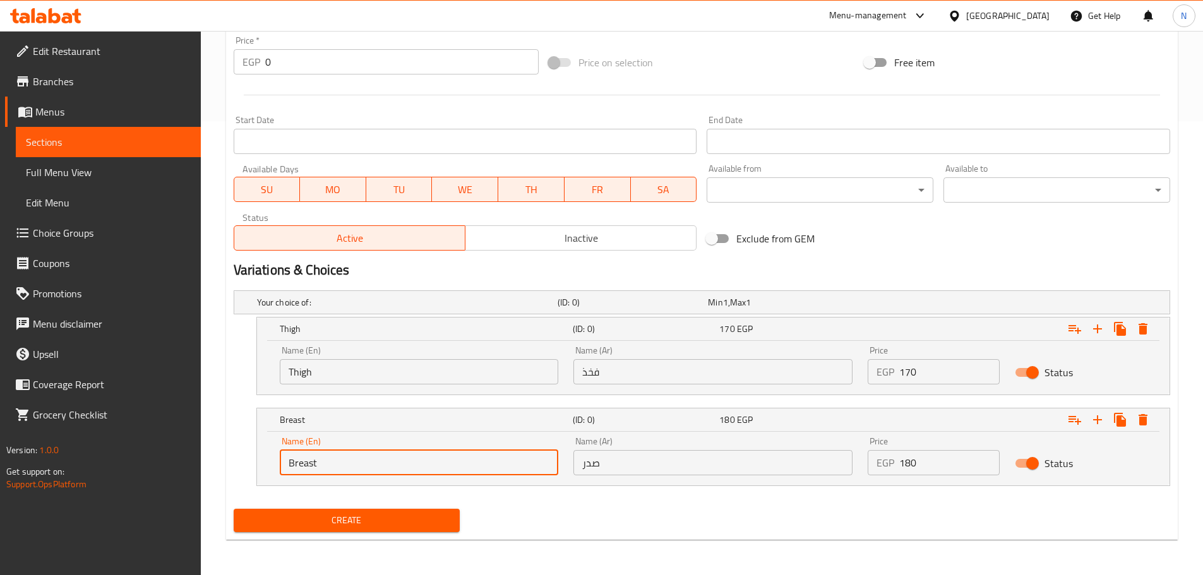
click at [358, 463] on input "Breast" at bounding box center [419, 462] width 279 height 25
click at [358, 463] on input "Choice" at bounding box center [419, 462] width 279 height 25
paste input "Breast"
type input "Breast"
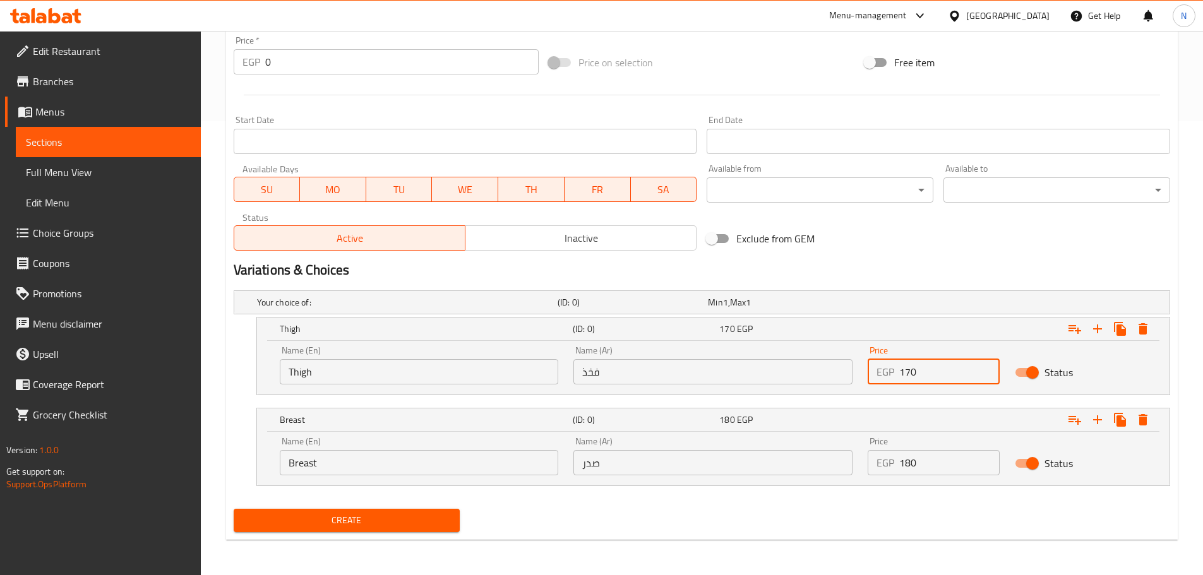
drag, startPoint x: 935, startPoint y: 371, endPoint x: 892, endPoint y: 379, distance: 44.2
click at [892, 379] on div "EGP 170 Price" at bounding box center [934, 371] width 132 height 25
type input "190"
drag, startPoint x: 928, startPoint y: 457, endPoint x: 881, endPoint y: 468, distance: 48.9
click at [881, 468] on div "EGP 180 Price" at bounding box center [934, 462] width 132 height 25
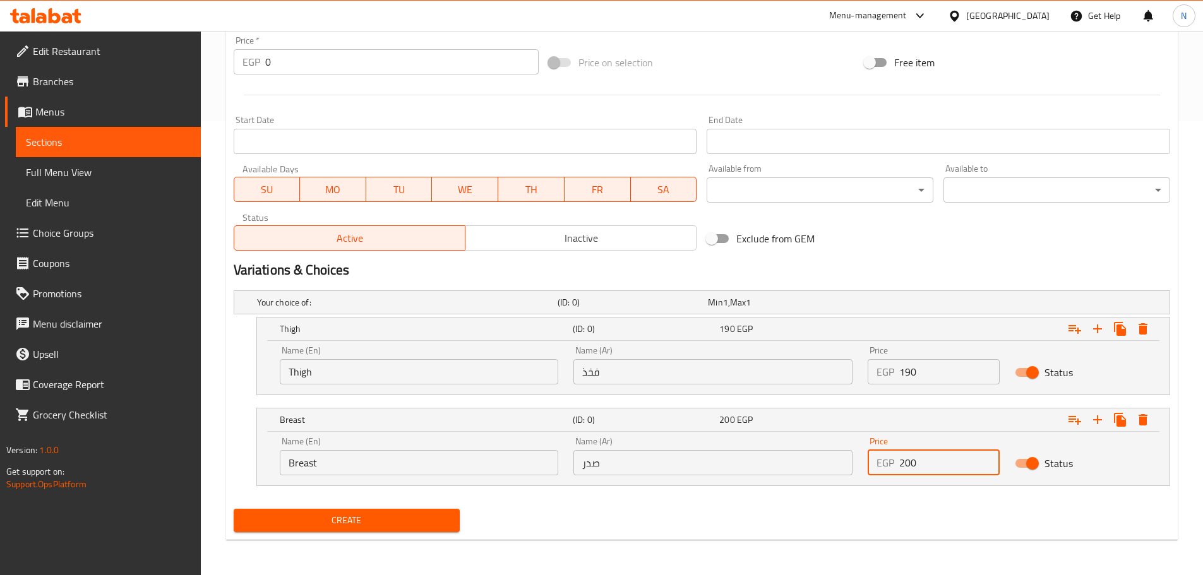
click at [664, 382] on input "فخذ" at bounding box center [712, 371] width 279 height 25
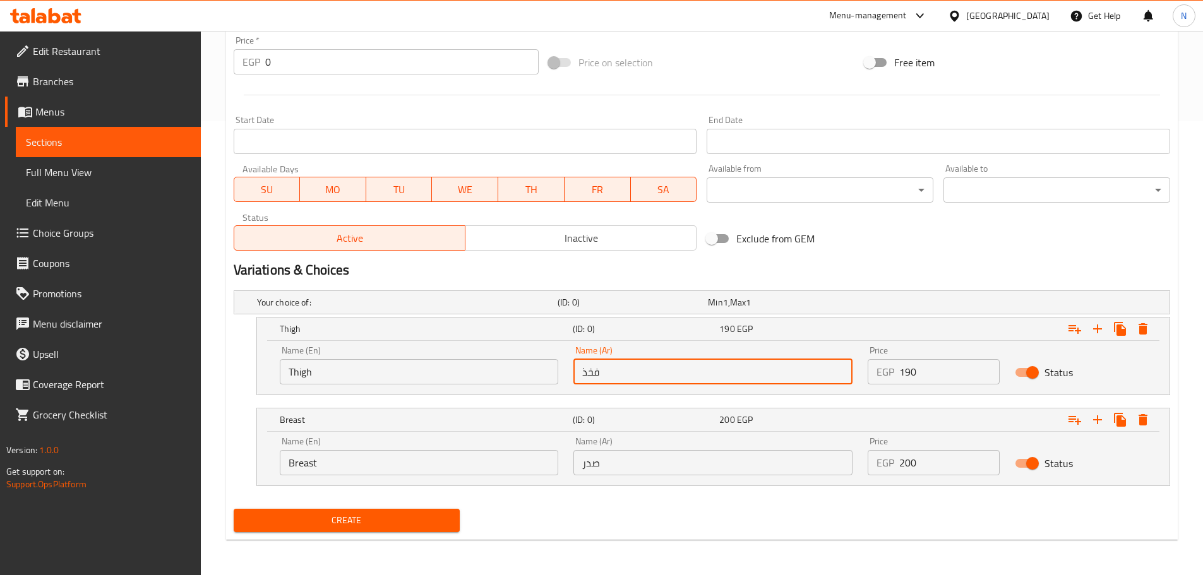
click at [651, 461] on input "صدر" at bounding box center [712, 462] width 279 height 25
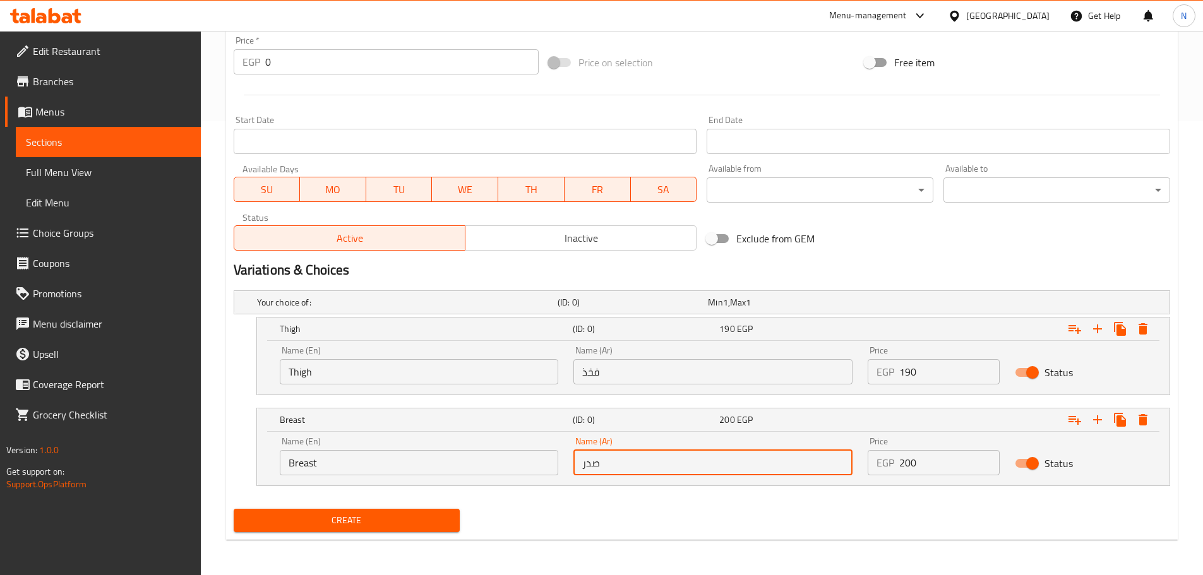
click at [381, 515] on span "Create" at bounding box center [347, 521] width 206 height 16
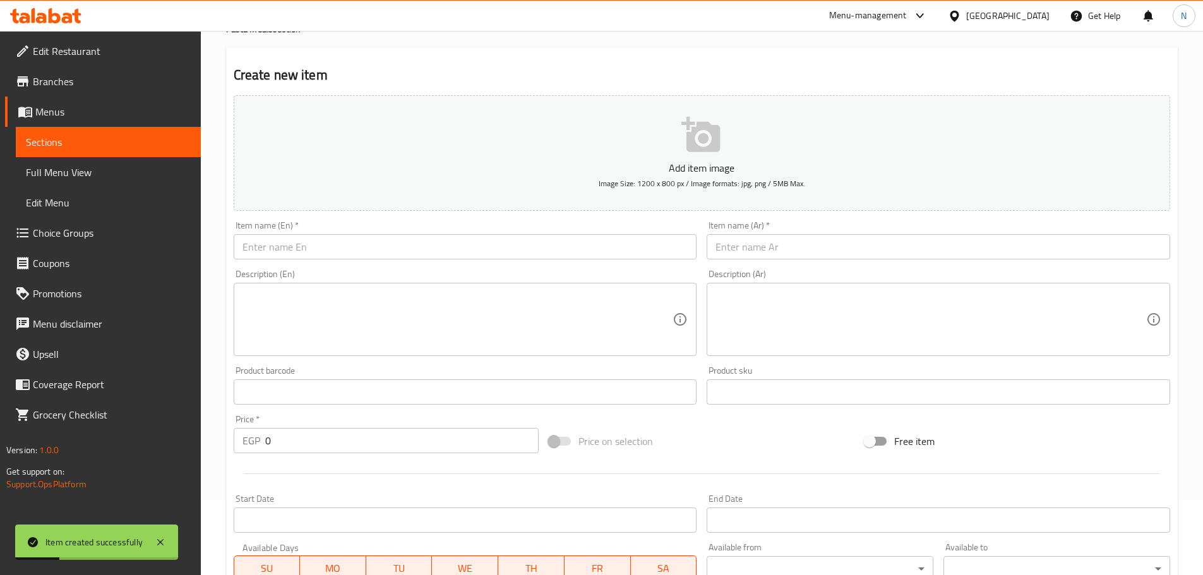
scroll to position [0, 0]
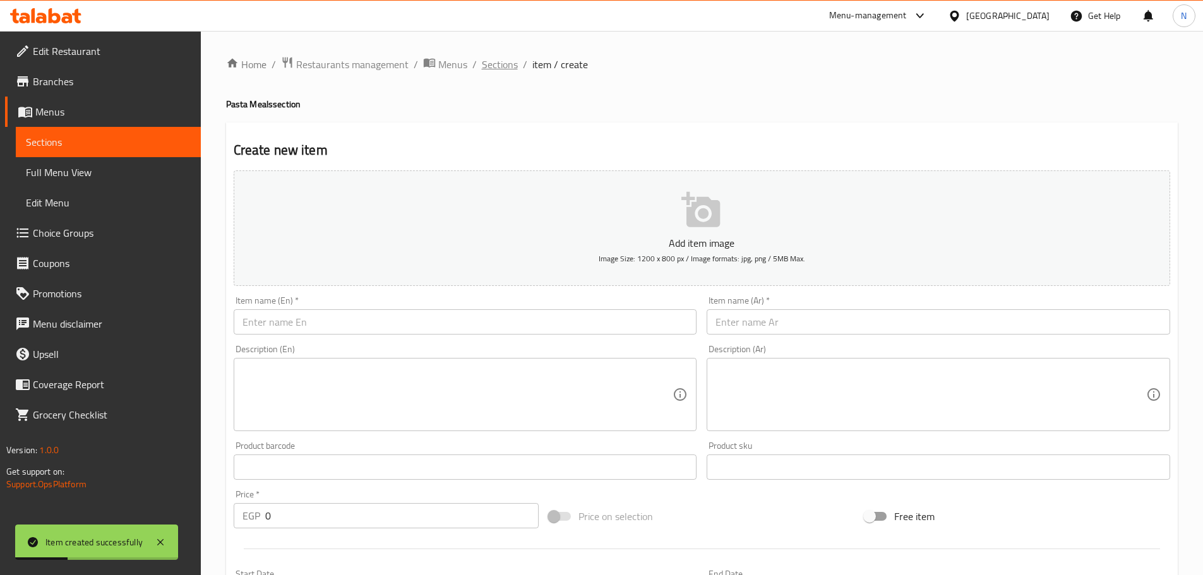
click at [497, 66] on span "Sections" at bounding box center [500, 64] width 36 height 15
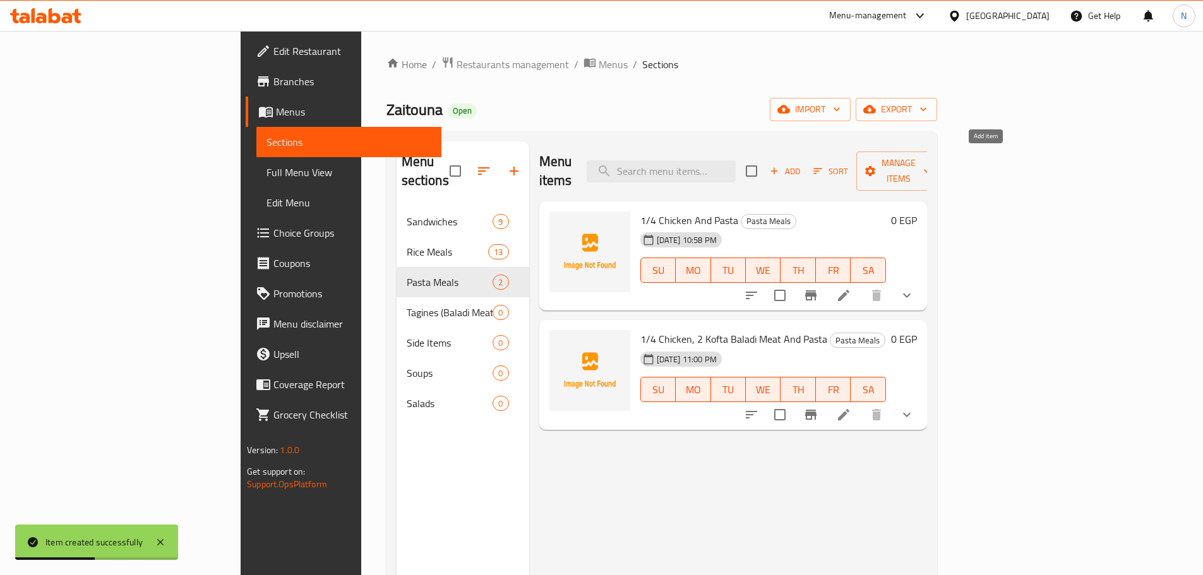
click at [802, 167] on span "Add" at bounding box center [785, 171] width 34 height 15
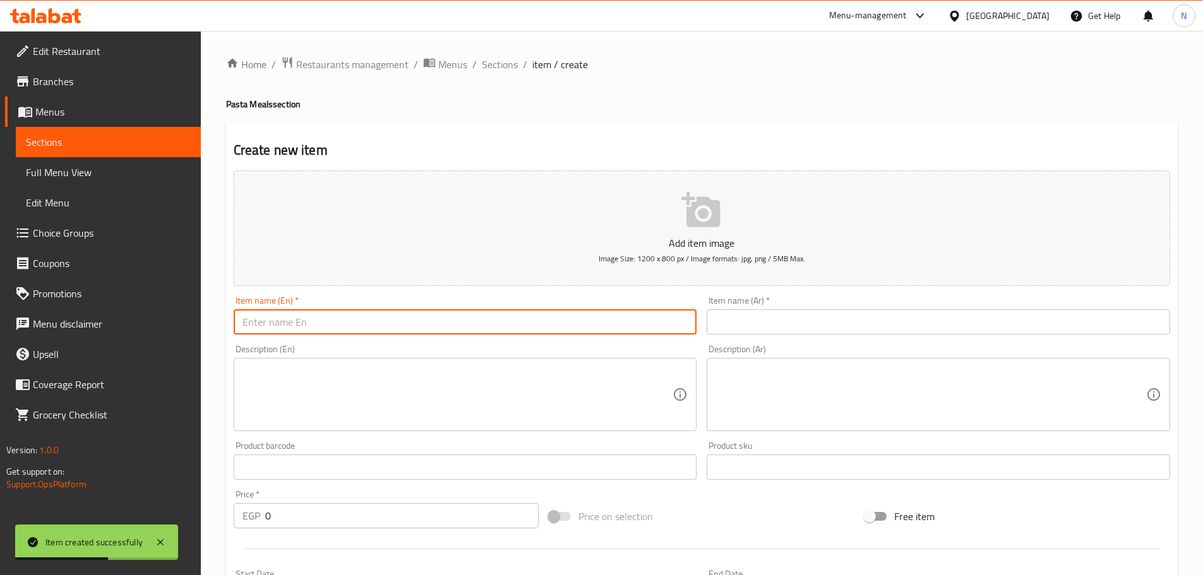
click at [556, 324] on input "text" at bounding box center [465, 321] width 463 height 25
paste input "Baladi Liver and pasta"
click at [297, 317] on input "Baladi Liver and pasta" at bounding box center [465, 321] width 463 height 25
click at [300, 325] on input "Baladi Liver and pasta" at bounding box center [465, 321] width 463 height 25
drag, startPoint x: 300, startPoint y: 325, endPoint x: 329, endPoint y: 321, distance: 29.2
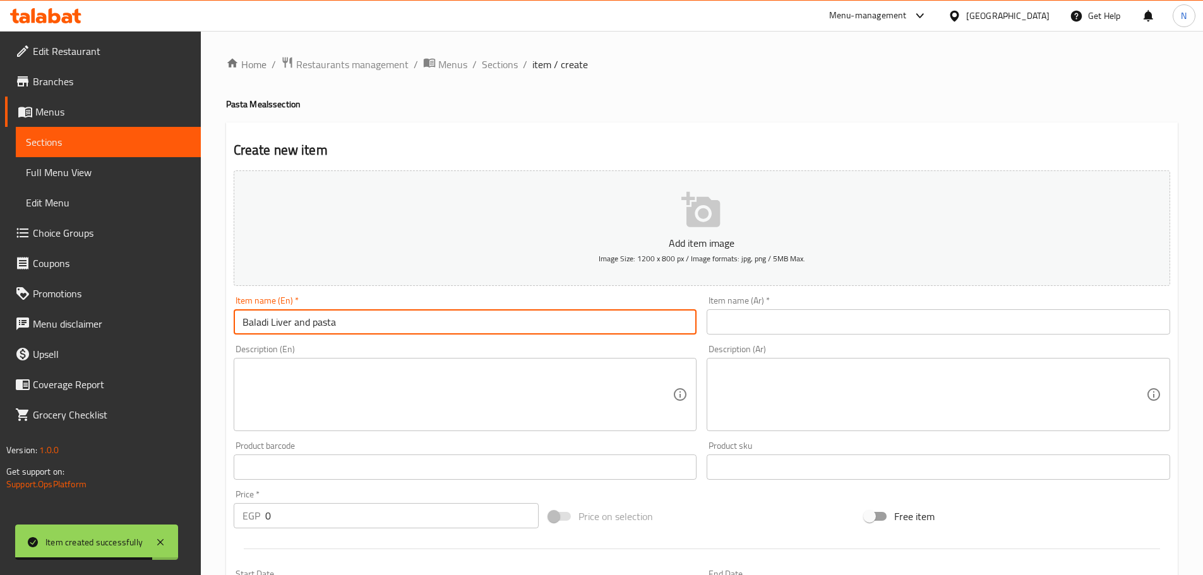
click at [329, 321] on input "Baladi Liver and pasta" at bounding box center [465, 321] width 463 height 25
drag, startPoint x: 422, startPoint y: 441, endPoint x: 546, endPoint y: 564, distance: 174.6
click at [508, 527] on div "Add item image Image Size: 1200 x 800 px / Image formats: jpg, png / 5MB Max. I…" at bounding box center [702, 437] width 946 height 544
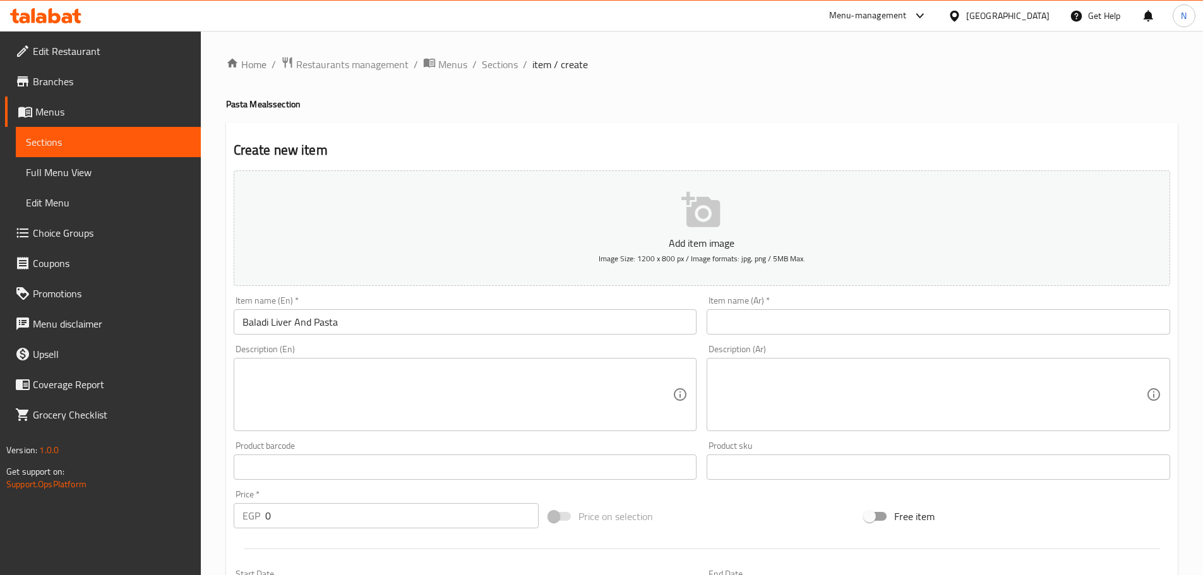
click at [273, 327] on input "Baladi Liver And Pasta" at bounding box center [465, 321] width 463 height 25
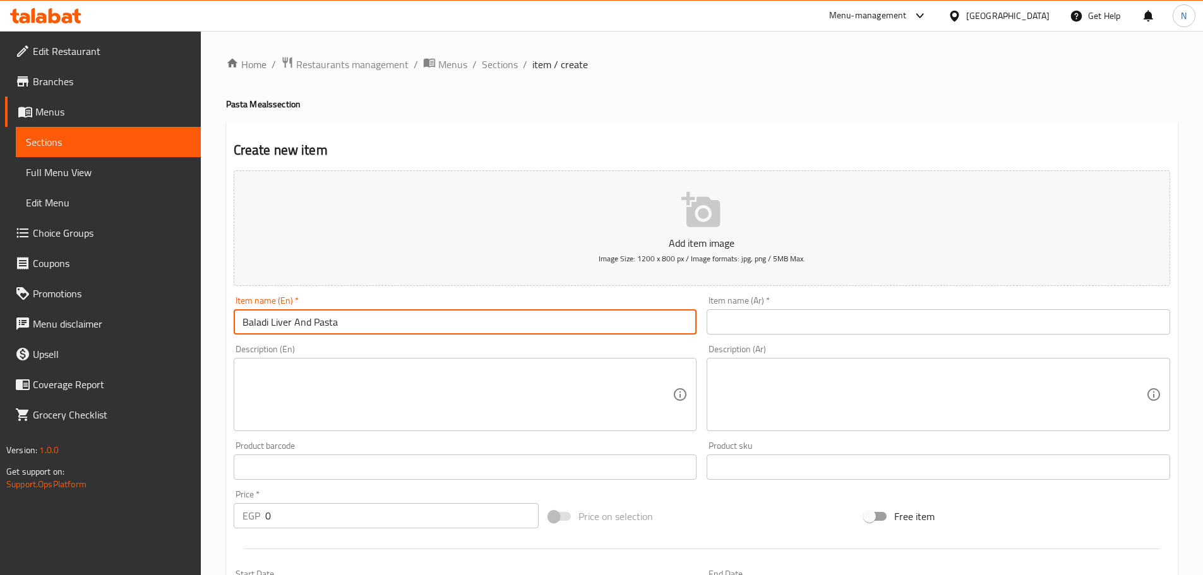
click at [273, 327] on input "Baladi Liver And Pasta" at bounding box center [465, 321] width 463 height 25
click at [736, 324] on input "text" at bounding box center [938, 321] width 463 height 25
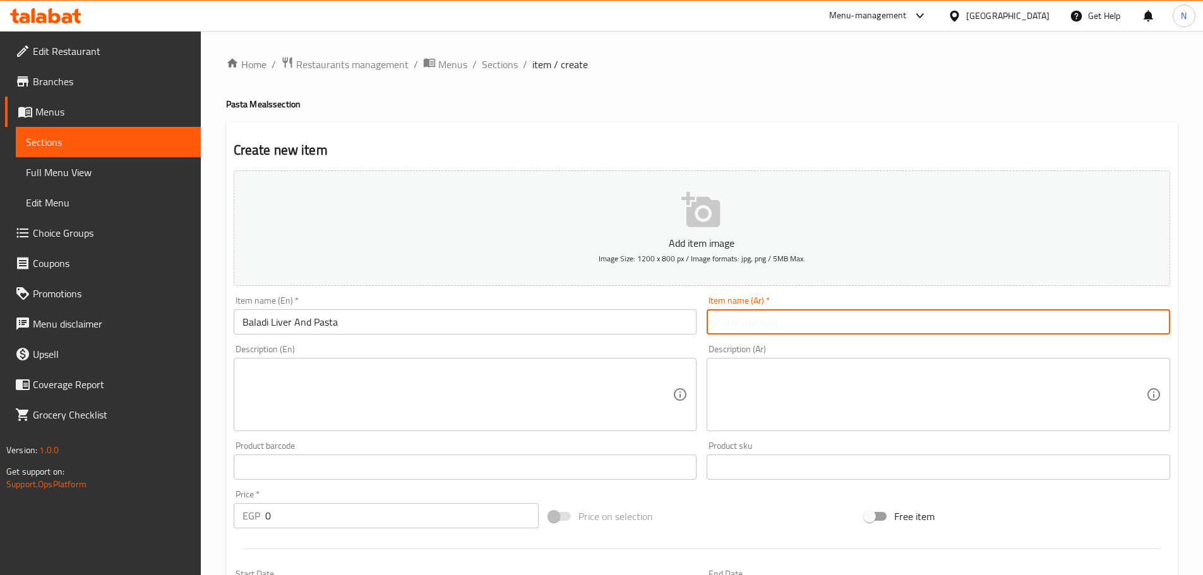
paste input "كبدة بلدي مع مكرونة"
click at [737, 322] on input "كبدة بلدي مع مكرونة" at bounding box center [938, 321] width 463 height 25
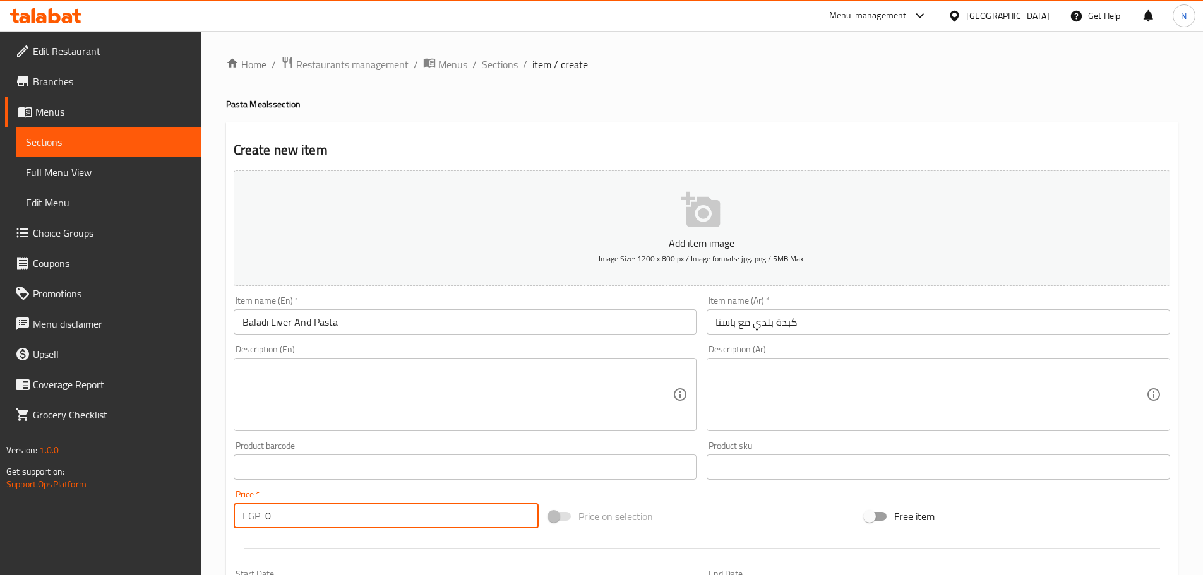
drag, startPoint x: 287, startPoint y: 514, endPoint x: 255, endPoint y: 510, distance: 31.8
click at [255, 510] on div "EGP 0 Price *" at bounding box center [387, 515] width 306 height 25
click at [643, 523] on span "Price on selection" at bounding box center [615, 516] width 75 height 15
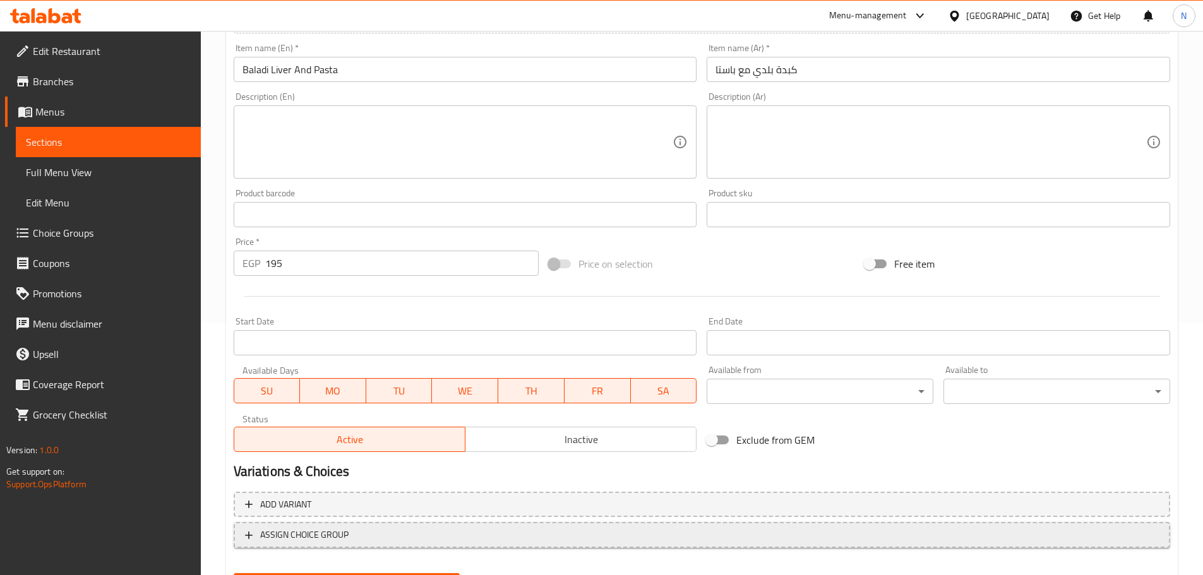
scroll to position [316, 0]
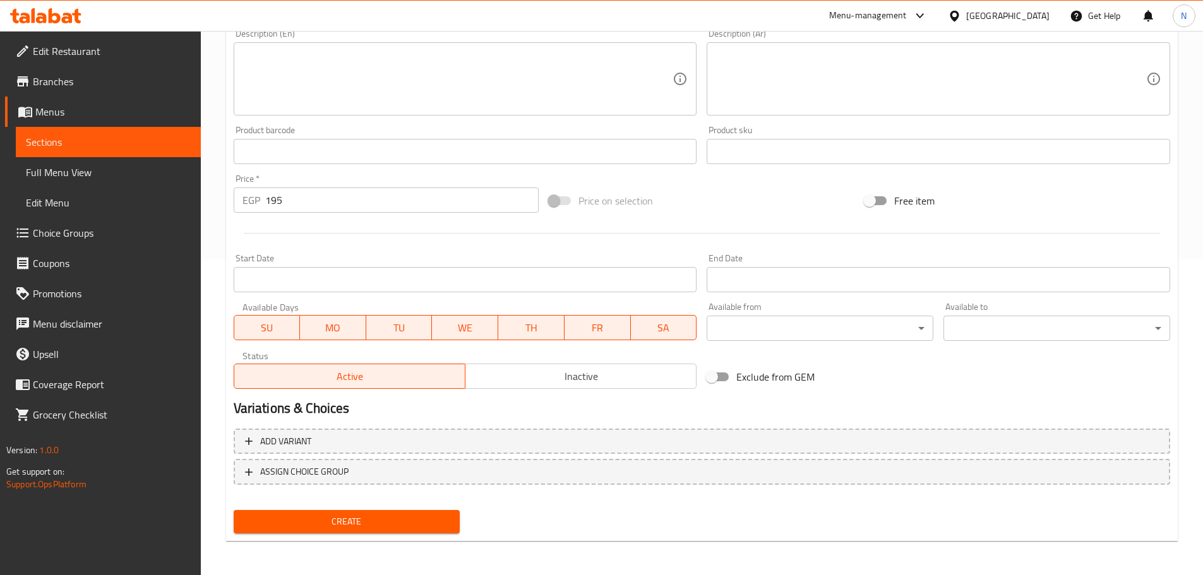
click at [332, 522] on span "Create" at bounding box center [347, 522] width 206 height 16
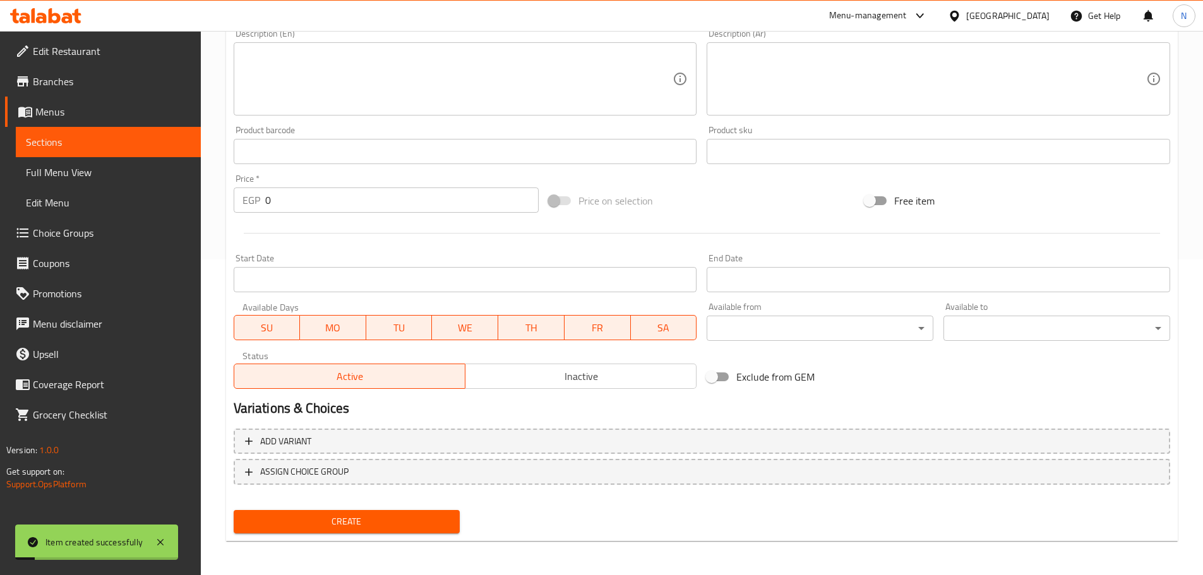
scroll to position [0, 0]
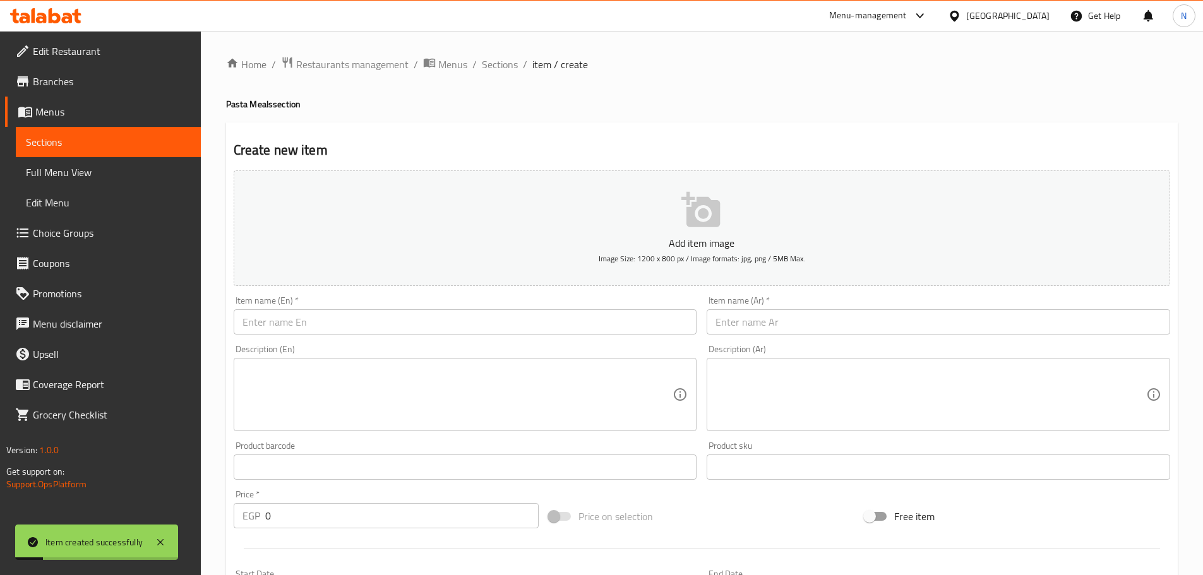
click at [390, 326] on input "text" at bounding box center [465, 321] width 463 height 25
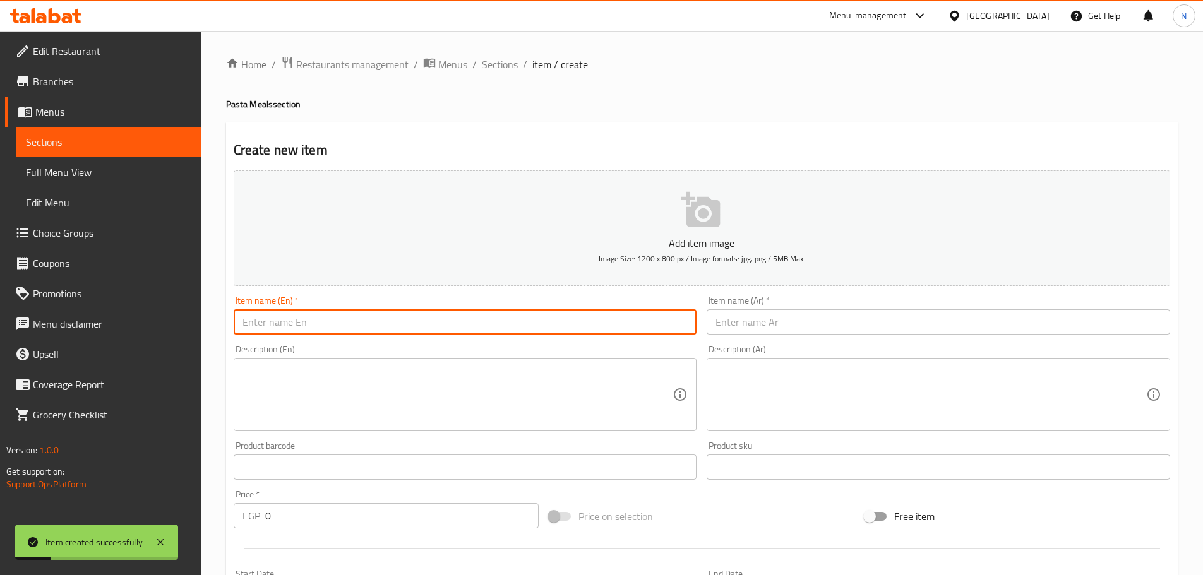
paste input "Sausages and Pasta"
click at [298, 332] on input "Sausages and Pasta" at bounding box center [465, 321] width 463 height 25
click at [316, 329] on input "Sausages And Pasta" at bounding box center [465, 321] width 463 height 25
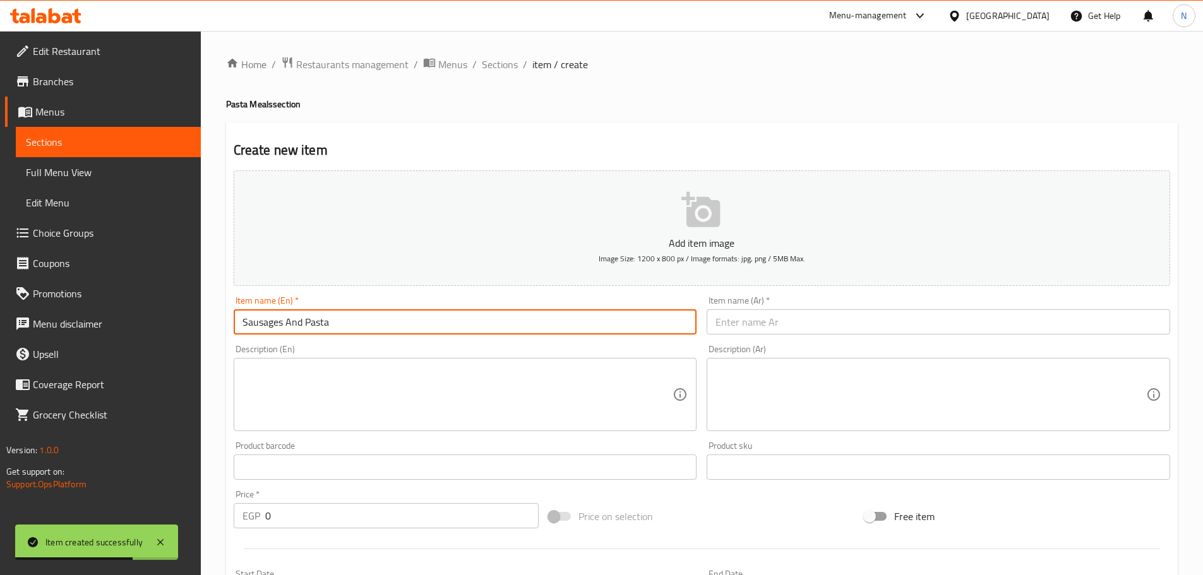
click at [316, 329] on input "Sausages And Pasta" at bounding box center [465, 321] width 463 height 25
click at [765, 330] on input "text" at bounding box center [938, 321] width 463 height 25
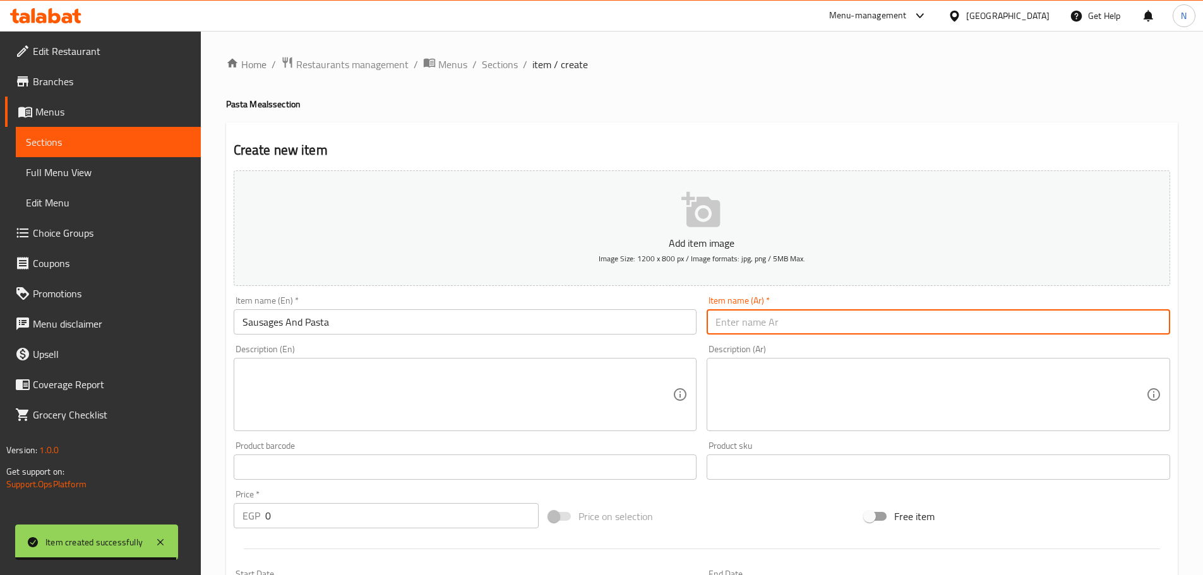
paste input "النقانق والمعكرونة"
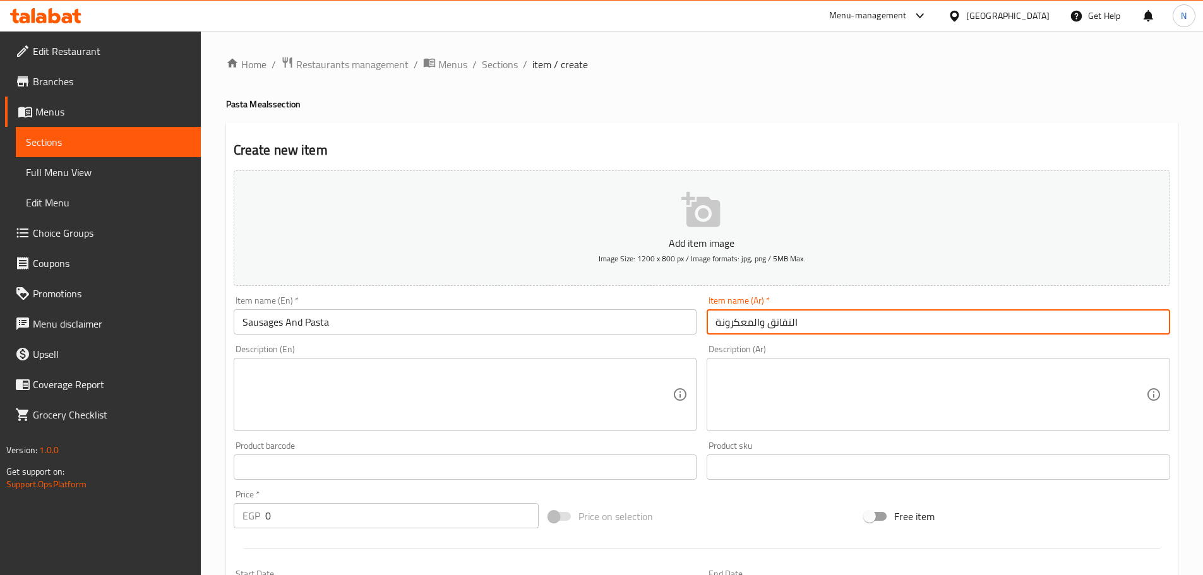
click at [789, 326] on input "النقانق والمعكرونة" at bounding box center [938, 321] width 463 height 25
click at [753, 323] on input "سجق والمعكرونة" at bounding box center [938, 321] width 463 height 25
drag, startPoint x: 762, startPoint y: 325, endPoint x: 708, endPoint y: 324, distance: 53.7
click at [708, 324] on input "سجق والمعكرونة" at bounding box center [938, 321] width 463 height 25
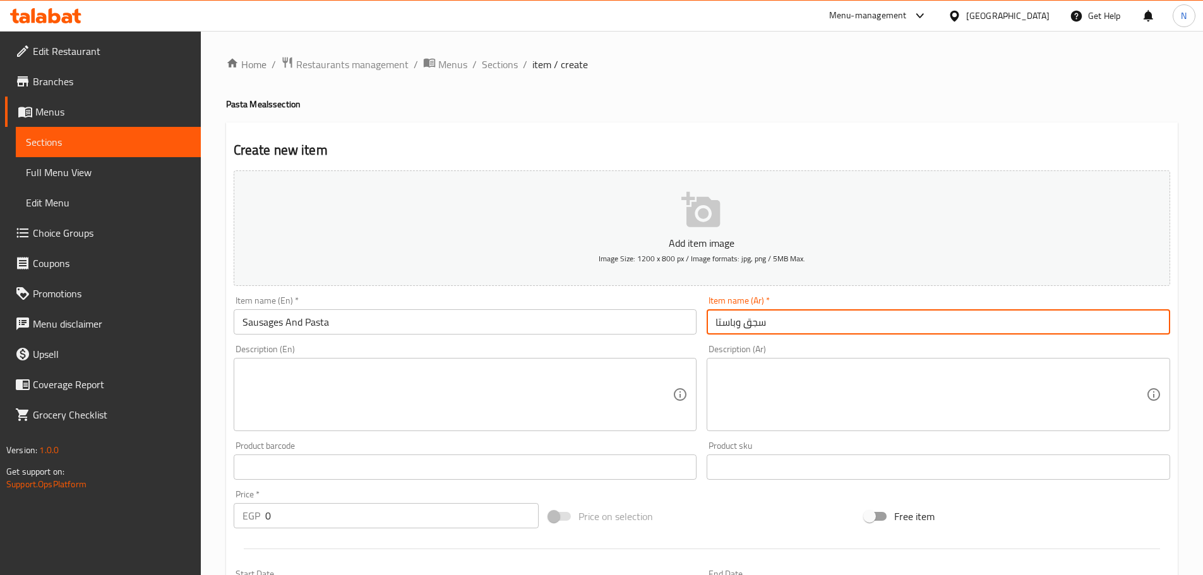
click at [296, 410] on textarea at bounding box center [457, 395] width 431 height 60
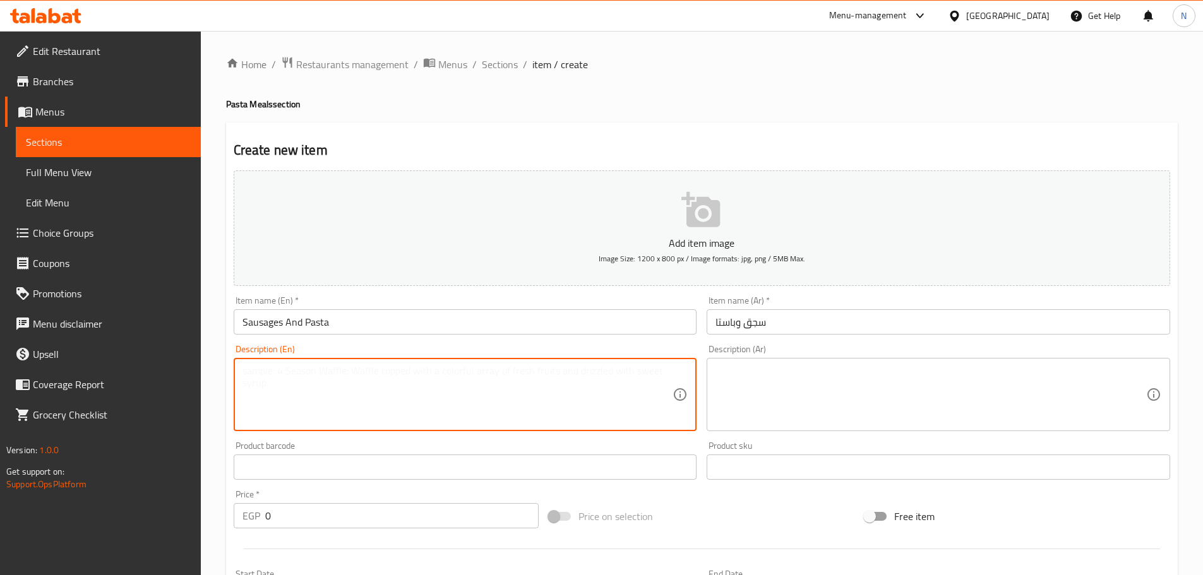
scroll to position [126, 0]
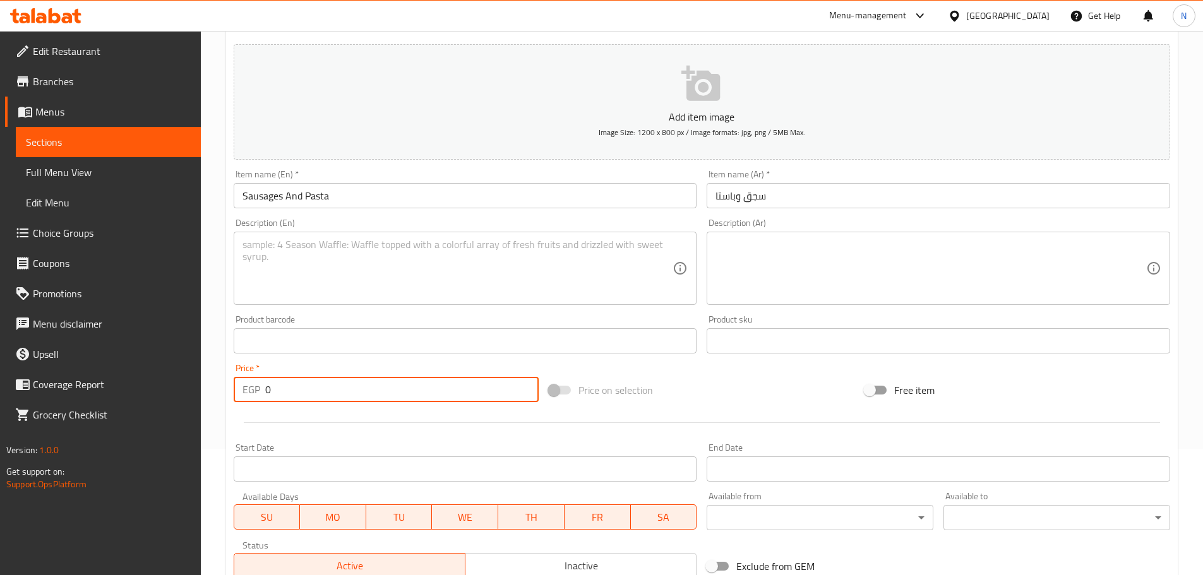
drag, startPoint x: 305, startPoint y: 393, endPoint x: 251, endPoint y: 392, distance: 53.7
click at [251, 392] on div "EGP 0 Price *" at bounding box center [387, 389] width 306 height 25
click at [660, 385] on div "Price on selection" at bounding box center [702, 390] width 316 height 34
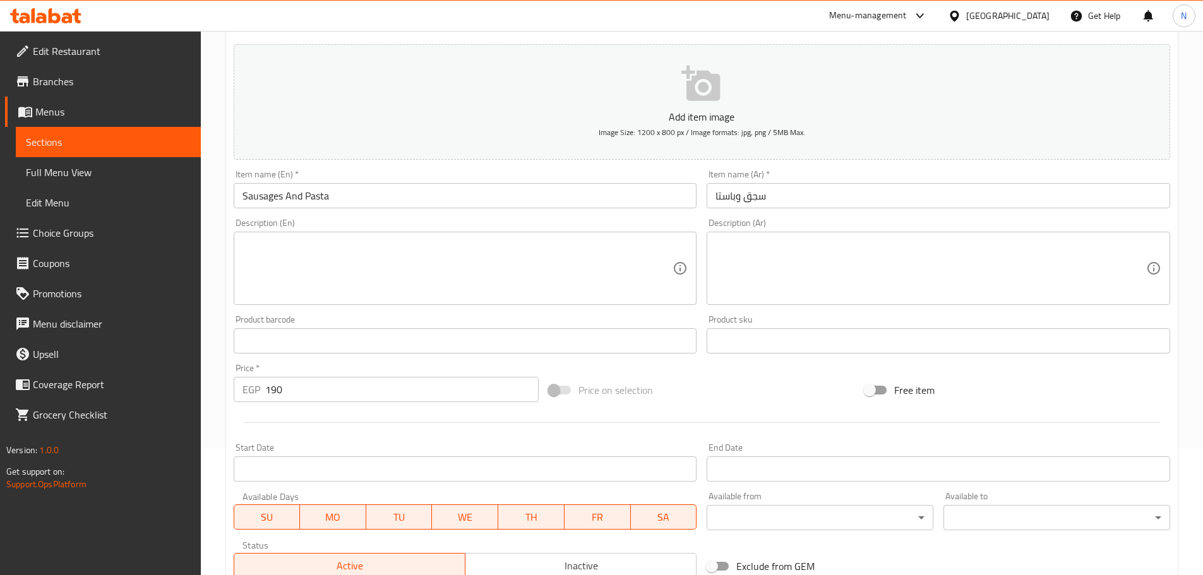
scroll to position [317, 0]
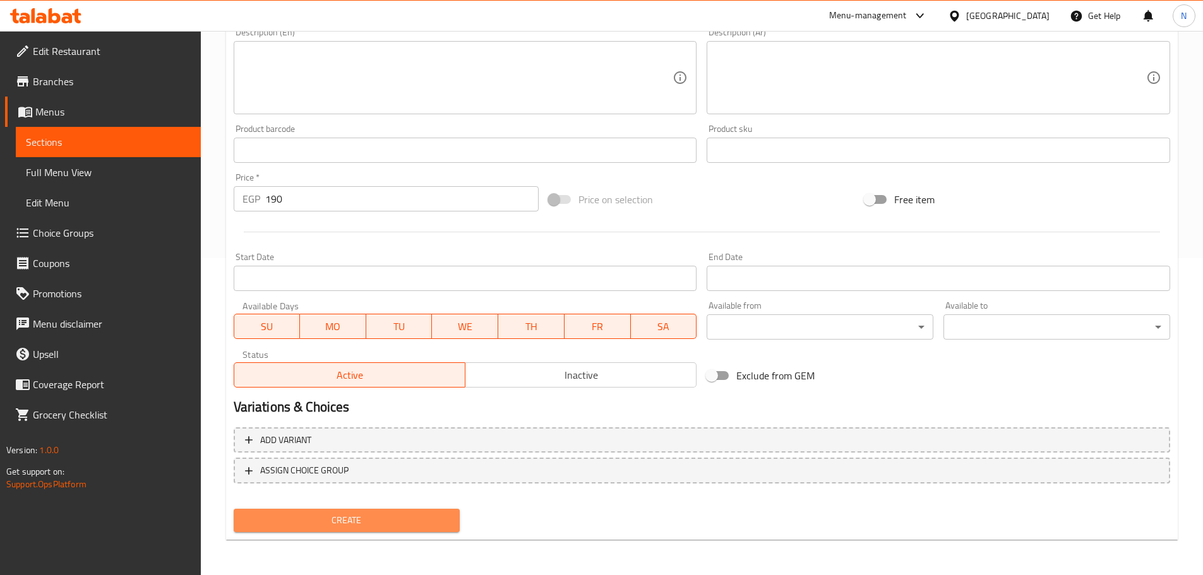
click at [316, 524] on span "Create" at bounding box center [347, 521] width 206 height 16
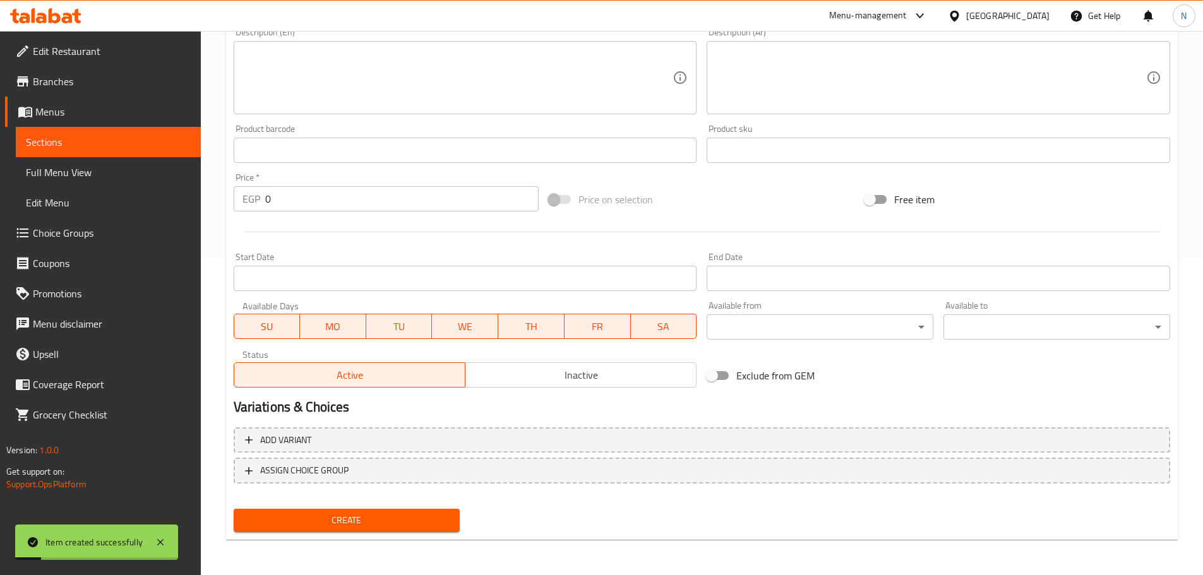
scroll to position [1, 0]
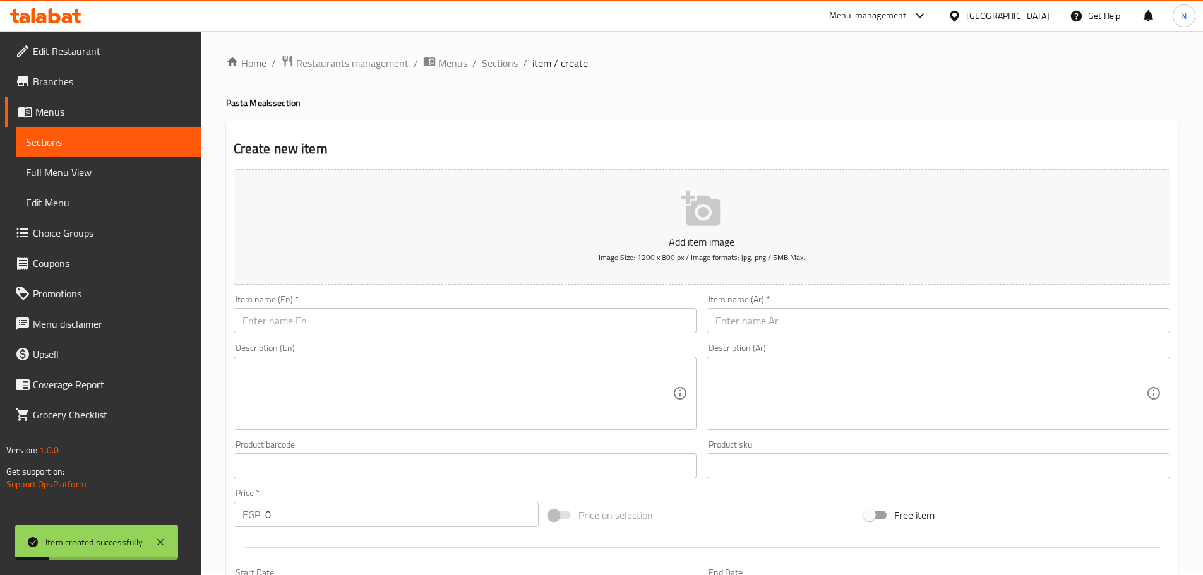
click at [399, 306] on div "Item name (En)   * Item name (En) *" at bounding box center [465, 314] width 463 height 39
click at [399, 314] on input "text" at bounding box center [465, 320] width 463 height 25
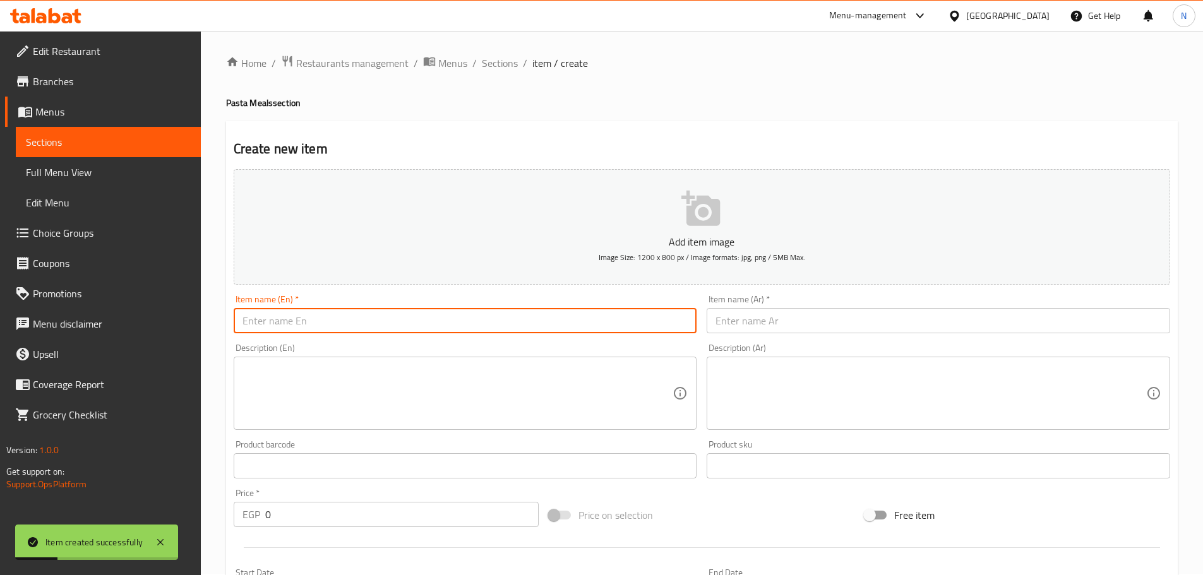
paste input "Smoked sausages and pasta"
click at [381, 198] on button "Add item image Image Size: 1200 x 800 px / Image formats: jpg, png / 5MB Max." at bounding box center [702, 227] width 936 height 116
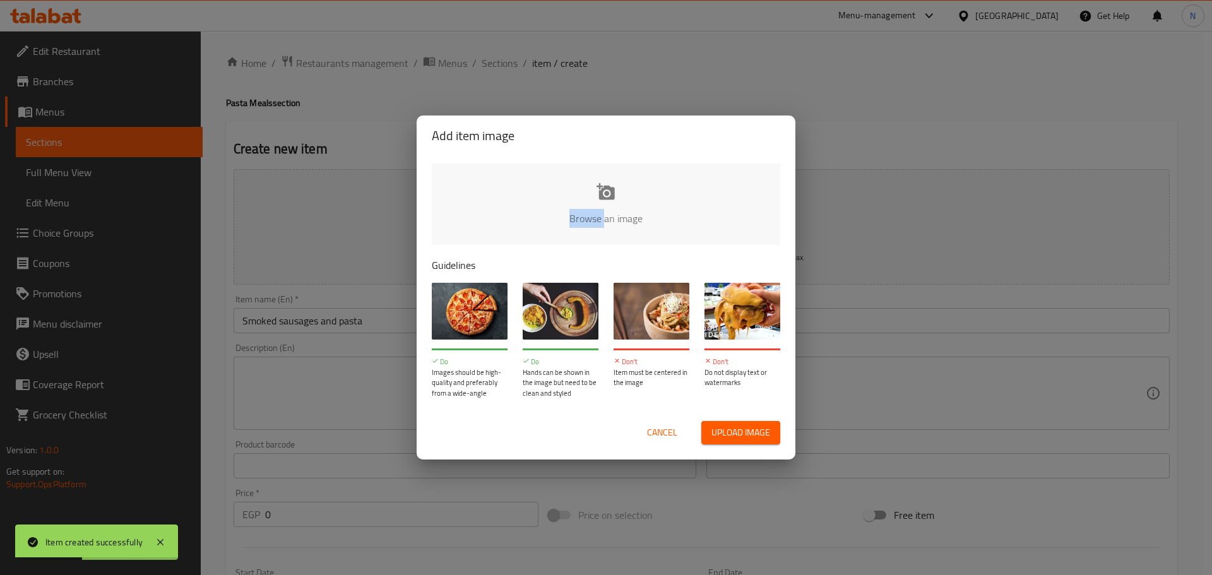
click at [381, 198] on div "Add item image Browse an image Guidelines Do Images should be high-quality and …" at bounding box center [606, 287] width 1212 height 575
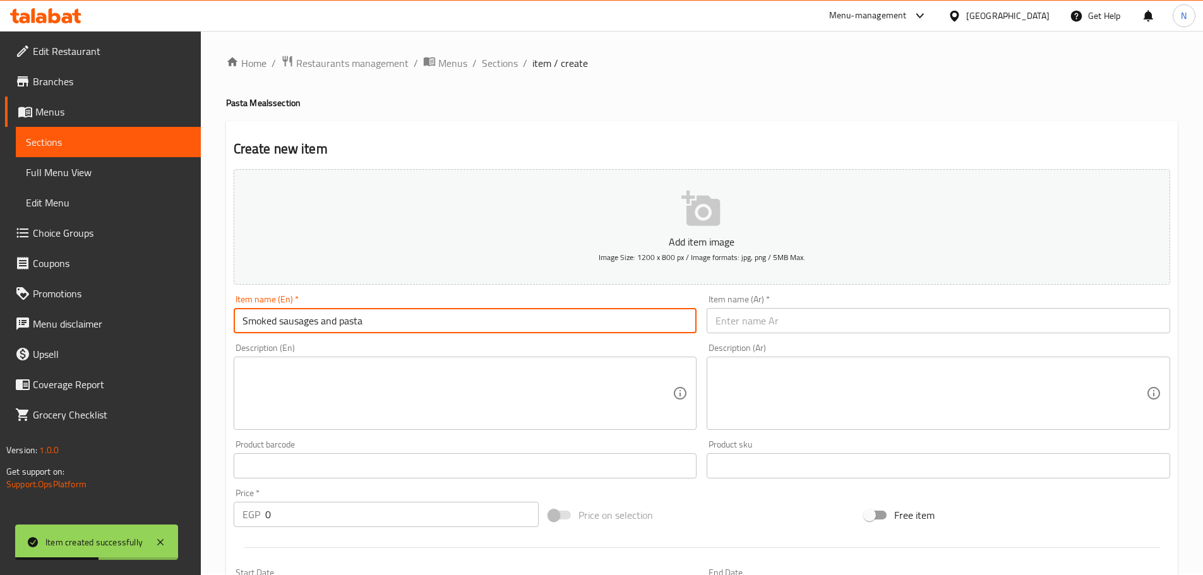
click at [336, 314] on input "Smoked sausages and pasta" at bounding box center [465, 320] width 463 height 25
click at [328, 328] on input "Smoked Sausages and Pasta" at bounding box center [465, 320] width 463 height 25
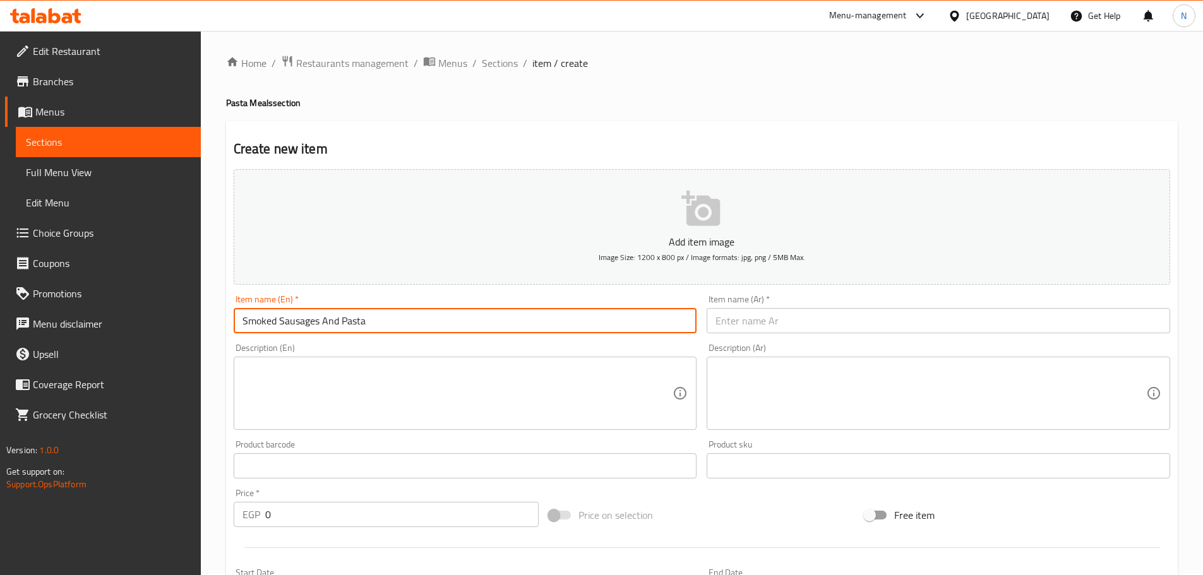
click at [319, 319] on input "Smoked Sausages And Pasta" at bounding box center [465, 320] width 463 height 25
click at [785, 324] on input "text" at bounding box center [938, 320] width 463 height 25
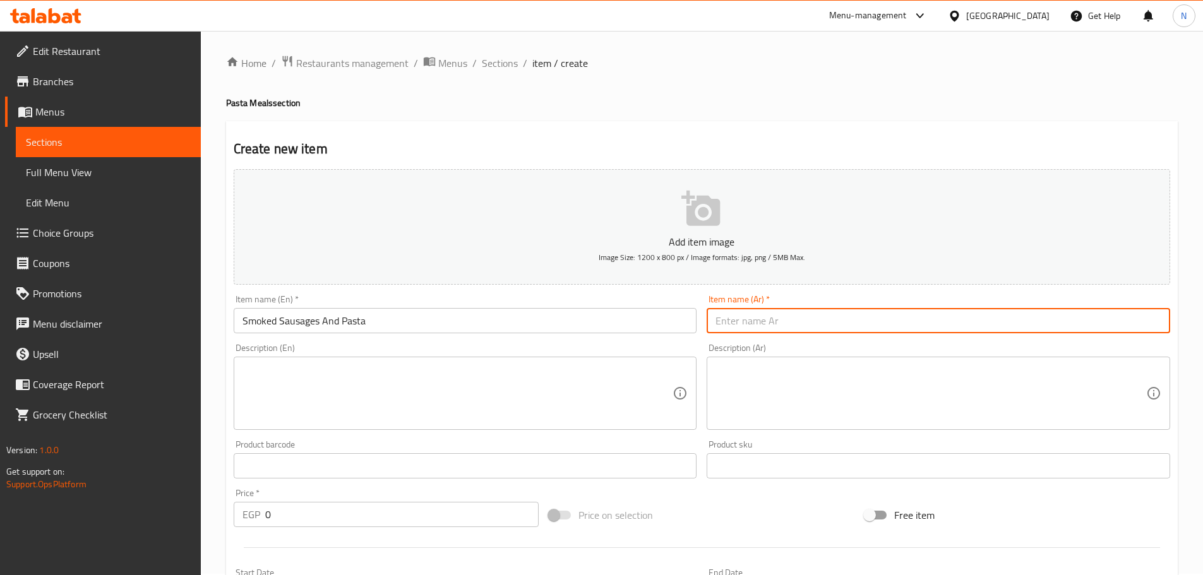
paste input "النقانق المدخنة والمعكرونة"
click at [816, 319] on input "النقانق المدخنة والمعكرونة" at bounding box center [938, 320] width 463 height 25
click at [790, 318] on input "سجق المدخنة والمعكرونة" at bounding box center [938, 320] width 463 height 25
click at [792, 318] on input "سجق المدخنة والمعكرونة" at bounding box center [938, 320] width 463 height 25
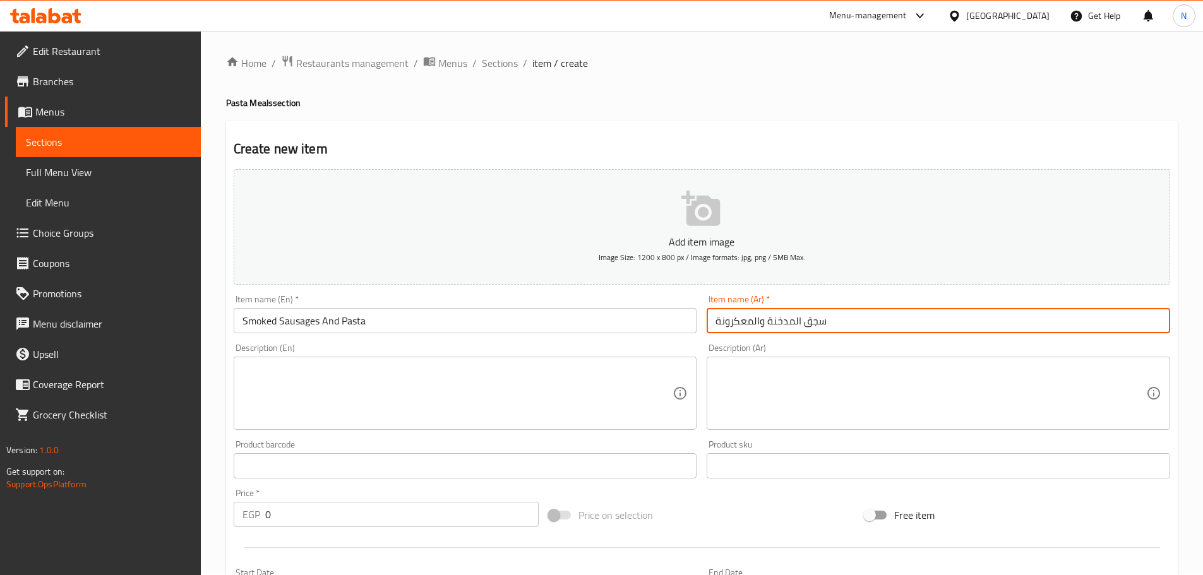
click at [794, 319] on input "سجق المدخنة والمعكرونة" at bounding box center [938, 320] width 463 height 25
click at [766, 323] on input "سجق مدخنة والمعكرونة" at bounding box center [938, 320] width 463 height 25
click at [753, 323] on input "سجق مدخن والمعكرونة" at bounding box center [938, 320] width 463 height 25
drag, startPoint x: 761, startPoint y: 323, endPoint x: 708, endPoint y: 332, distance: 53.1
click at [708, 332] on input "سجق مدخن والمعكرونة" at bounding box center [938, 320] width 463 height 25
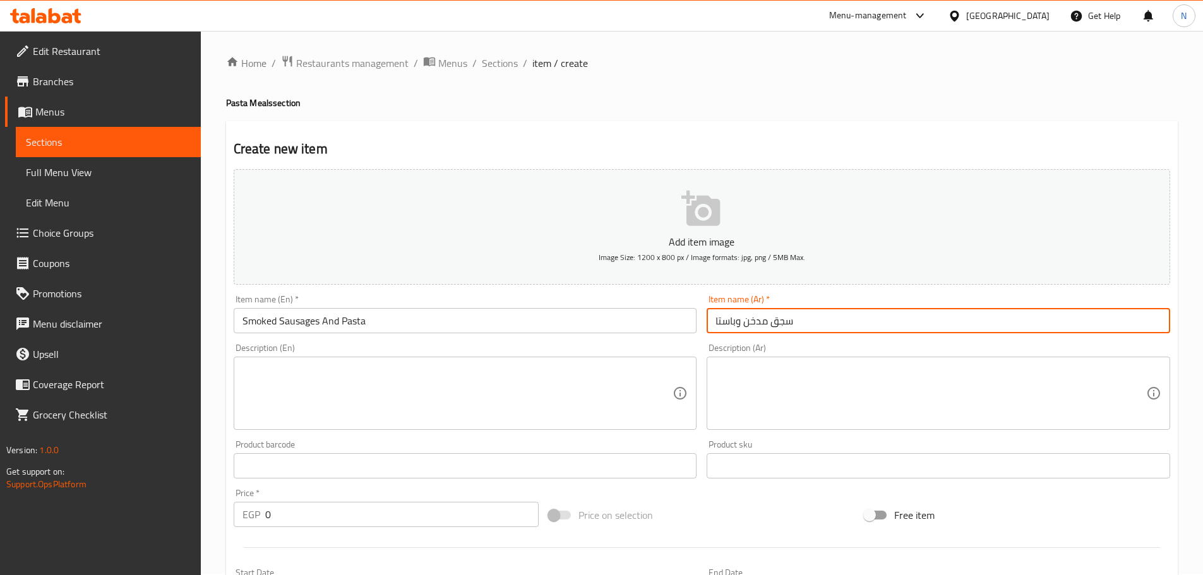
click at [362, 373] on textarea at bounding box center [457, 394] width 431 height 60
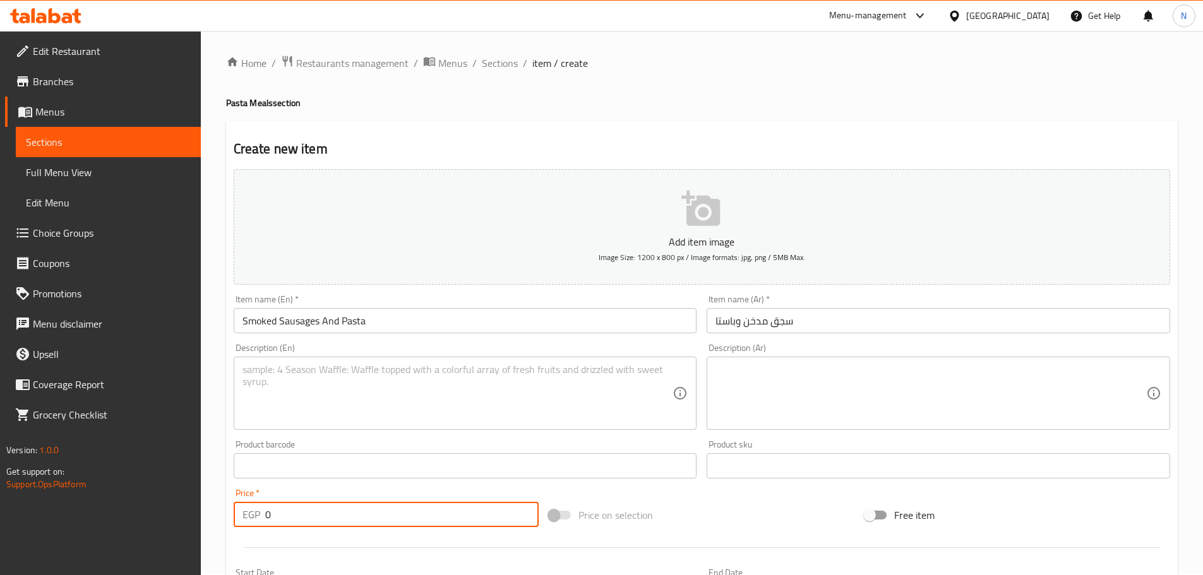
drag, startPoint x: 277, startPoint y: 514, endPoint x: 260, endPoint y: 513, distance: 17.1
click at [260, 513] on div "EGP 0 Price *" at bounding box center [387, 514] width 306 height 25
click at [784, 490] on div "Add item image Image Size: 1200 x 800 px / Image formats: jpg, png / 5MB Max. I…" at bounding box center [702, 436] width 946 height 544
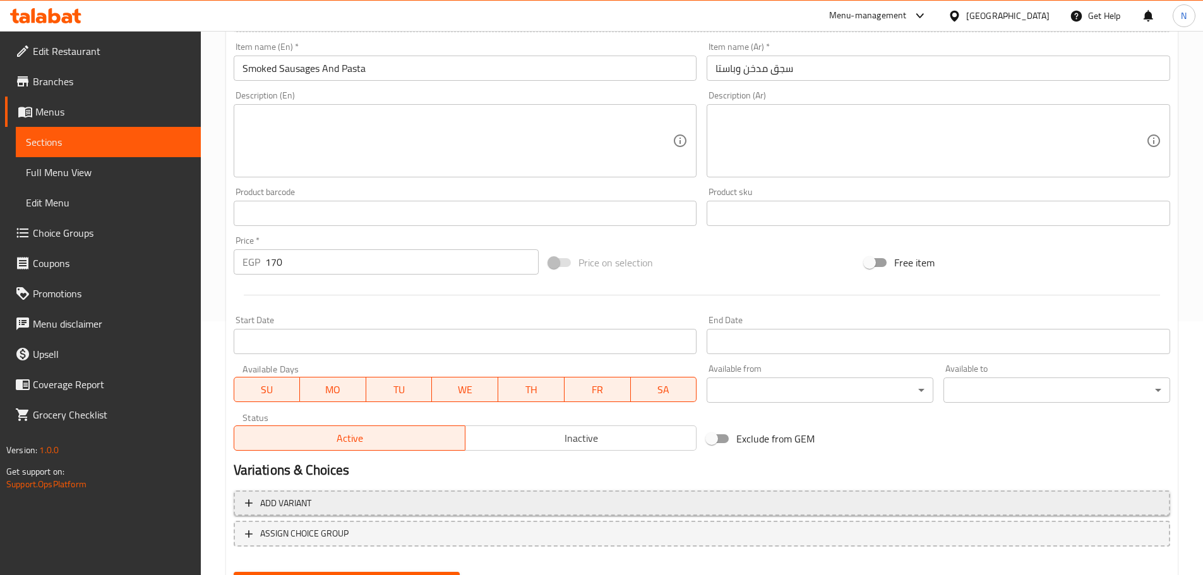
scroll to position [317, 0]
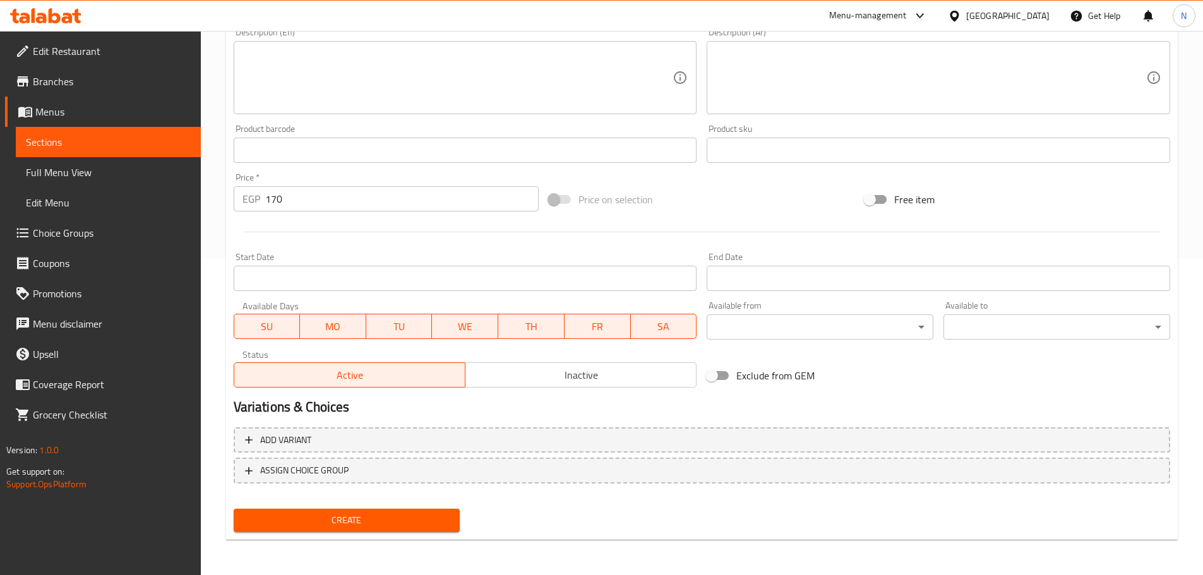
click at [349, 517] on span "Create" at bounding box center [347, 521] width 206 height 16
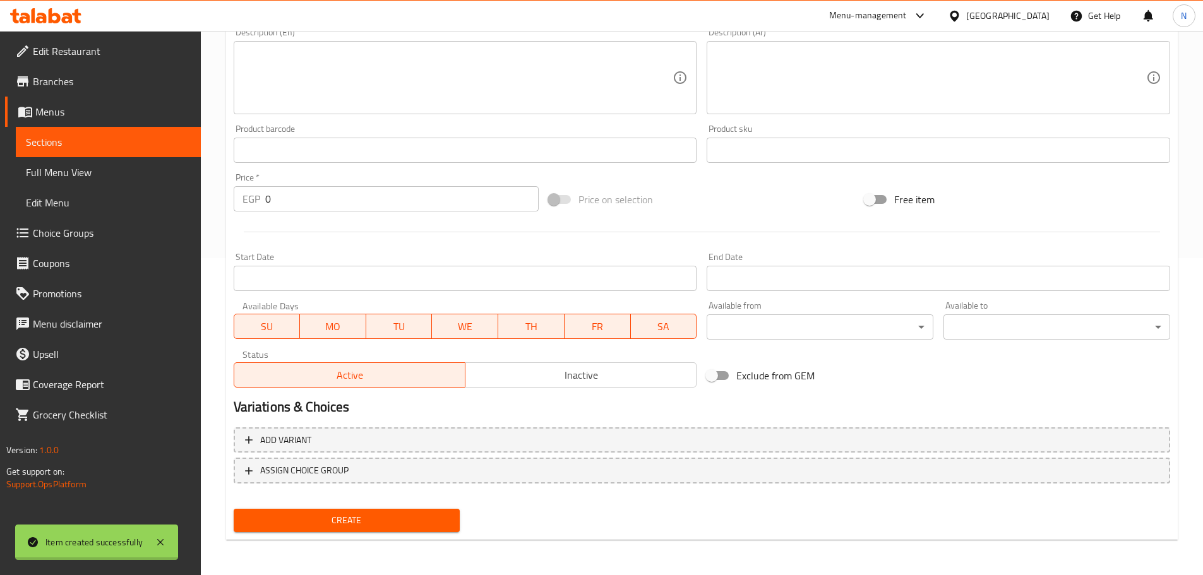
scroll to position [1, 0]
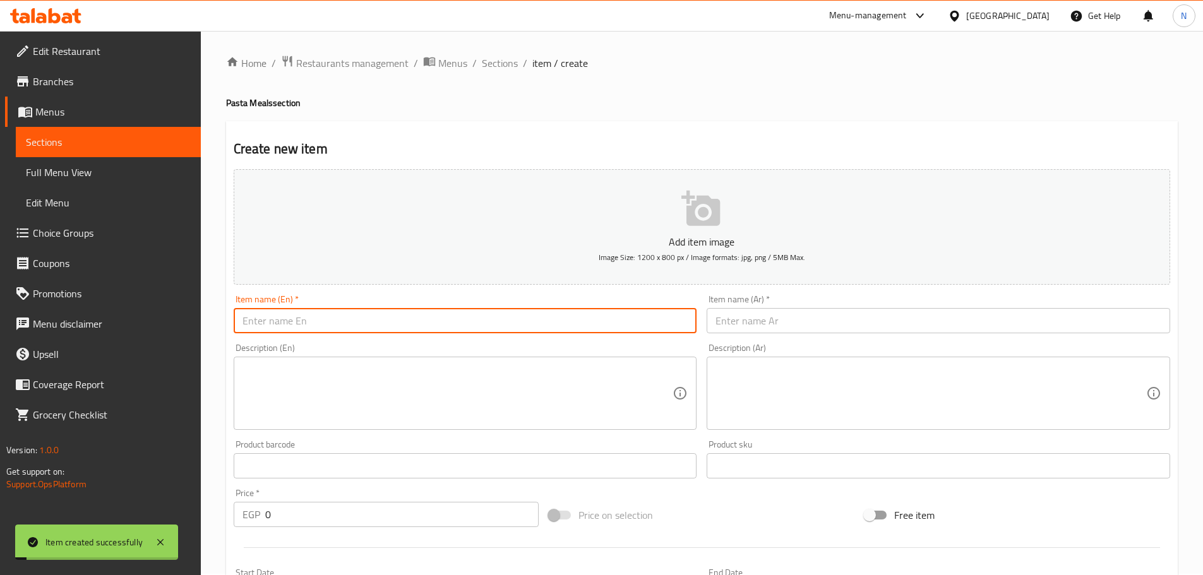
click at [319, 328] on input "text" at bounding box center [465, 320] width 463 height 25
paste input "Baladi Meat with onions and pasta"
click at [321, 317] on input "Baladi Meat with onions and pasta" at bounding box center [465, 320] width 463 height 25
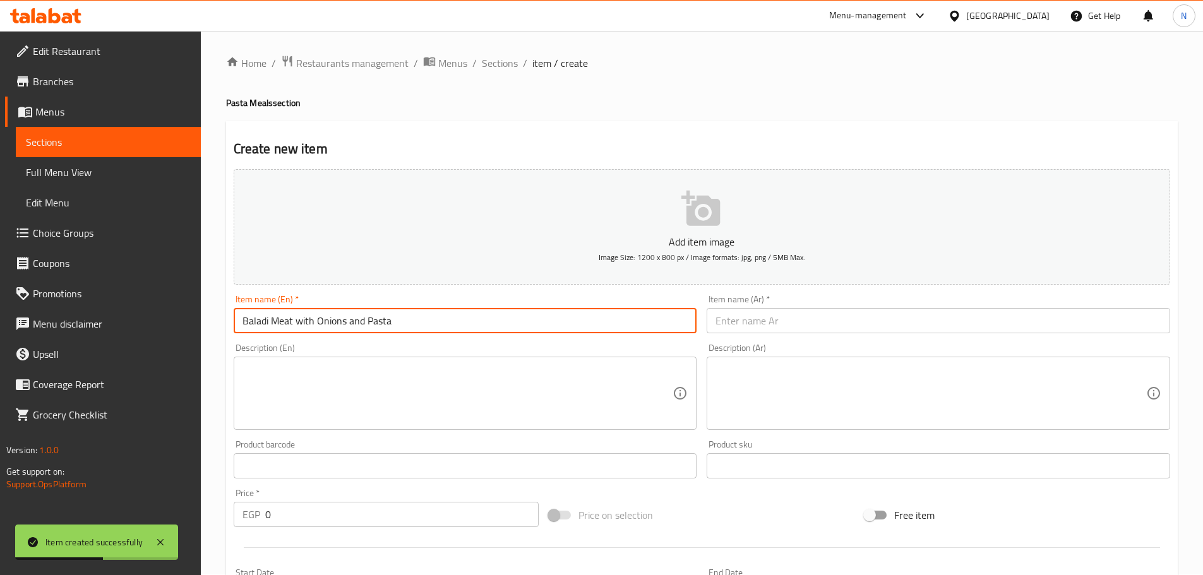
click at [356, 322] on input "Baladi Meat with Onions and Pasta" at bounding box center [465, 320] width 463 height 25
click at [274, 324] on input "Baladi Meat with Onions And Pasta" at bounding box center [465, 320] width 463 height 25
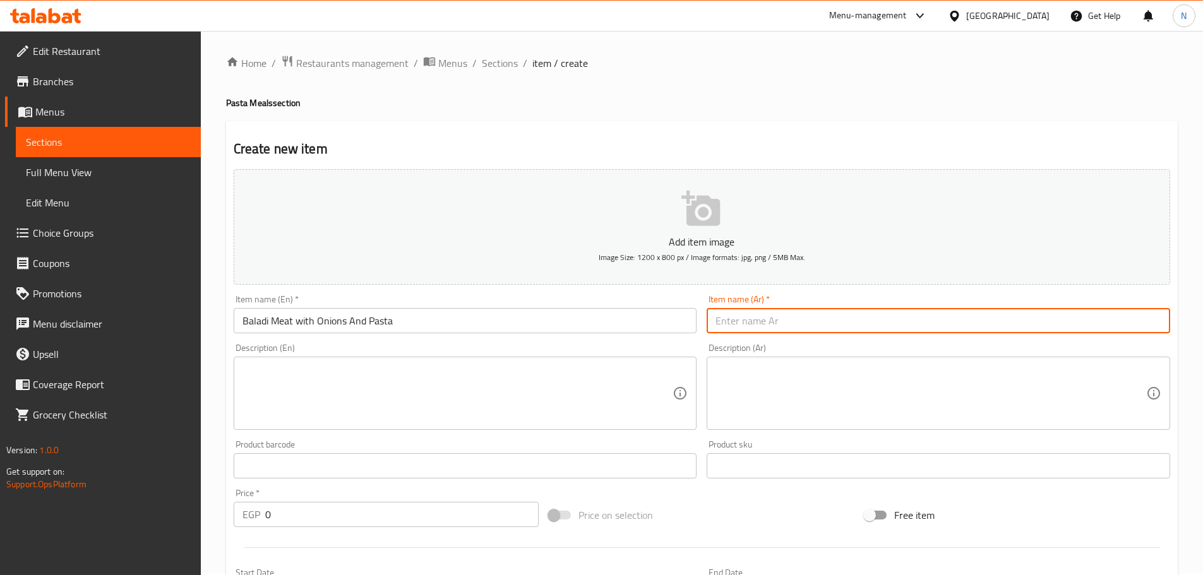
click at [792, 328] on input "text" at bounding box center [938, 320] width 463 height 25
paste input "لحم بلدي بالبصل والمعكرونة"
drag, startPoint x: 758, startPoint y: 319, endPoint x: 716, endPoint y: 323, distance: 42.5
click at [716, 323] on input "لحم بلدي بالبصل والمعكرونة" at bounding box center [938, 320] width 463 height 25
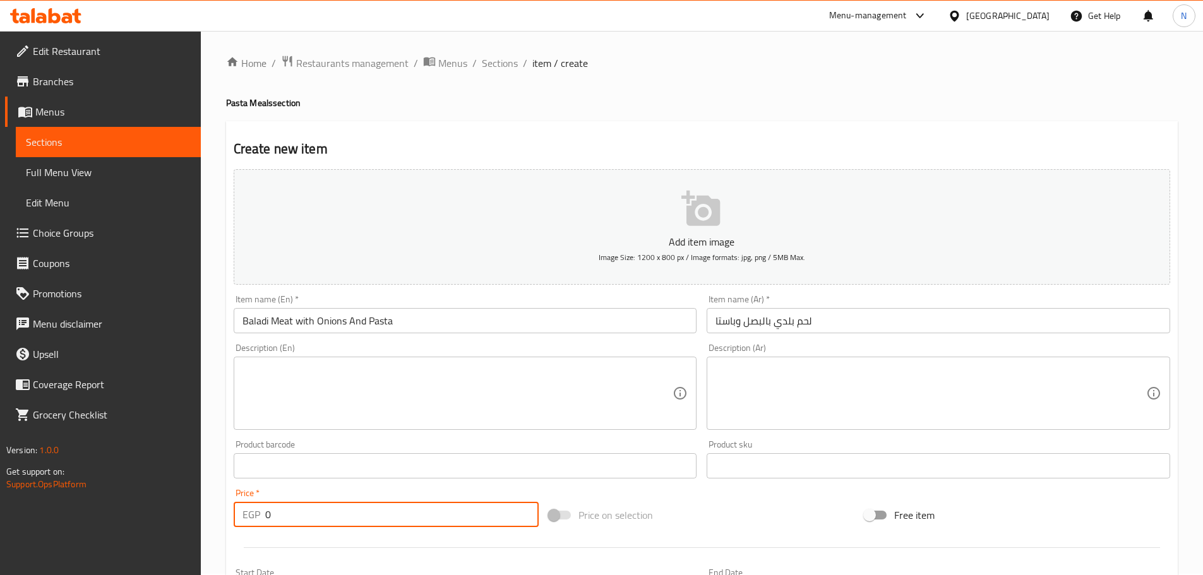
drag, startPoint x: 295, startPoint y: 511, endPoint x: 236, endPoint y: 518, distance: 59.8
click at [236, 518] on div "EGP 0 Price *" at bounding box center [387, 514] width 306 height 25
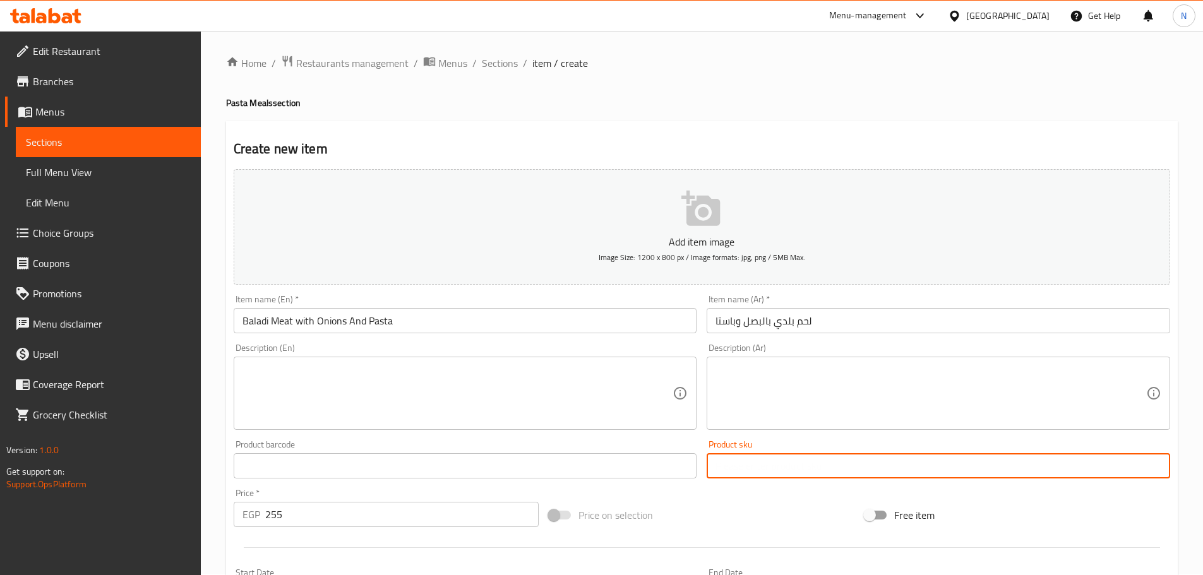
click at [782, 475] on input "text" at bounding box center [938, 465] width 463 height 25
click at [752, 515] on div "Price on selection" at bounding box center [702, 515] width 316 height 34
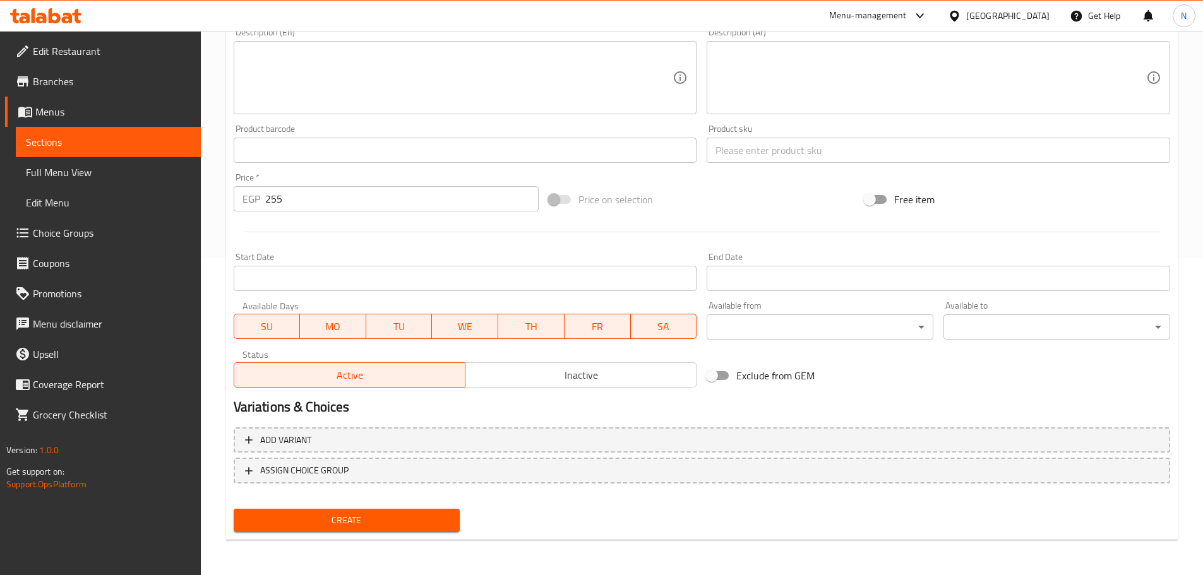
scroll to position [128, 0]
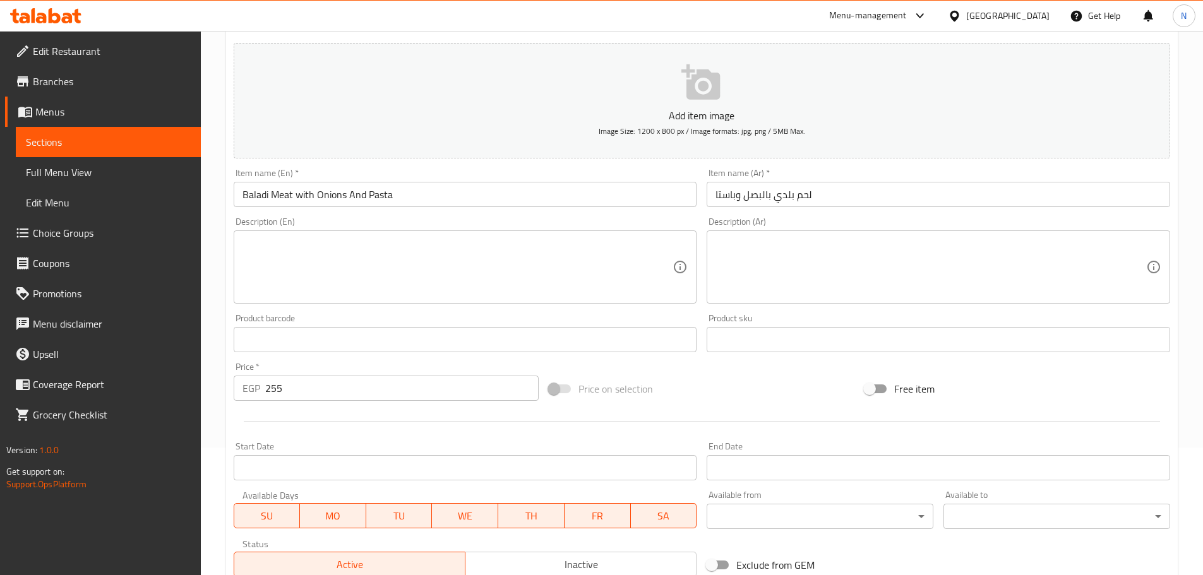
click at [304, 195] on input "Baladi Meat with Onions And Pasta" at bounding box center [465, 194] width 463 height 25
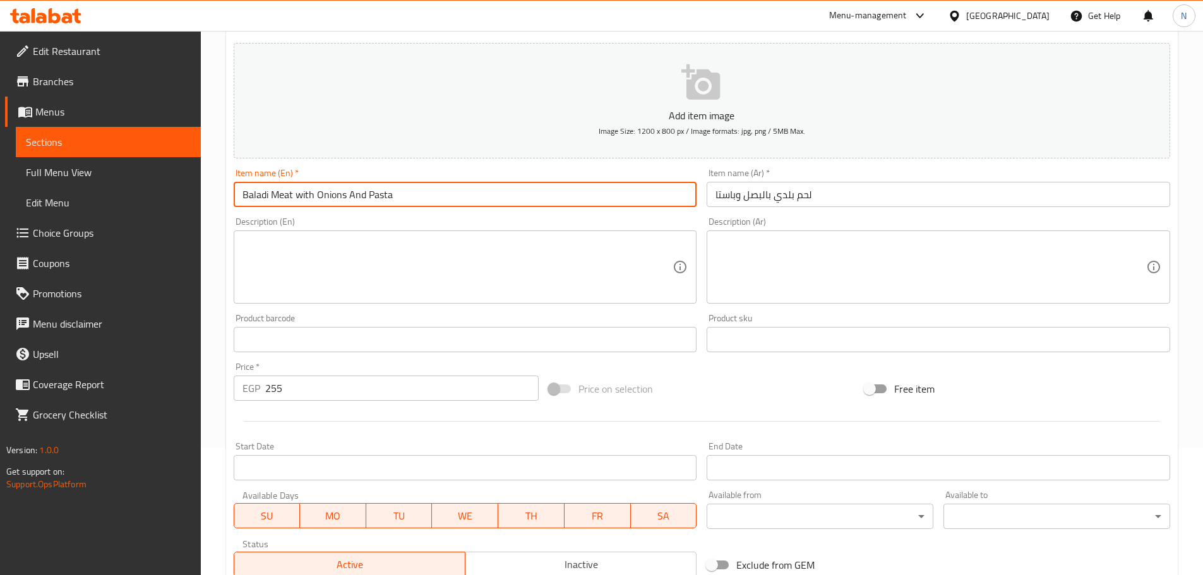
click at [304, 195] on input "Baladi Meat with Onions And Pasta" at bounding box center [465, 194] width 463 height 25
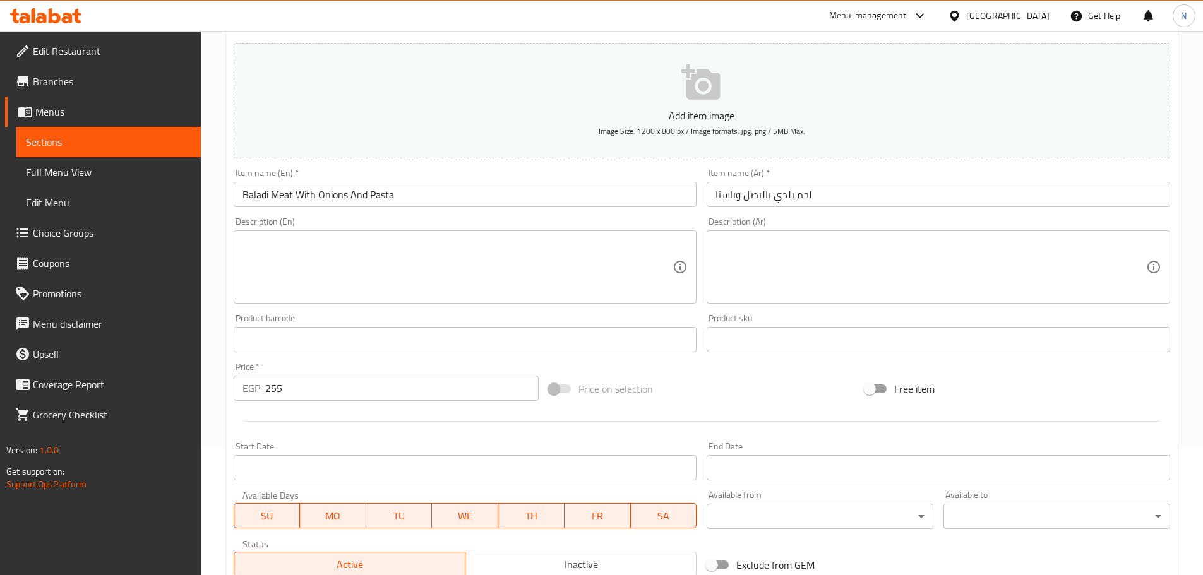
click at [755, 375] on div "Price on selection" at bounding box center [702, 389] width 316 height 34
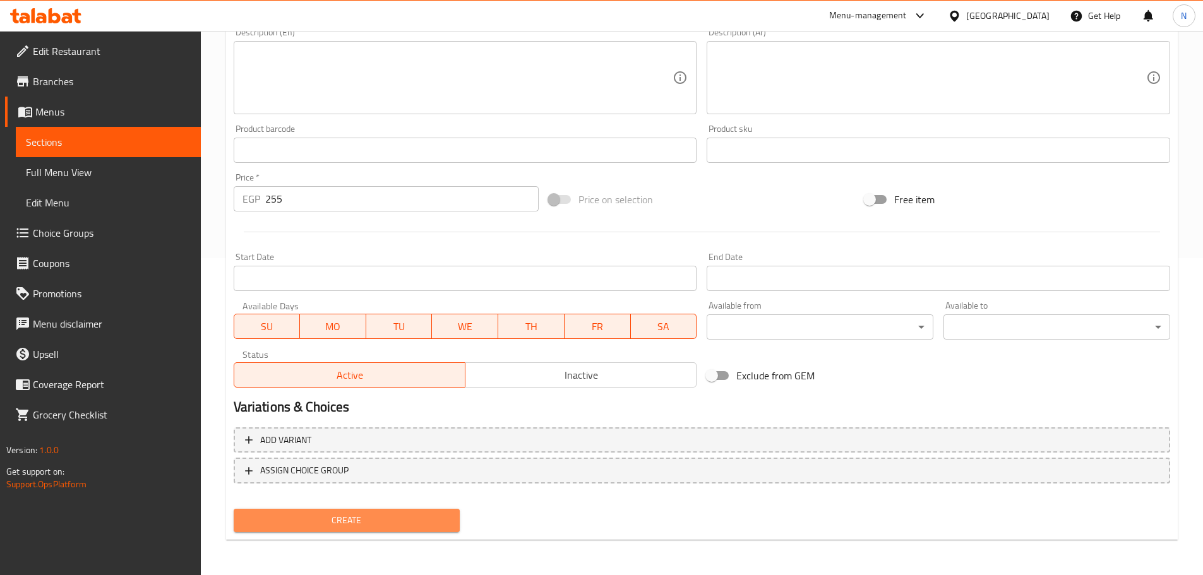
click at [325, 523] on span "Create" at bounding box center [347, 521] width 206 height 16
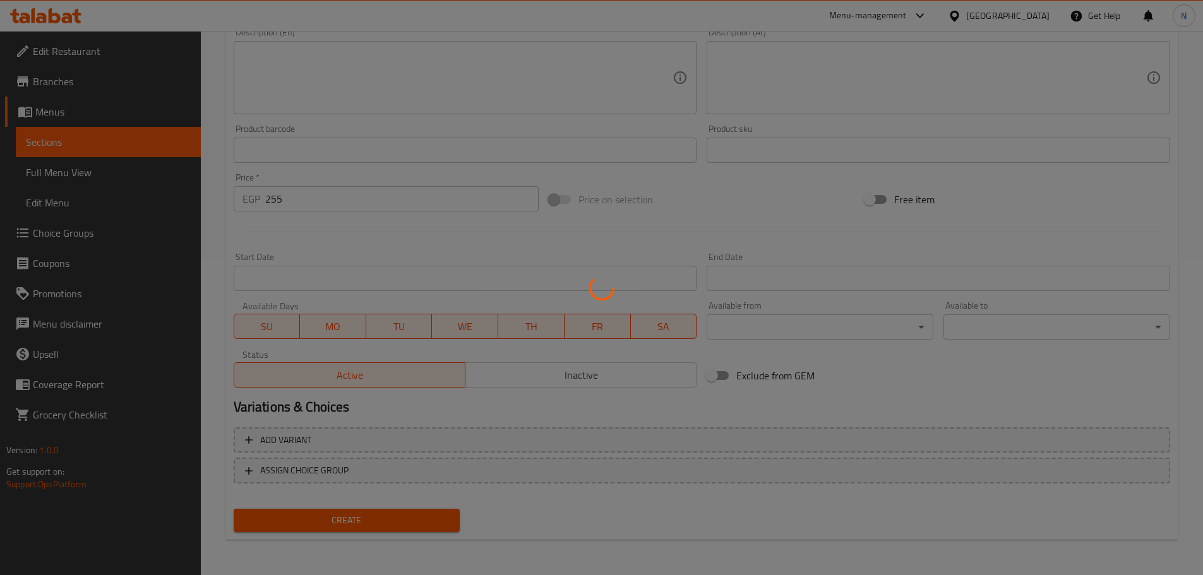
scroll to position [1, 0]
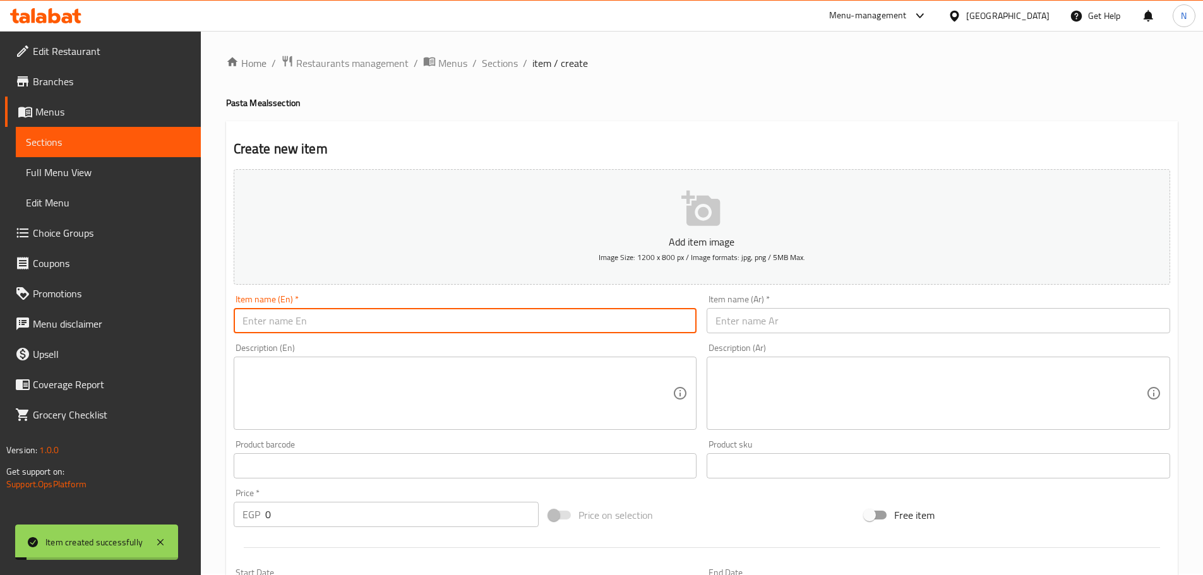
click at [308, 321] on input "text" at bounding box center [465, 320] width 463 height 25
paste input "Baladi Meat with onions, potatoes and pasta"
click at [312, 332] on input "Baladi Meat with onions, potatoes and pasta" at bounding box center [465, 320] width 463 height 25
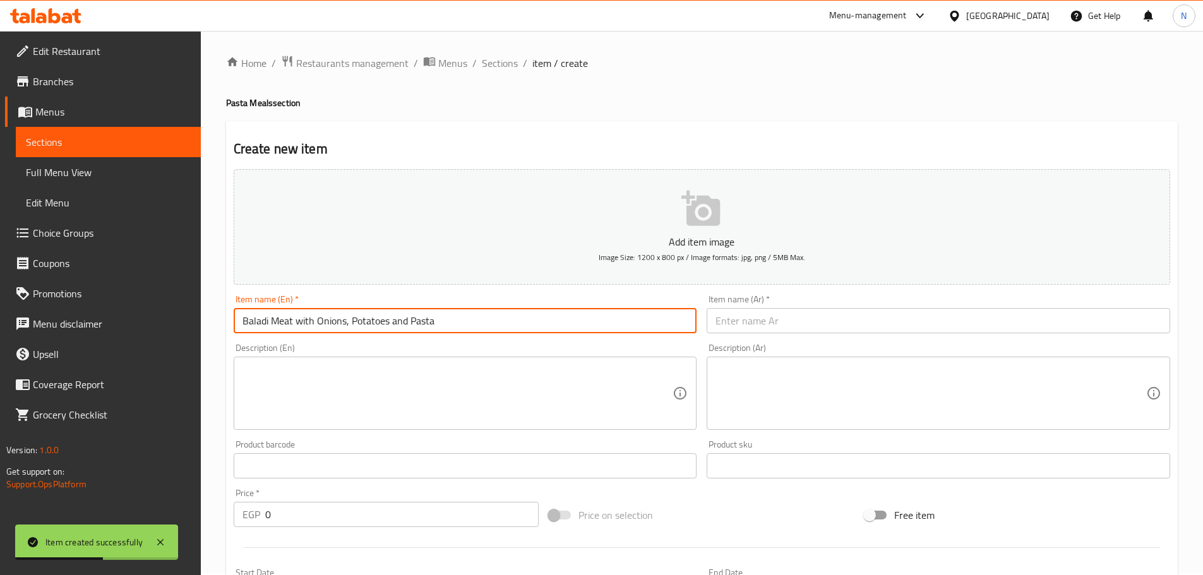
click at [401, 325] on input "Baladi Meat with Onions, Potatoes and Pasta" at bounding box center [465, 320] width 463 height 25
click at [306, 321] on input "Baladi Meat with Onions, Potatoes And Pasta" at bounding box center [465, 320] width 463 height 25
click at [319, 321] on input "Baladi Meat With Onions, Potatoes And Pasta" at bounding box center [465, 320] width 463 height 25
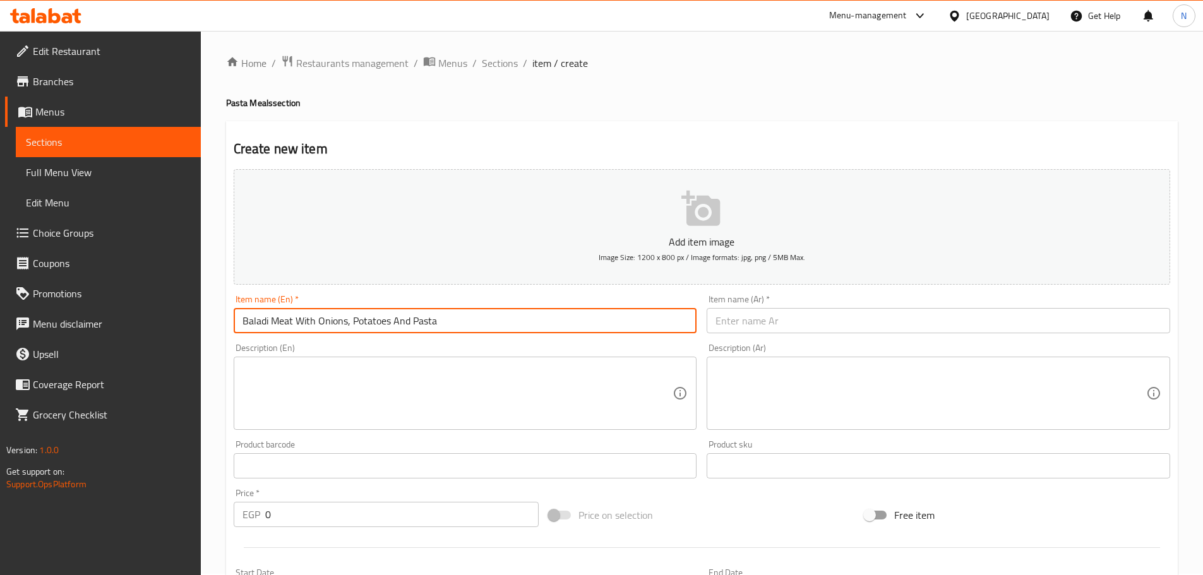
click at [319, 321] on input "Baladi Meat With Onions, Potatoes And Pasta" at bounding box center [465, 320] width 463 height 25
click at [770, 319] on input "text" at bounding box center [938, 320] width 463 height 25
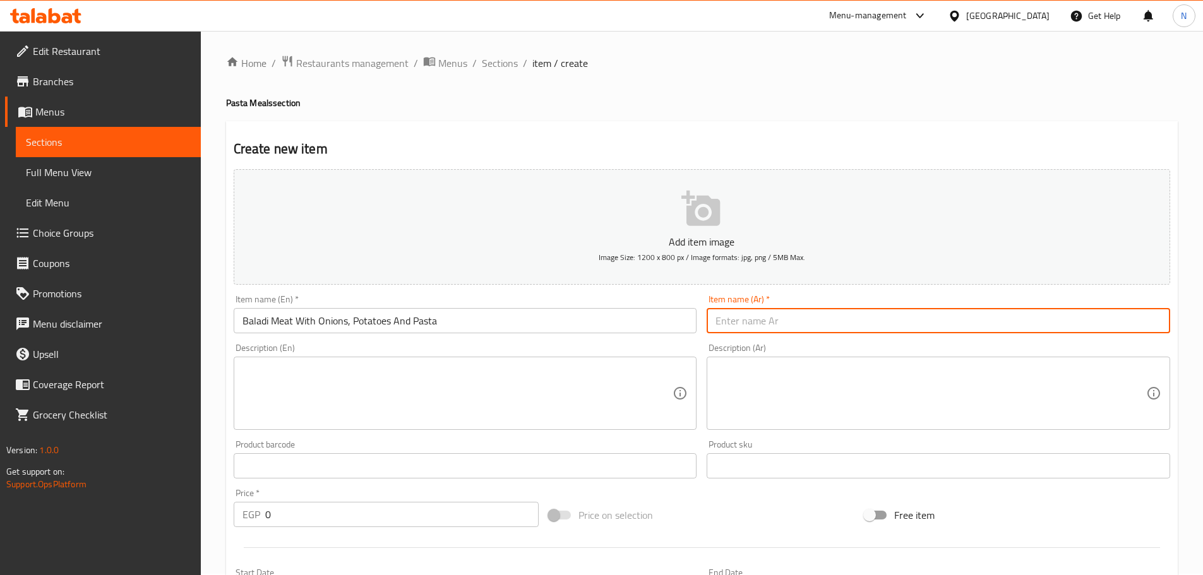
paste input "لحم بلدي مع البصل والبطاطس والمعكرونة"
click at [832, 321] on input "لحم بلدي مع البصل والبطاطس والمعكرونة" at bounding box center [938, 320] width 463 height 25
click at [802, 323] on input "لحم بلدي مع بصل والبطاطس والمعكرونة" at bounding box center [938, 320] width 463 height 25
drag, startPoint x: 760, startPoint y: 322, endPoint x: 705, endPoint y: 330, distance: 56.2
click at [705, 330] on div "Item name (Ar)   * لحم بلدي مع بصل، بطاطس والمعكرونة Item name (Ar) *" at bounding box center [938, 314] width 474 height 49
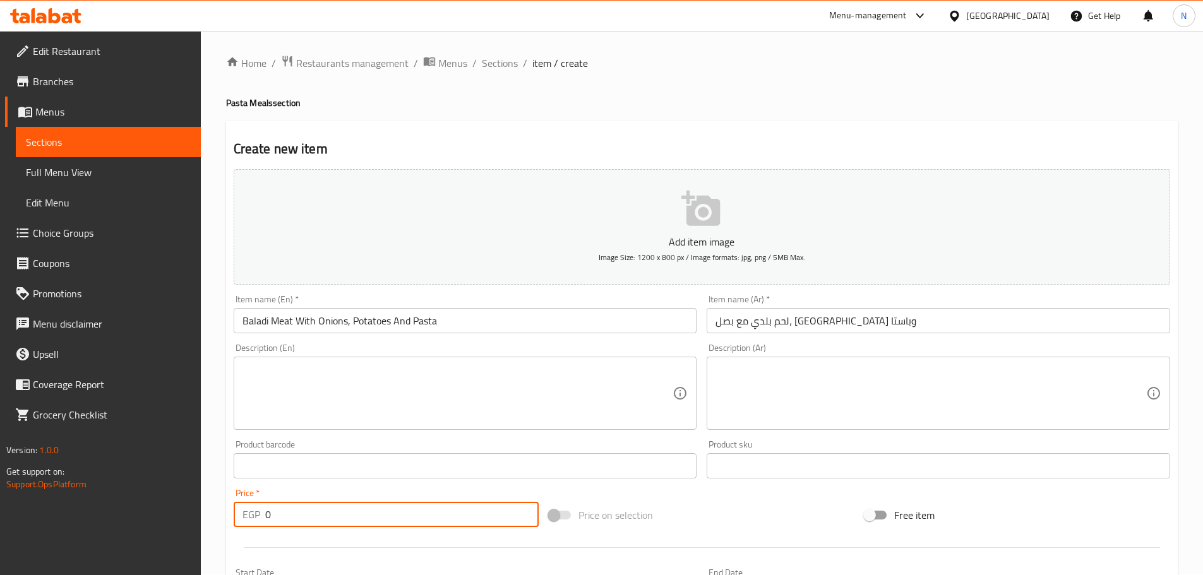
drag, startPoint x: 347, startPoint y: 516, endPoint x: 260, endPoint y: 518, distance: 86.5
click at [260, 518] on div "EGP 0 Price *" at bounding box center [387, 514] width 306 height 25
click at [724, 486] on div "Add item image Image Size: 1200 x 800 px / Image formats: jpg, png / 5MB Max. I…" at bounding box center [702, 436] width 946 height 544
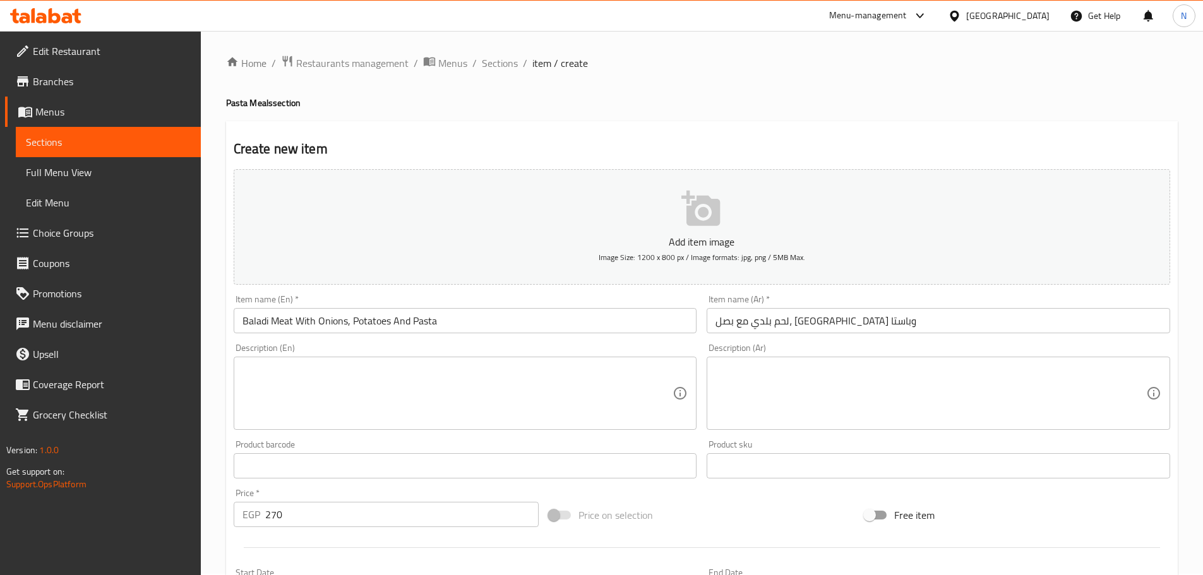
scroll to position [317, 0]
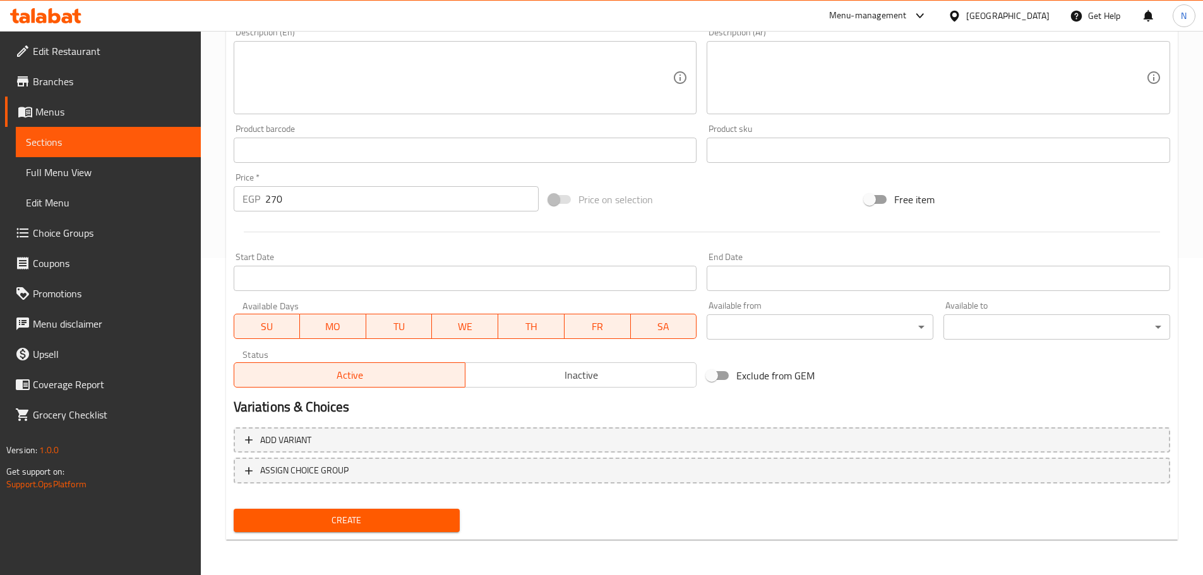
click at [379, 520] on span "Create" at bounding box center [347, 521] width 206 height 16
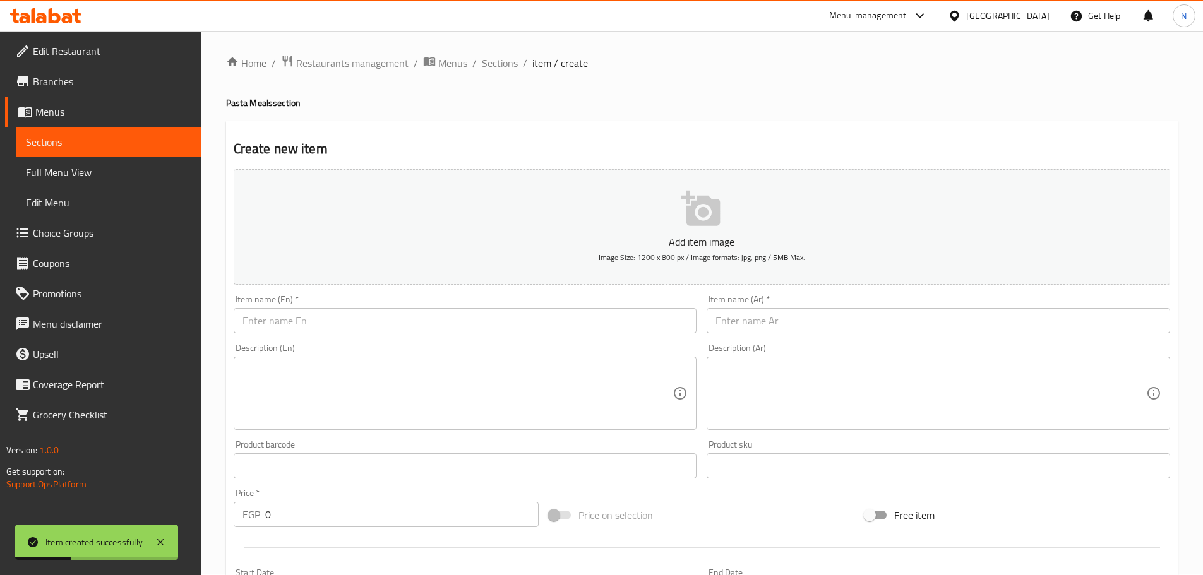
click at [434, 316] on input "text" at bounding box center [465, 320] width 463 height 25
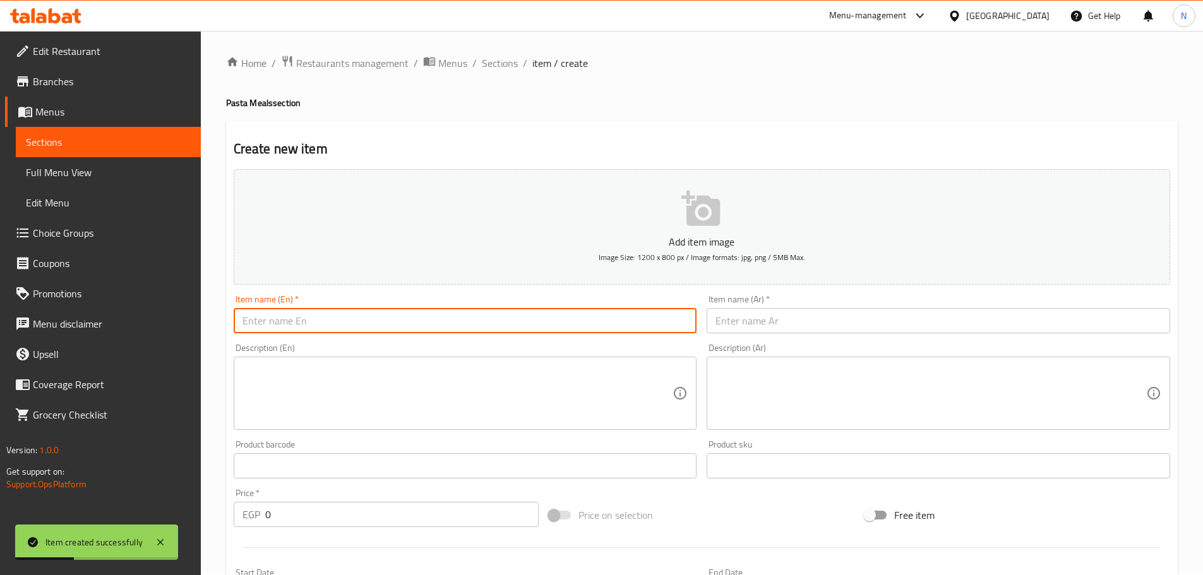
paste
click at [357, 313] on input "Grilled kofta baladi meat and pasta" at bounding box center [465, 320] width 463 height 25
click at [357, 326] on input "Grilled Kofta Baladi Meat and Pasta" at bounding box center [465, 320] width 463 height 25
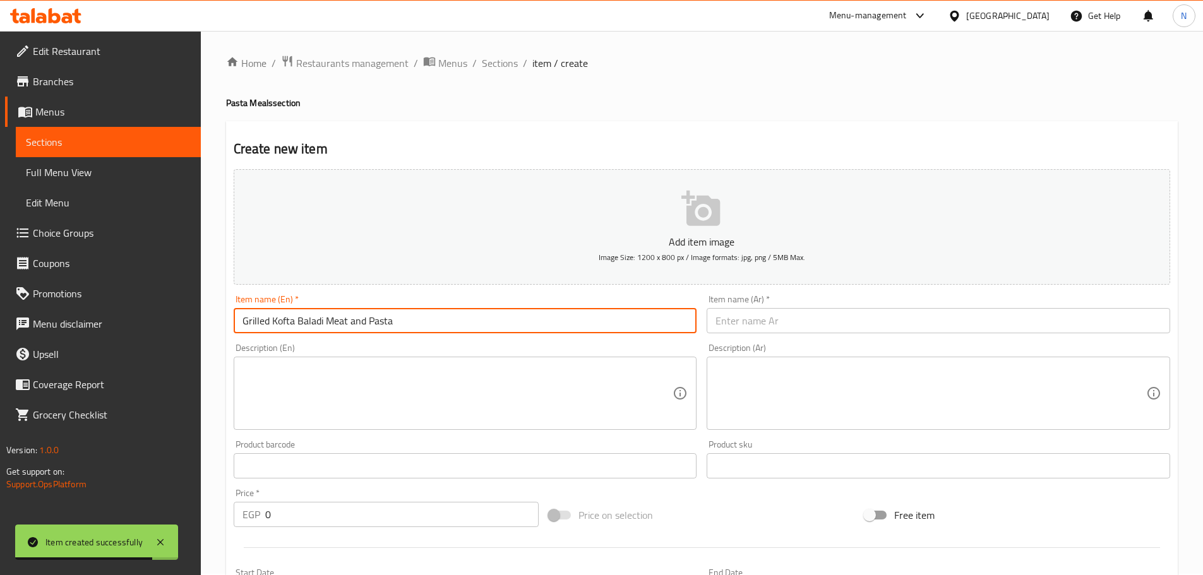
click at [357, 326] on input "Grilled Kofta Baladi Meat and Pasta" at bounding box center [465, 320] width 463 height 25
click at [323, 324] on input "Grilled Kofta Baladi Meat And Pasta" at bounding box center [465, 320] width 463 height 25
click at [761, 315] on input "text" at bounding box center [938, 320] width 463 height 25
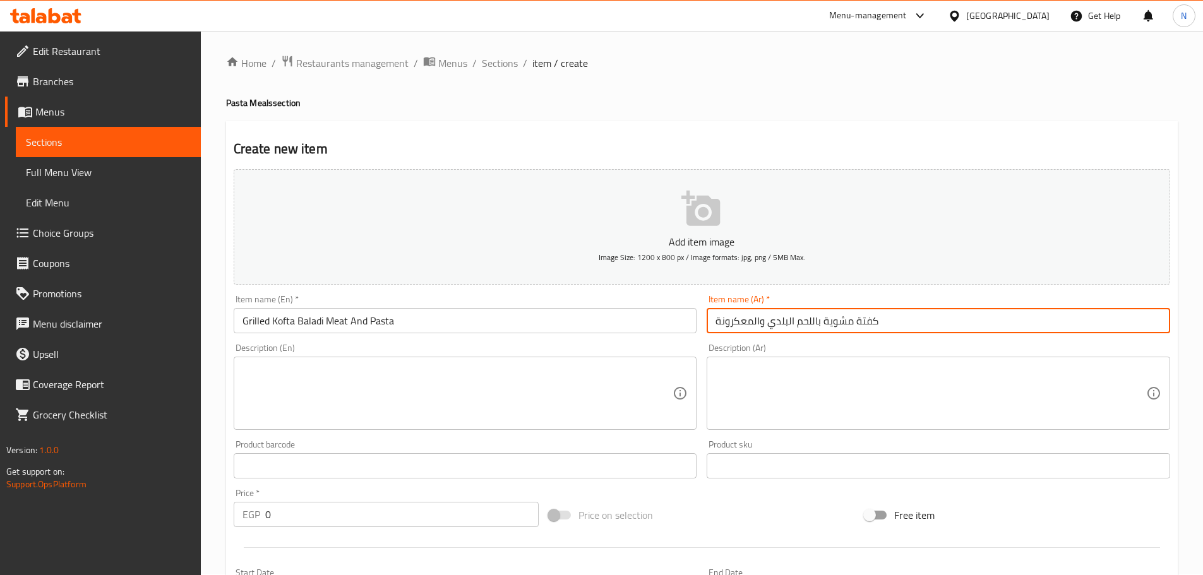
click at [788, 323] on input "كفتة مشوية باللحم البلدي والمعكرونة" at bounding box center [938, 320] width 463 height 25
drag, startPoint x: 761, startPoint y: 321, endPoint x: 713, endPoint y: 323, distance: 48.0
click at [713, 323] on input "كفتة مشوية باللحم بلدي والمعكرونة" at bounding box center [938, 320] width 463 height 25
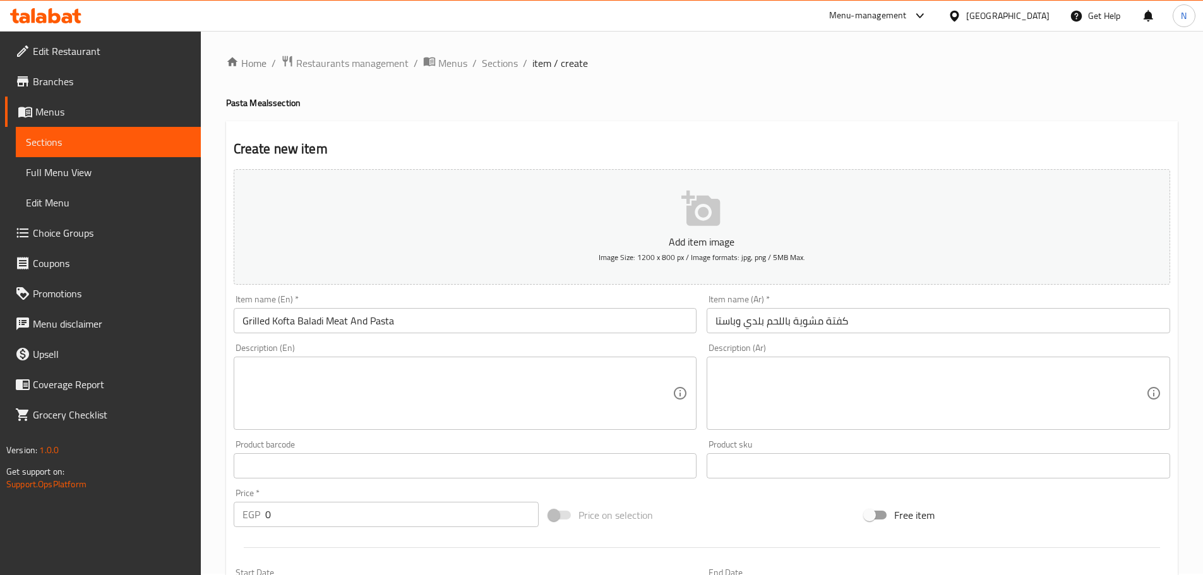
click at [754, 354] on div "Description (Ar) Description (Ar)" at bounding box center [938, 386] width 463 height 87
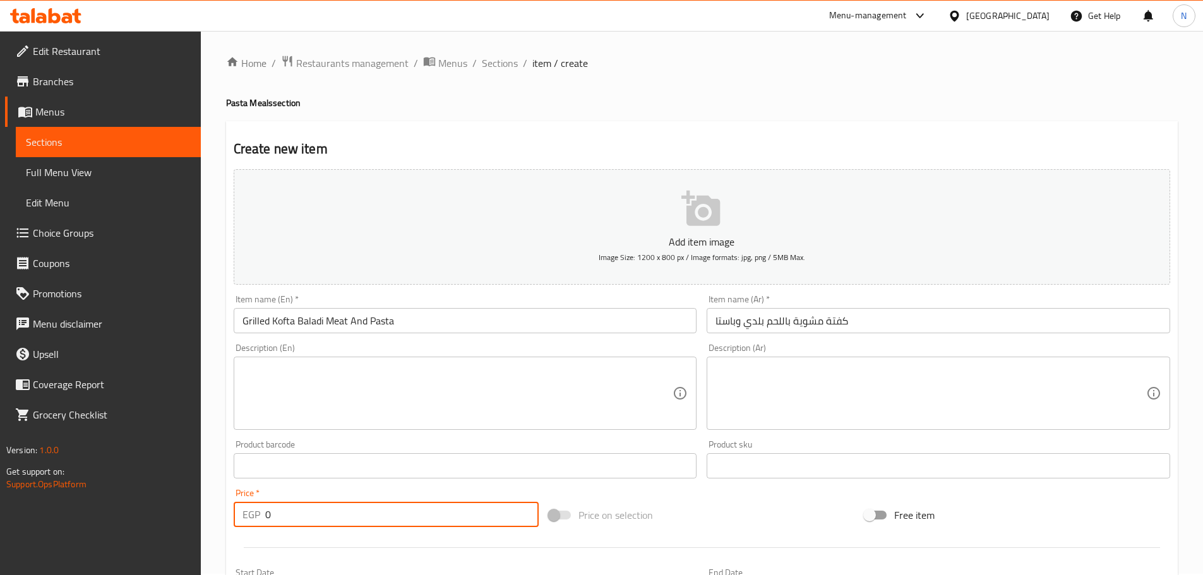
drag, startPoint x: 295, startPoint y: 514, endPoint x: 264, endPoint y: 520, distance: 32.2
click at [264, 520] on div "EGP 0 Price *" at bounding box center [387, 514] width 306 height 25
click at [775, 491] on div "Add item image Image Size: 1200 x 800 px / Image formats: jpg, png / 5MB Max. I…" at bounding box center [702, 436] width 946 height 544
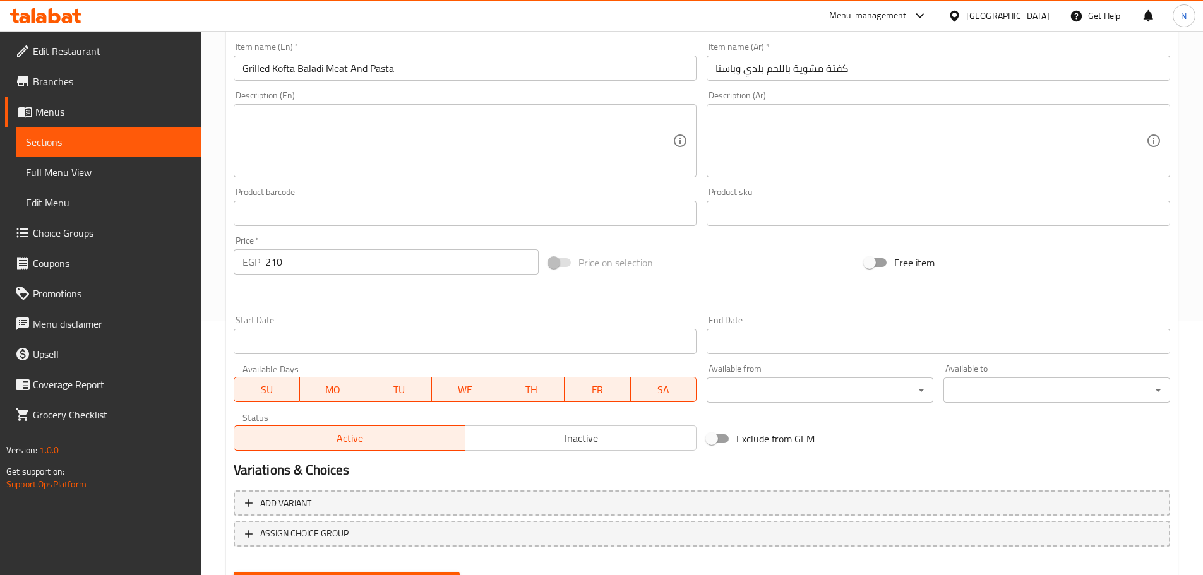
scroll to position [317, 0]
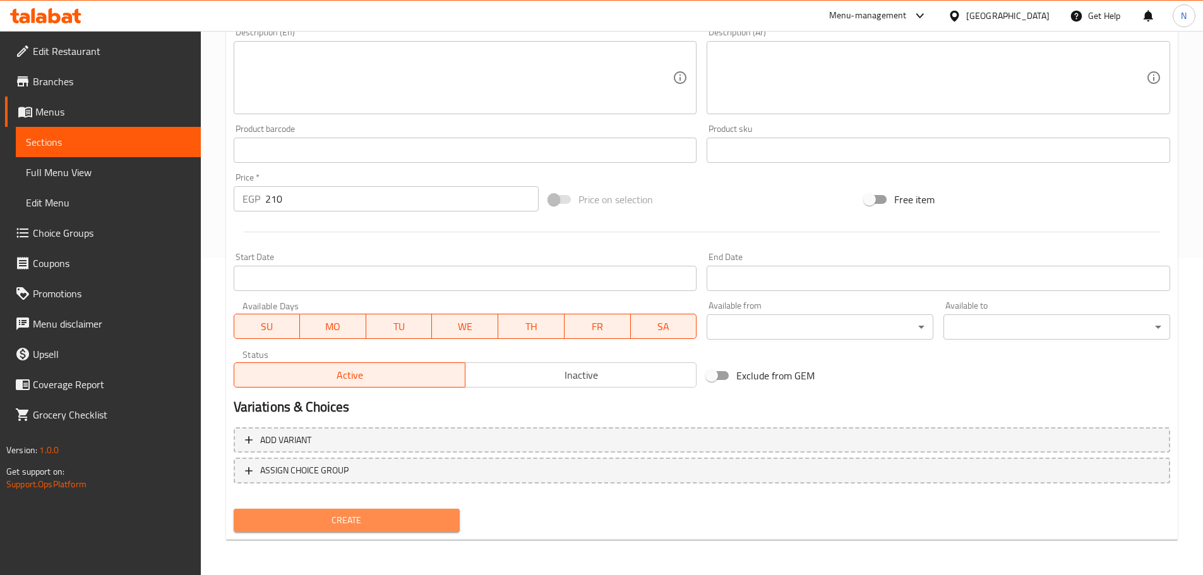
click at [376, 528] on span "Create" at bounding box center [347, 521] width 206 height 16
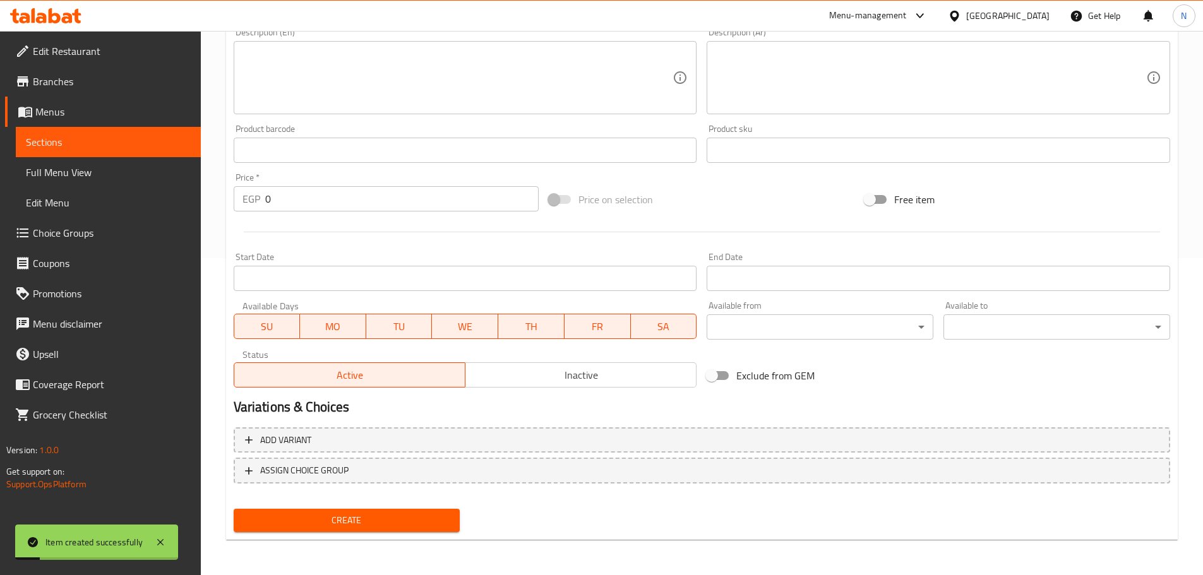
scroll to position [128, 0]
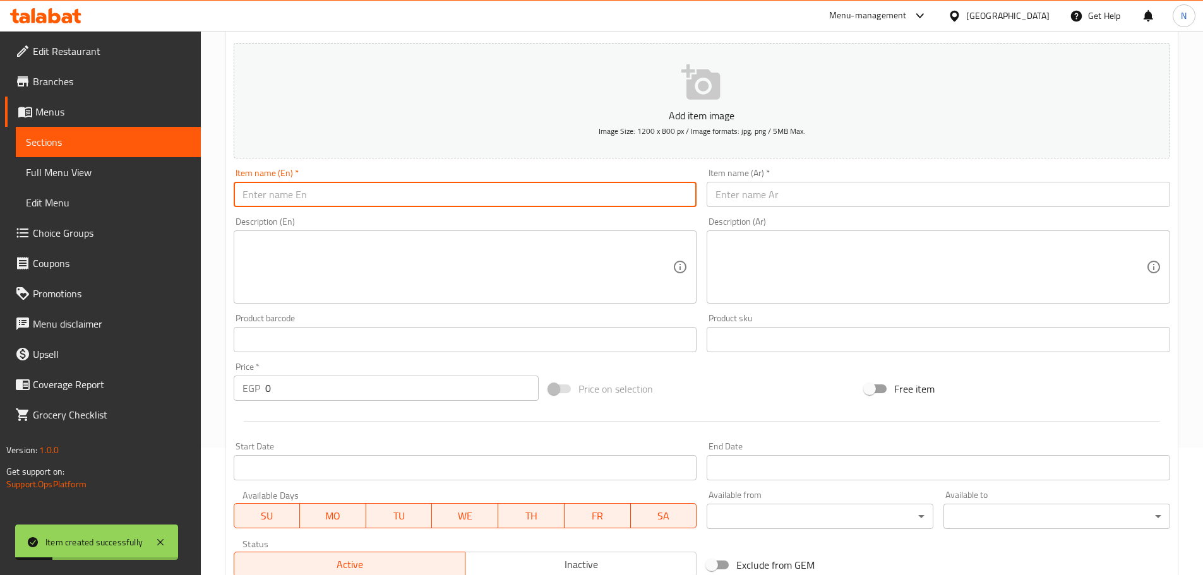
click at [428, 188] on input "text" at bounding box center [465, 194] width 463 height 25
click at [311, 194] on input "[PERSON_NAME] and pasta" at bounding box center [465, 194] width 463 height 25
click at [330, 191] on input "[PERSON_NAME] and Pasta" at bounding box center [465, 194] width 463 height 25
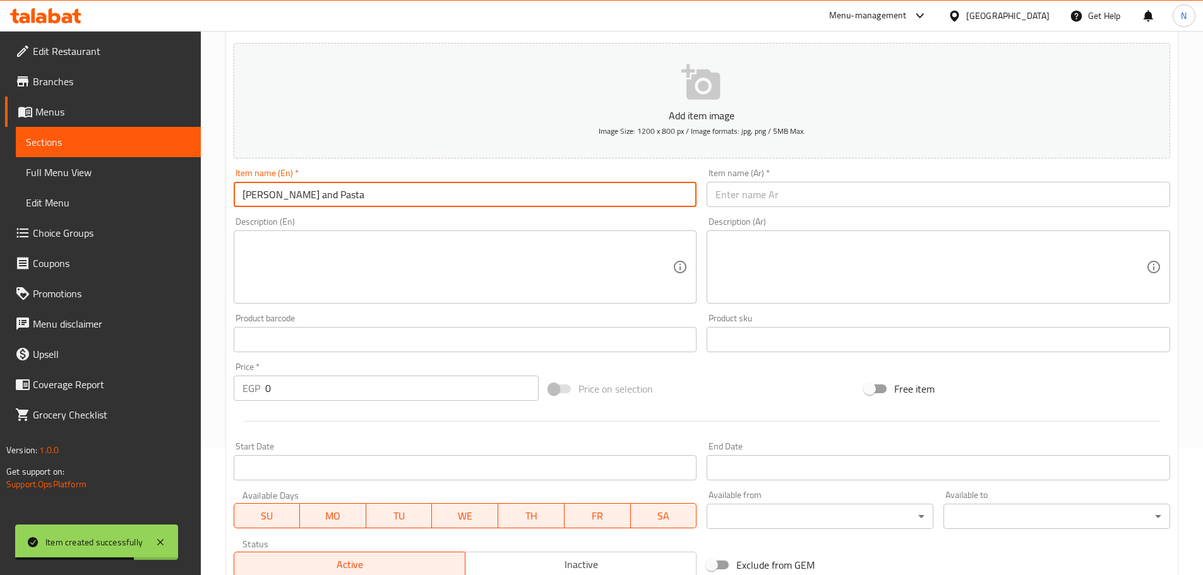
click at [330, 191] on input "[PERSON_NAME] and Pasta" at bounding box center [465, 194] width 463 height 25
click at [316, 194] on input "[PERSON_NAME] And Pasta" at bounding box center [465, 194] width 463 height 25
click at [760, 200] on input "text" at bounding box center [938, 194] width 463 height 25
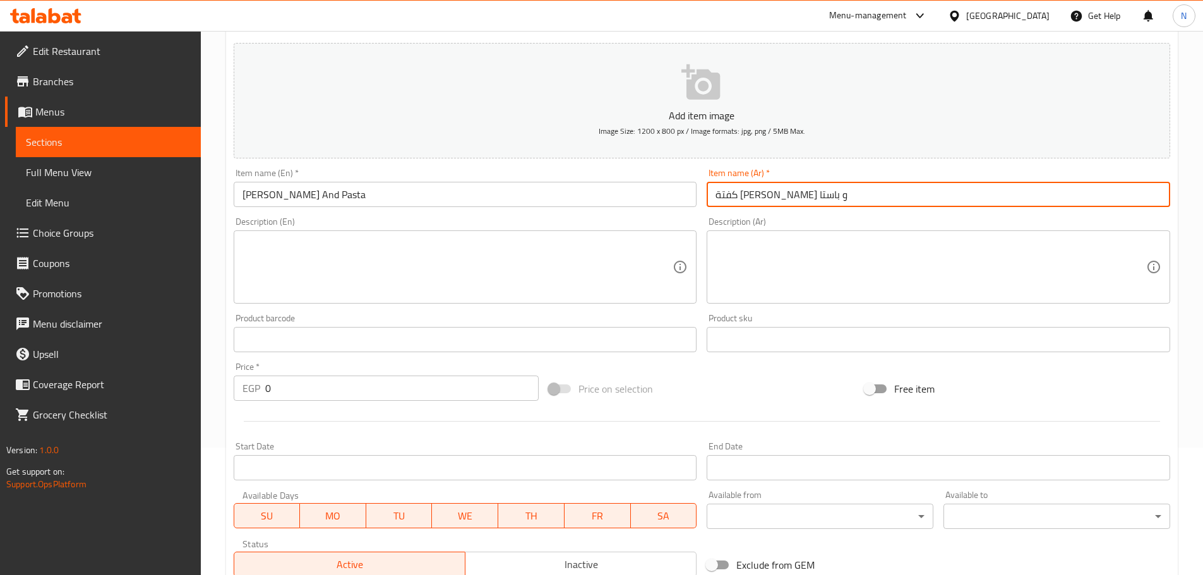
click at [736, 195] on input "كفتة [PERSON_NAME] و باستا" at bounding box center [938, 194] width 463 height 25
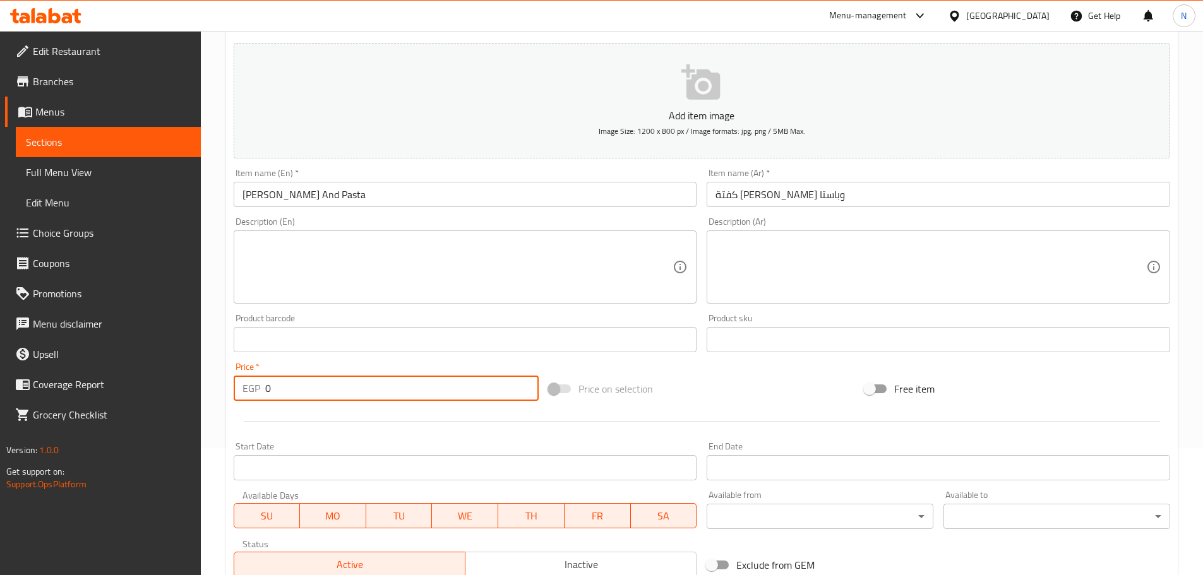
drag, startPoint x: 275, startPoint y: 388, endPoint x: 261, endPoint y: 386, distance: 14.0
click at [261, 386] on div "EGP 0 Price *" at bounding box center [387, 388] width 306 height 25
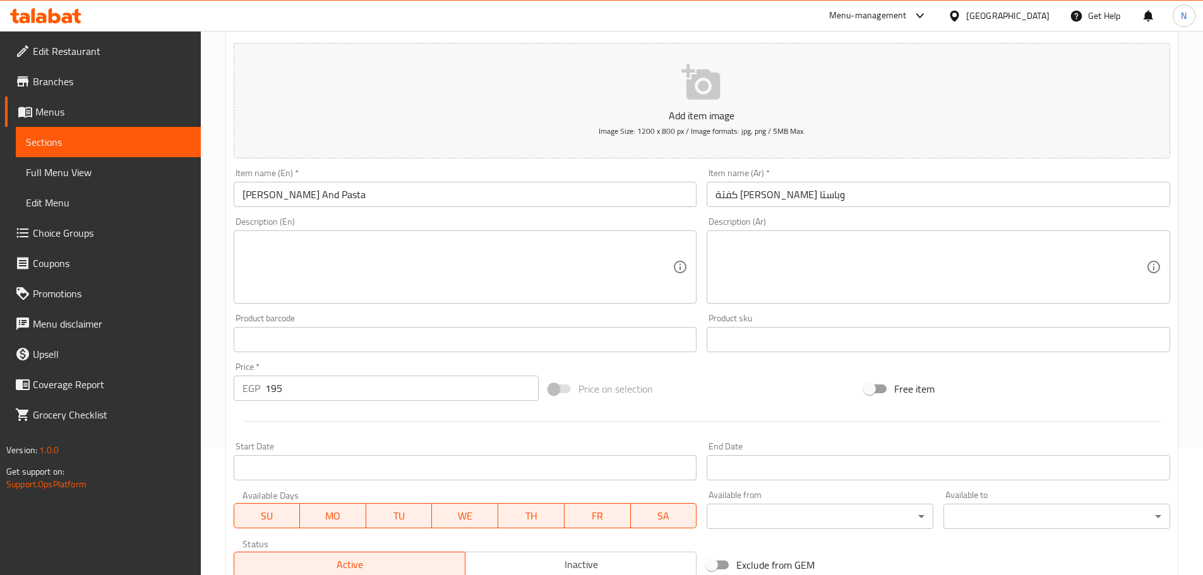
click at [673, 422] on hr at bounding box center [702, 421] width 916 height 1
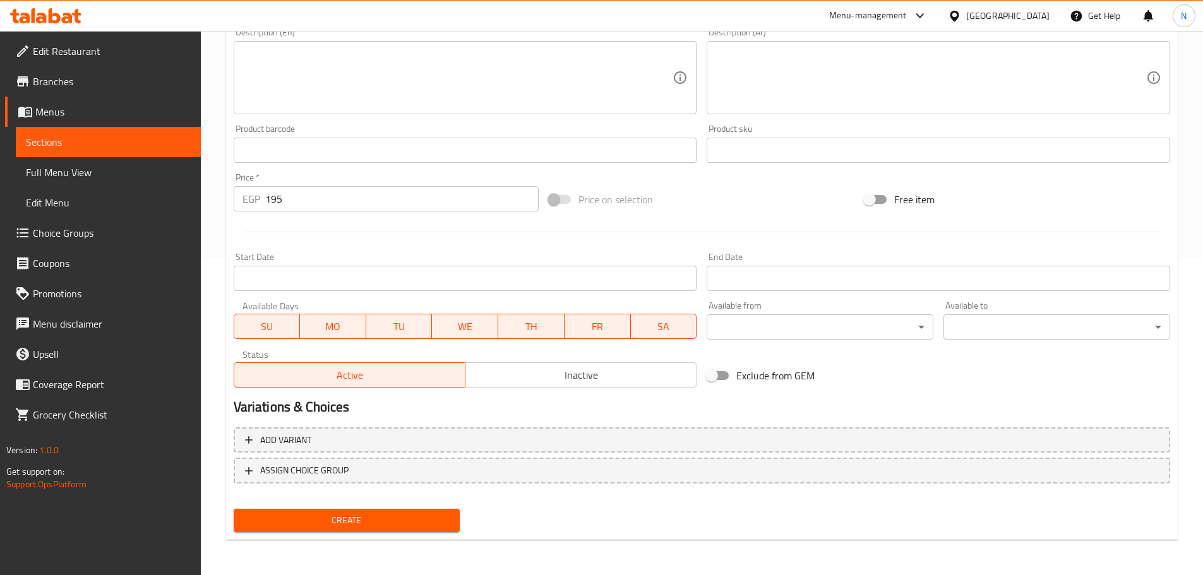
click at [329, 515] on span "Create" at bounding box center [347, 521] width 206 height 16
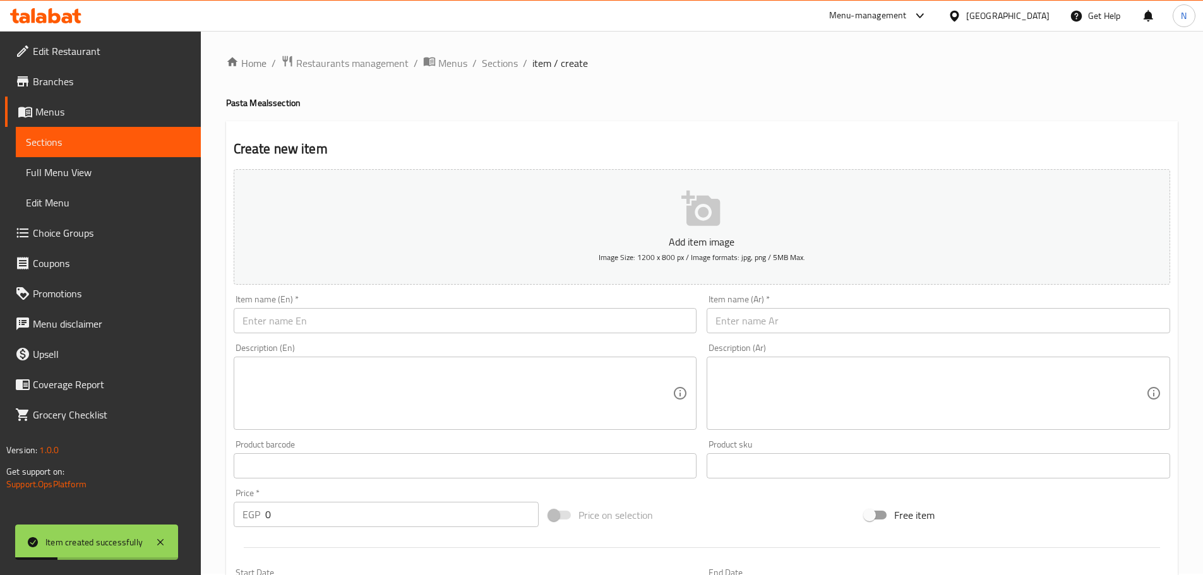
drag, startPoint x: 393, startPoint y: 314, endPoint x: 392, endPoint y: 322, distance: 7.7
click at [392, 321] on input "text" at bounding box center [465, 320] width 463 height 25
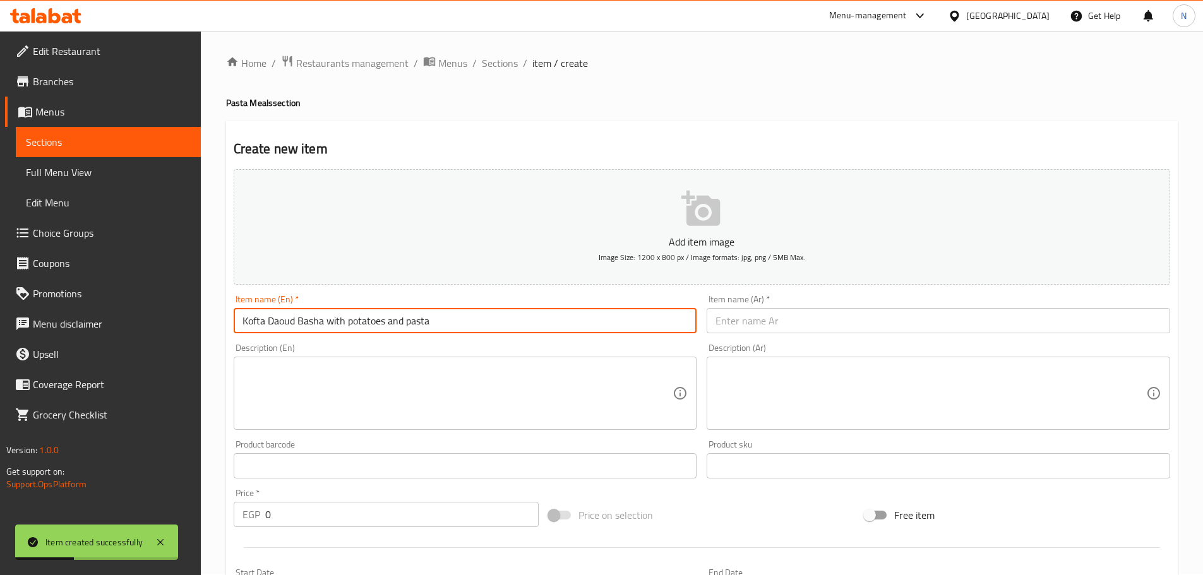
click at [397, 323] on input "Kofta Daoud Basha with potatoes and pasta" at bounding box center [465, 320] width 463 height 25
click at [352, 326] on input "[PERSON_NAME] with Potatoes and Pasta" at bounding box center [465, 320] width 463 height 25
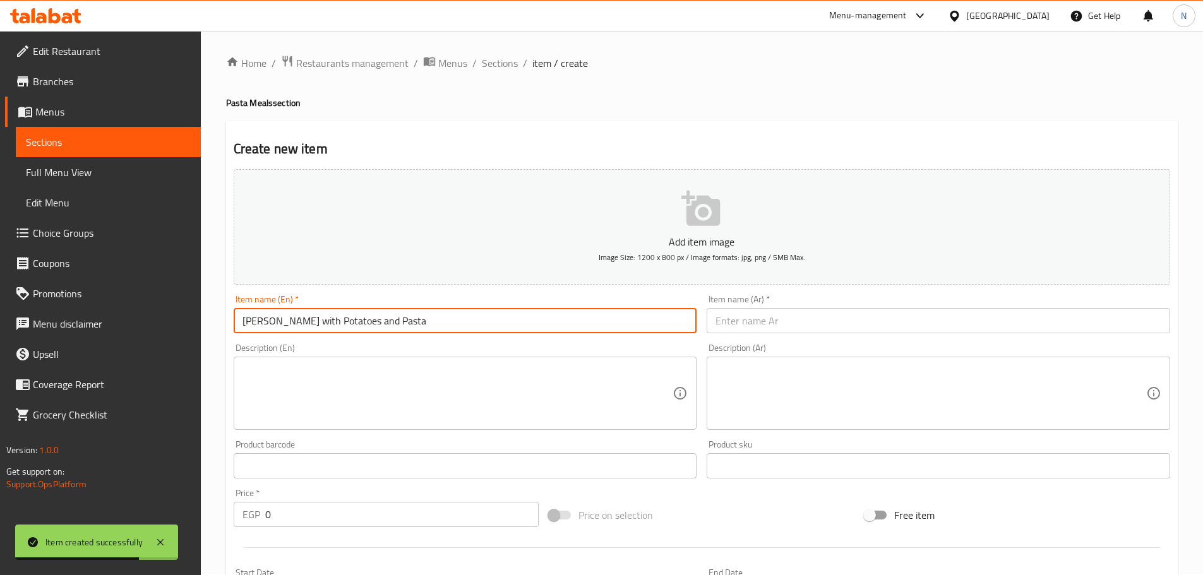
click at [352, 326] on input "[PERSON_NAME] with Potatoes and Pasta" at bounding box center [465, 320] width 463 height 25
click at [741, 308] on input "text" at bounding box center [938, 320] width 463 height 25
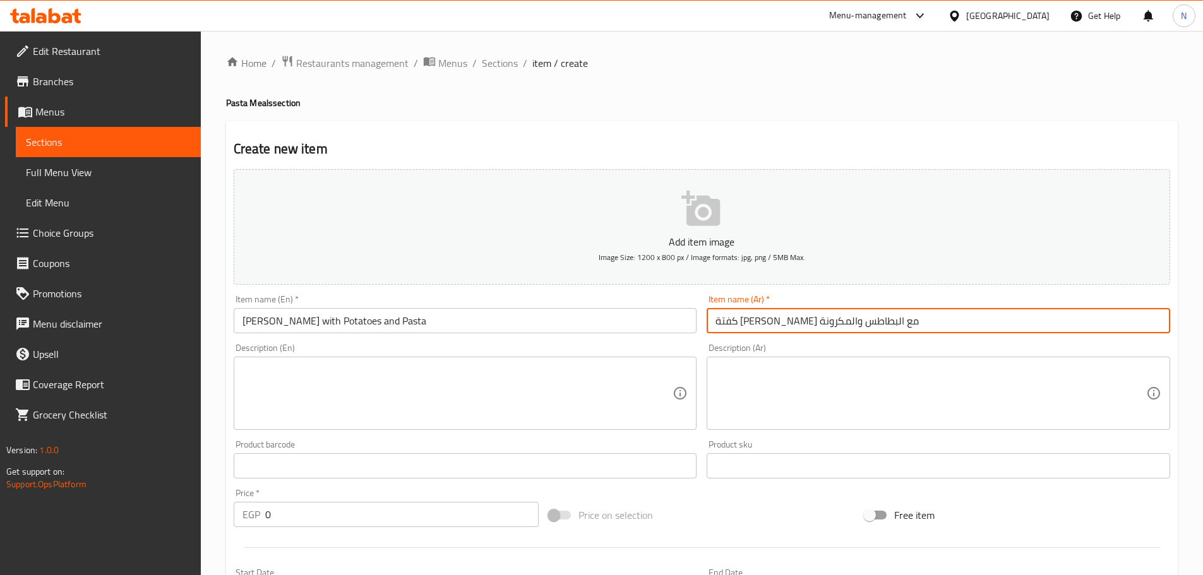
click at [796, 320] on input "كفتة [PERSON_NAME] مع البطاطس والمكرونة" at bounding box center [938, 320] width 463 height 25
drag, startPoint x: 753, startPoint y: 323, endPoint x: 705, endPoint y: 328, distance: 48.3
click at [705, 328] on div "Item name (Ar)   * كفتة [PERSON_NAME] مع بطاطس والمكرونة Item name (Ar) *" at bounding box center [938, 314] width 474 height 49
click at [866, 361] on div "Description (Ar)" at bounding box center [938, 393] width 463 height 73
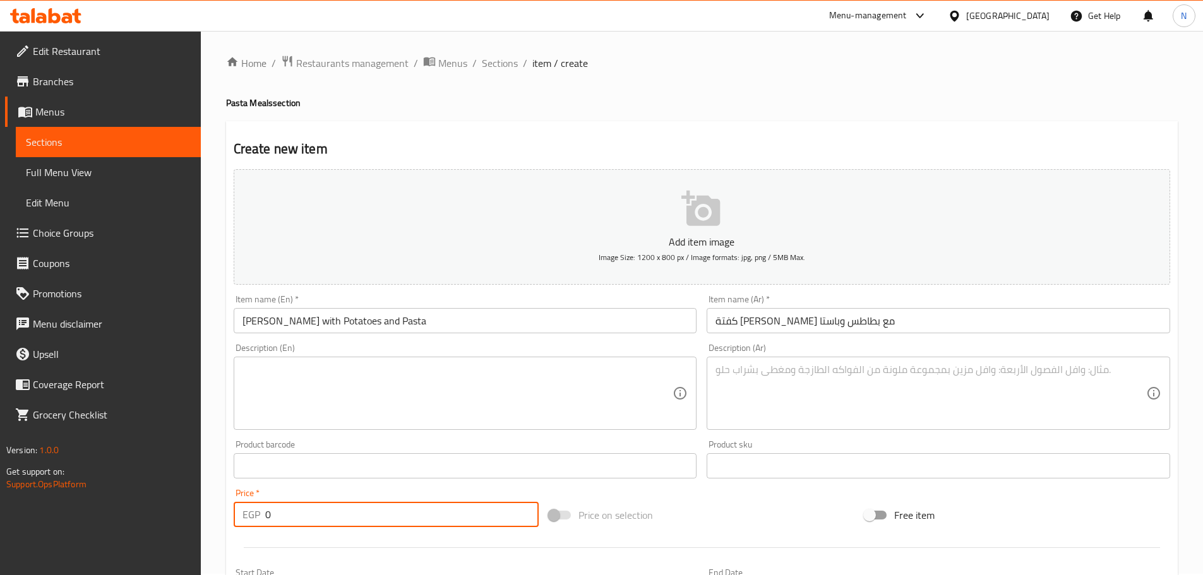
drag, startPoint x: 277, startPoint y: 513, endPoint x: 262, endPoint y: 517, distance: 15.2
click at [262, 517] on div "EGP 0 Price *" at bounding box center [387, 514] width 306 height 25
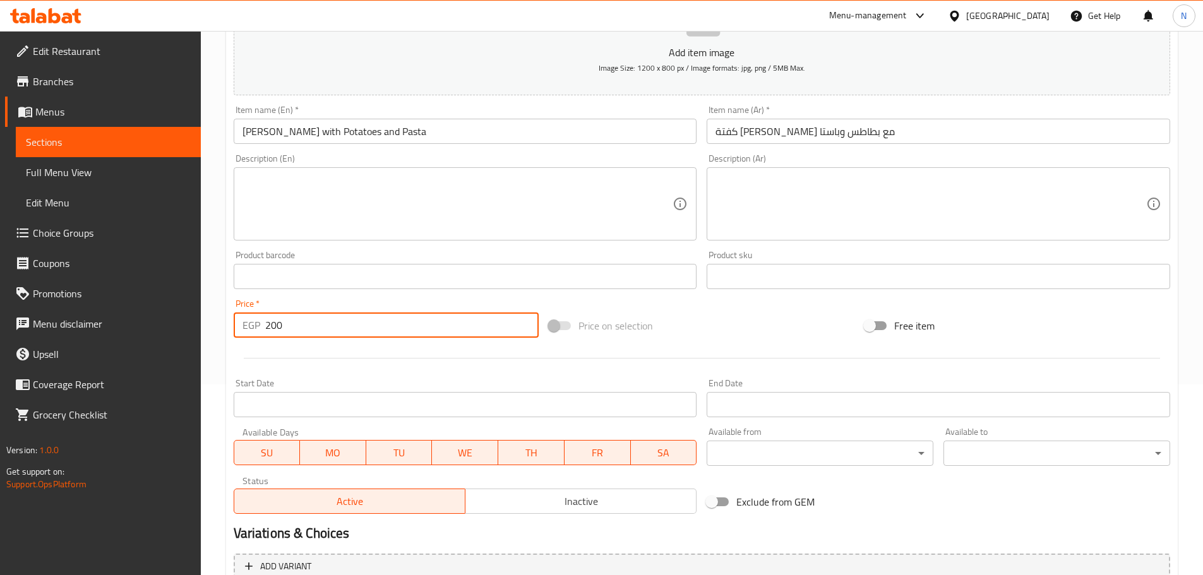
click at [696, 295] on div "Add item image Image Size: 1200 x 800 px / Image formats: jpg, png / 5MB Max. I…" at bounding box center [702, 247] width 946 height 544
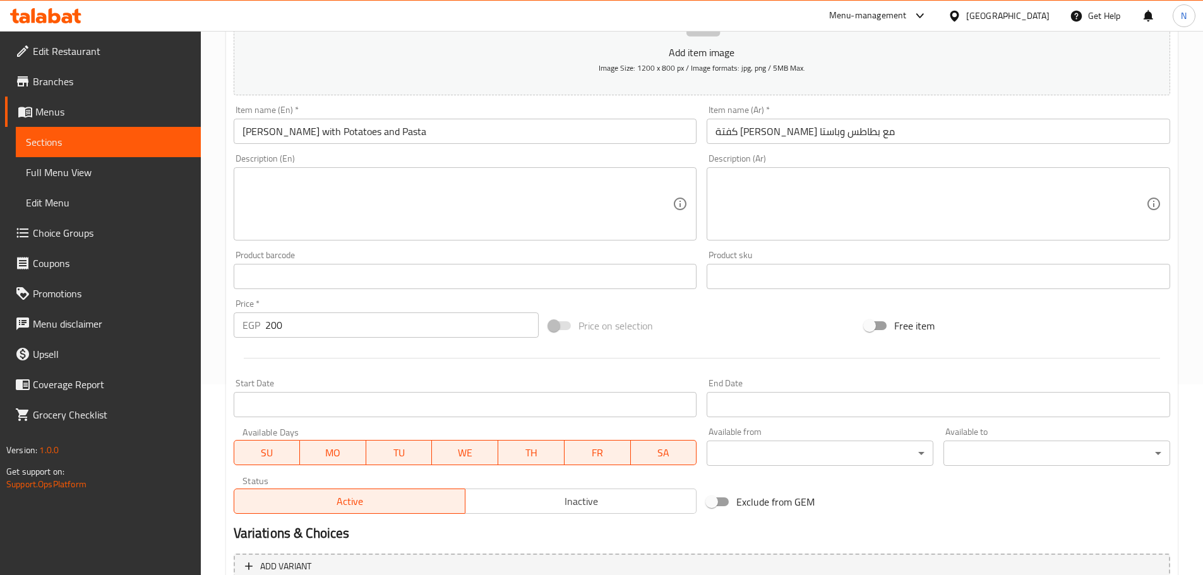
click at [390, 125] on input "[PERSON_NAME] with Potatoes and Pasta" at bounding box center [465, 131] width 463 height 25
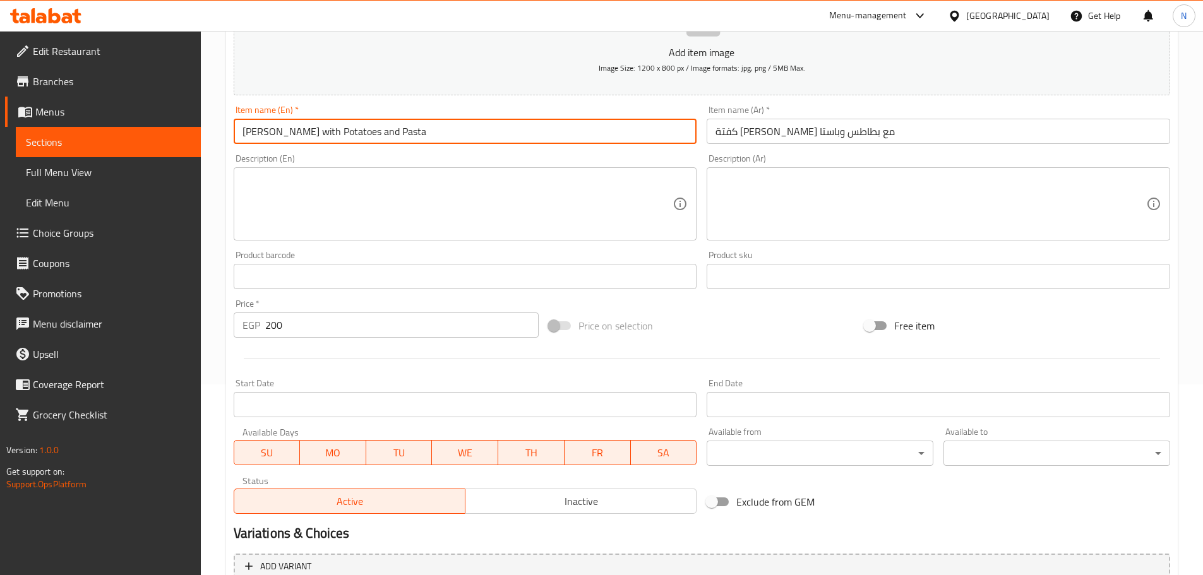
click at [390, 125] on input "[PERSON_NAME] with Potatoes and Pasta" at bounding box center [465, 131] width 463 height 25
click at [732, 333] on div "Price on selection" at bounding box center [702, 326] width 316 height 34
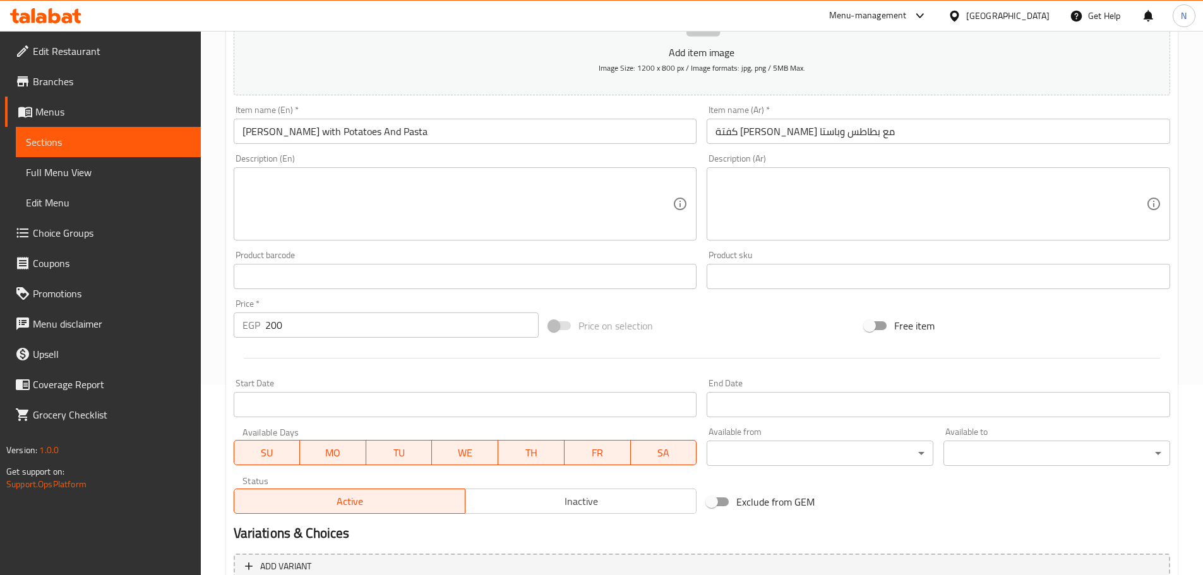
scroll to position [317, 0]
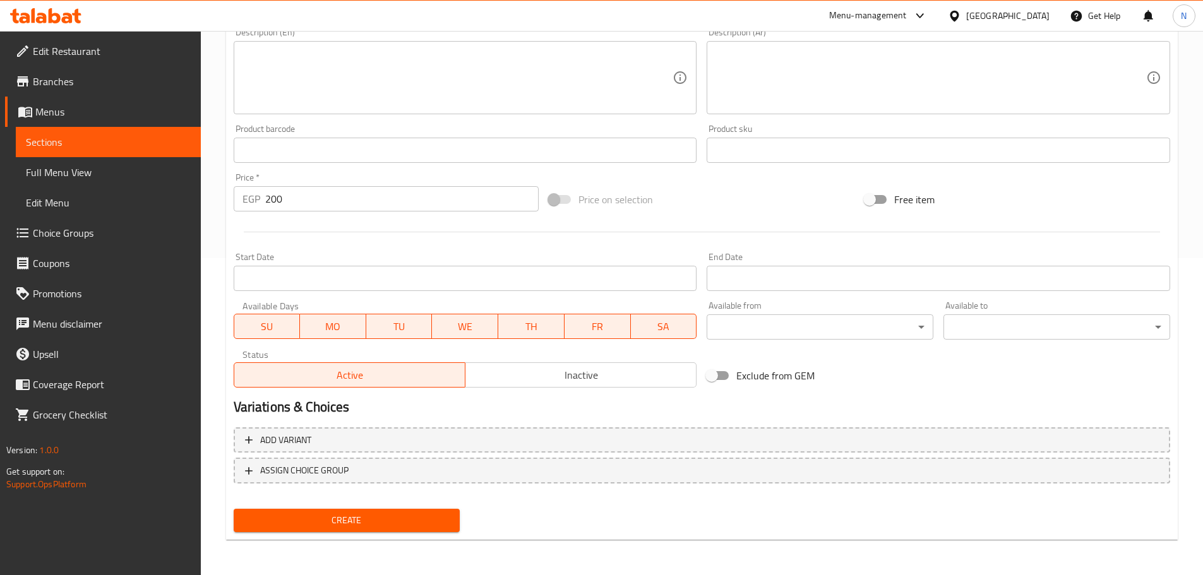
click at [366, 521] on span "Create" at bounding box center [347, 521] width 206 height 16
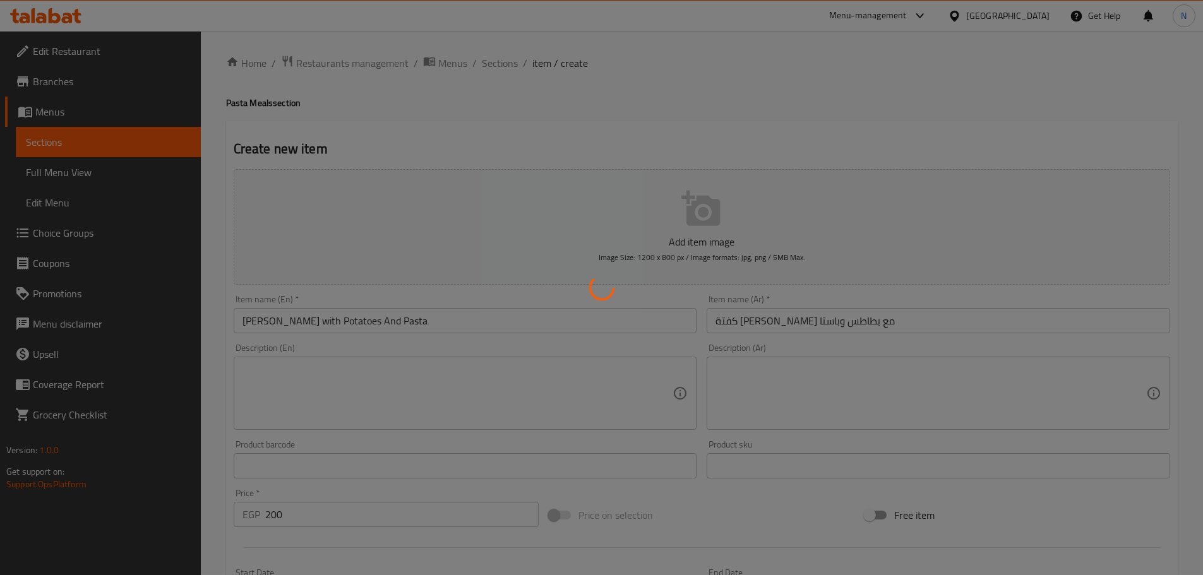
scroll to position [0, 0]
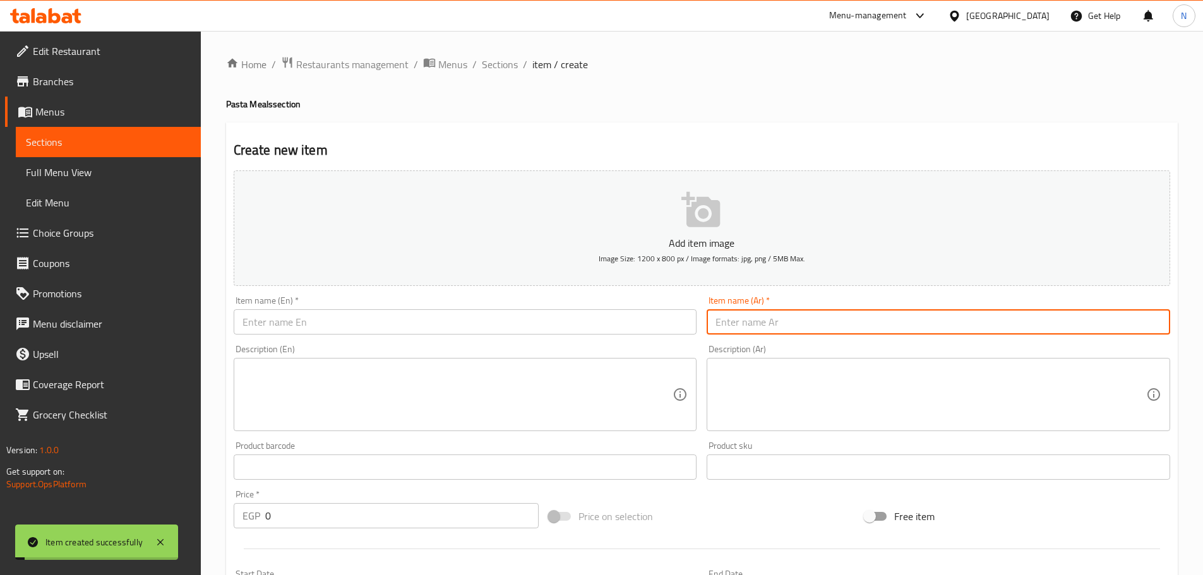
click at [749, 334] on input "text" at bounding box center [938, 321] width 463 height 25
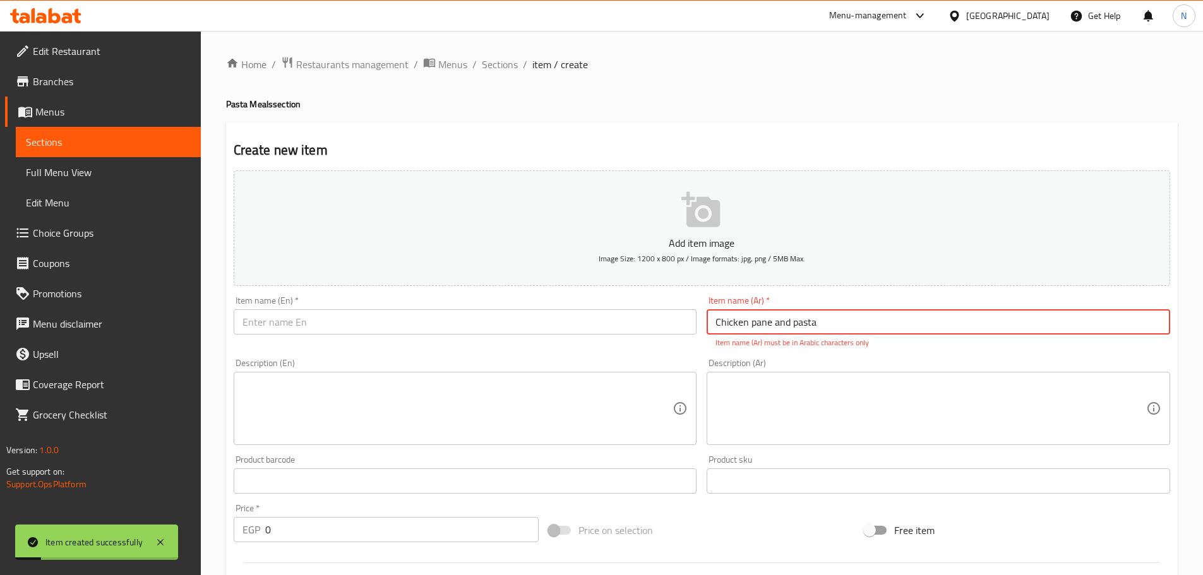
click at [620, 315] on input "text" at bounding box center [465, 321] width 463 height 25
click at [768, 323] on input "Chicken pane and pasta" at bounding box center [938, 321] width 463 height 25
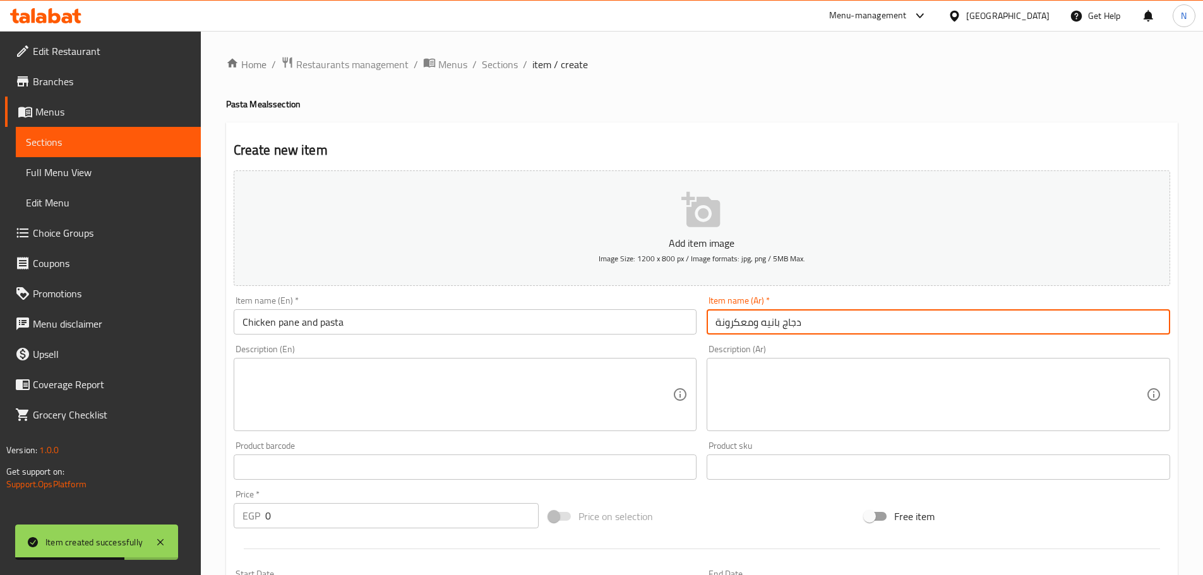
drag, startPoint x: 753, startPoint y: 321, endPoint x: 702, endPoint y: 329, distance: 51.1
click at [702, 329] on div "Item name (Ar)   * دجاج بانيه ومعكرونة Item name (Ar) *" at bounding box center [938, 315] width 474 height 49
click at [335, 323] on input "Chicken pane and pasta" at bounding box center [465, 321] width 463 height 25
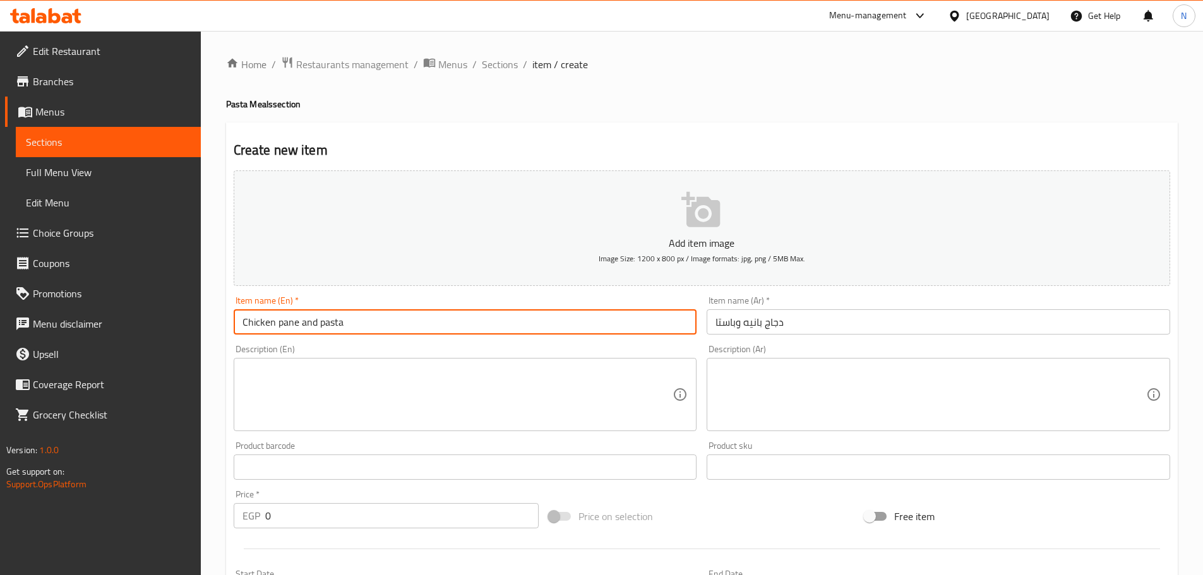
click at [335, 323] on input "Chicken pane and pasta" at bounding box center [465, 321] width 463 height 25
click at [300, 321] on input "Chicken Pane and Pasta" at bounding box center [465, 321] width 463 height 25
click at [305, 322] on input "Chicken Pane and Pasta" at bounding box center [465, 321] width 463 height 25
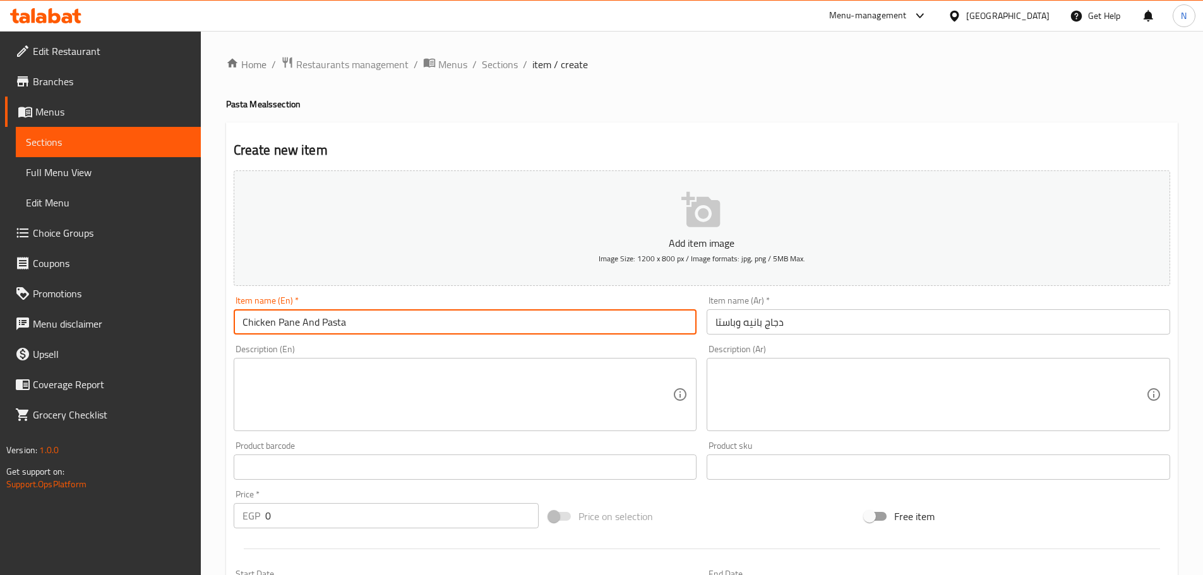
scroll to position [126, 0]
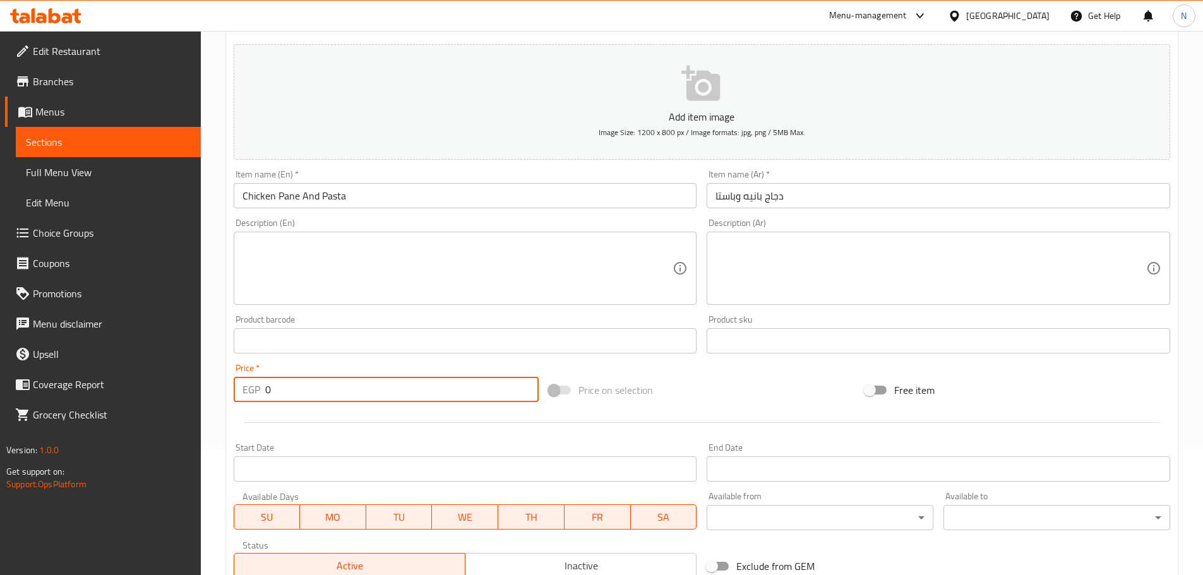
drag, startPoint x: 277, startPoint y: 378, endPoint x: 250, endPoint y: 389, distance: 28.6
click at [250, 389] on div "EGP 0 Price *" at bounding box center [387, 389] width 306 height 25
click at [704, 408] on div at bounding box center [702, 422] width 946 height 31
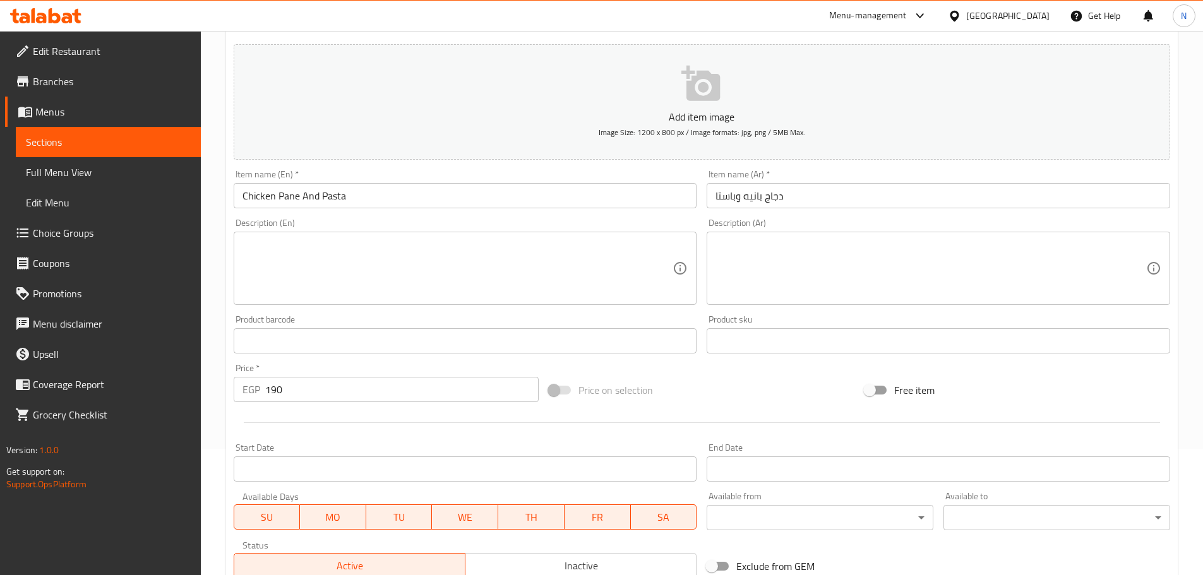
scroll to position [317, 0]
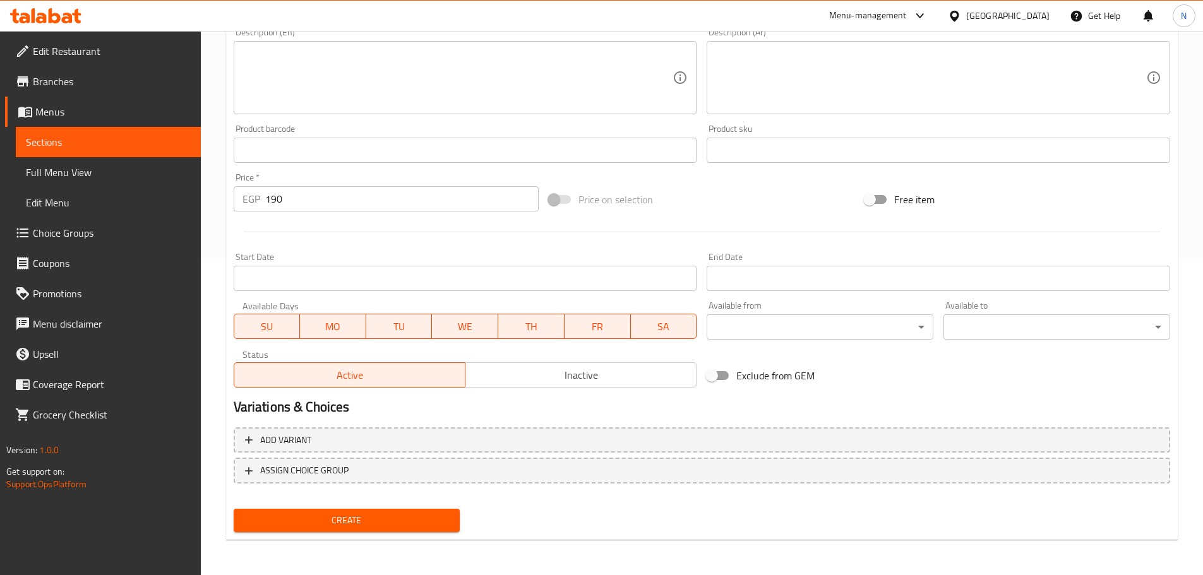
click at [345, 522] on span "Create" at bounding box center [347, 521] width 206 height 16
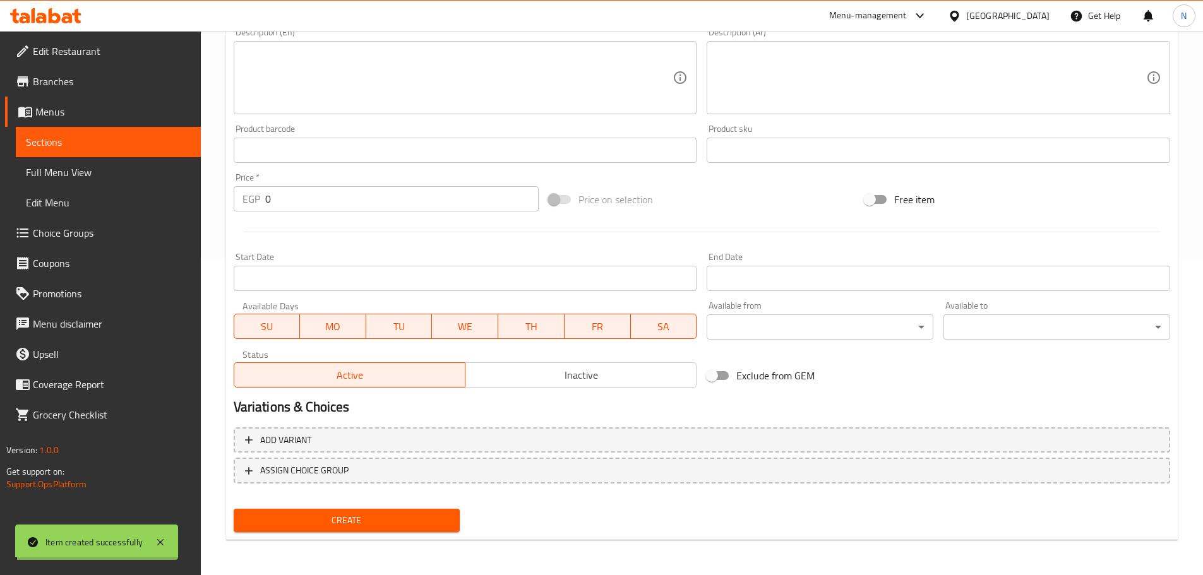
scroll to position [128, 0]
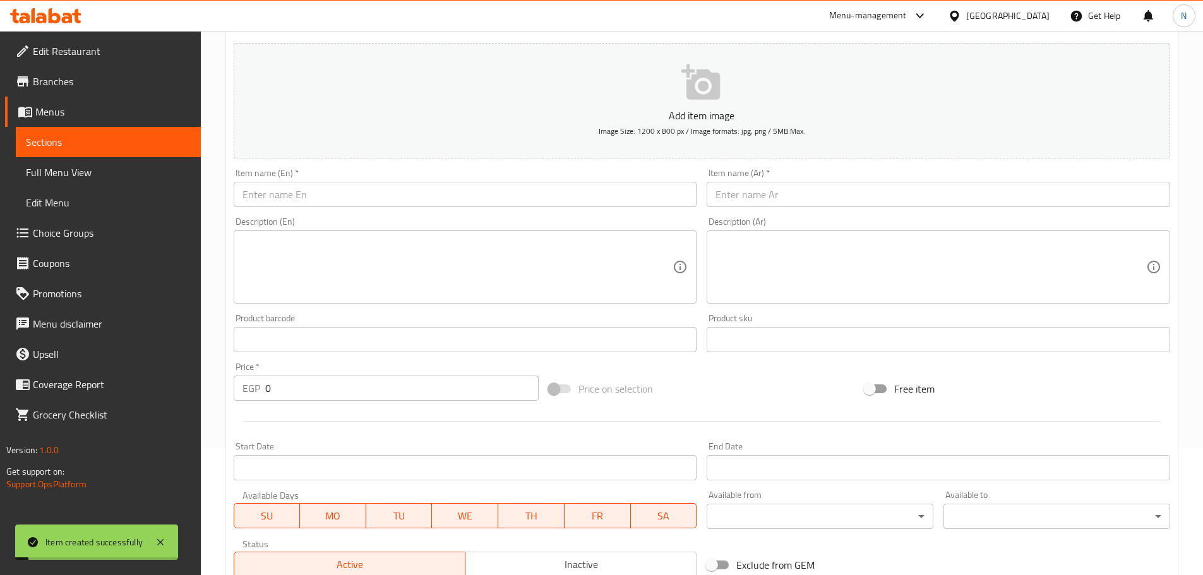
click at [311, 196] on input "text" at bounding box center [465, 194] width 463 height 25
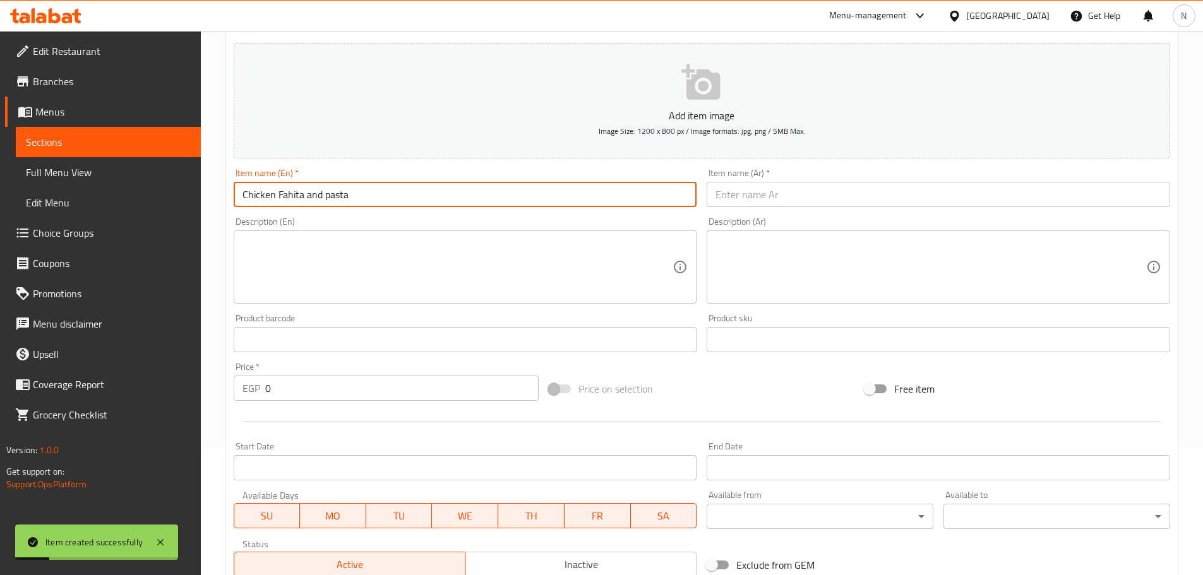
click at [316, 197] on input "Chicken Fahita and pasta" at bounding box center [465, 194] width 463 height 25
click at [784, 208] on div "Item name (Ar)   * Item name (Ar) *" at bounding box center [938, 188] width 474 height 49
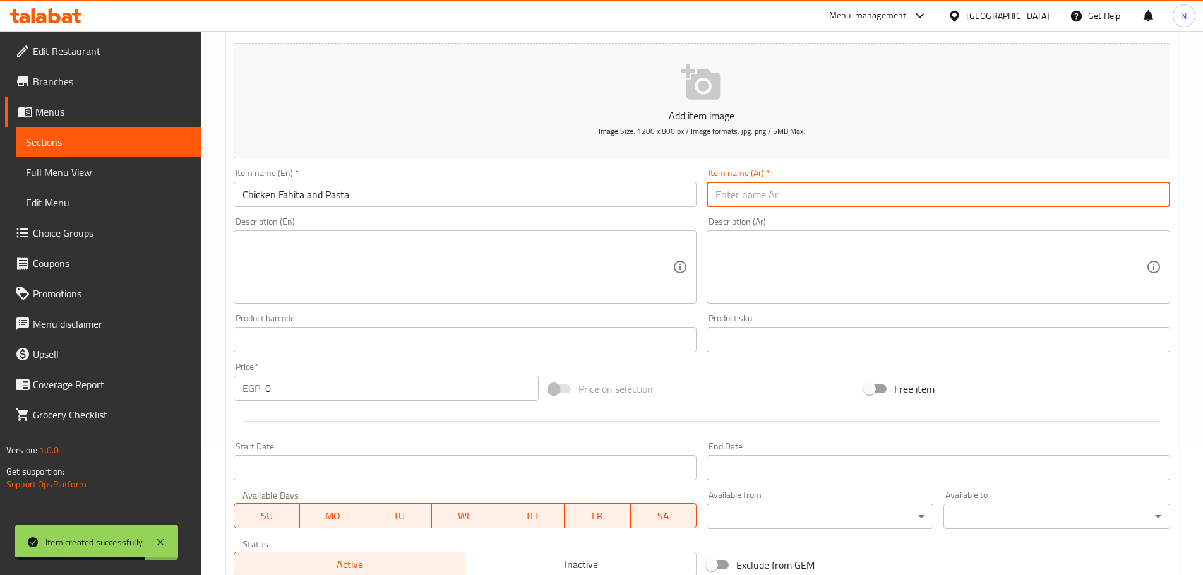
click at [784, 199] on input "text" at bounding box center [938, 194] width 463 height 25
click at [784, 194] on input "فاهيتا الدجاج والمعكرونة" at bounding box center [938, 194] width 463 height 25
drag, startPoint x: 761, startPoint y: 194, endPoint x: 715, endPoint y: 196, distance: 46.2
click at [715, 196] on input "فاهيتا دجاج والمعكرونة" at bounding box center [938, 194] width 463 height 25
click at [294, 205] on input "Chicken Fahita and Pasta" at bounding box center [465, 194] width 463 height 25
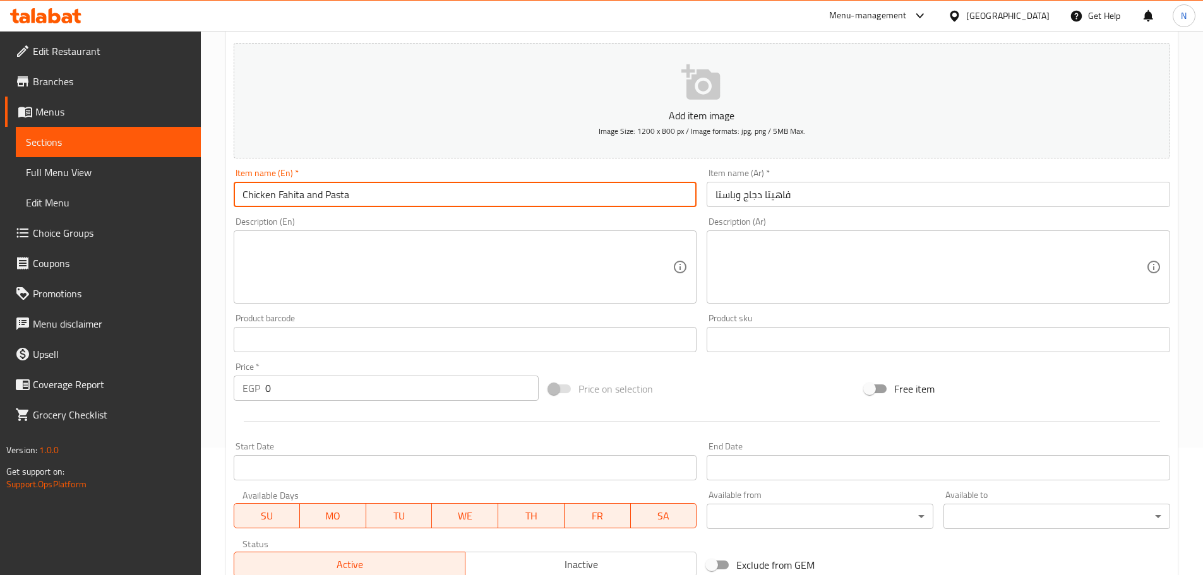
click at [294, 205] on input "Chicken Fahita and Pasta" at bounding box center [465, 194] width 463 height 25
click at [299, 203] on input "Chicken Fajita and Pasta" at bounding box center [465, 194] width 463 height 25
drag, startPoint x: 299, startPoint y: 203, endPoint x: 305, endPoint y: 190, distance: 14.7
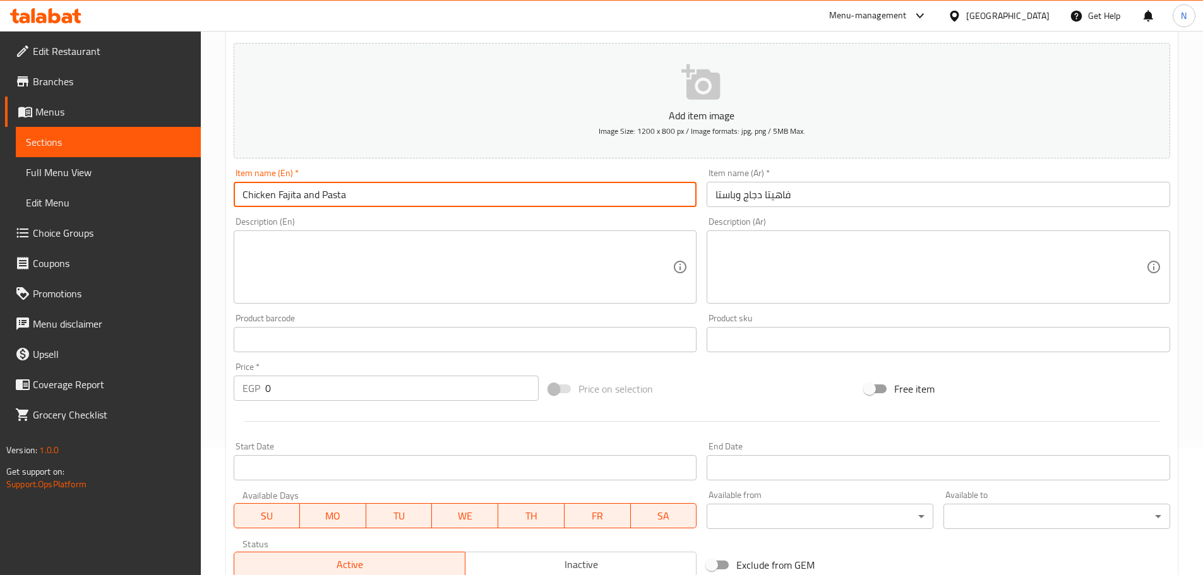
click at [305, 190] on input "Chicken Fajita and Pasta" at bounding box center [465, 194] width 463 height 25
click at [306, 191] on input "Chicken Fajita and Pasta" at bounding box center [465, 194] width 463 height 25
drag, startPoint x: 286, startPoint y: 405, endPoint x: 258, endPoint y: 397, distance: 28.8
click at [258, 397] on div "Add item image Image Size: 1200 x 800 px / Image formats: jpg, png / 5MB Max. I…" at bounding box center [702, 310] width 946 height 544
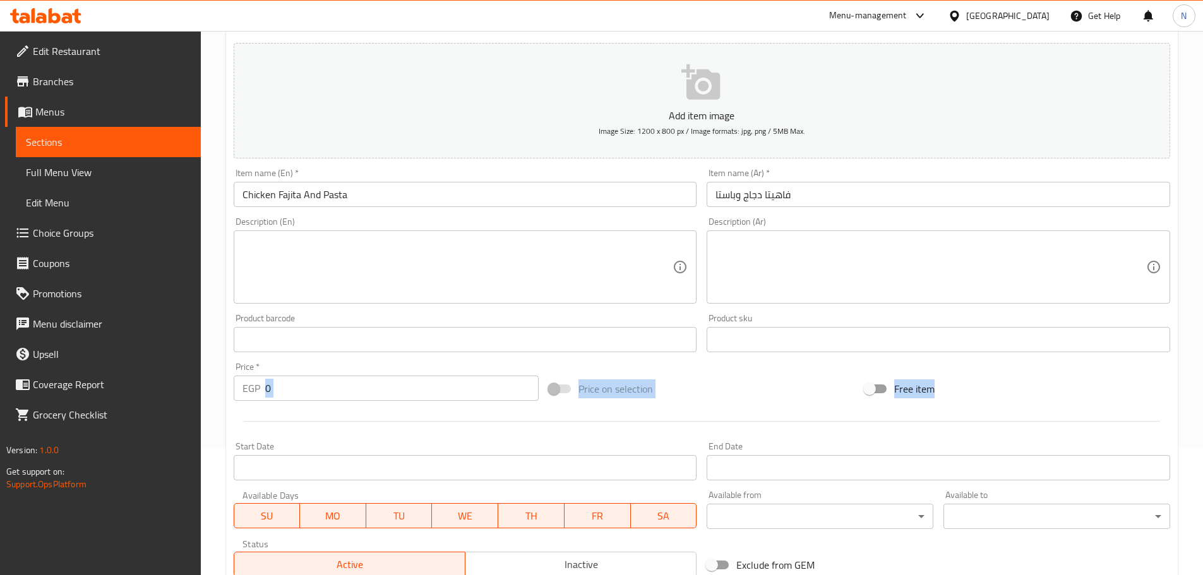
click at [258, 396] on p "EGP" at bounding box center [251, 388] width 18 height 15
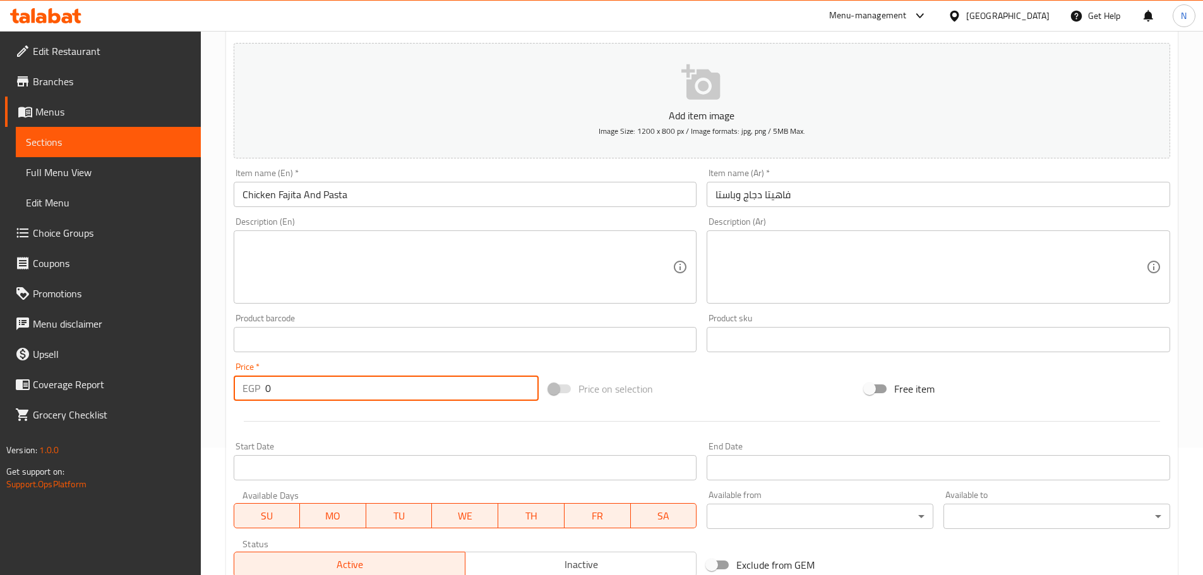
drag, startPoint x: 273, startPoint y: 398, endPoint x: 251, endPoint y: 394, distance: 21.9
click at [251, 394] on div "EGP 0 Price *" at bounding box center [387, 388] width 306 height 25
click at [727, 362] on div "Add item image Image Size: 1200 x 800 px / Image formats: jpg, png / 5MB Max. I…" at bounding box center [702, 310] width 946 height 544
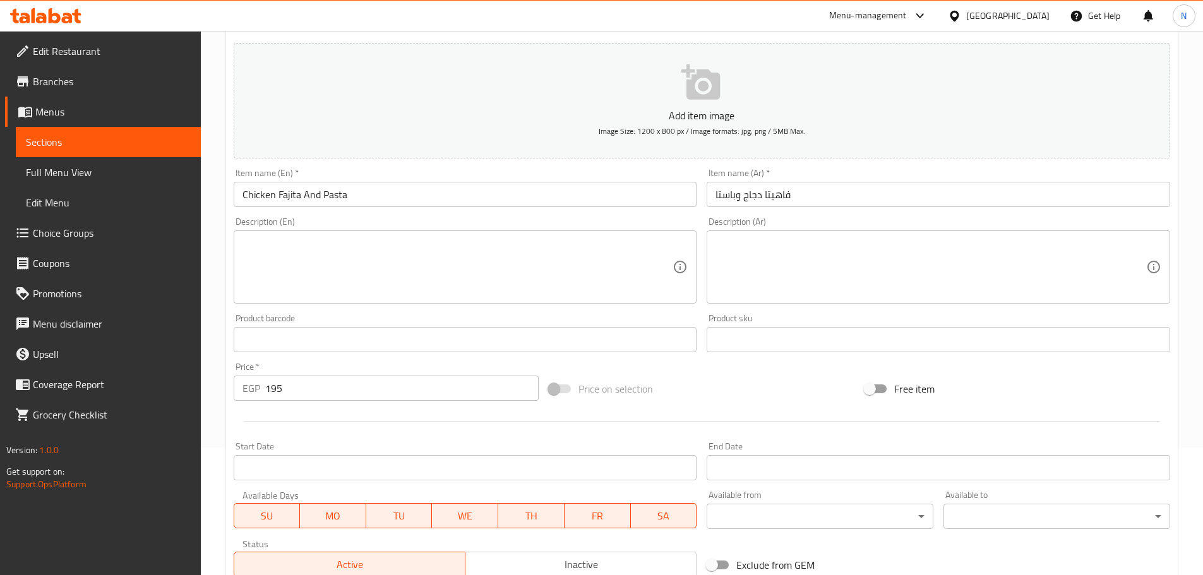
scroll to position [317, 0]
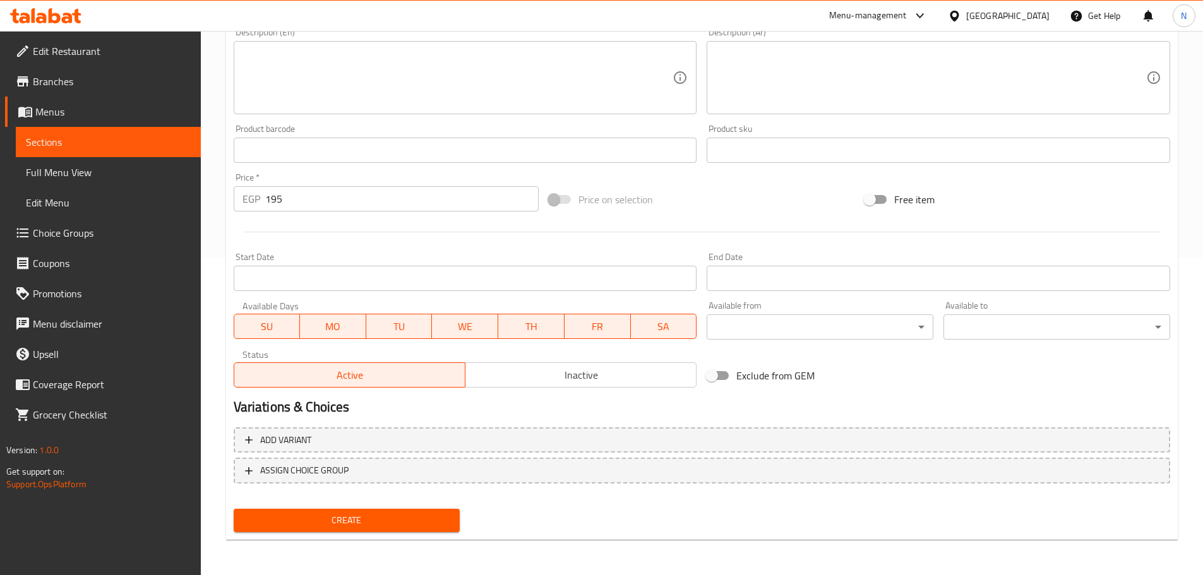
click at [372, 521] on span "Create" at bounding box center [347, 521] width 206 height 16
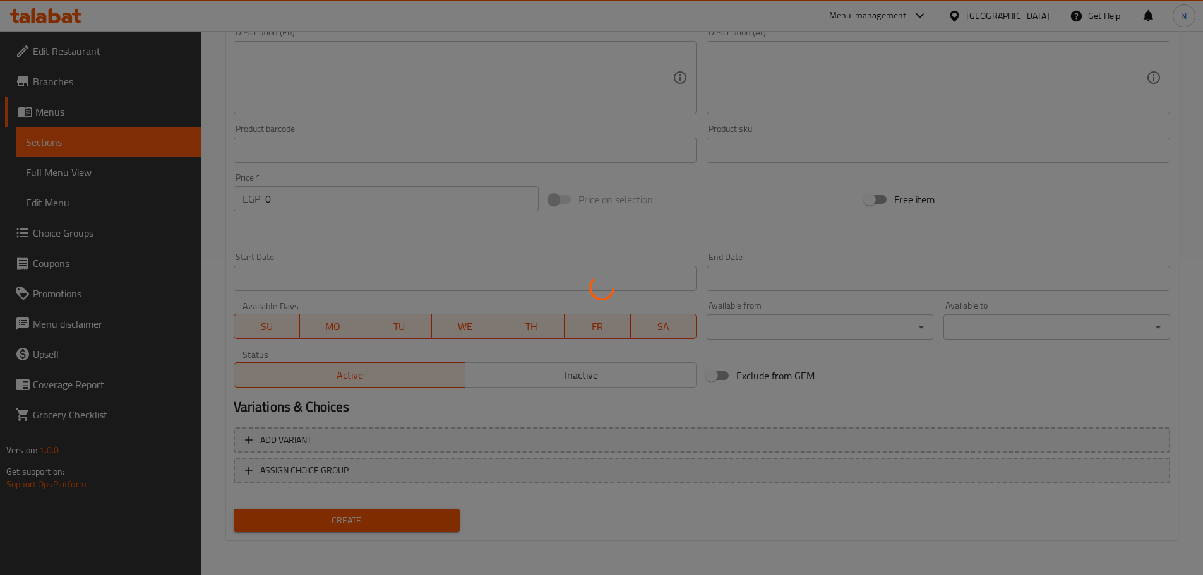
scroll to position [64, 0]
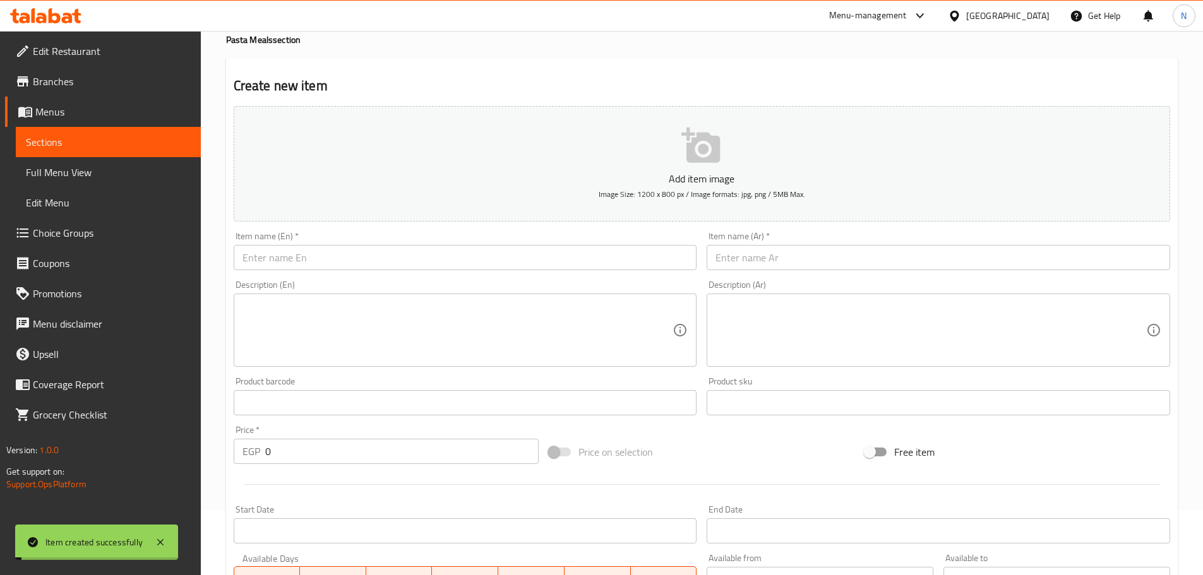
click at [377, 267] on input "text" at bounding box center [465, 257] width 463 height 25
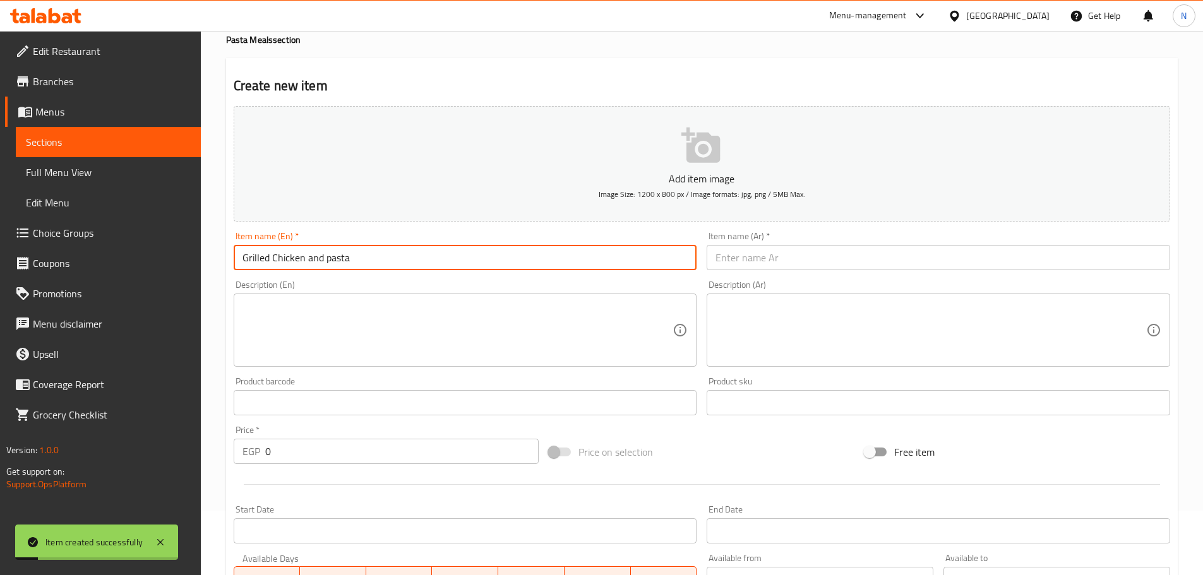
click at [359, 267] on input "Grilled Chicken and pasta" at bounding box center [465, 257] width 463 height 25
click at [330, 265] on input "Grilled Chicken and pasta" at bounding box center [465, 257] width 463 height 25
click at [771, 251] on input "text" at bounding box center [938, 257] width 463 height 25
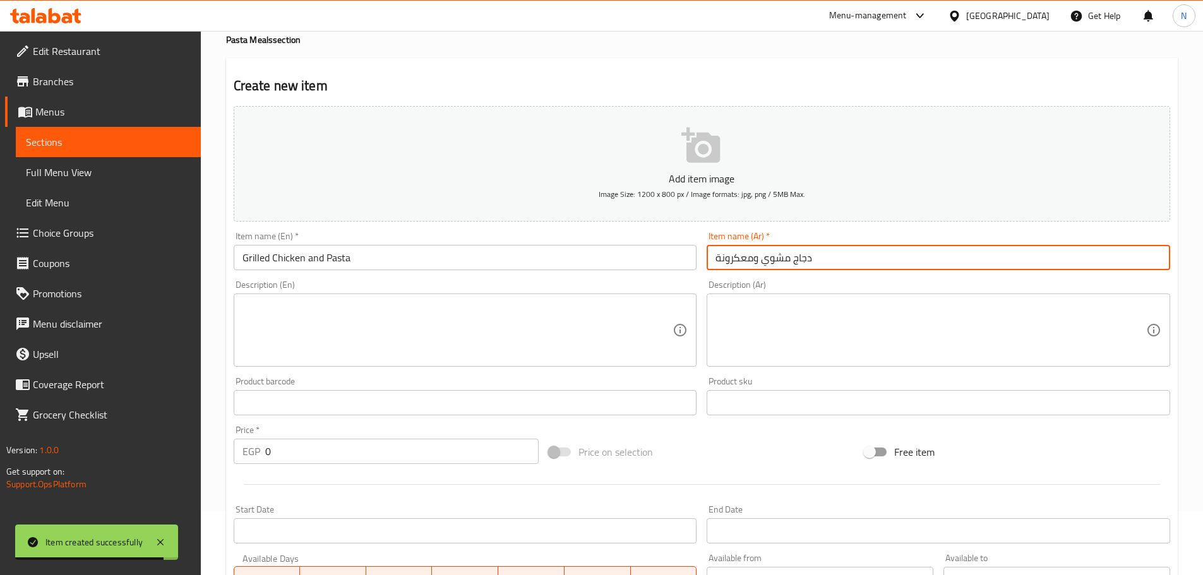
drag, startPoint x: 753, startPoint y: 258, endPoint x: 710, endPoint y: 265, distance: 44.2
click at [710, 265] on input "دجاج مشوي ومعكرونة" at bounding box center [938, 257] width 463 height 25
click at [789, 291] on div "Description (Ar) Description (Ar)" at bounding box center [938, 323] width 463 height 87
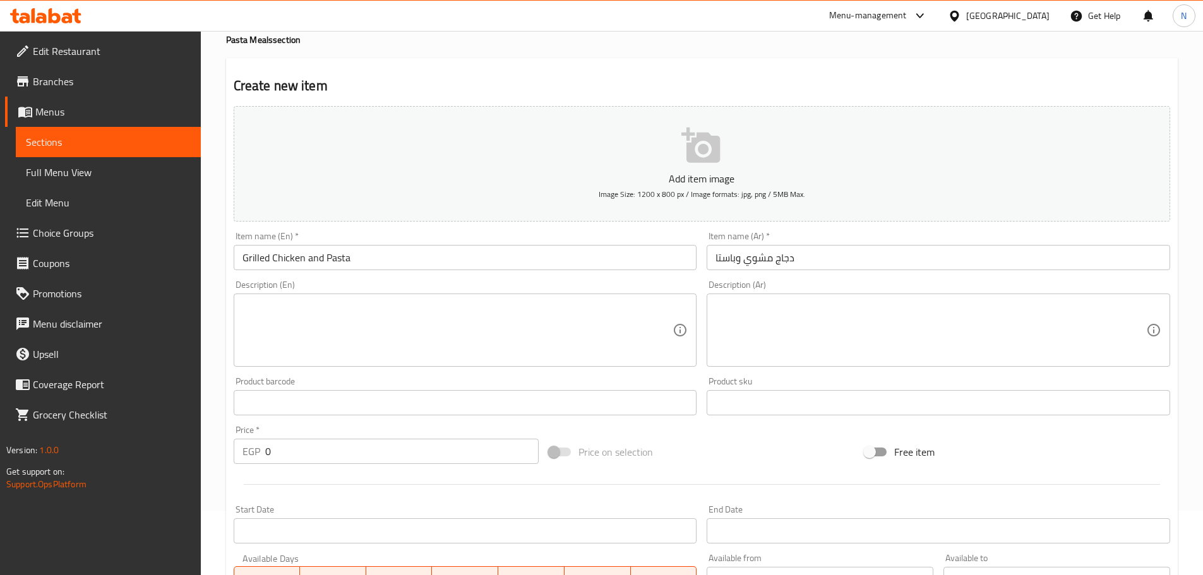
scroll to position [191, 0]
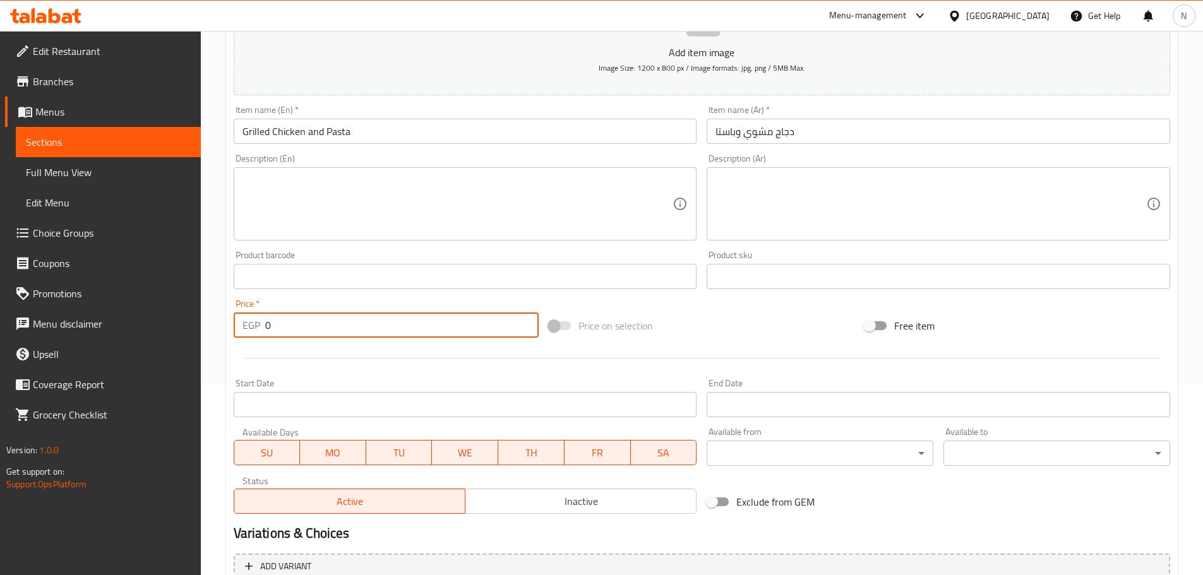
drag, startPoint x: 289, startPoint y: 329, endPoint x: 249, endPoint y: 321, distance: 40.5
click at [249, 321] on div "EGP 0 Price *" at bounding box center [387, 325] width 306 height 25
click at [756, 325] on div "Price on selection" at bounding box center [702, 326] width 316 height 34
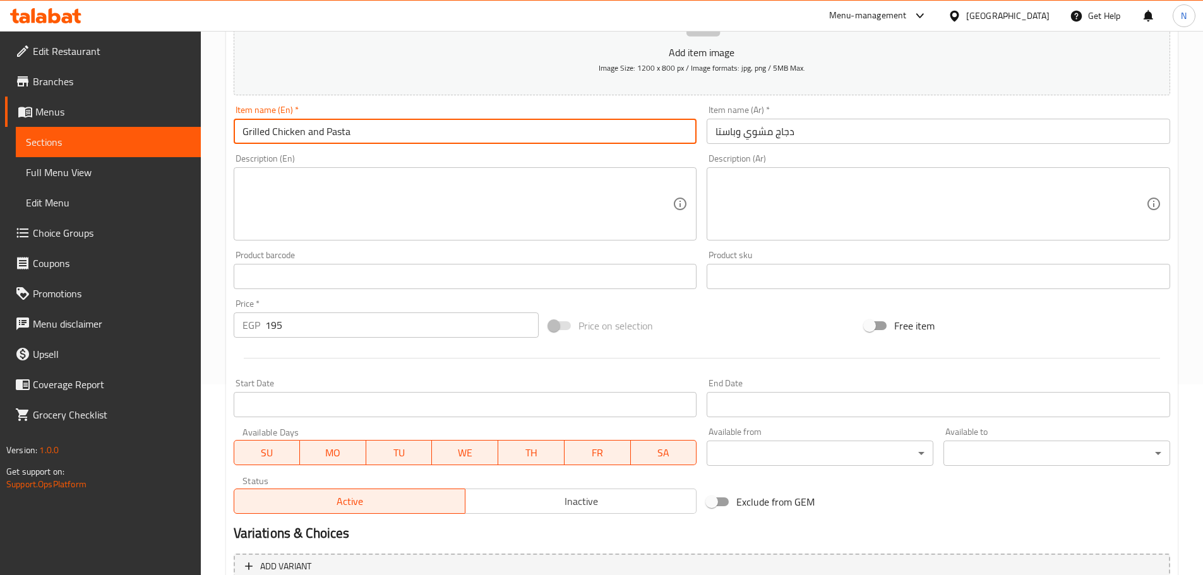
click at [314, 136] on input "Grilled Chicken and Pasta" at bounding box center [465, 131] width 463 height 25
click at [774, 335] on div "Price on selection" at bounding box center [702, 326] width 316 height 34
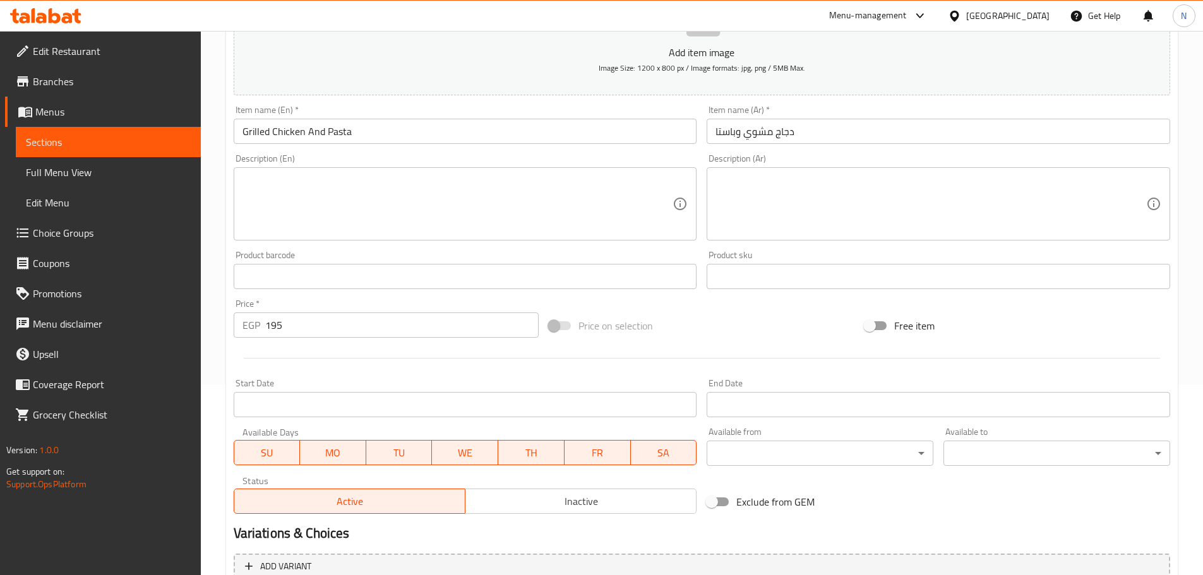
scroll to position [317, 0]
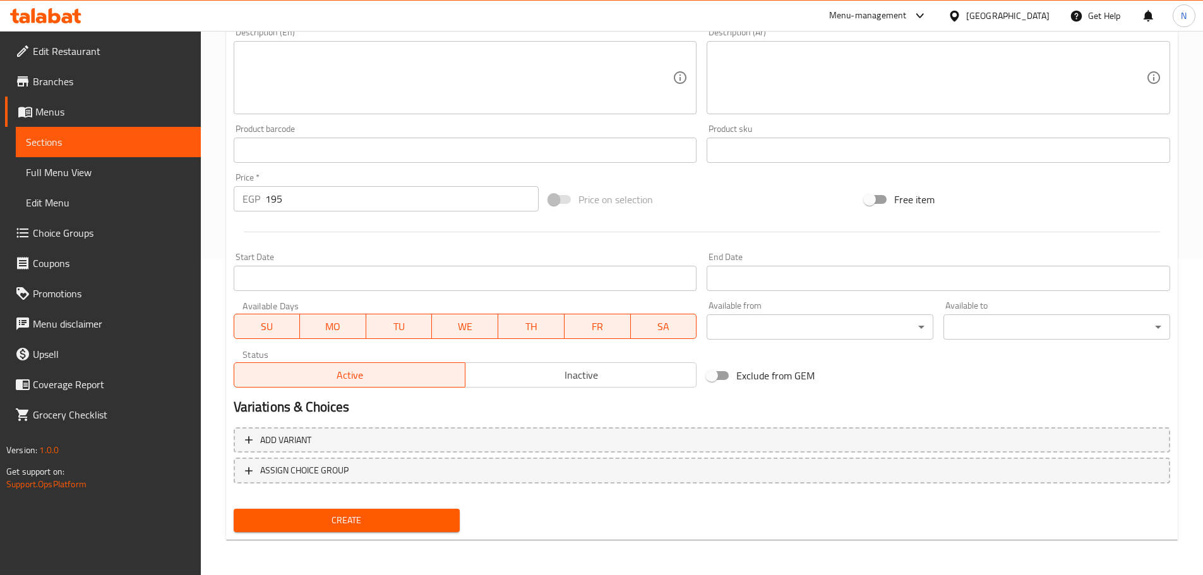
click at [351, 513] on span "Create" at bounding box center [347, 521] width 206 height 16
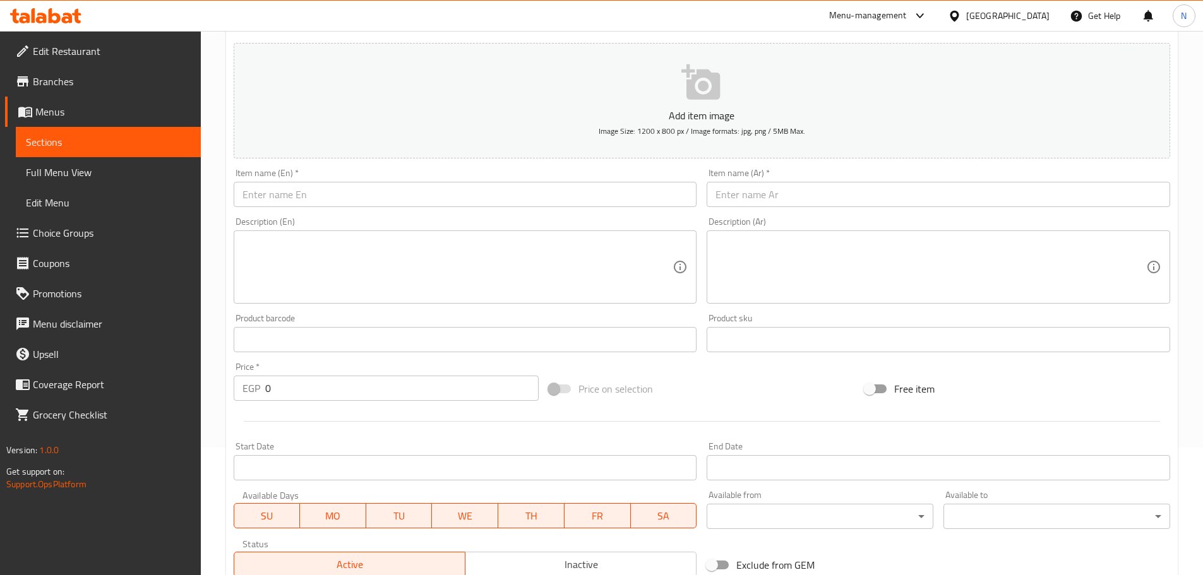
click at [372, 200] on input "text" at bounding box center [465, 194] width 463 height 25
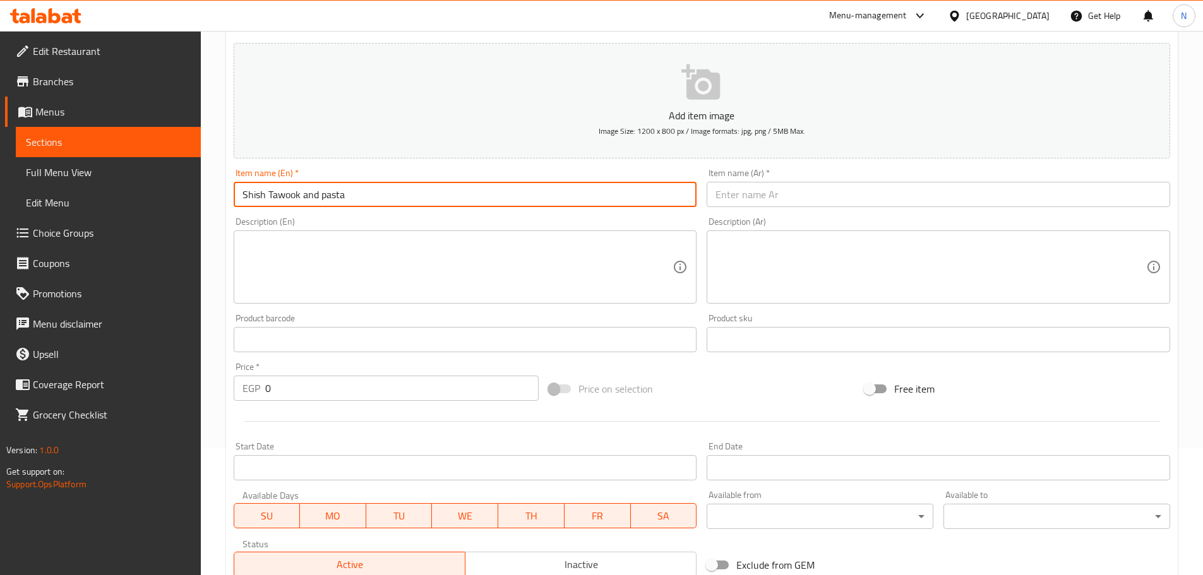
click at [319, 190] on input "Shish Tawook and pasta" at bounding box center [465, 194] width 463 height 25
click at [319, 189] on input "Shish Tawook and pasta" at bounding box center [465, 194] width 463 height 25
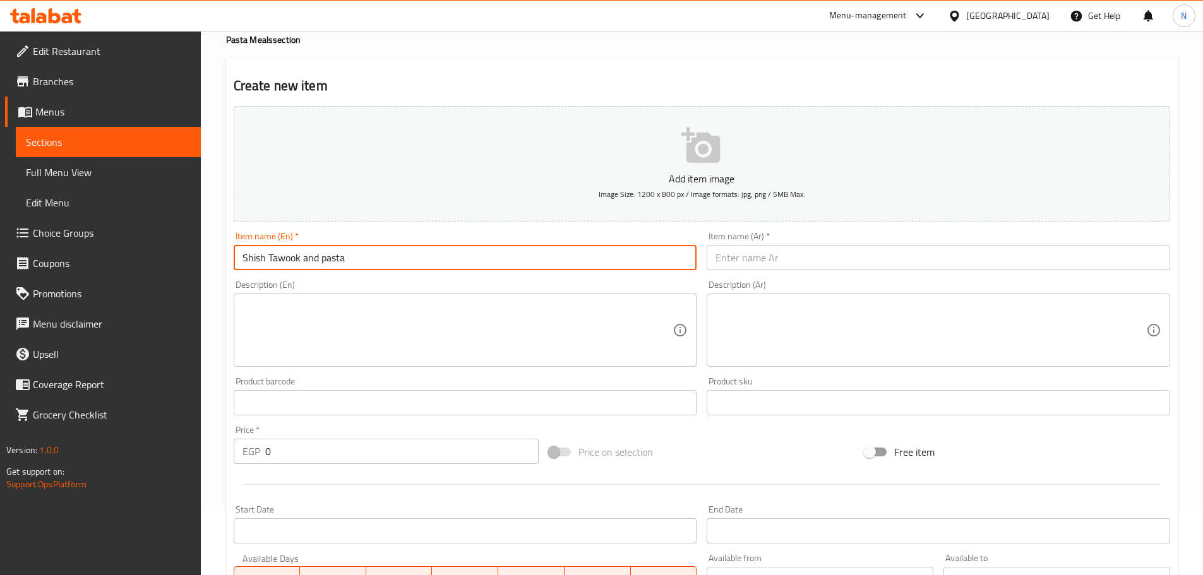
drag, startPoint x: 319, startPoint y: 189, endPoint x: 295, endPoint y: 263, distance: 77.5
click at [295, 263] on input "Shish Tawook and pasta" at bounding box center [465, 257] width 463 height 25
click at [311, 252] on input "[PERSON_NAME] and Pasta" at bounding box center [465, 257] width 463 height 25
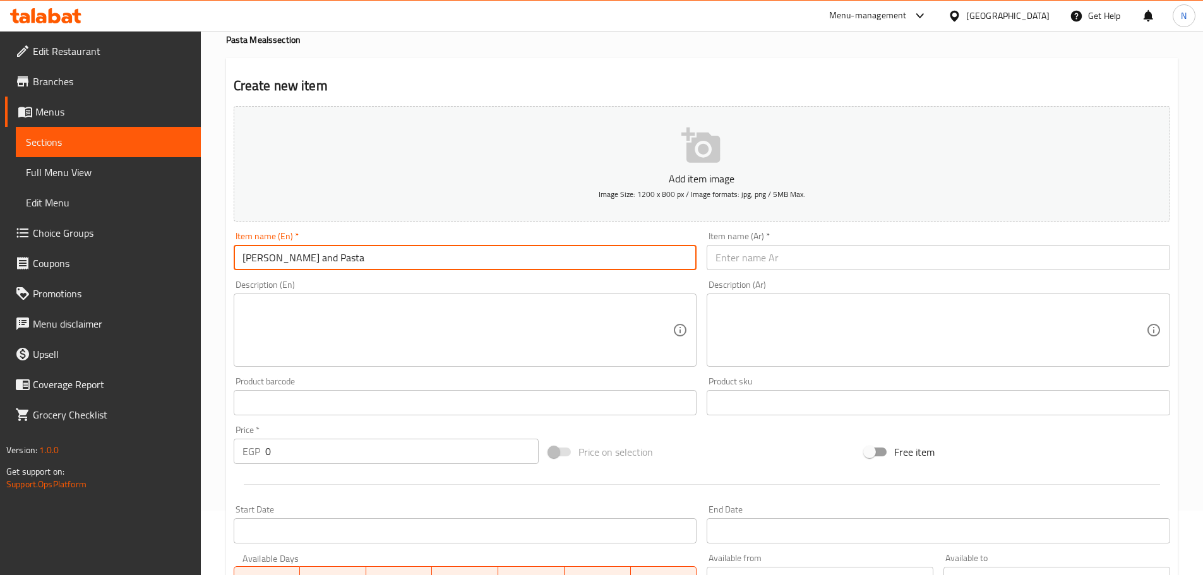
click at [311, 252] on input "[PERSON_NAME] and Pasta" at bounding box center [465, 257] width 463 height 25
click at [314, 252] on input "[PERSON_NAME] And Pasta" at bounding box center [465, 257] width 463 height 25
click at [792, 266] on input "text" at bounding box center [938, 257] width 463 height 25
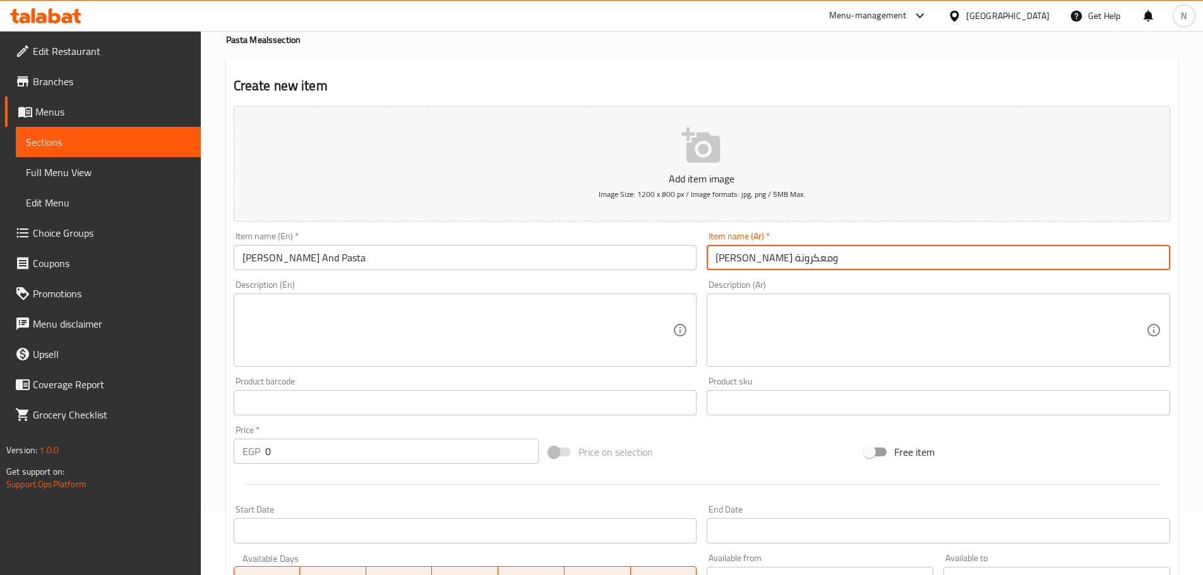
drag, startPoint x: 753, startPoint y: 256, endPoint x: 716, endPoint y: 259, distance: 36.7
click at [716, 259] on input "[PERSON_NAME] ومعكرونة" at bounding box center [938, 257] width 463 height 25
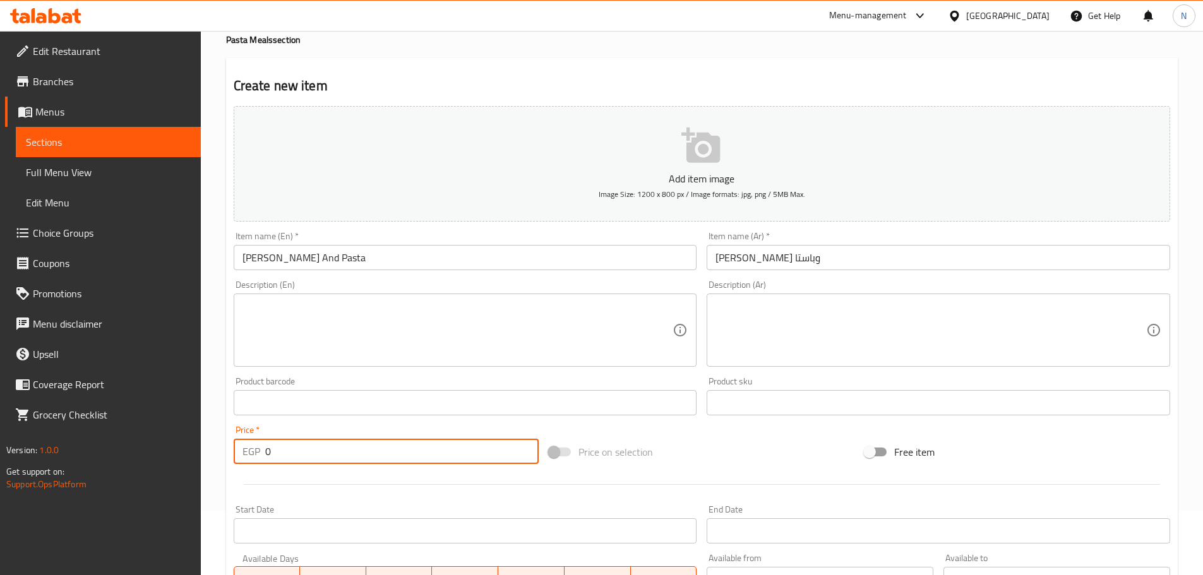
drag, startPoint x: 280, startPoint y: 450, endPoint x: 263, endPoint y: 455, distance: 18.4
click at [263, 455] on div "EGP 0 Price *" at bounding box center [387, 451] width 306 height 25
click at [649, 470] on div at bounding box center [702, 484] width 946 height 31
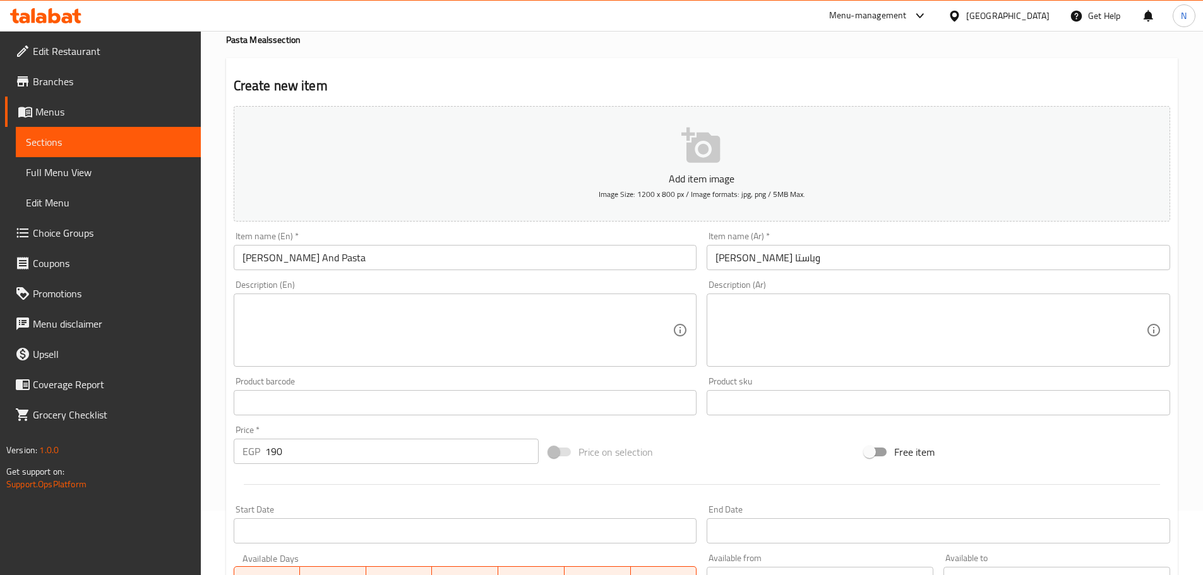
scroll to position [317, 0]
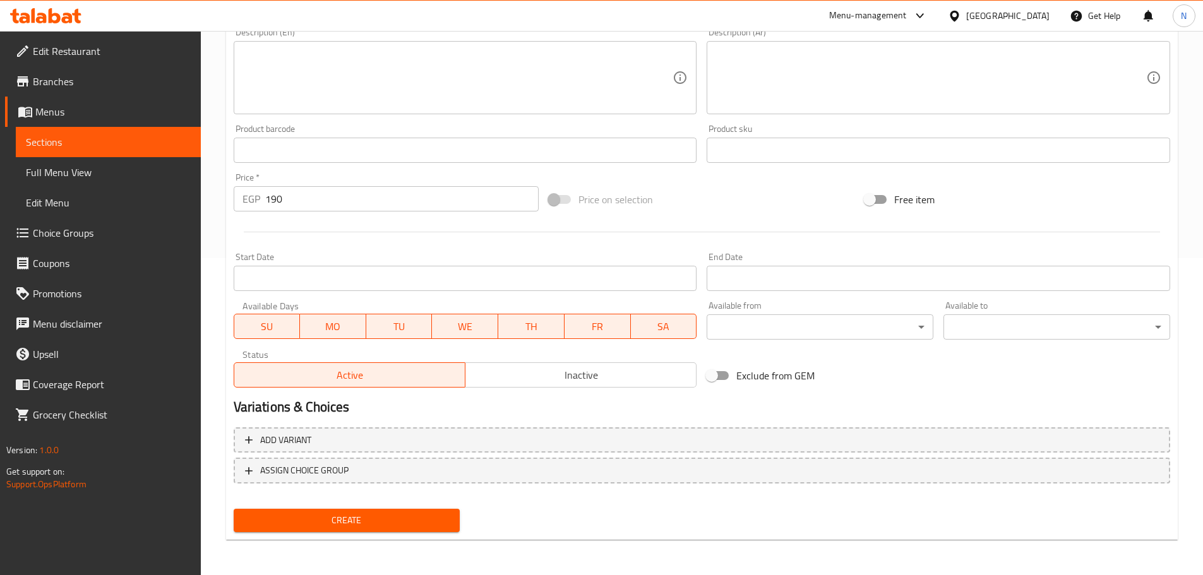
click at [325, 521] on span "Create" at bounding box center [347, 521] width 206 height 16
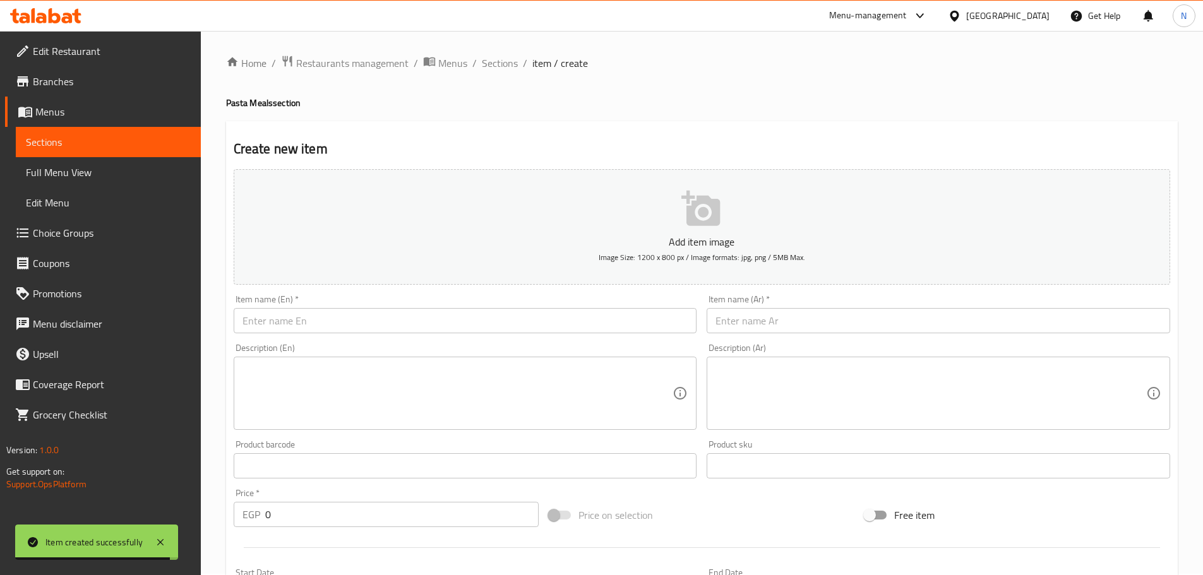
scroll to position [0, 0]
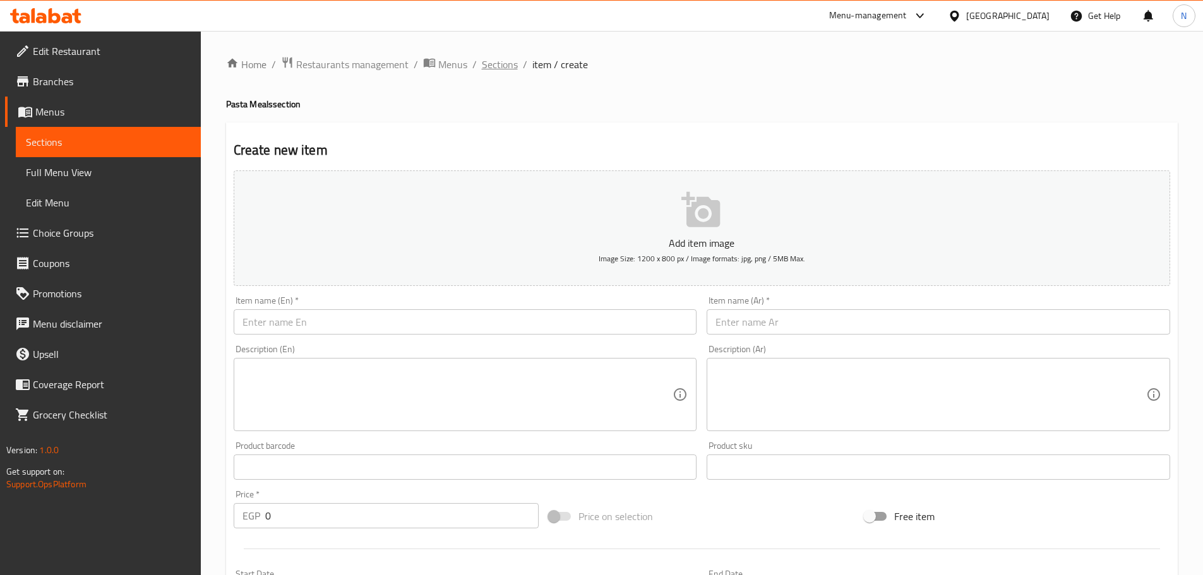
click at [487, 69] on span "Sections" at bounding box center [500, 64] width 36 height 15
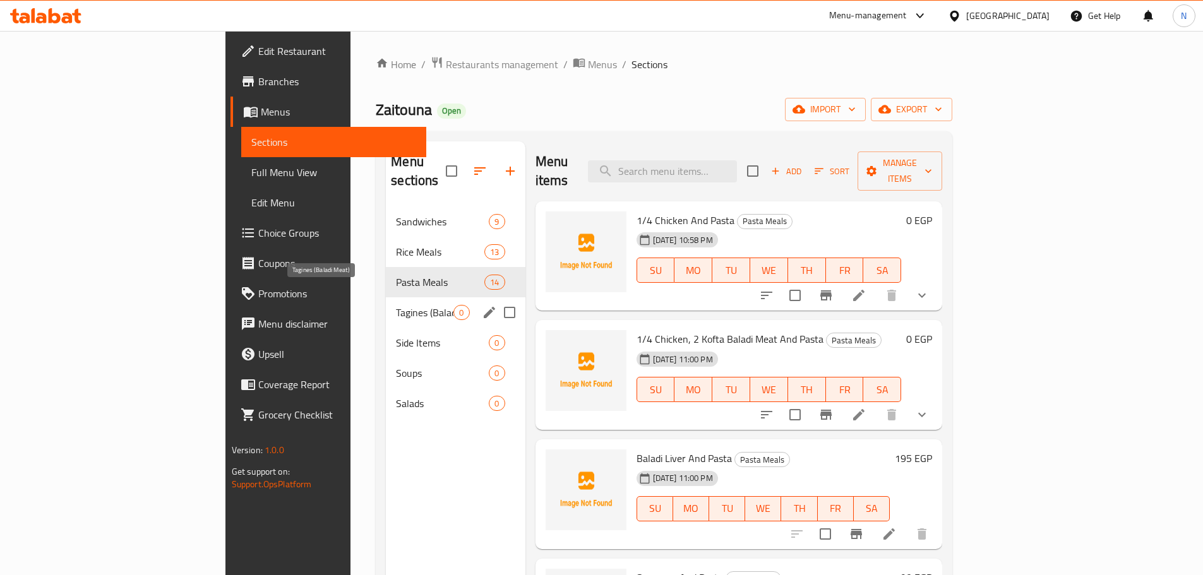
click at [396, 305] on span "Tagines (Baladi Meat)" at bounding box center [424, 312] width 57 height 15
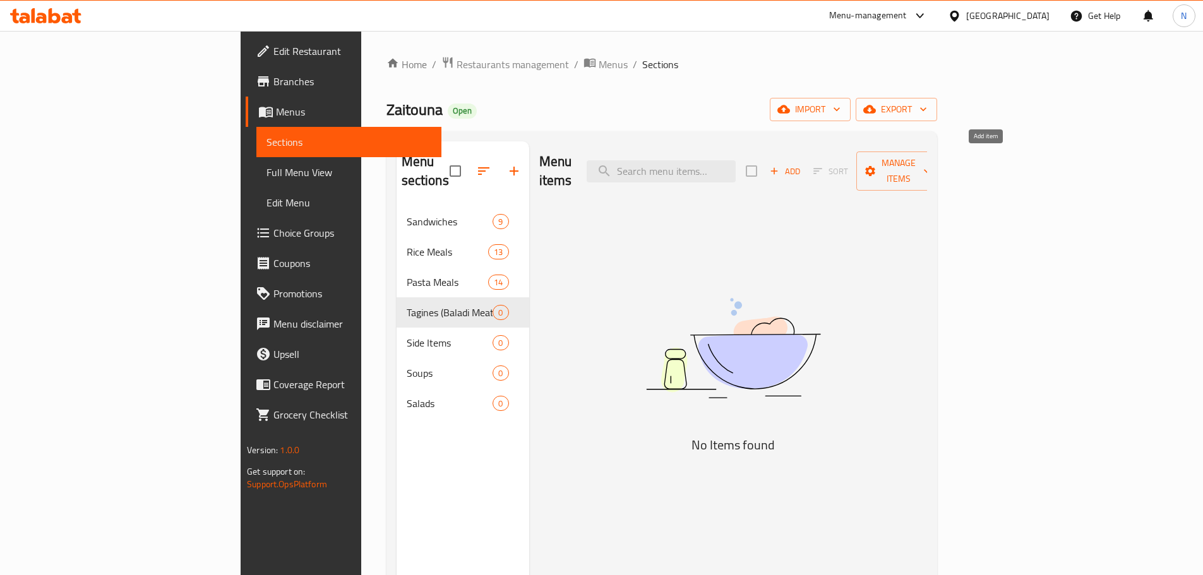
click at [780, 165] on icon "button" at bounding box center [773, 170] width 11 height 11
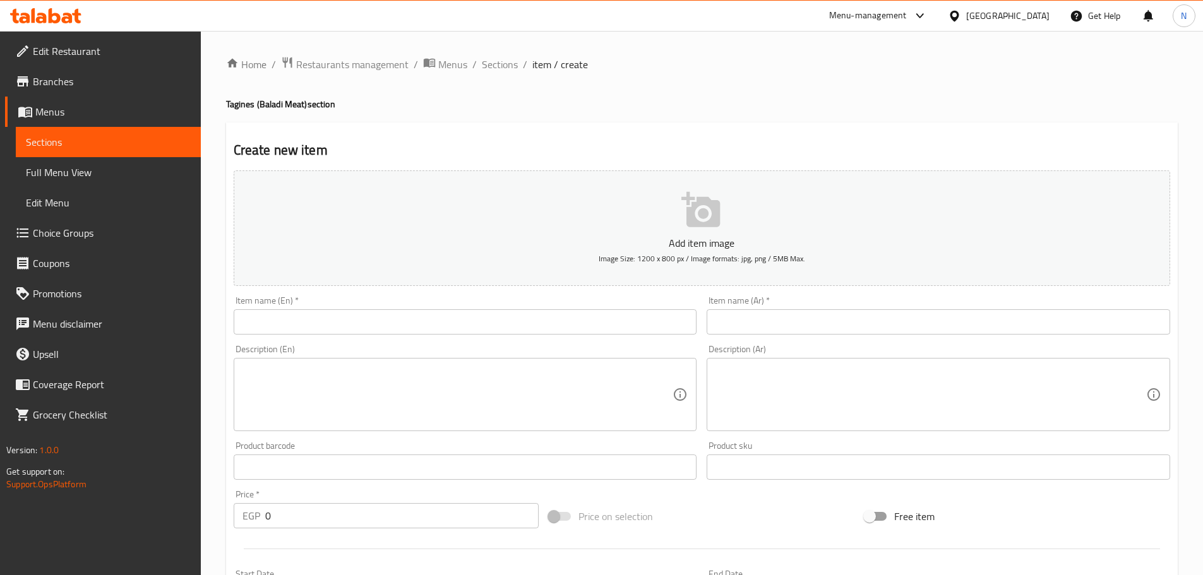
click at [537, 306] on div "Item name (En)   * Item name (En) *" at bounding box center [465, 315] width 463 height 39
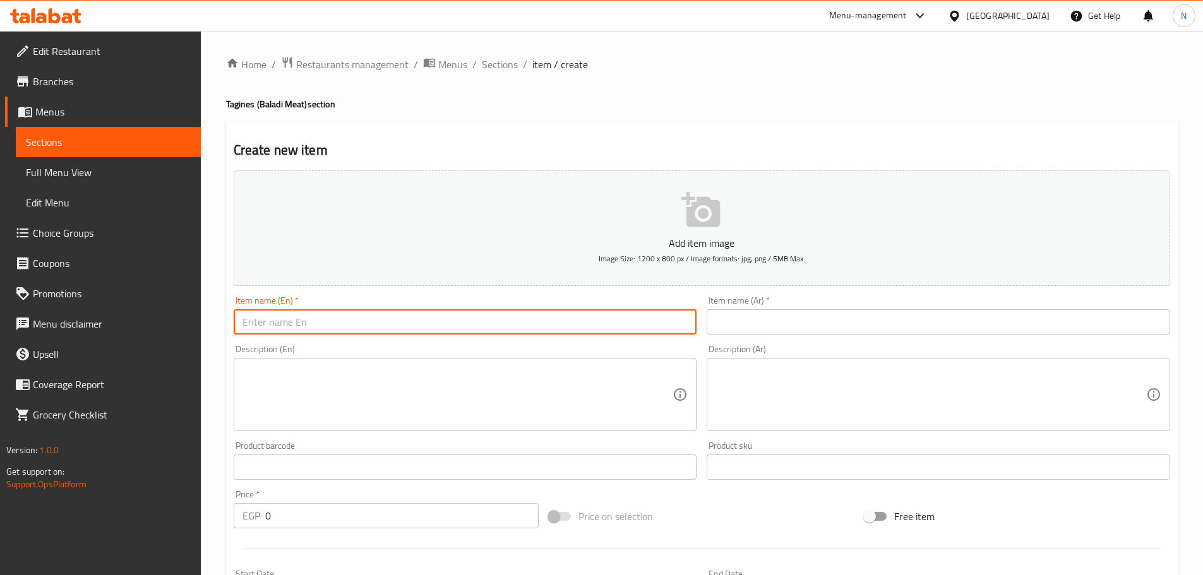
click at [537, 313] on input "text" at bounding box center [465, 321] width 463 height 25
click at [326, 321] on input "Tagine meat with onions" at bounding box center [465, 321] width 463 height 25
click at [303, 321] on input "Tagine Meat with Onions" at bounding box center [465, 321] width 463 height 25
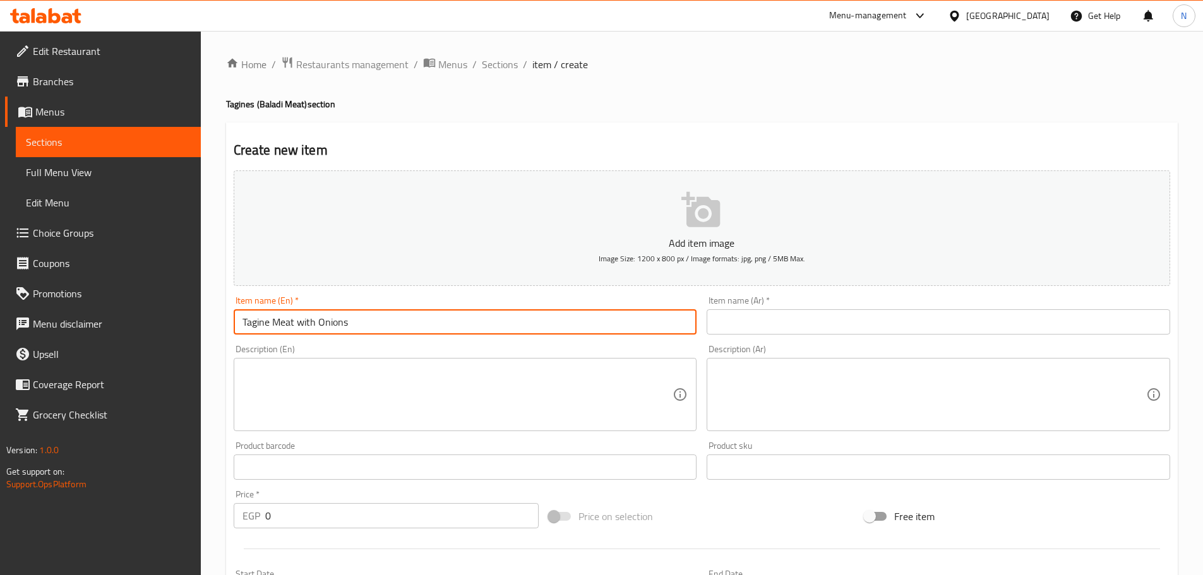
click at [303, 321] on input "Tagine Meat with Onions" at bounding box center [465, 321] width 463 height 25
click at [330, 325] on input "Tagine Meat With Onions" at bounding box center [465, 321] width 463 height 25
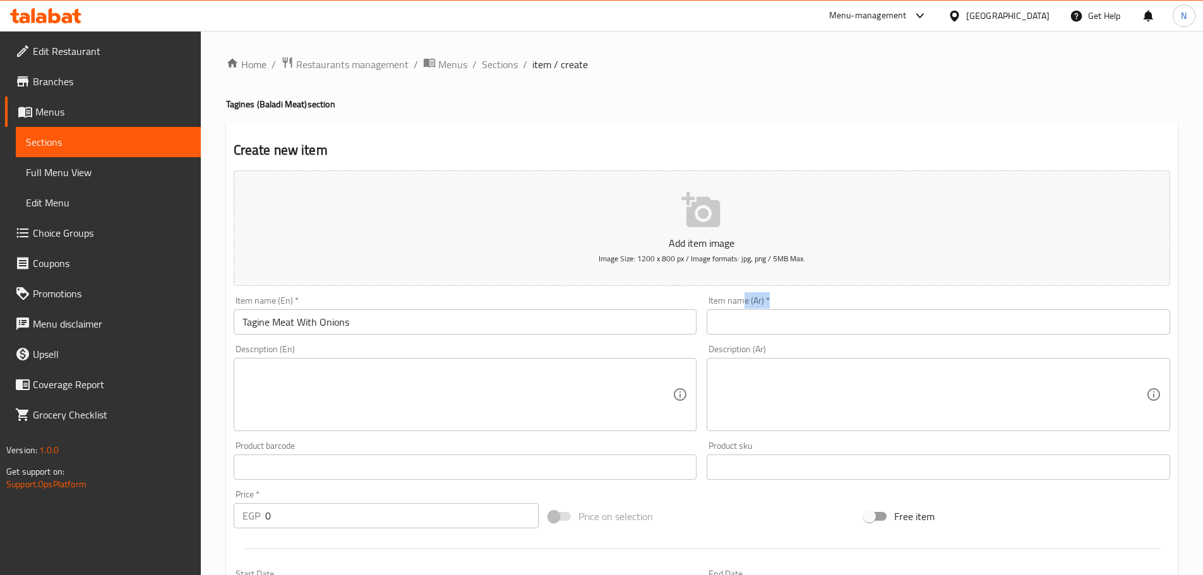
click at [741, 308] on div "Item name (Ar)   * Item name (Ar) *" at bounding box center [938, 315] width 463 height 39
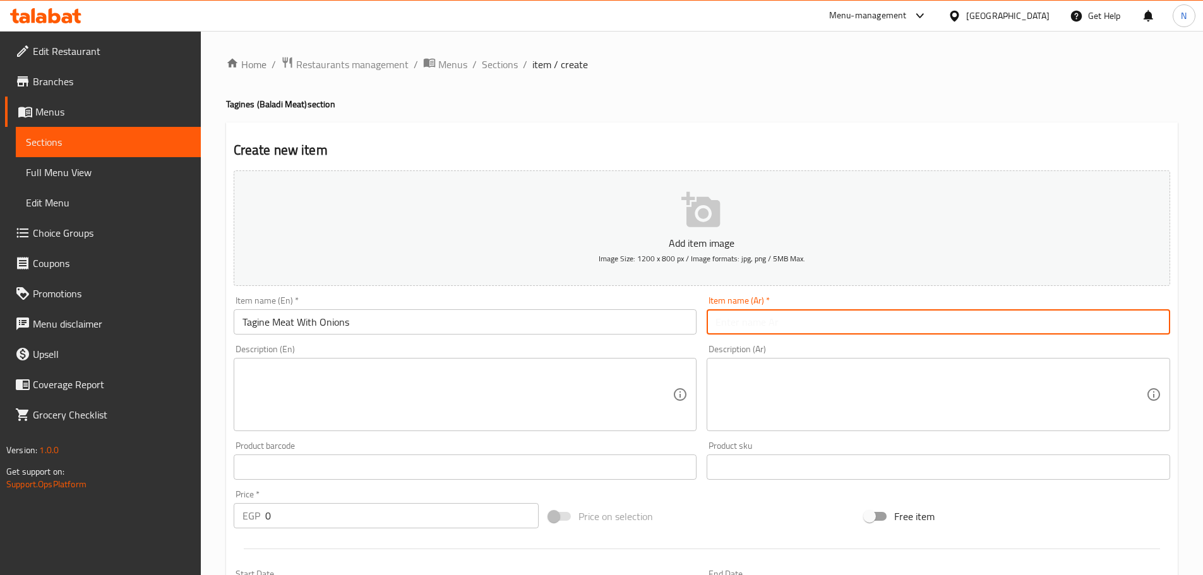
click at [740, 316] on input "text" at bounding box center [938, 321] width 463 height 25
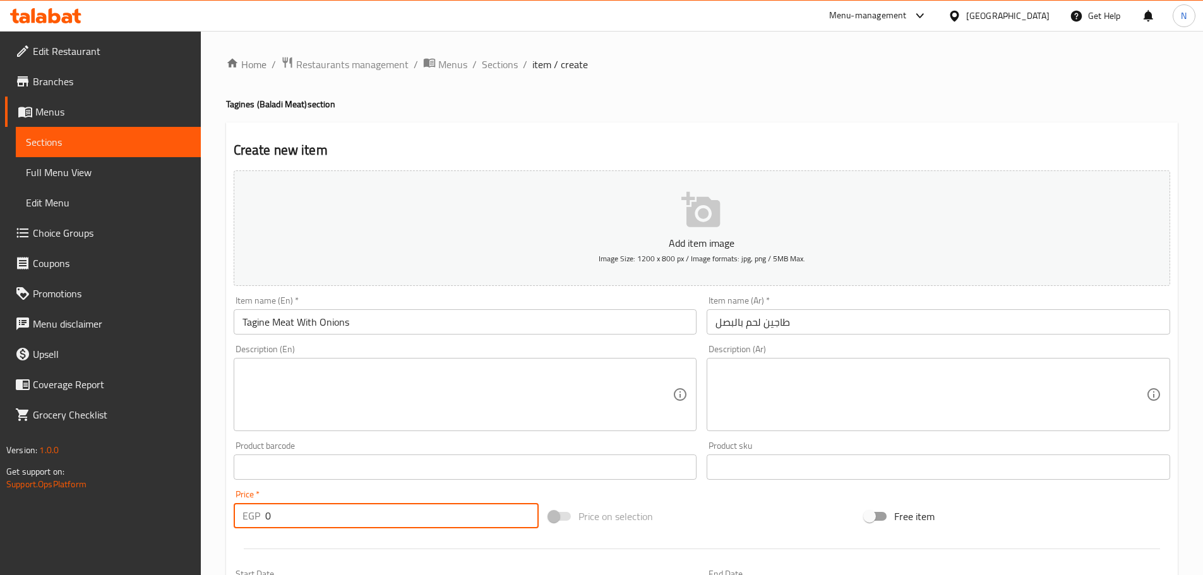
drag, startPoint x: 272, startPoint y: 519, endPoint x: 253, endPoint y: 523, distance: 19.5
click at [253, 523] on div "EGP 0 Price *" at bounding box center [387, 515] width 306 height 25
click at [719, 499] on div "Price on selection" at bounding box center [702, 516] width 316 height 34
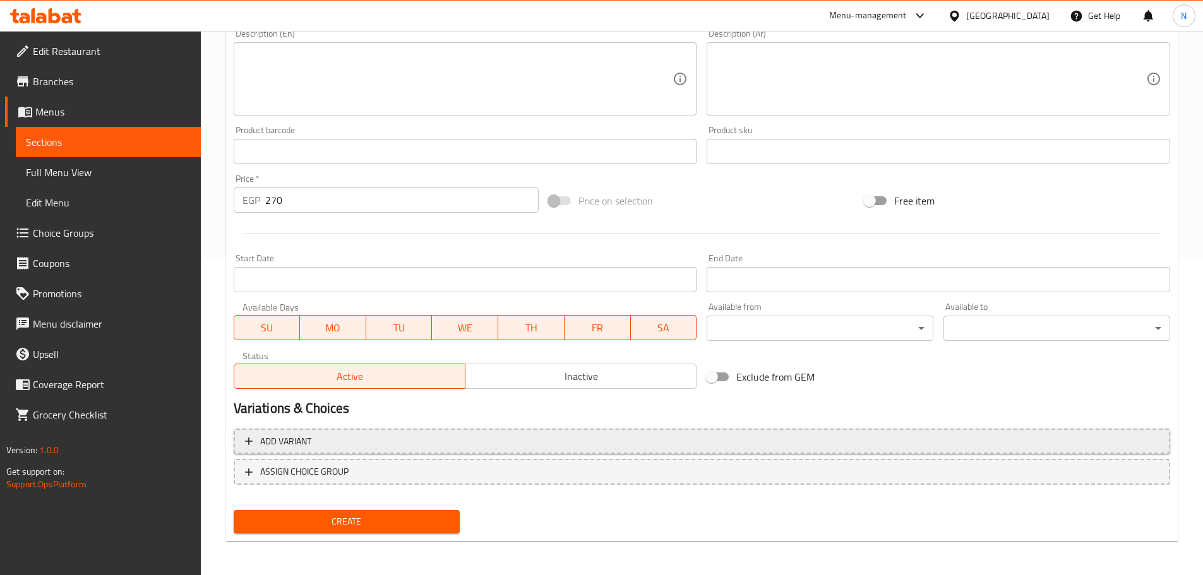
scroll to position [317, 0]
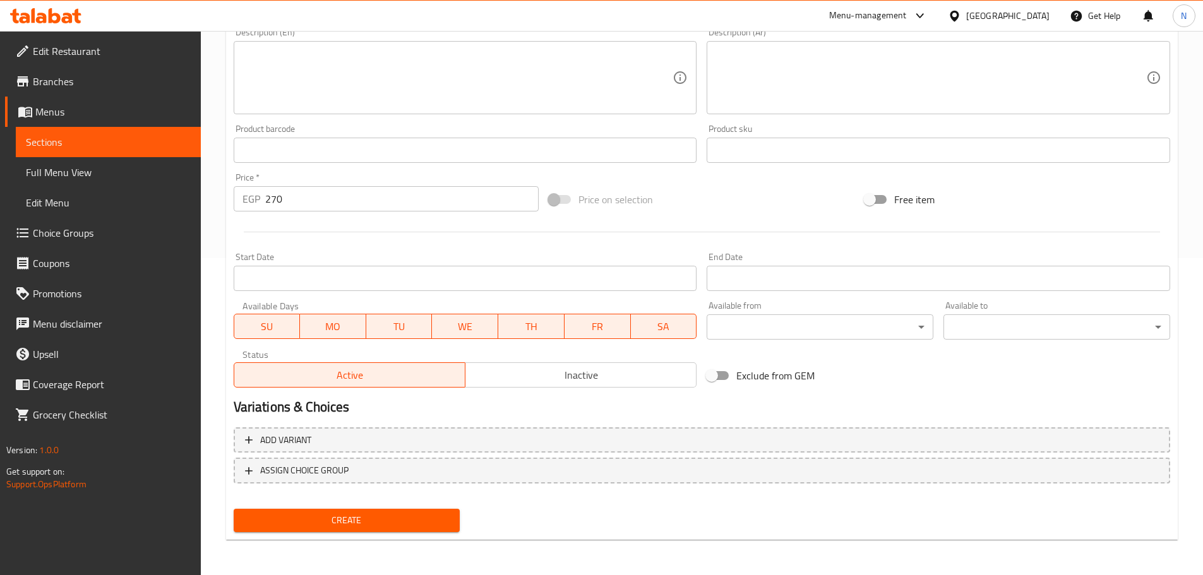
click at [301, 510] on button "Create" at bounding box center [347, 520] width 227 height 23
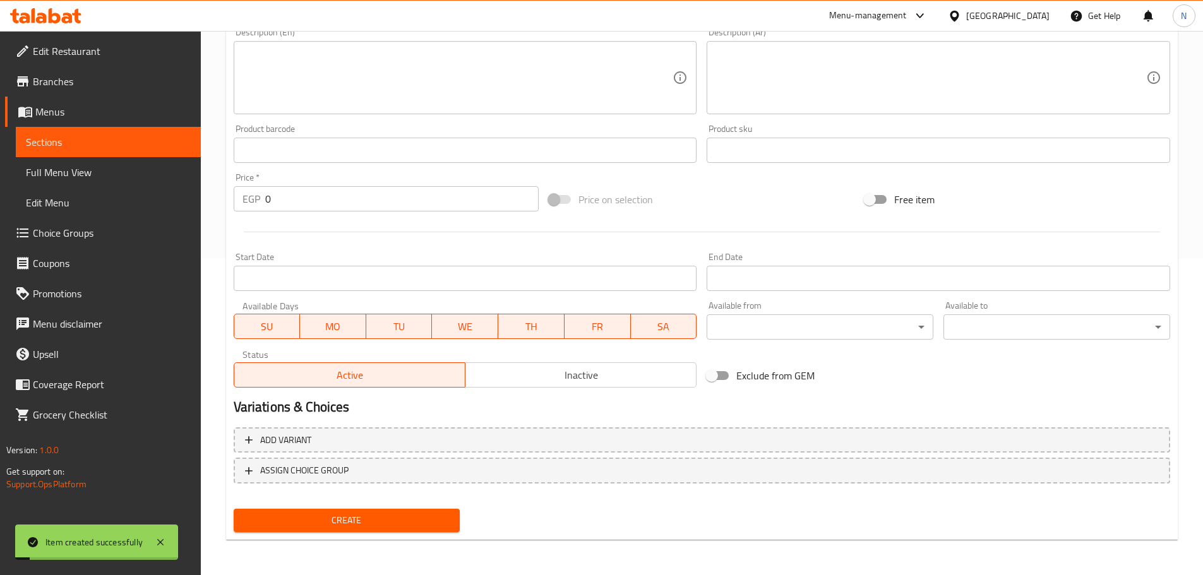
scroll to position [128, 0]
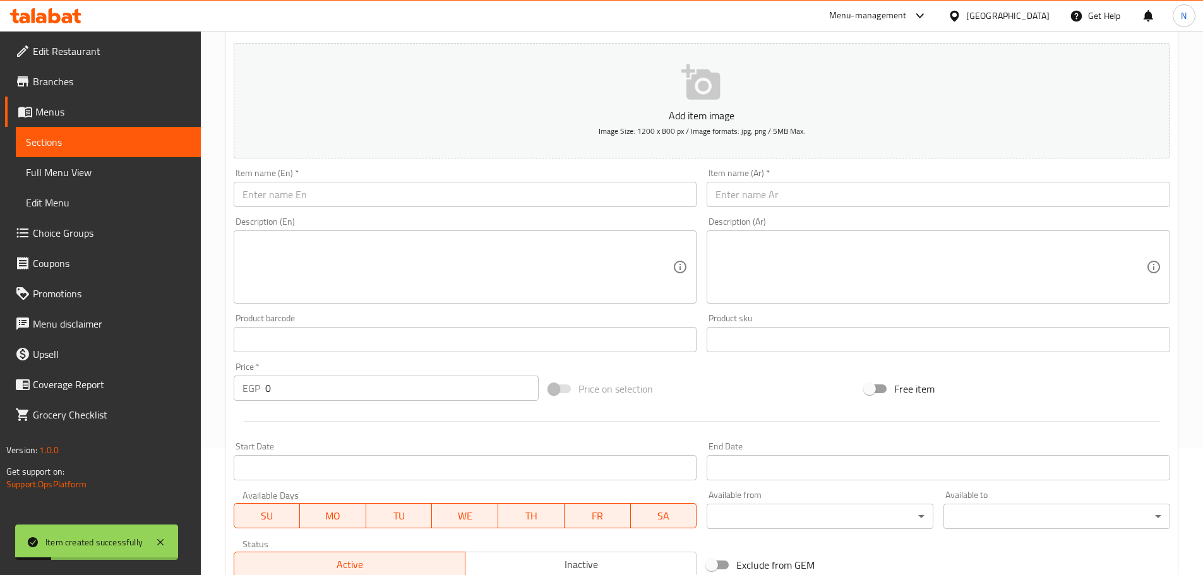
click at [381, 203] on input "text" at bounding box center [465, 194] width 463 height 25
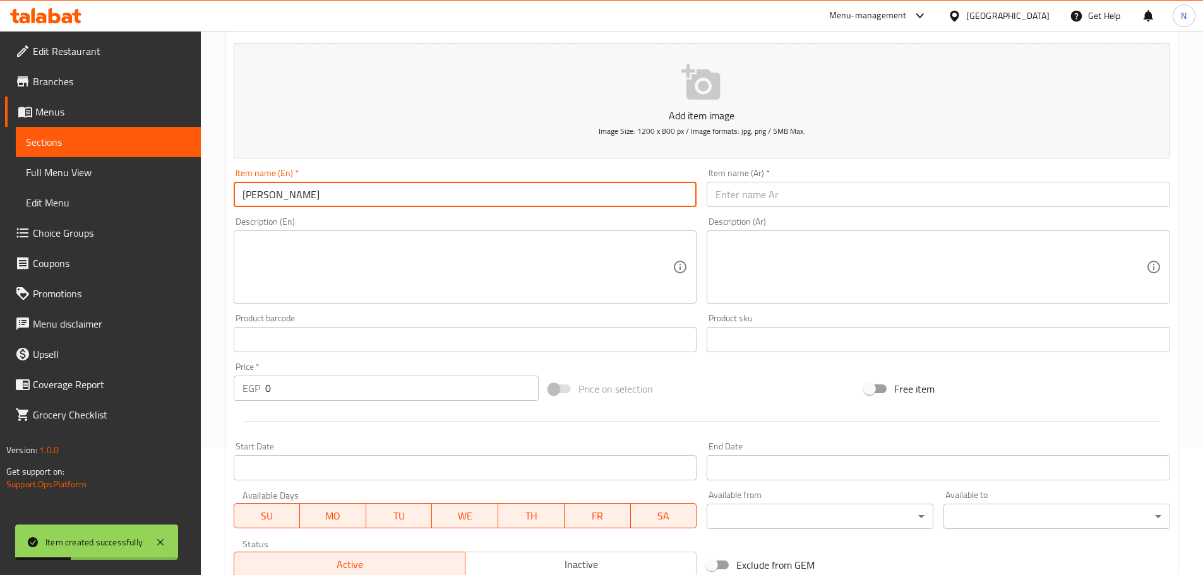
click at [343, 198] on input "[PERSON_NAME]" at bounding box center [465, 194] width 463 height 25
click at [868, 200] on input "text" at bounding box center [938, 194] width 463 height 25
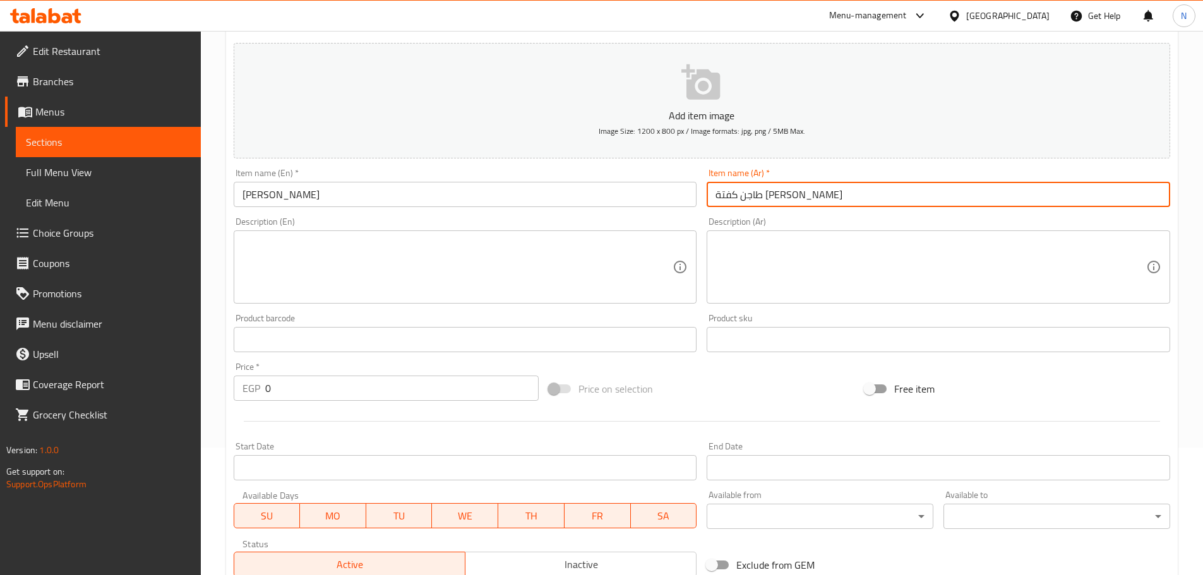
scroll to position [191, 0]
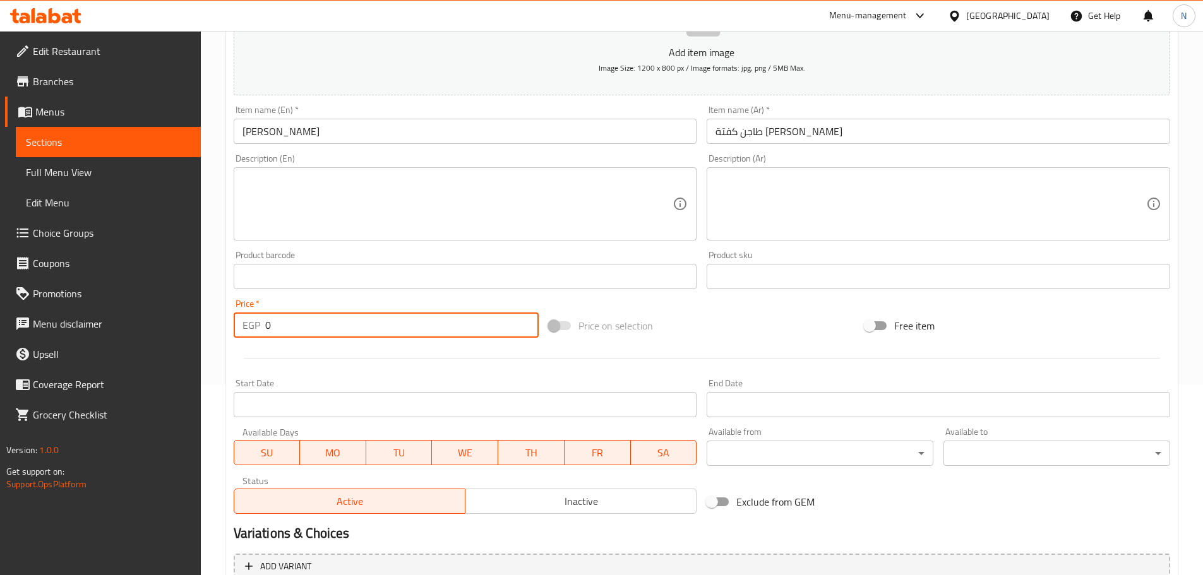
drag, startPoint x: 313, startPoint y: 335, endPoint x: 246, endPoint y: 340, distance: 66.5
click at [246, 340] on div "Price   * EGP 0 Price *" at bounding box center [387, 318] width 316 height 49
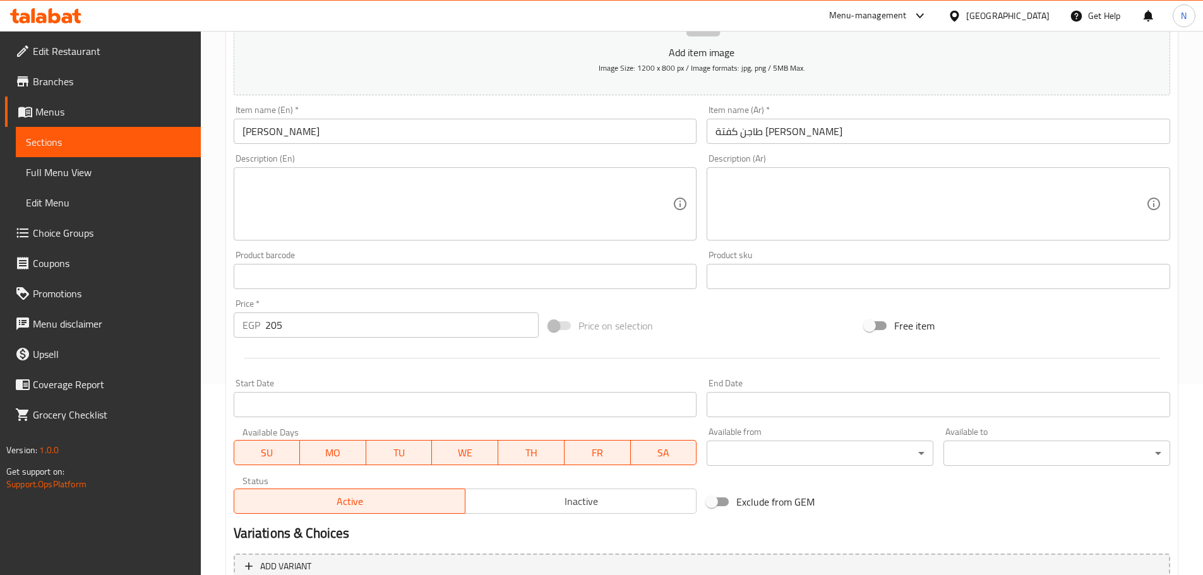
click at [659, 313] on div "Price on selection" at bounding box center [702, 326] width 316 height 34
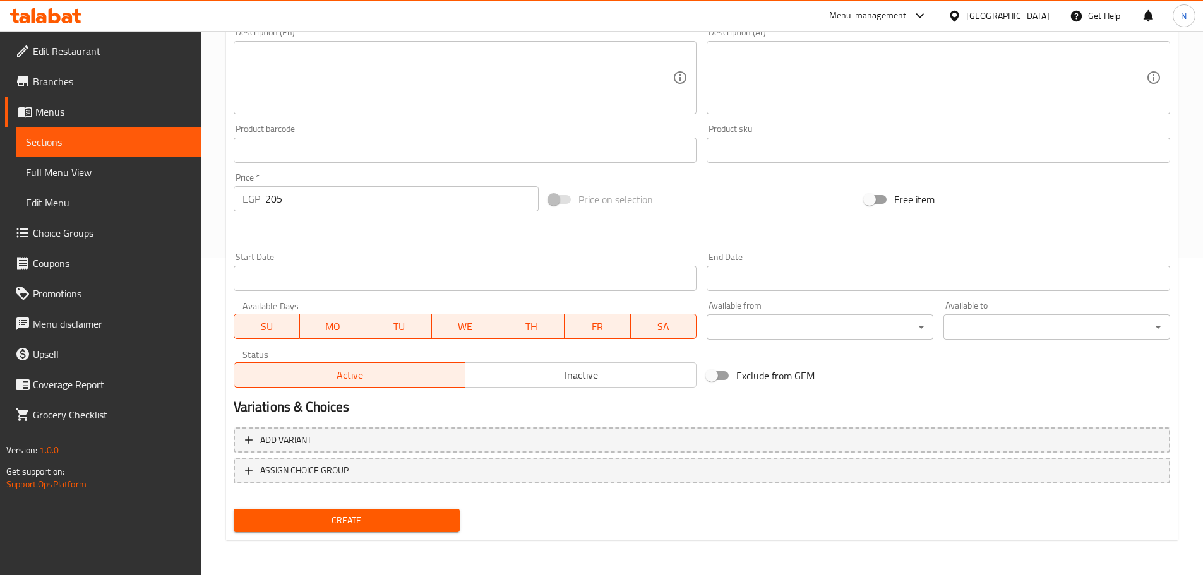
click at [361, 511] on button "Create" at bounding box center [347, 520] width 227 height 23
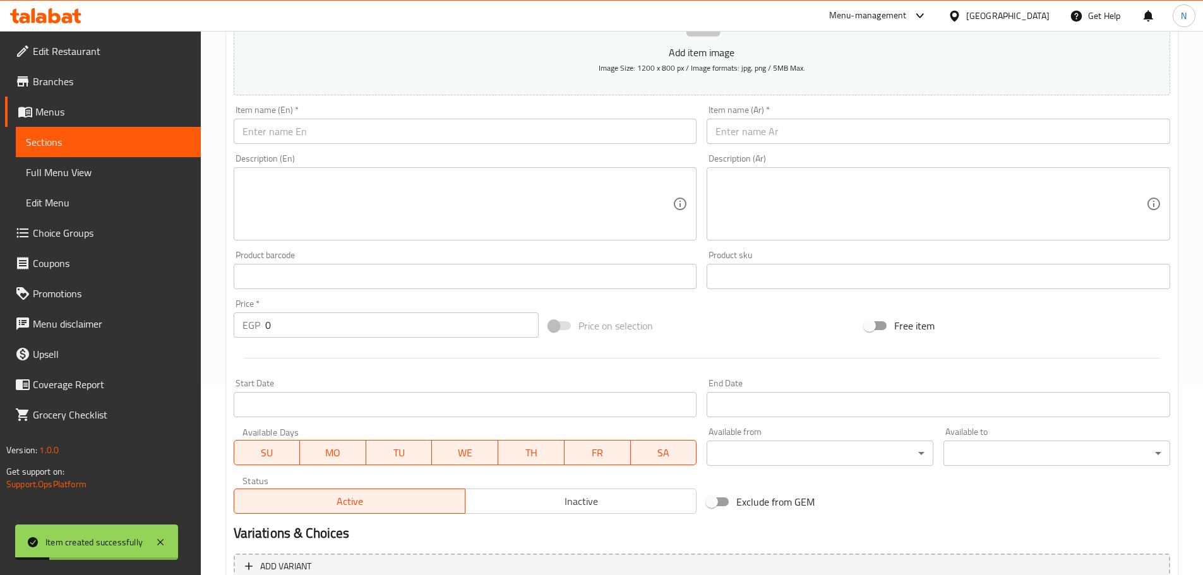
click at [398, 143] on input "text" at bounding box center [465, 131] width 463 height 25
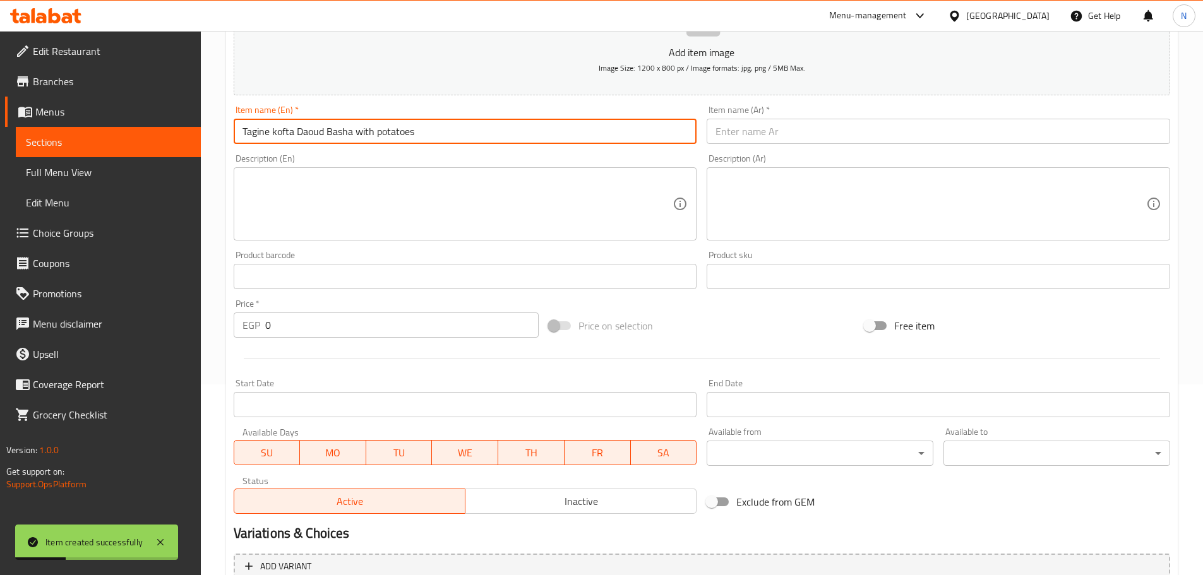
click at [364, 133] on input "Tagine kofta Daoud Basha with potatoes" at bounding box center [465, 131] width 463 height 25
click at [363, 124] on input "[PERSON_NAME] with Potatoes" at bounding box center [465, 131] width 463 height 25
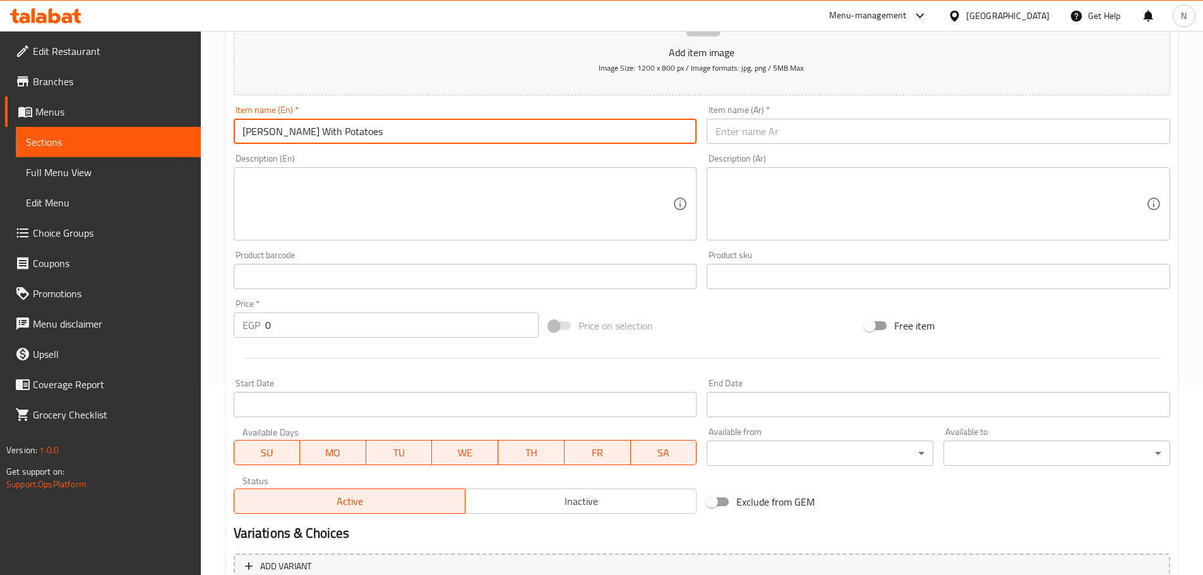
click at [335, 134] on input "[PERSON_NAME] With Potatoes" at bounding box center [465, 131] width 463 height 25
click at [801, 115] on div "Item name (Ar)   * Item name (Ar) *" at bounding box center [938, 124] width 463 height 39
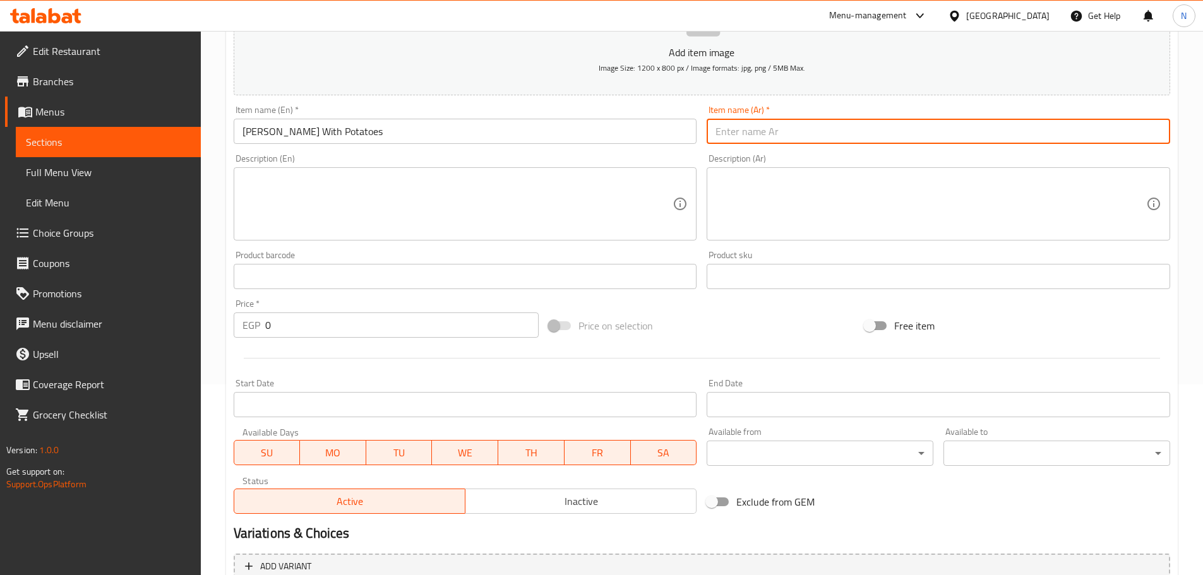
click at [797, 128] on input "text" at bounding box center [938, 131] width 463 height 25
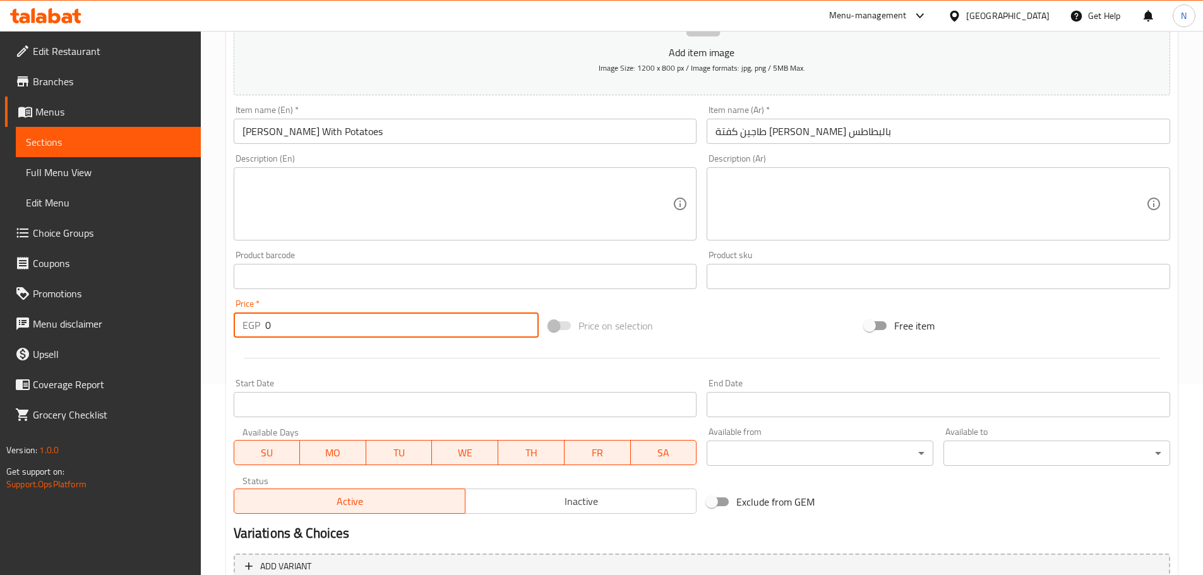
drag, startPoint x: 311, startPoint y: 323, endPoint x: 245, endPoint y: 340, distance: 68.6
click at [245, 340] on div "Price   * EGP 0 Price *" at bounding box center [387, 318] width 316 height 49
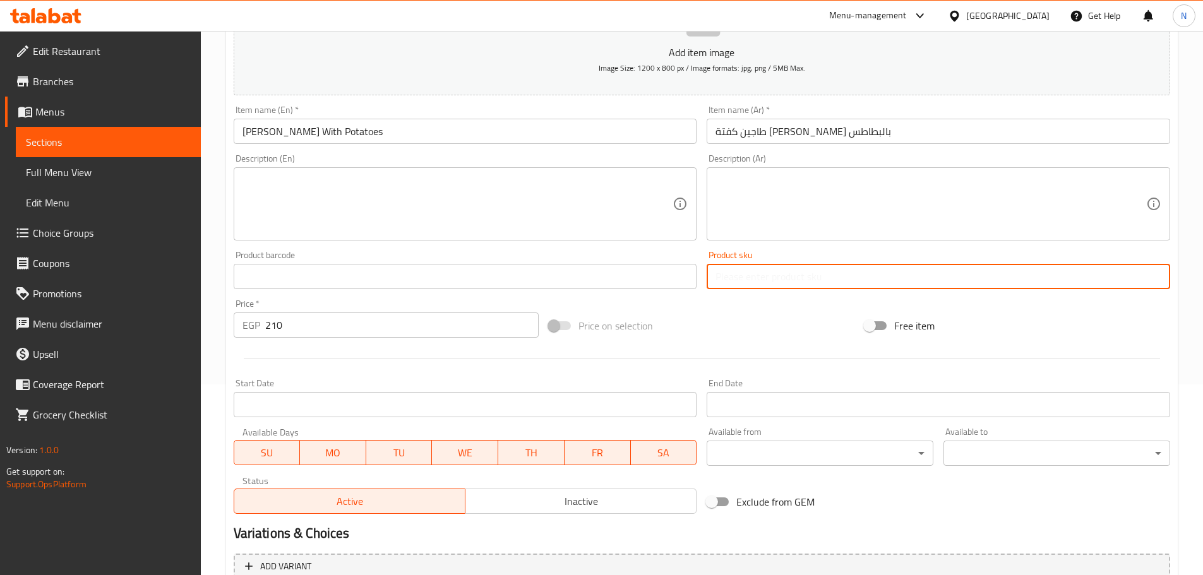
click at [789, 282] on input "text" at bounding box center [938, 276] width 463 height 25
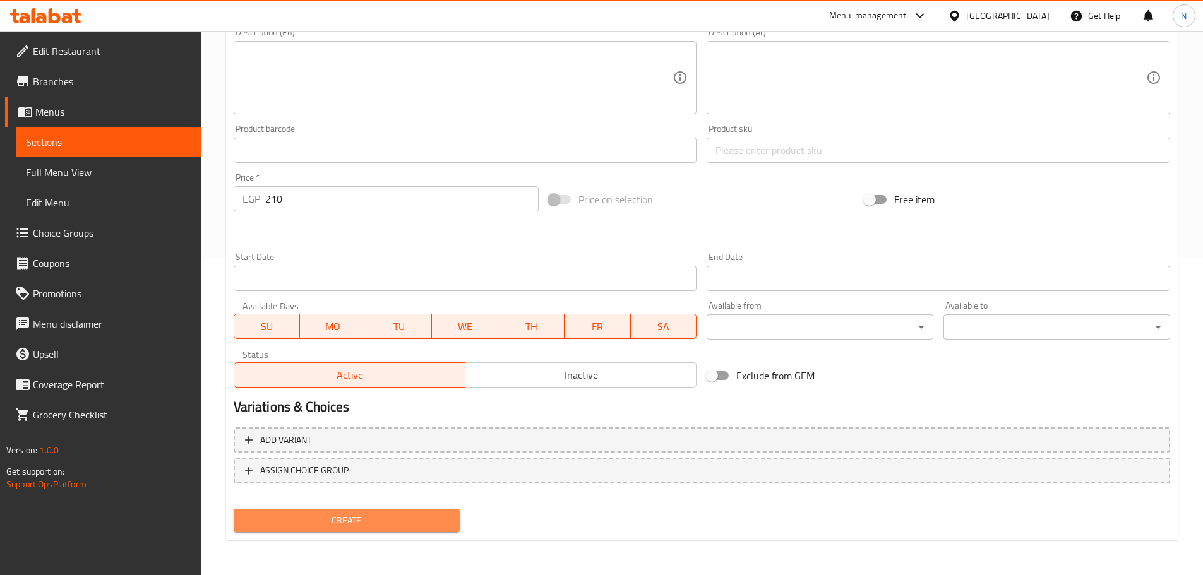
click at [355, 517] on span "Create" at bounding box center [347, 521] width 206 height 16
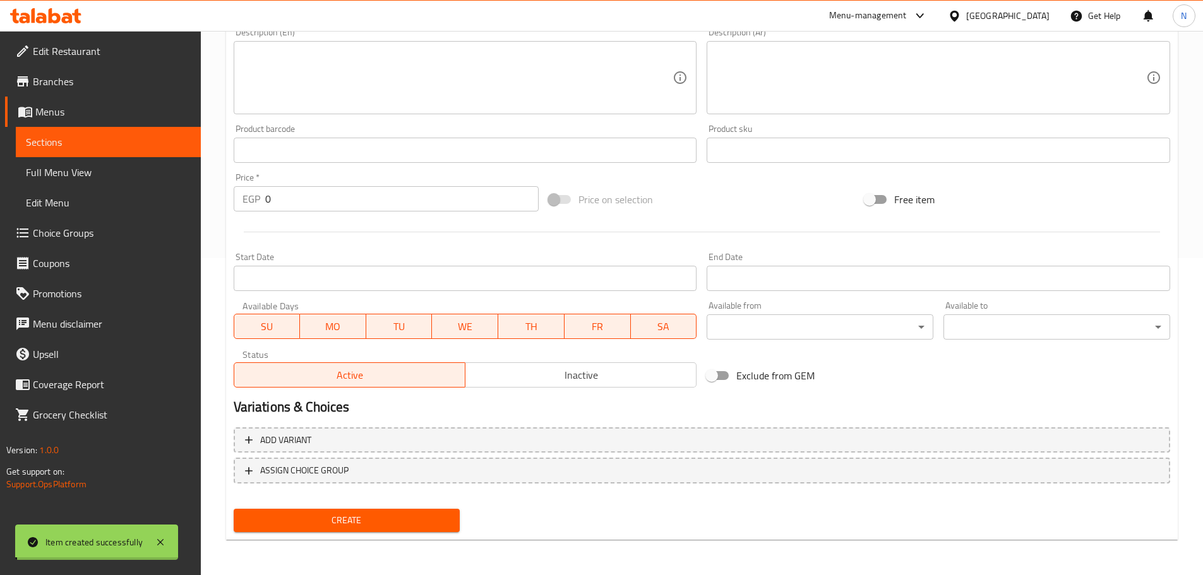
scroll to position [128, 0]
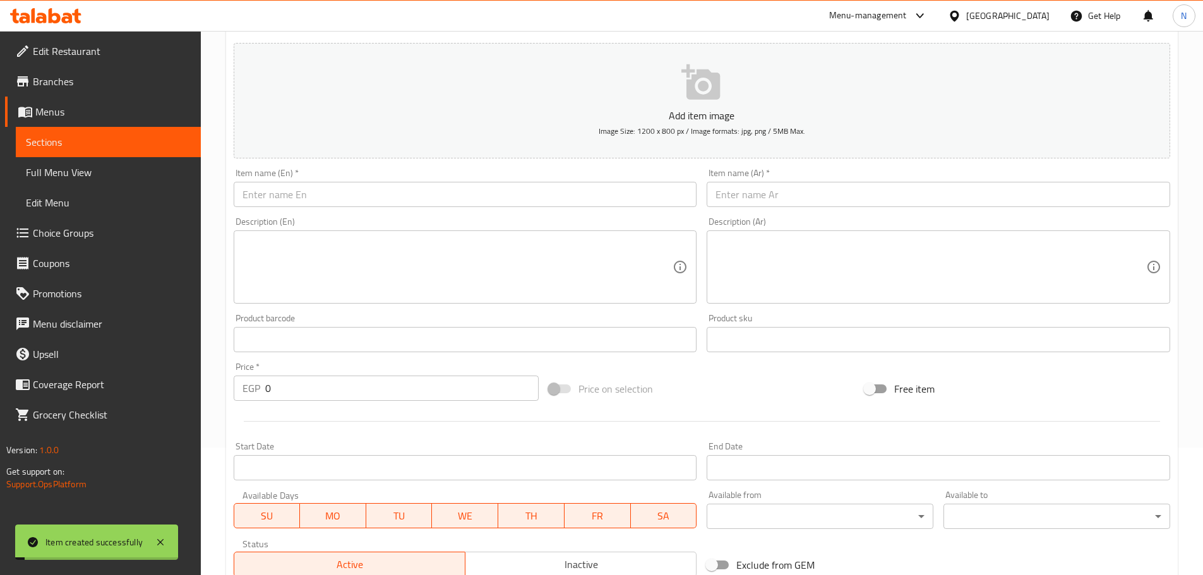
drag, startPoint x: 354, startPoint y: 173, endPoint x: 361, endPoint y: 200, distance: 27.9
click at [354, 174] on div "Item name (En)   * Item name (En) *" at bounding box center [465, 188] width 463 height 39
click at [361, 200] on input "text" at bounding box center [465, 194] width 463 height 25
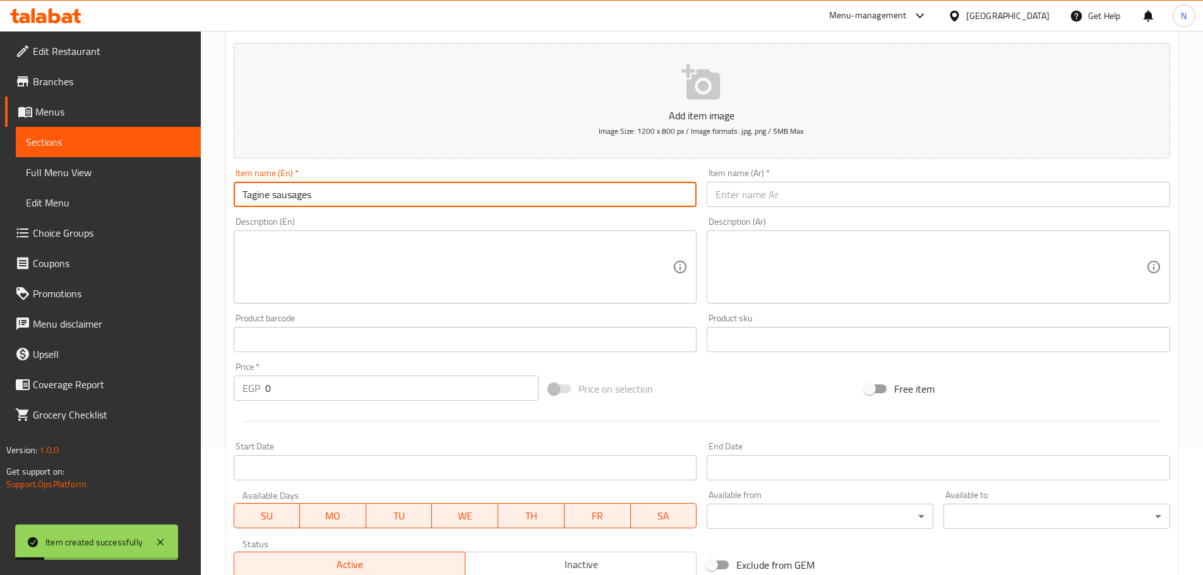
click at [289, 201] on input "Tagine sausages" at bounding box center [465, 194] width 463 height 25
click at [798, 193] on input "text" at bounding box center [938, 194] width 463 height 25
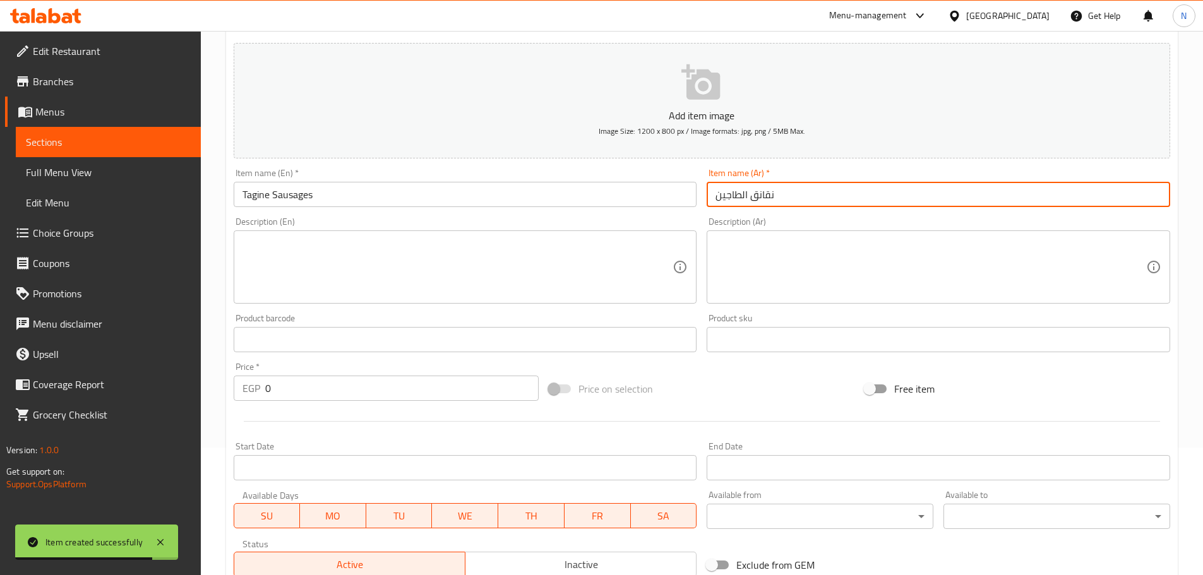
click at [749, 198] on input "نقانق الطاجين" at bounding box center [938, 194] width 463 height 25
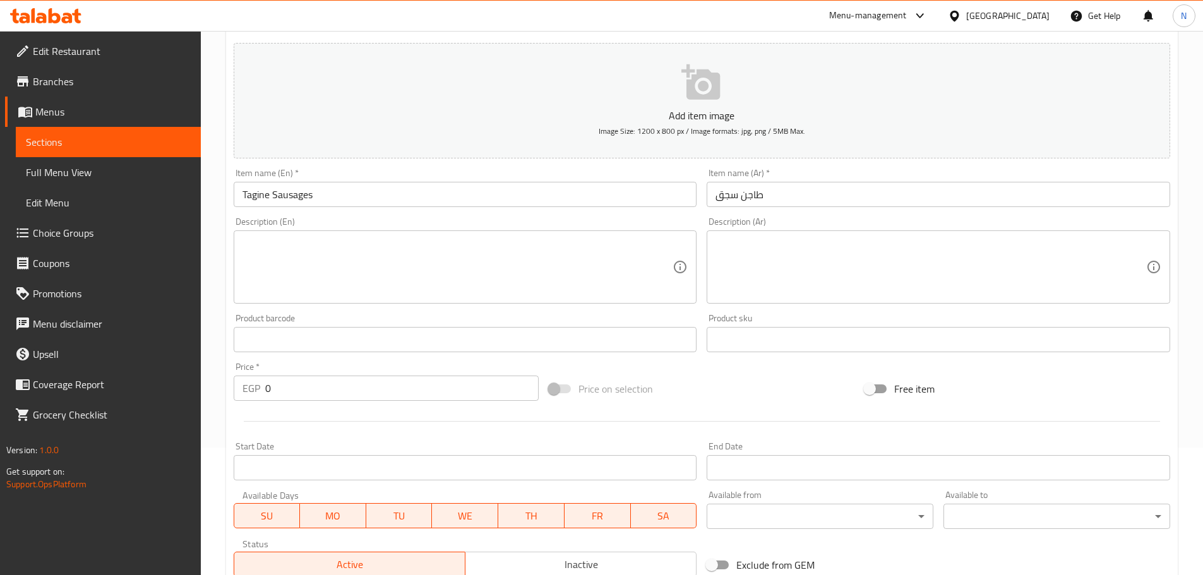
click at [681, 378] on div "Price on selection" at bounding box center [702, 389] width 316 height 34
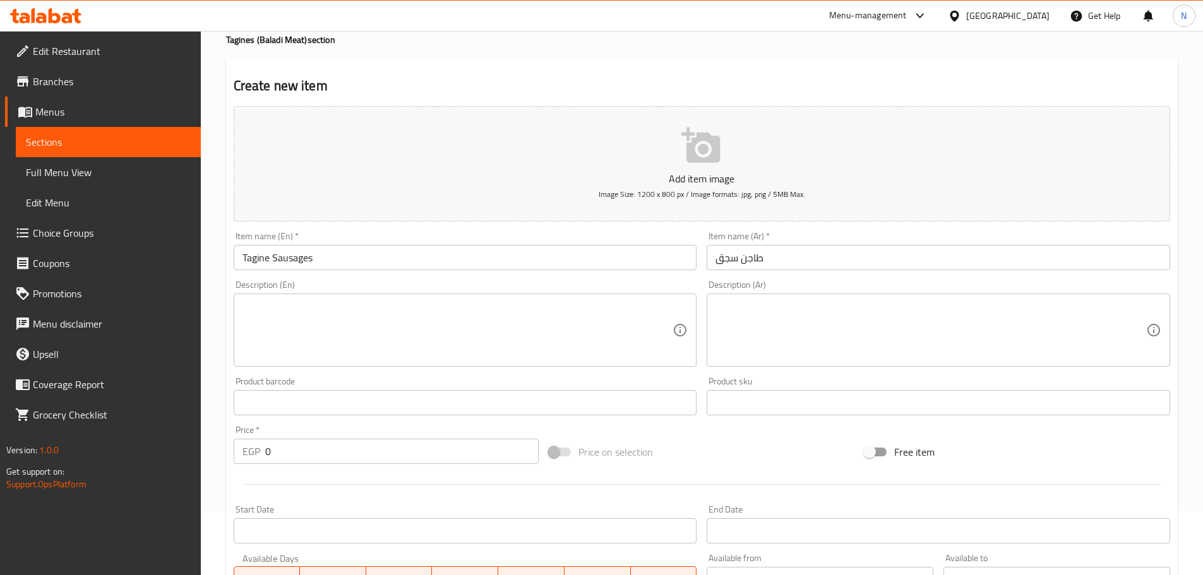
drag, startPoint x: 326, startPoint y: 387, endPoint x: 244, endPoint y: 402, distance: 84.1
click at [244, 402] on div "Product barcode Product barcode" at bounding box center [465, 396] width 463 height 39
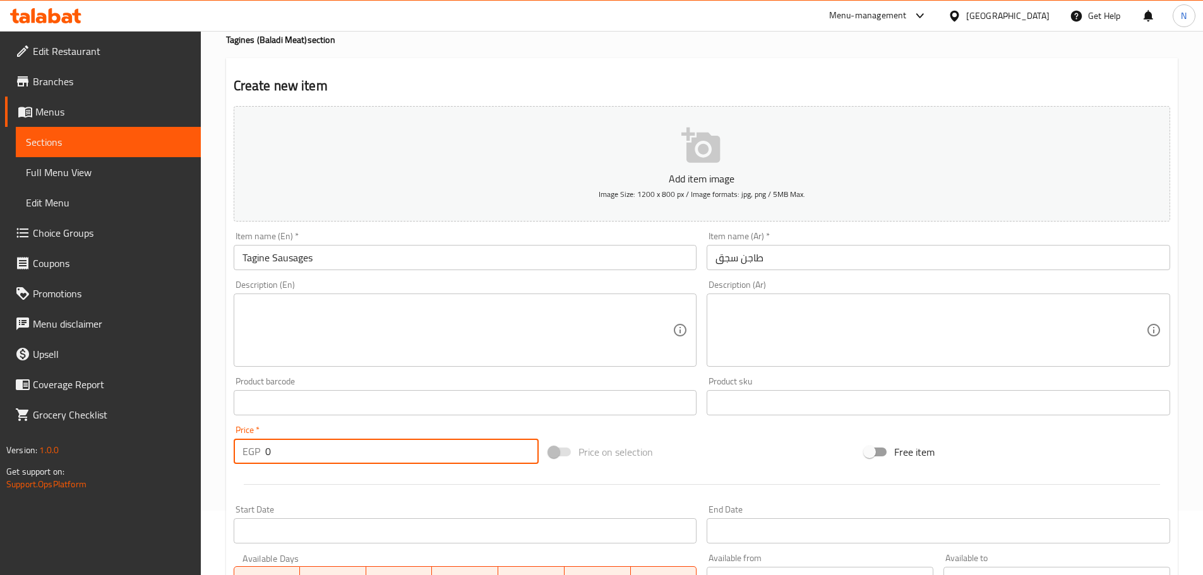
click at [254, 450] on div "EGP 0 Price *" at bounding box center [387, 451] width 306 height 25
click at [621, 479] on div at bounding box center [702, 484] width 946 height 31
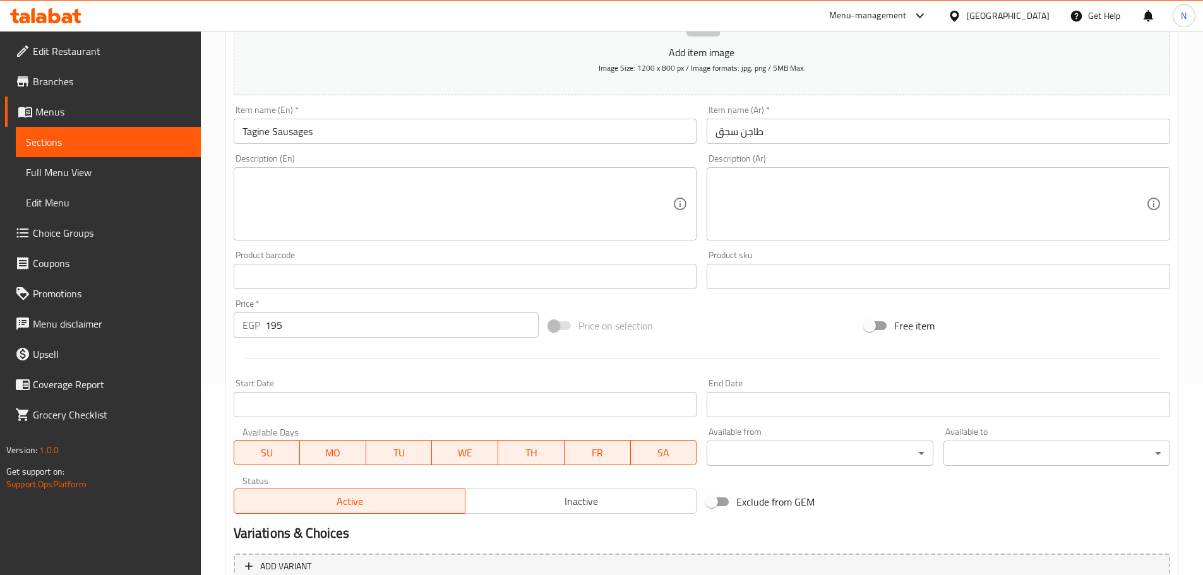
scroll to position [317, 0]
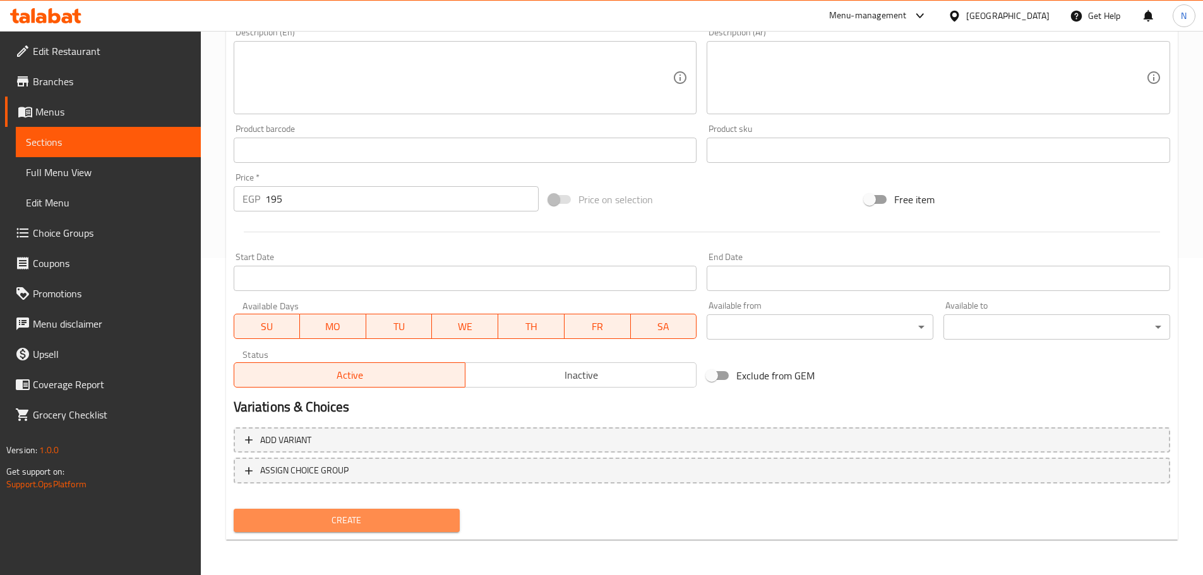
click at [385, 531] on button "Create" at bounding box center [347, 520] width 227 height 23
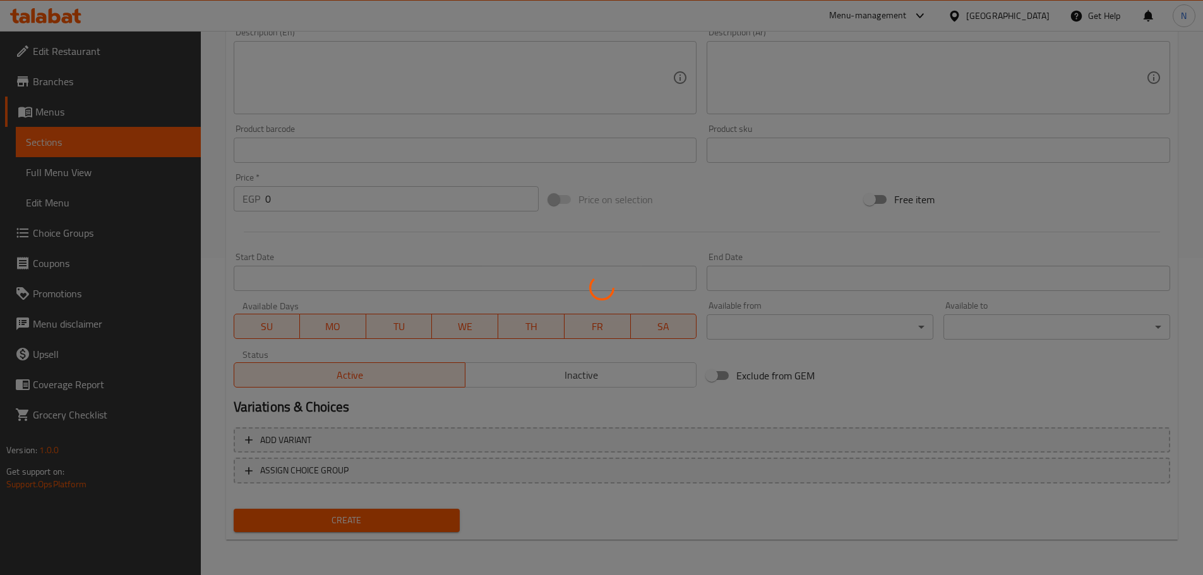
scroll to position [64, 0]
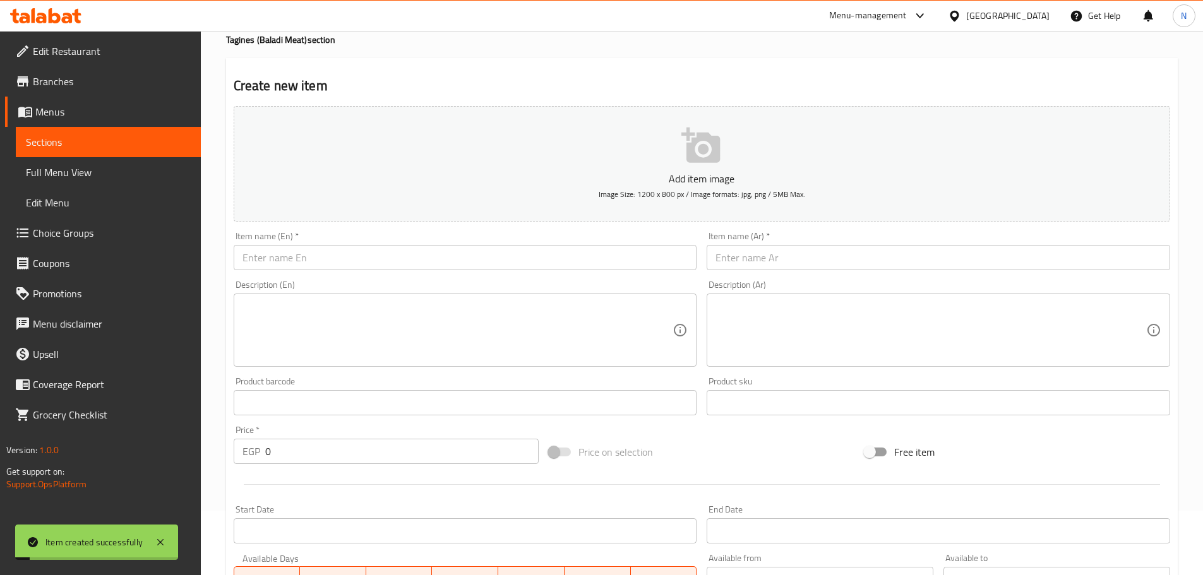
click at [374, 238] on div "Item name (En)   * Item name (En) *" at bounding box center [465, 251] width 463 height 39
click at [371, 249] on input "text" at bounding box center [465, 257] width 463 height 25
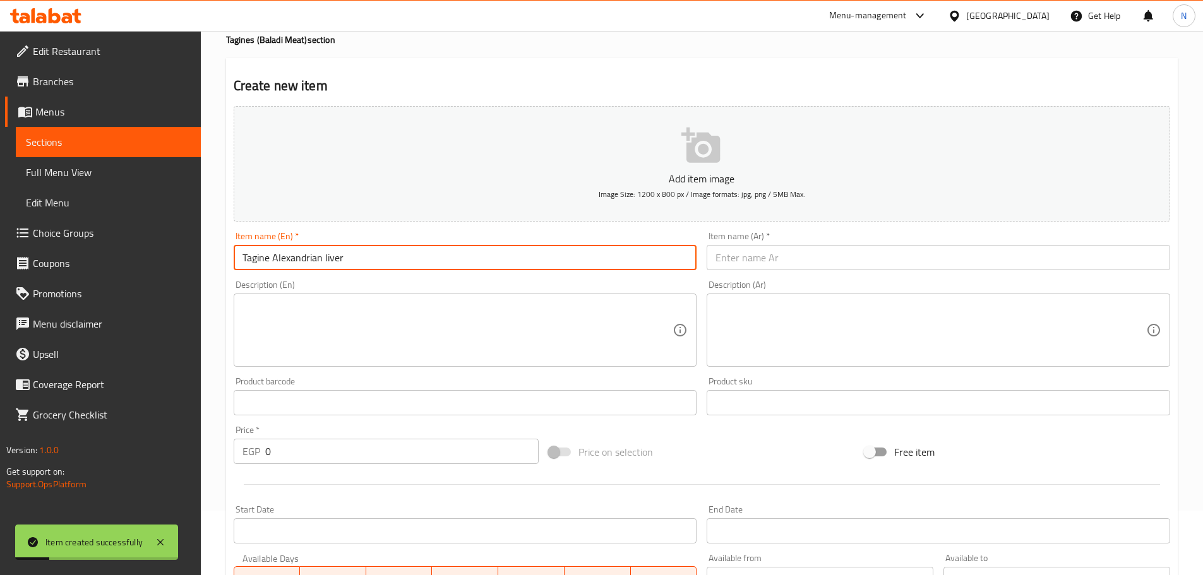
click at [327, 250] on input "Tagine Alexandrian liver" at bounding box center [465, 257] width 463 height 25
click at [301, 258] on input "Tagine Alexandrian Liver" at bounding box center [465, 257] width 463 height 25
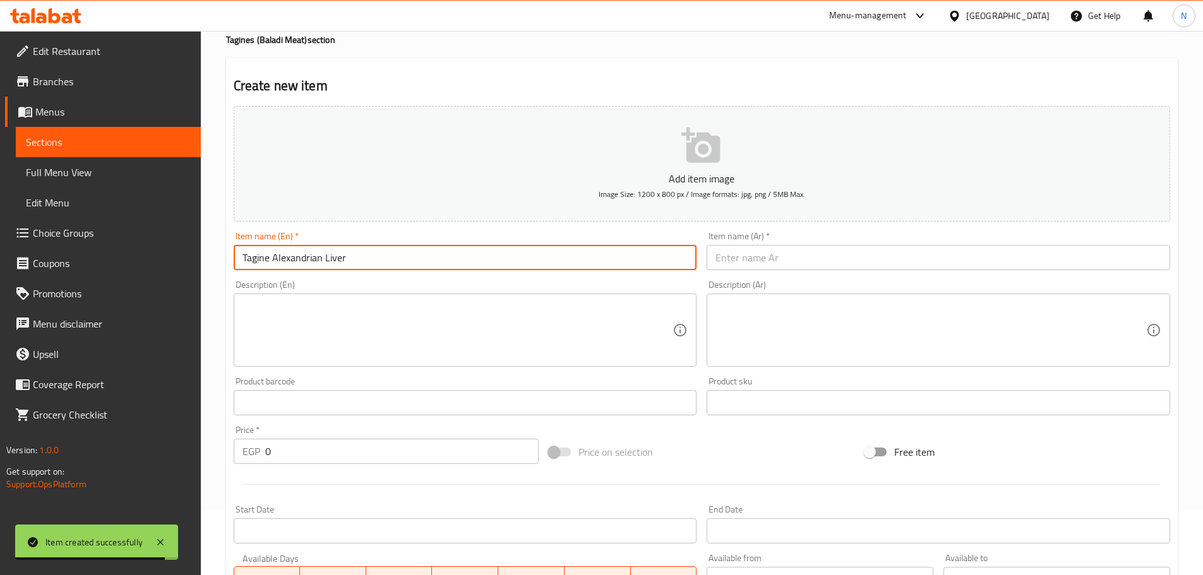
click at [760, 226] on div "Add item image Image Size: 1200 x 800 px / Image formats: jpg, png / 5MB Max." at bounding box center [702, 164] width 946 height 126
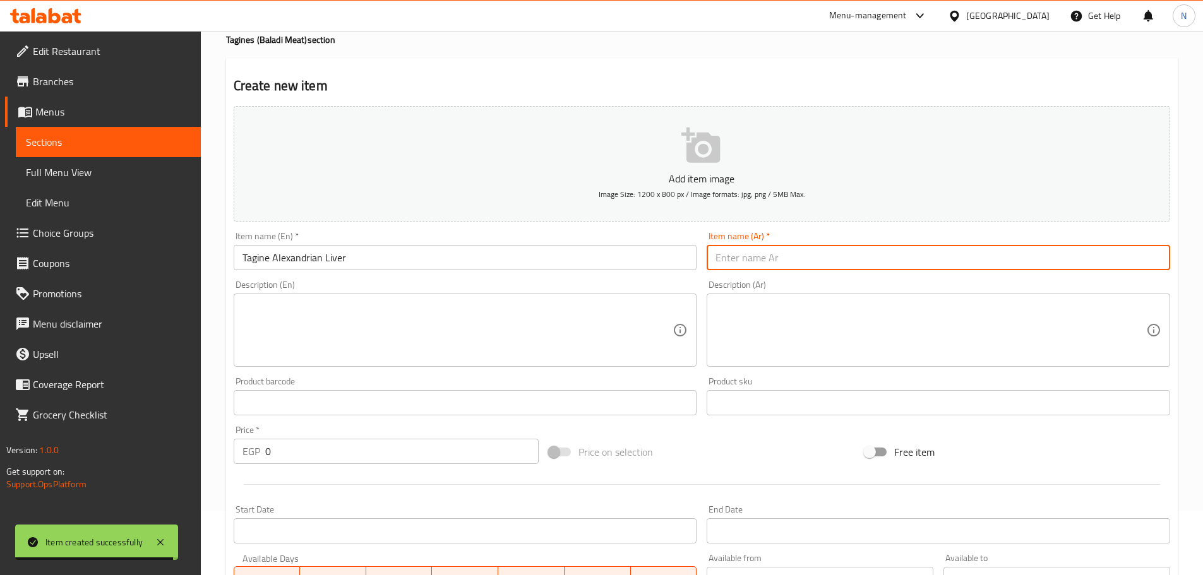
click at [767, 258] on input "text" at bounding box center [938, 257] width 463 height 25
click at [806, 260] on input "طاجين الكبدة الإسكندرانية" at bounding box center [938, 257] width 463 height 25
click at [791, 258] on input "طاجن الكبدة الإسكندرانية" at bounding box center [938, 257] width 463 height 25
click at [760, 259] on input "طاجن كبدة الإسكندرانية" at bounding box center [938, 257] width 463 height 25
click at [761, 258] on input "طاجن كبدة الإسكندرانية" at bounding box center [938, 257] width 463 height 25
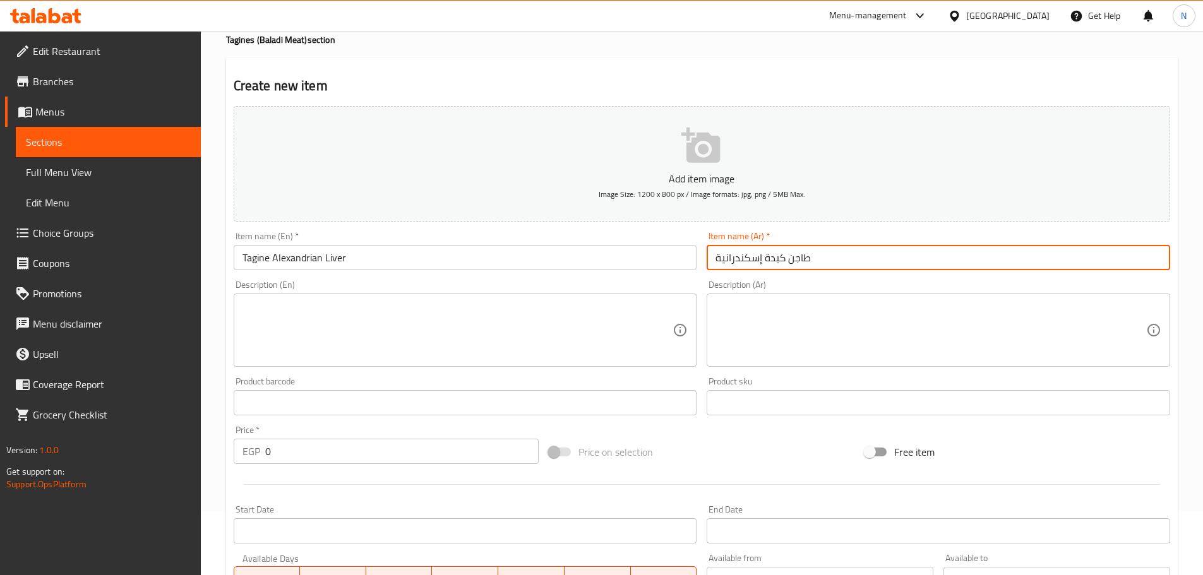
click at [714, 253] on input "طاجن كبدة إسكندرانية" at bounding box center [938, 257] width 463 height 25
click at [825, 257] on input "طاجن كبدة إسكندرانية" at bounding box center [938, 257] width 463 height 25
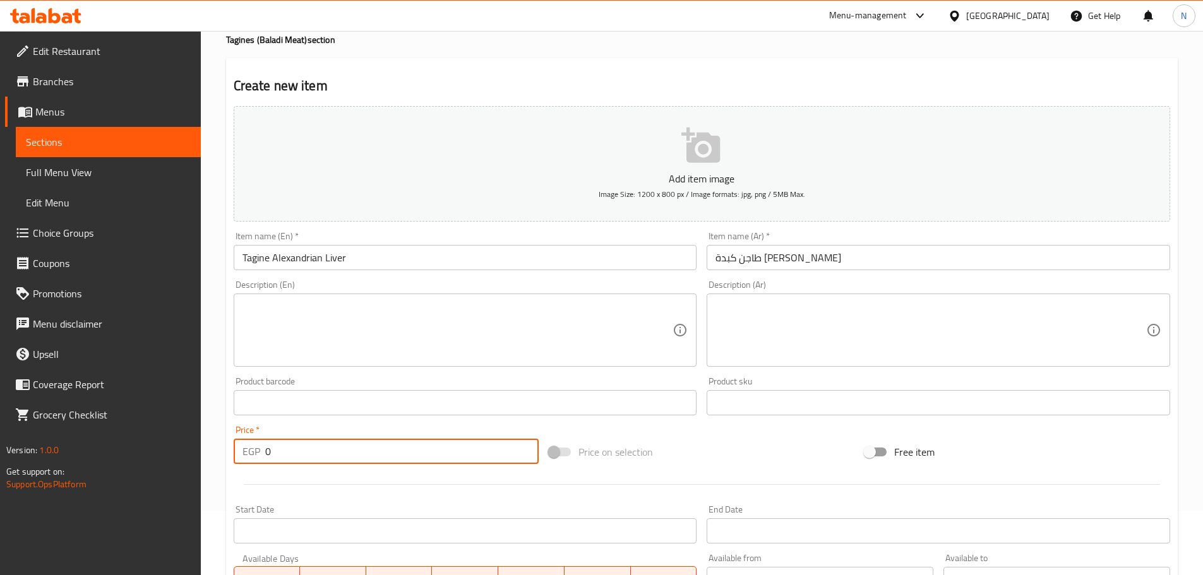
drag, startPoint x: 285, startPoint y: 444, endPoint x: 263, endPoint y: 450, distance: 22.8
click at [263, 450] on div "EGP 0 Price *" at bounding box center [387, 451] width 306 height 25
click at [726, 472] on div at bounding box center [702, 484] width 946 height 31
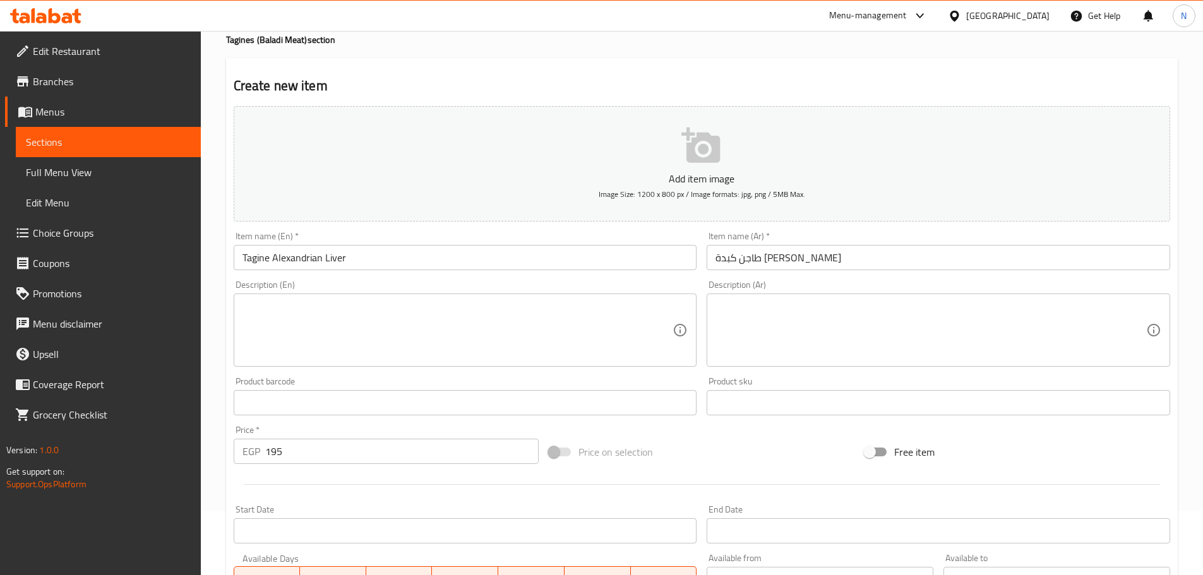
scroll to position [317, 0]
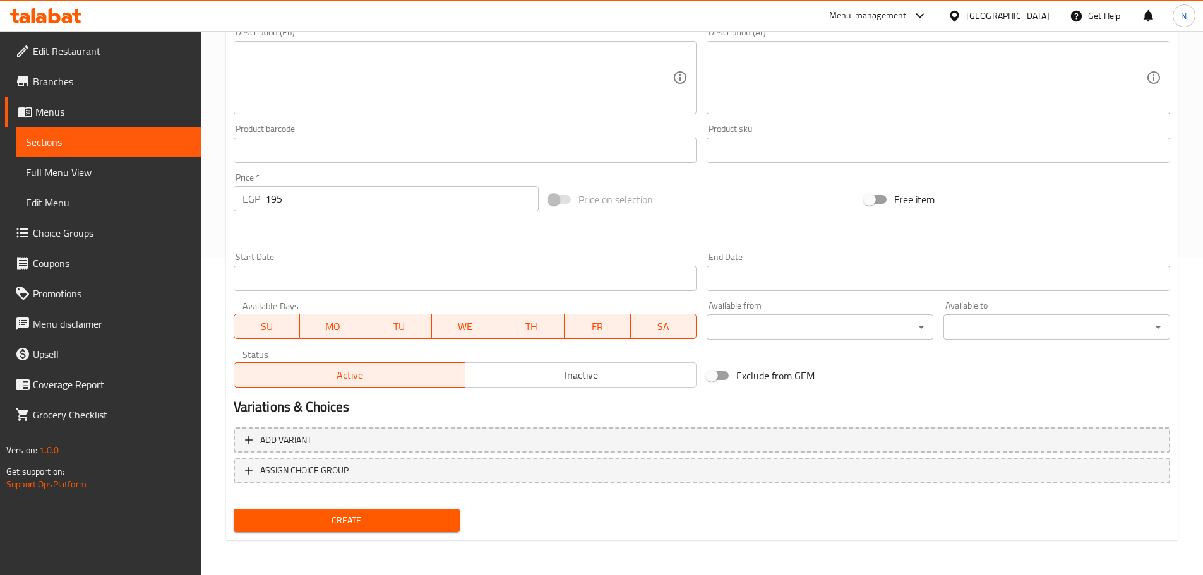
click at [371, 513] on button "Create" at bounding box center [347, 520] width 227 height 23
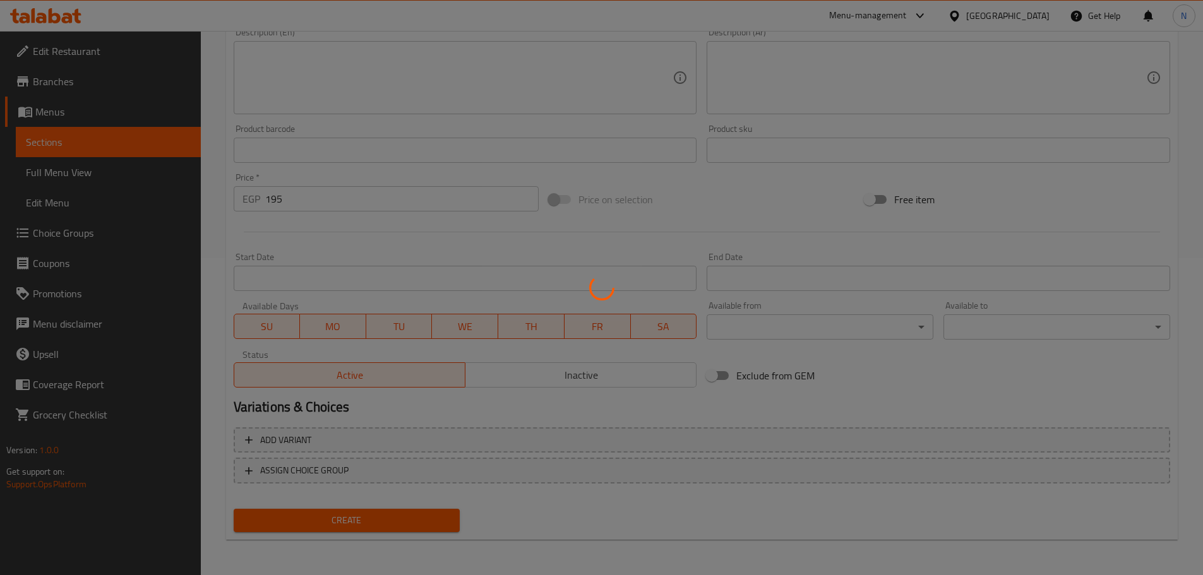
scroll to position [0, 0]
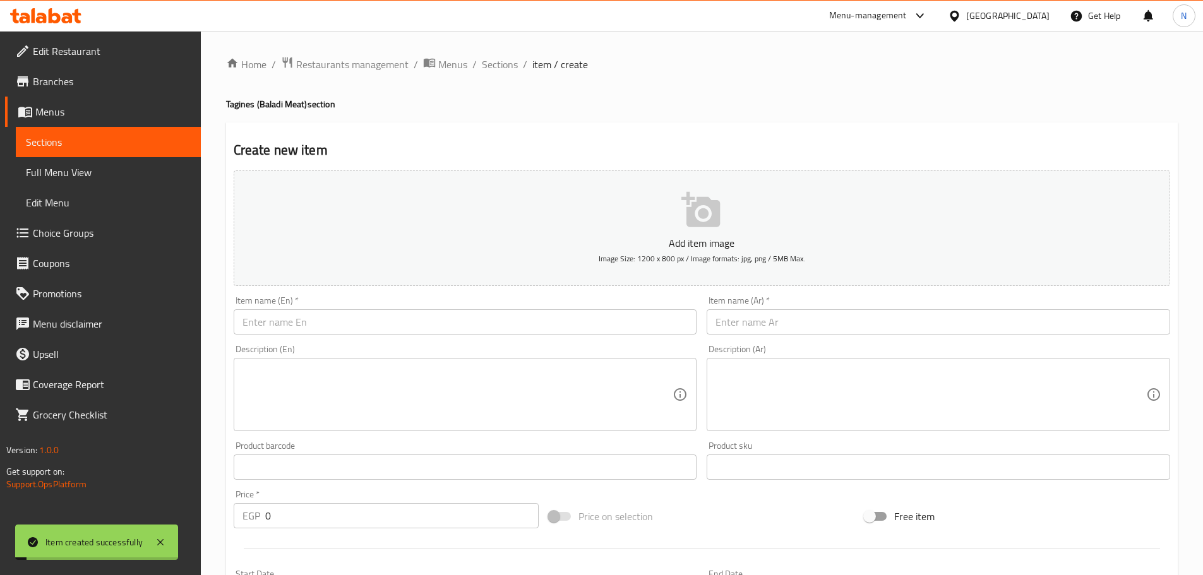
click at [343, 321] on input "text" at bounding box center [465, 321] width 463 height 25
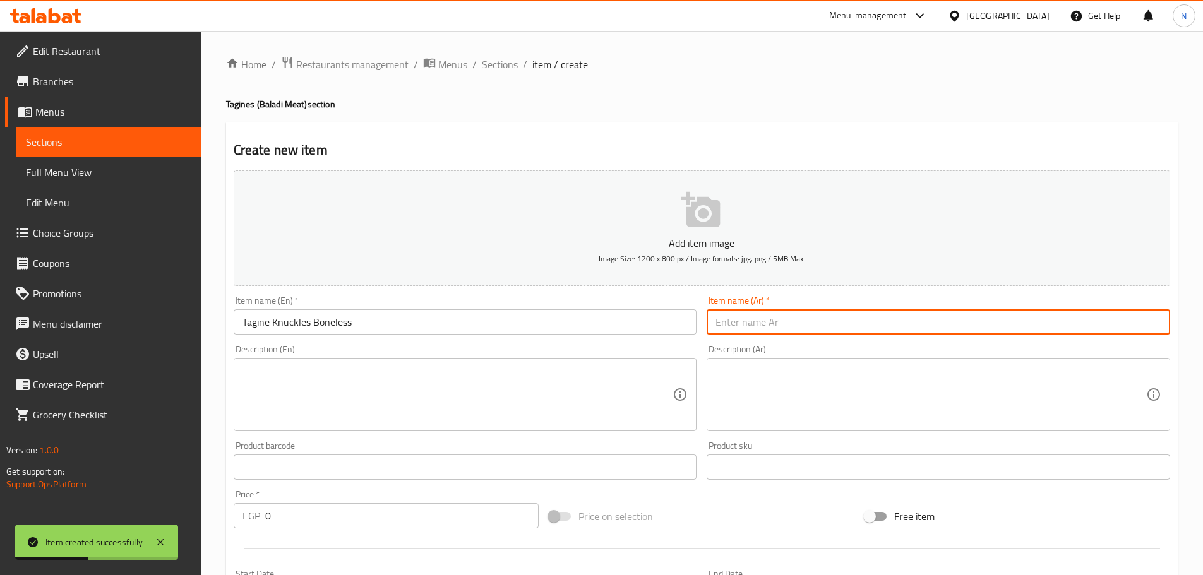
click at [746, 333] on input "text" at bounding box center [938, 321] width 463 height 25
click at [287, 321] on input "Tagine Knuckles Boneless" at bounding box center [465, 321] width 463 height 25
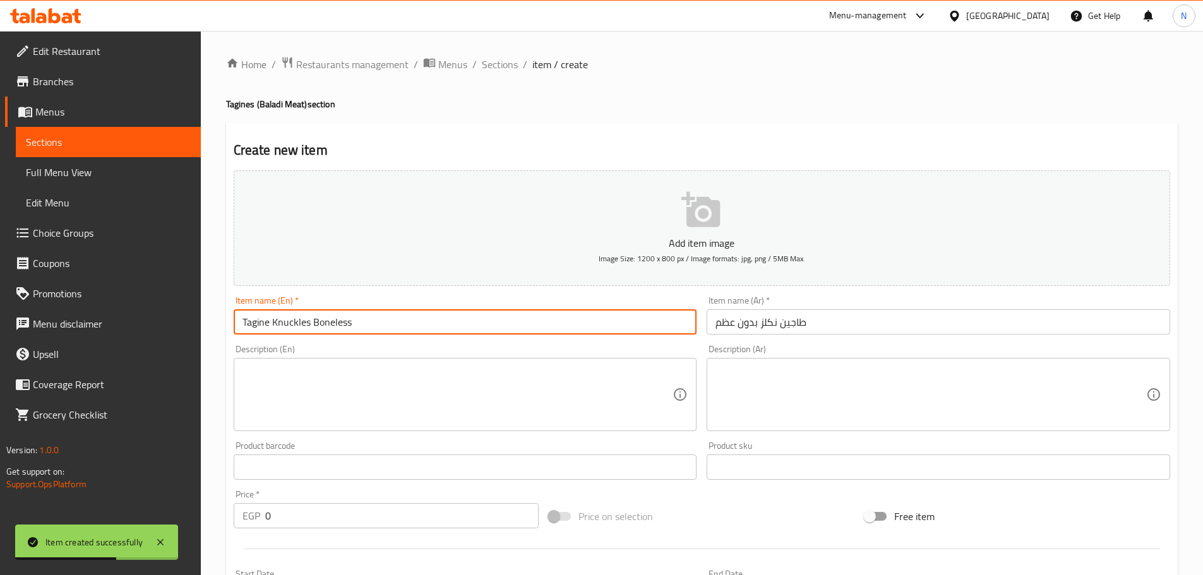
click at [287, 321] on input "Tagine Knuckles Boneless" at bounding box center [465, 321] width 463 height 25
click at [770, 325] on input "طاجين نكلز بدون عظم" at bounding box center [938, 321] width 463 height 25
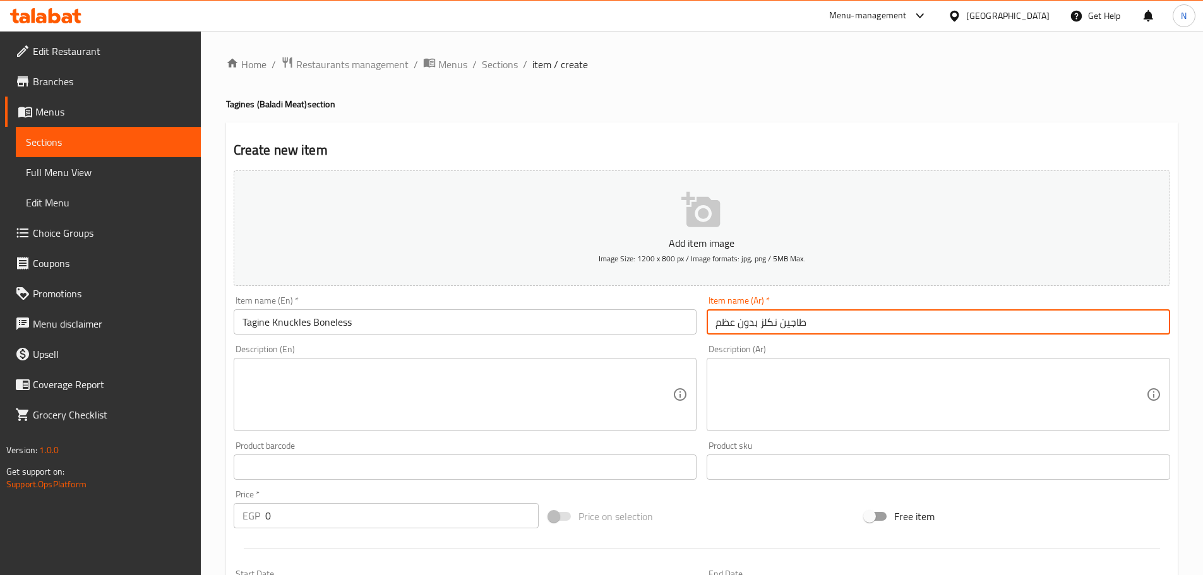
click at [770, 325] on input "طاجين نكلز بدون عظم" at bounding box center [938, 321] width 463 height 25
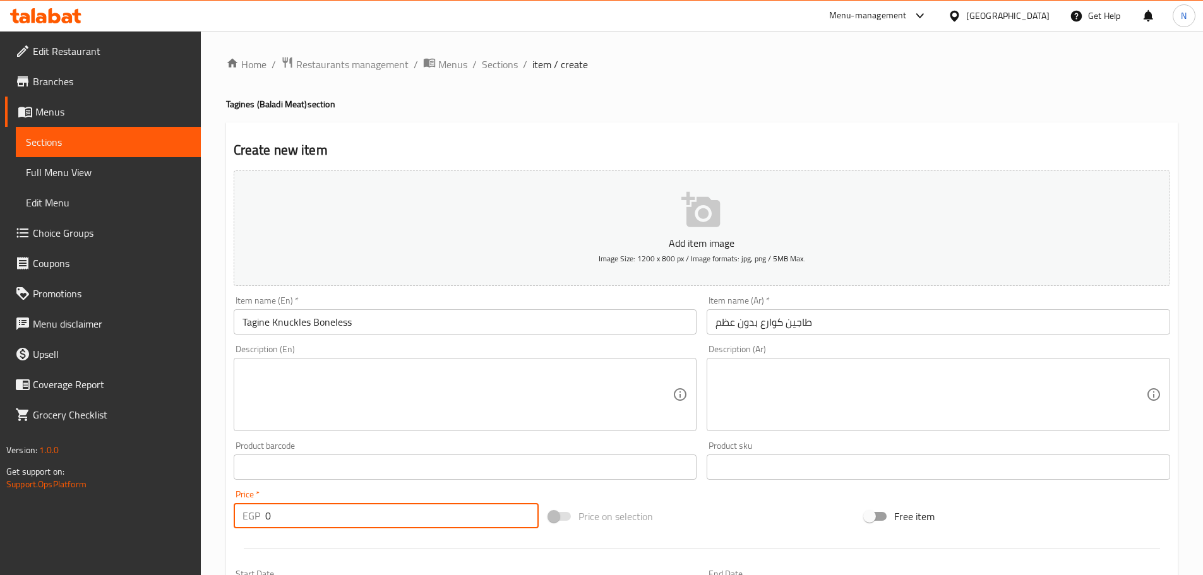
click at [267, 508] on input "0" at bounding box center [402, 515] width 274 height 25
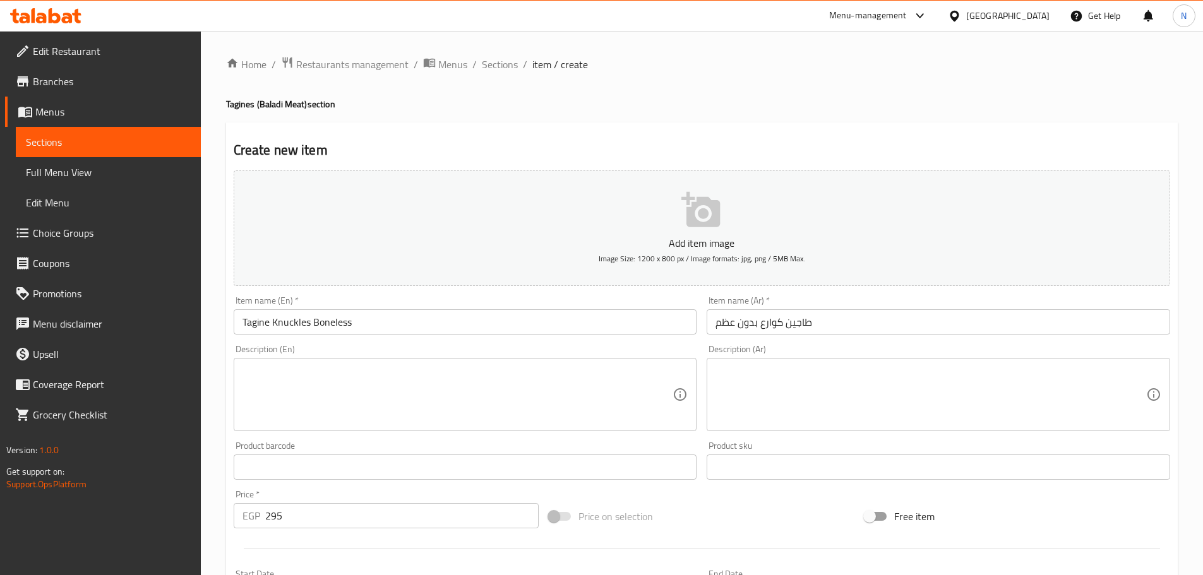
click at [686, 508] on div "Price on selection" at bounding box center [702, 516] width 316 height 34
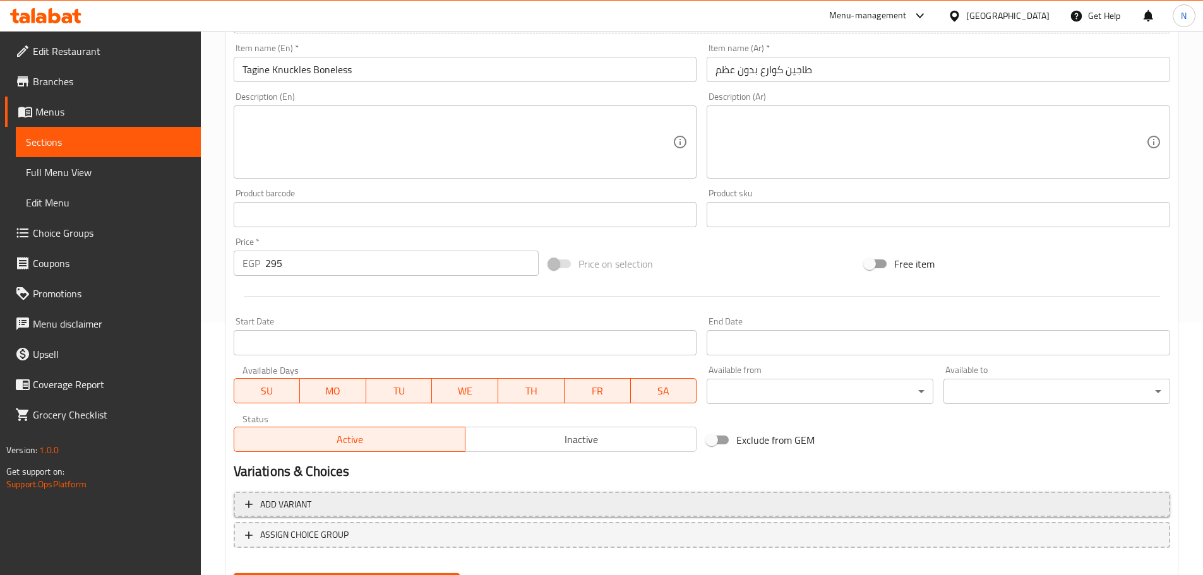
scroll to position [317, 0]
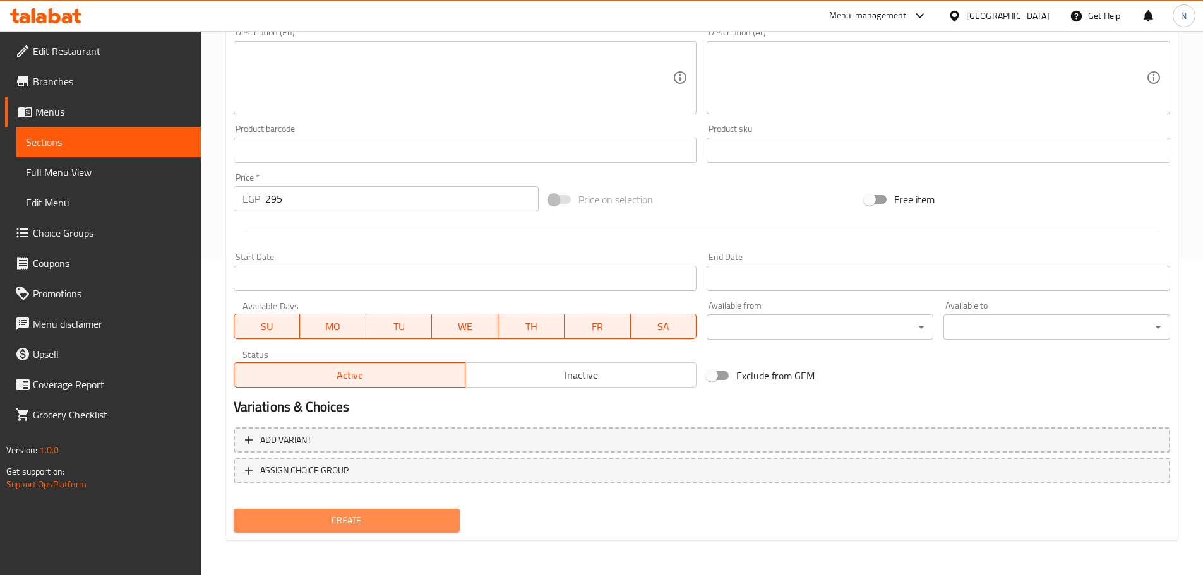
click at [334, 516] on span "Create" at bounding box center [347, 521] width 206 height 16
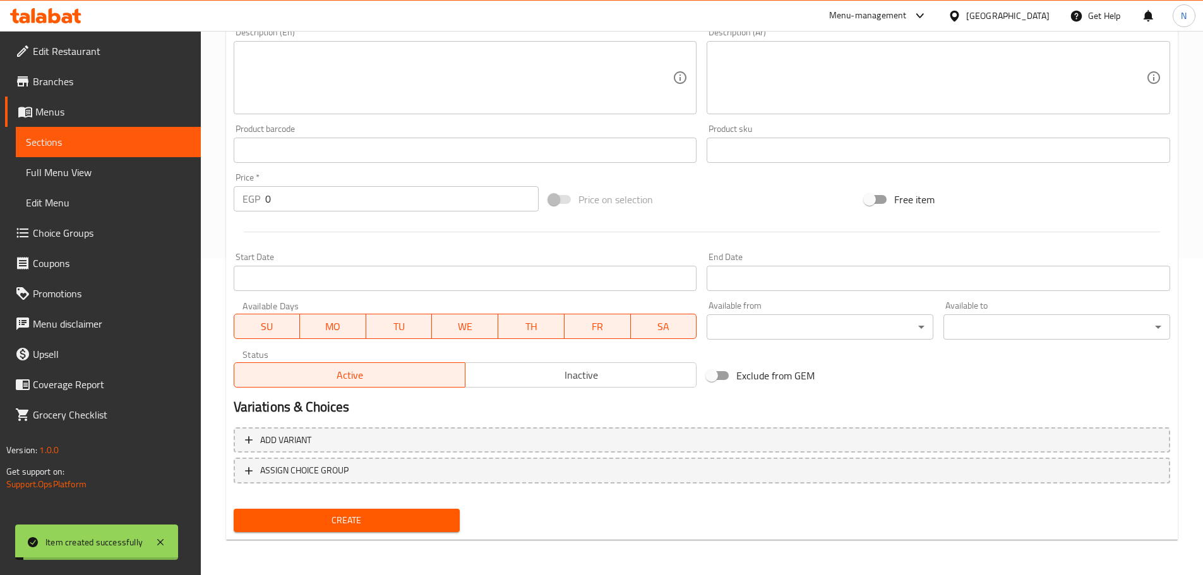
scroll to position [191, 0]
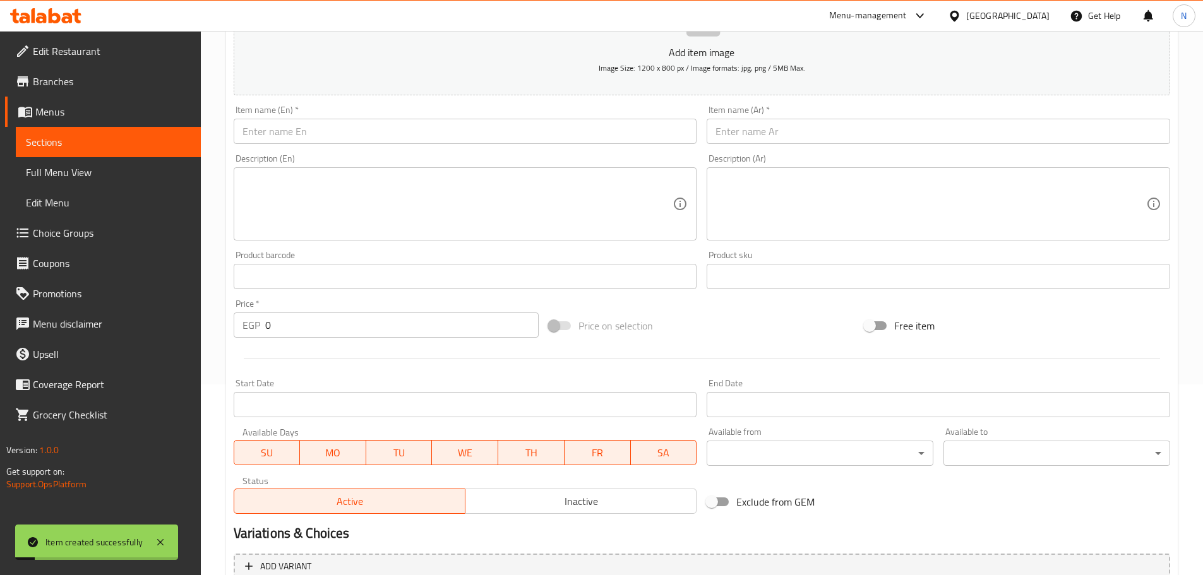
click at [347, 134] on input "text" at bounding box center [465, 131] width 463 height 25
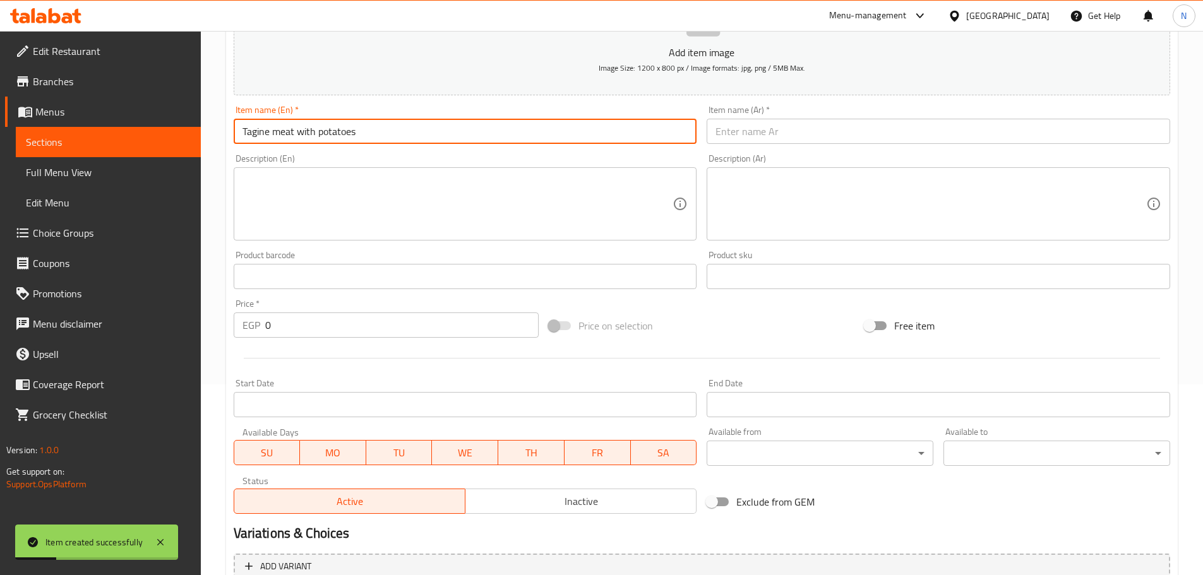
click at [326, 130] on input "Tagine meat with potatoes" at bounding box center [465, 131] width 463 height 25
click at [305, 129] on input "Tagine Meat with Potatoes" at bounding box center [465, 131] width 463 height 25
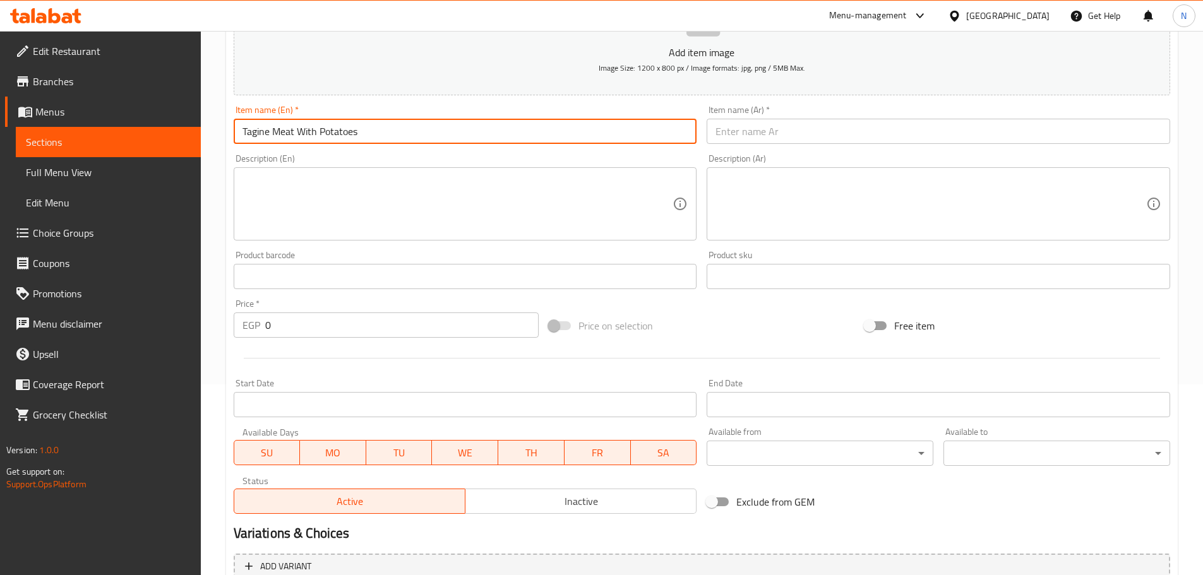
click at [291, 143] on input "Tagine Meat With Potatoes" at bounding box center [465, 131] width 463 height 25
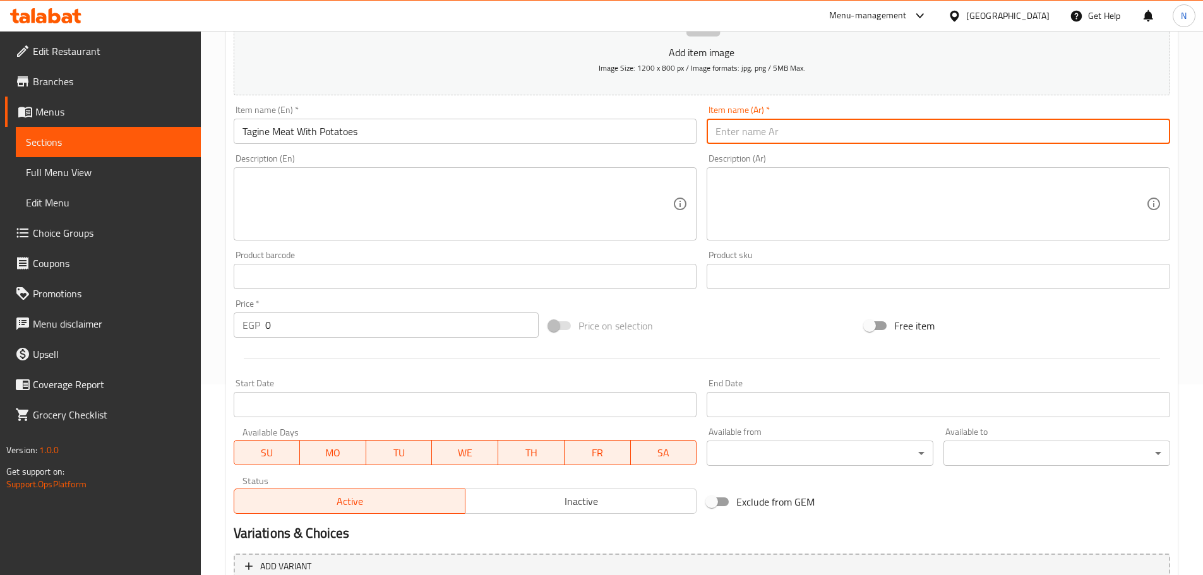
click at [748, 140] on input "text" at bounding box center [938, 131] width 463 height 25
click at [791, 132] on input "طاجين لحم مع بطاطس" at bounding box center [938, 131] width 463 height 25
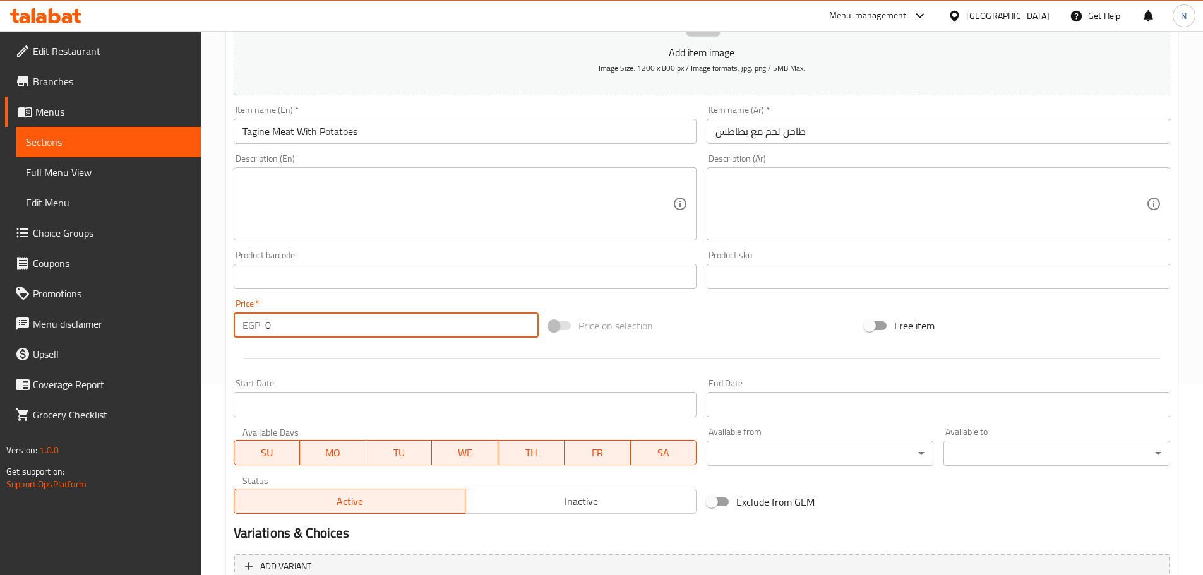
drag, startPoint x: 345, startPoint y: 325, endPoint x: 246, endPoint y: 342, distance: 100.6
click at [246, 342] on div "Price   * EGP 0 Price *" at bounding box center [387, 318] width 316 height 49
click at [664, 354] on div at bounding box center [702, 358] width 946 height 31
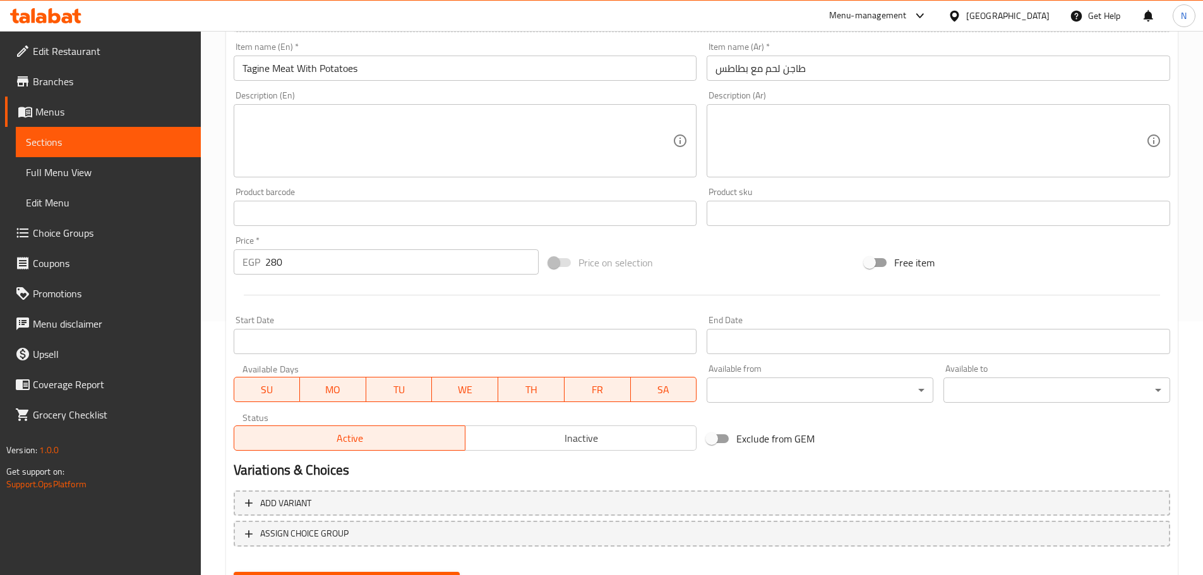
scroll to position [317, 0]
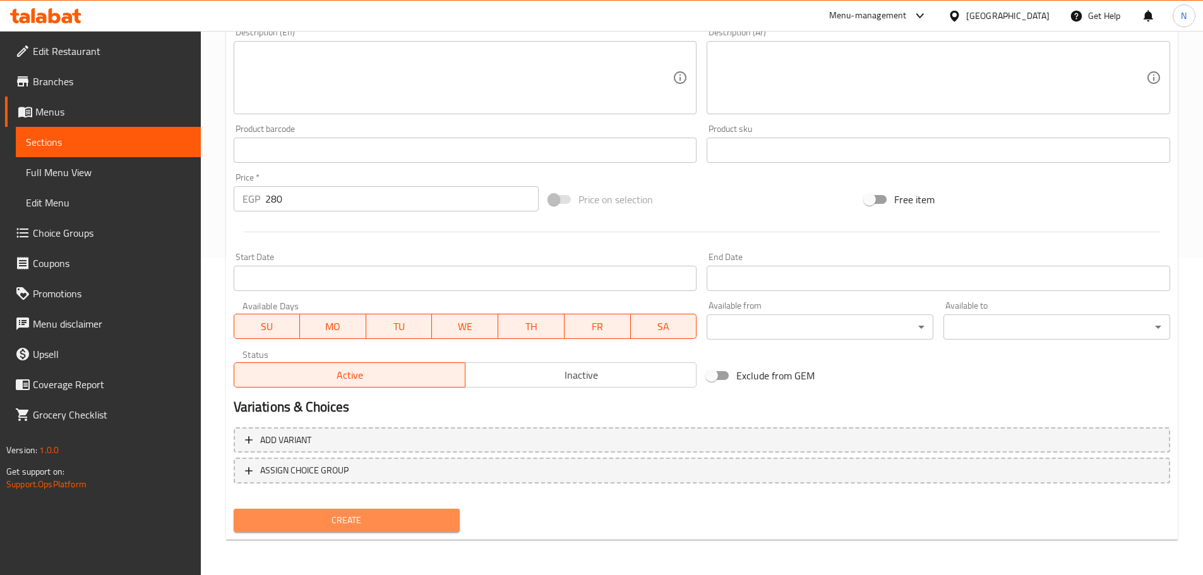
click at [357, 513] on span "Create" at bounding box center [347, 521] width 206 height 16
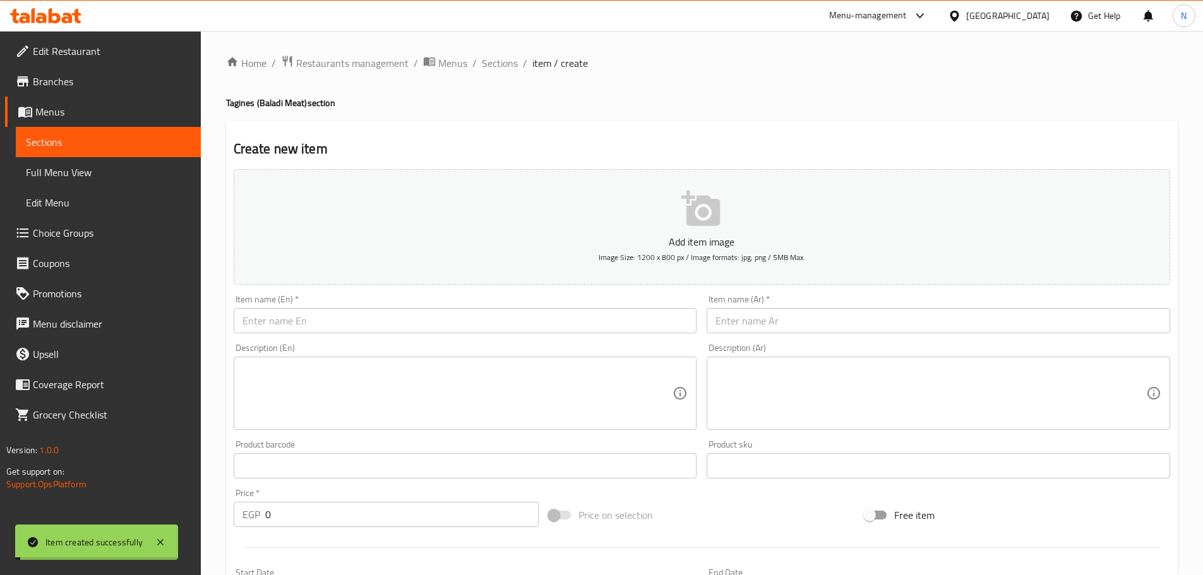
scroll to position [0, 0]
click at [396, 328] on input "text" at bounding box center [465, 321] width 463 height 25
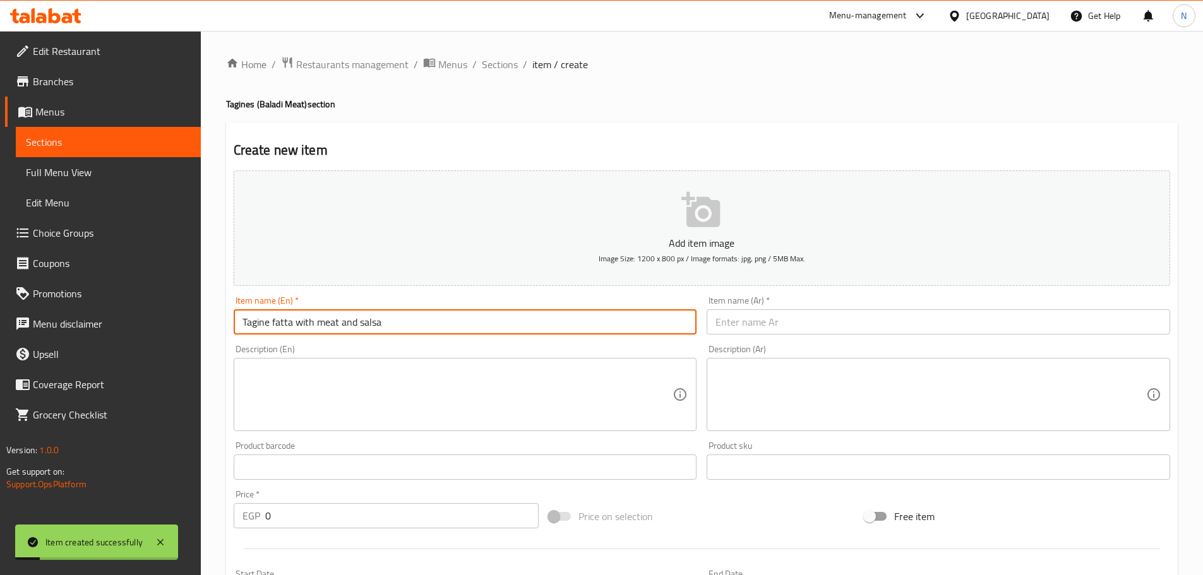
click at [346, 316] on input "Tagine fatta with meat and salsa" at bounding box center [465, 321] width 463 height 25
click at [350, 315] on input "Tagine Fatta with Meat and Salsa" at bounding box center [465, 321] width 463 height 25
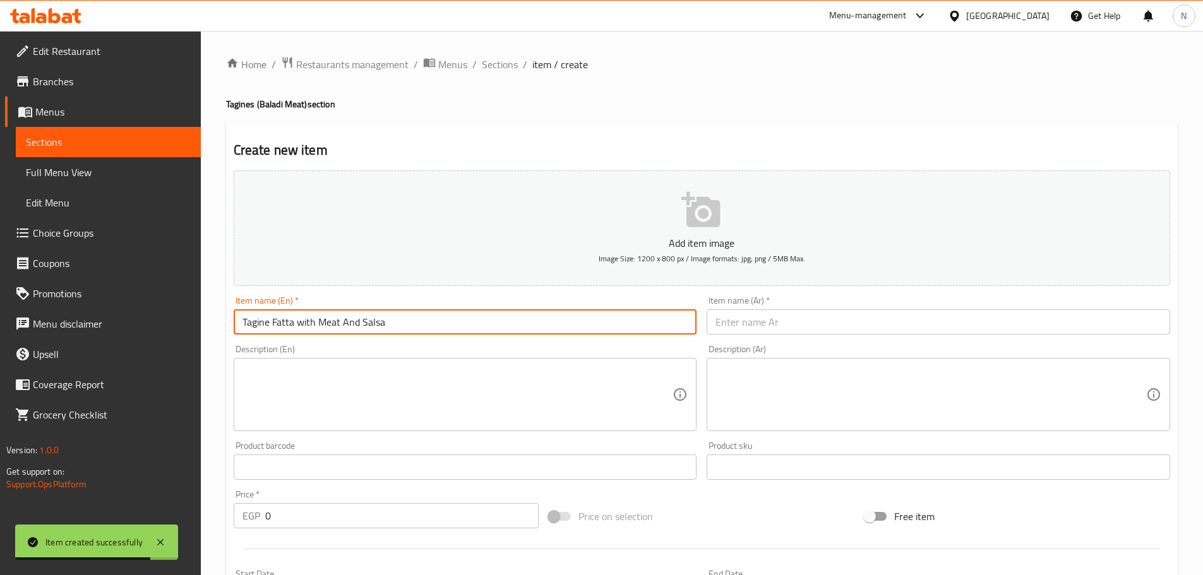
click at [307, 328] on input "Tagine Fatta with Meat And Salsa" at bounding box center [465, 321] width 463 height 25
click at [312, 324] on input "Tagine Fatta With Meat And Salsa" at bounding box center [465, 321] width 463 height 25
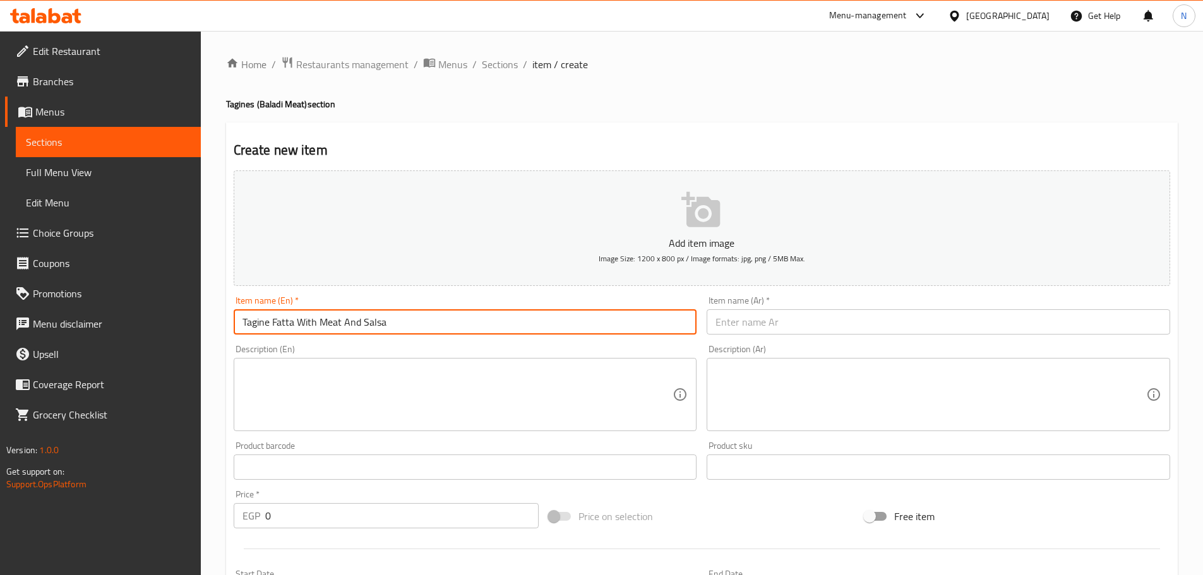
click at [751, 325] on input "text" at bounding box center [938, 321] width 463 height 25
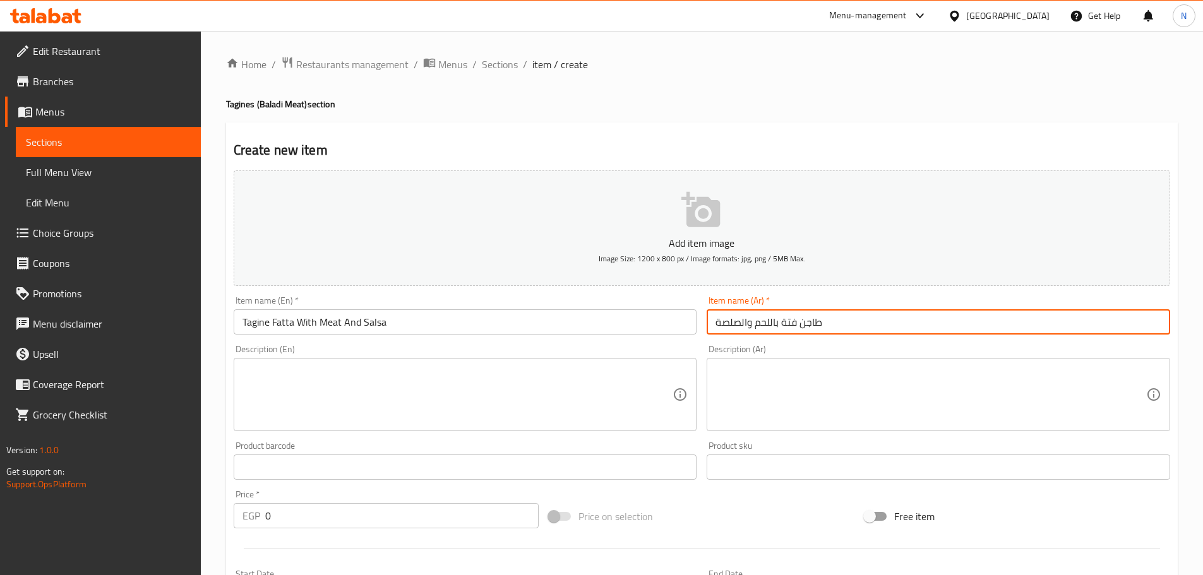
click at [737, 318] on input "طاجن فتة باللحم والصلصة" at bounding box center [938, 321] width 463 height 25
click at [745, 325] on input "طاجن فتة باللحم والصلصة" at bounding box center [938, 321] width 463 height 25
click at [741, 322] on input "طاجن فتة باللحم والصلصة" at bounding box center [938, 321] width 463 height 25
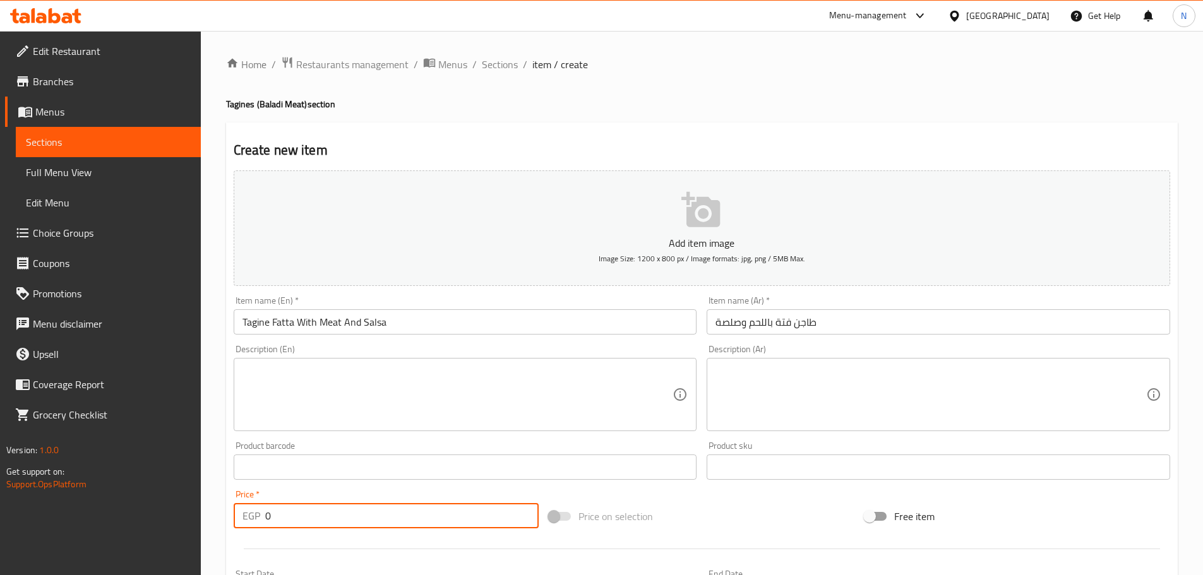
click at [259, 519] on div "EGP 0 Price *" at bounding box center [387, 515] width 306 height 25
click at [701, 508] on div "Price on selection" at bounding box center [702, 516] width 316 height 34
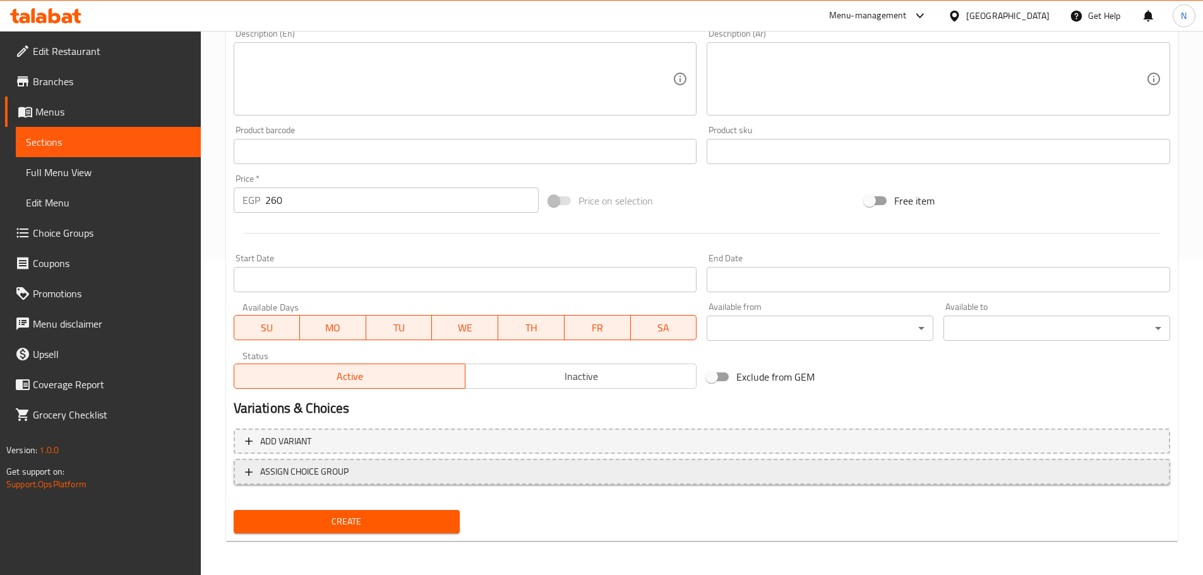
scroll to position [317, 0]
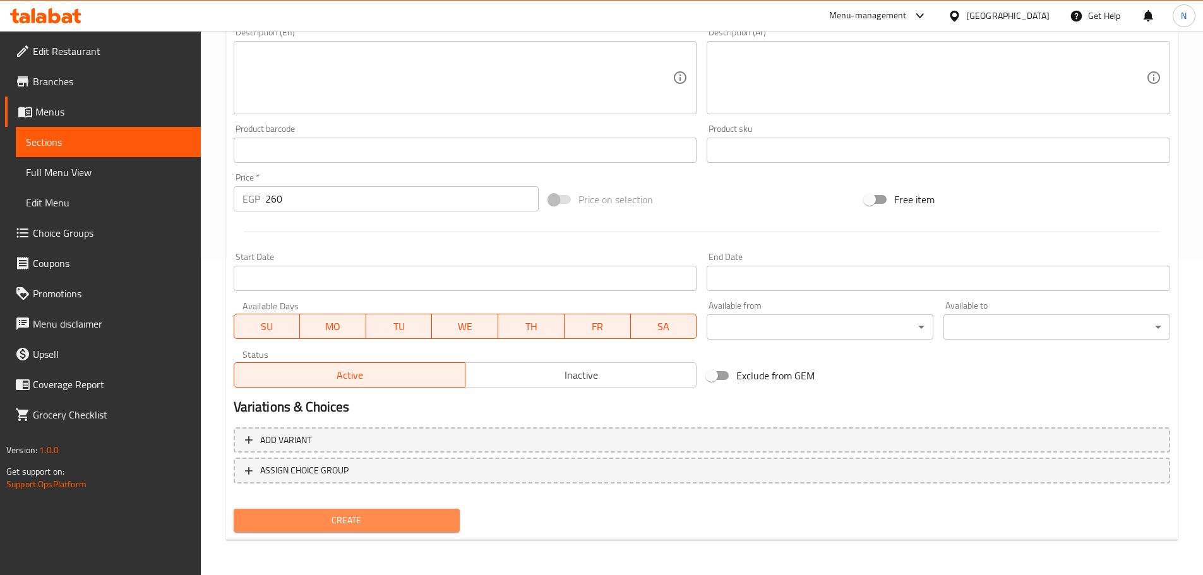
click at [380, 513] on span "Create" at bounding box center [347, 521] width 206 height 16
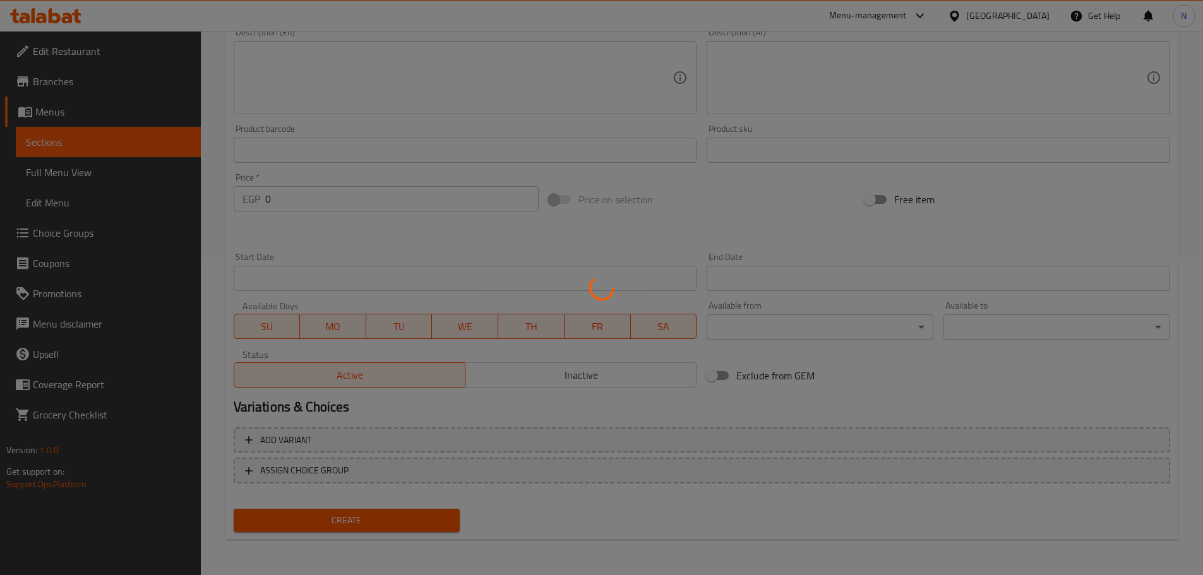
scroll to position [64, 0]
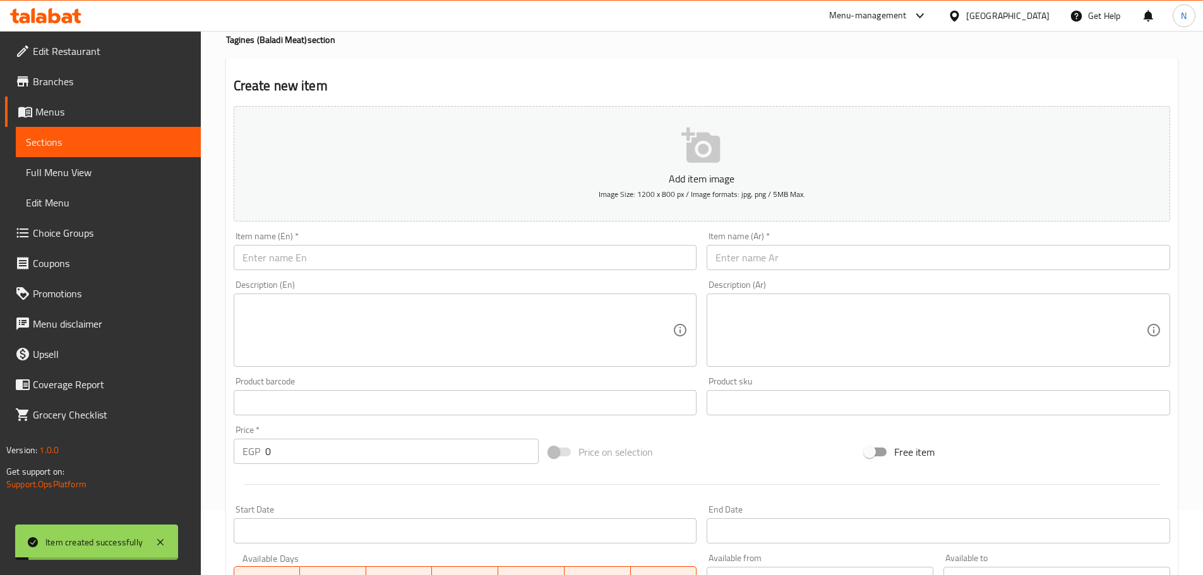
click at [362, 260] on input "text" at bounding box center [465, 257] width 463 height 25
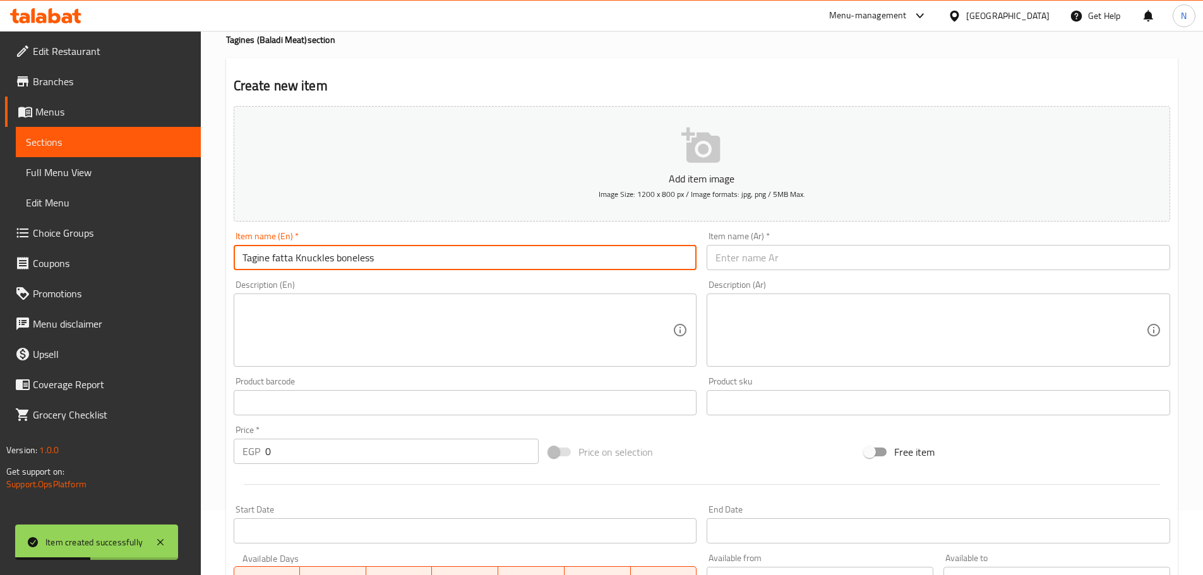
click at [295, 263] on input "Tagine fatta Knuckles boneless" at bounding box center [465, 257] width 463 height 25
click at [762, 258] on input "text" at bounding box center [938, 257] width 463 height 25
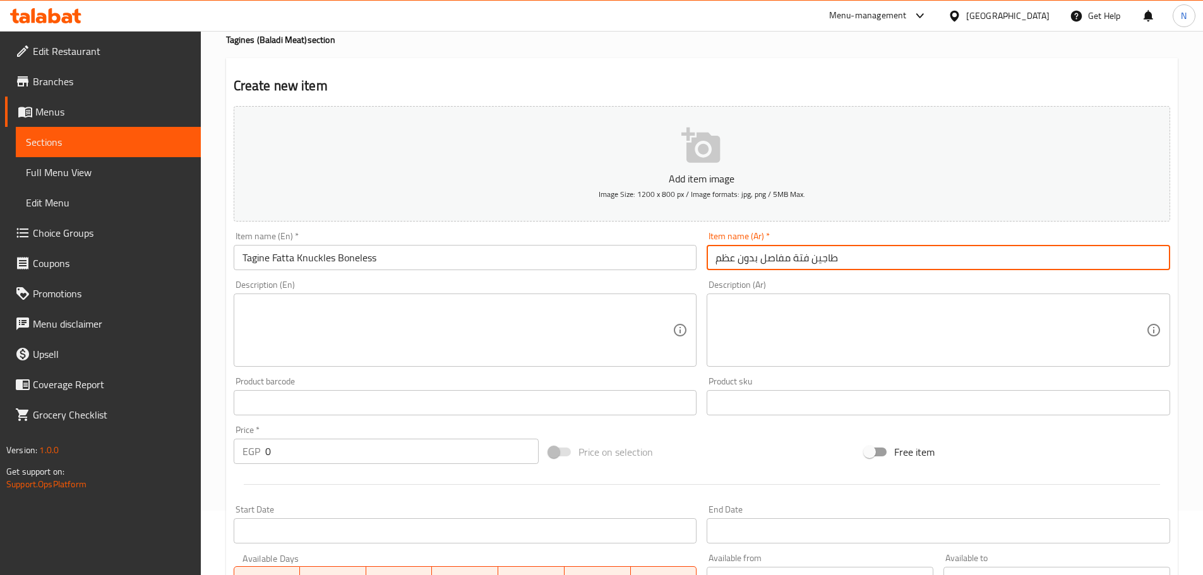
click at [769, 260] on input "طاجين فتة مفاصل بدون عظم" at bounding box center [938, 257] width 463 height 25
click at [810, 265] on input "طاجين فتة كوارع بدون عظم" at bounding box center [938, 257] width 463 height 25
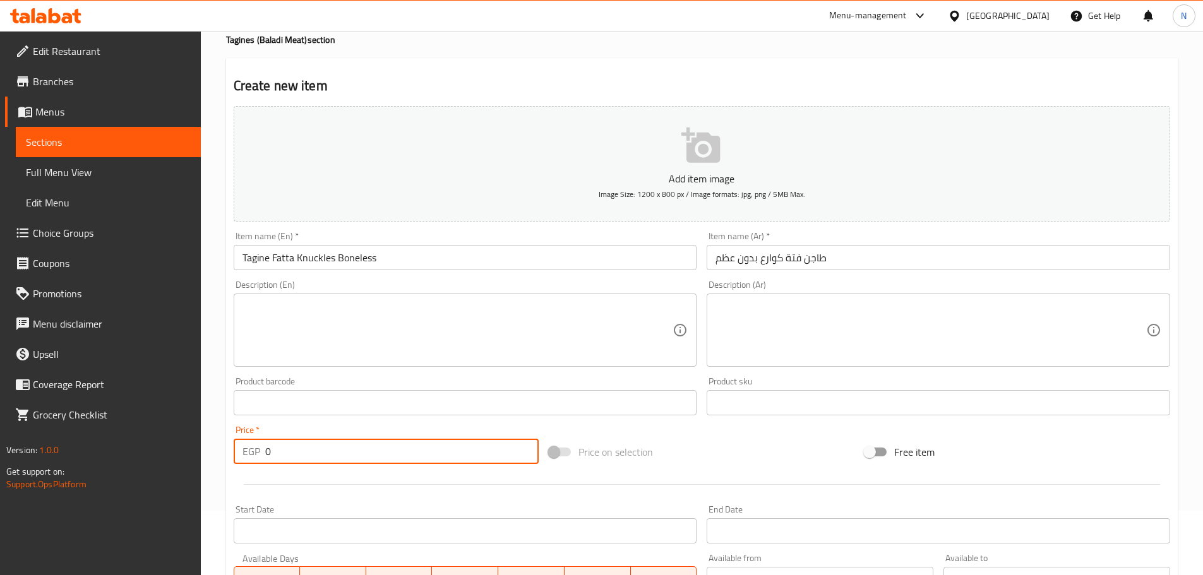
drag, startPoint x: 282, startPoint y: 441, endPoint x: 259, endPoint y: 453, distance: 25.4
click at [259, 453] on div "EGP 0 Price *" at bounding box center [387, 451] width 306 height 25
click at [669, 453] on div "Price on selection" at bounding box center [702, 452] width 316 height 34
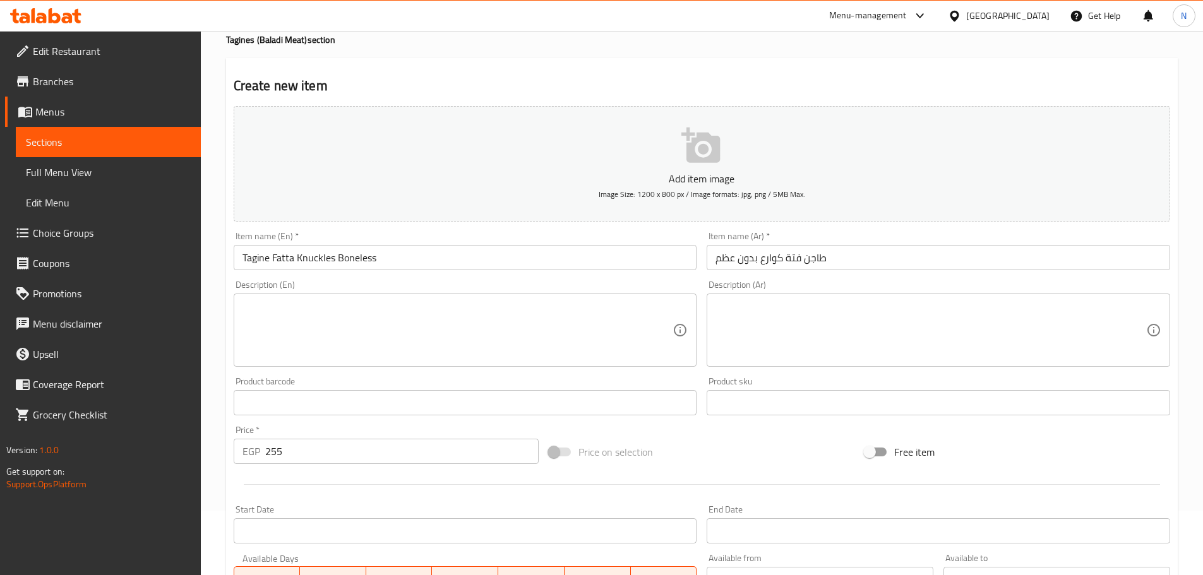
scroll to position [317, 0]
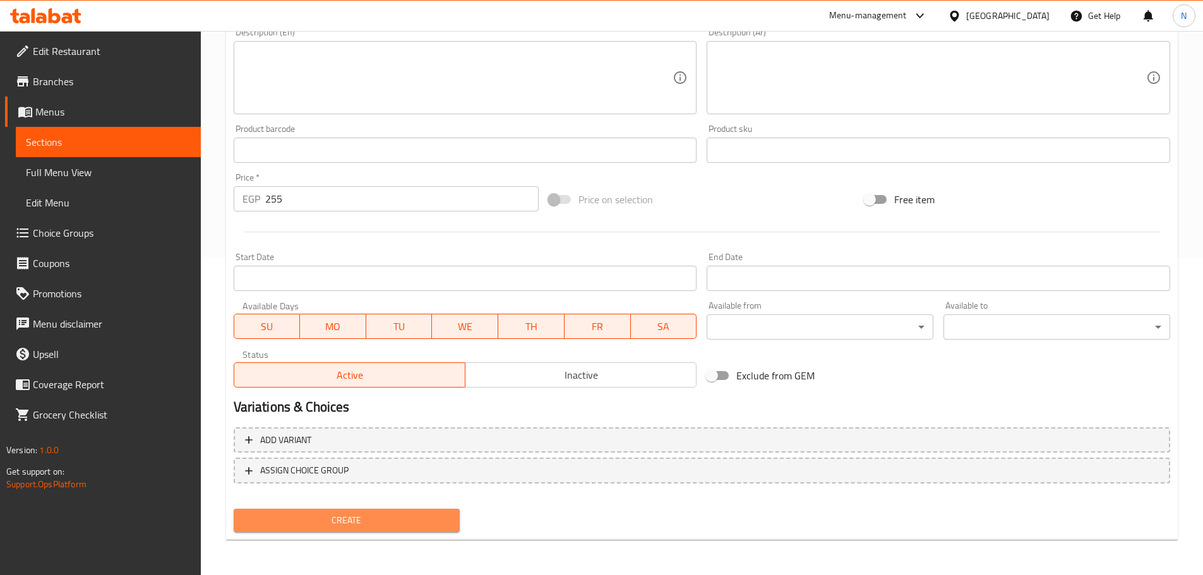
click at [336, 528] on span "Create" at bounding box center [347, 521] width 206 height 16
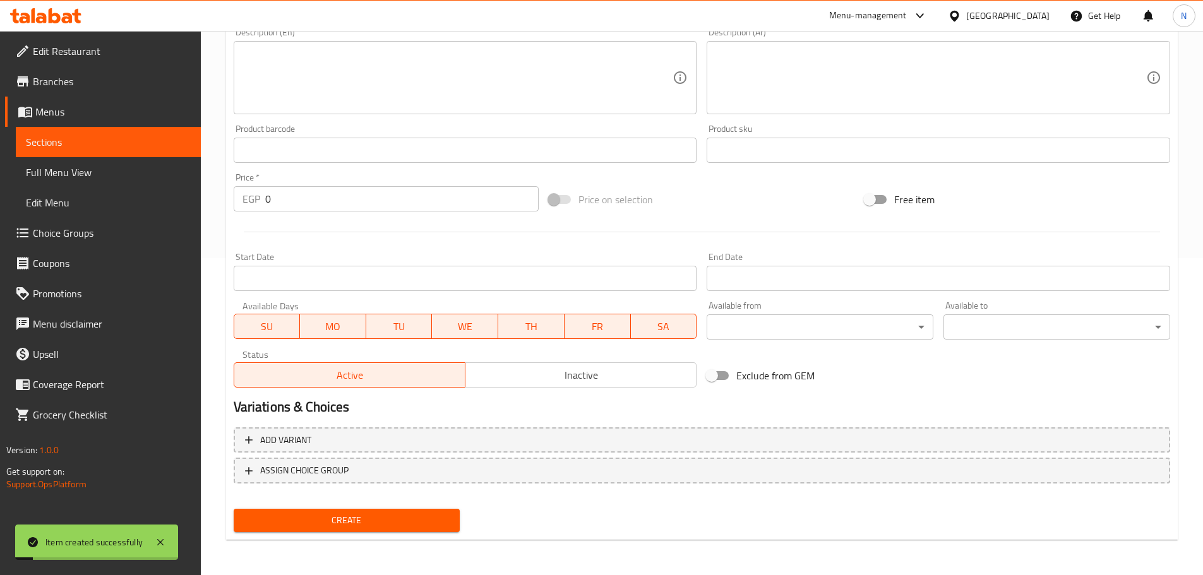
scroll to position [191, 0]
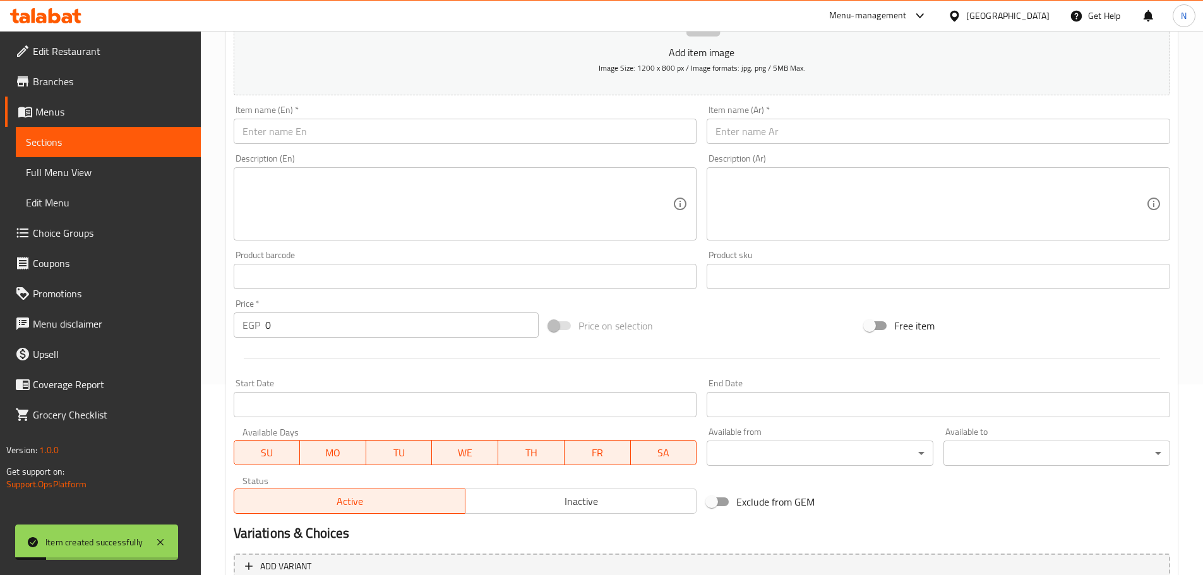
click at [369, 145] on div "Item name (En)   * Item name (En) *" at bounding box center [466, 124] width 474 height 49
click at [369, 144] on input "text" at bounding box center [465, 131] width 463 height 25
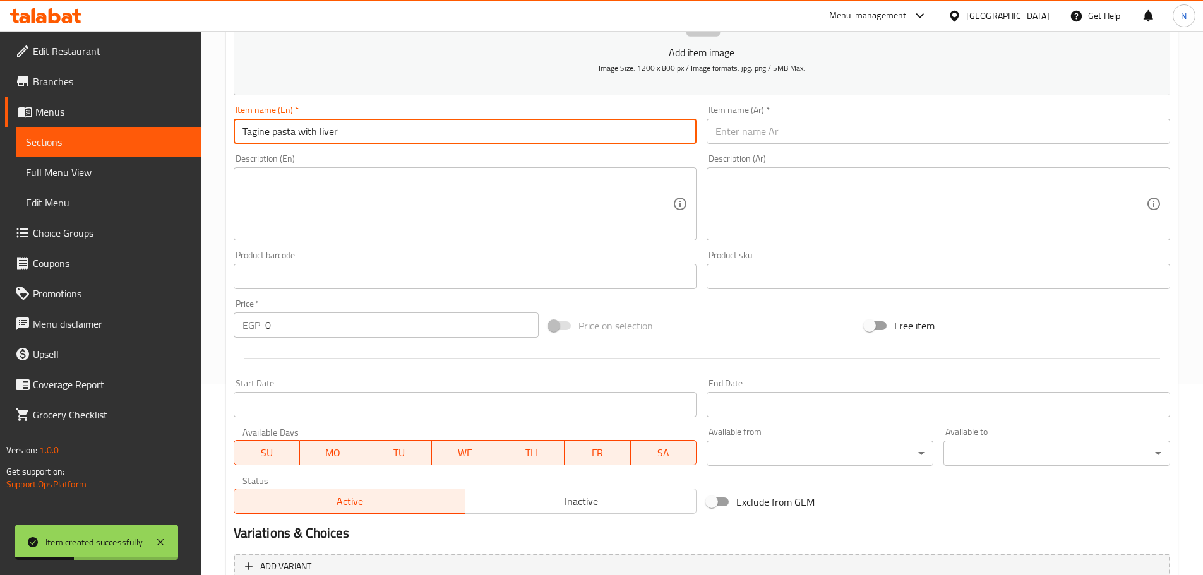
click at [319, 136] on input "Tagine pasta with liver" at bounding box center [465, 131] width 463 height 25
click at [301, 128] on input "Tagine Pasta with Liver" at bounding box center [465, 131] width 463 height 25
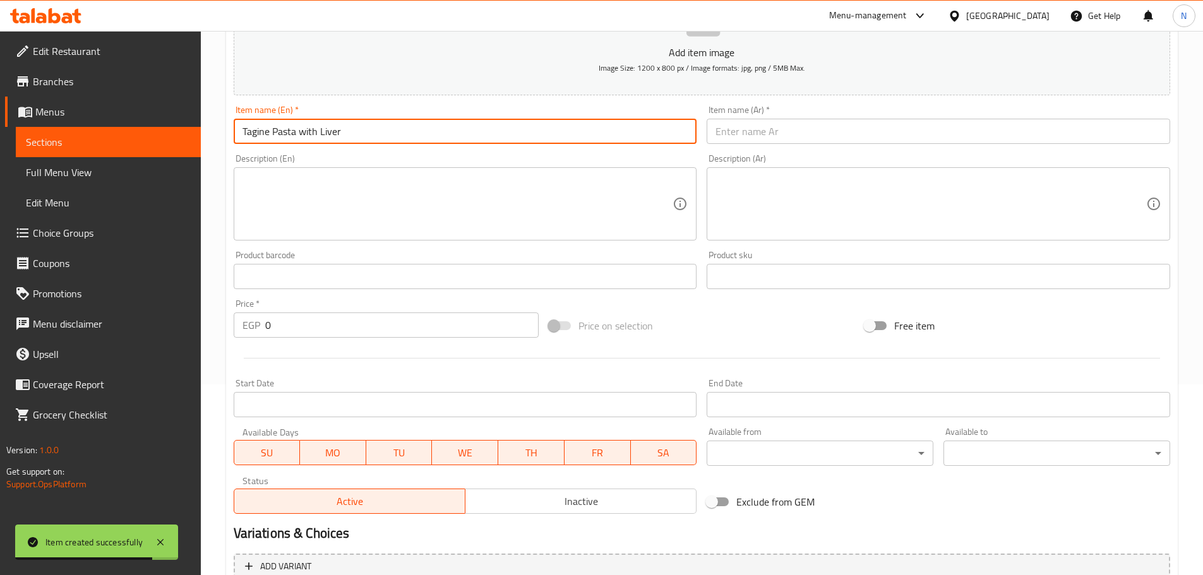
click at [301, 128] on input "Tagine Pasta with Liver" at bounding box center [465, 131] width 463 height 25
click at [308, 129] on input "Tagine Pasta with Liver" at bounding box center [465, 131] width 463 height 25
click at [264, 140] on input "Tagine Pasta With Liver" at bounding box center [465, 131] width 463 height 25
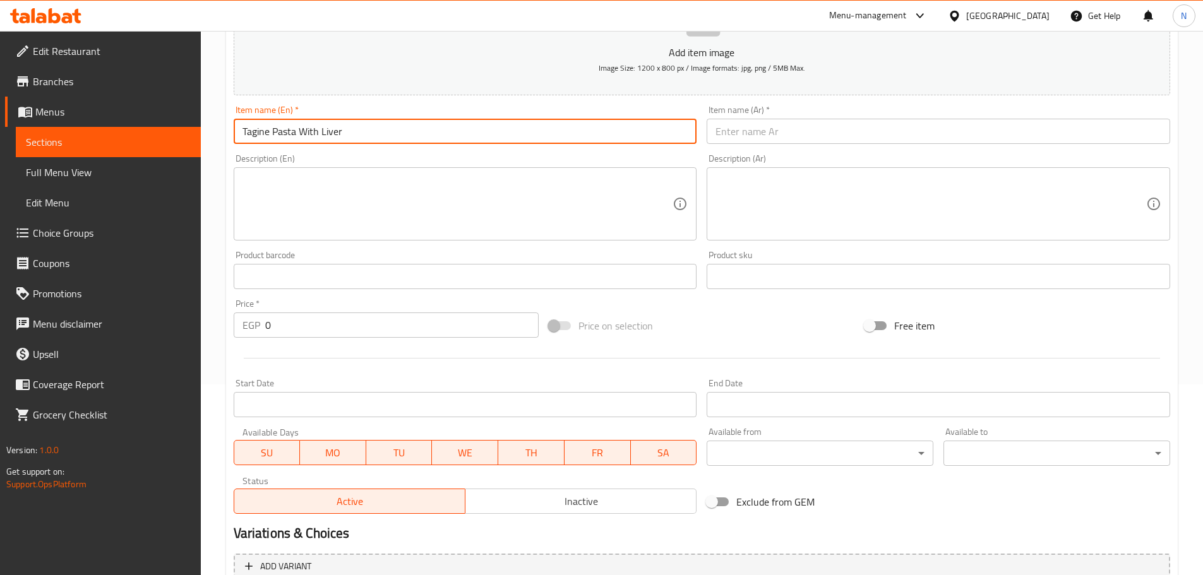
click at [264, 140] on input "Tagine Pasta With Liver" at bounding box center [465, 131] width 463 height 25
drag, startPoint x: 758, startPoint y: 123, endPoint x: 751, endPoint y: 126, distance: 8.0
click at [758, 123] on input "text" at bounding box center [938, 131] width 463 height 25
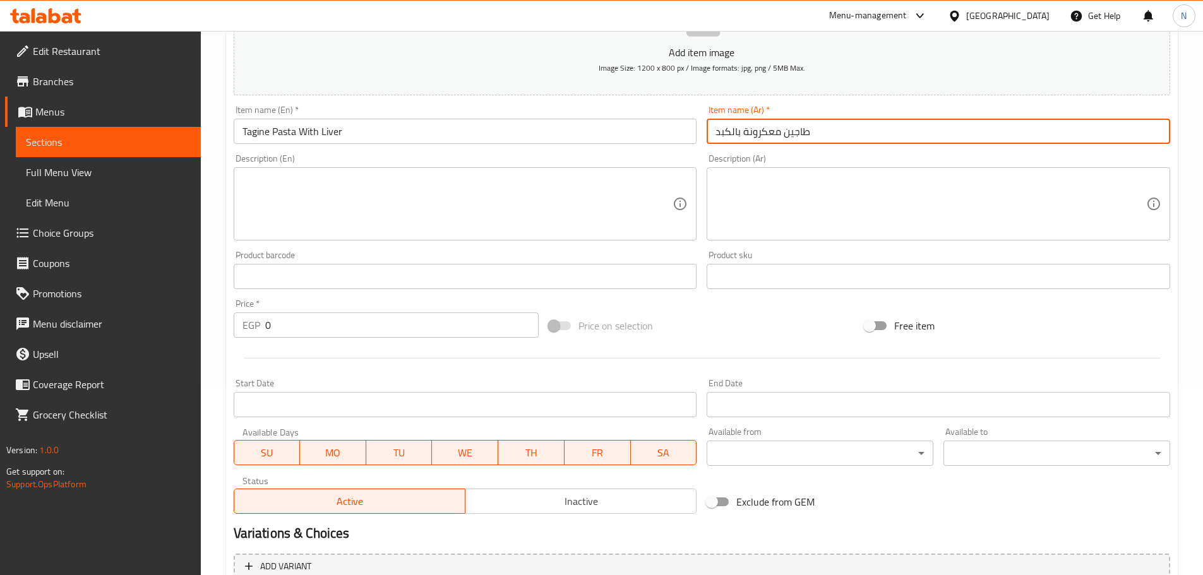
click at [768, 138] on input "طاجين معكرونة بالكبد" at bounding box center [938, 131] width 463 height 25
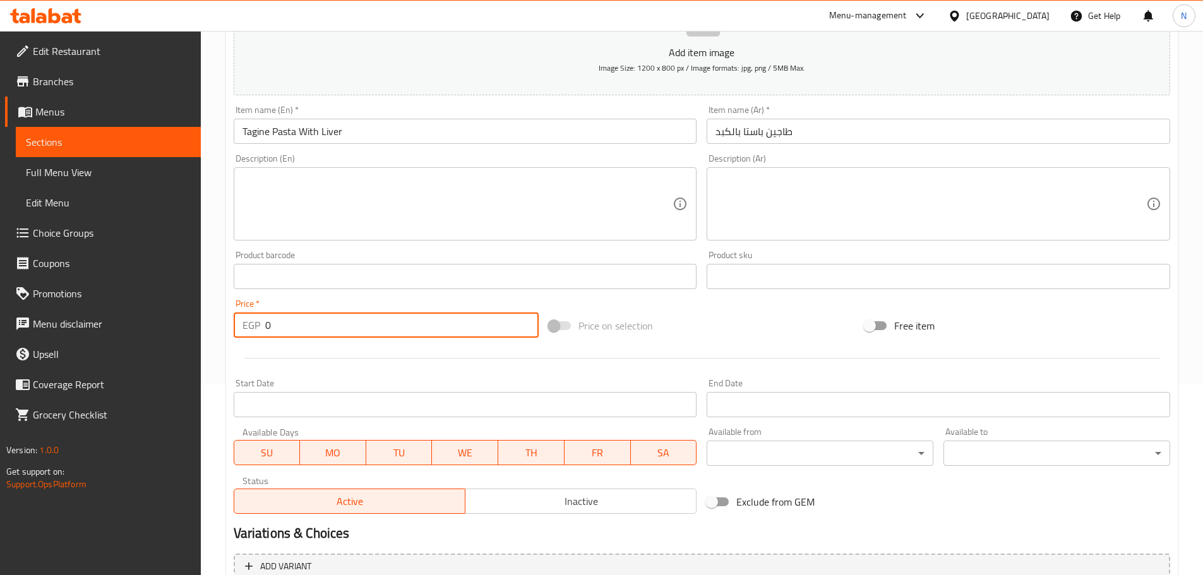
drag, startPoint x: 308, startPoint y: 318, endPoint x: 244, endPoint y: 322, distance: 63.9
click at [244, 322] on div "EGP 0 Price *" at bounding box center [387, 325] width 306 height 25
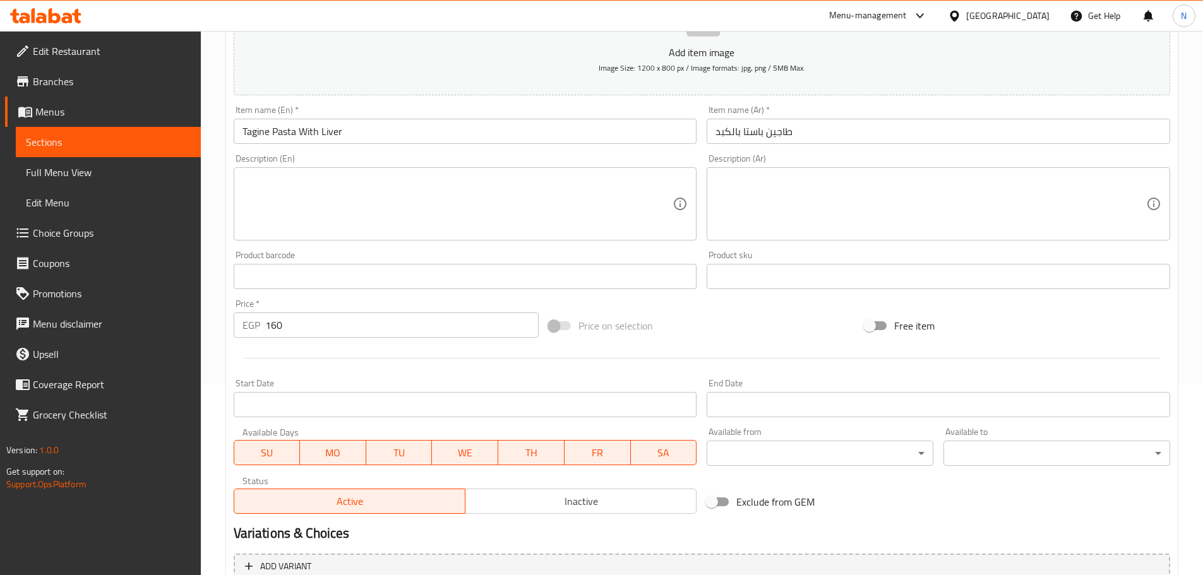
click at [721, 315] on div "Price on selection" at bounding box center [702, 326] width 316 height 34
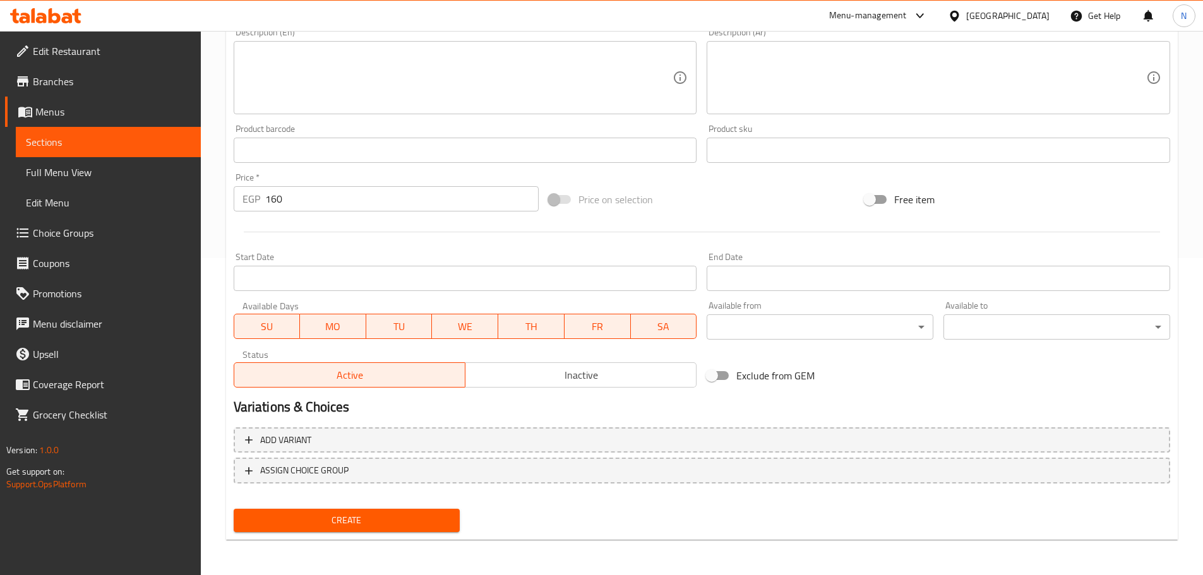
click at [359, 520] on span "Create" at bounding box center [347, 521] width 206 height 16
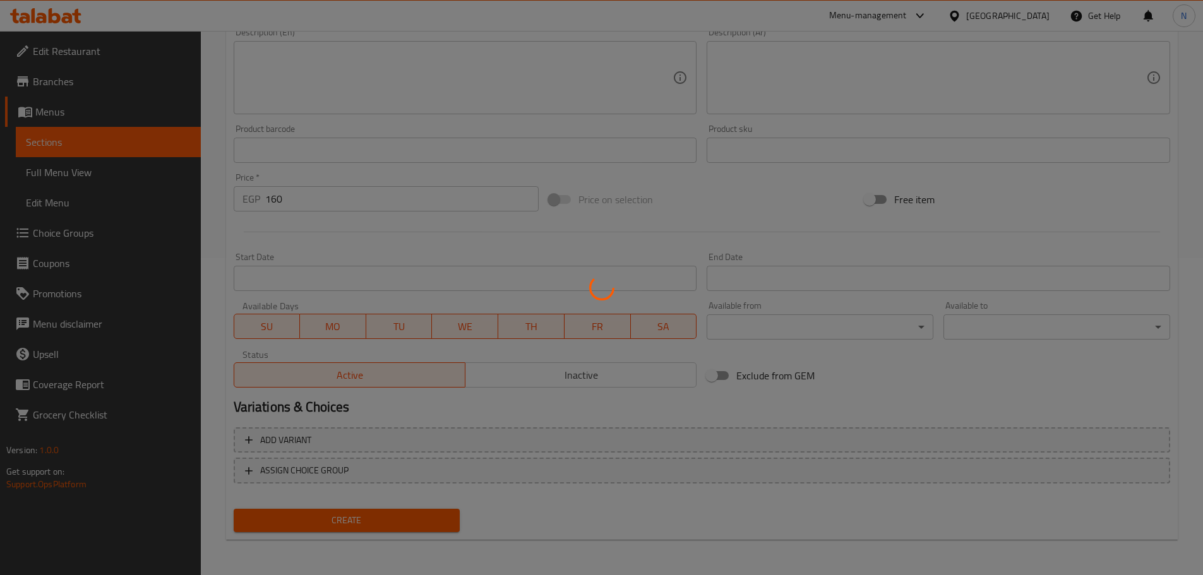
scroll to position [128, 0]
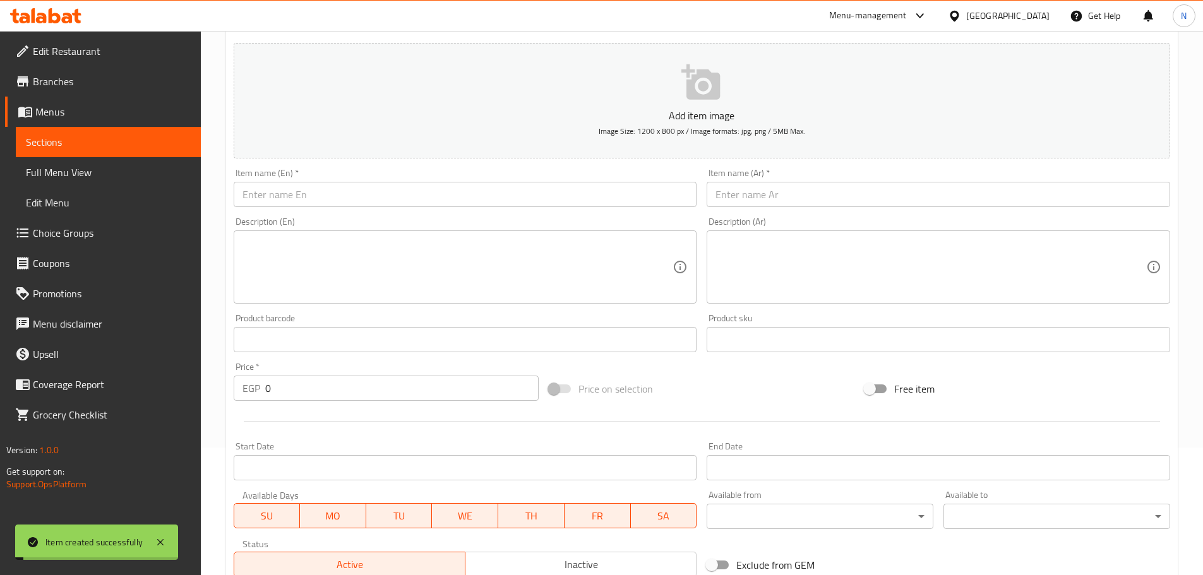
click at [352, 198] on input "text" at bounding box center [465, 194] width 463 height 25
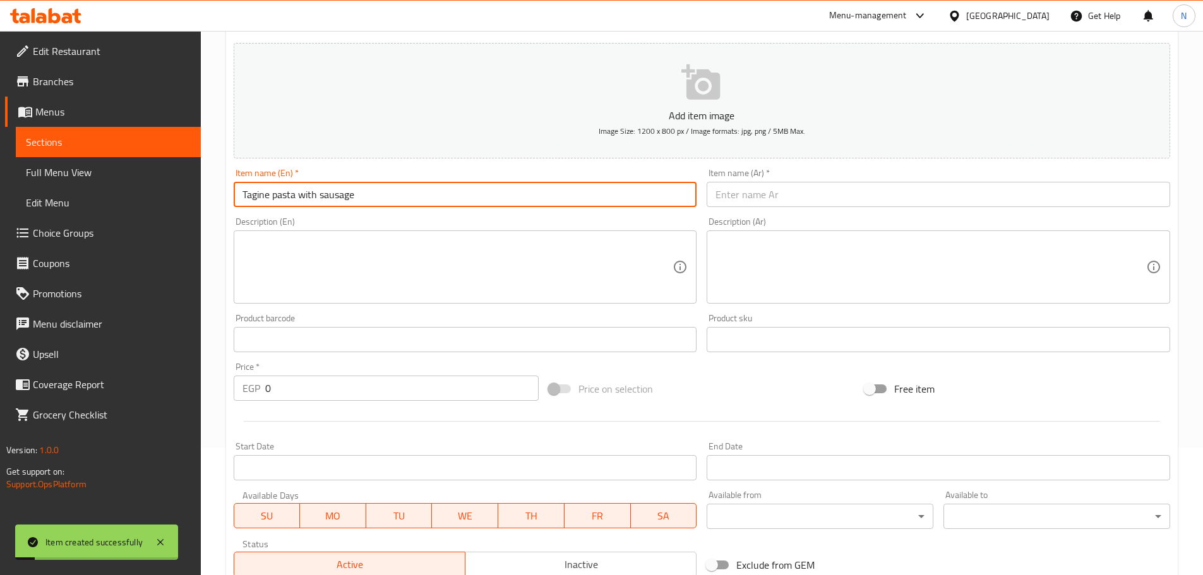
click at [318, 198] on input "Tagine pasta with sausage" at bounding box center [465, 194] width 463 height 25
click at [309, 191] on input "Tagine Pasta with Sausage" at bounding box center [465, 194] width 463 height 25
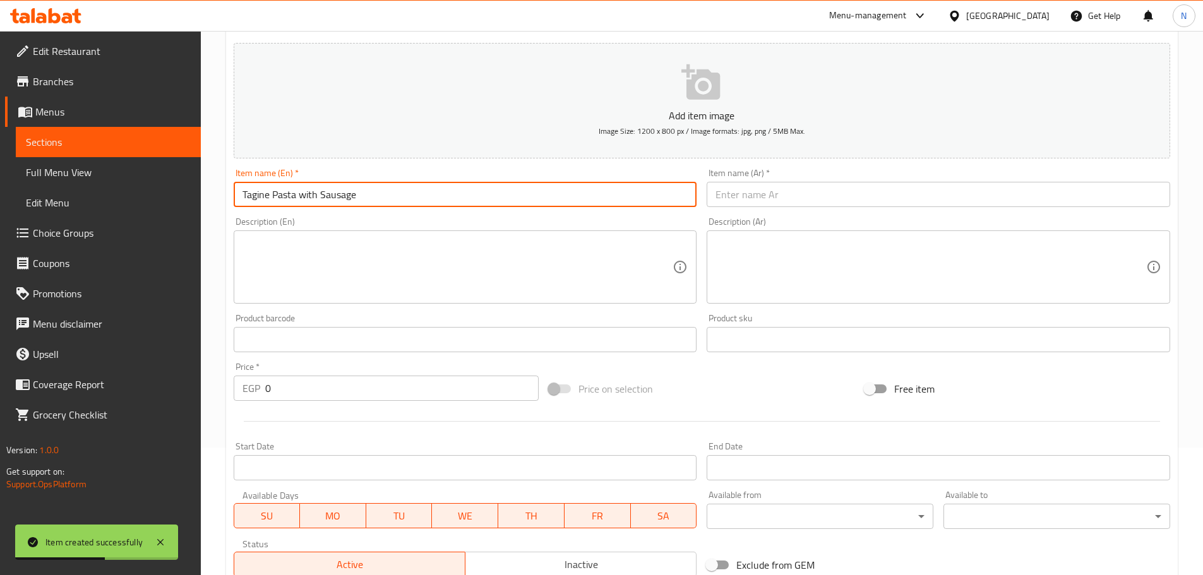
click at [309, 191] on input "Tagine Pasta with Sausage" at bounding box center [465, 194] width 463 height 25
click at [787, 185] on input "text" at bounding box center [938, 194] width 463 height 25
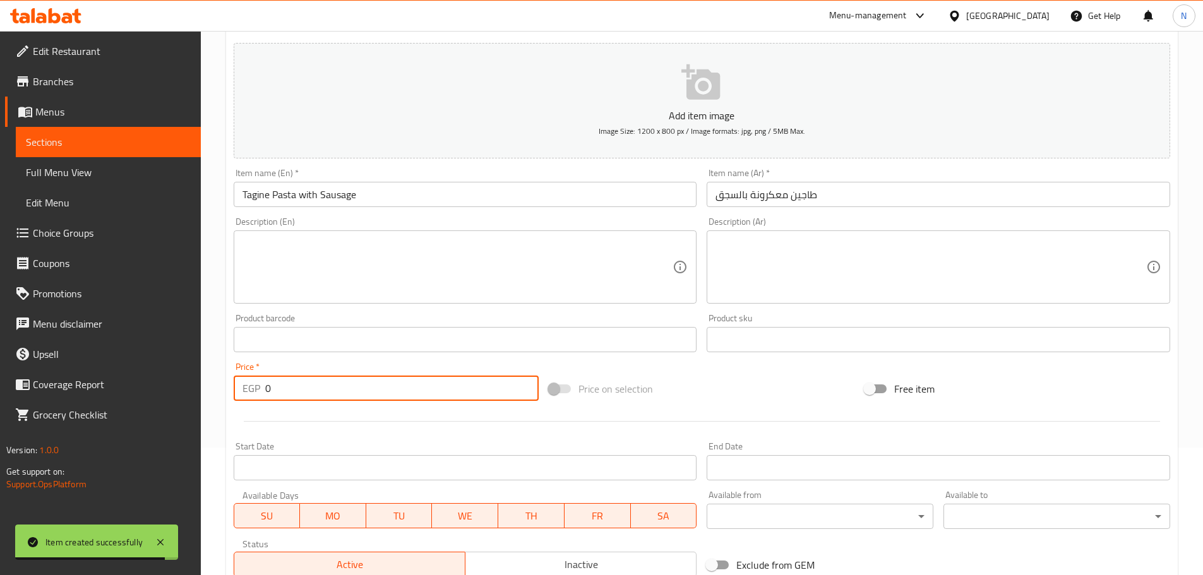
drag, startPoint x: 356, startPoint y: 391, endPoint x: 246, endPoint y: 397, distance: 110.0
click at [246, 397] on div "EGP 0 Price *" at bounding box center [387, 388] width 306 height 25
click at [797, 200] on input "طاجين معكرونة بالسجق" at bounding box center [938, 194] width 463 height 25
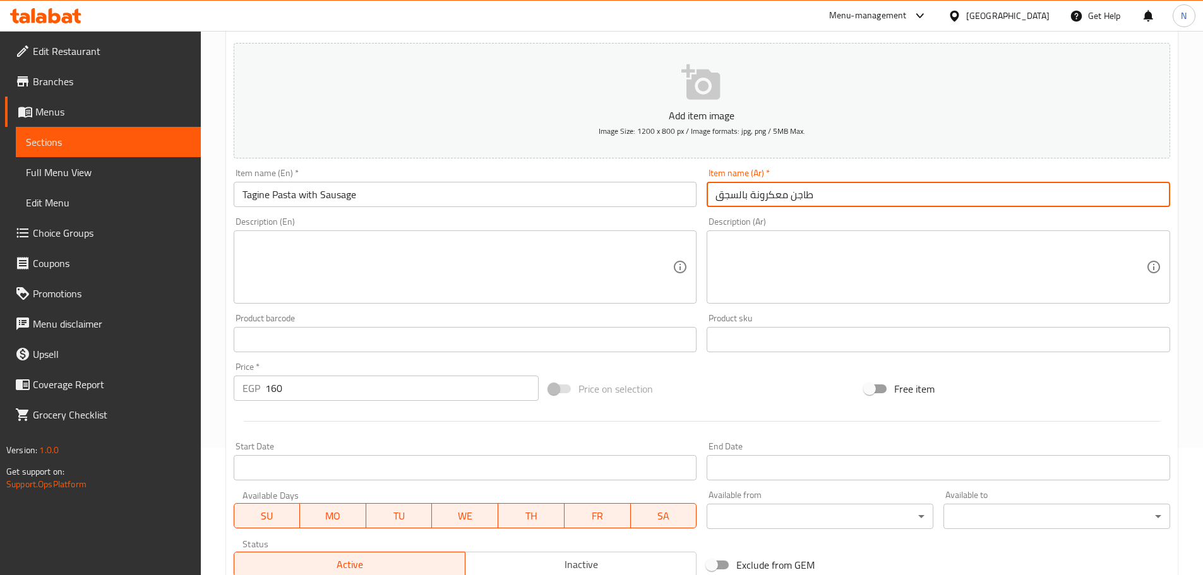
click at [775, 194] on input "طاجن معكرونة بالسجق" at bounding box center [938, 194] width 463 height 25
click at [684, 372] on div "Price on selection" at bounding box center [702, 389] width 316 height 34
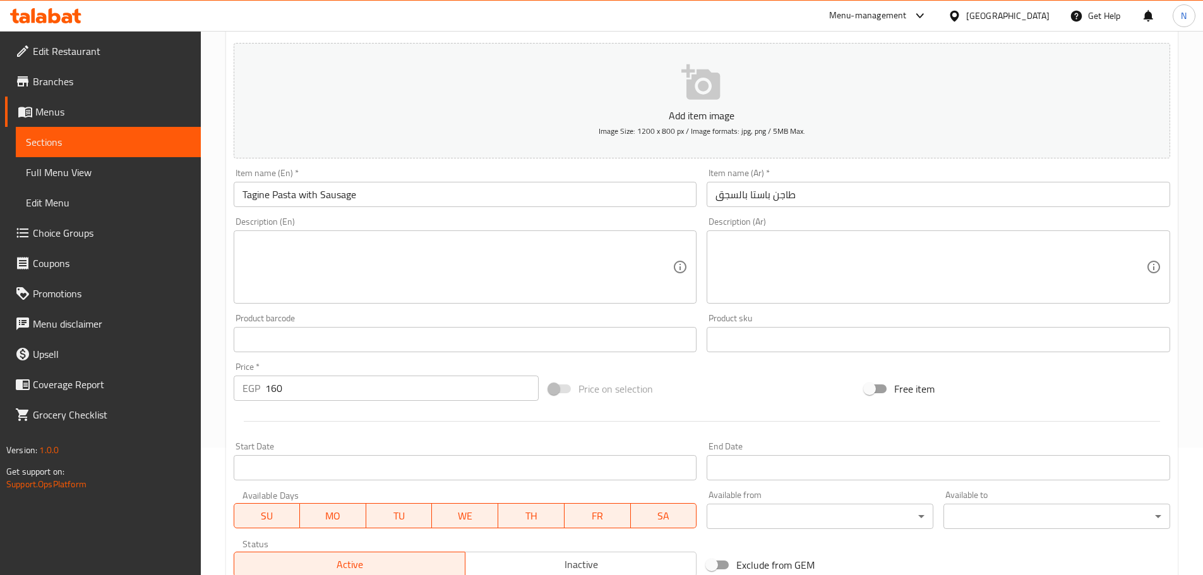
click at [307, 194] on input "Tagine Pasta with Sausage" at bounding box center [465, 194] width 463 height 25
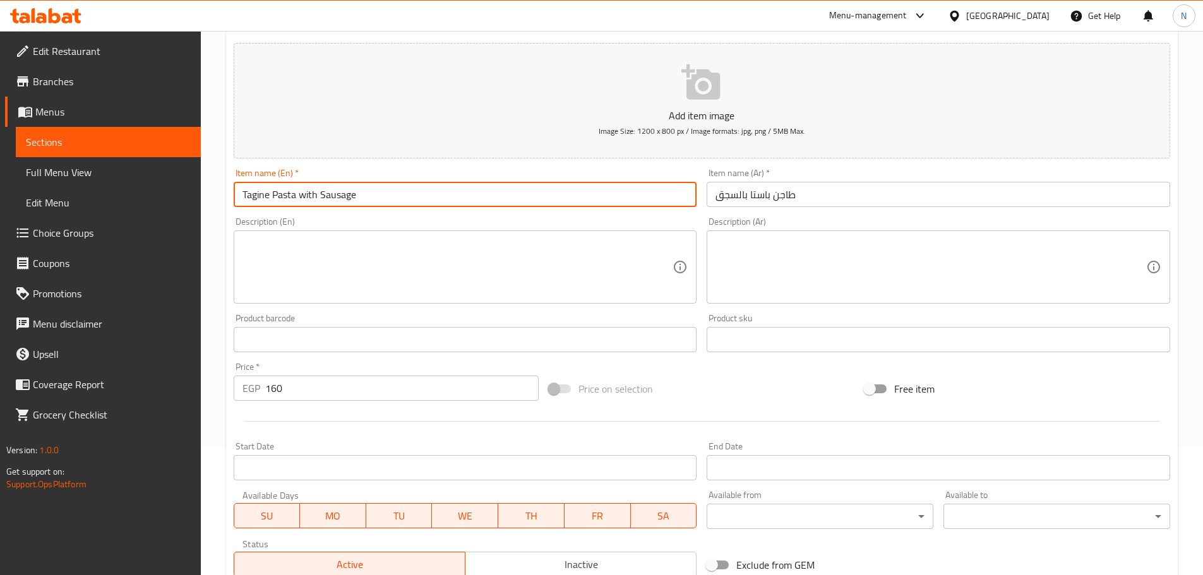
click at [307, 194] on input "Tagine Pasta with Sausage" at bounding box center [465, 194] width 463 height 25
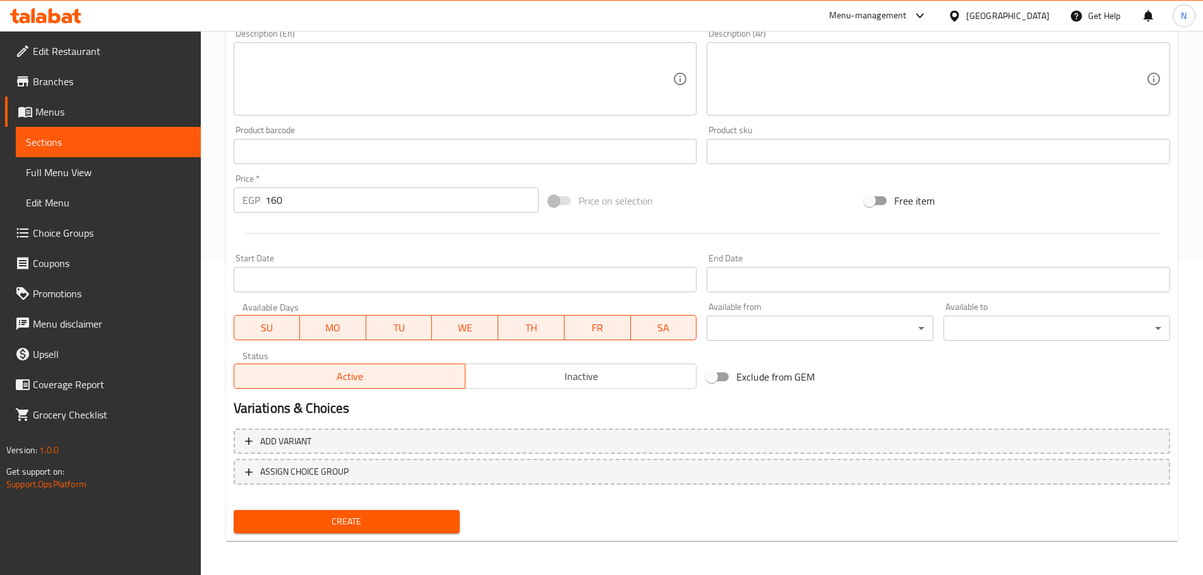
scroll to position [317, 0]
click at [346, 510] on button "Create" at bounding box center [347, 520] width 227 height 23
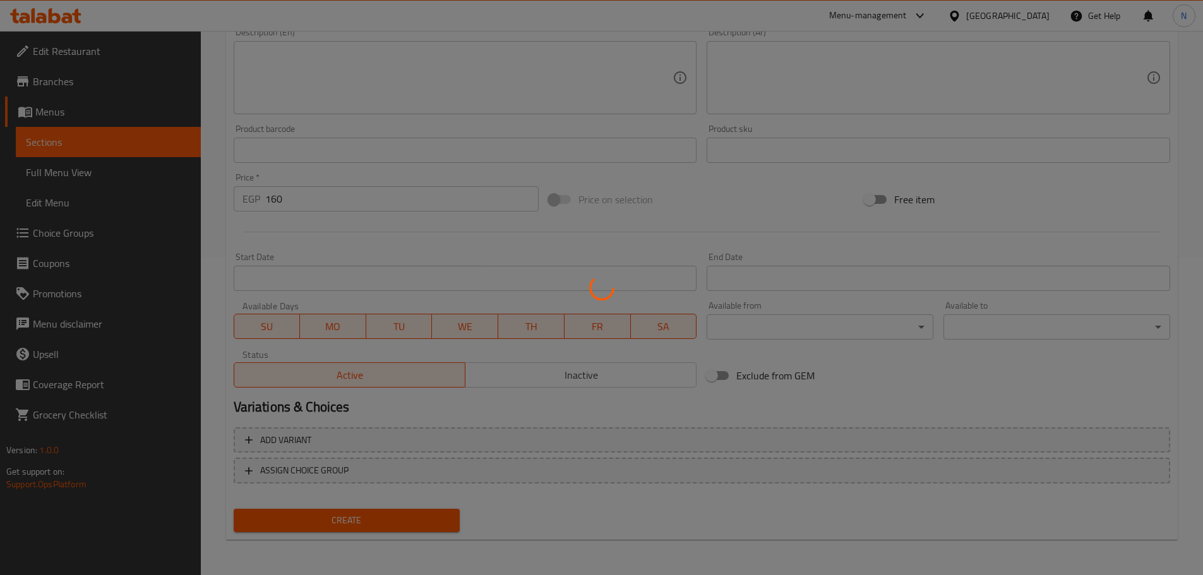
scroll to position [1, 0]
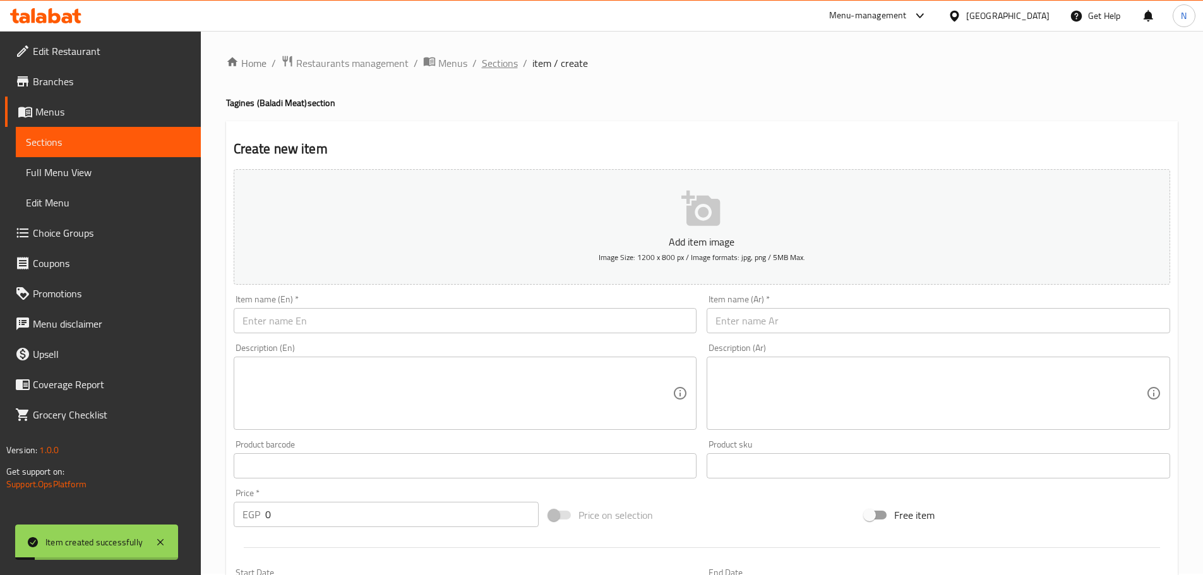
click at [492, 64] on span "Sections" at bounding box center [500, 63] width 36 height 15
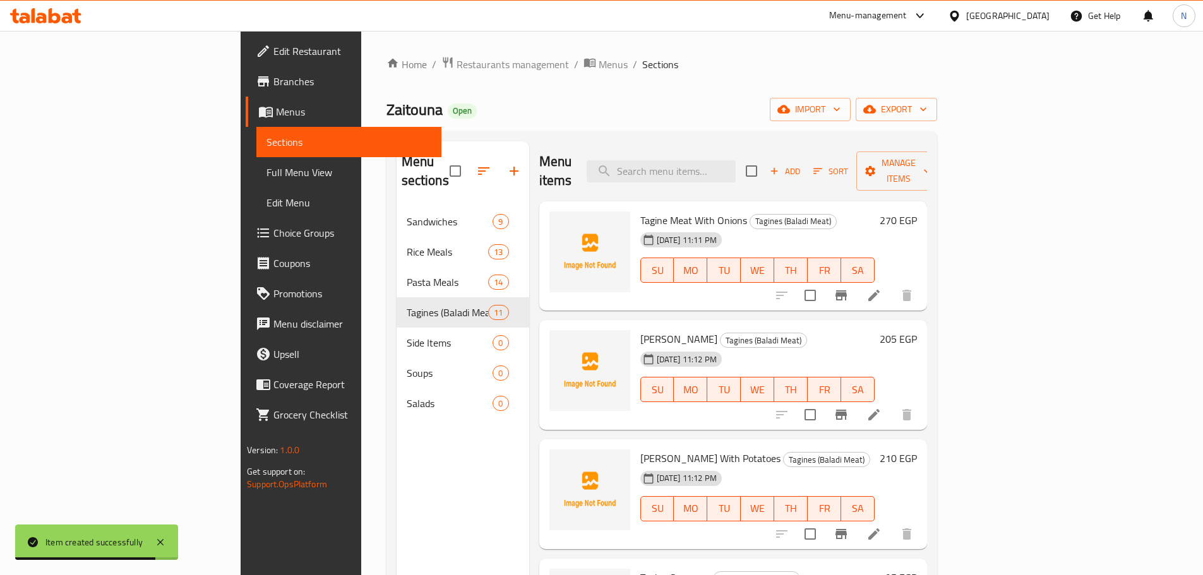
click at [823, 165] on icon "button" at bounding box center [817, 170] width 11 height 11
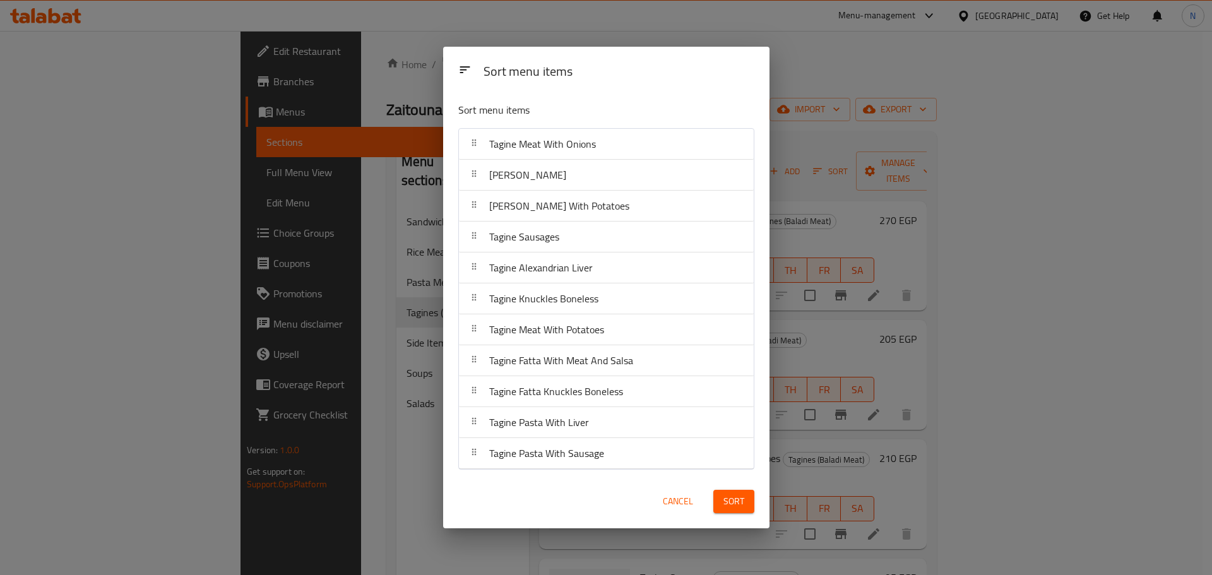
click at [676, 494] on span "Cancel" at bounding box center [678, 502] width 30 height 16
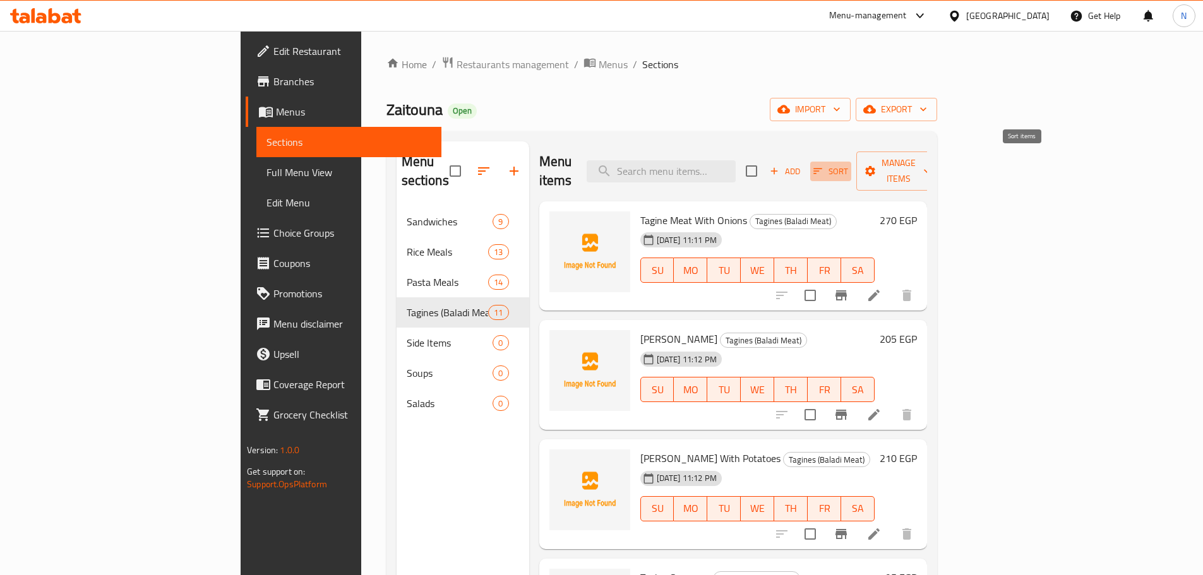
click at [848, 164] on span "Sort" at bounding box center [830, 171] width 35 height 15
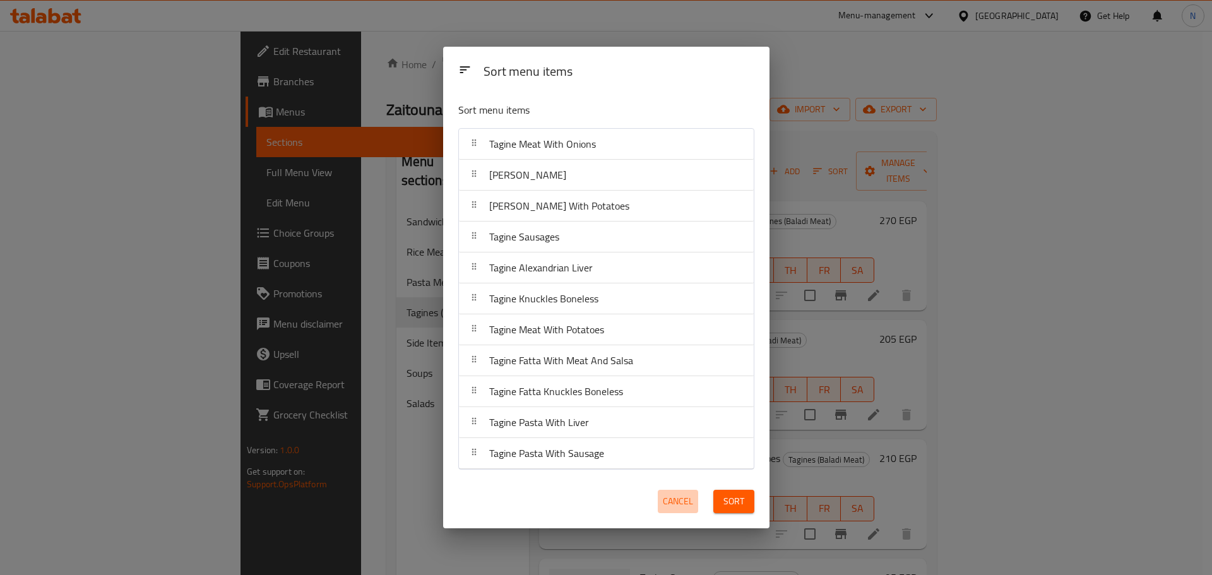
click at [686, 501] on span "Cancel" at bounding box center [678, 502] width 30 height 16
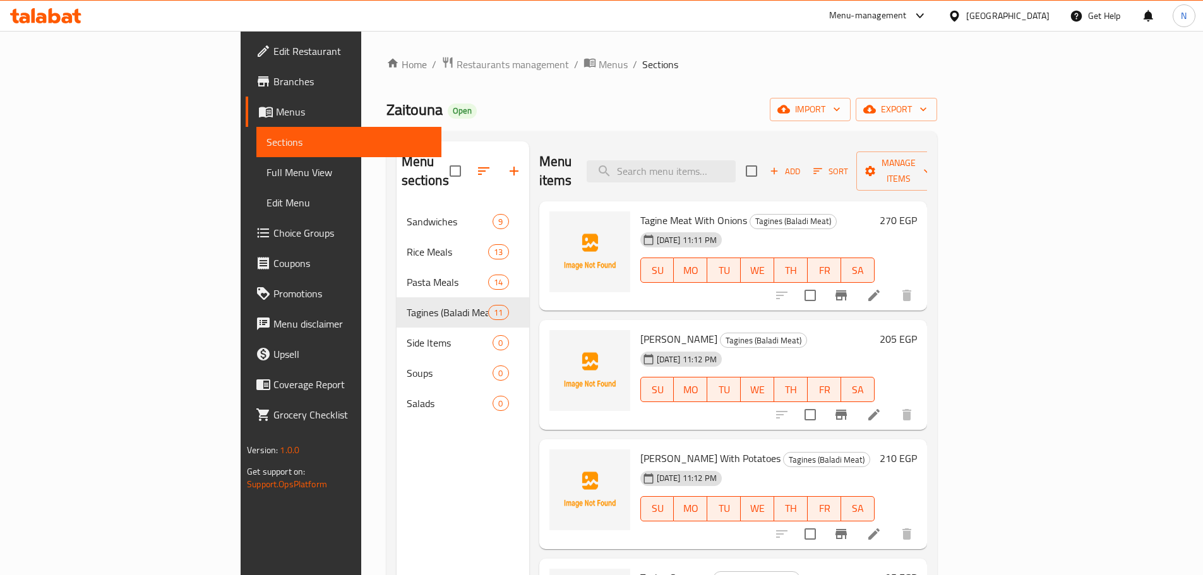
click at [780, 165] on icon "button" at bounding box center [773, 170] width 11 height 11
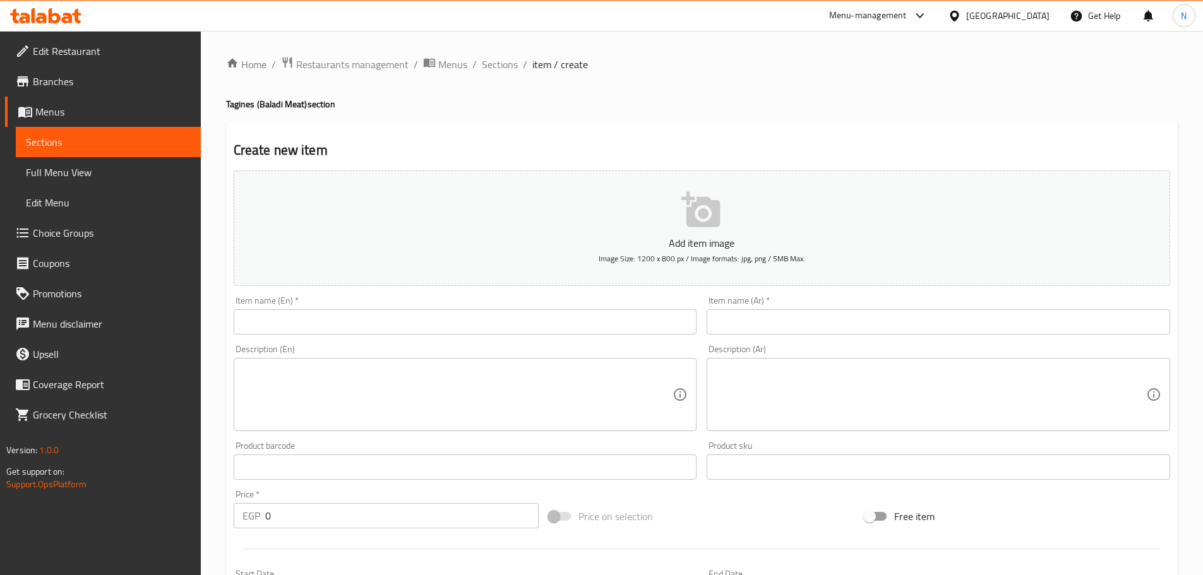
click at [532, 338] on div "Item name (En)   * Item name (En) *" at bounding box center [466, 315] width 474 height 49
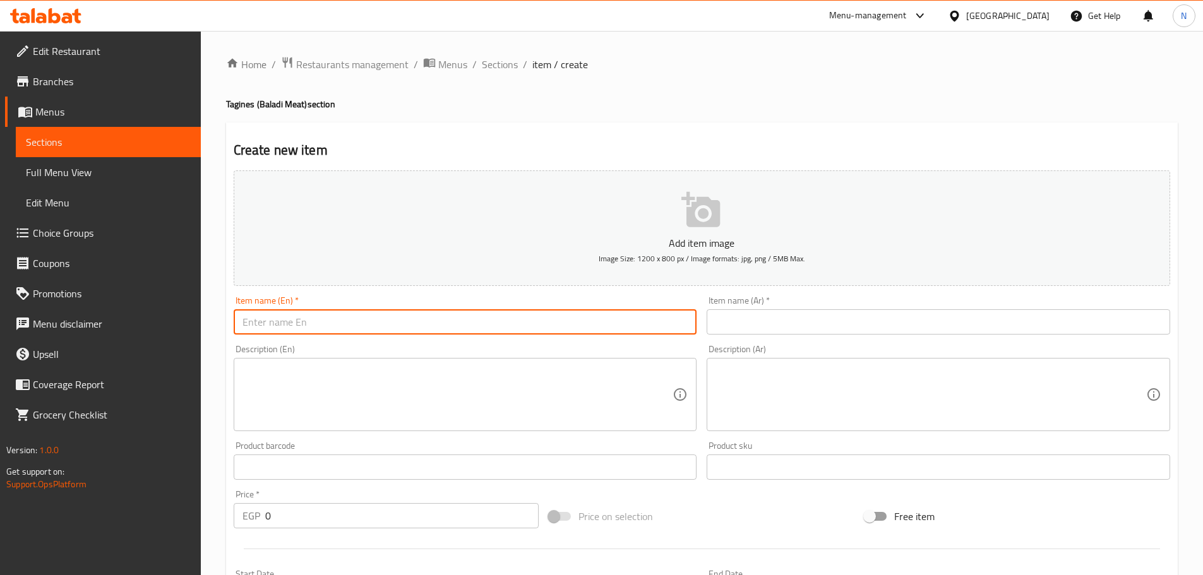
click at [534, 335] on input "text" at bounding box center [465, 321] width 463 height 25
click at [337, 311] on input "Tagine pasta with minced meat" at bounding box center [465, 321] width 463 height 25
click at [303, 321] on input "Tagine Pasta with Minced Meat" at bounding box center [465, 321] width 463 height 25
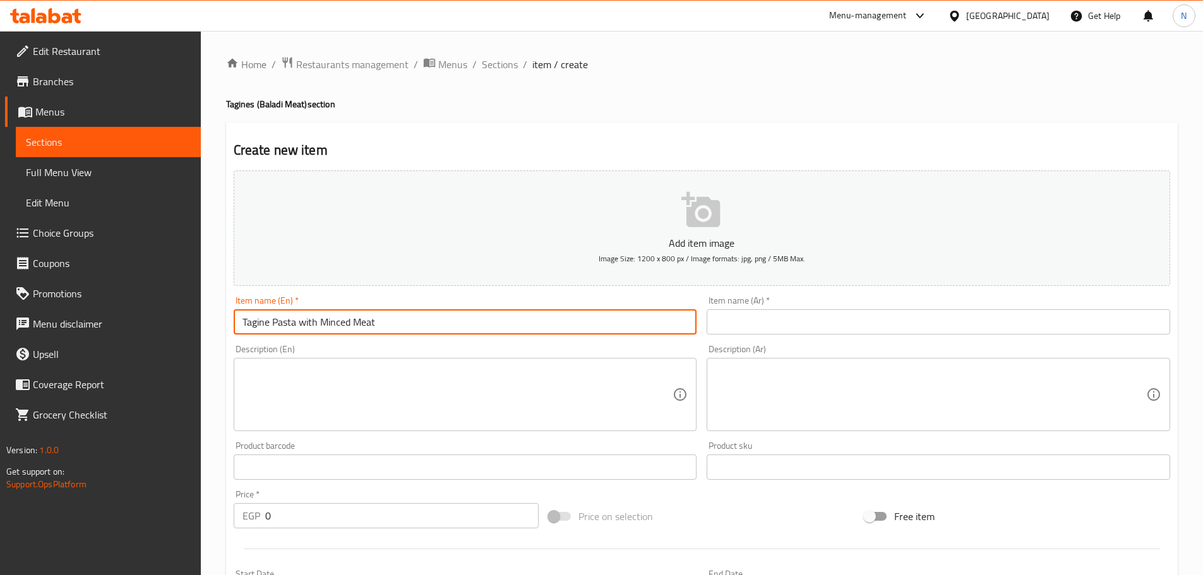
click at [303, 321] on input "Tagine Pasta with Minced Meat" at bounding box center [465, 321] width 463 height 25
click at [294, 328] on input "Tagine Pasta With Minced Meat" at bounding box center [465, 321] width 463 height 25
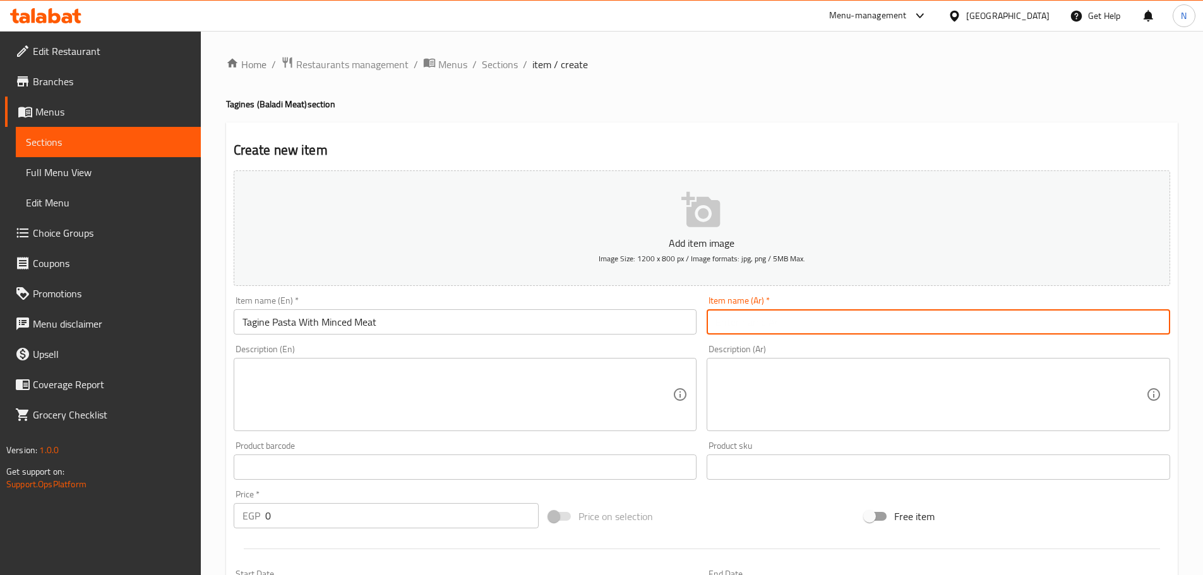
click at [850, 315] on input "text" at bounding box center [938, 321] width 463 height 25
click at [801, 321] on input "طاجين معكرونة باللحم المفروم" at bounding box center [938, 321] width 463 height 25
click at [743, 324] on input "طاجين باستا باللحم المفروم" at bounding box center [938, 321] width 463 height 25
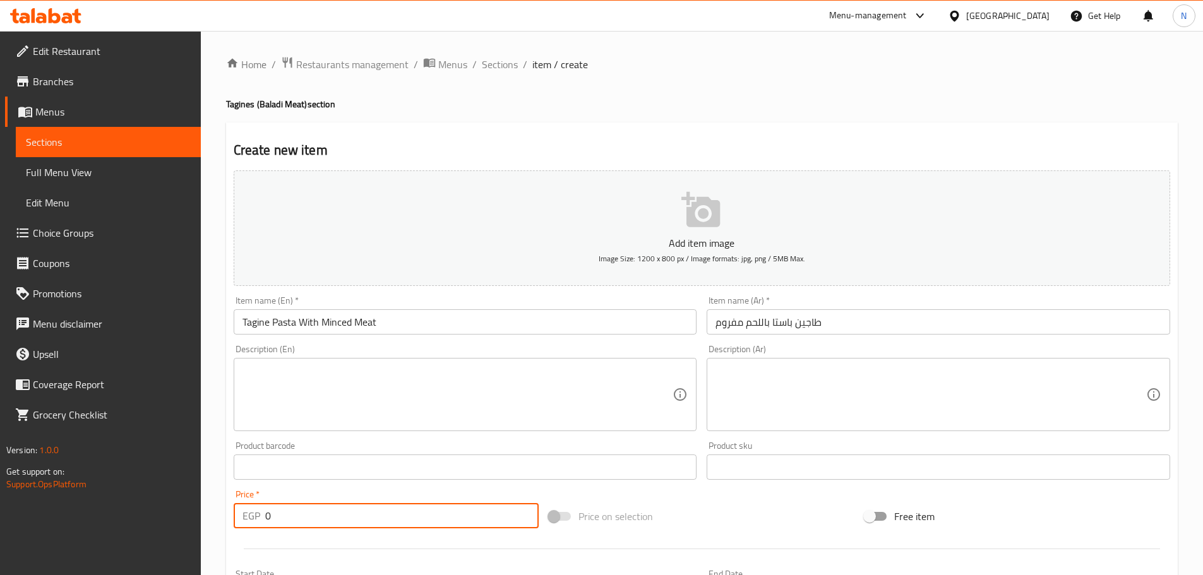
drag, startPoint x: 284, startPoint y: 516, endPoint x: 253, endPoint y: 516, distance: 30.9
click at [253, 516] on div "EGP 0 Price *" at bounding box center [387, 515] width 306 height 25
click at [780, 518] on div "Price on selection" at bounding box center [702, 516] width 316 height 34
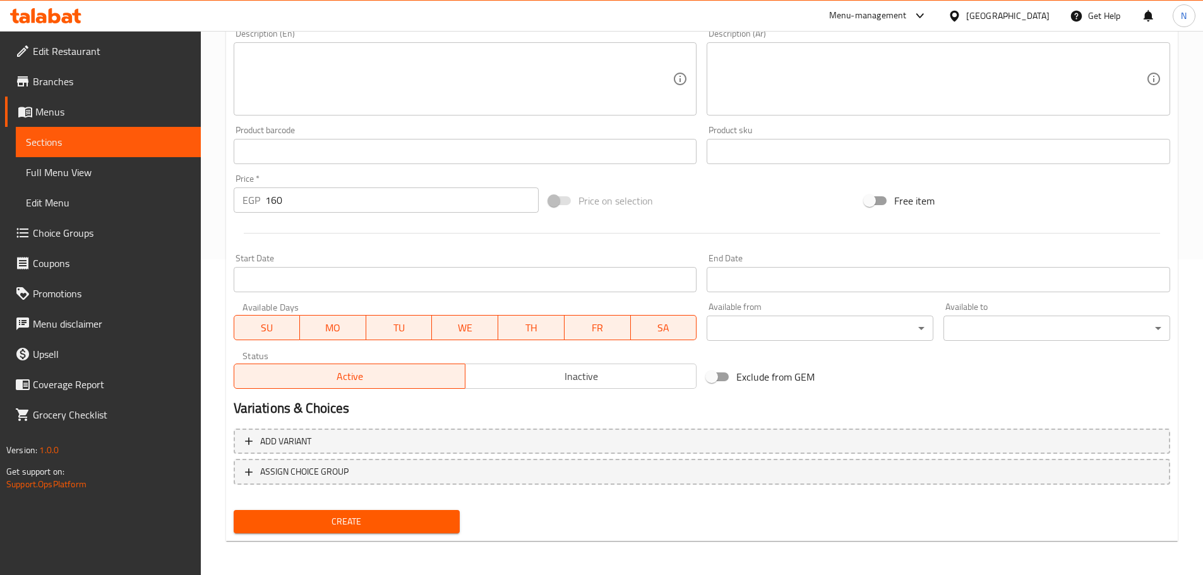
scroll to position [317, 0]
click at [381, 521] on span "Create" at bounding box center [347, 521] width 206 height 16
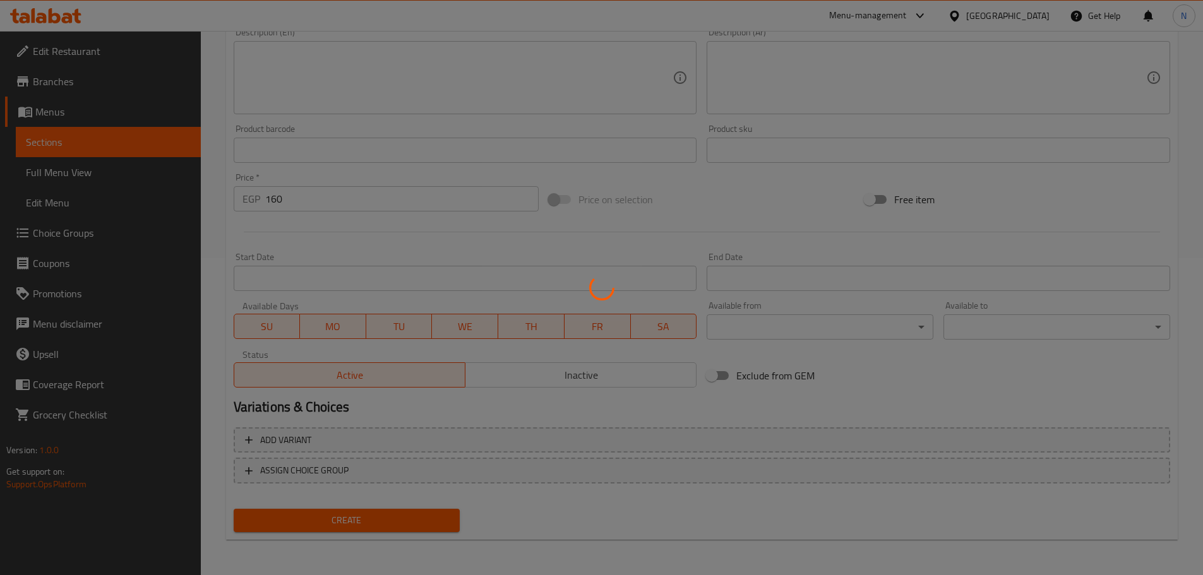
scroll to position [64, 0]
